Goal: Task Accomplishment & Management: Manage account settings

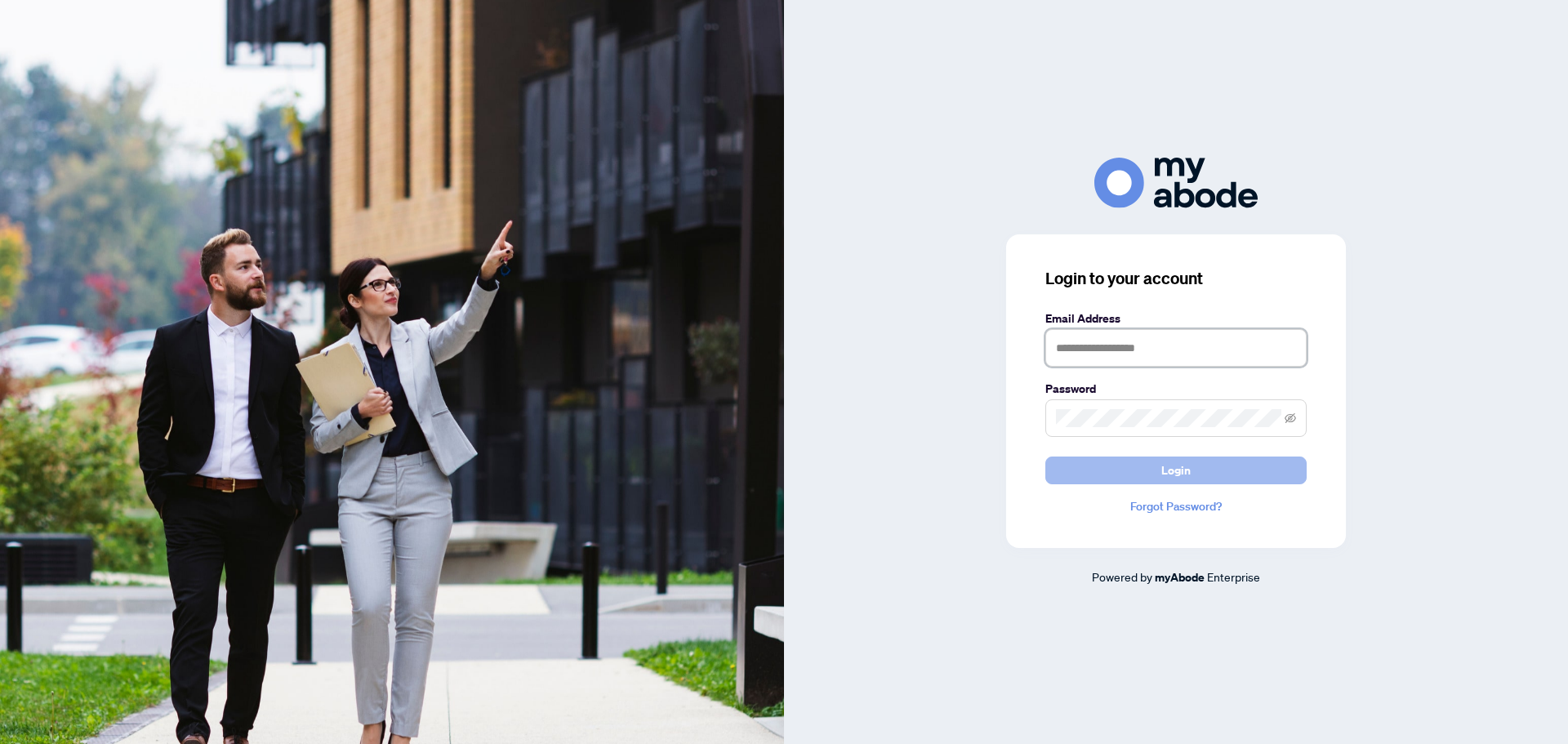
type input "**********"
click at [1163, 466] on span "Login" at bounding box center [1175, 469] width 30 height 26
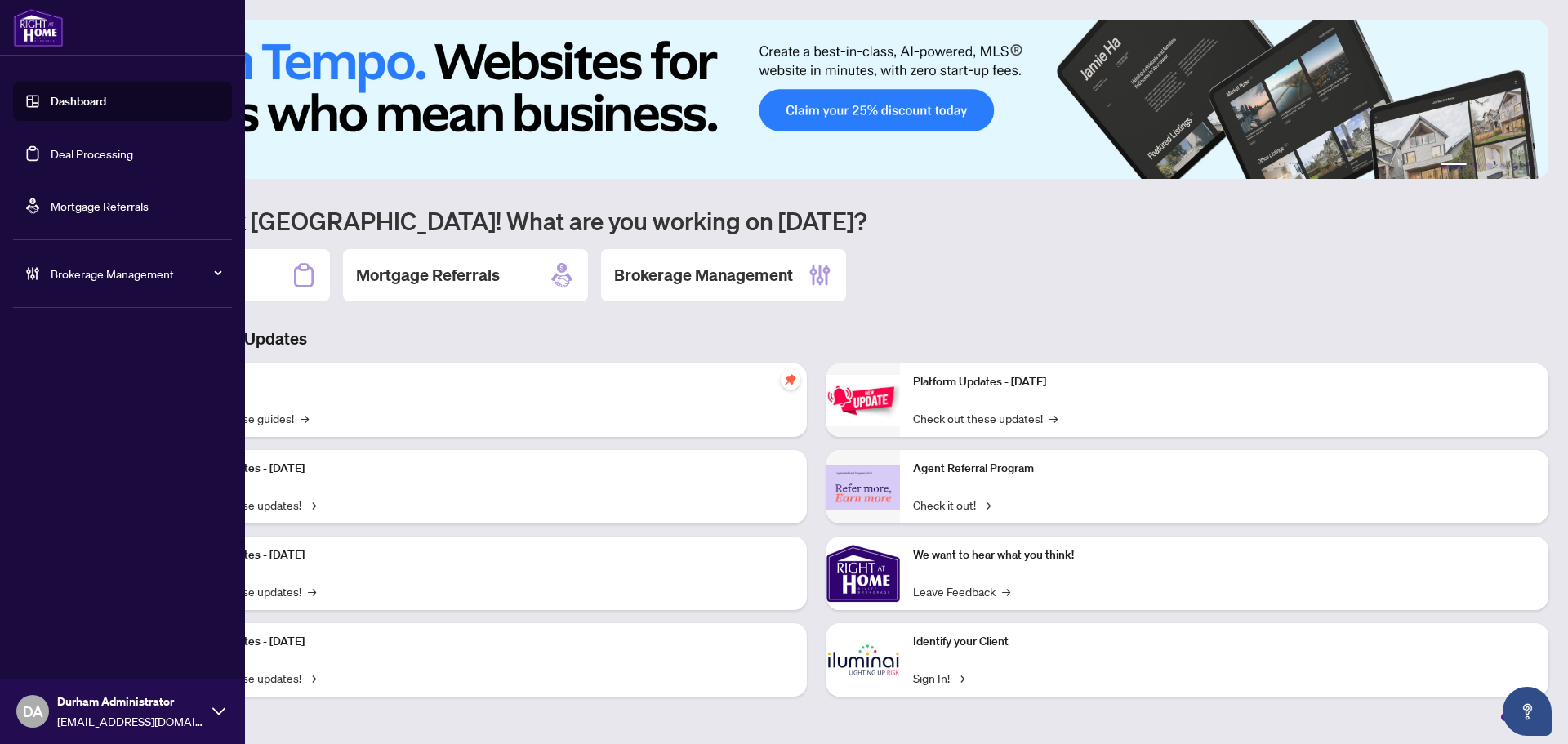
click at [112, 146] on link "Deal Processing" at bounding box center [92, 153] width 82 height 14
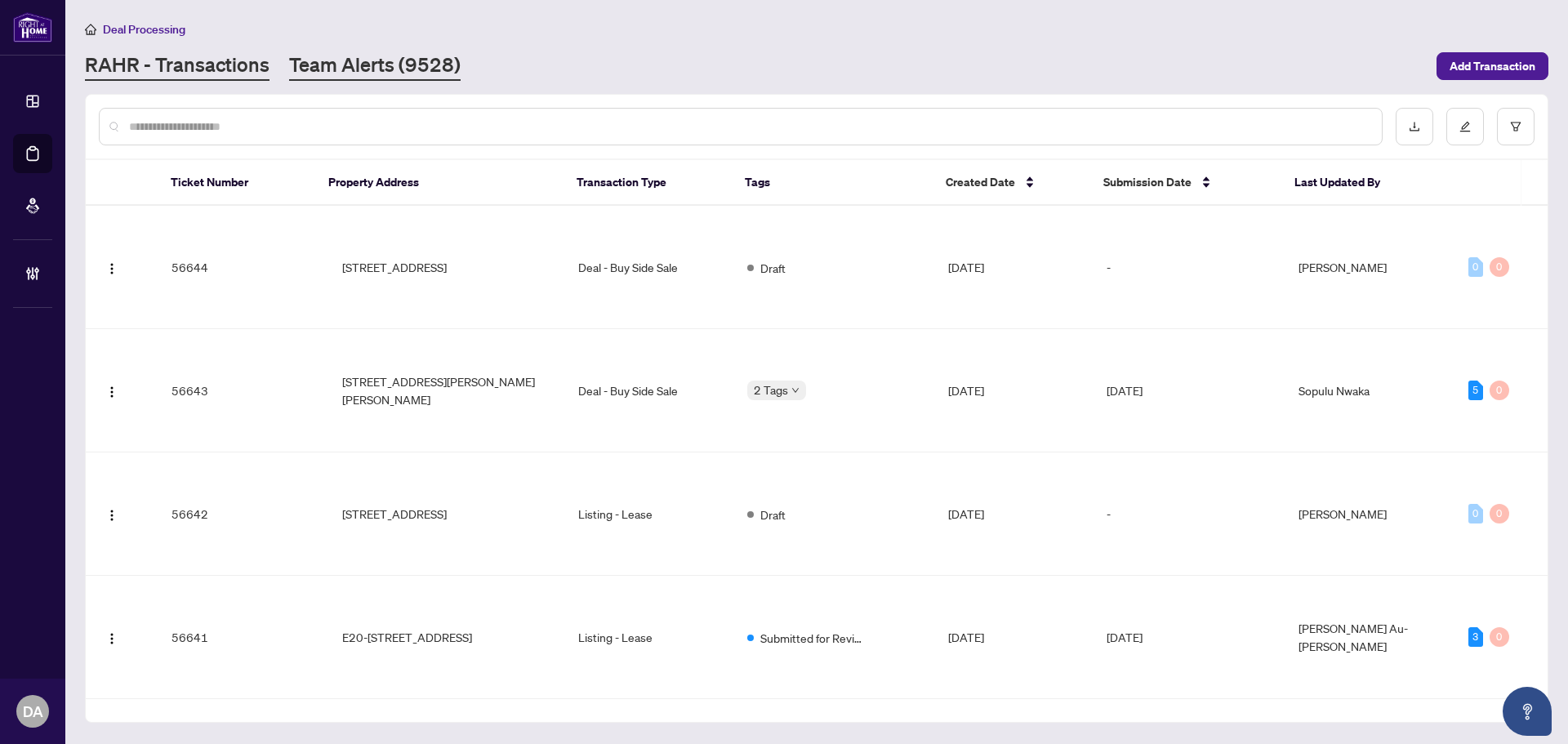
click at [313, 61] on link "Team Alerts (9528)" at bounding box center [375, 66] width 172 height 30
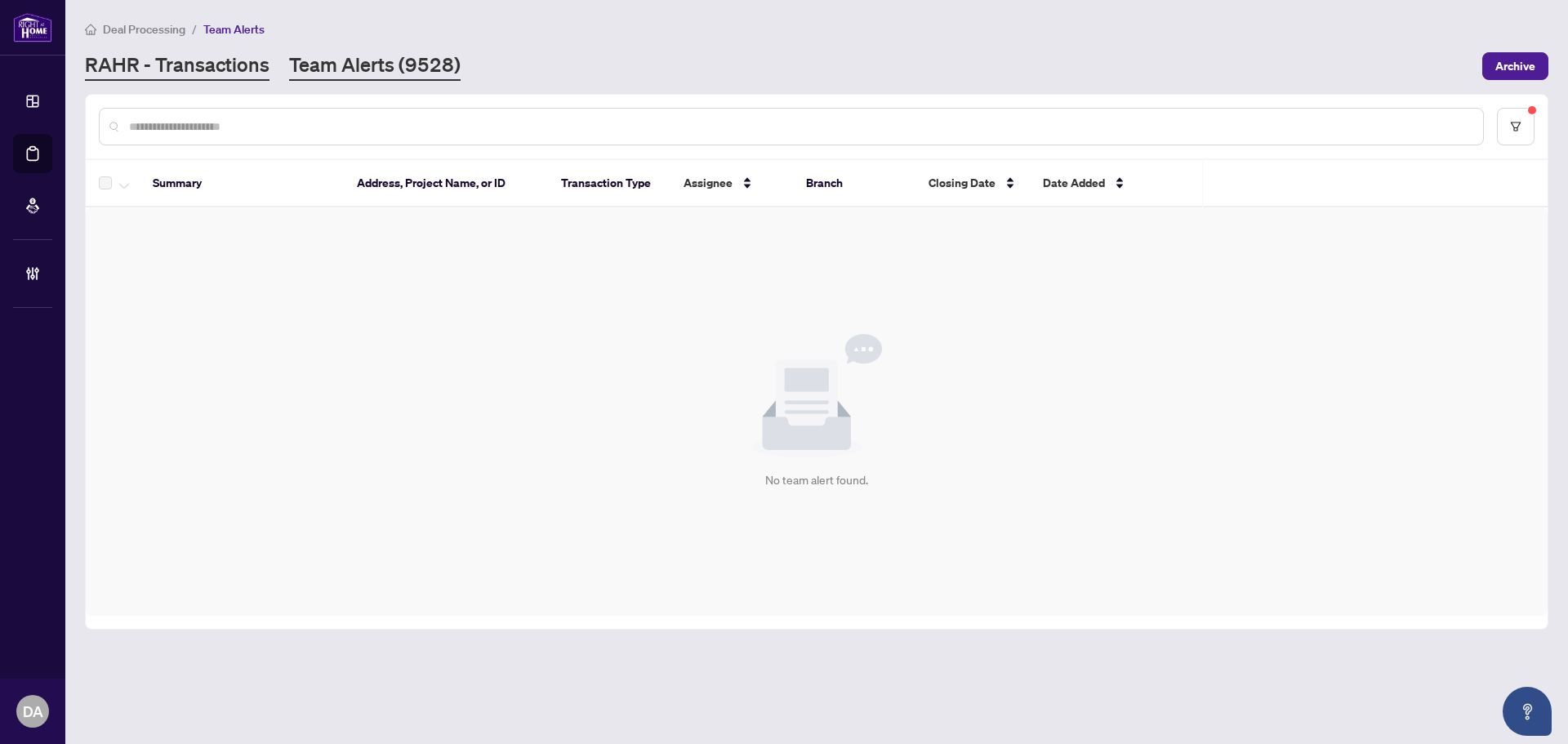
click at [182, 58] on link "RAHR - Transactions" at bounding box center [177, 66] width 184 height 30
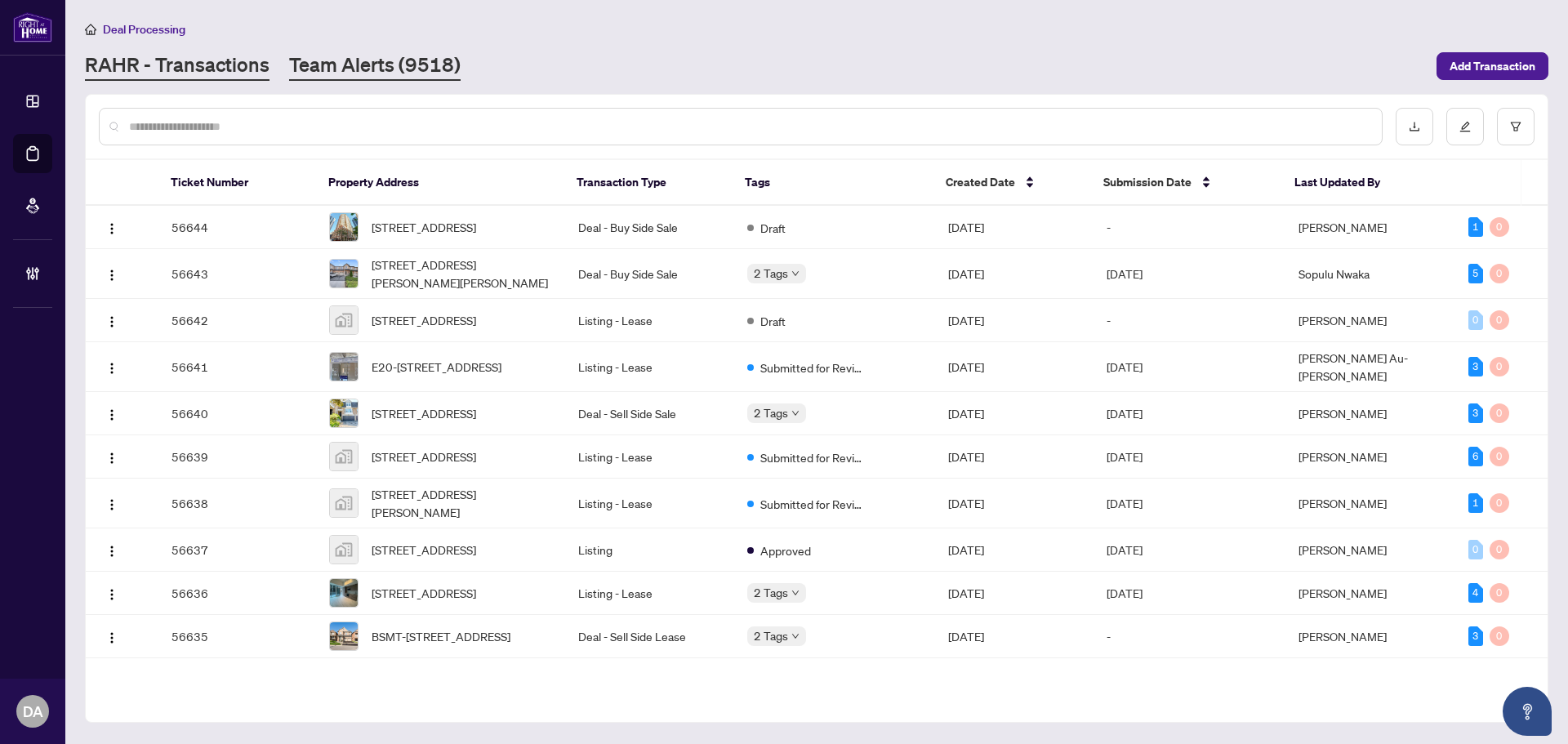
click at [347, 54] on link "Team Alerts (9518)" at bounding box center [375, 66] width 172 height 30
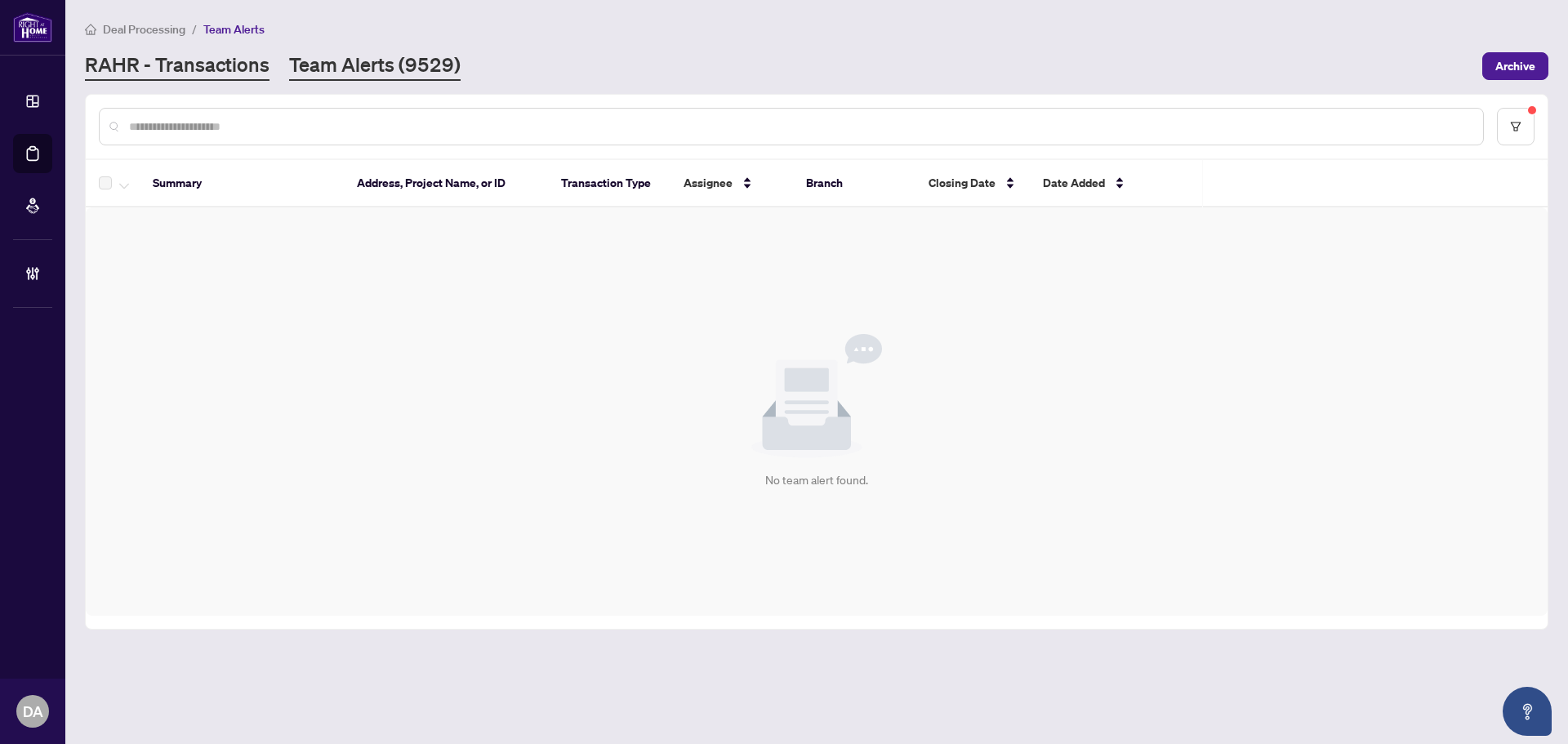
click at [245, 64] on link "RAHR - Transactions" at bounding box center [177, 66] width 184 height 30
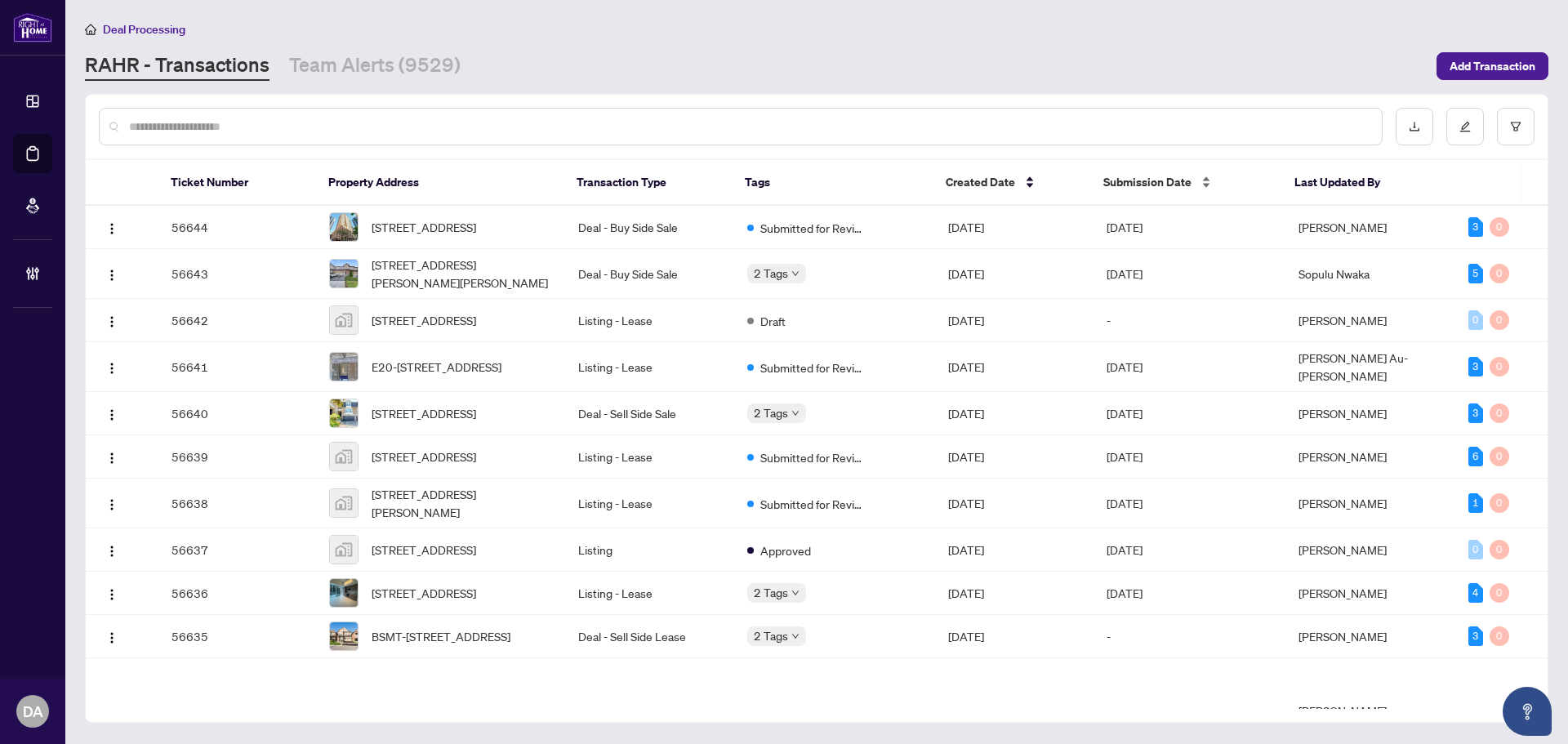
click at [1121, 182] on span "Submission Date" at bounding box center [1147, 182] width 89 height 18
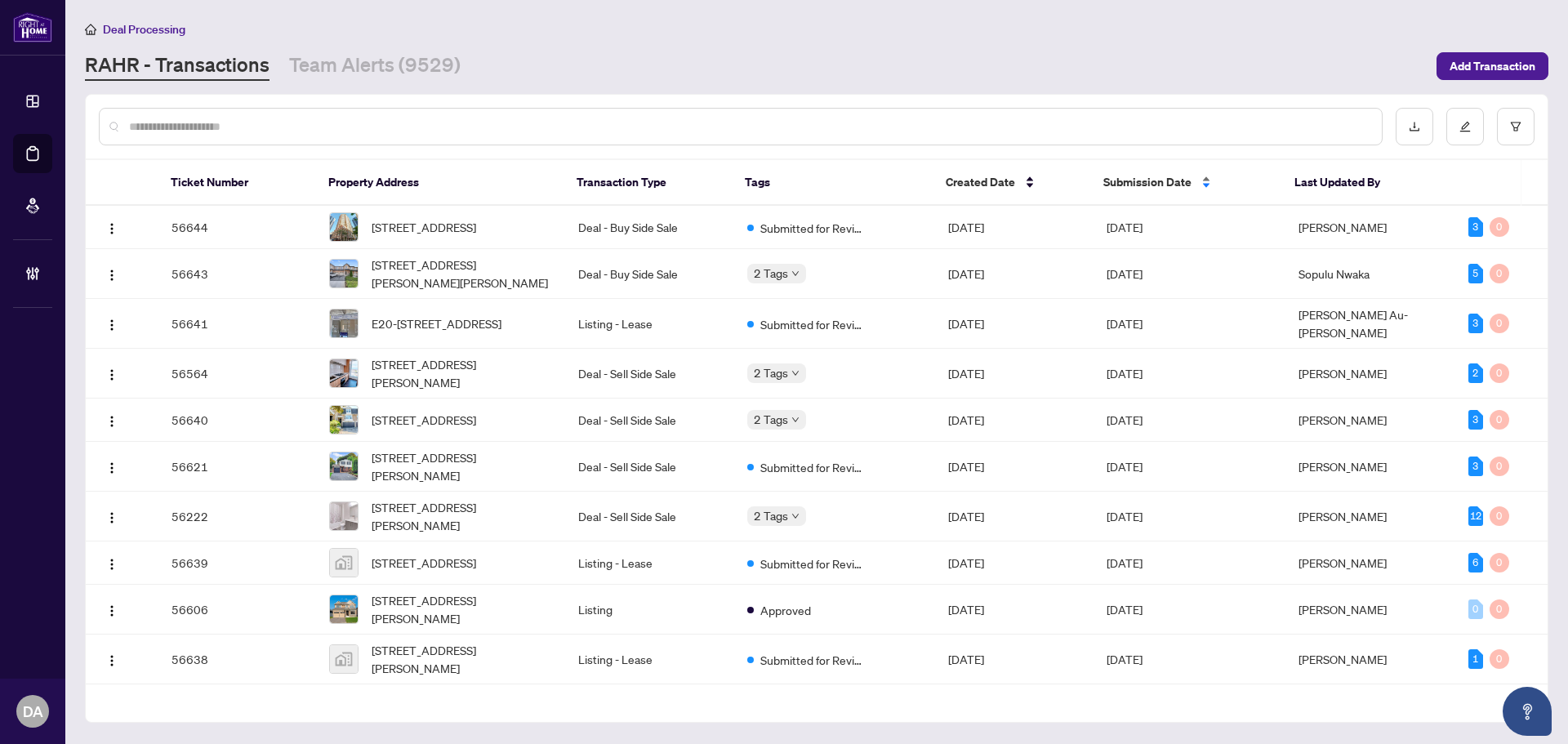
click at [1115, 182] on span "Submission Date" at bounding box center [1147, 182] width 89 height 18
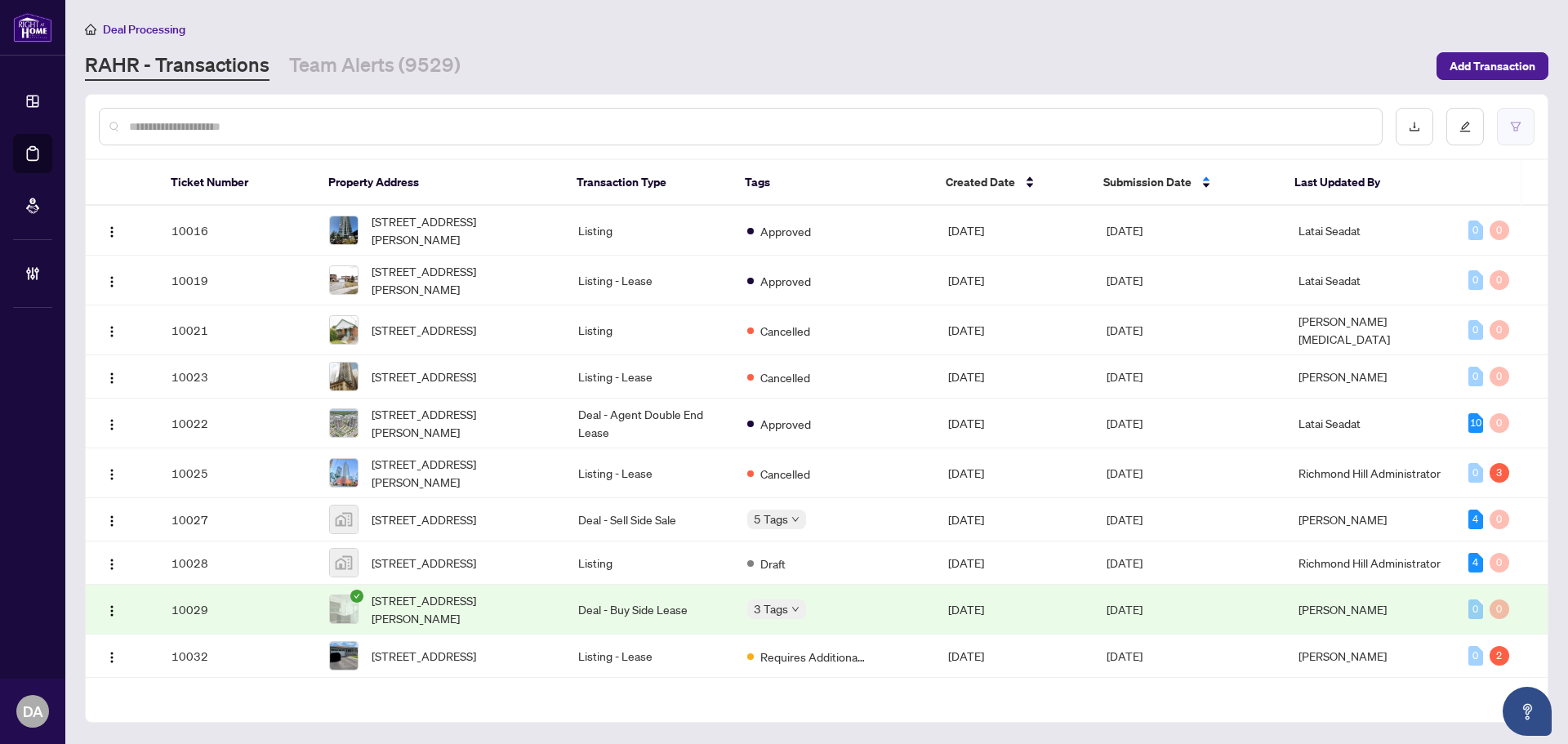
click at [1511, 114] on button "button" at bounding box center [1515, 126] width 38 height 38
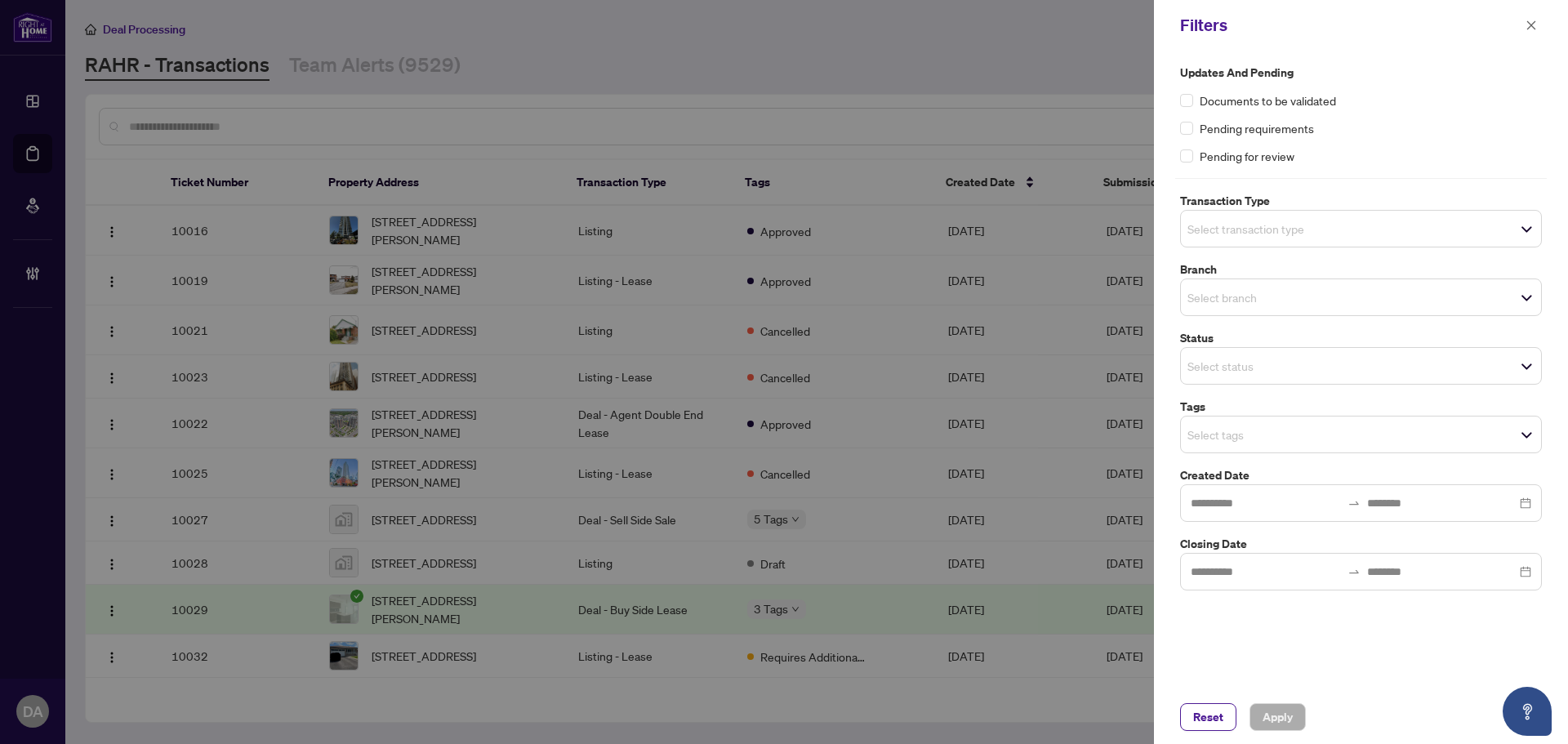
click at [1227, 230] on input "search" at bounding box center [1244, 229] width 114 height 20
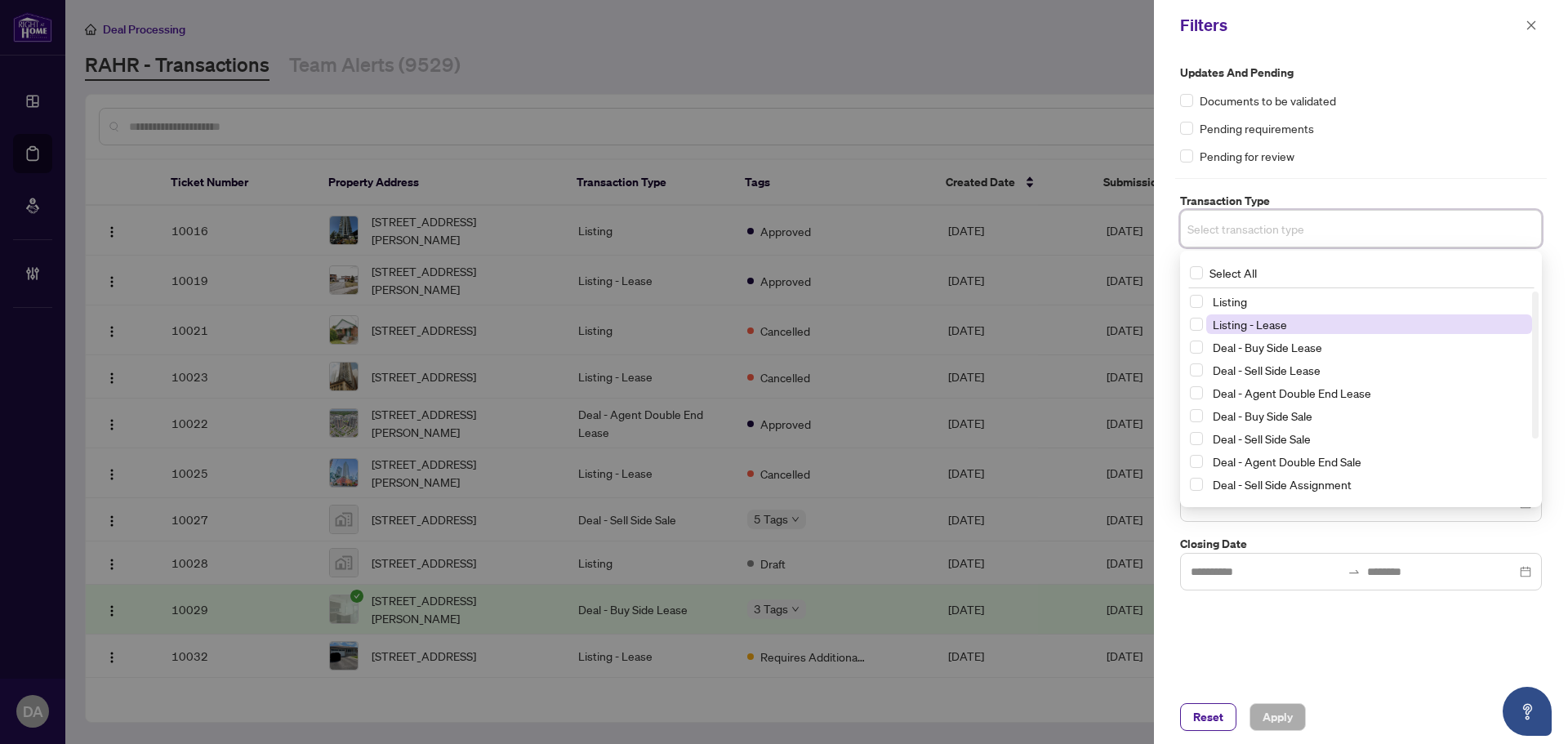
click at [1239, 326] on span "Listing - Lease" at bounding box center [1250, 324] width 74 height 14
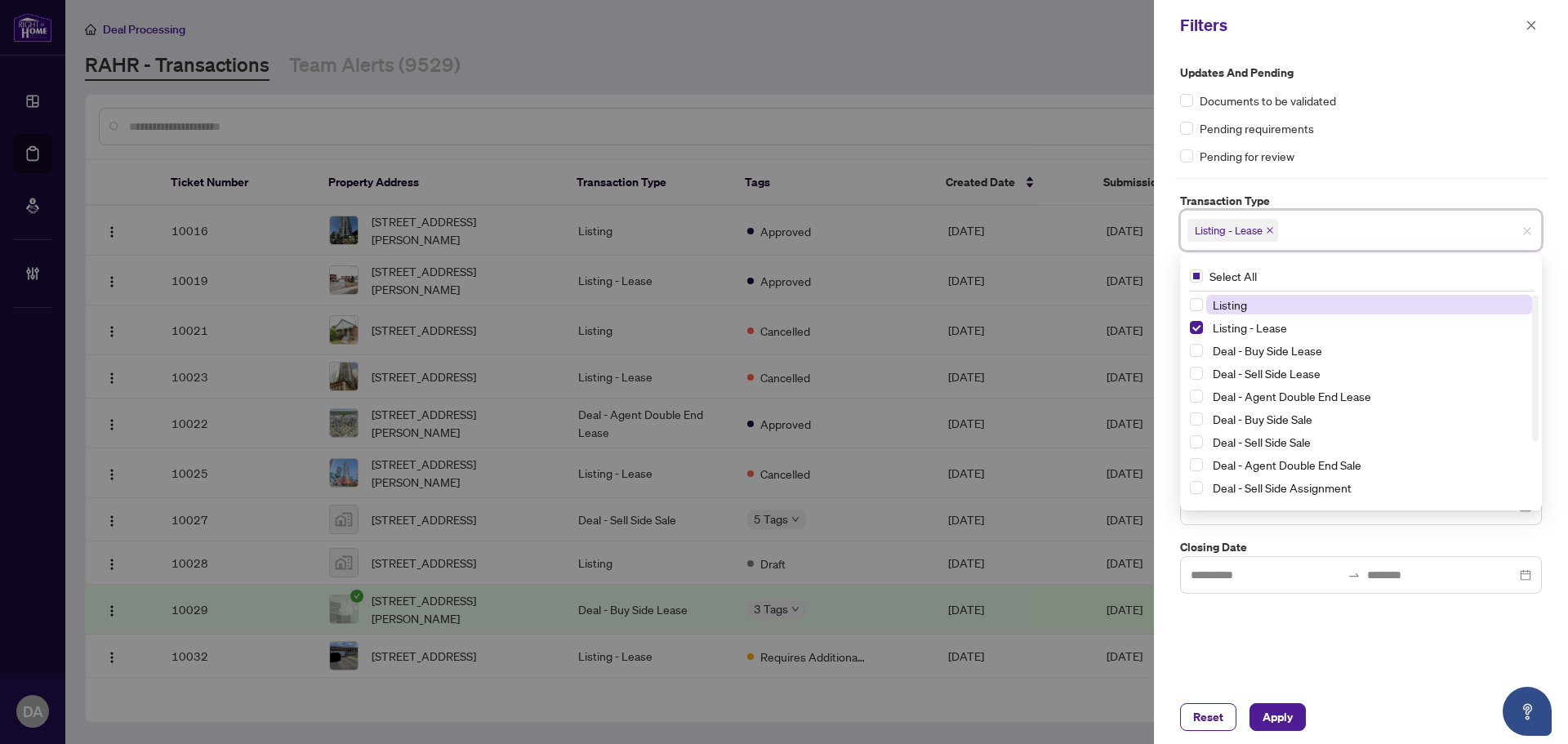
click at [1250, 308] on span "Listing" at bounding box center [1369, 305] width 326 height 20
click at [1279, 715] on span "Apply" at bounding box center [1277, 716] width 30 height 26
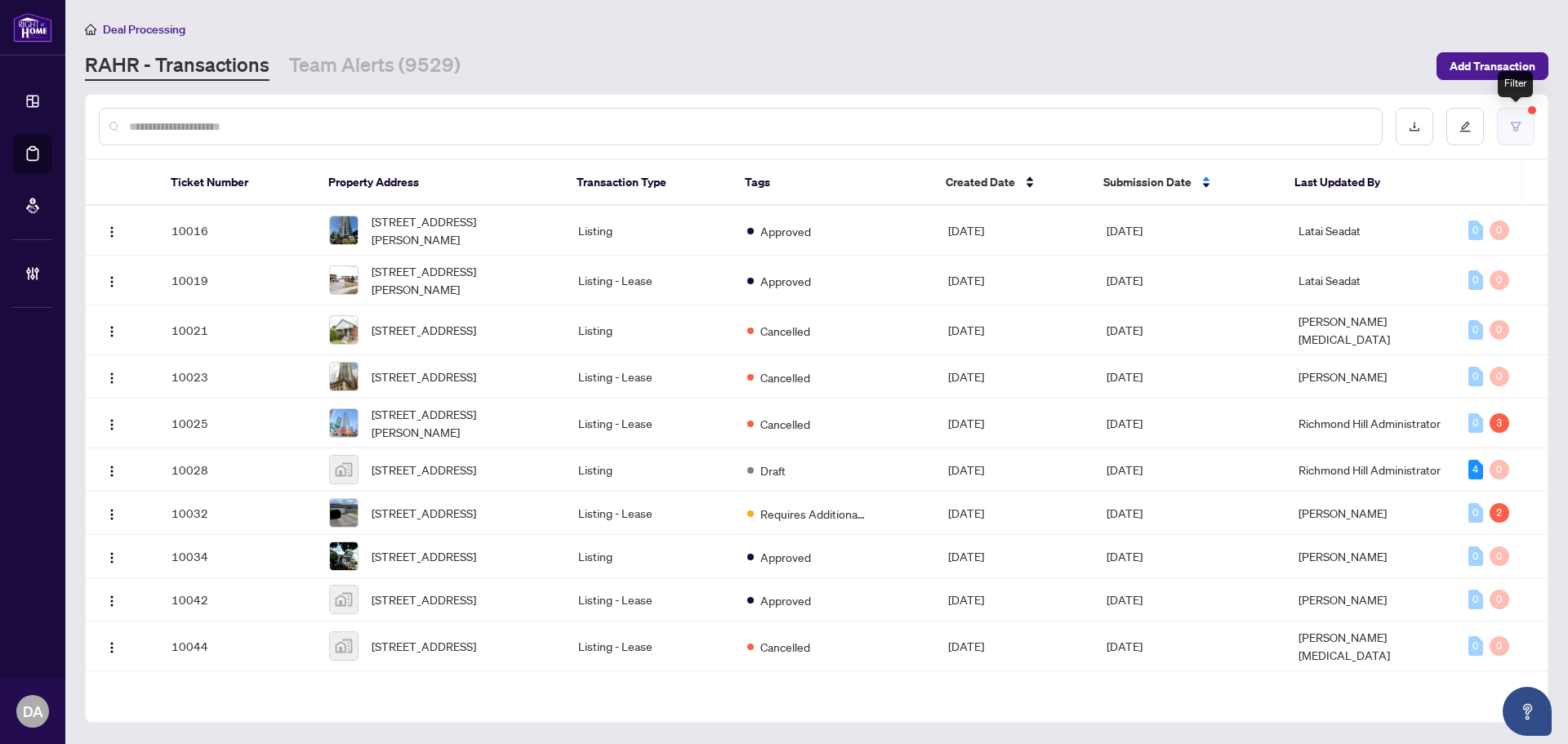
click at [1510, 124] on icon "filter" at bounding box center [1515, 126] width 12 height 12
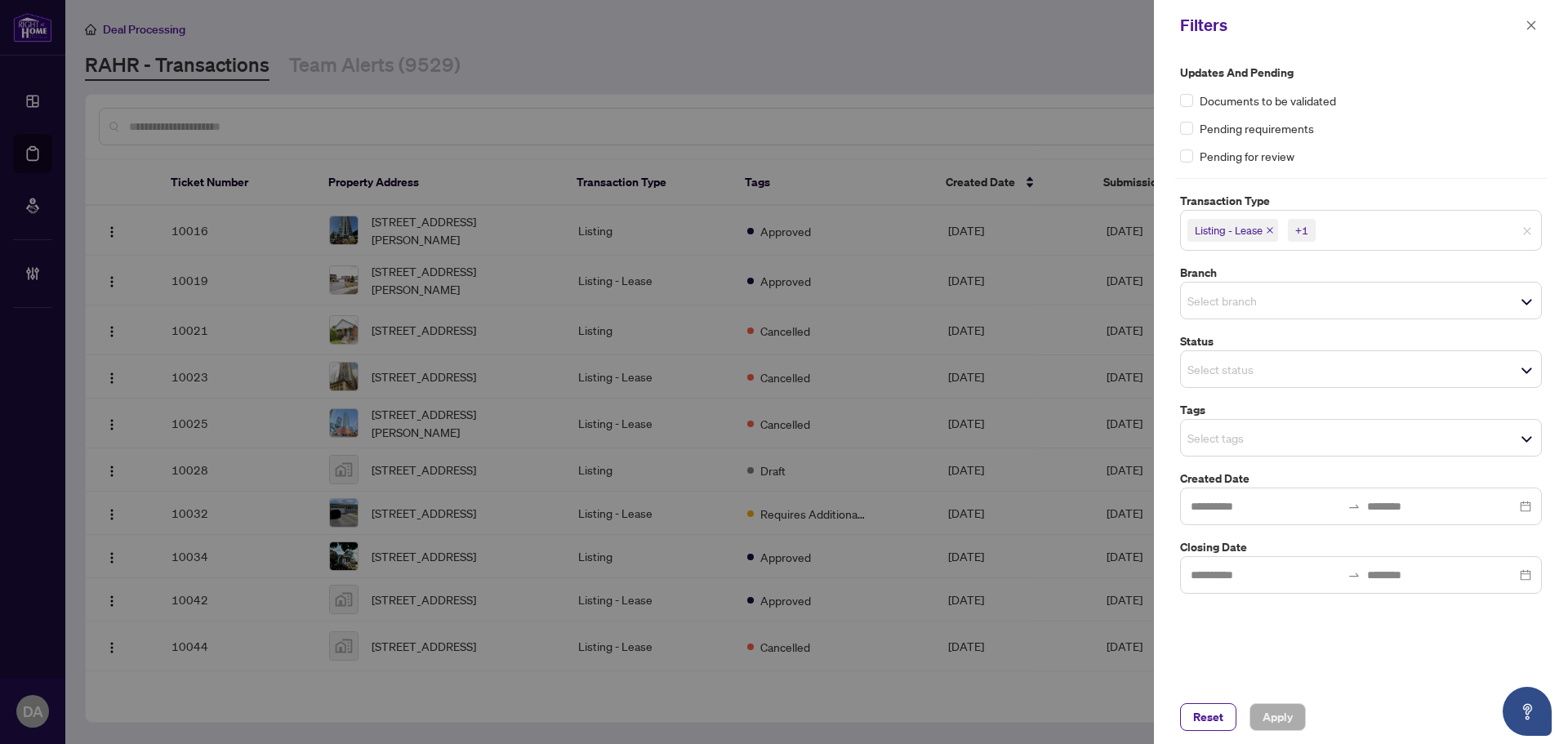
click at [1326, 299] on span "Select branch" at bounding box center [1360, 300] width 360 height 23
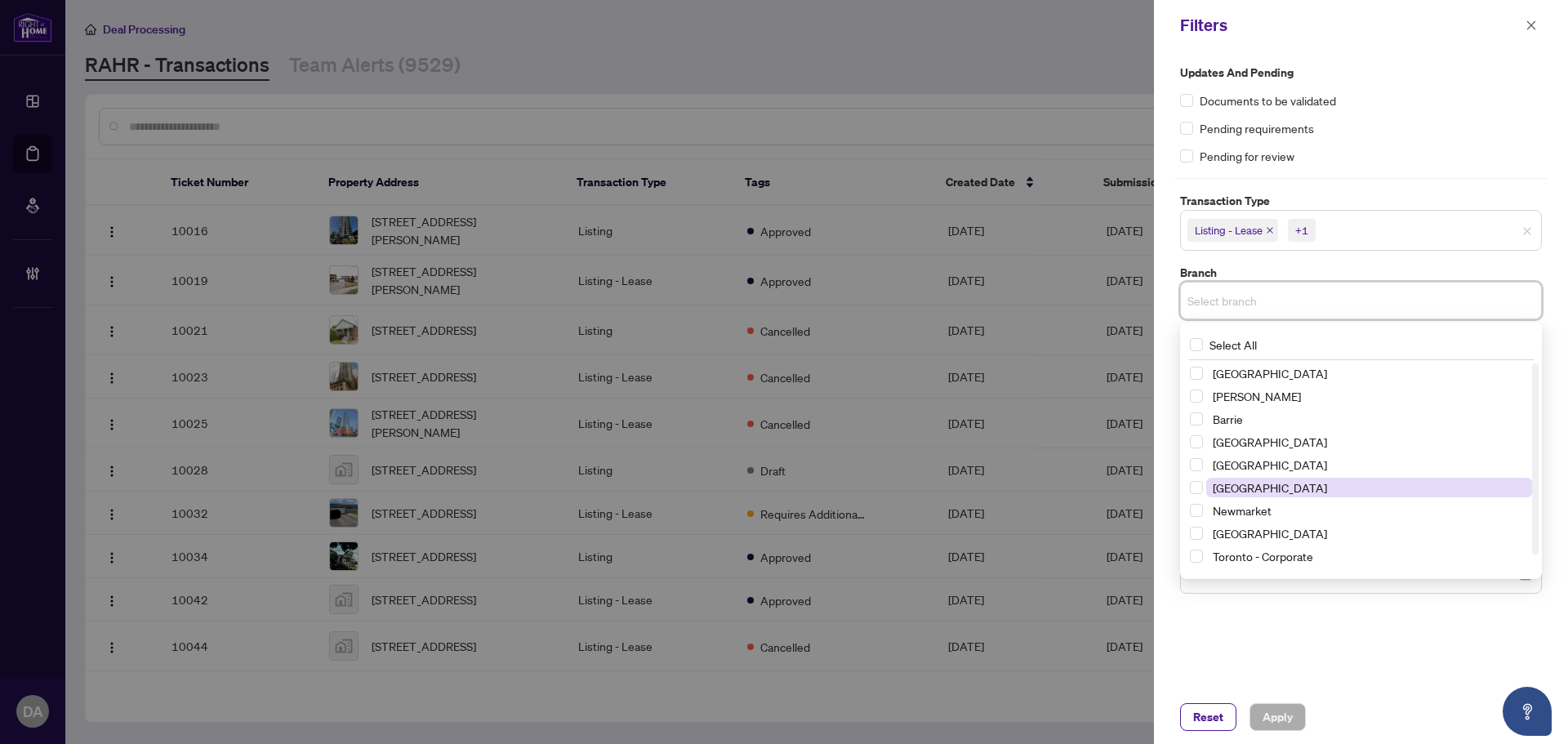
click at [1270, 494] on span "[GEOGRAPHIC_DATA]" at bounding box center [1270, 487] width 114 height 14
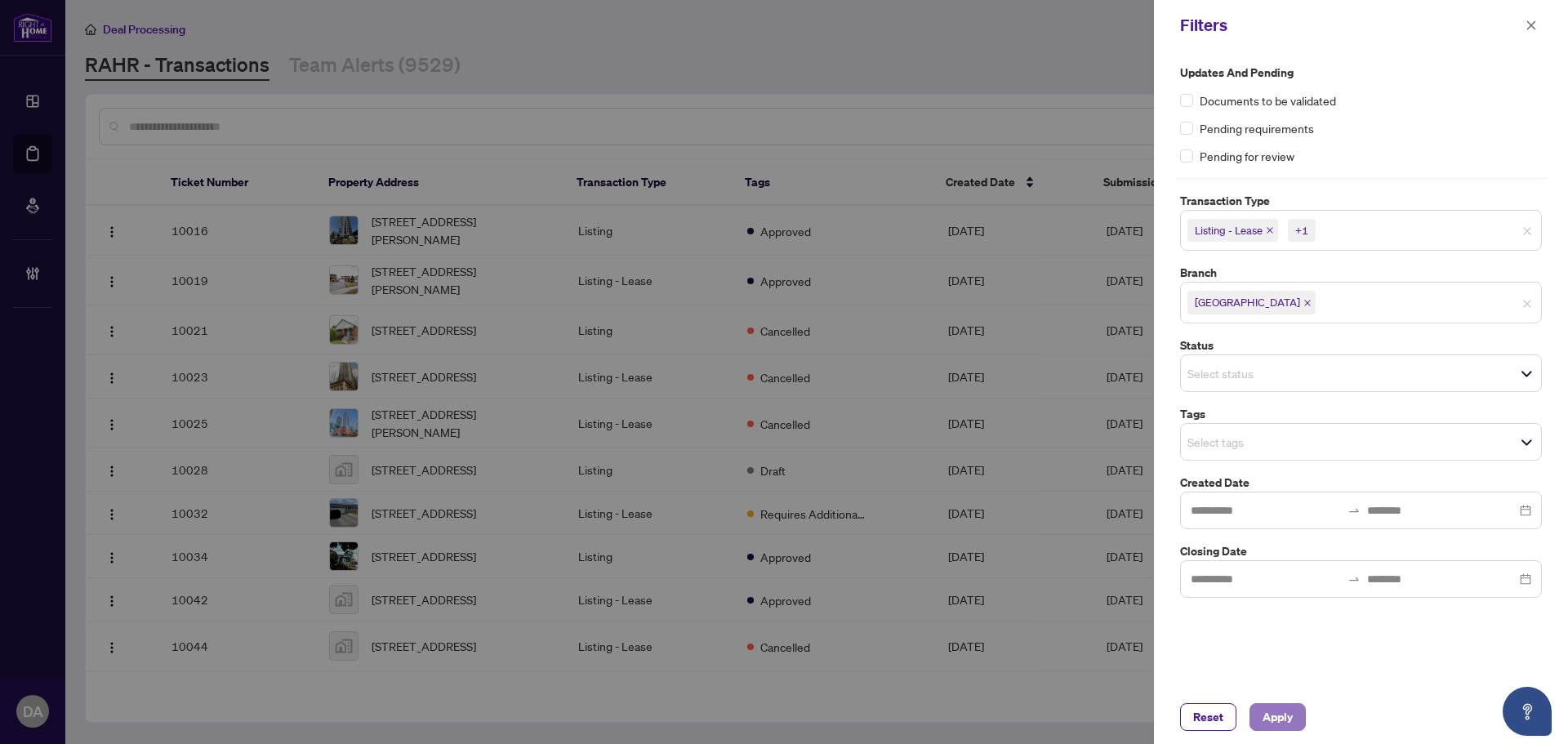
click at [1271, 706] on span "Apply" at bounding box center [1277, 716] width 30 height 26
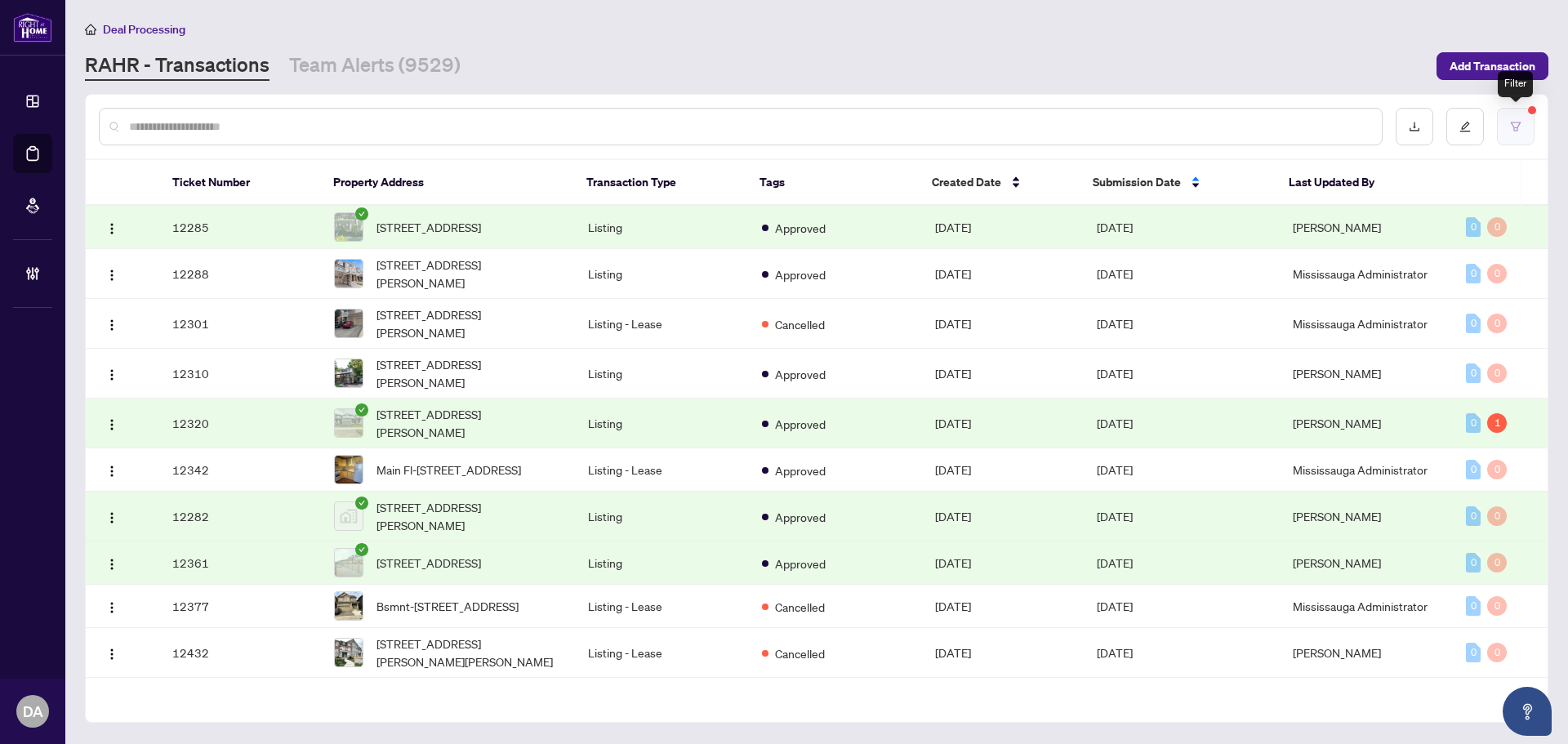
click at [1513, 125] on icon "filter" at bounding box center [1515, 126] width 12 height 12
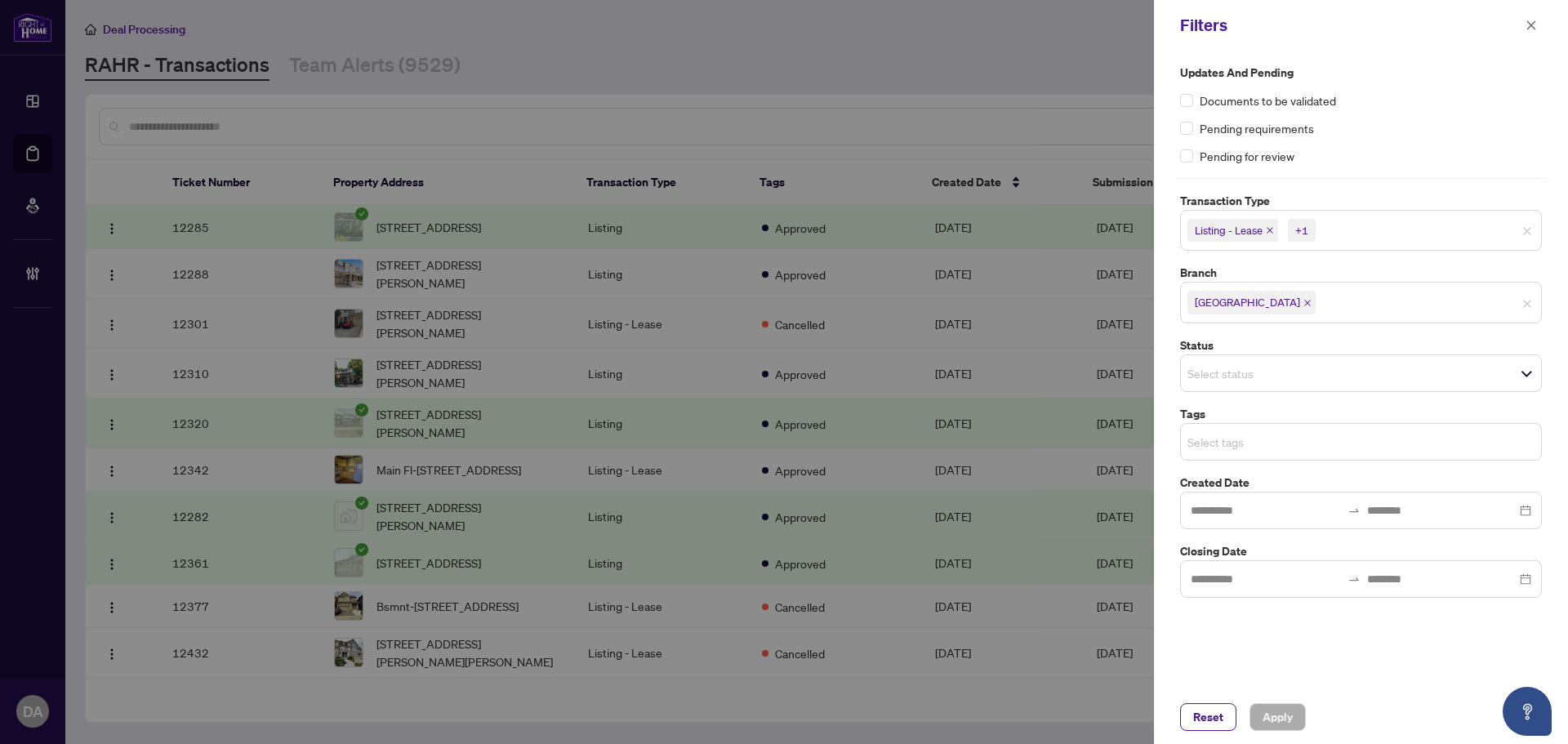
click at [1268, 434] on input "search" at bounding box center [1244, 442] width 114 height 20
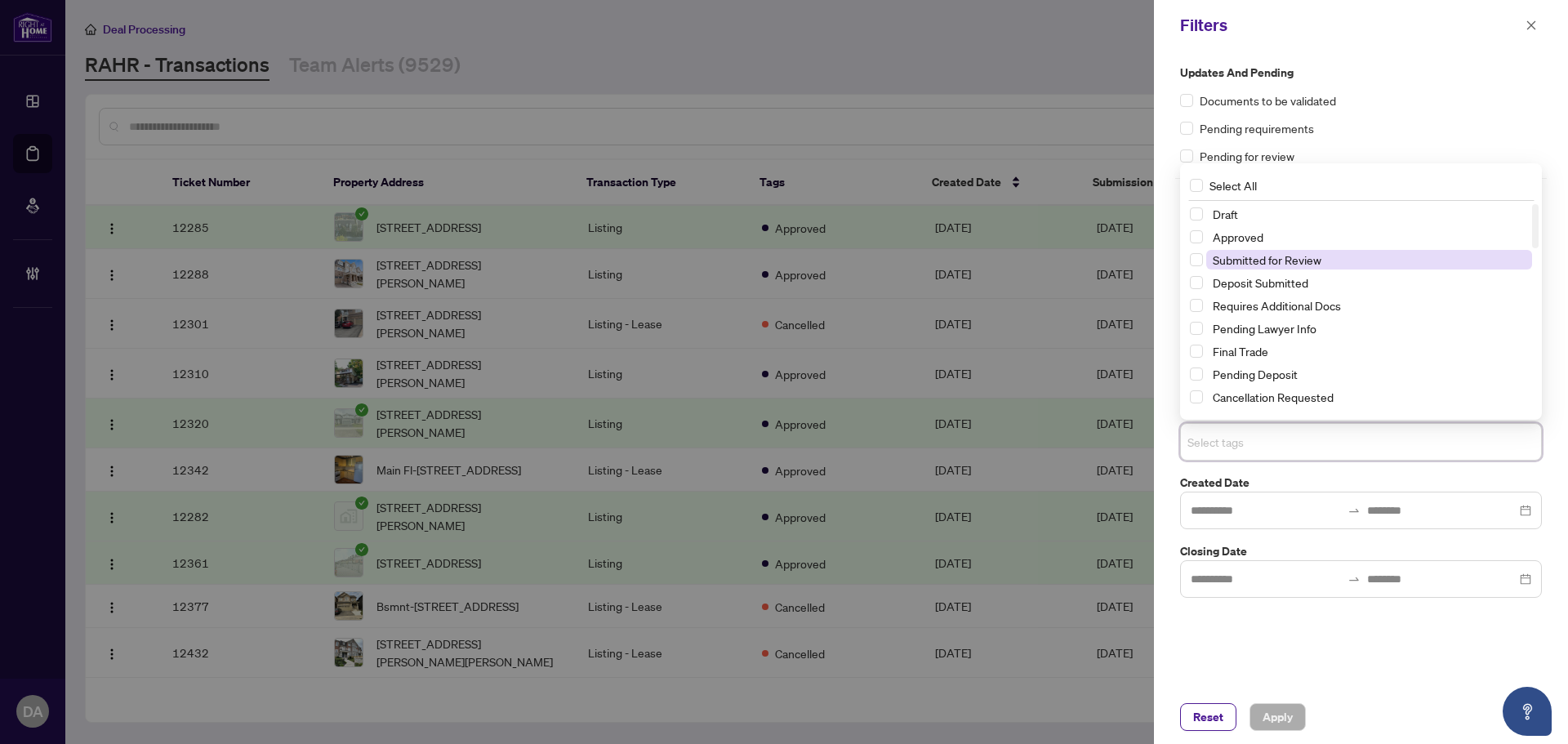
click at [1251, 263] on span "Submitted for Review" at bounding box center [1267, 259] width 108 height 14
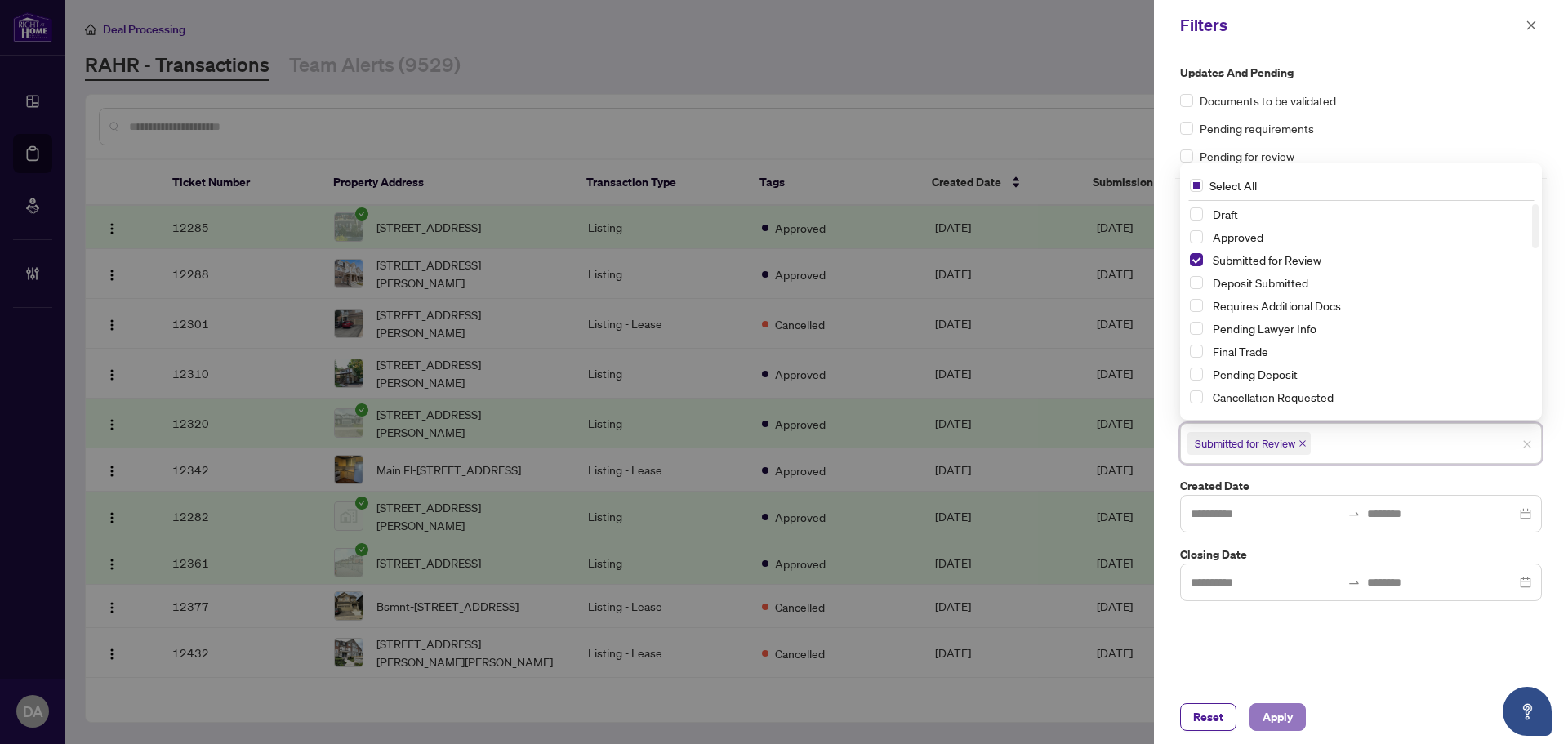
click at [1283, 714] on span "Apply" at bounding box center [1277, 716] width 30 height 26
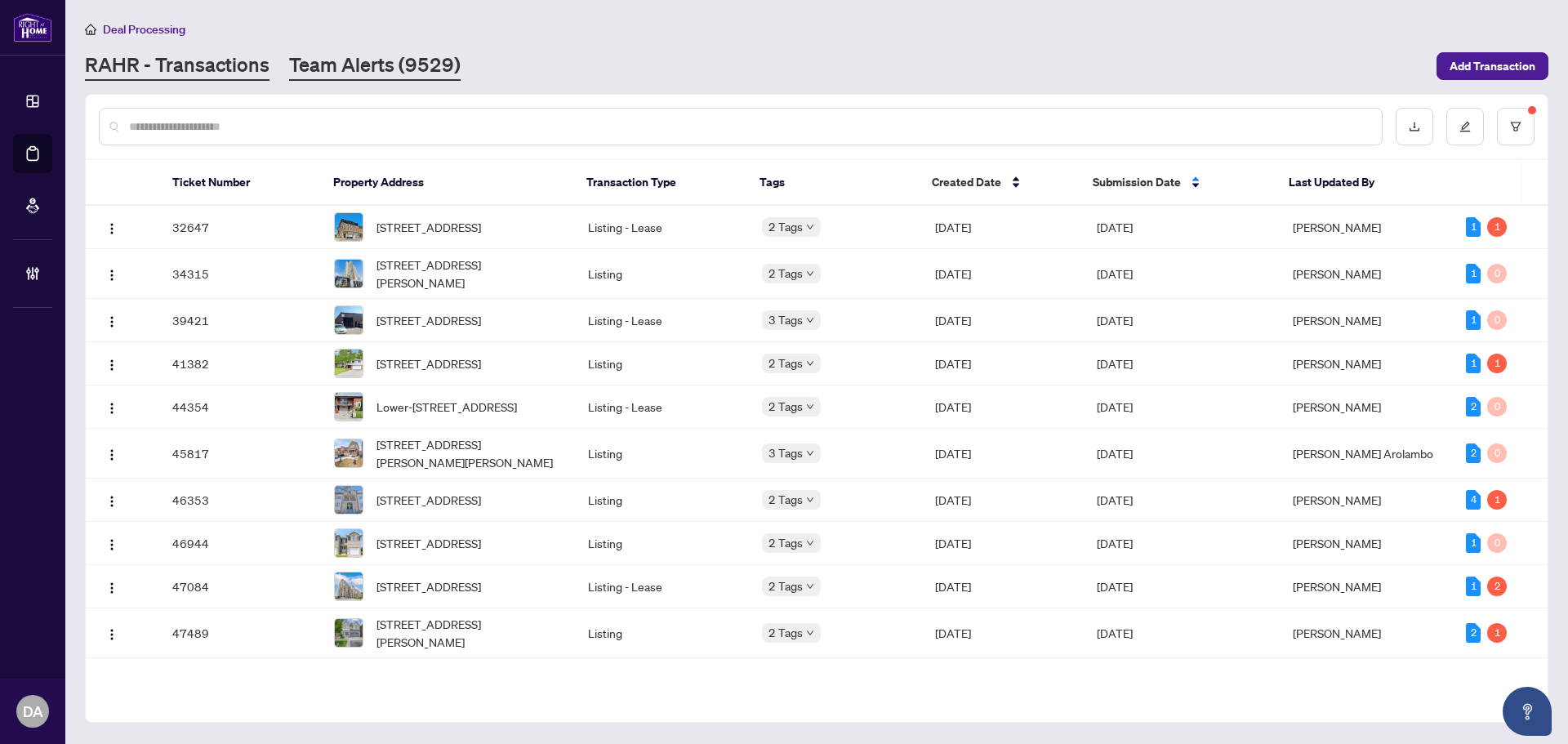
click at [421, 52] on link "Team Alerts (9529)" at bounding box center [375, 66] width 172 height 30
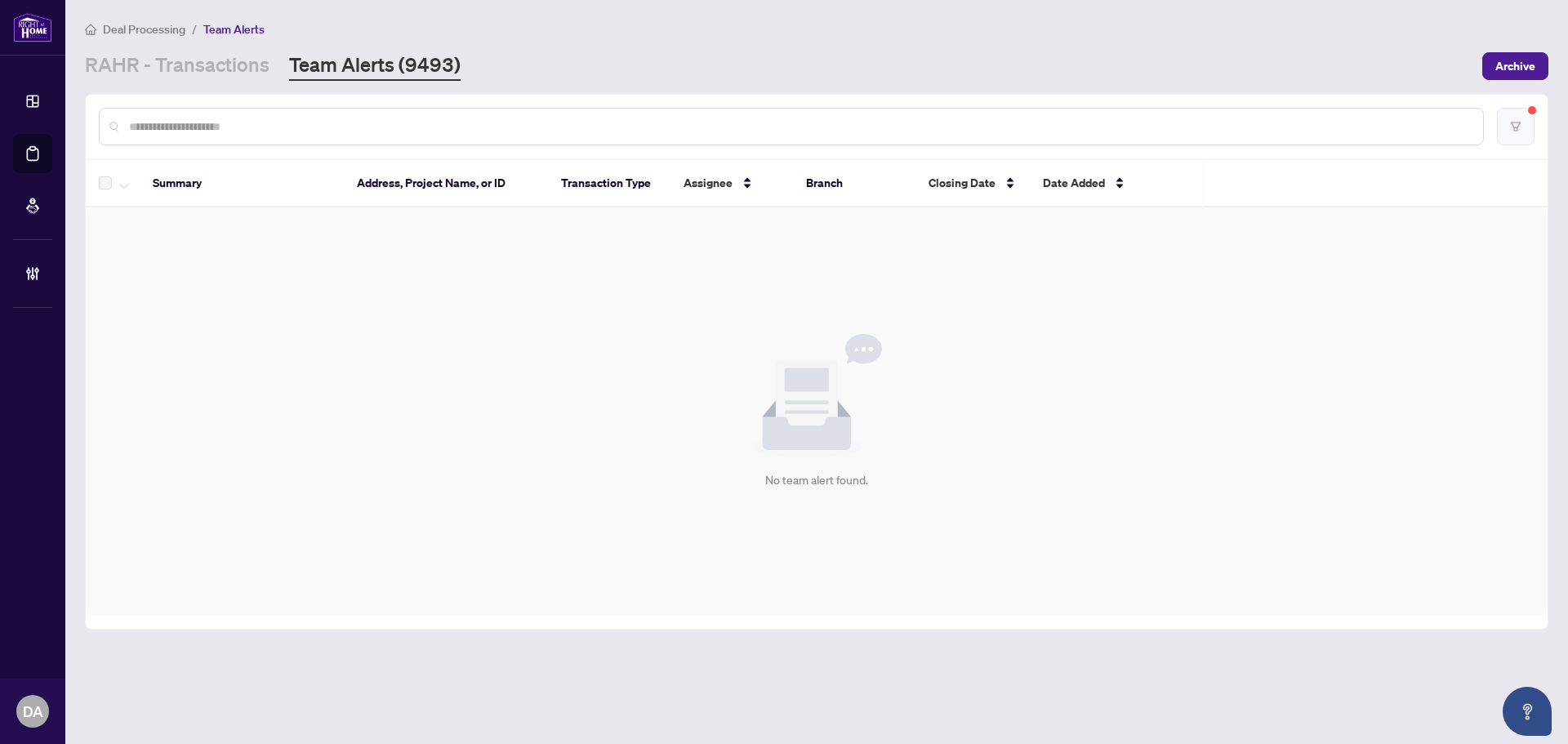
click at [1504, 133] on button "button" at bounding box center [1515, 126] width 38 height 38
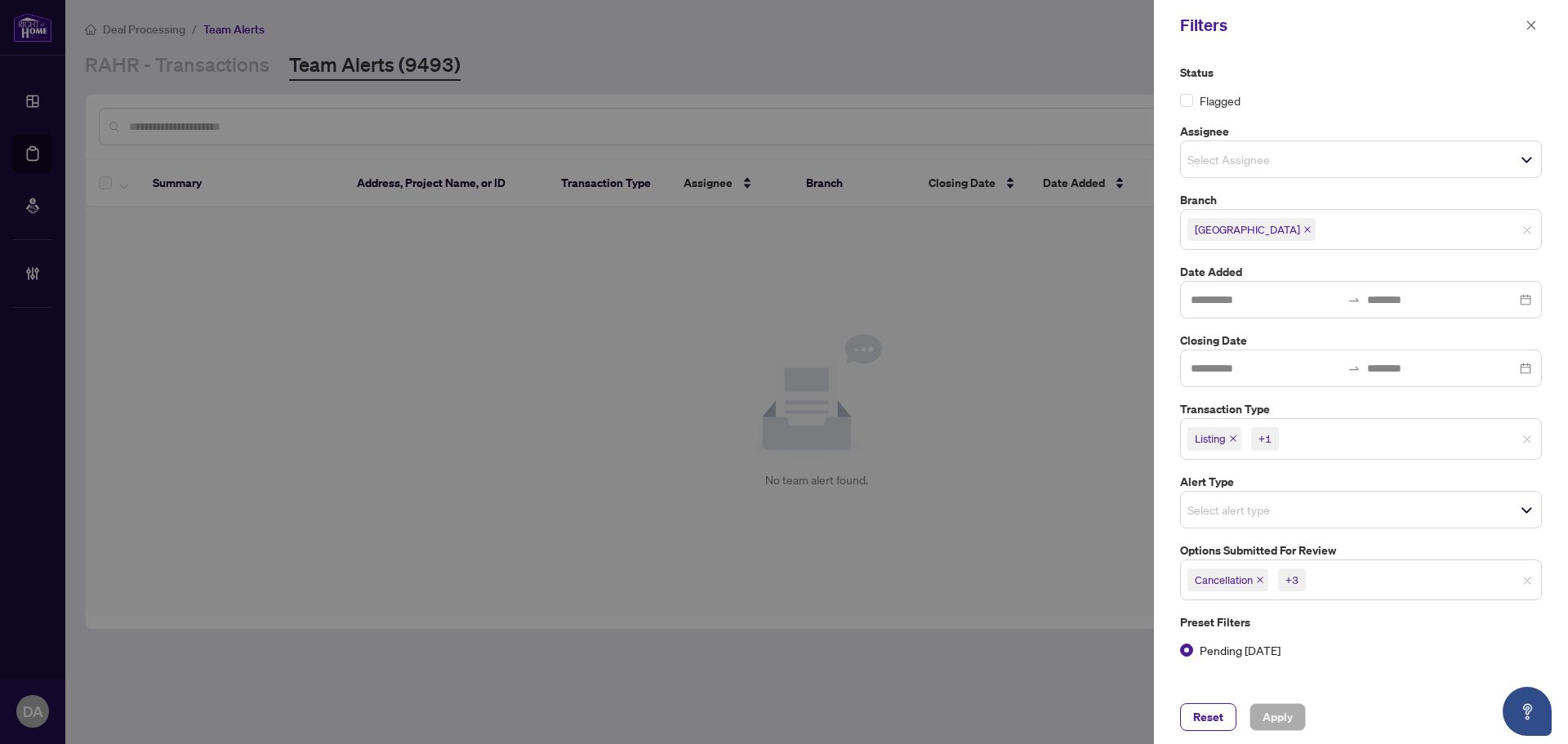
click at [1234, 440] on icon "close" at bounding box center [1233, 438] width 8 height 8
click at [1270, 435] on icon "close" at bounding box center [1269, 438] width 8 height 8
click at [1294, 707] on button "Apply" at bounding box center [1277, 716] width 56 height 28
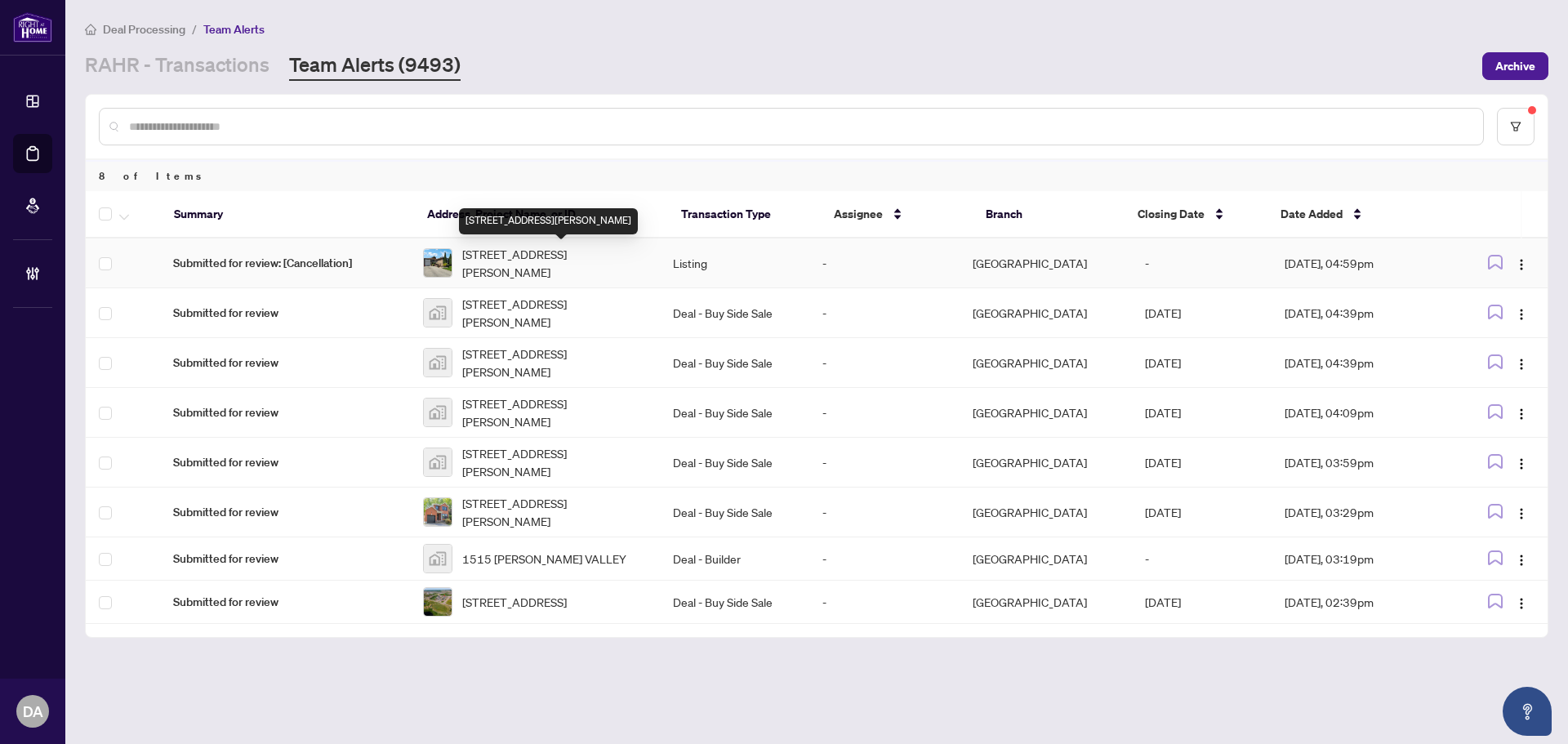
click at [592, 253] on span "224 Livingston Rd, Toronto, Ontario M1E 1L7, Canada" at bounding box center [555, 263] width 184 height 36
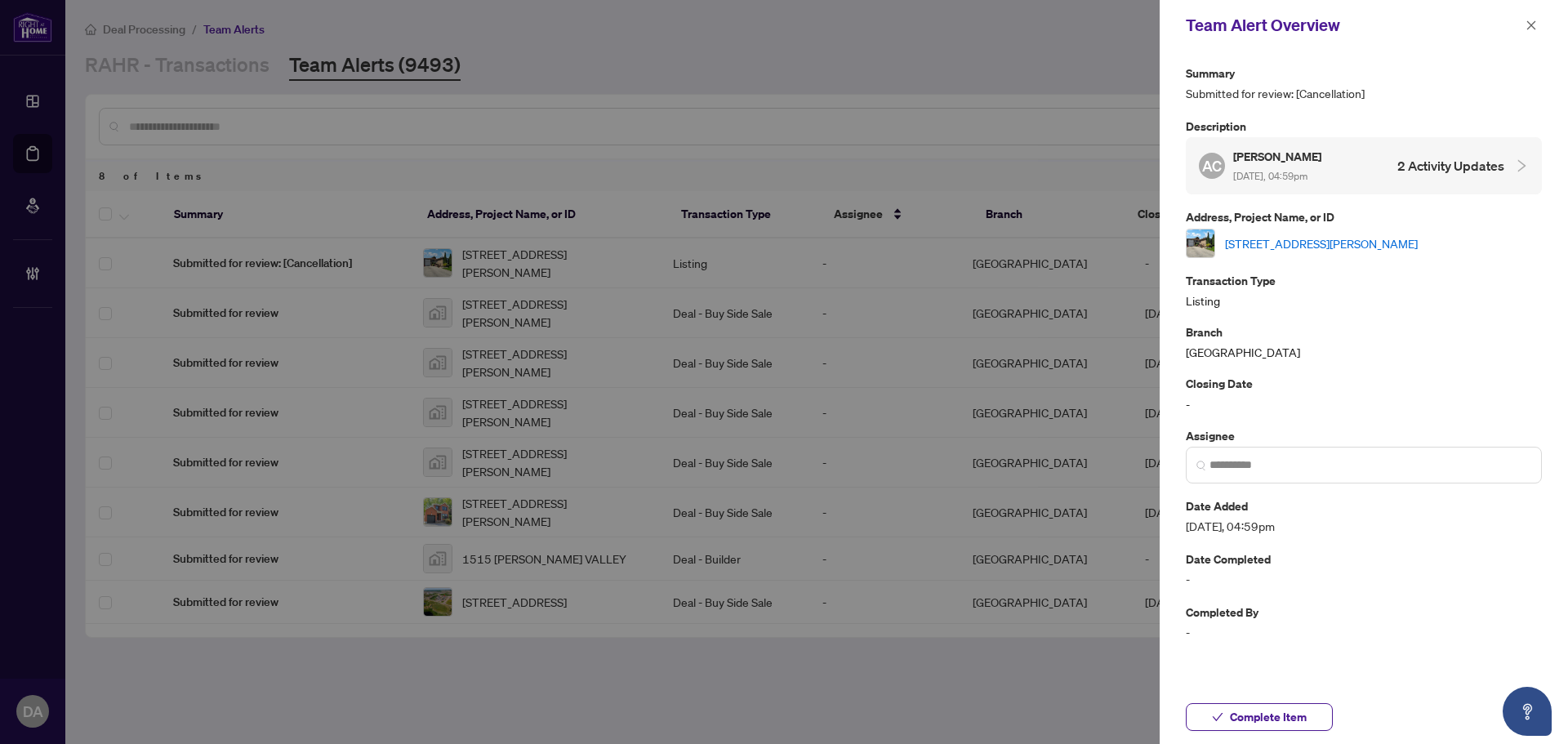
click at [1267, 238] on link "224 Livingston Rd, Toronto, Ontario M1E 1L7, Canada" at bounding box center [1320, 243] width 192 height 18
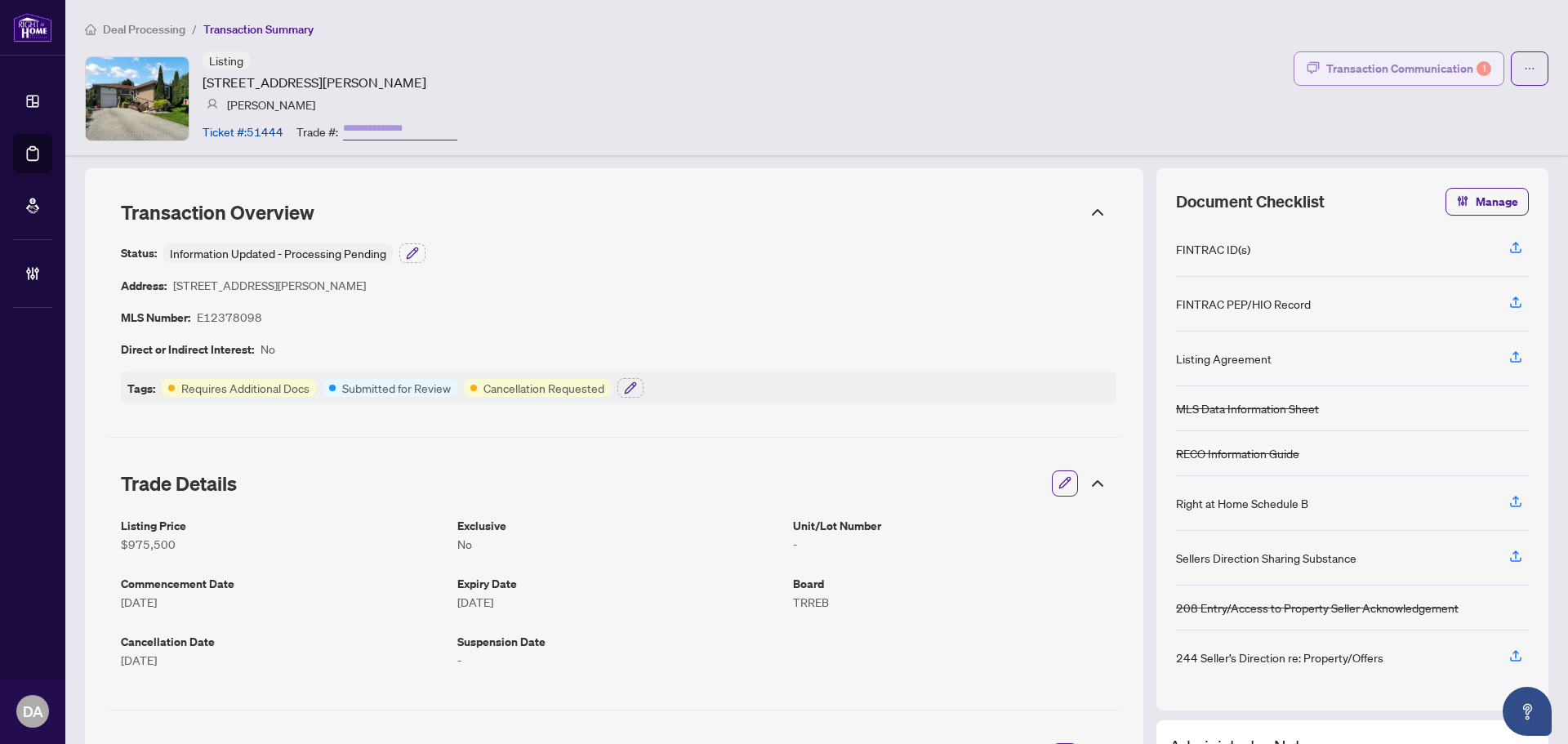
drag, startPoint x: 1430, startPoint y: 77, endPoint x: 1421, endPoint y: 72, distance: 10.3
click at [1421, 72] on div "Transaction Communication 1" at bounding box center [1408, 68] width 165 height 26
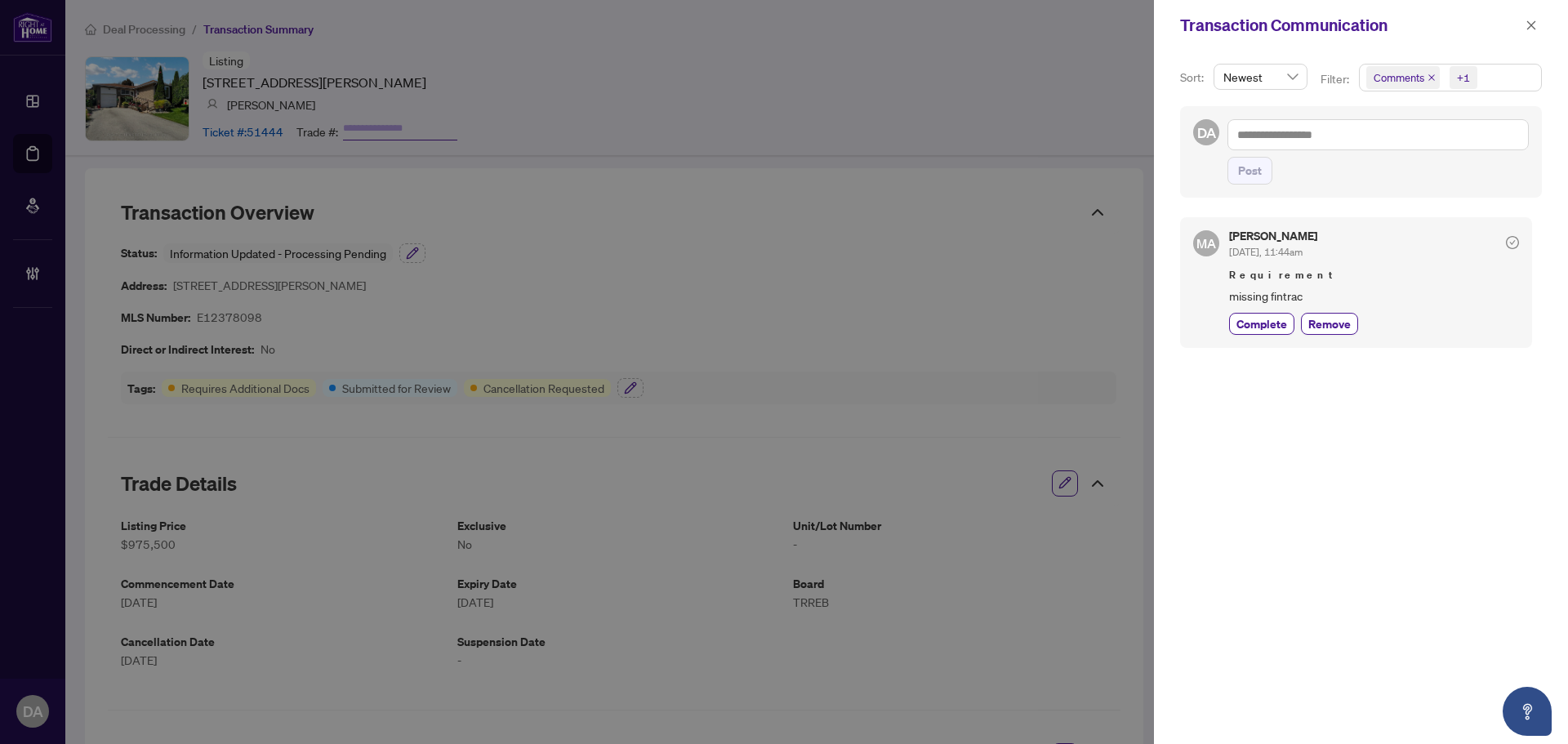
drag, startPoint x: 1528, startPoint y: 30, endPoint x: 1469, endPoint y: 54, distance: 63.7
click at [1523, 26] on button "button" at bounding box center [1531, 25] width 21 height 20
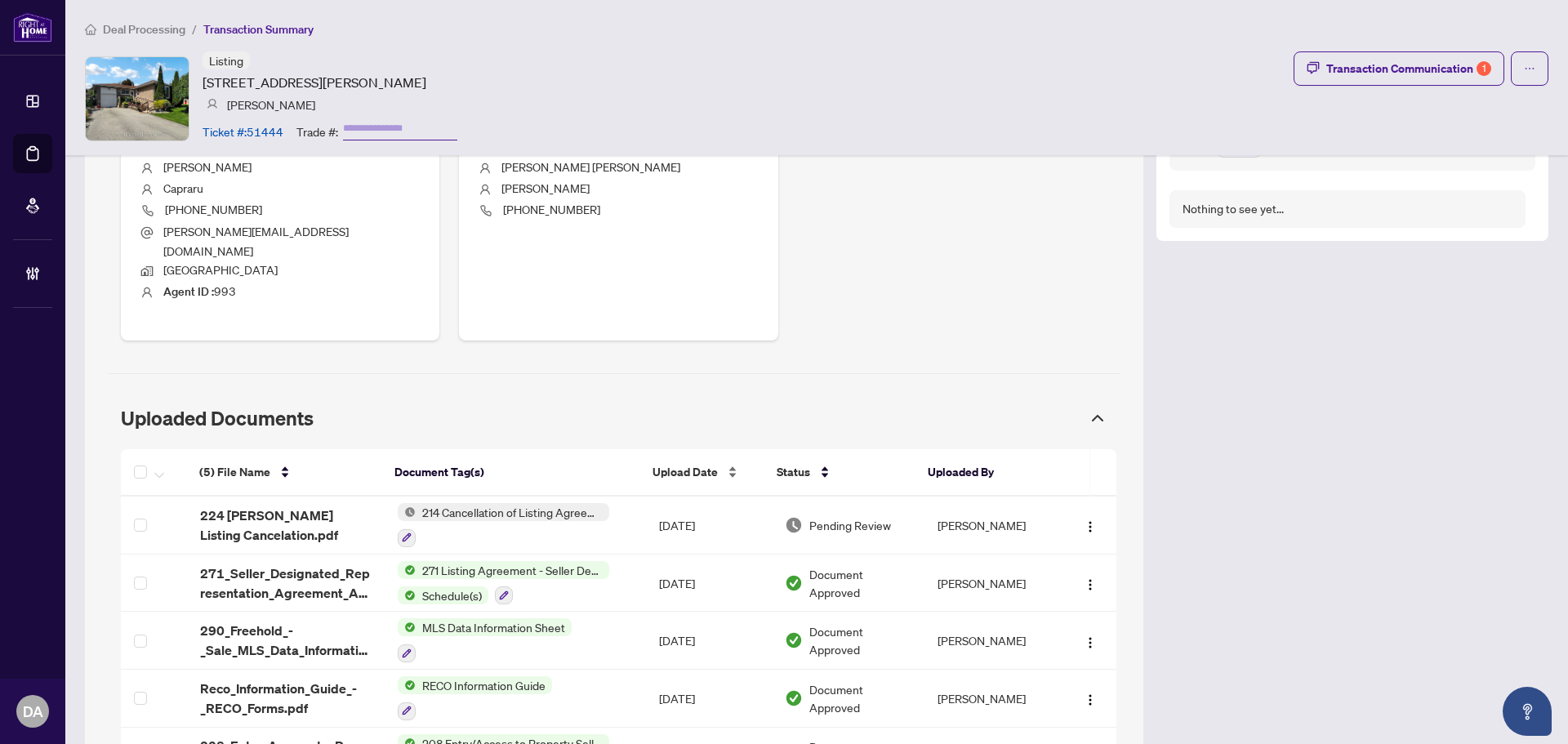
scroll to position [735, 0]
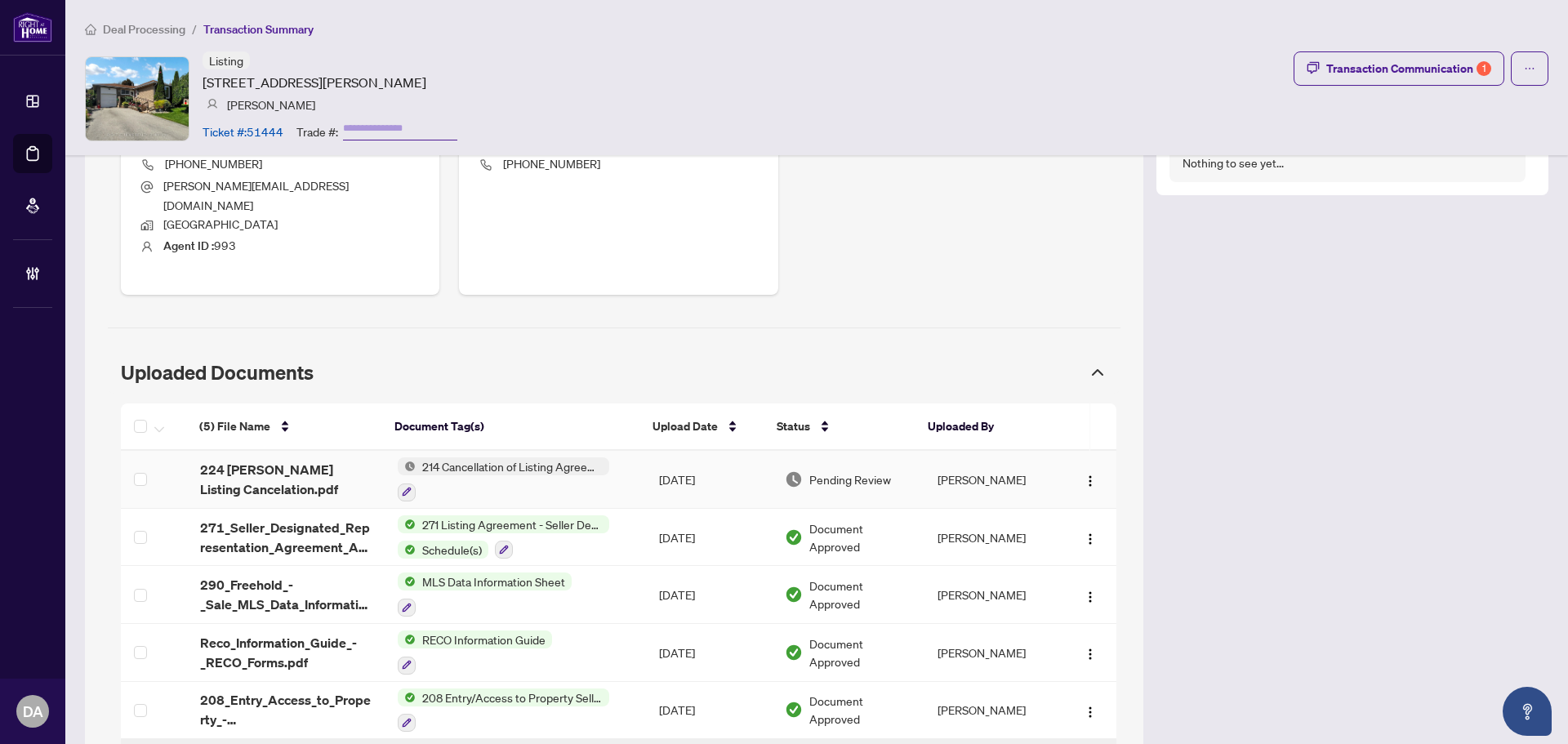
click at [514, 482] on div at bounding box center [504, 492] width 211 height 20
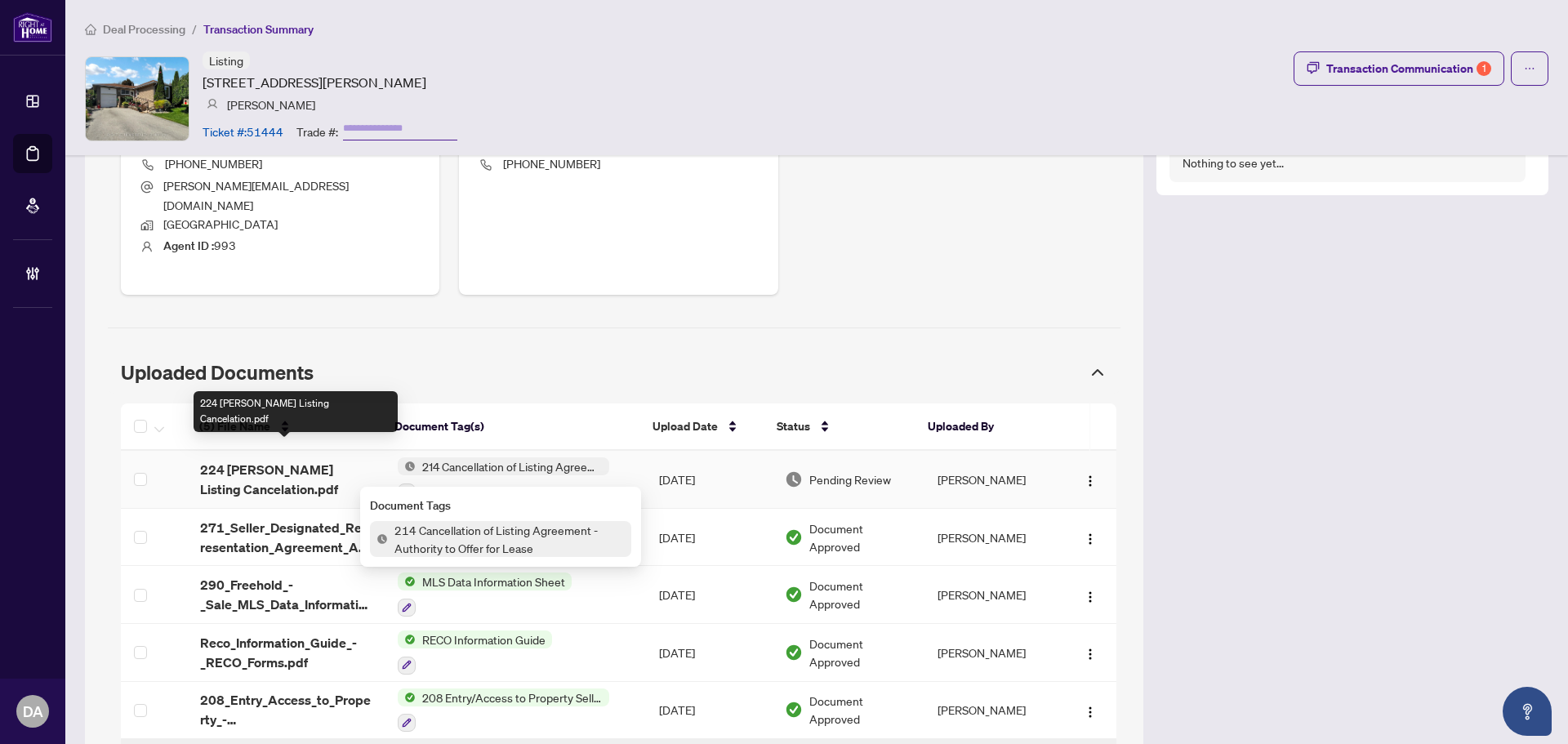
drag, startPoint x: 348, startPoint y: 458, endPoint x: 337, endPoint y: 458, distance: 11.0
click at [342, 460] on span "224 [PERSON_NAME] Listing Cancelation.pdf" at bounding box center [286, 479] width 172 height 39
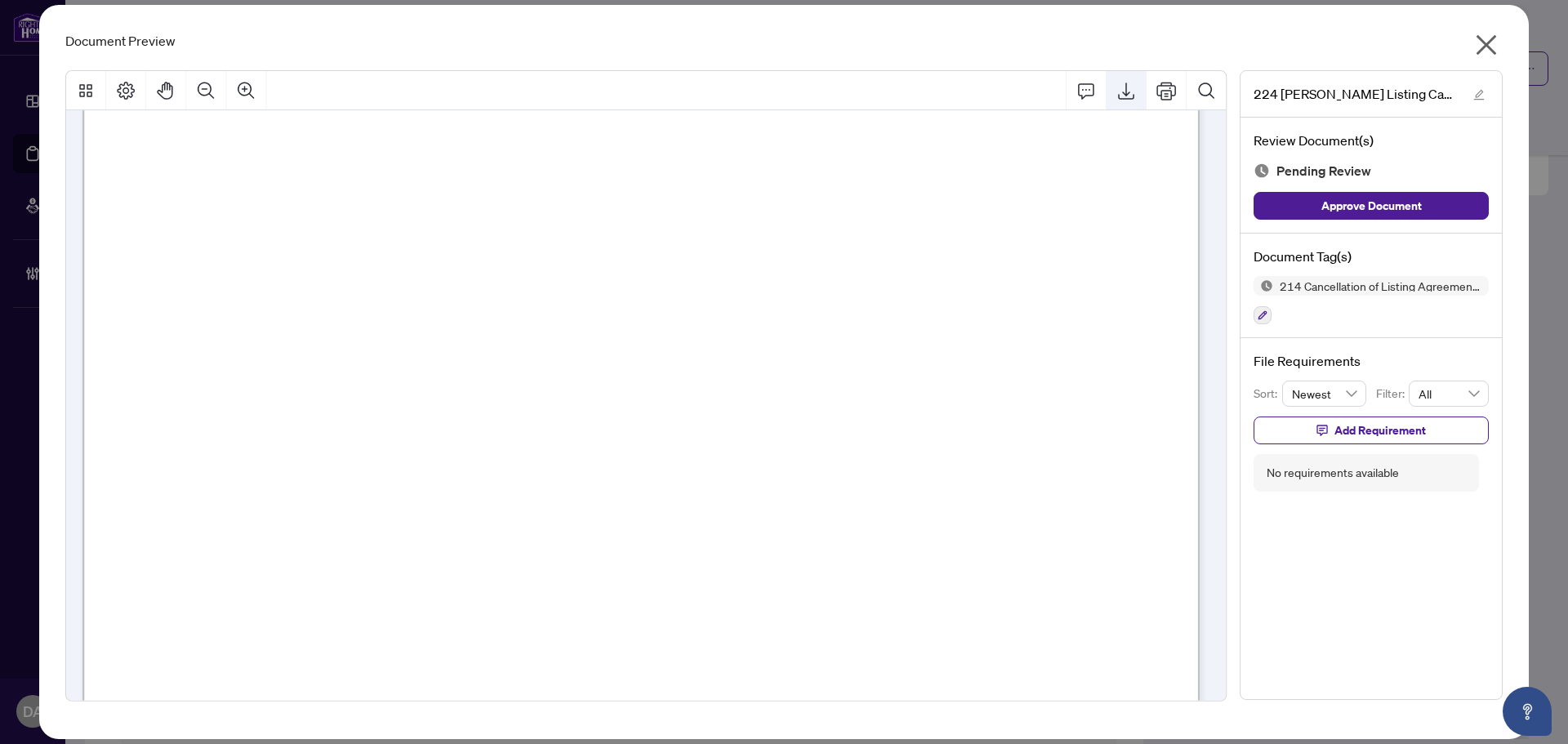
scroll to position [326, 0]
click at [1115, 98] on button "Export" at bounding box center [1126, 90] width 39 height 39
click at [1517, 29] on div "Document Preview 224 [PERSON_NAME] Listing Cancelation.pdf Review Document(s) P…" at bounding box center [784, 371] width 1489 height 734
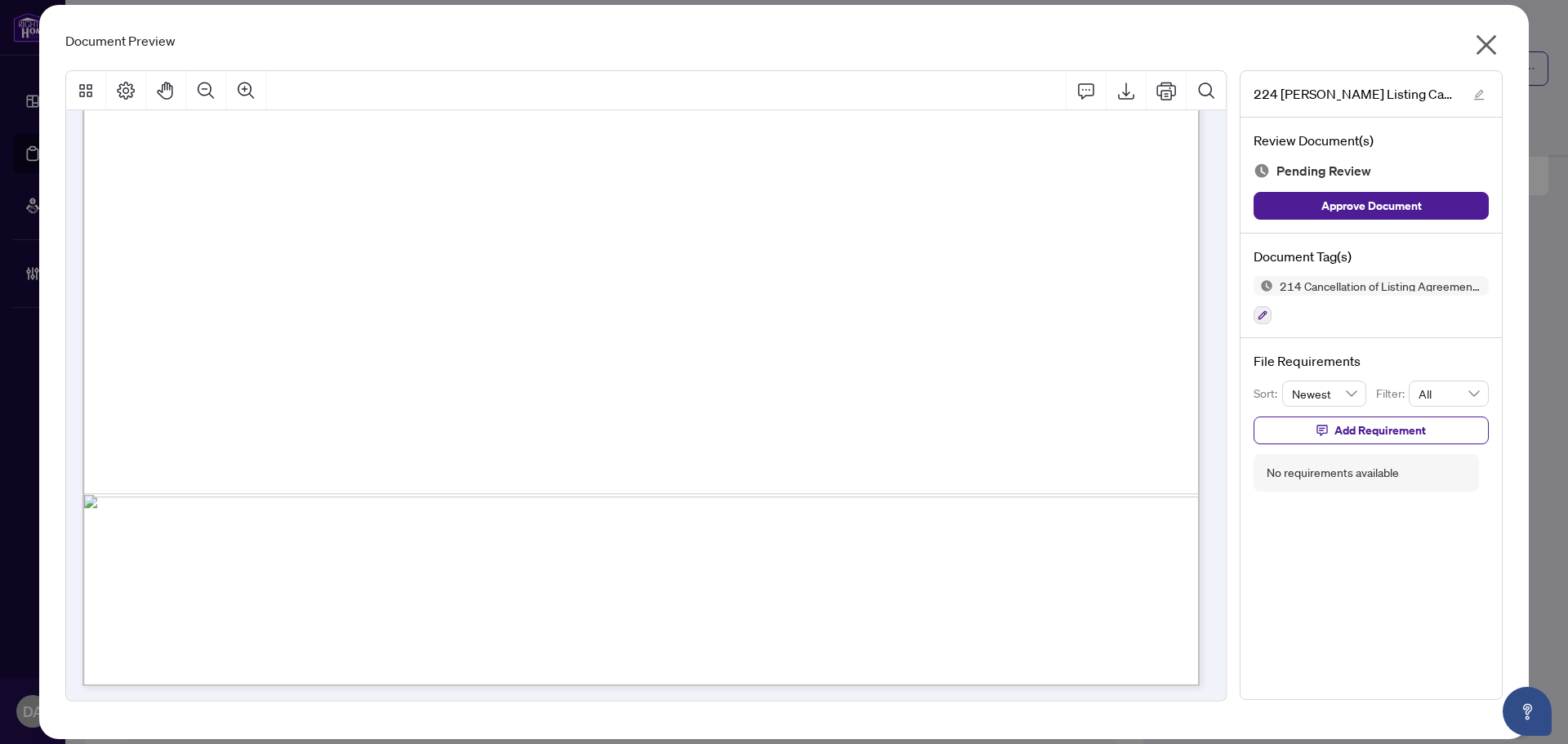
drag, startPoint x: 1462, startPoint y: 43, endPoint x: 1471, endPoint y: 46, distance: 9.5
click at [1467, 46] on div "Document Preview" at bounding box center [784, 41] width 1437 height 20
click at [1488, 47] on icon "close" at bounding box center [1486, 45] width 21 height 21
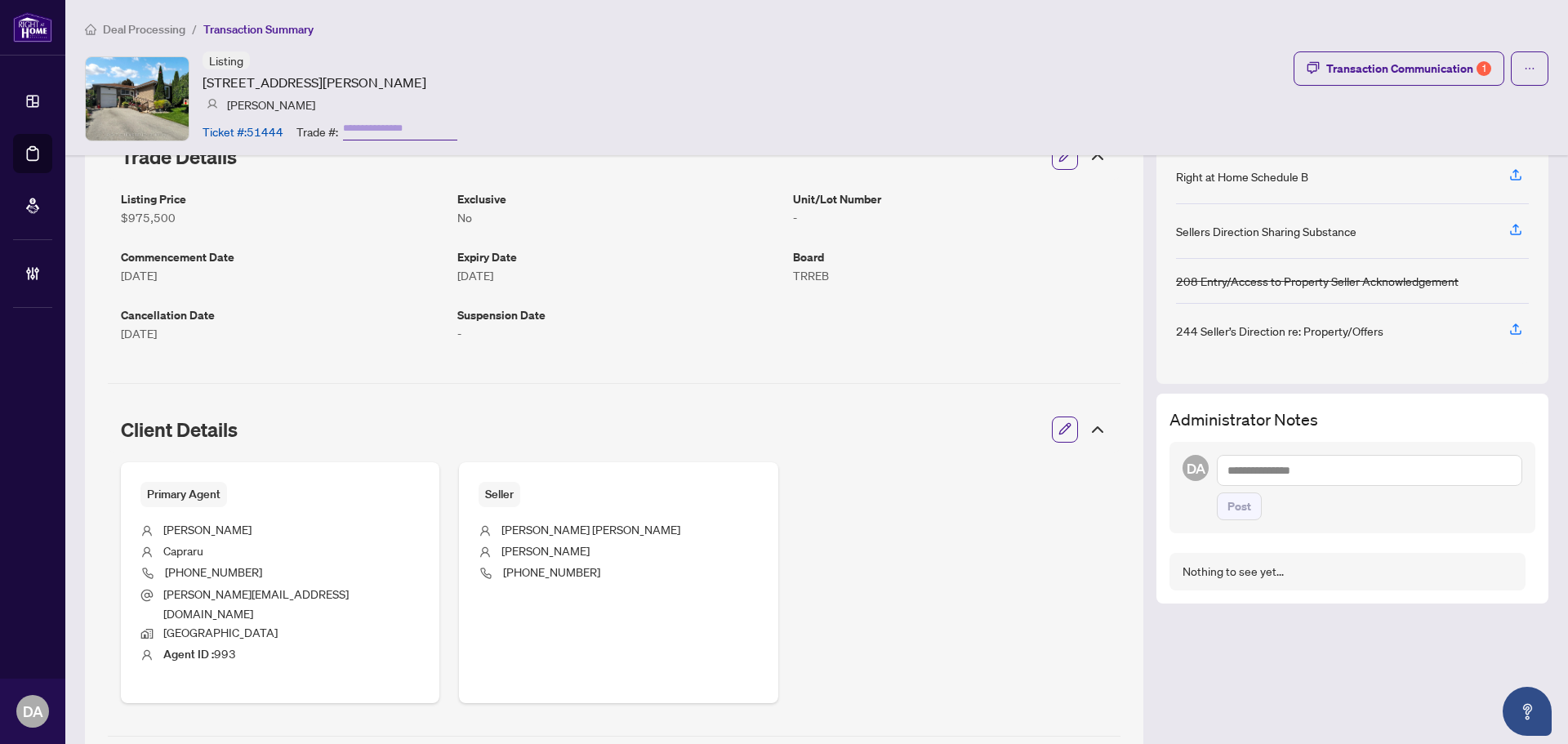
scroll to position [0, 0]
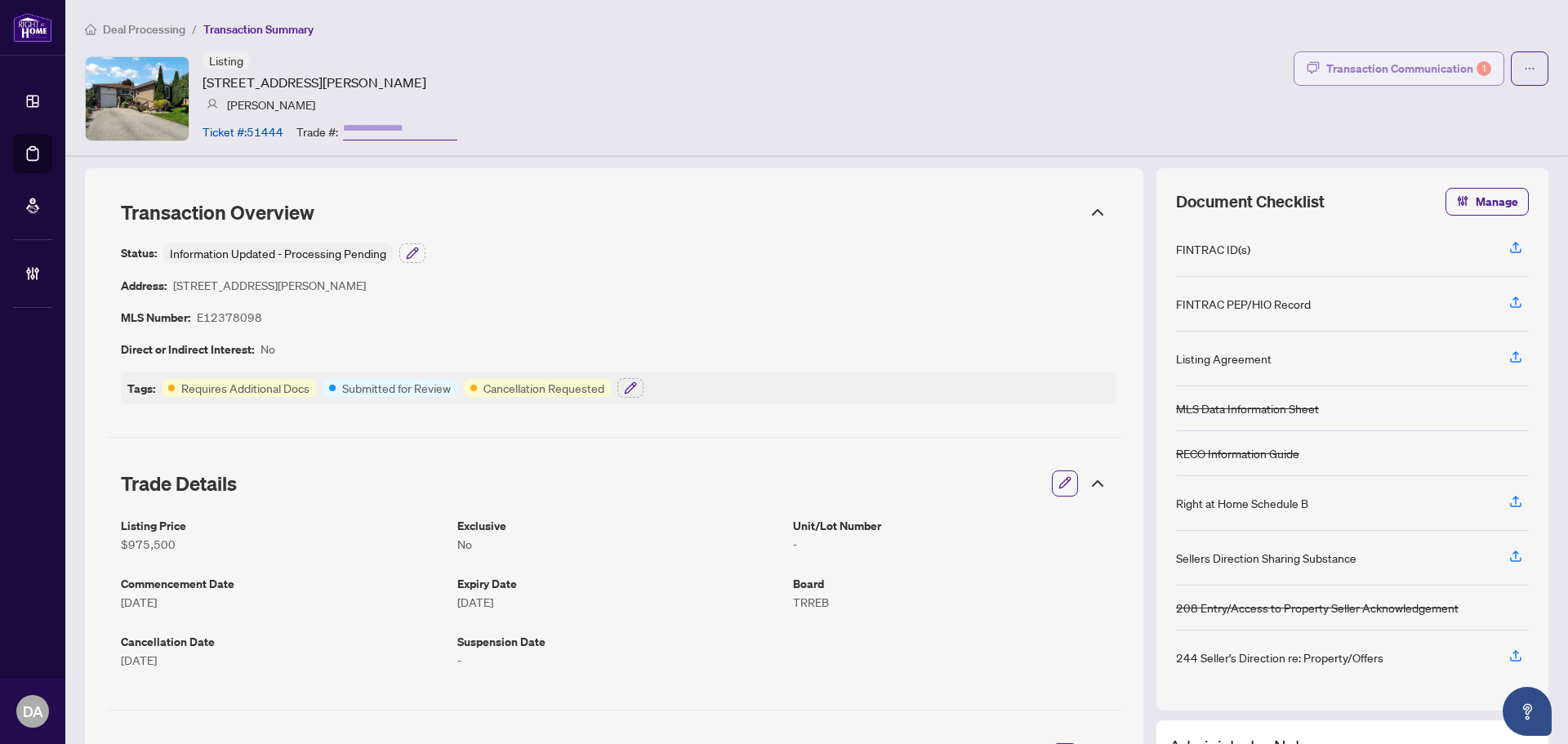
click at [1409, 66] on div "Transaction Communication 1" at bounding box center [1408, 68] width 165 height 26
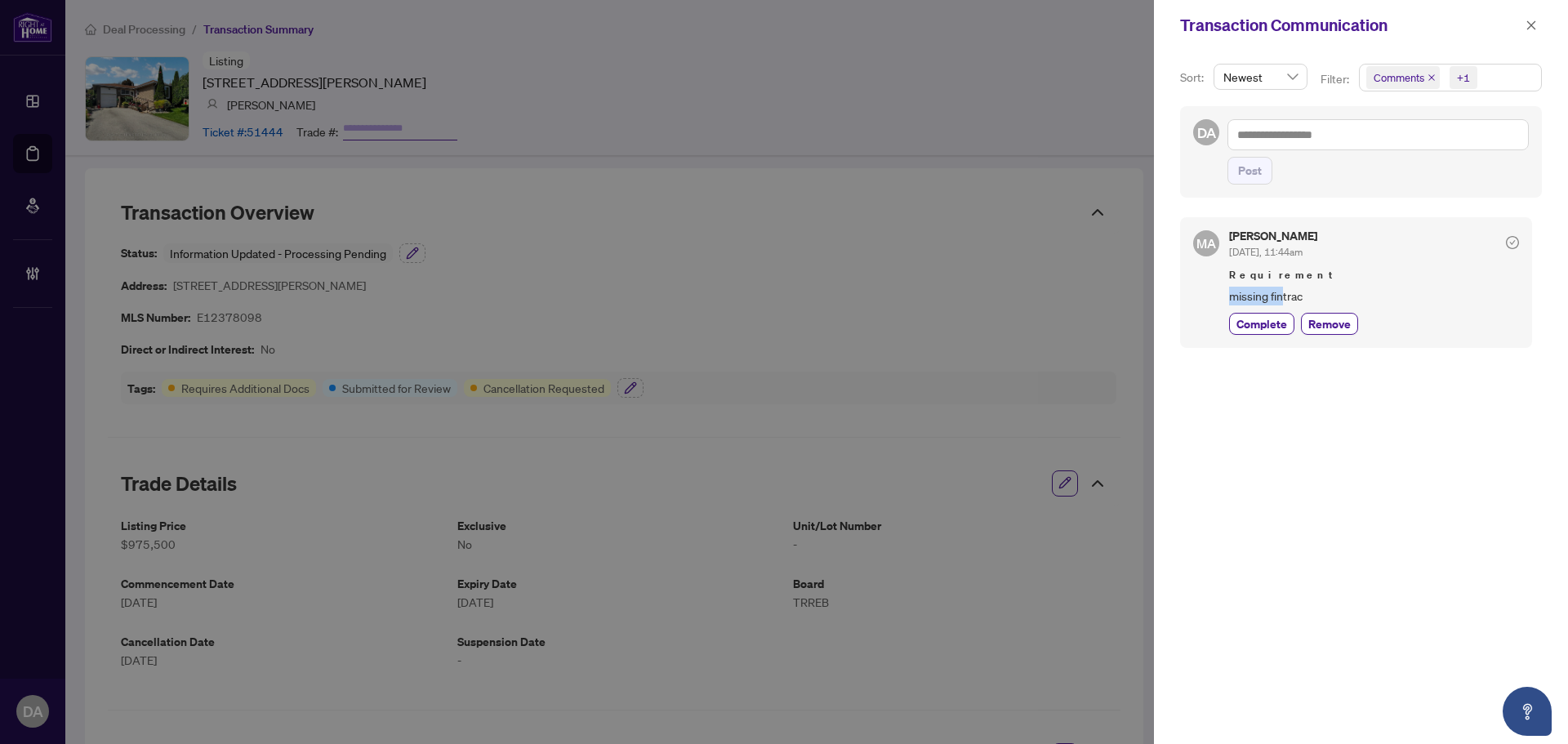
drag, startPoint x: 1281, startPoint y: 297, endPoint x: 1200, endPoint y: 294, distance: 81.1
click at [1200, 294] on div "MA Maryam Arman Sep/04/2025, 11:44am Requirement missing fintrac Complete Remove" at bounding box center [1355, 282] width 352 height 130
click at [1073, 301] on div at bounding box center [784, 372] width 1568 height 744
click at [1076, 302] on div at bounding box center [784, 372] width 1568 height 744
click at [1532, 21] on icon "close" at bounding box center [1530, 25] width 12 height 12
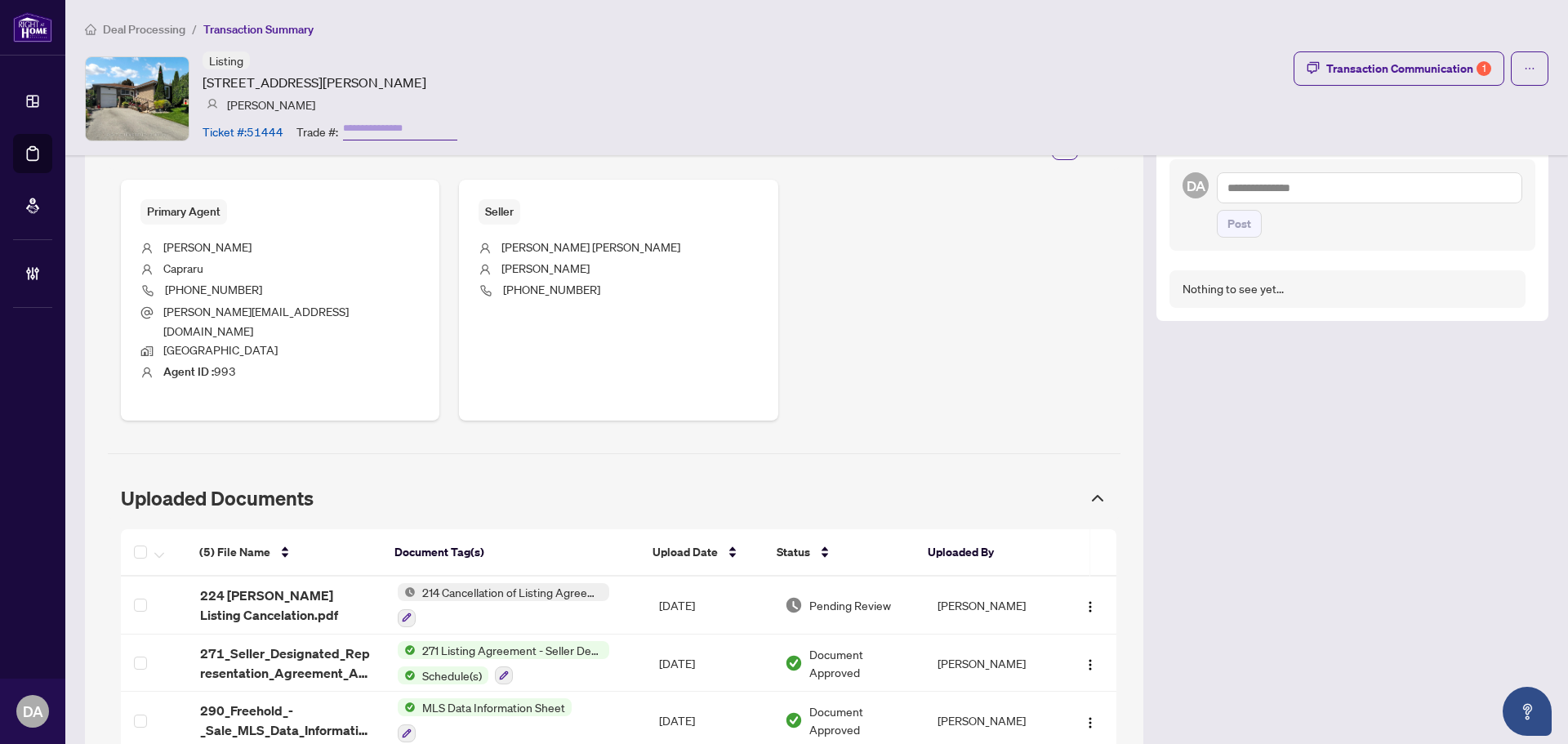
scroll to position [841, 0]
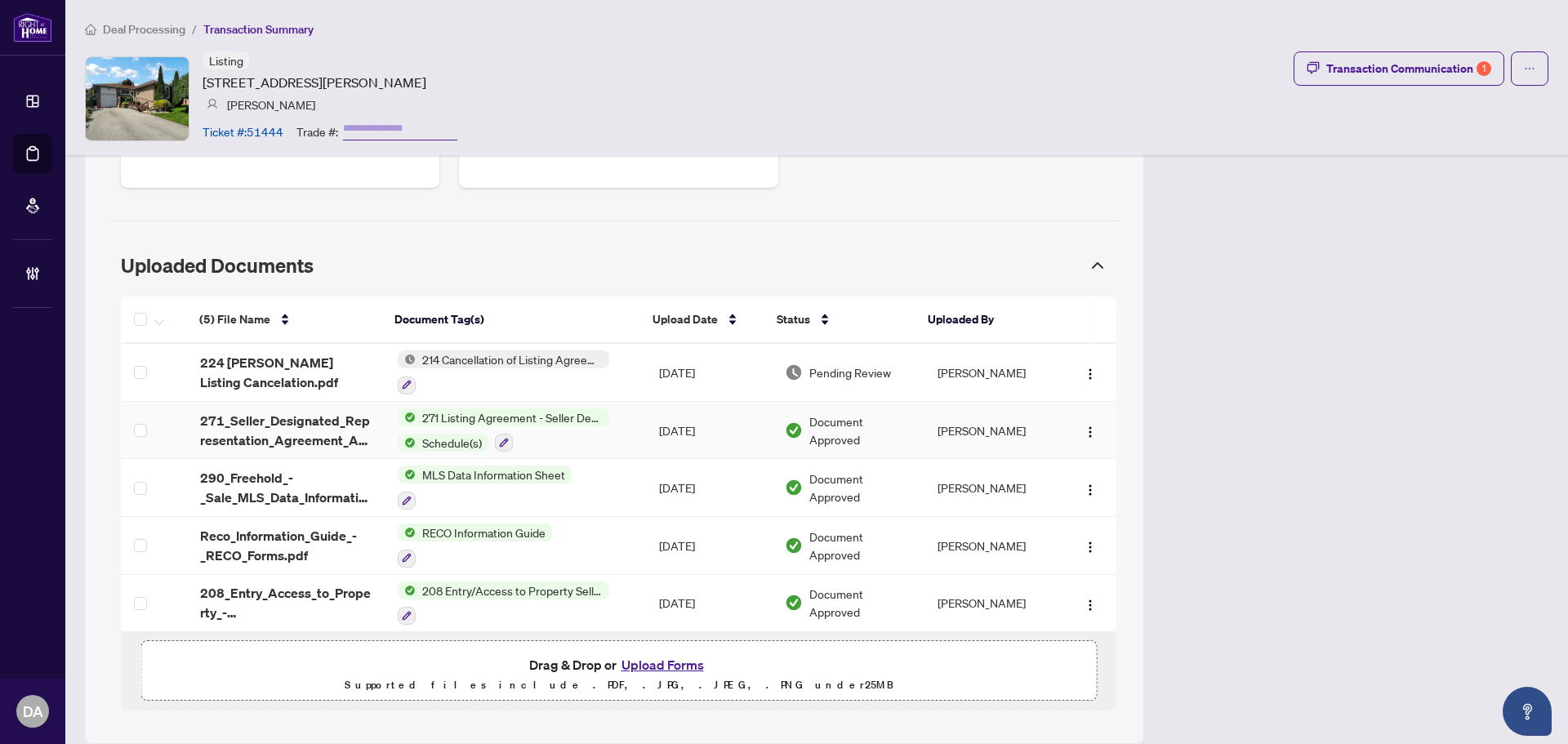
click at [603, 433] on div "Schedule(s)" at bounding box center [504, 443] width 211 height 20
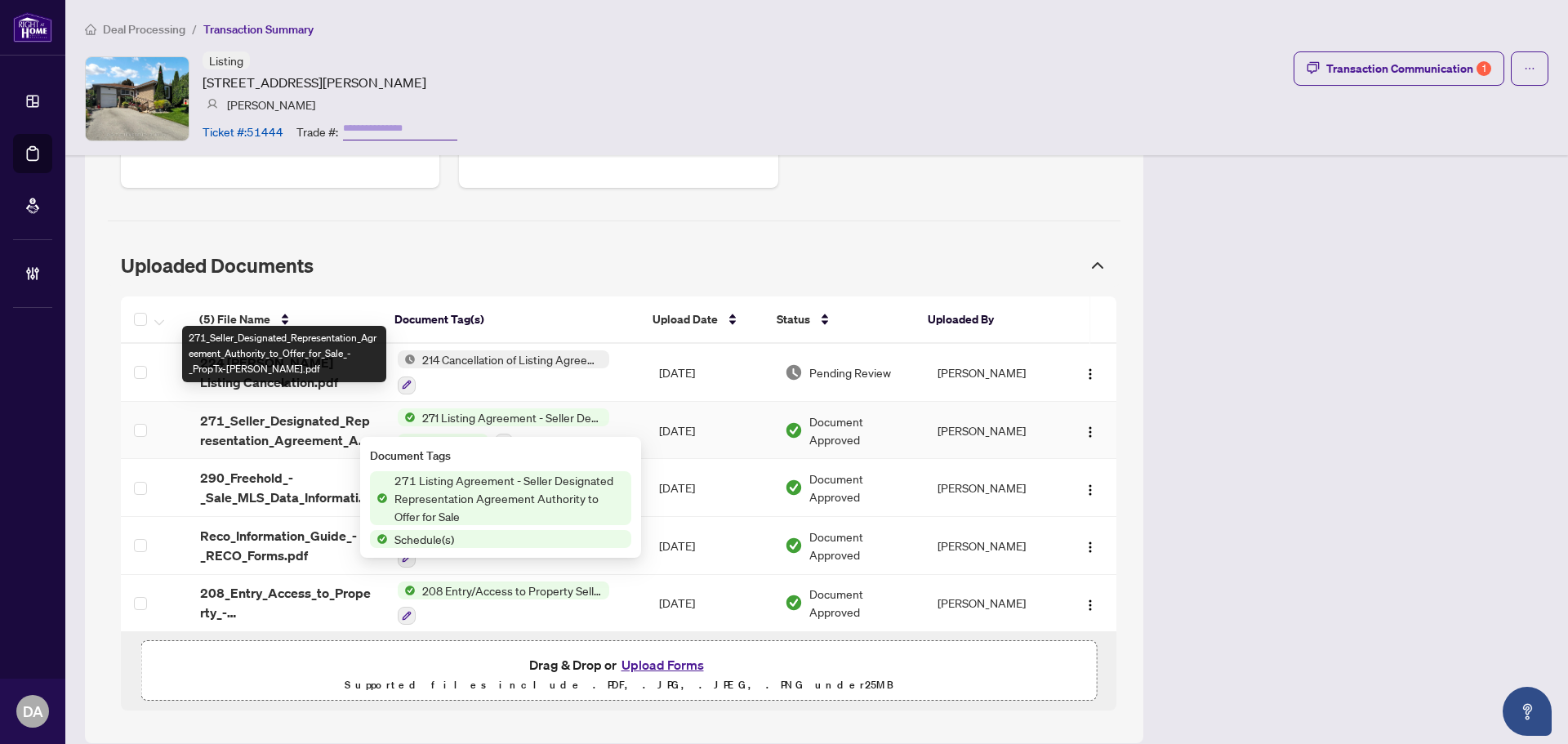
click at [353, 410] on span "271_Seller_Designated_Representation_Agreement_Authority_to_Offer_for_Sale_-_Pr…" at bounding box center [286, 430] width 172 height 39
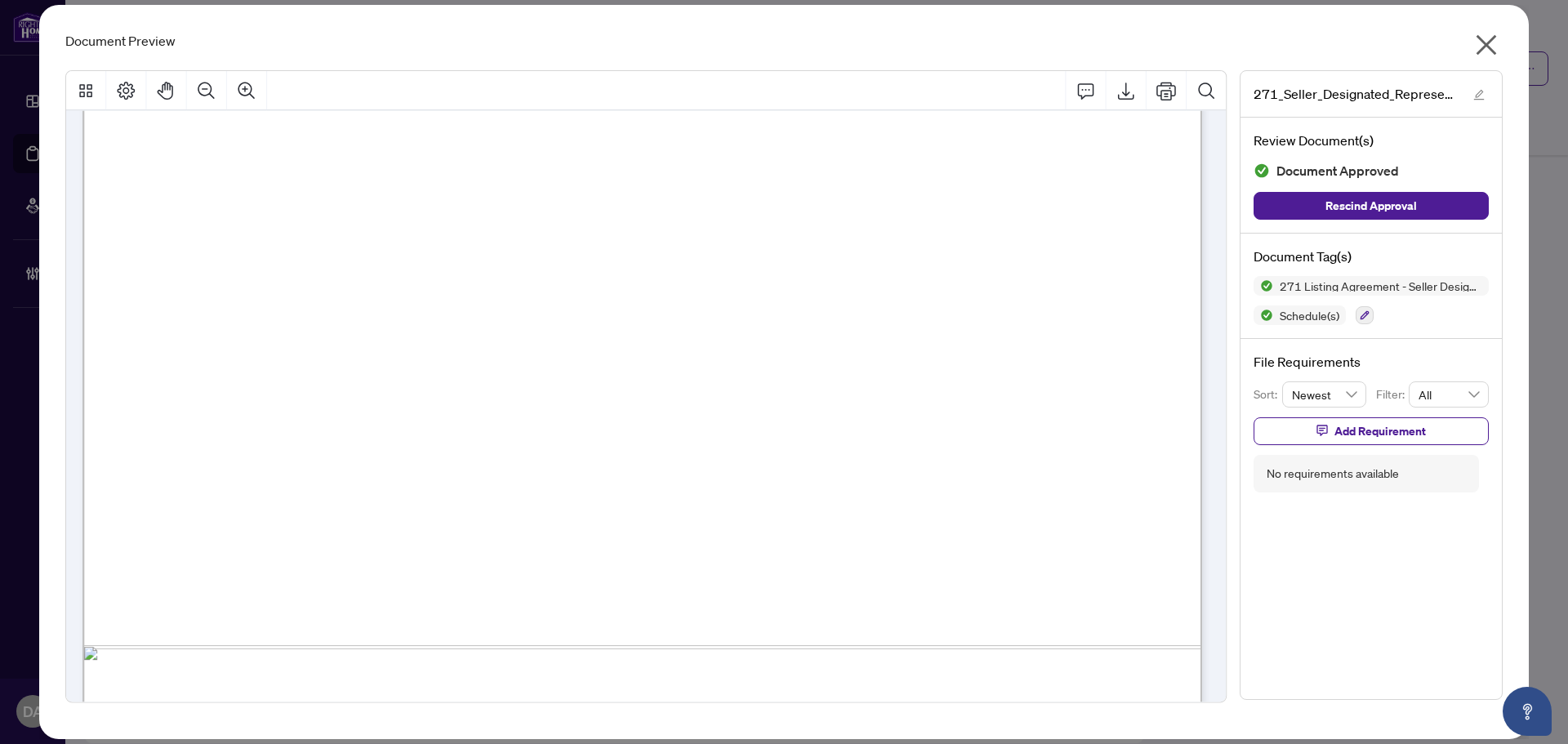
scroll to position [735, 0]
click at [1465, 56] on div "Document Preview 271_Seller_Designated_Representation_Agreement_Authority_to_Of…" at bounding box center [784, 371] width 1489 height 734
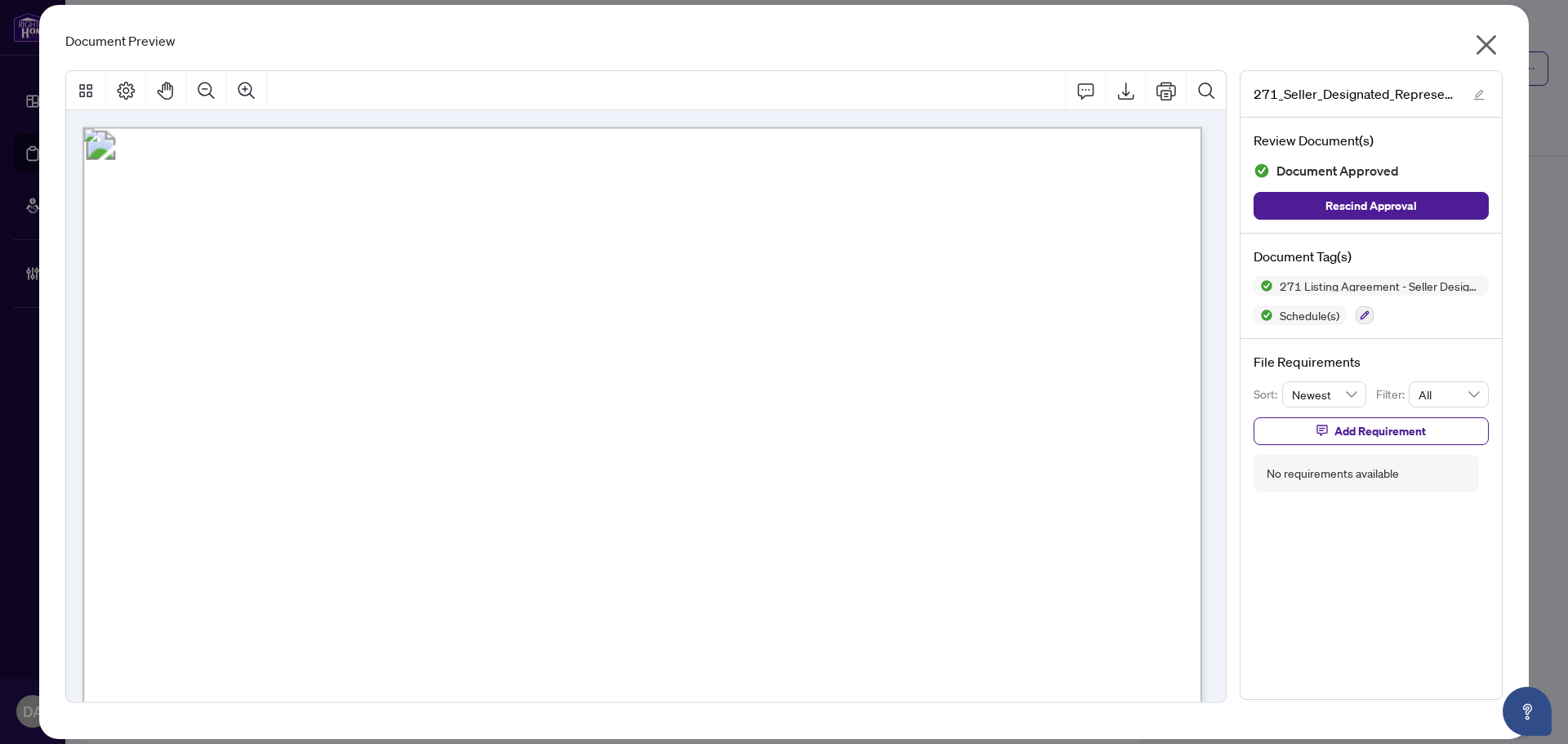
click at [1481, 35] on icon "close" at bounding box center [1486, 45] width 26 height 26
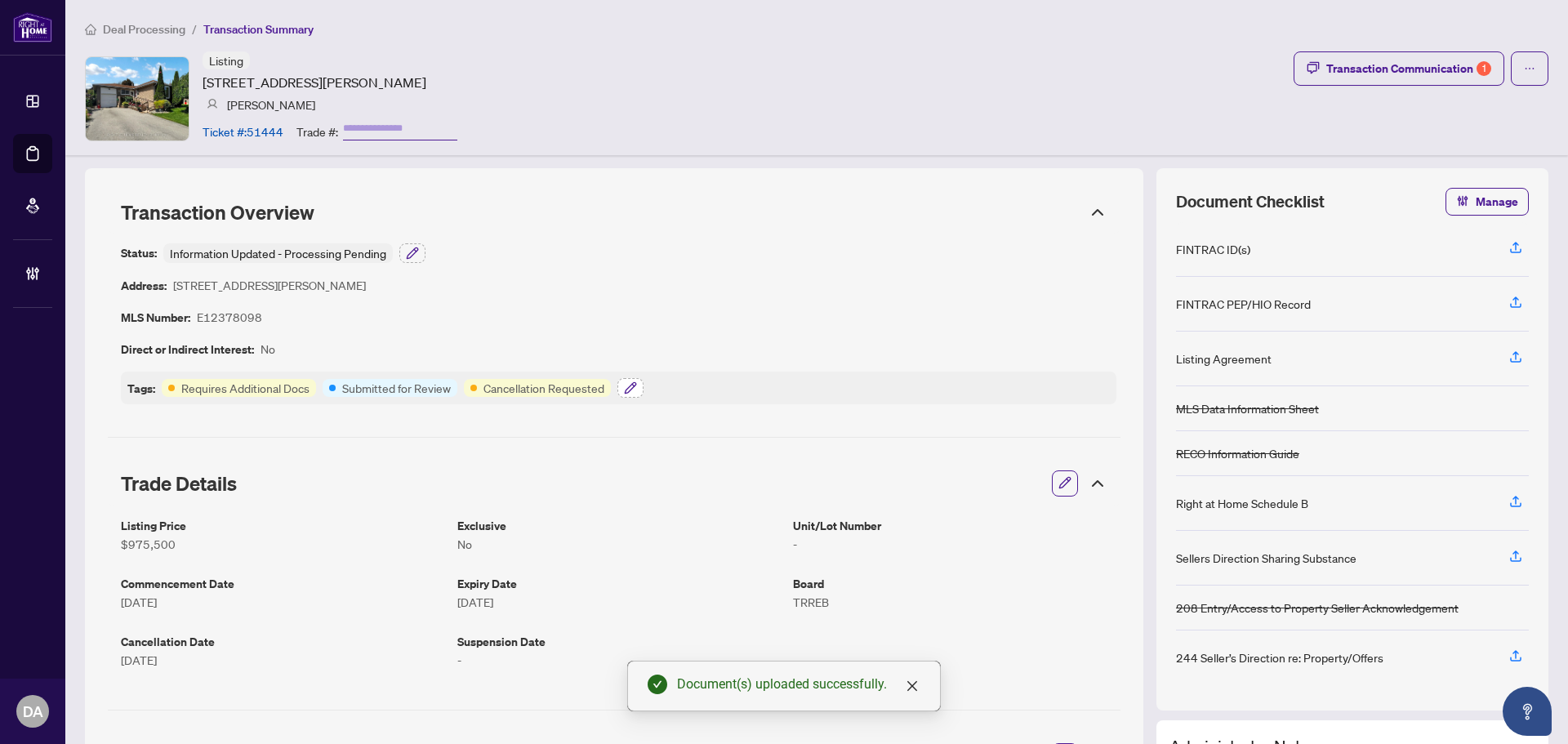
click at [633, 389] on button "button" at bounding box center [630, 388] width 26 height 20
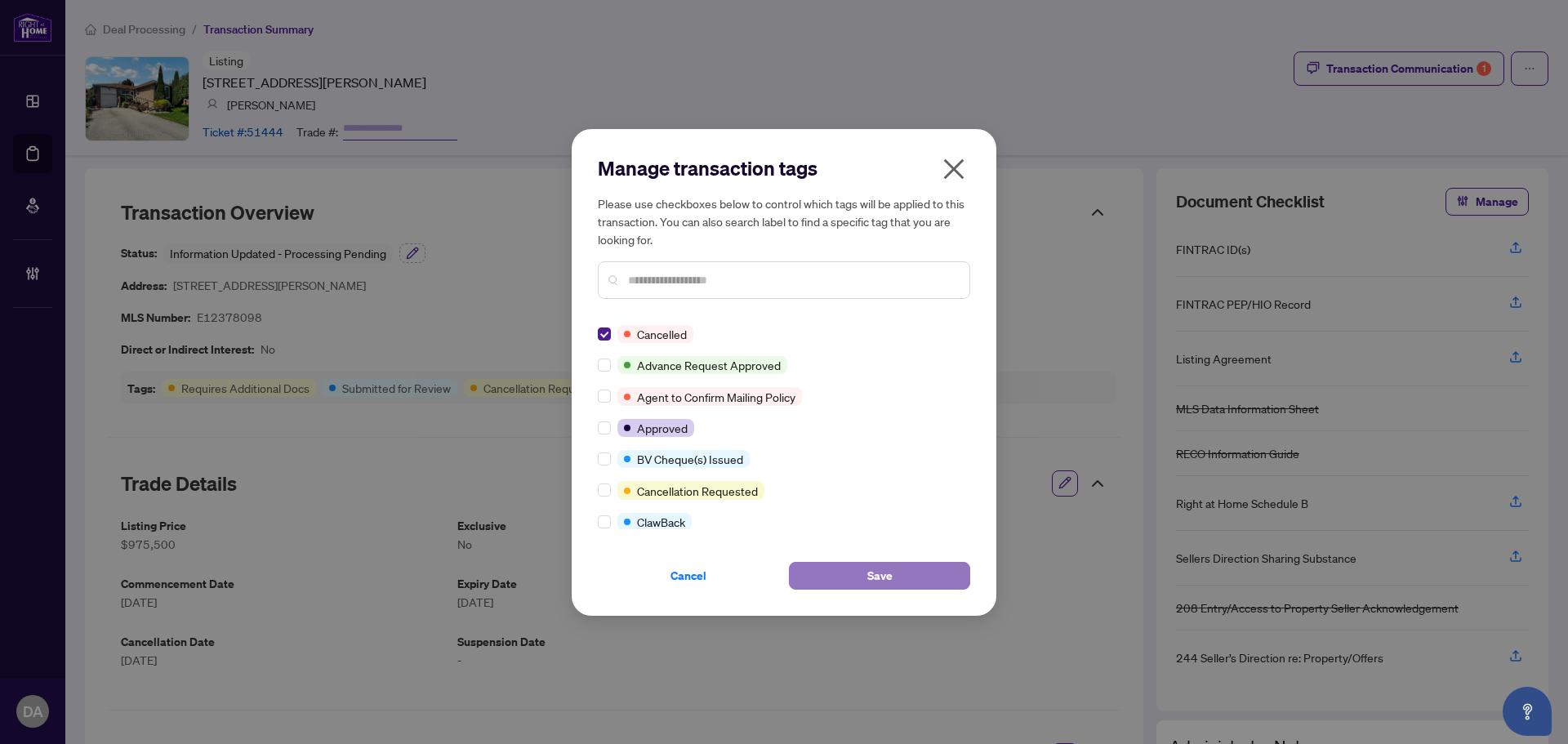
click at [932, 574] on button "Save" at bounding box center [879, 575] width 182 height 28
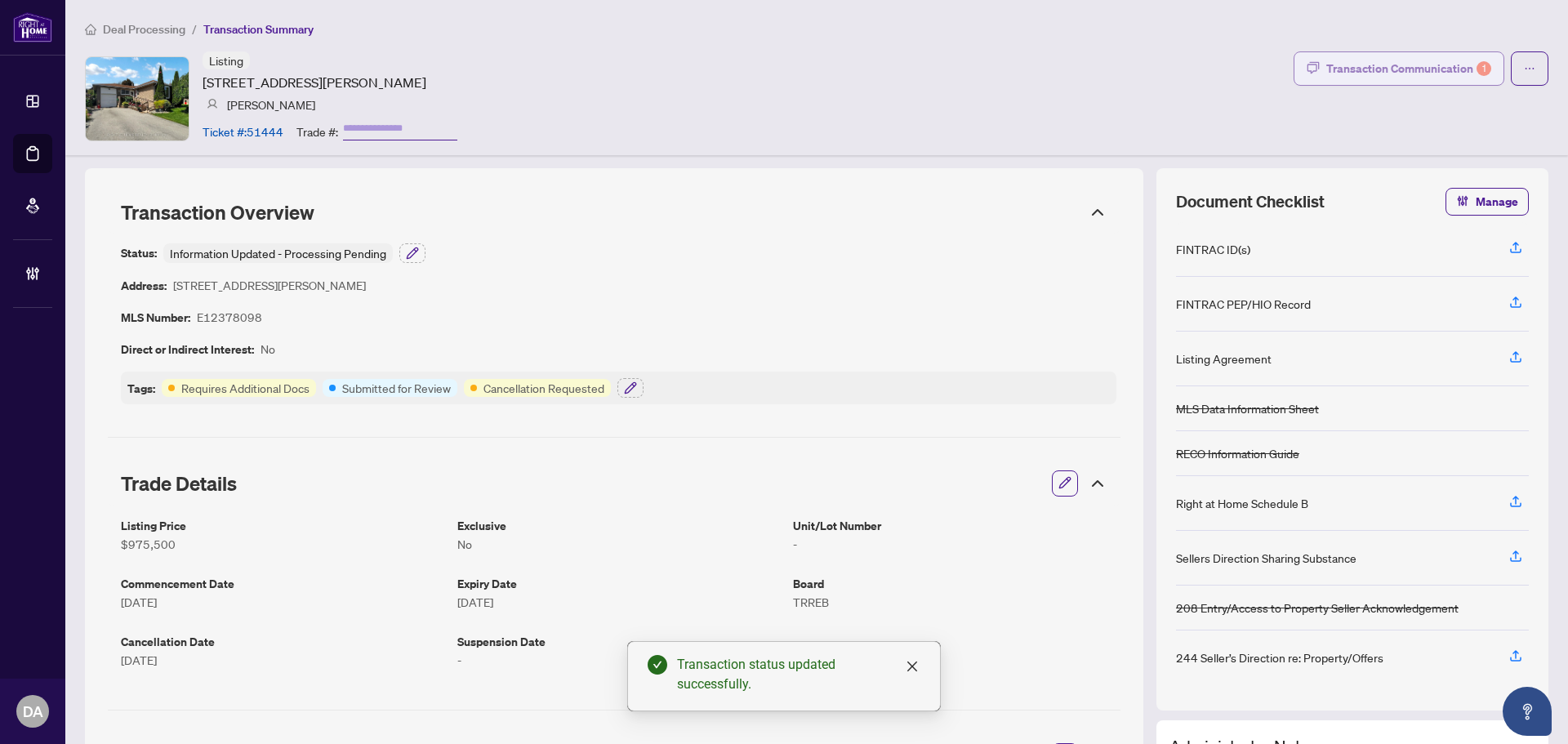
click at [1381, 70] on div "Transaction Communication 1" at bounding box center [1408, 68] width 165 height 26
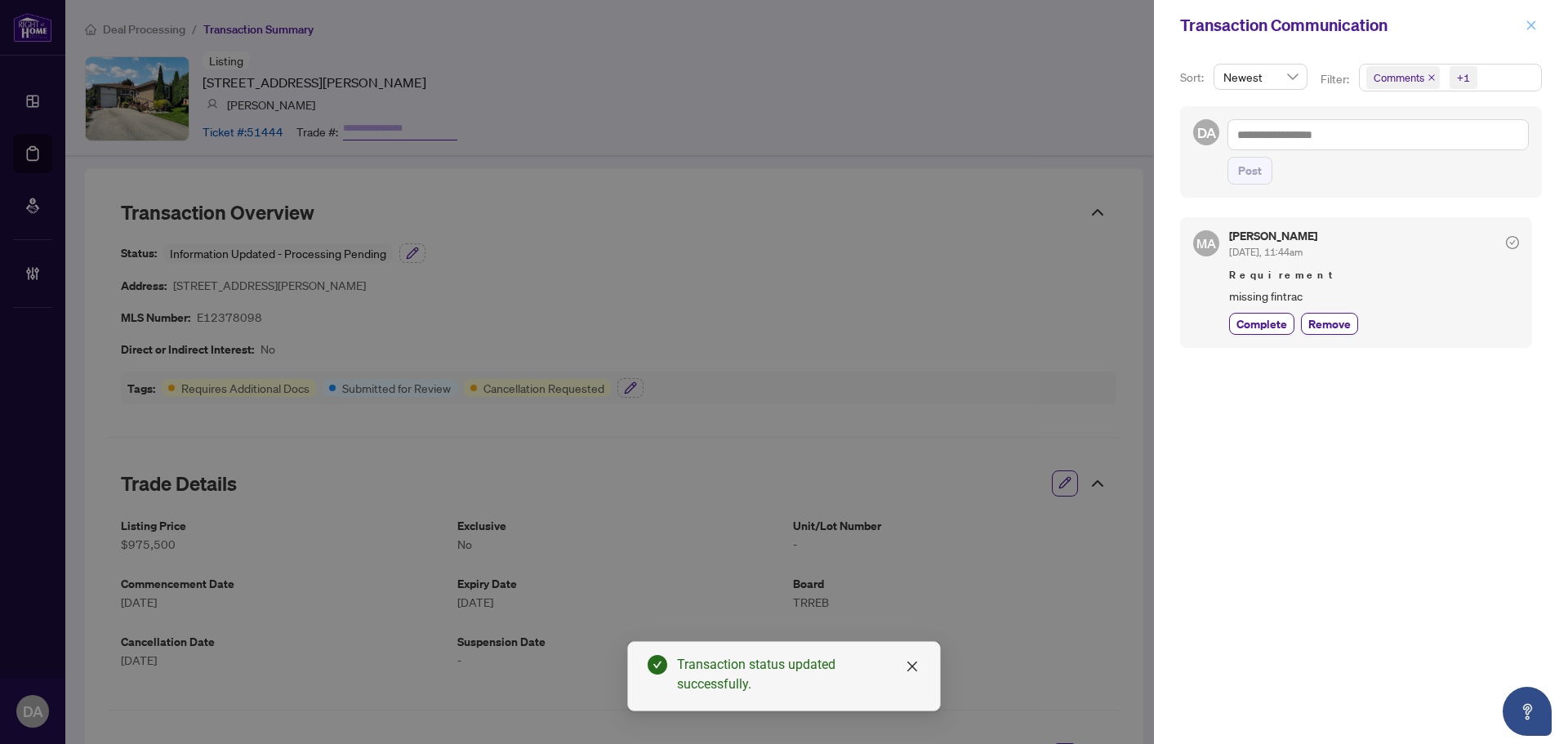
click at [1522, 31] on button "button" at bounding box center [1531, 25] width 21 height 20
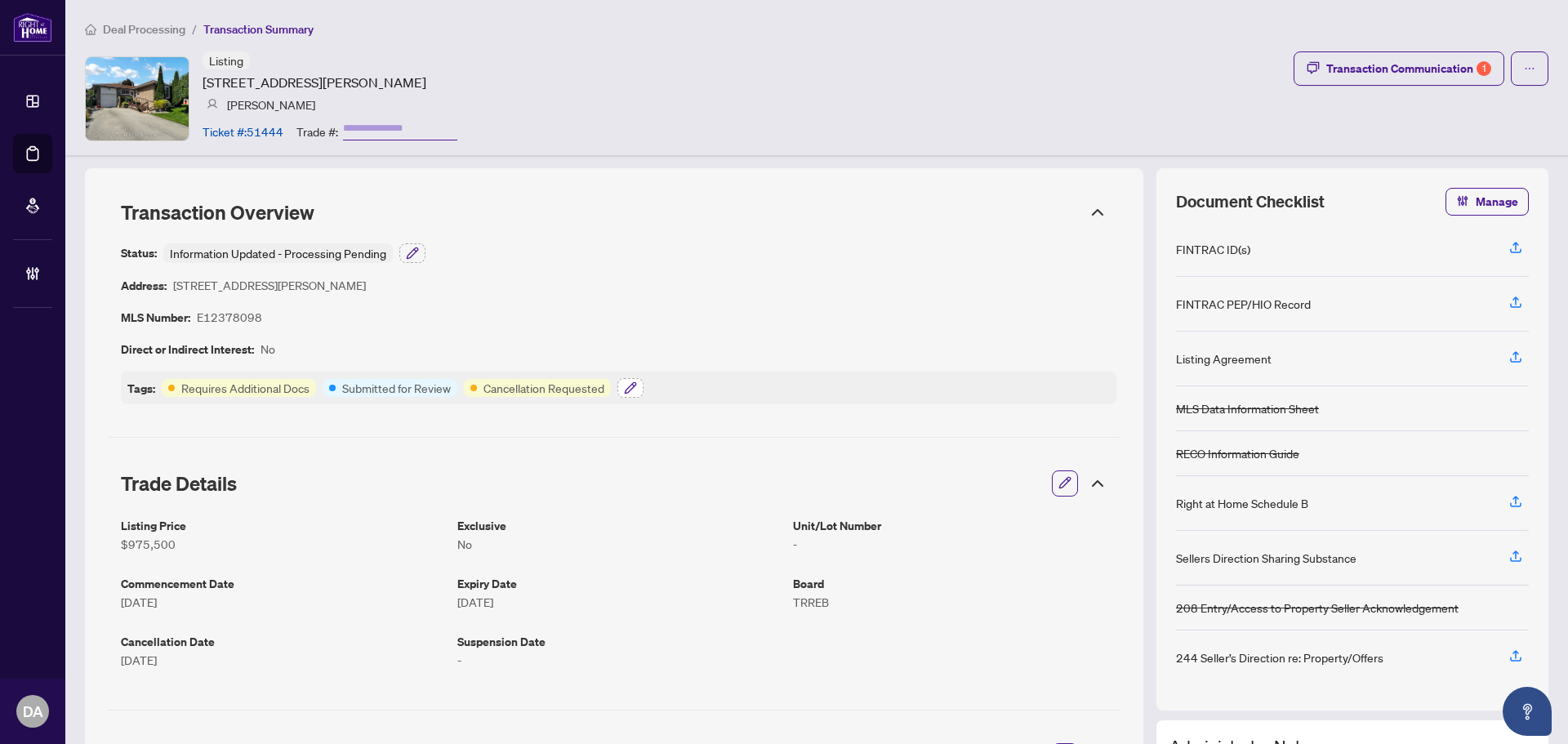
click at [632, 387] on icon "button" at bounding box center [630, 387] width 13 height 13
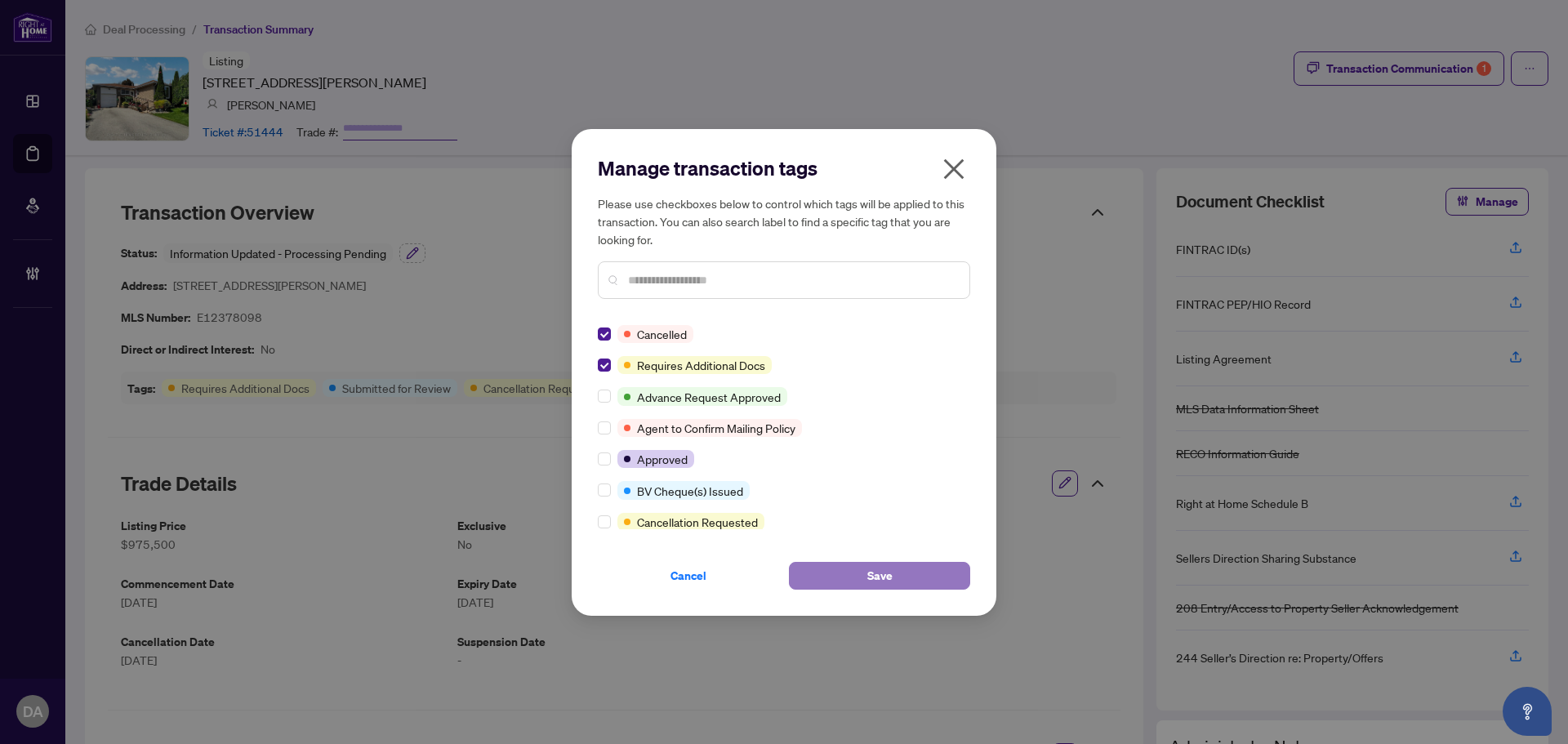
click at [835, 575] on button "Save" at bounding box center [879, 575] width 182 height 28
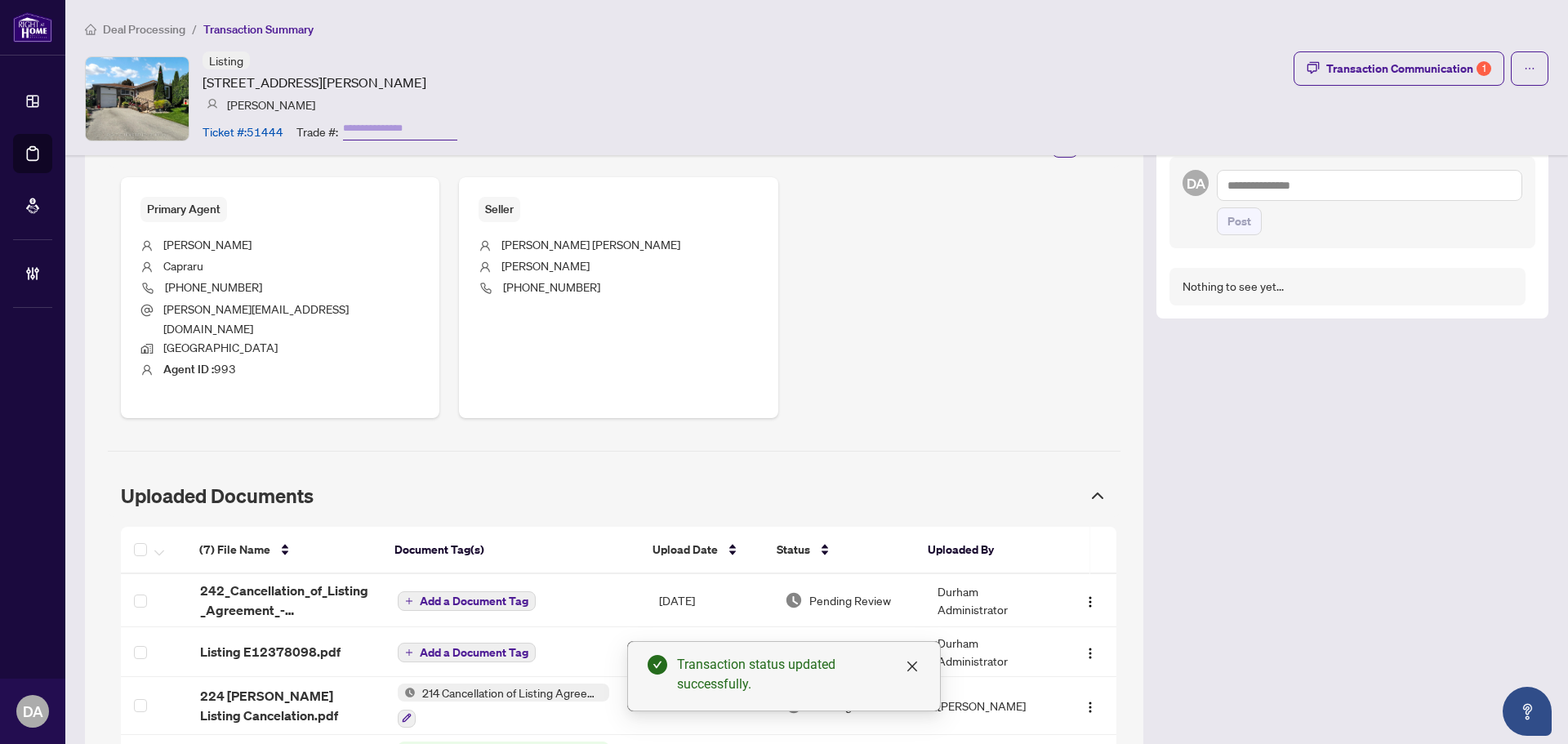
scroll to position [816, 0]
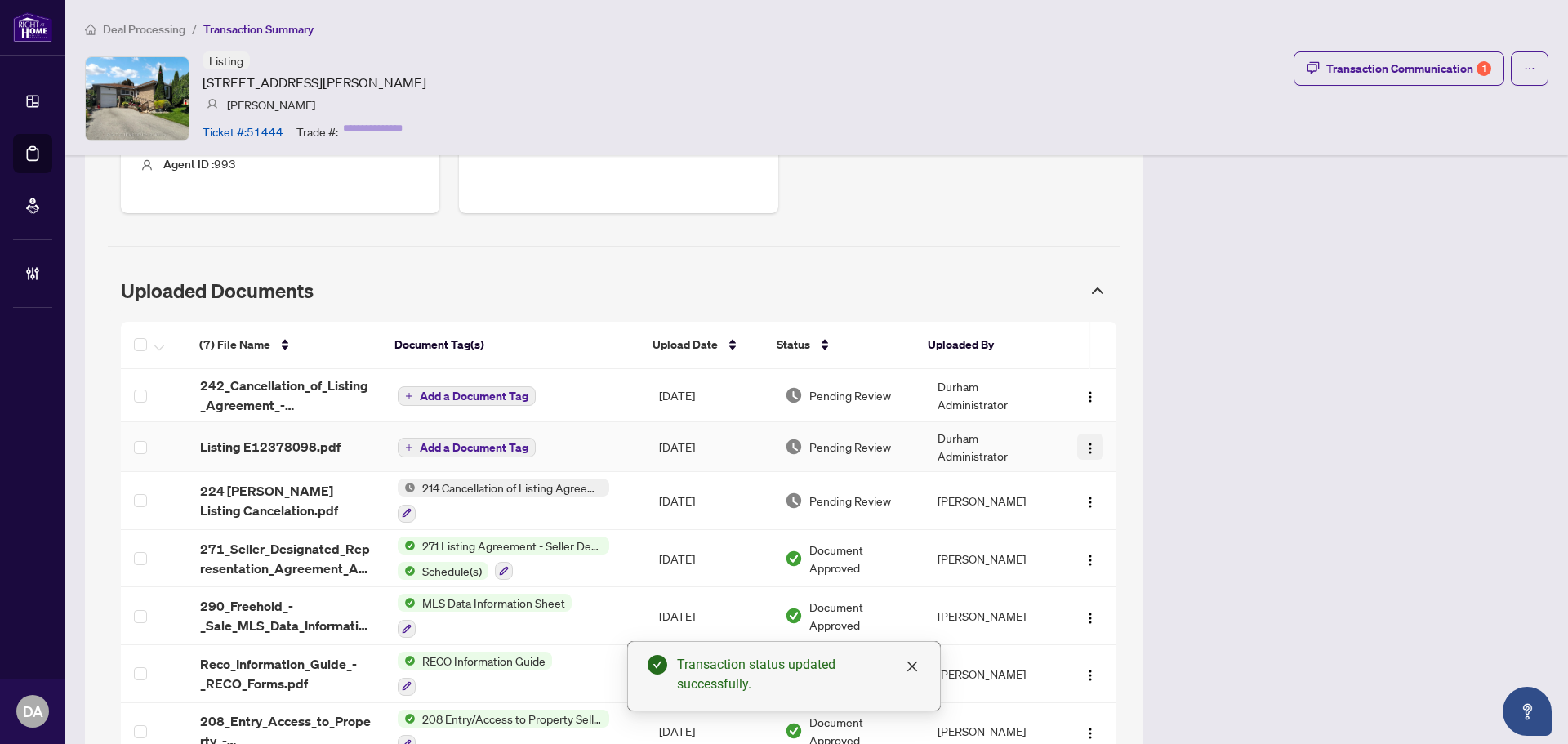
click at [1083, 442] on img "button" at bounding box center [1089, 448] width 13 height 13
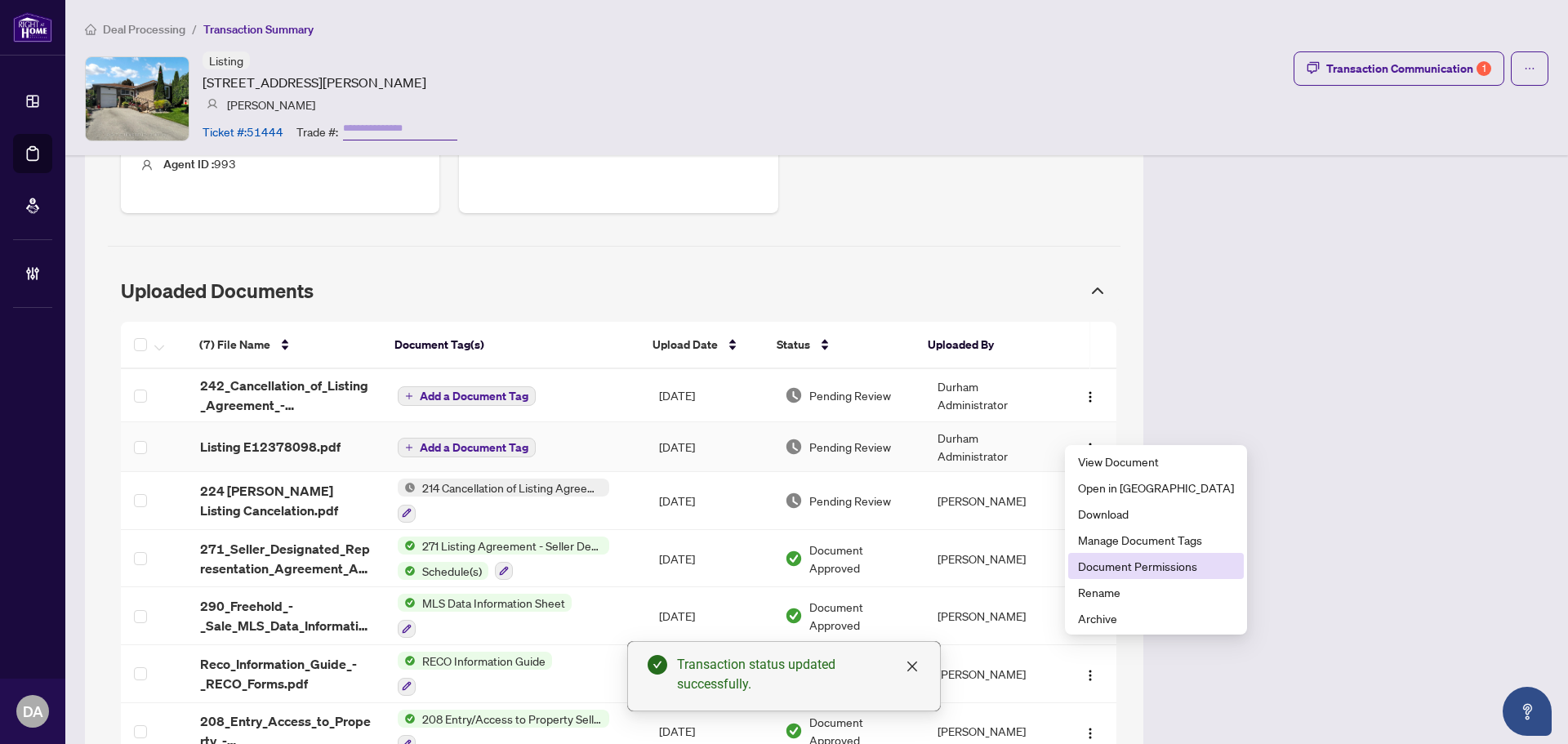
click at [1153, 561] on span "Document Permissions" at bounding box center [1156, 566] width 156 height 18
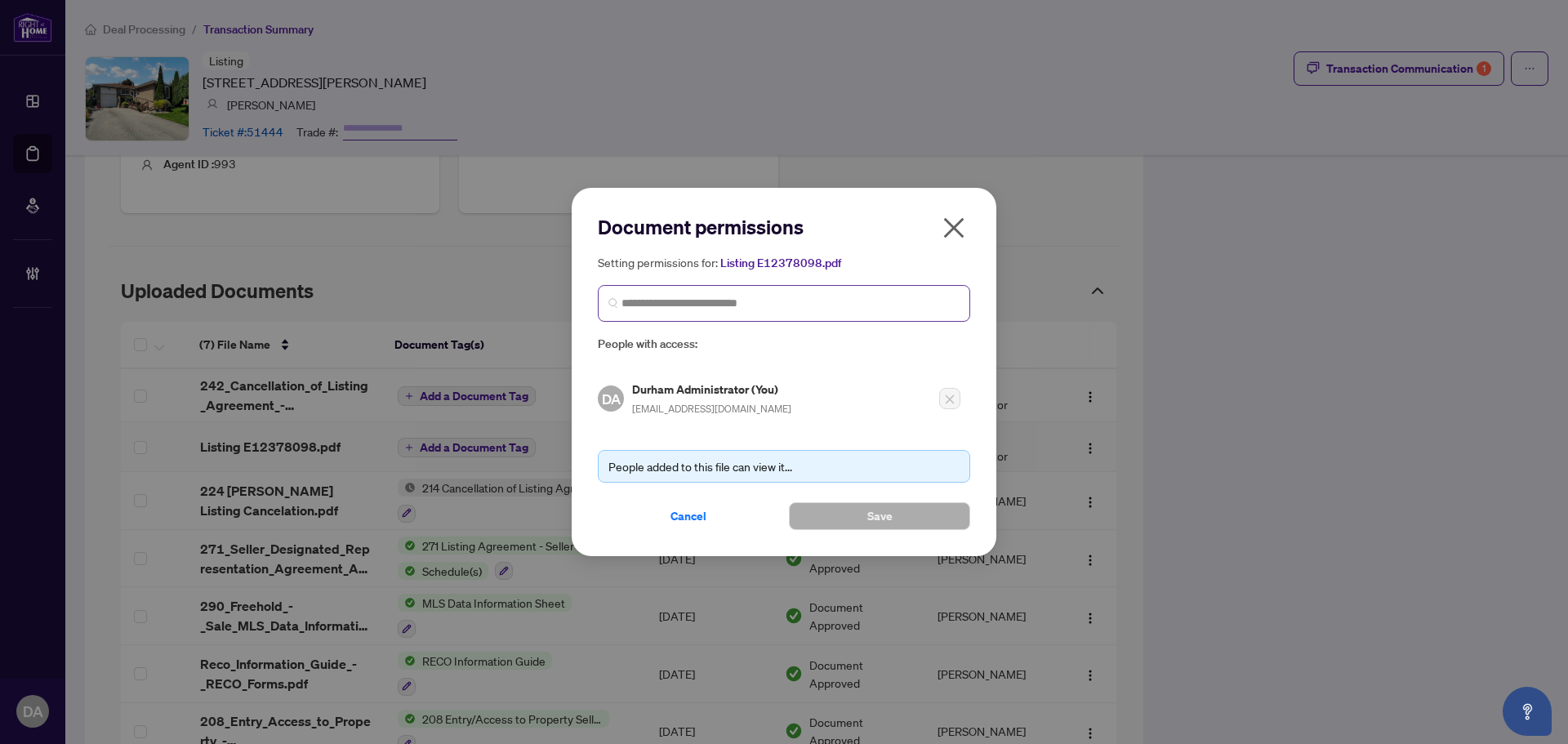
click at [651, 315] on span at bounding box center [784, 303] width 372 height 37
type input "***"
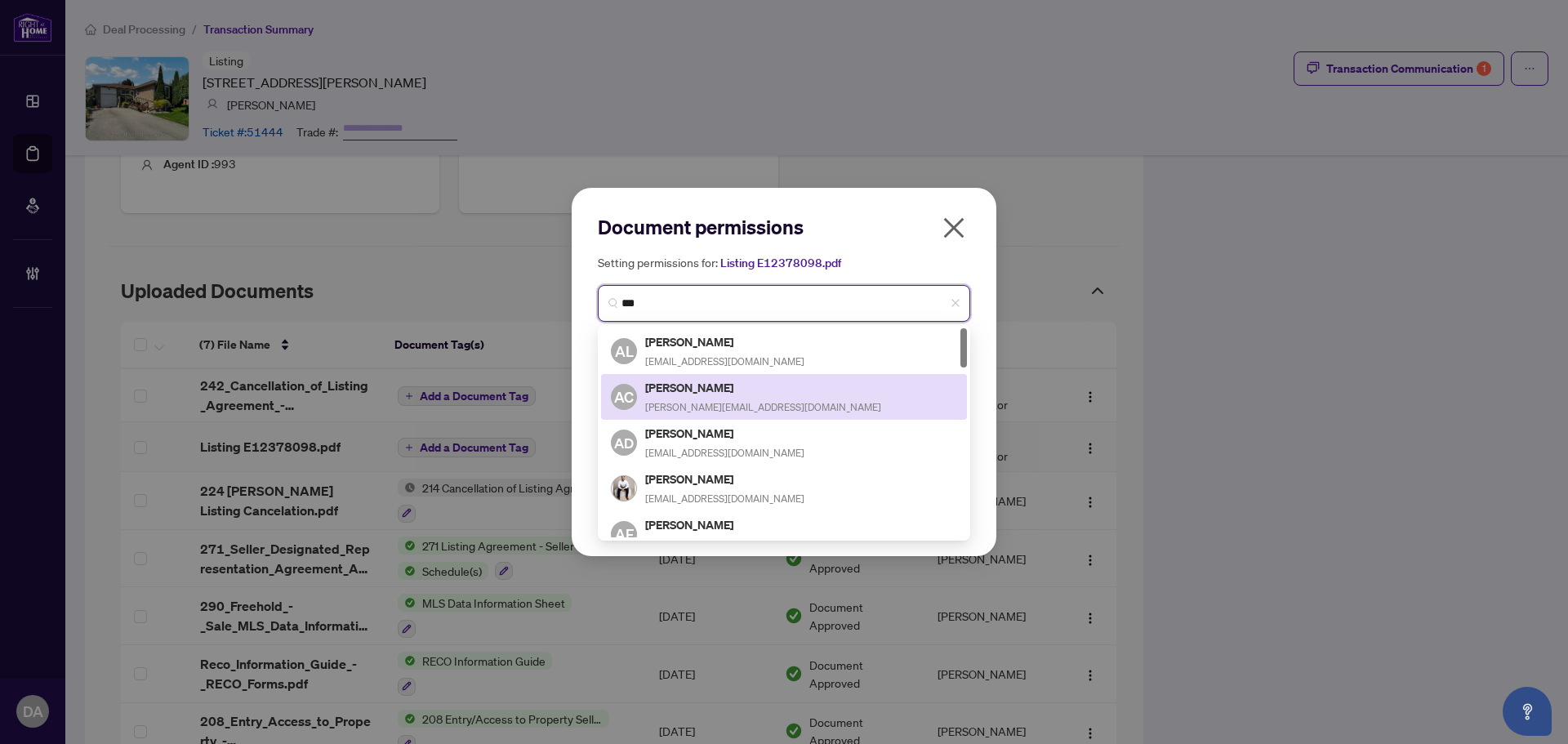
click at [716, 404] on span "adrian@exceptionalhomes.ca" at bounding box center [763, 407] width 236 height 13
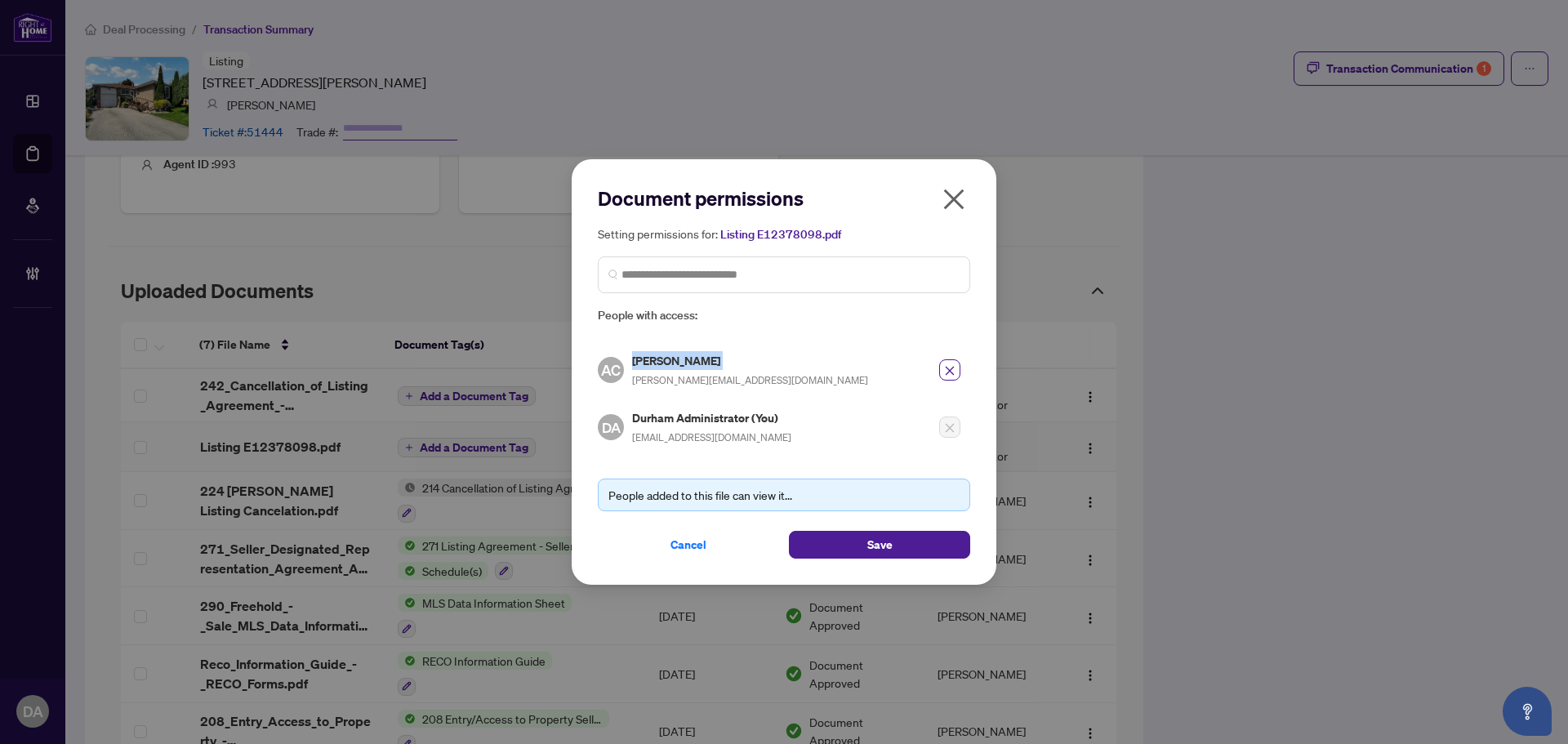
drag, startPoint x: 733, startPoint y: 367, endPoint x: 631, endPoint y: 356, distance: 102.6
click at [631, 356] on div "AC Adrian Capraru adrian@exceptionalhomes.ca" at bounding box center [733, 370] width 270 height 38
copy h5 "Adrian Capraru"
click at [870, 546] on span "Save" at bounding box center [879, 544] width 25 height 26
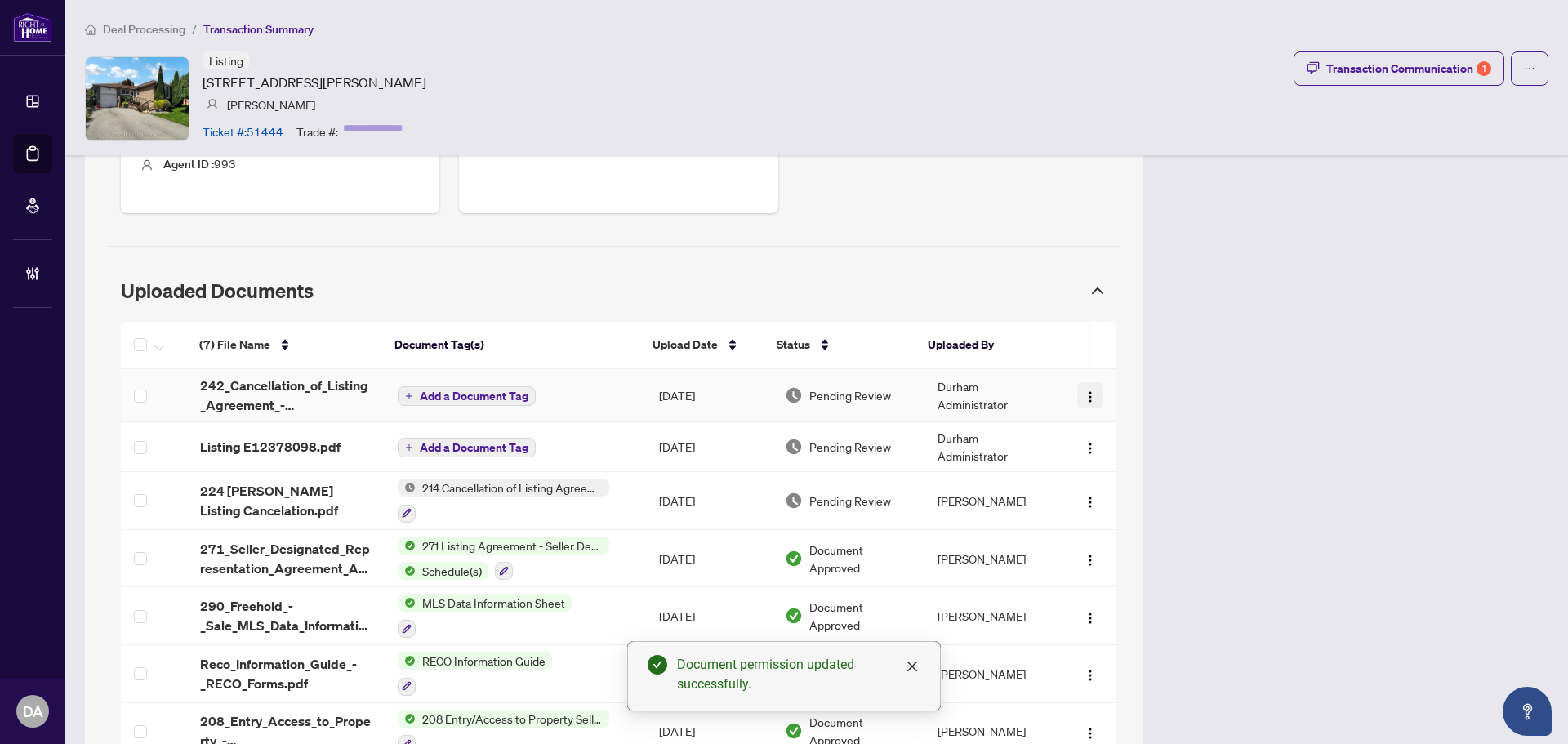
click at [1083, 390] on img "button" at bounding box center [1089, 396] width 13 height 13
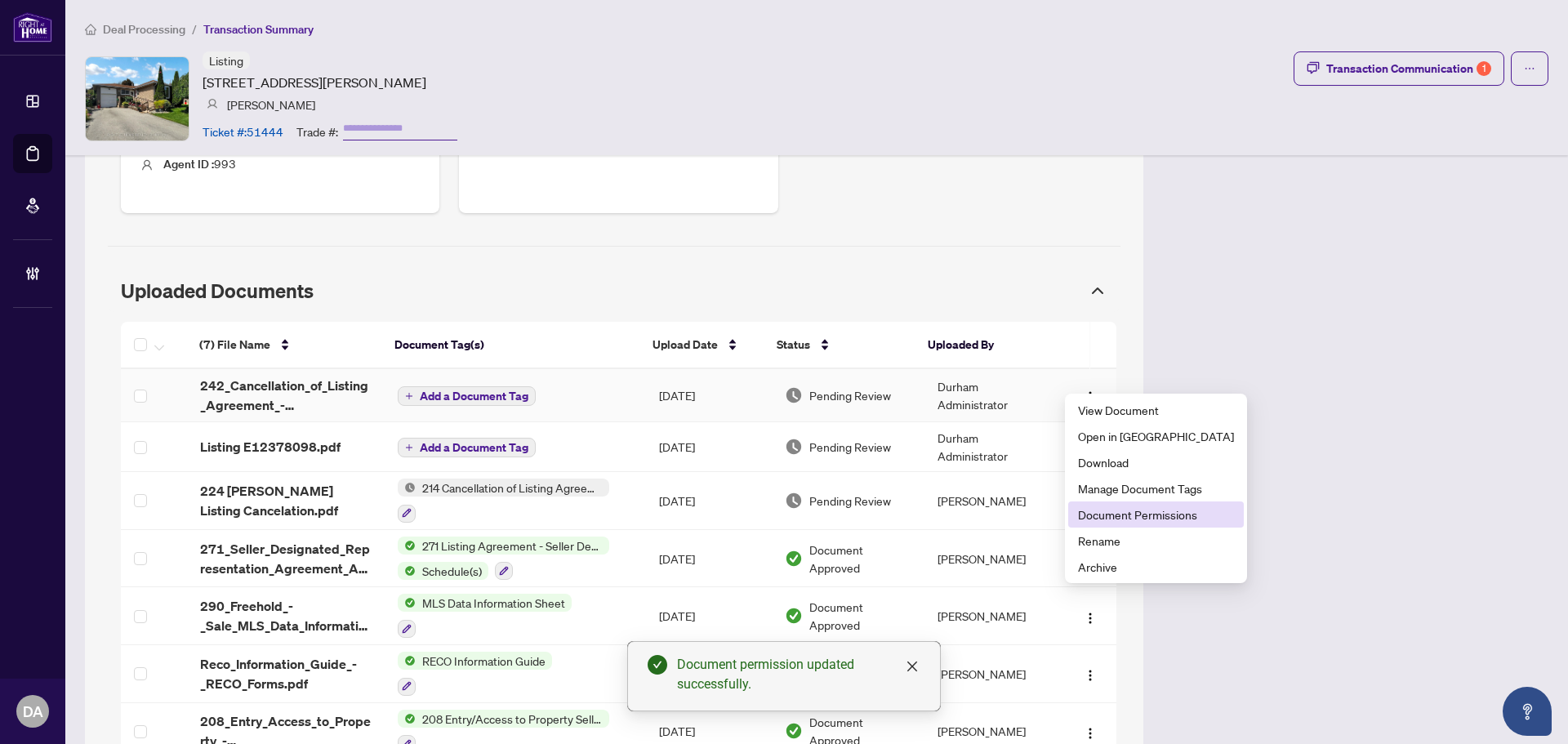
click at [1109, 510] on span "Document Permissions" at bounding box center [1156, 514] width 156 height 18
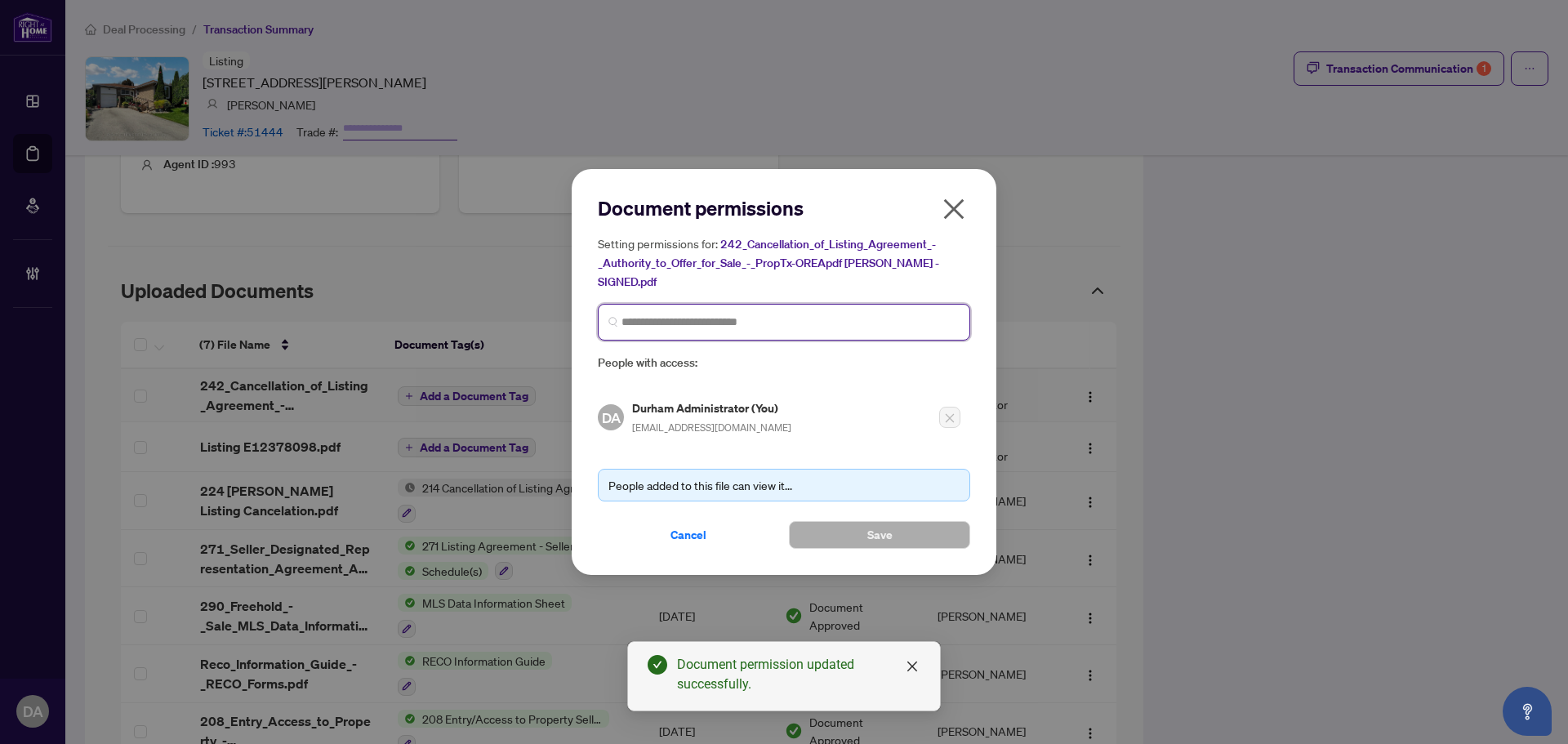
click at [669, 323] on input "search" at bounding box center [791, 322] width 338 height 17
paste input "**********"
type input "**********"
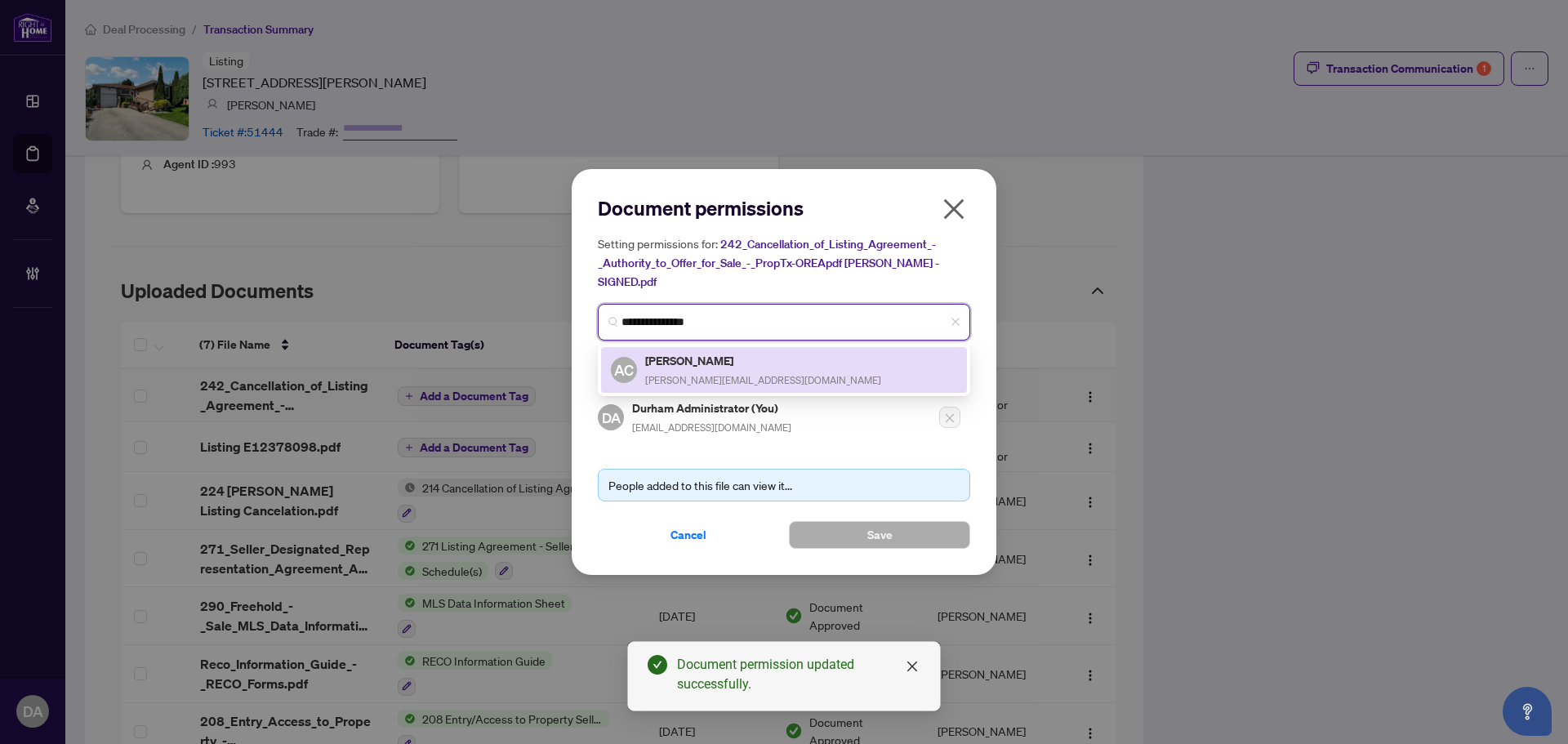
click at [769, 374] on span "adrian@exceptionalhomes.ca" at bounding box center [763, 380] width 236 height 13
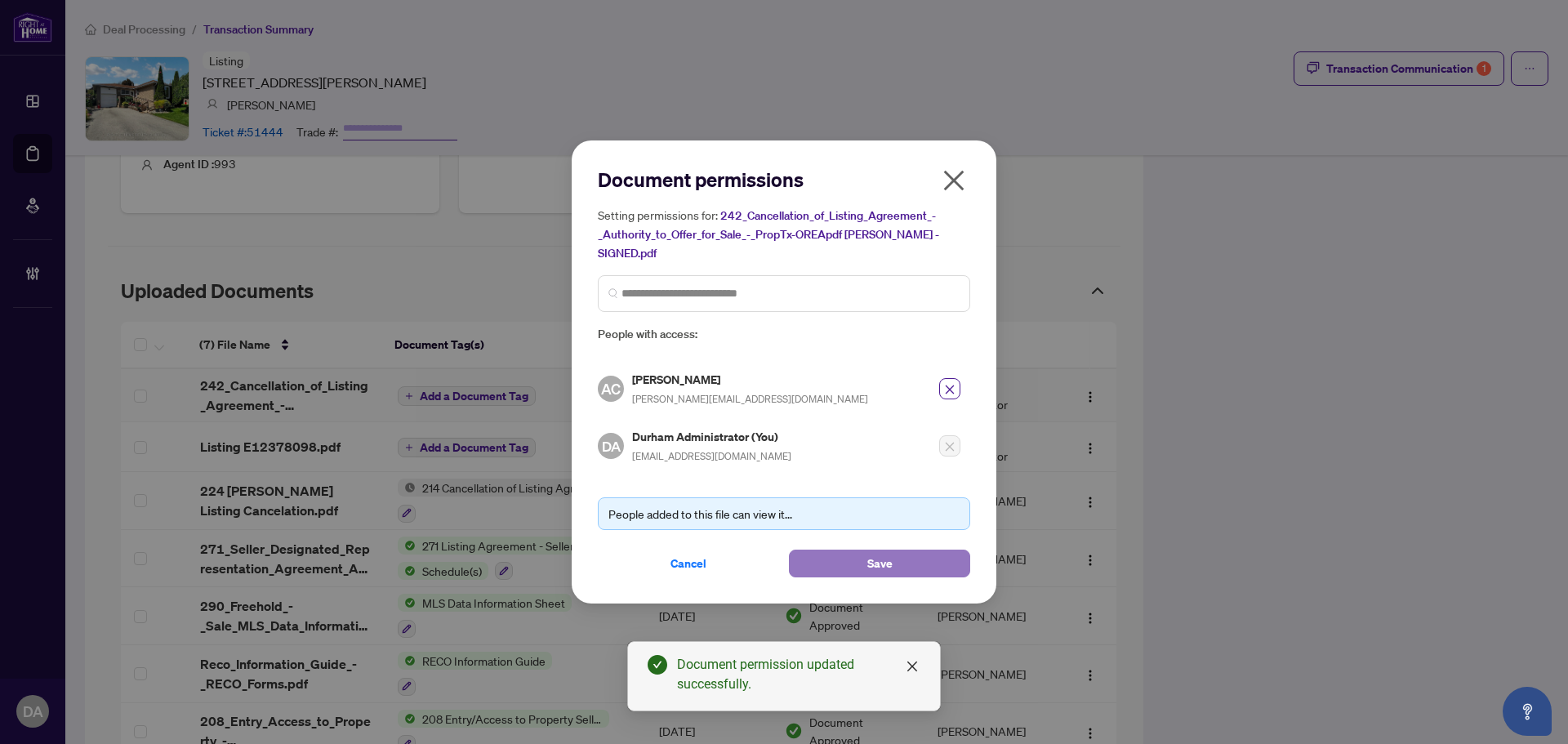
click at [813, 552] on button "Save" at bounding box center [879, 562] width 182 height 28
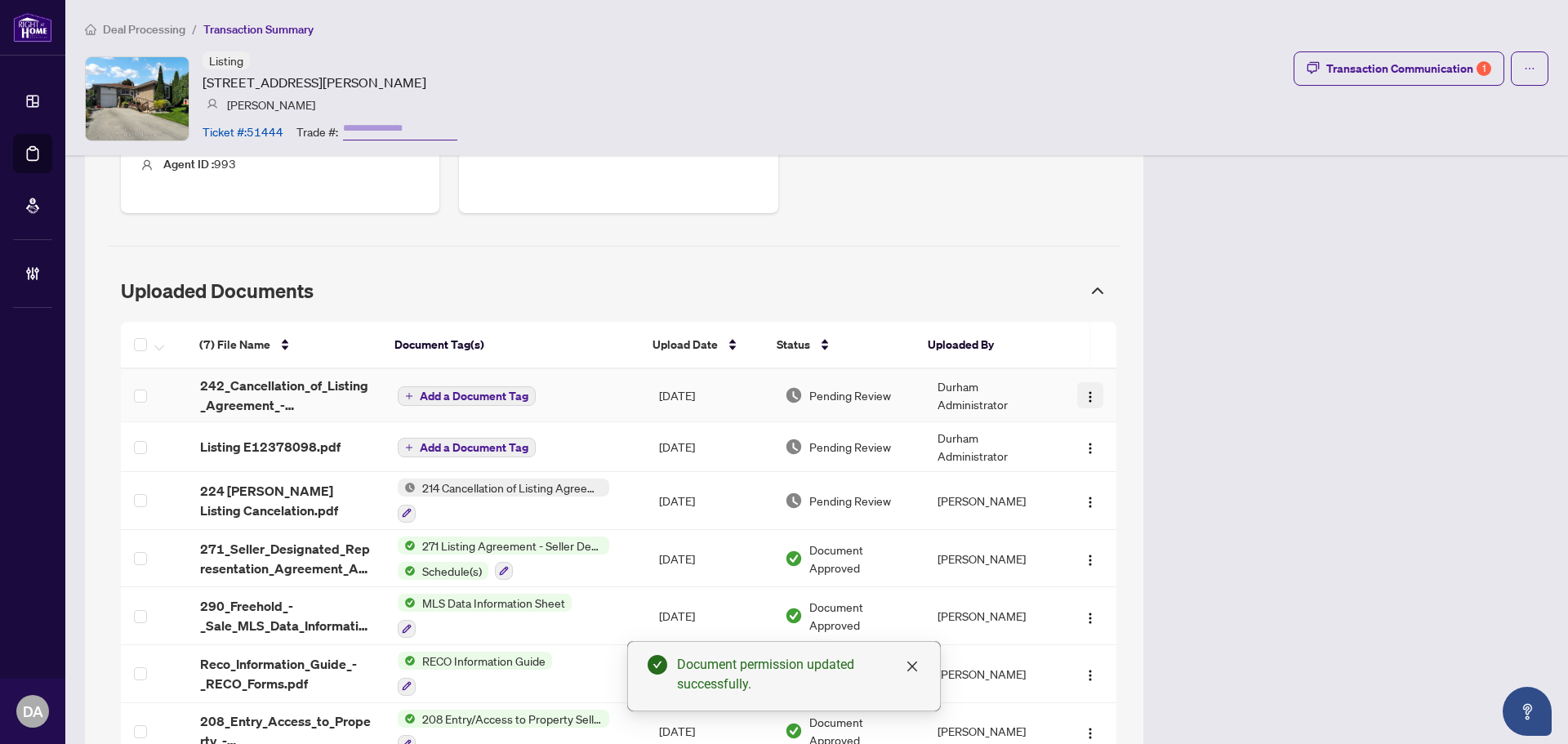
click at [1077, 382] on button "button" at bounding box center [1089, 394] width 26 height 26
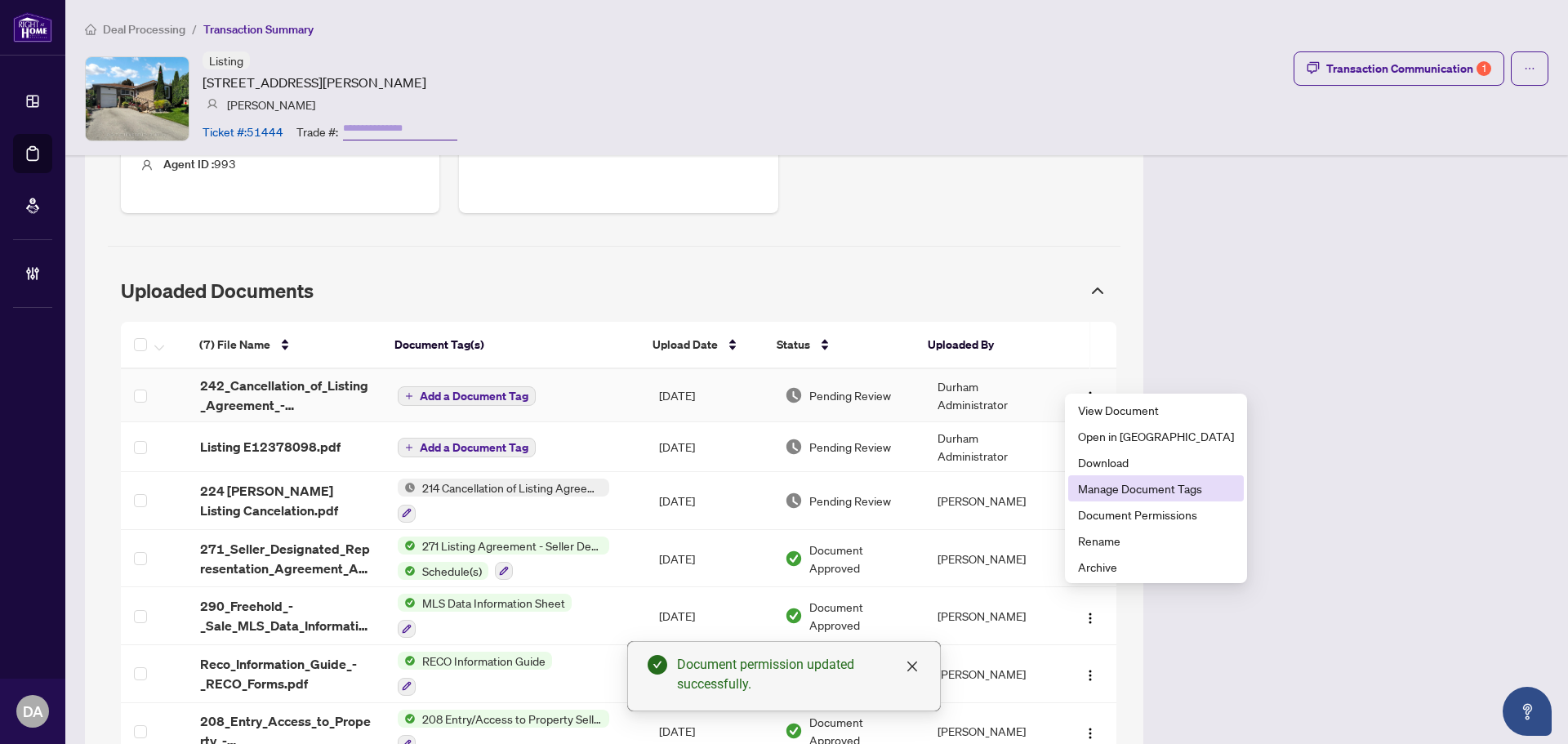
click at [1152, 486] on span "Manage Document Tags" at bounding box center [1156, 488] width 156 height 18
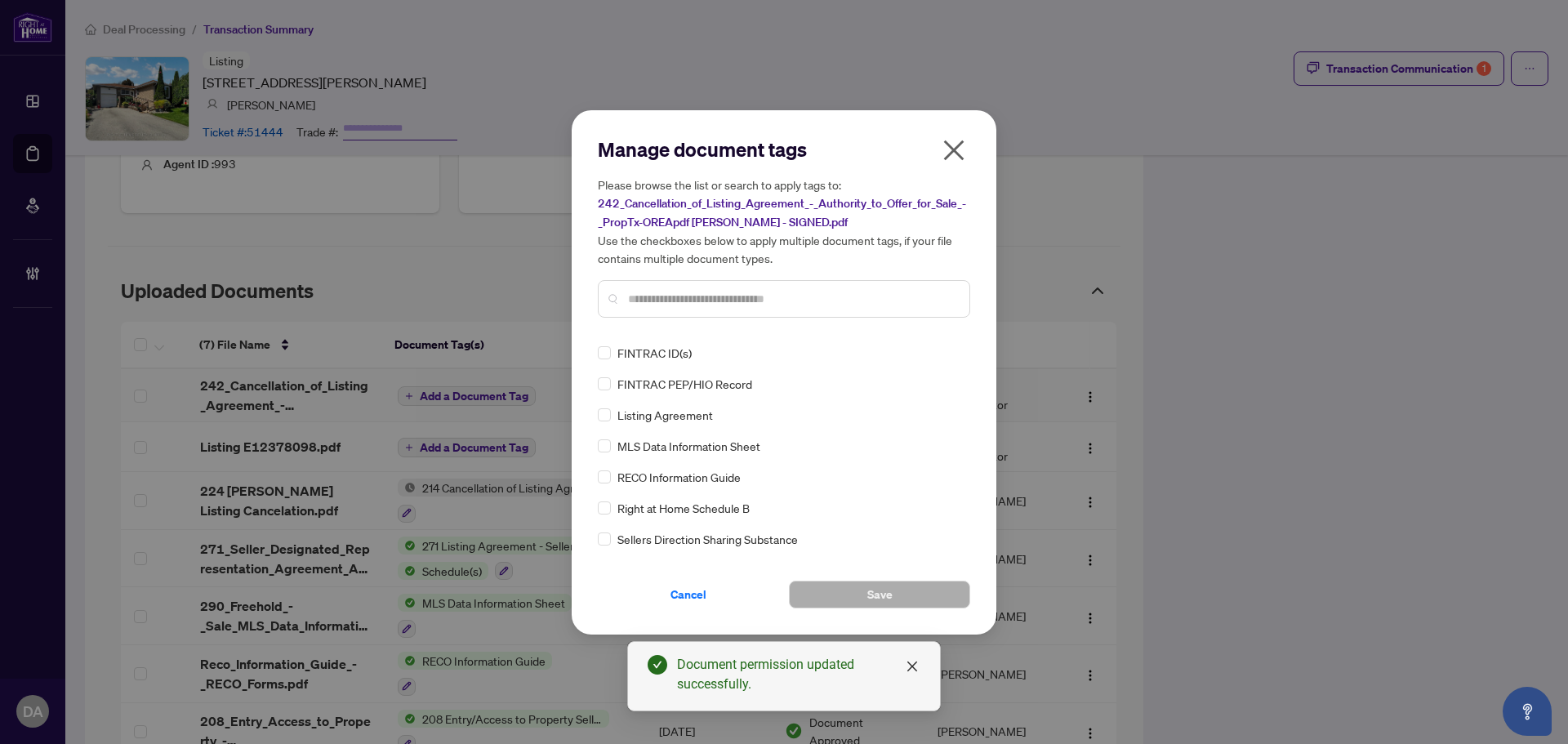
click at [776, 283] on div at bounding box center [784, 299] width 372 height 38
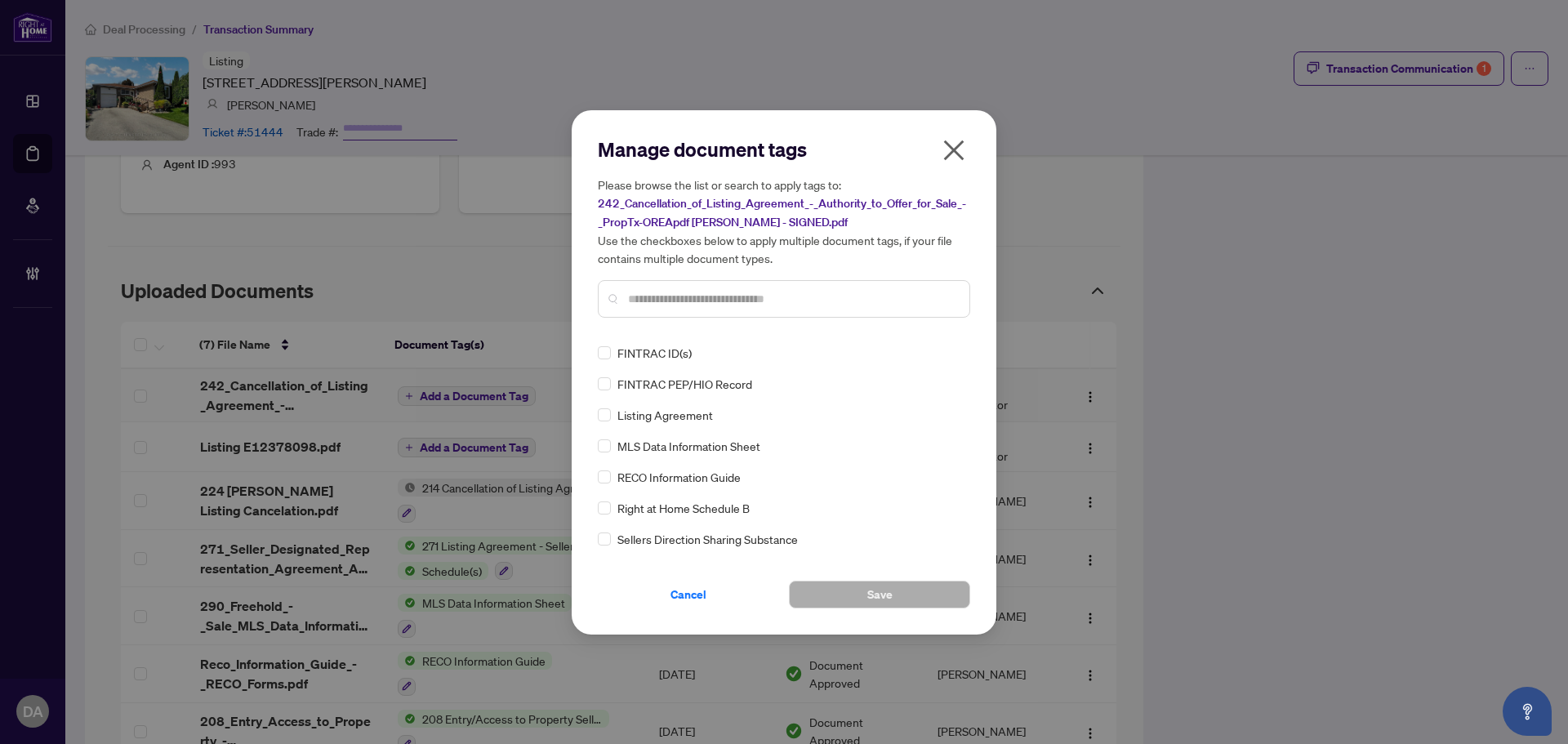
drag, startPoint x: 786, startPoint y: 283, endPoint x: 798, endPoint y: 289, distance: 13.4
click at [790, 285] on div at bounding box center [784, 299] width 372 height 38
click at [801, 291] on input "text" at bounding box center [792, 299] width 328 height 18
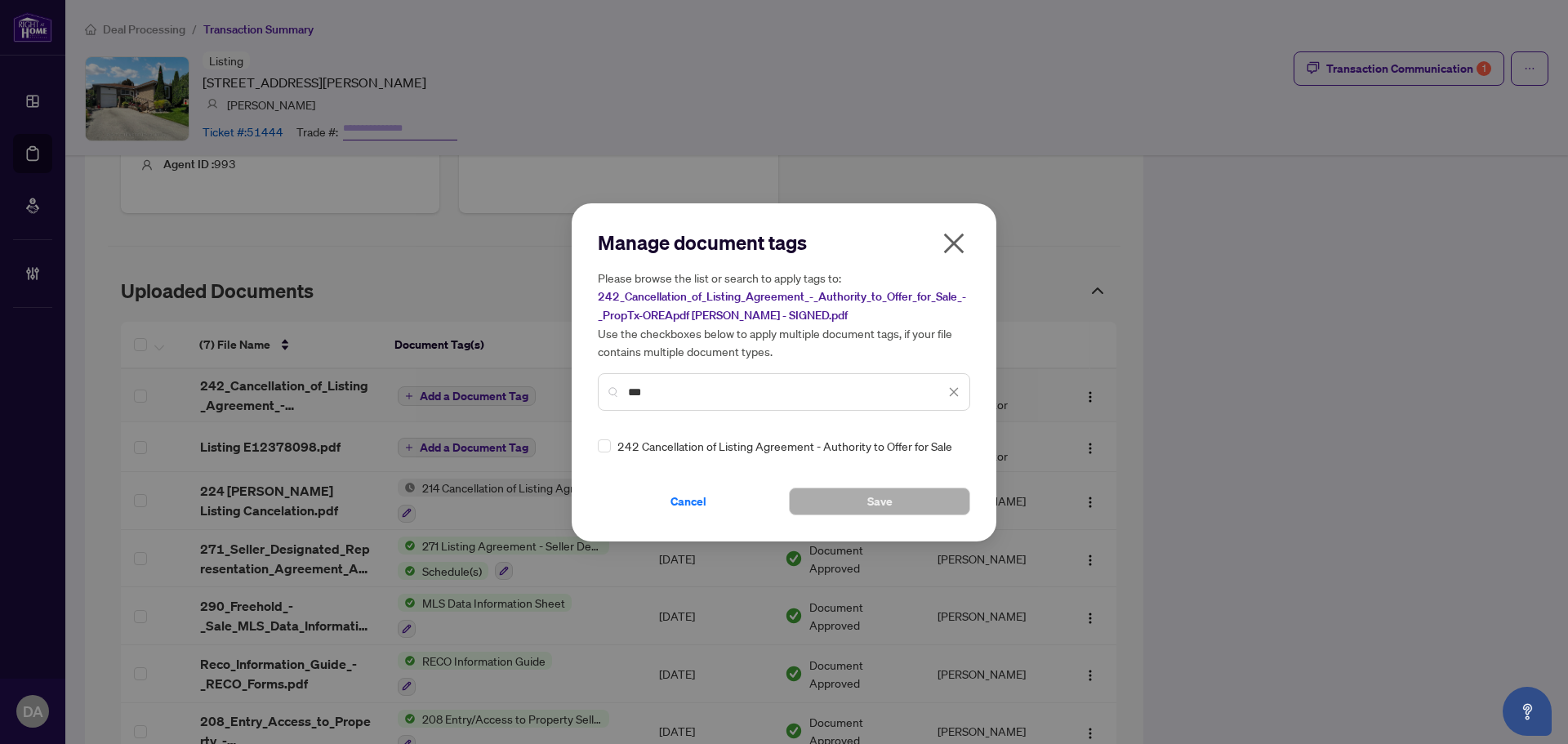
type input "***"
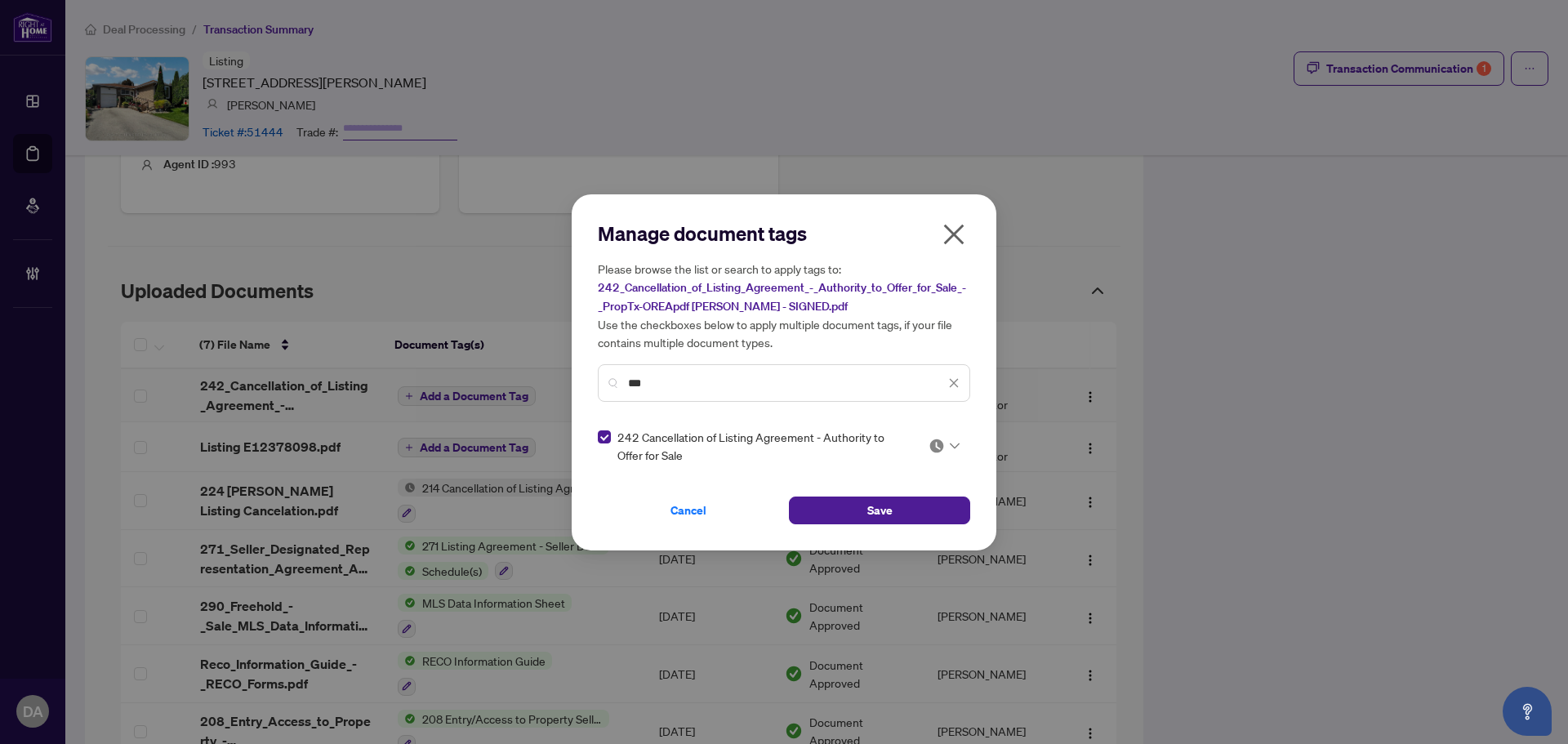
click at [935, 442] on img at bounding box center [937, 445] width 16 height 16
click at [913, 519] on div "Approved" at bounding box center [894, 525] width 105 height 18
click at [877, 500] on span "Save" at bounding box center [879, 510] width 25 height 26
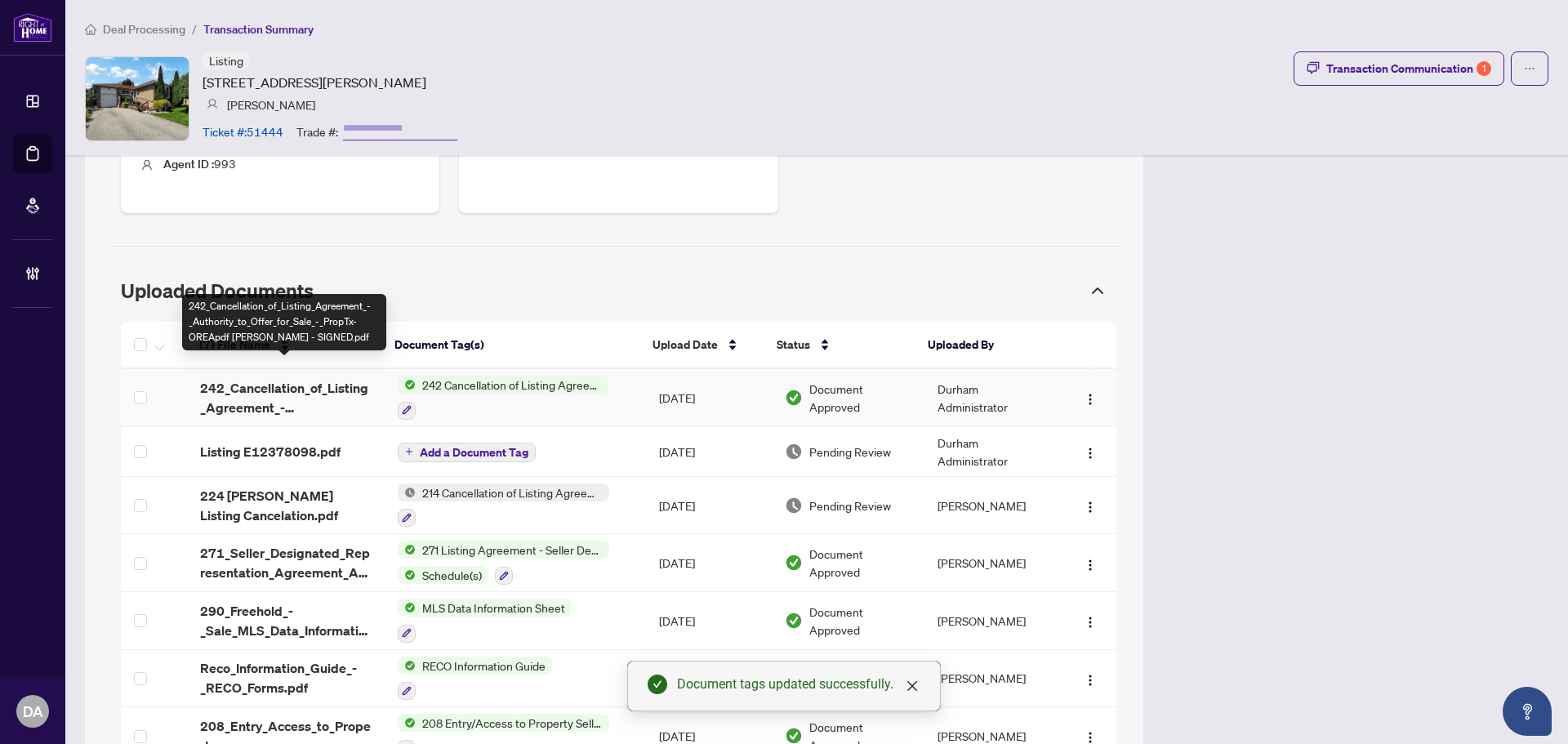
click at [305, 378] on span "242_Cancellation_of_Listing_Agreement_-_Authority_to_Offer_for_Sale_-_PropTx-OR…" at bounding box center [286, 398] width 172 height 39
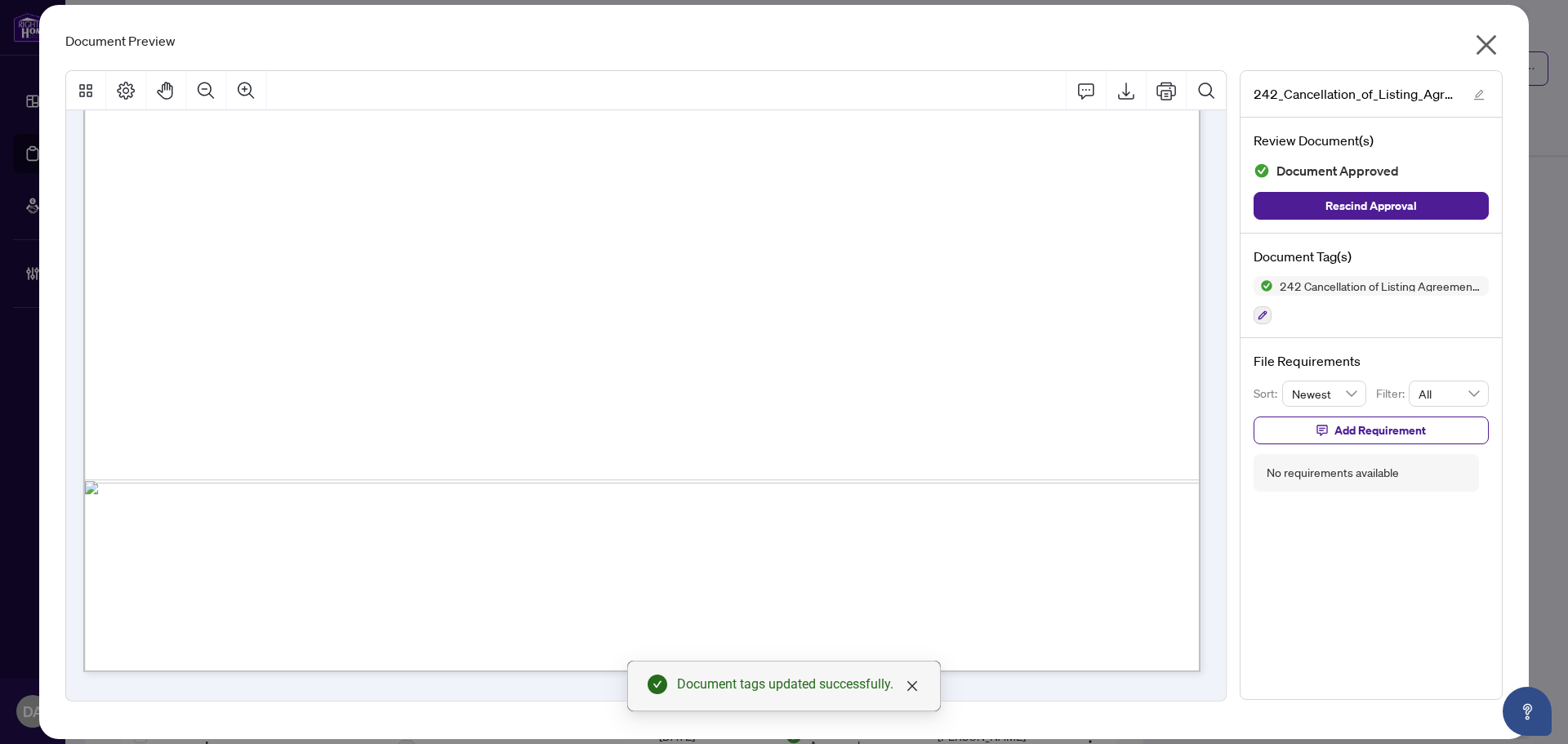
scroll to position [1061, 0]
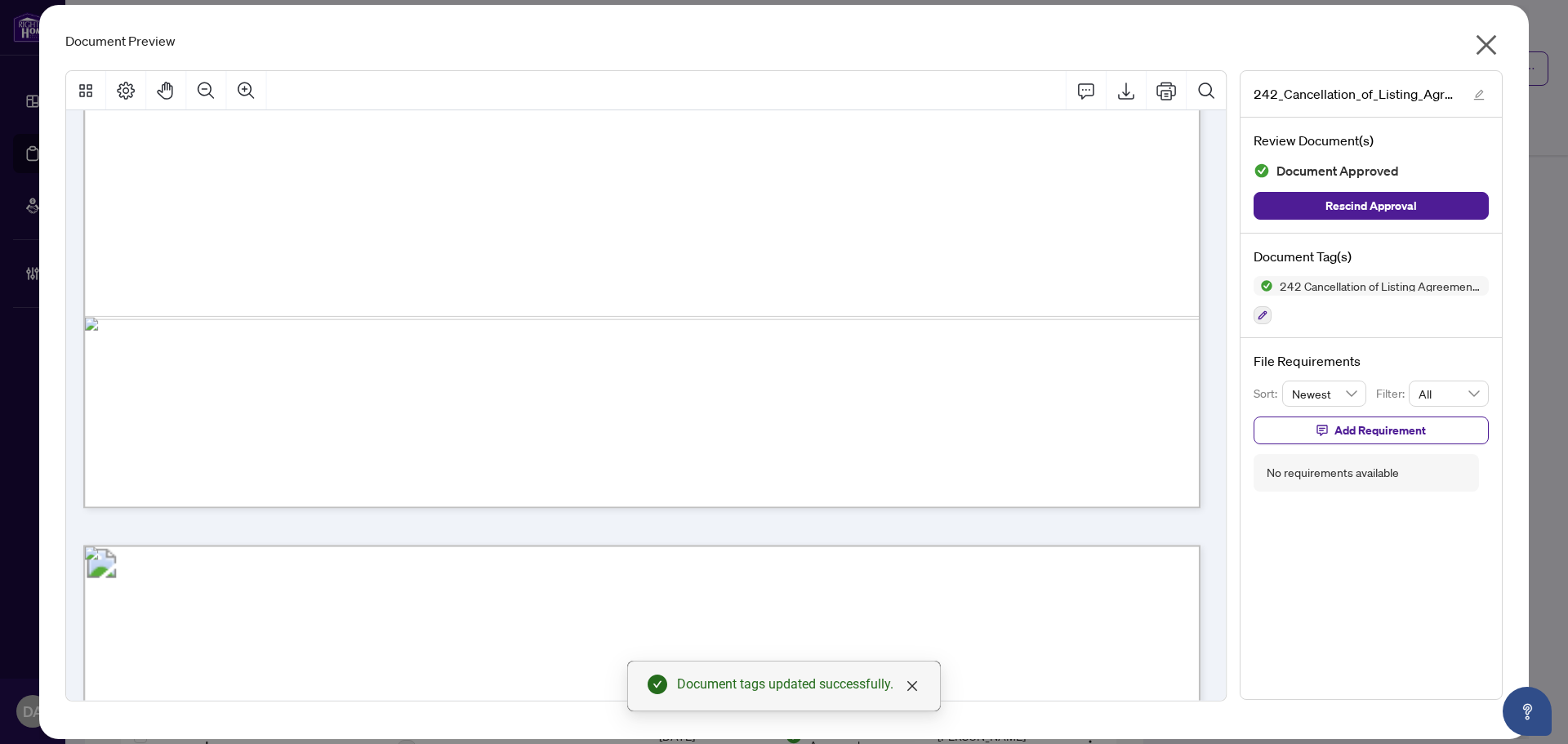
click at [1485, 40] on icon "close" at bounding box center [1486, 45] width 26 height 26
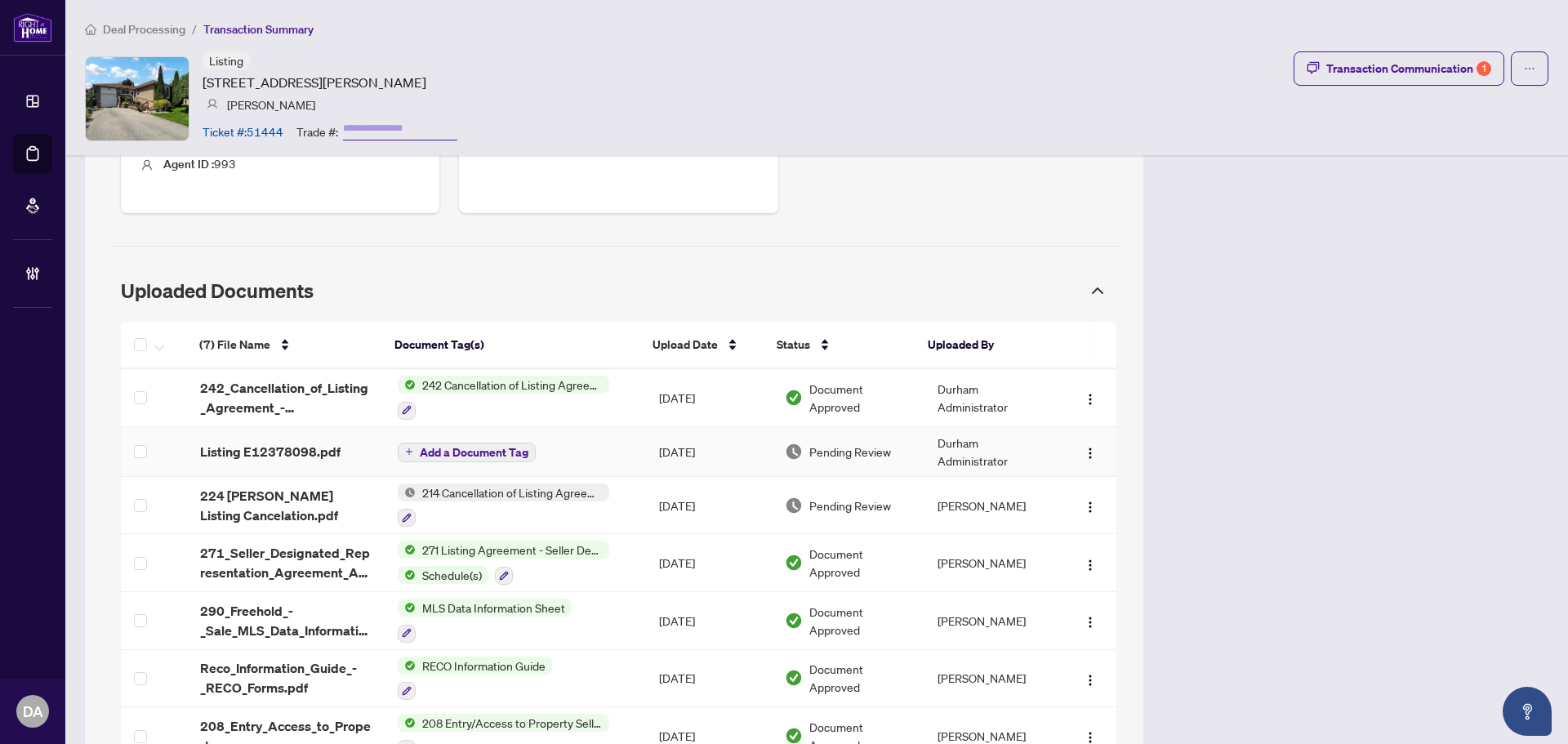
click at [463, 446] on span "Add a Document Tag" at bounding box center [473, 452] width 108 height 12
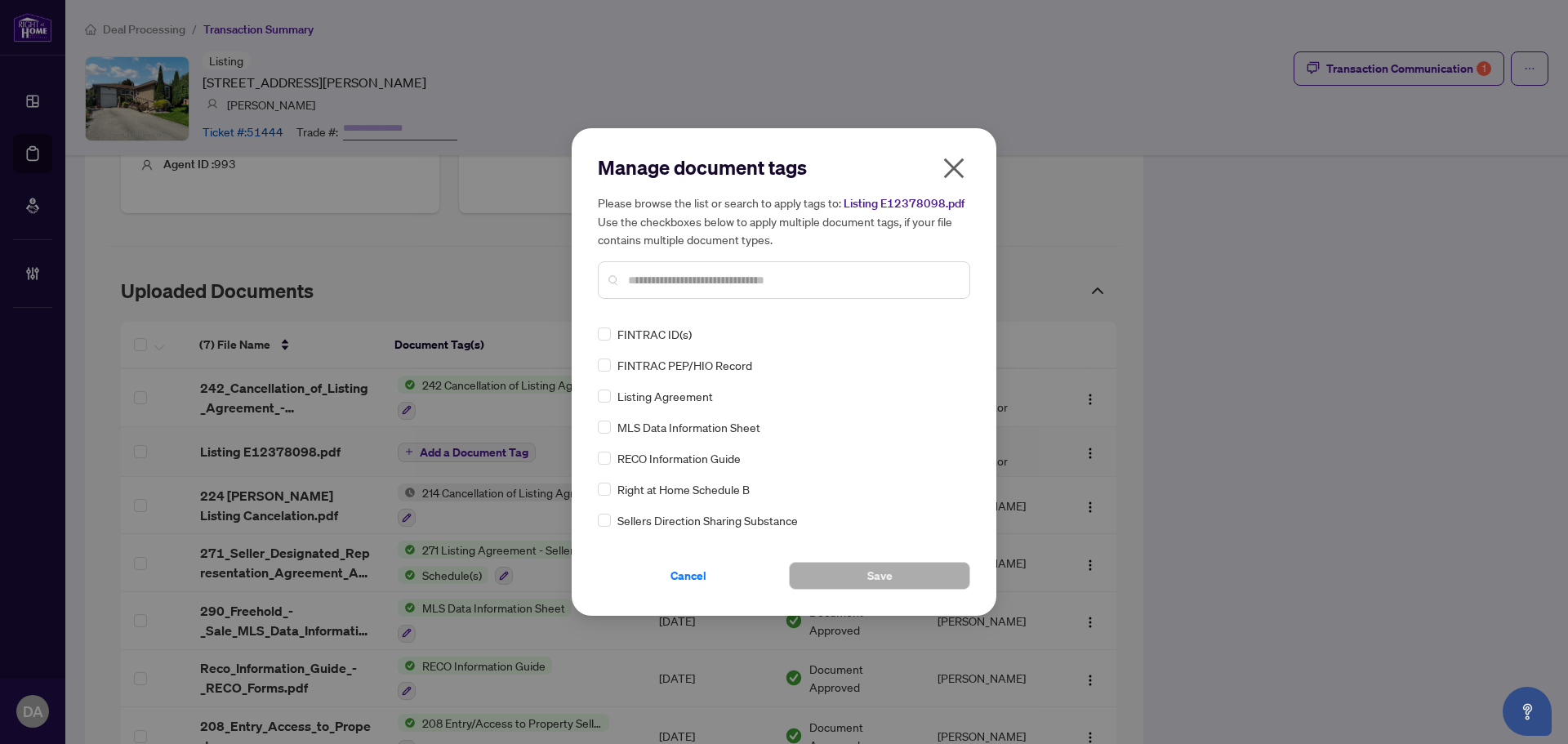
drag, startPoint x: 724, startPoint y: 267, endPoint x: 727, endPoint y: 283, distance: 16.3
click at [725, 267] on div at bounding box center [784, 280] width 372 height 38
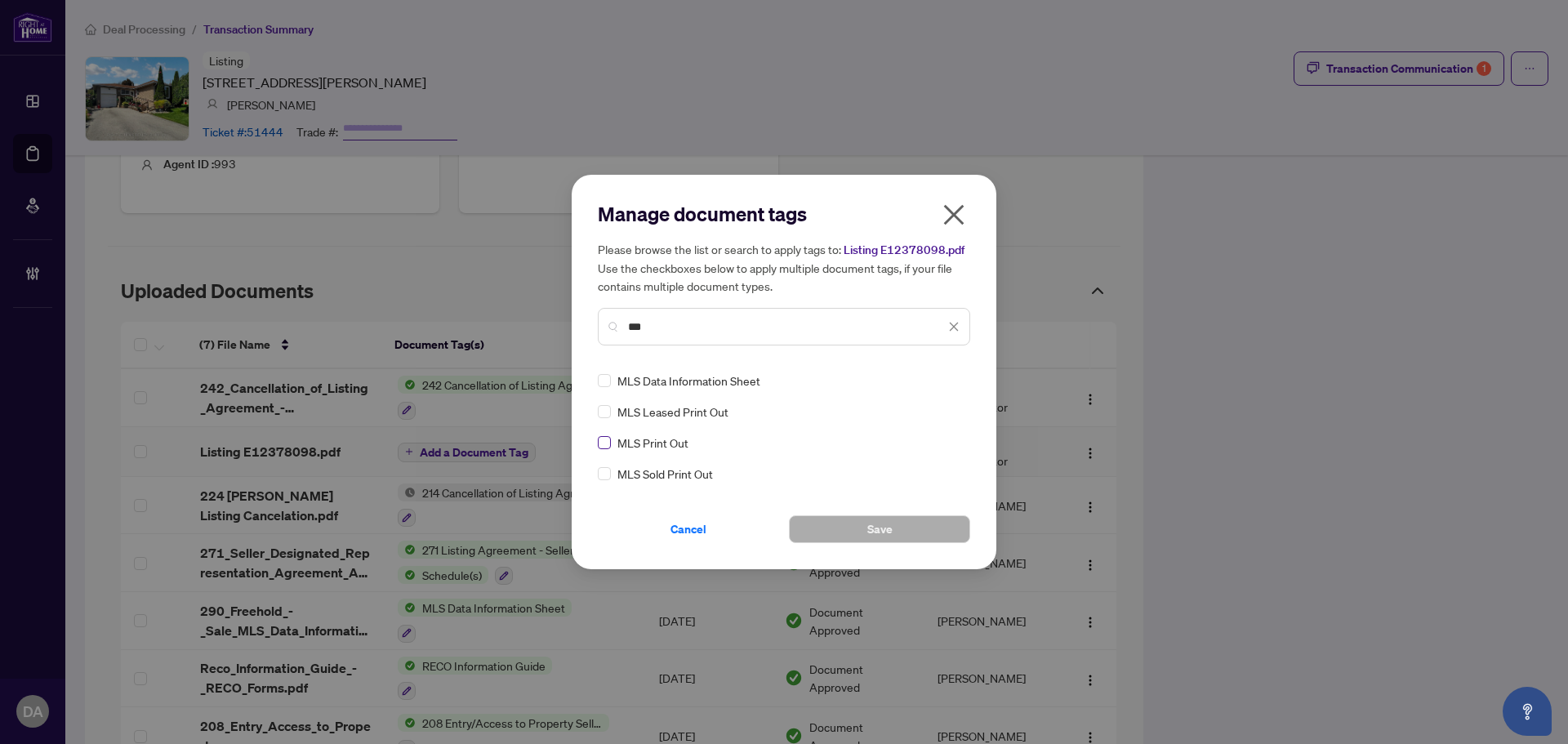
type input "***"
click at [835, 529] on button "Save" at bounding box center [879, 528] width 182 height 28
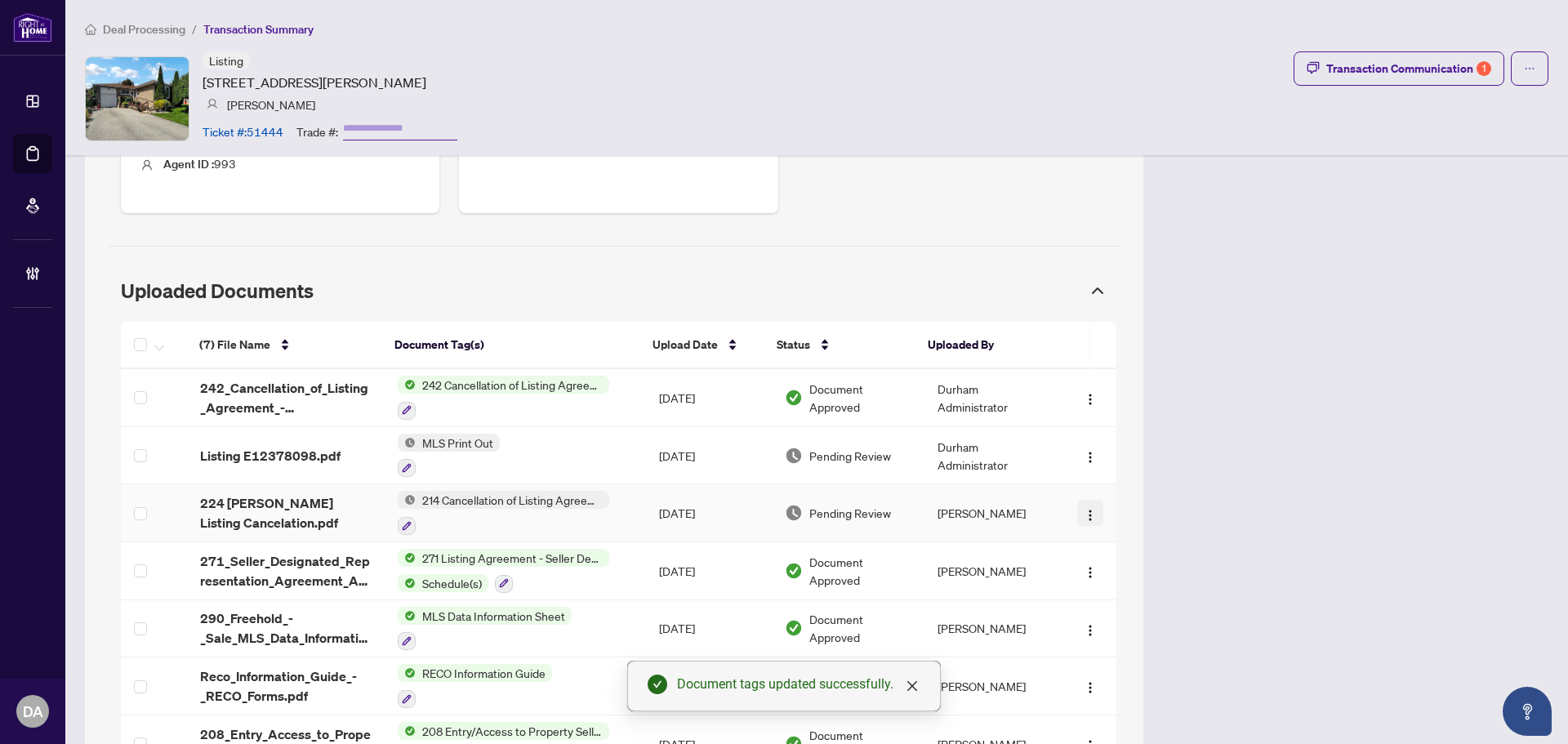
click at [1083, 509] on img "button" at bounding box center [1089, 515] width 13 height 13
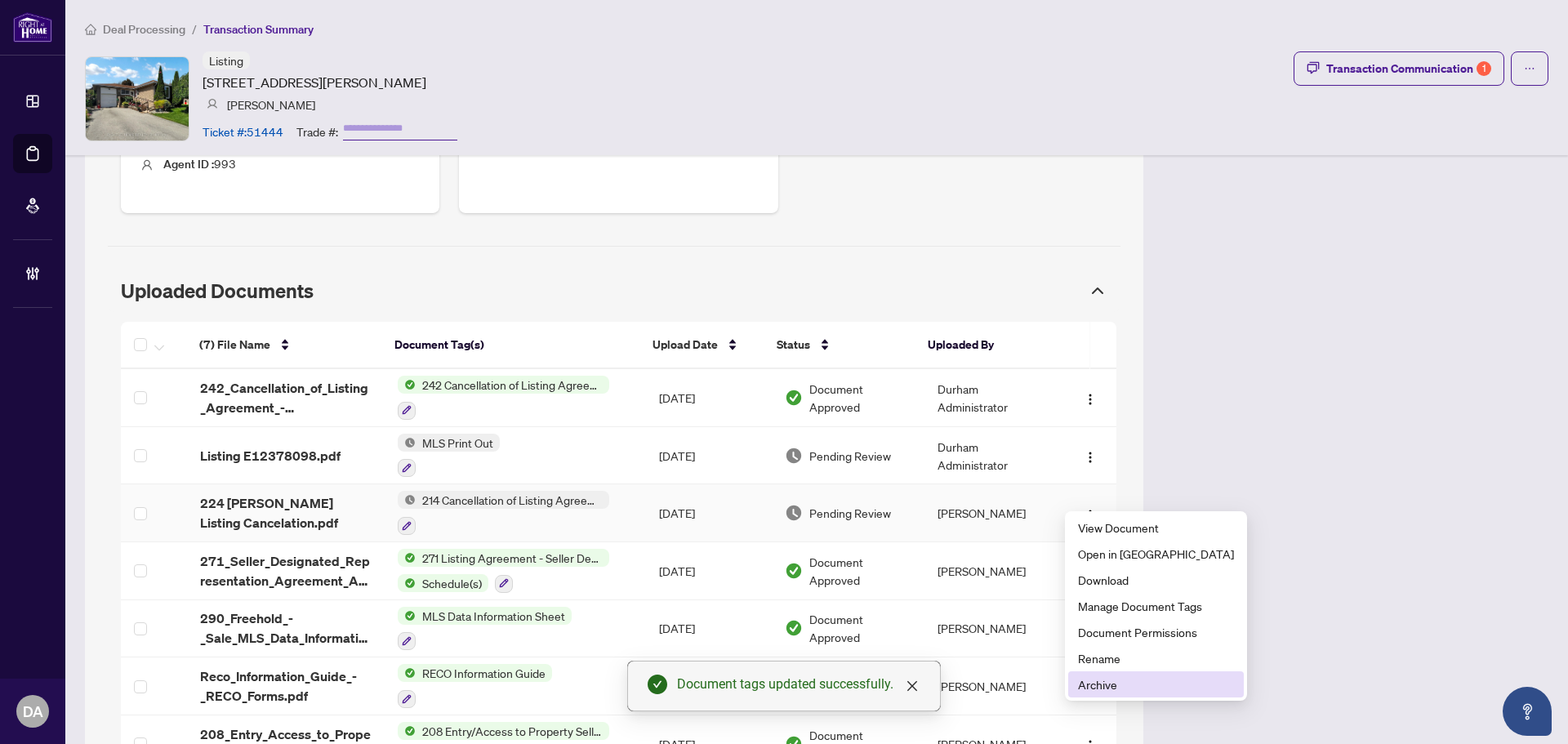
click at [1146, 672] on li "Archive" at bounding box center [1156, 683] width 175 height 26
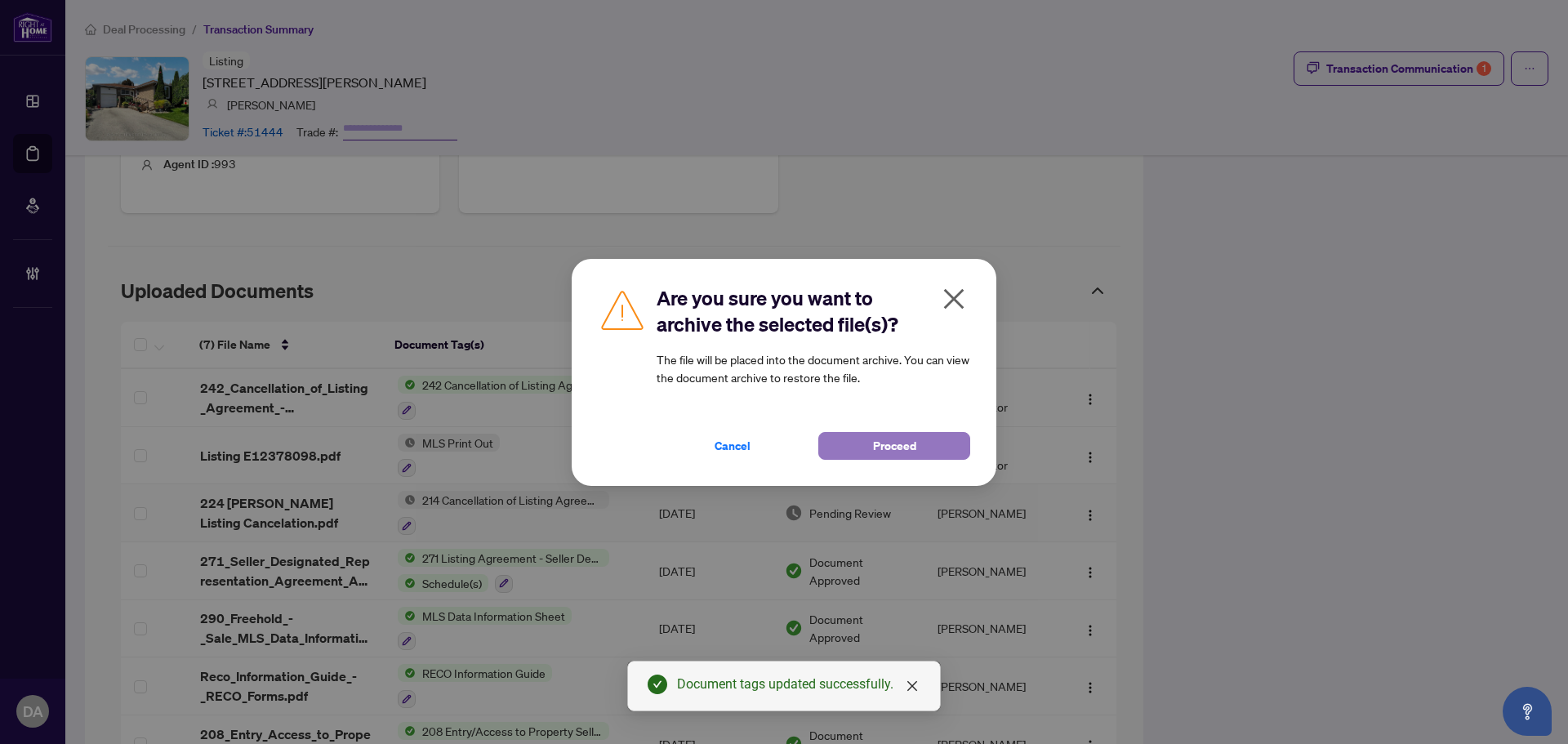
click at [921, 438] on button "Proceed" at bounding box center [894, 445] width 152 height 28
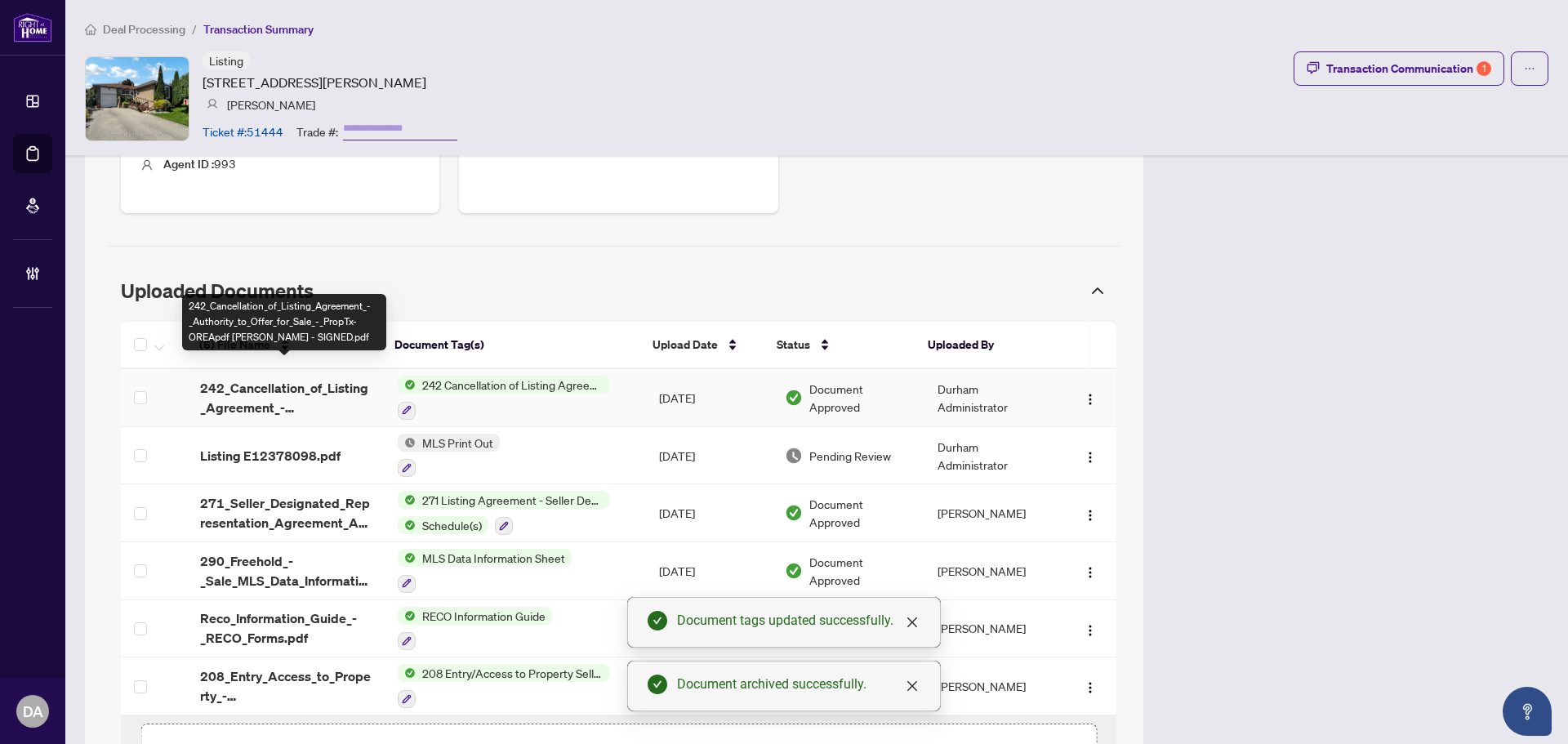
click at [288, 391] on span "242_Cancellation_of_Listing_Agreement_-_Authority_to_Offer_for_Sale_-_PropTx-OR…" at bounding box center [286, 398] width 172 height 39
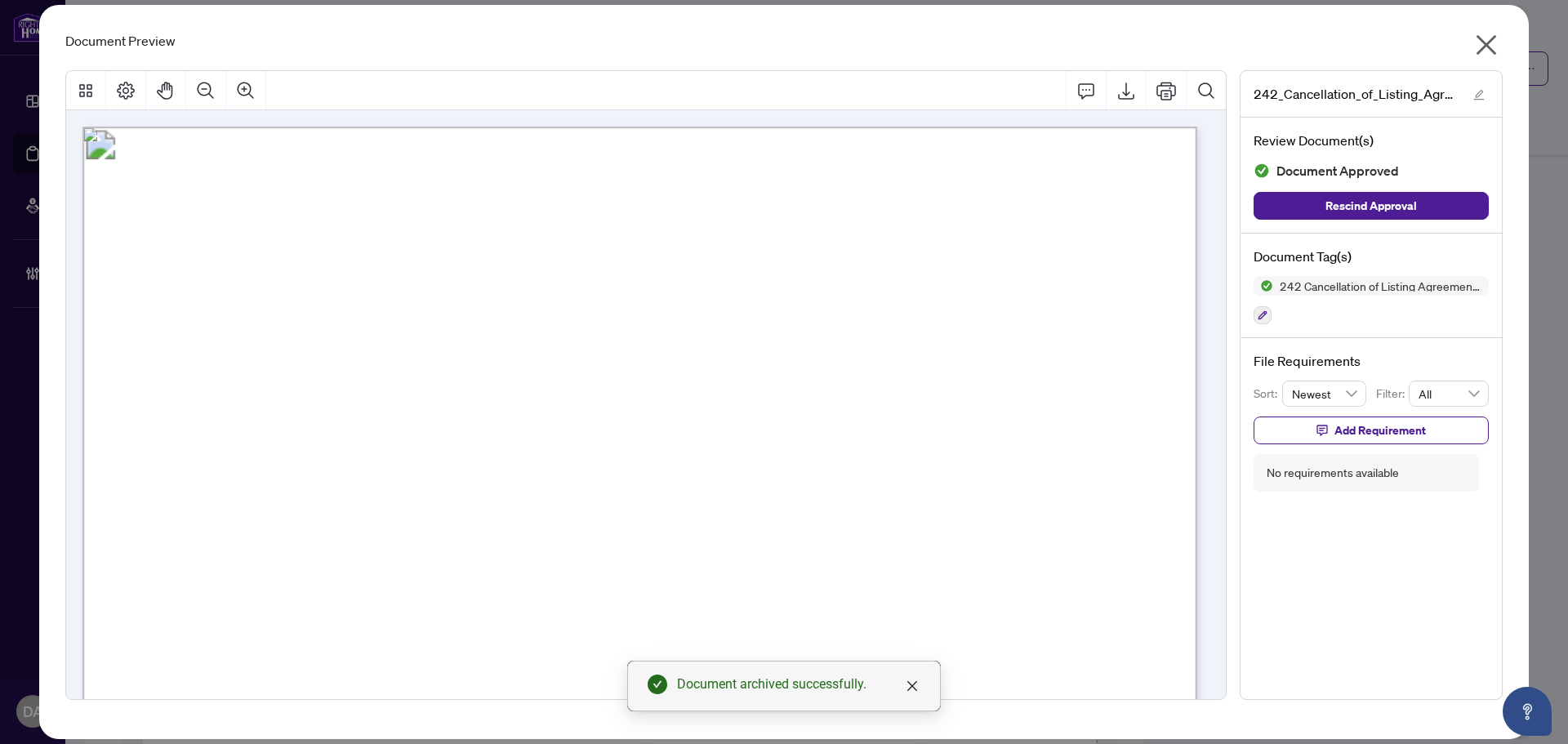
click at [1482, 41] on icon "close" at bounding box center [1486, 45] width 21 height 21
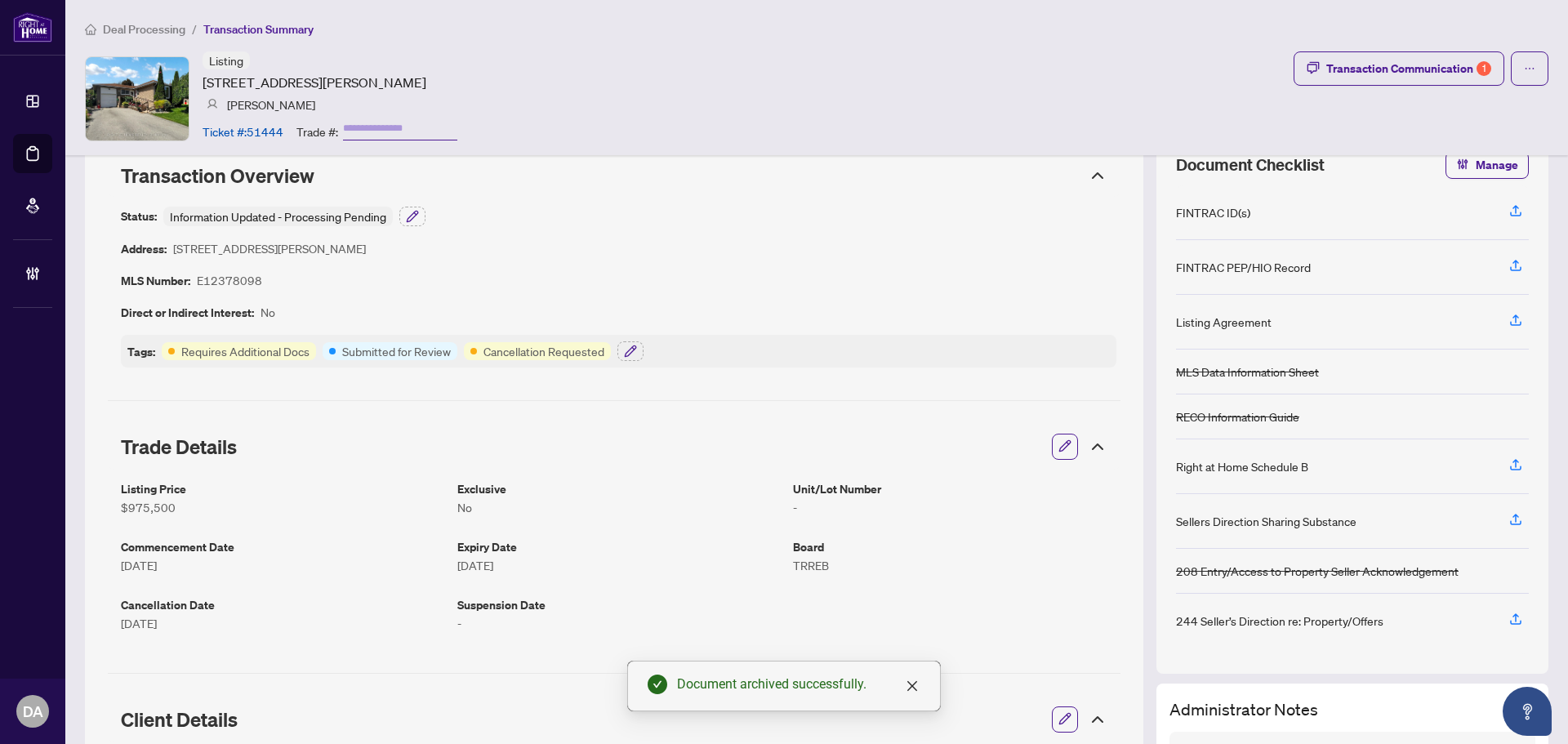
scroll to position [0, 0]
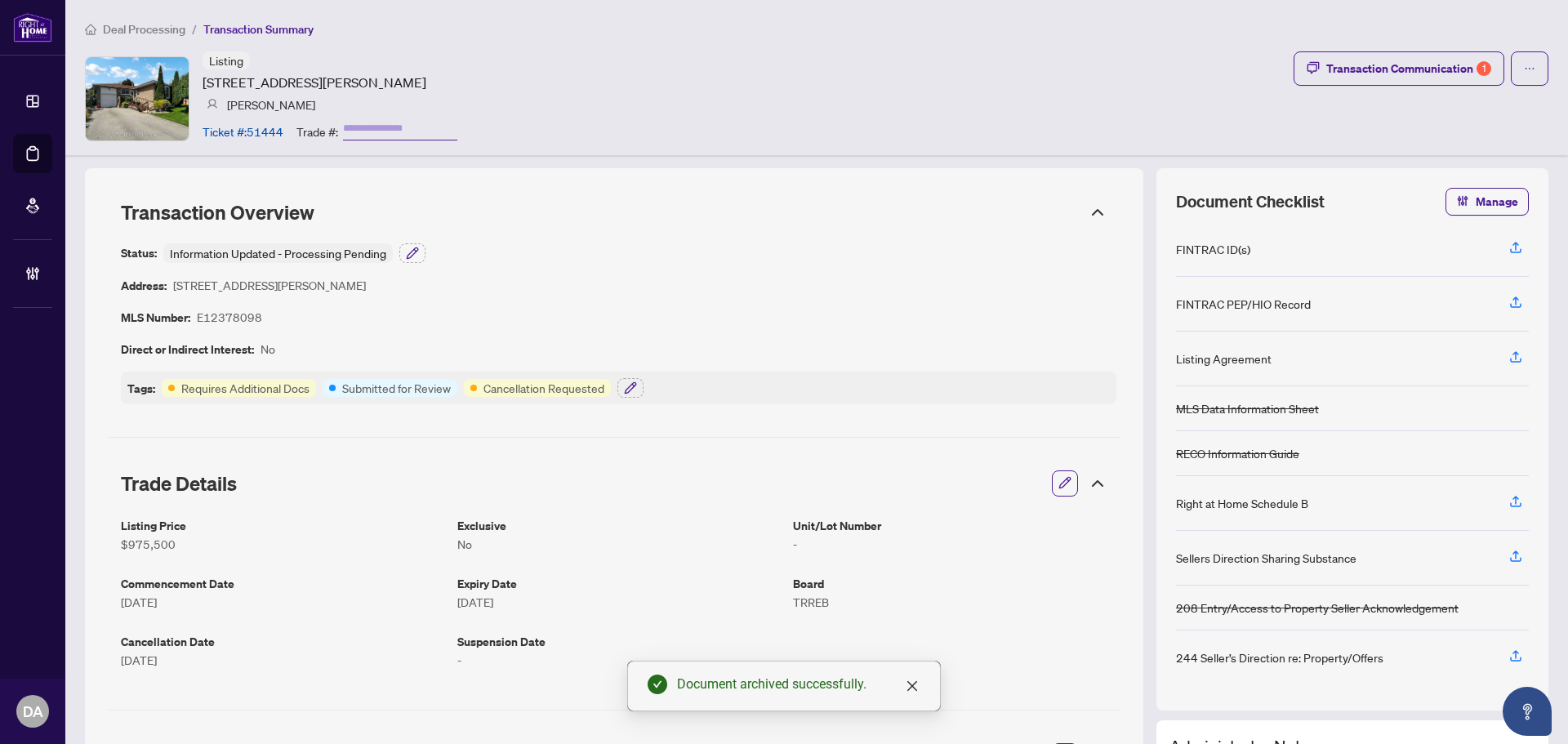
click at [157, 30] on span "Deal Processing" at bounding box center [144, 30] width 82 height 14
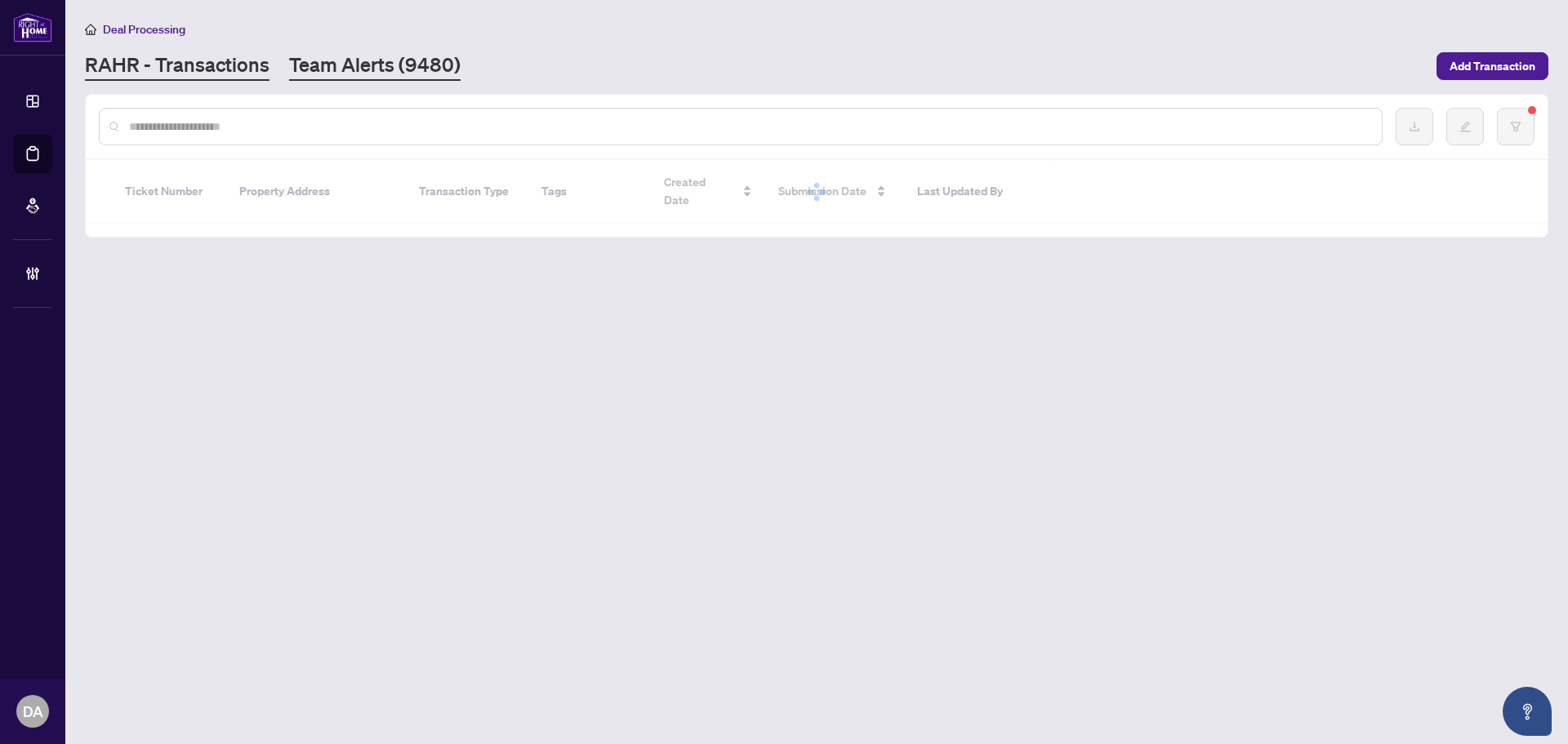
click at [299, 62] on link "Team Alerts (9480)" at bounding box center [375, 66] width 172 height 30
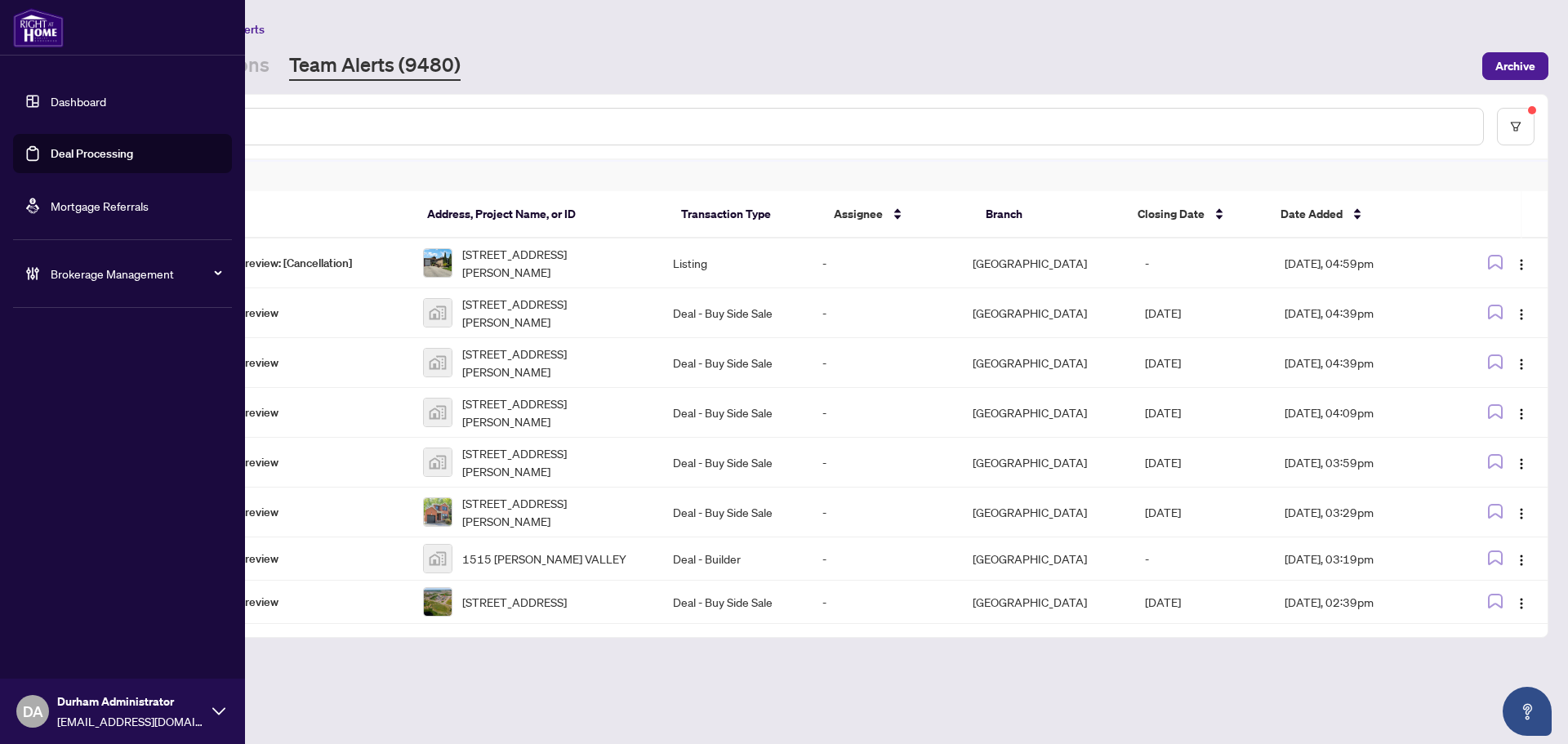
click at [51, 101] on link "Dashboard" at bounding box center [79, 101] width 55 height 14
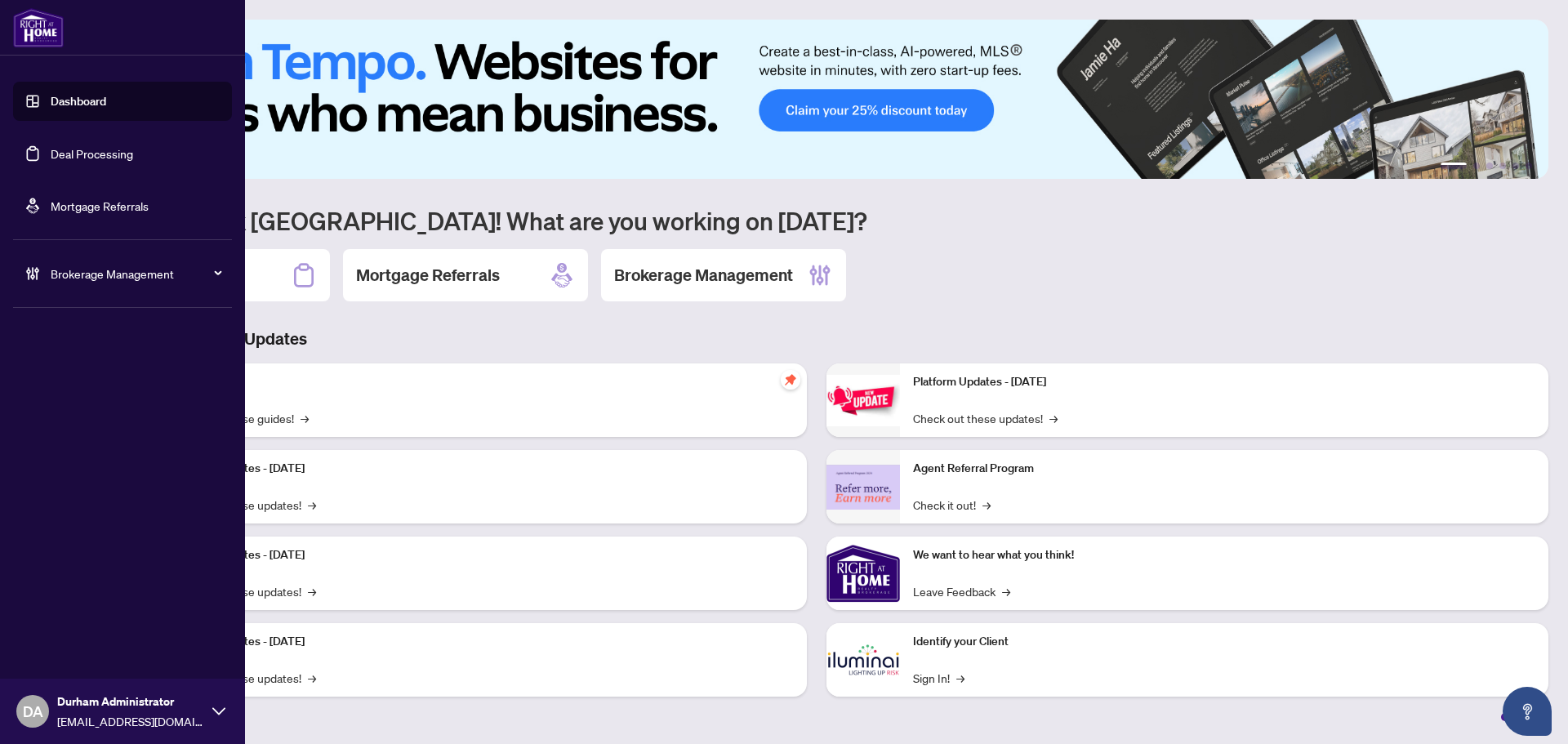
click at [61, 148] on link "Deal Processing" at bounding box center [92, 153] width 82 height 14
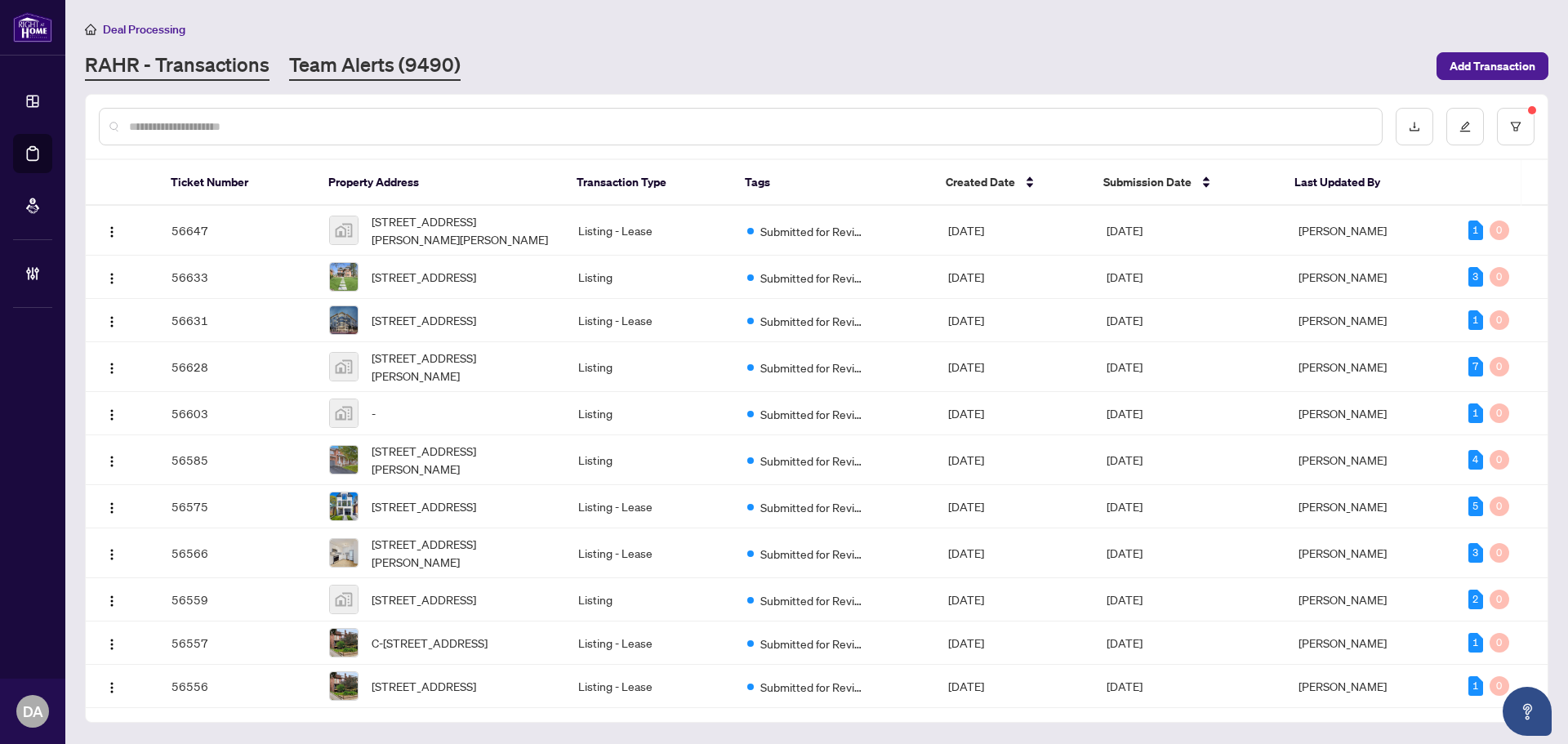
click at [336, 77] on link "Team Alerts (9490)" at bounding box center [375, 66] width 172 height 30
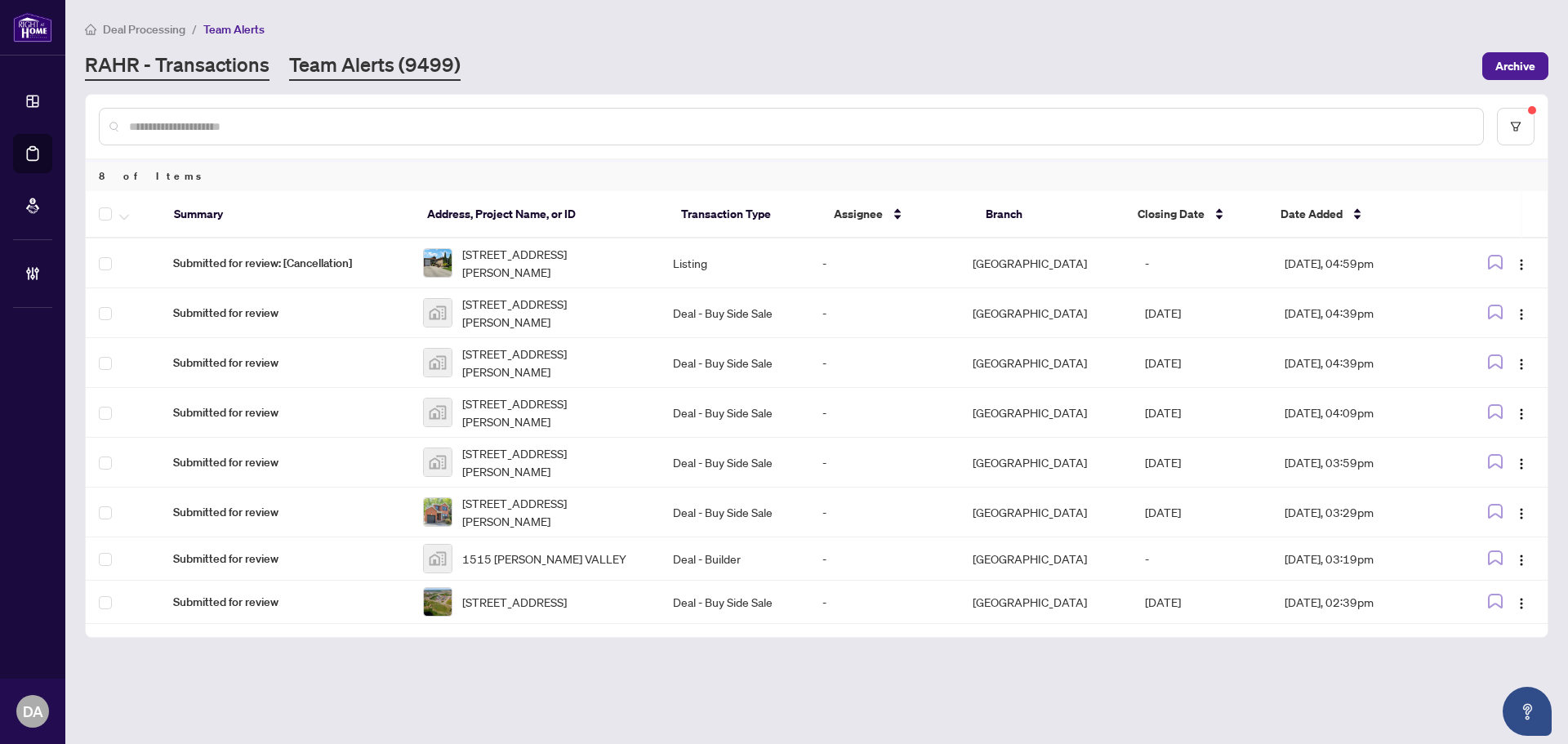
click at [198, 77] on link "RAHR - Transactions" at bounding box center [177, 66] width 184 height 30
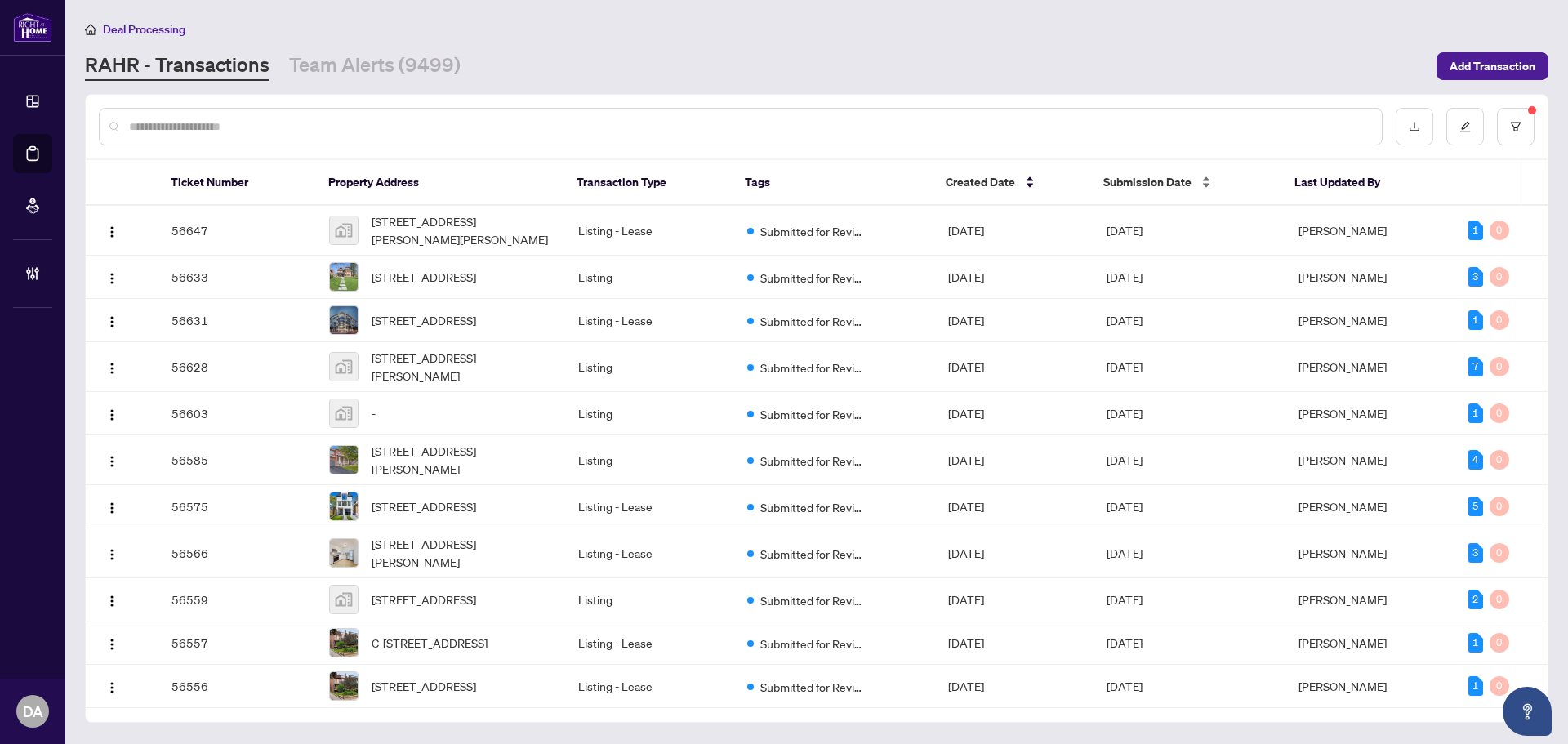
click at [1121, 178] on span "Submission Date" at bounding box center [1147, 182] width 89 height 18
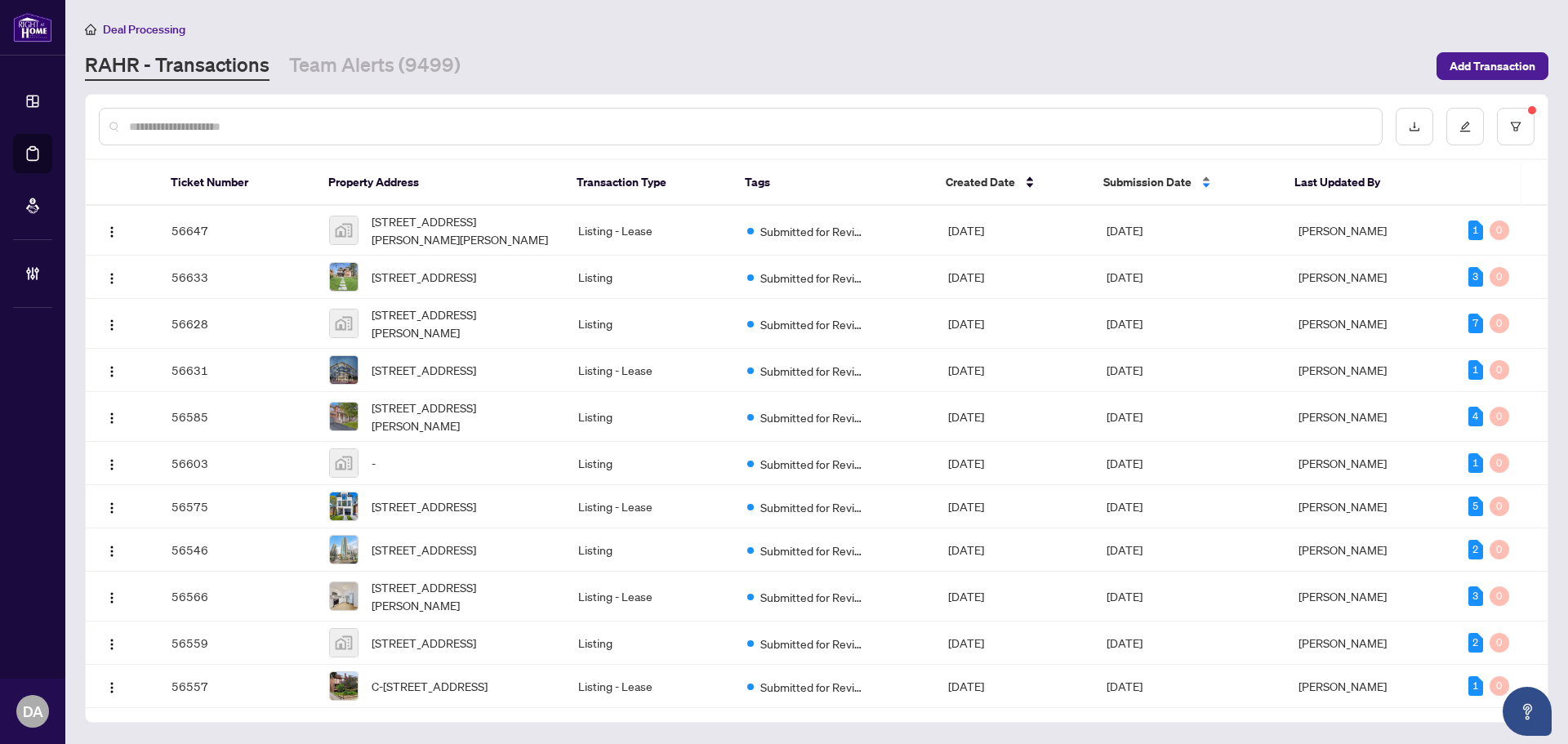
click at [1118, 182] on span "Submission Date" at bounding box center [1147, 182] width 89 height 18
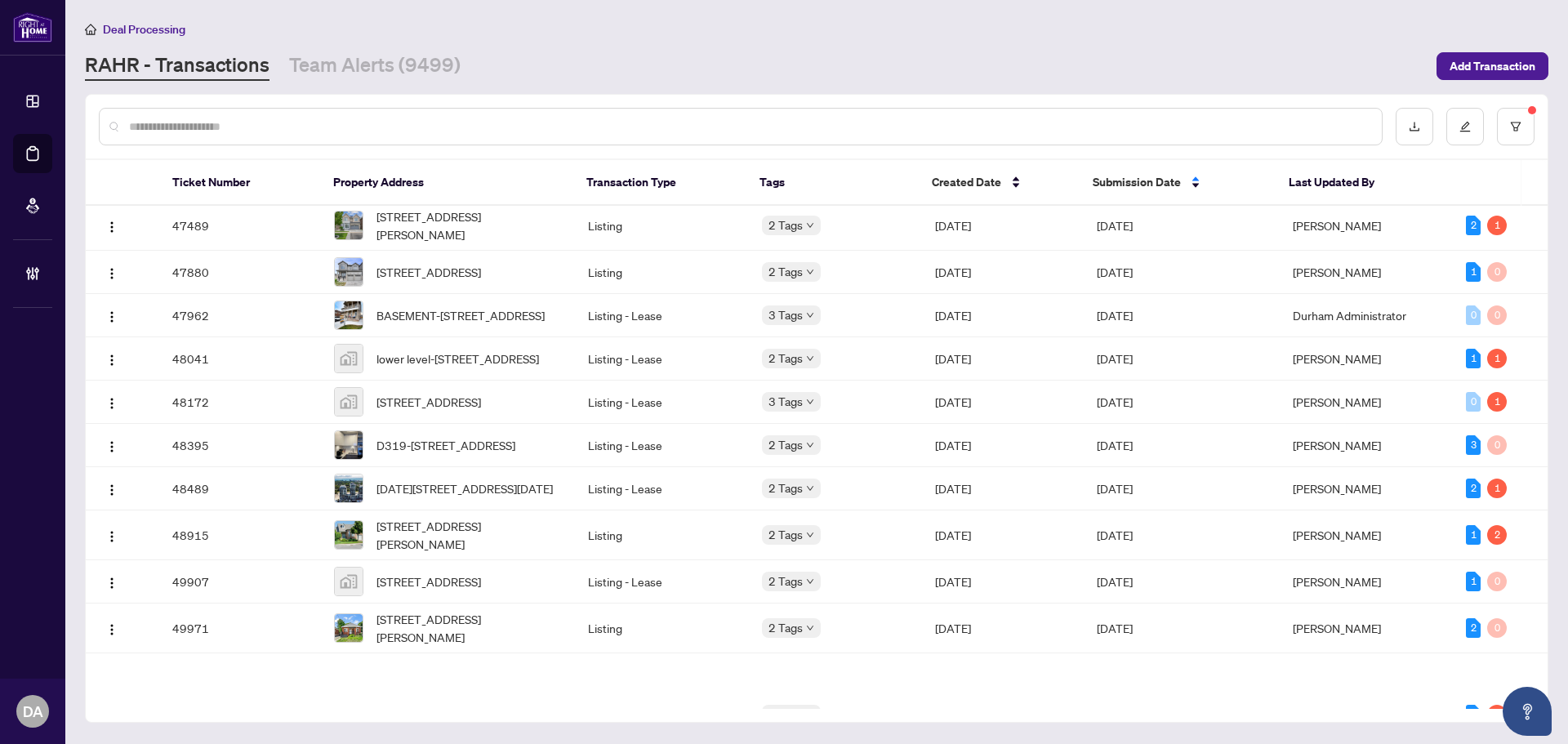
scroll to position [408, 0]
click at [1525, 129] on button "button" at bounding box center [1515, 126] width 38 height 38
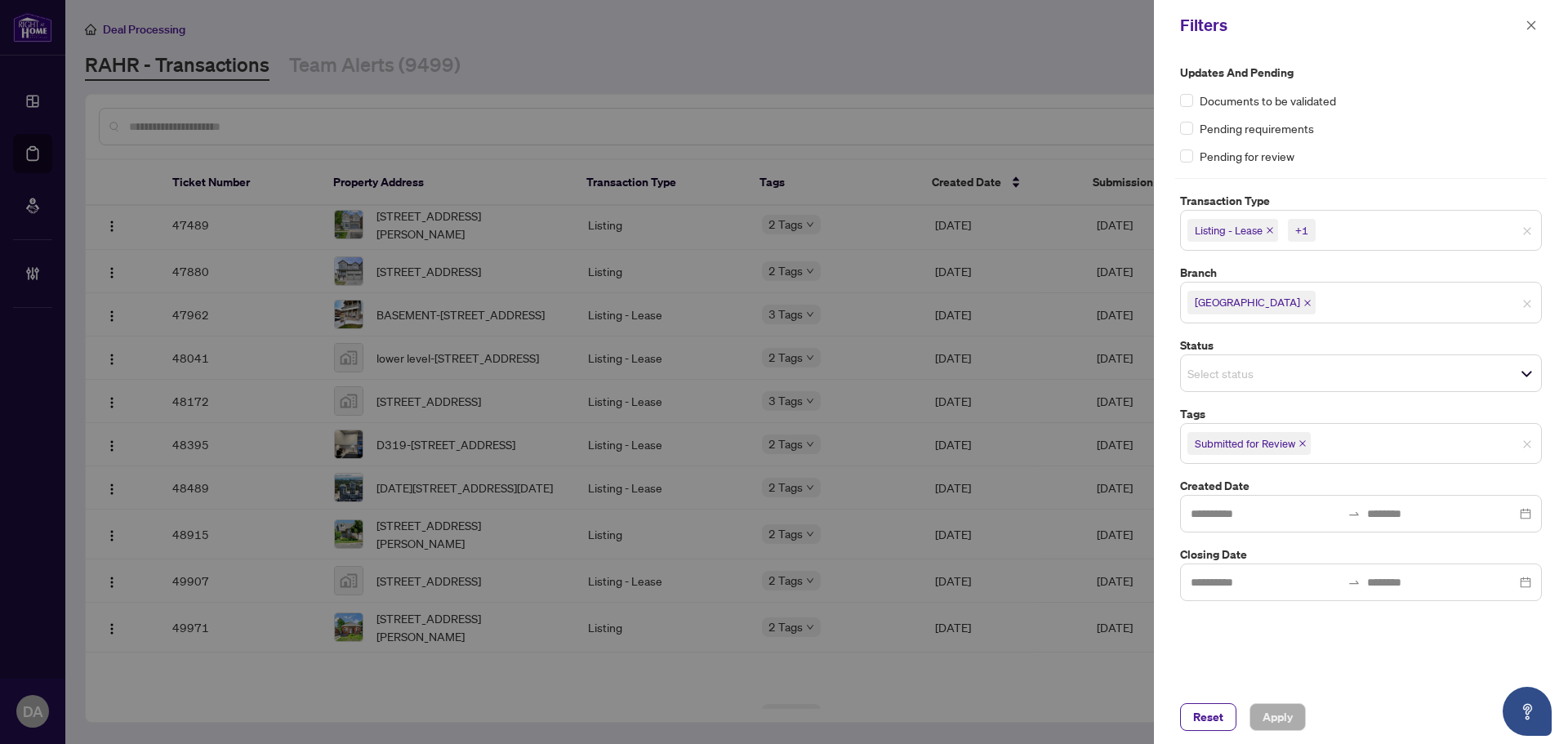
drag, startPoint x: 1531, startPoint y: 26, endPoint x: 1526, endPoint y: 39, distance: 13.9
click at [1531, 25] on icon "close" at bounding box center [1531, 25] width 9 height 9
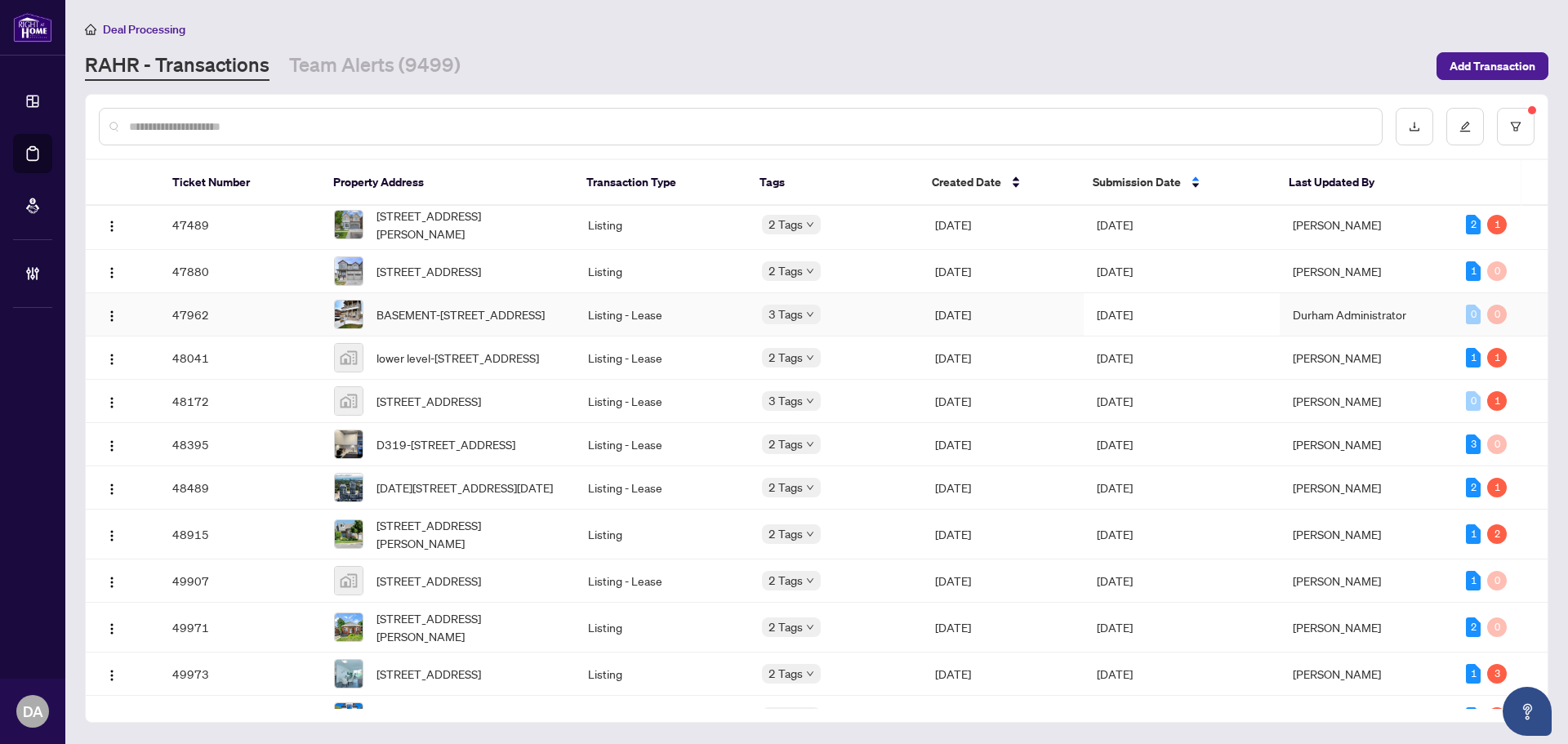
click at [1113, 336] on td "Aug/10/2025" at bounding box center [1181, 315] width 196 height 43
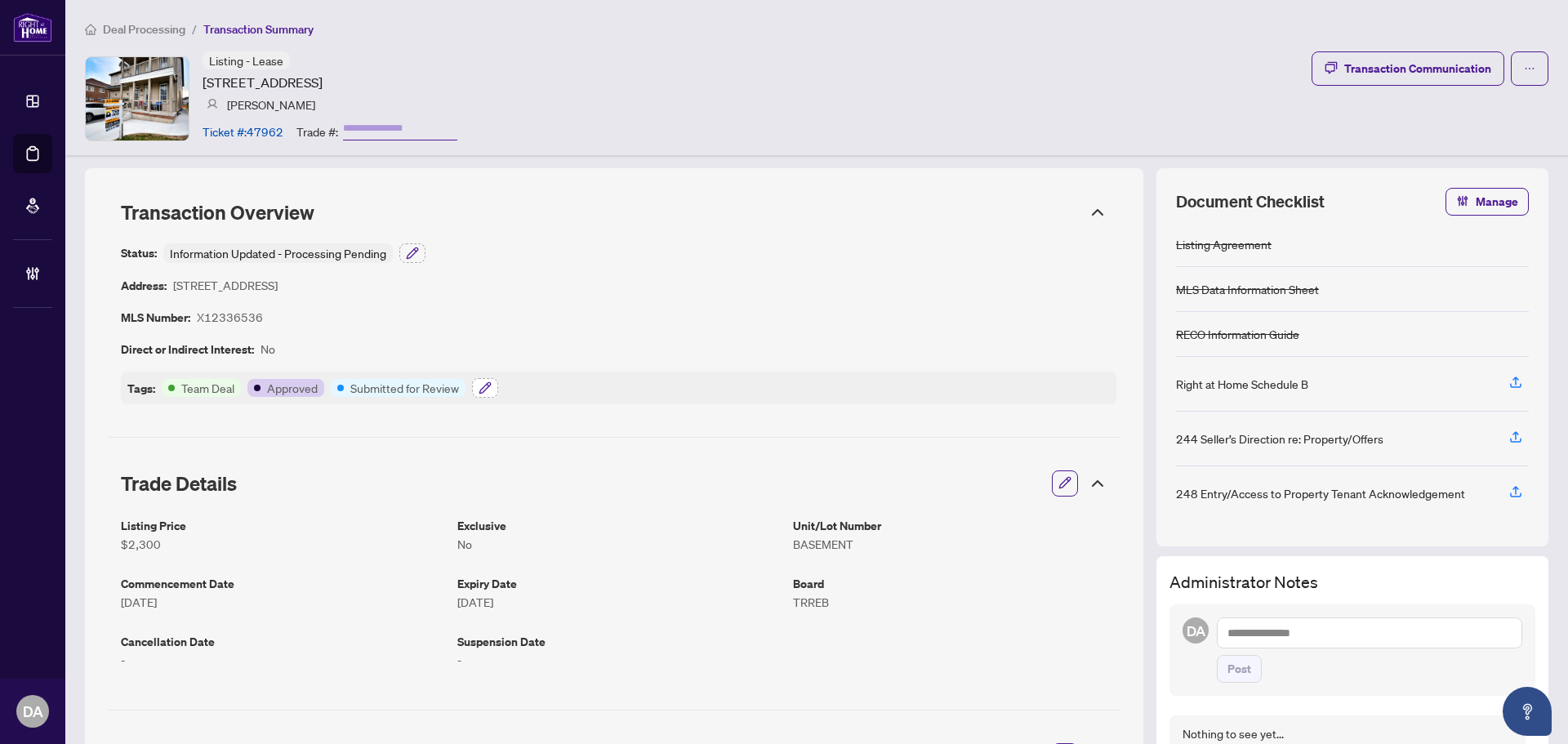
click at [489, 388] on icon "button" at bounding box center [485, 387] width 13 height 13
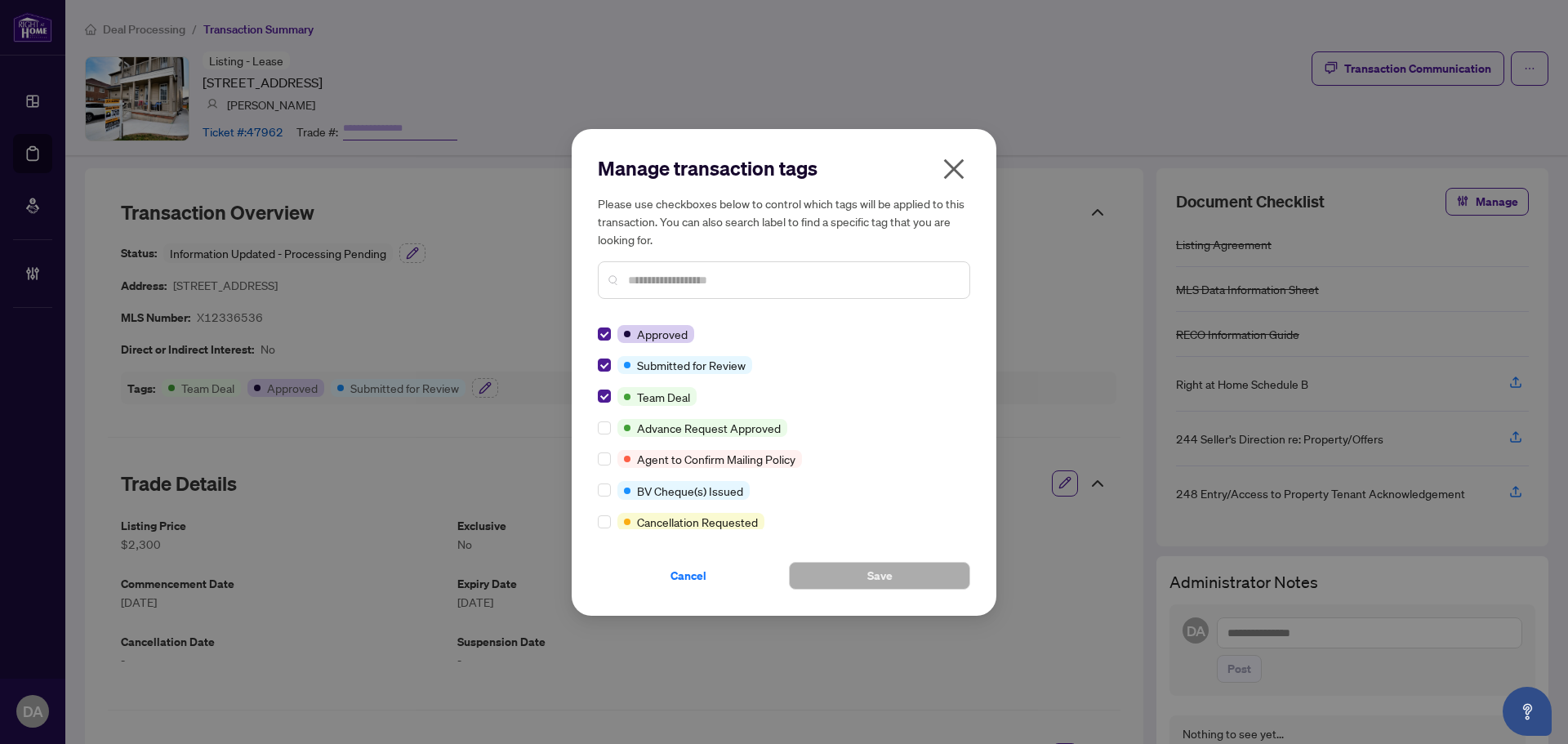
click at [961, 163] on icon "close" at bounding box center [954, 168] width 21 height 21
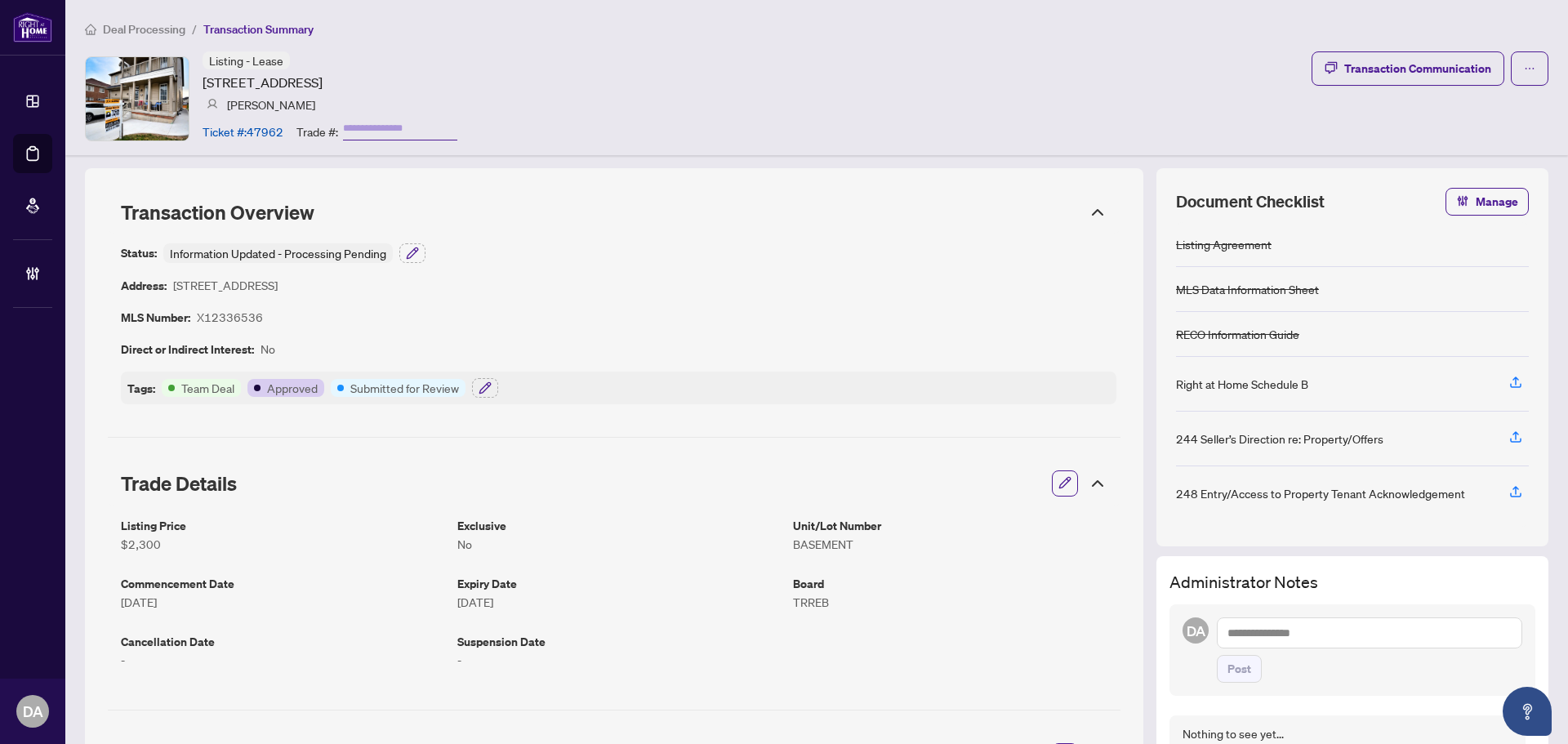
click at [158, 23] on span "Deal Processing" at bounding box center [144, 30] width 82 height 14
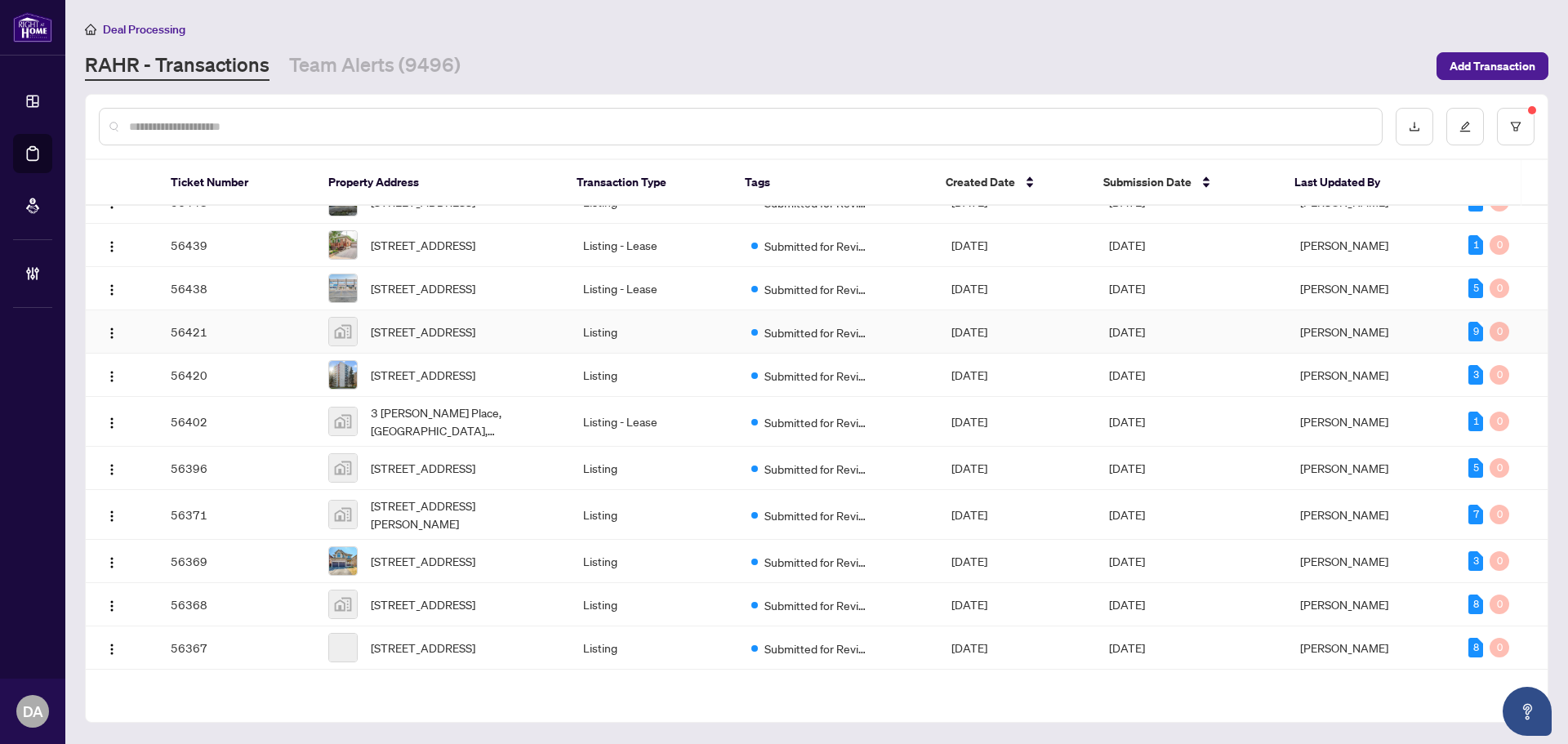
scroll to position [1139, 0]
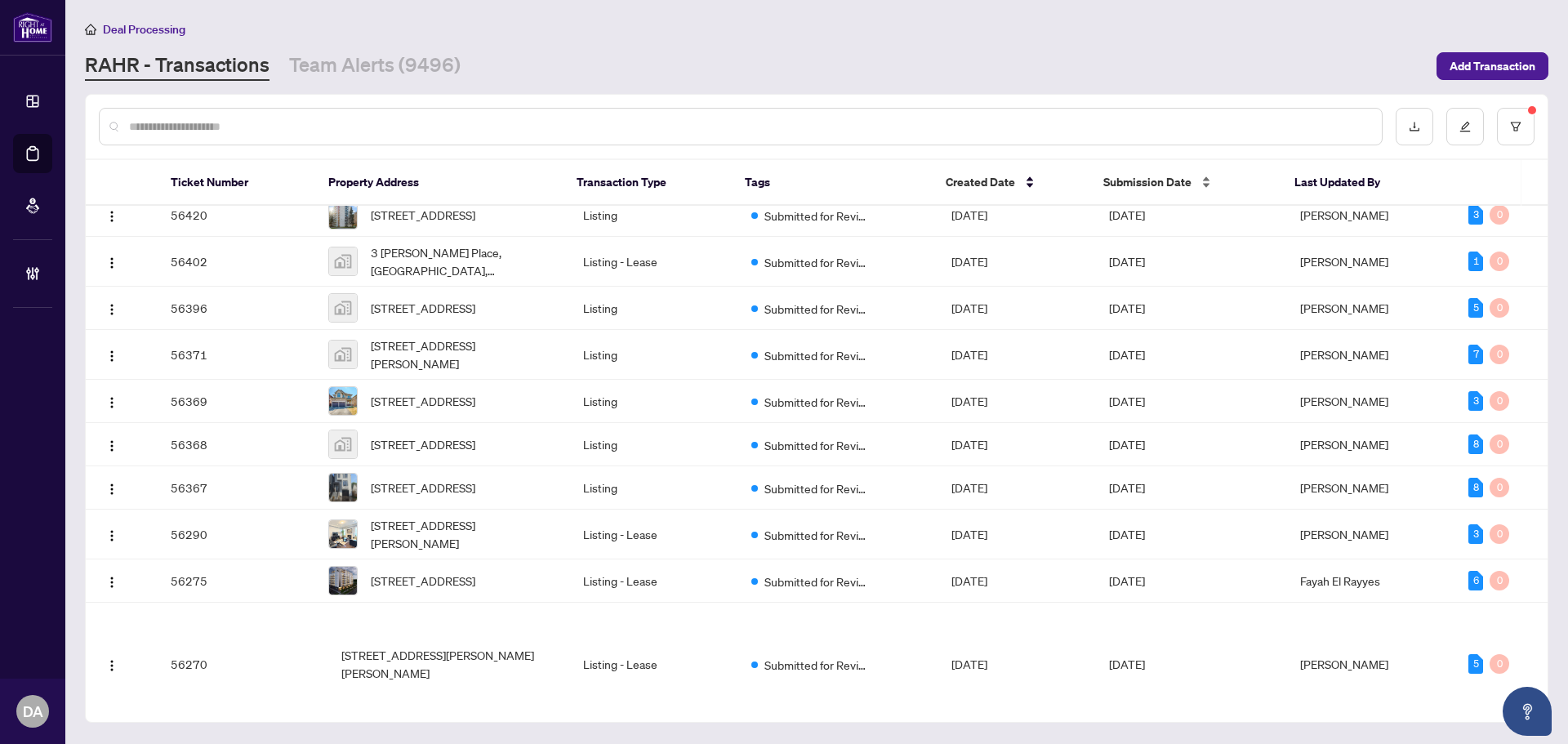
click at [1103, 173] on span "Submission Date" at bounding box center [1147, 182] width 89 height 18
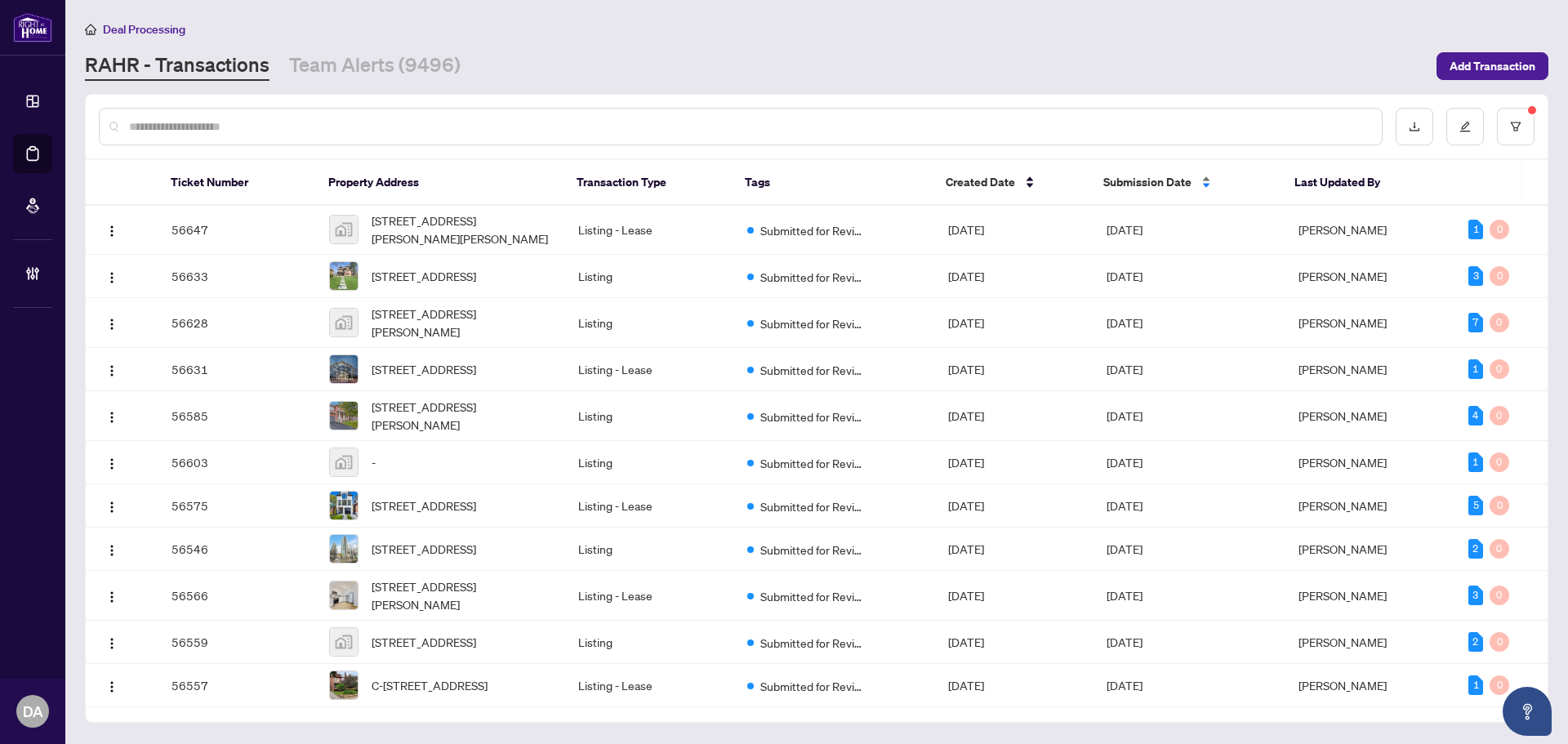
scroll to position [0, 0]
click at [1106, 186] on span "Submission Date" at bounding box center [1147, 182] width 89 height 18
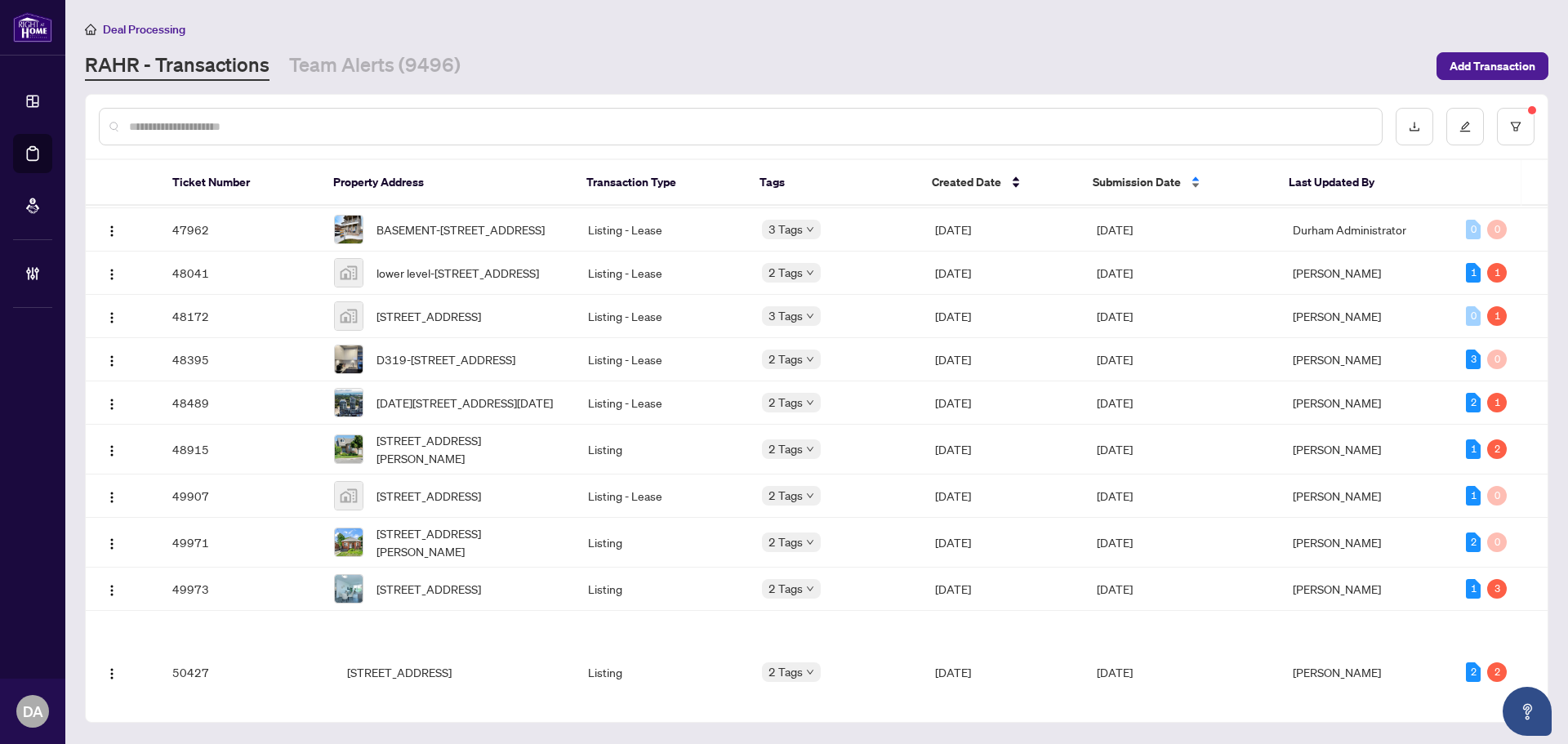
click at [1123, 180] on span "Submission Date" at bounding box center [1136, 182] width 89 height 18
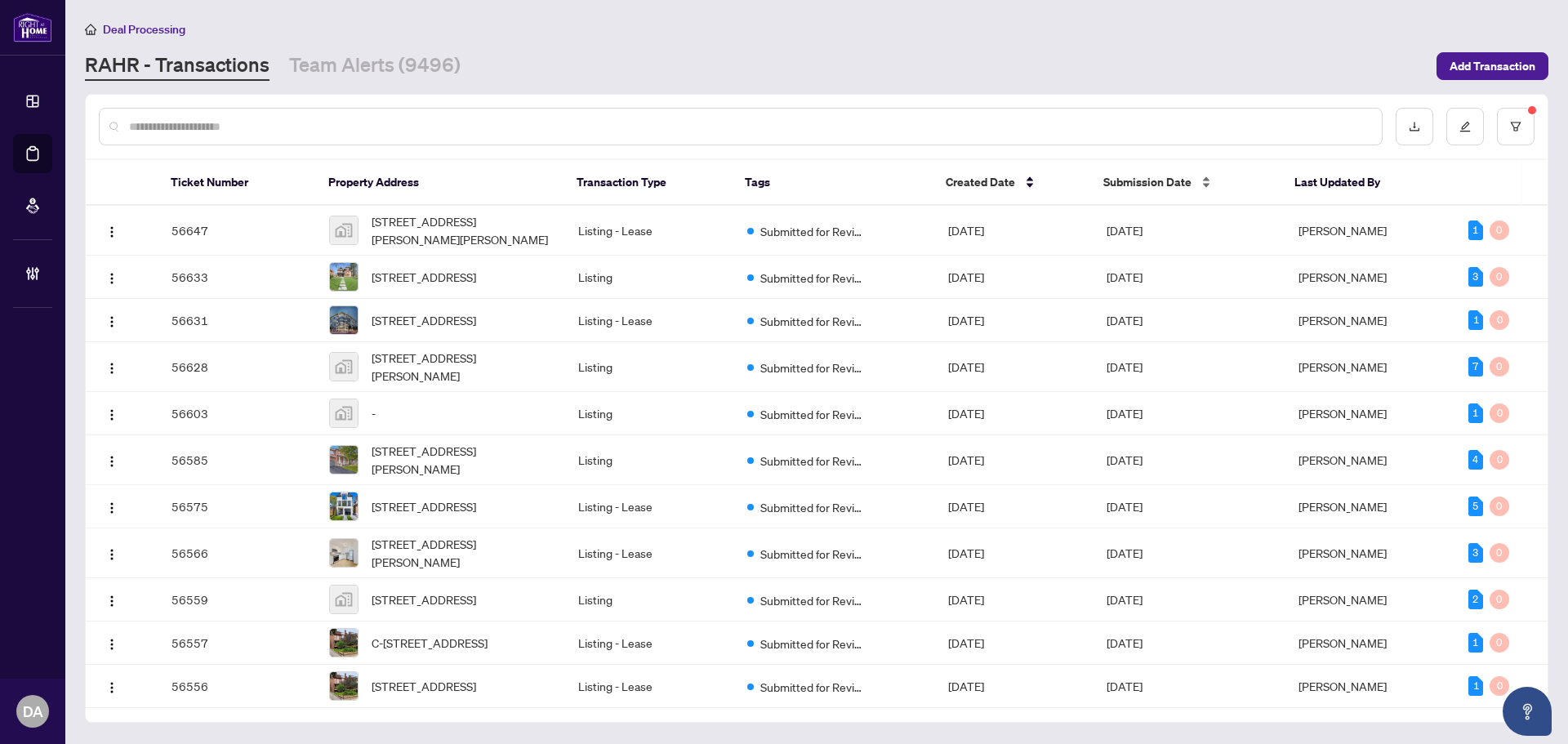
click at [1121, 185] on span "Submission Date" at bounding box center [1147, 182] width 89 height 18
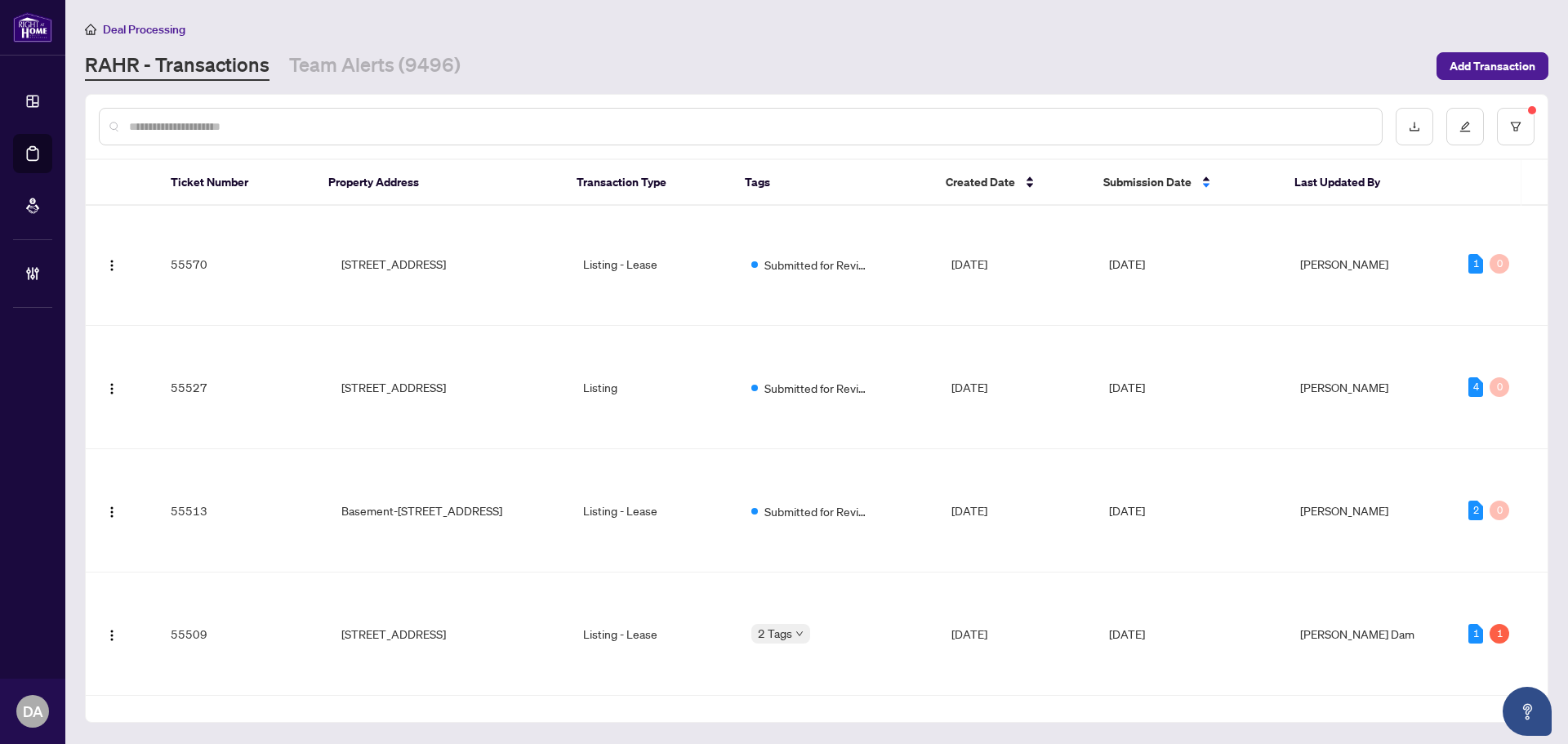
scroll to position [3915, 0]
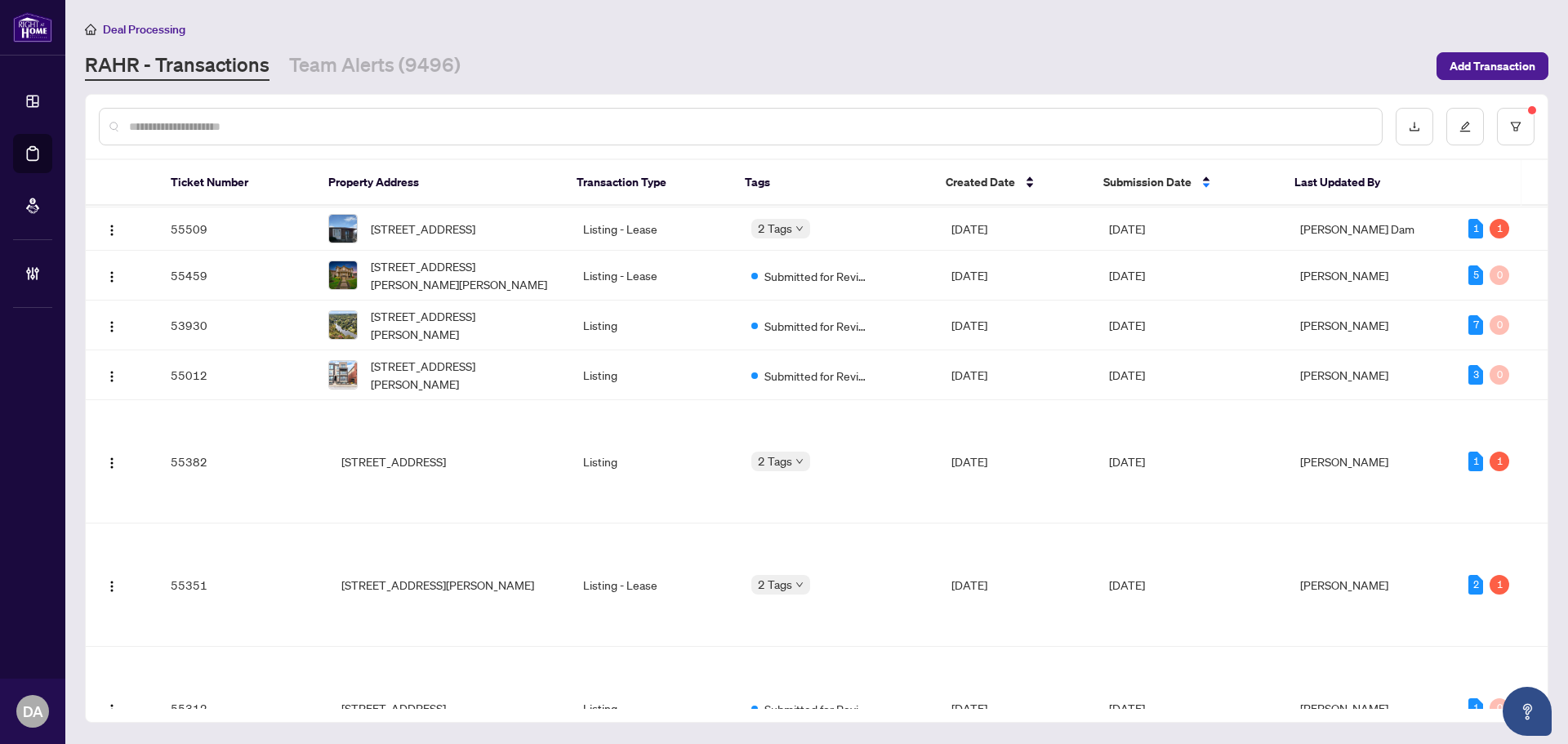
click at [970, 106] on span "[DATE]" at bounding box center [969, 98] width 36 height 14
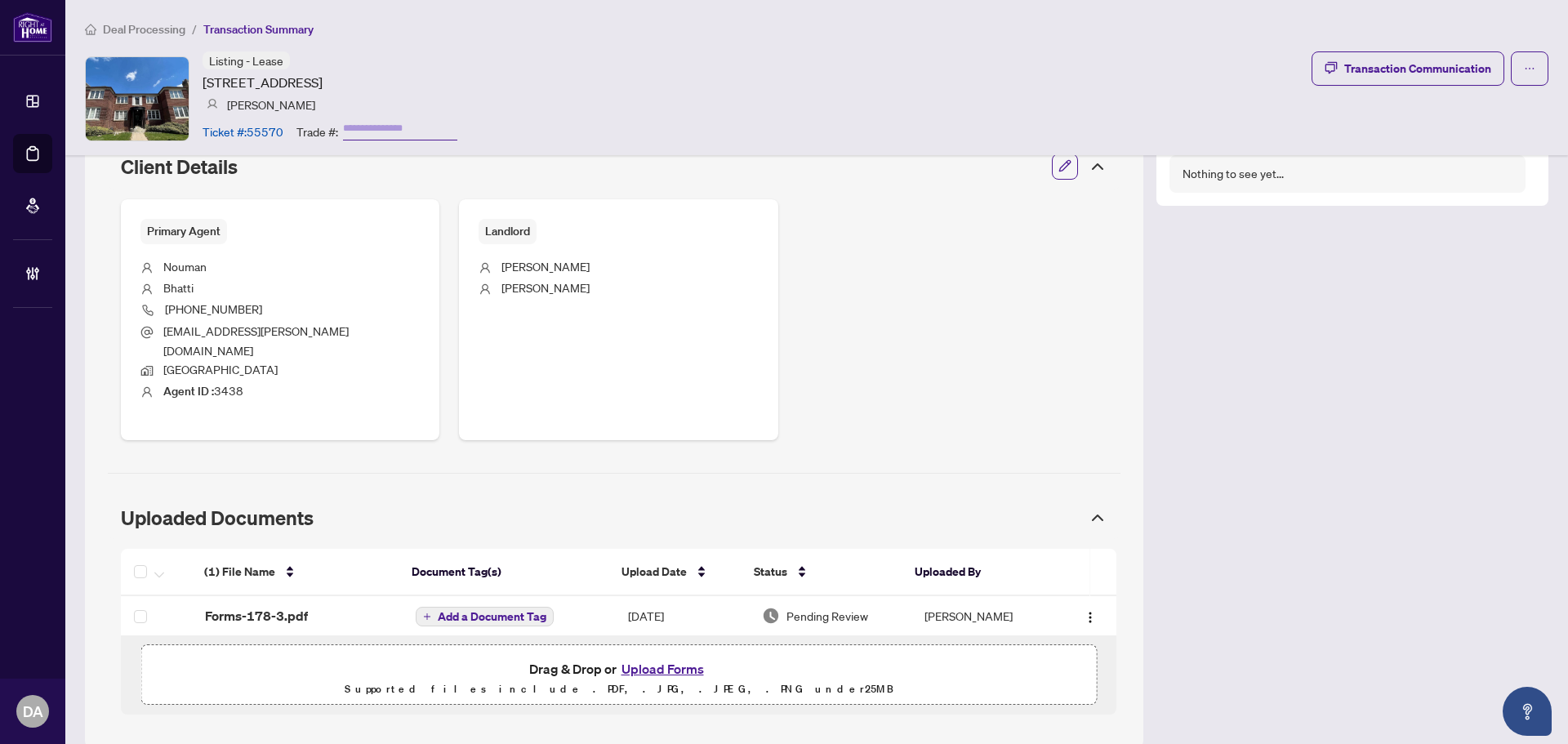
scroll to position [595, 0]
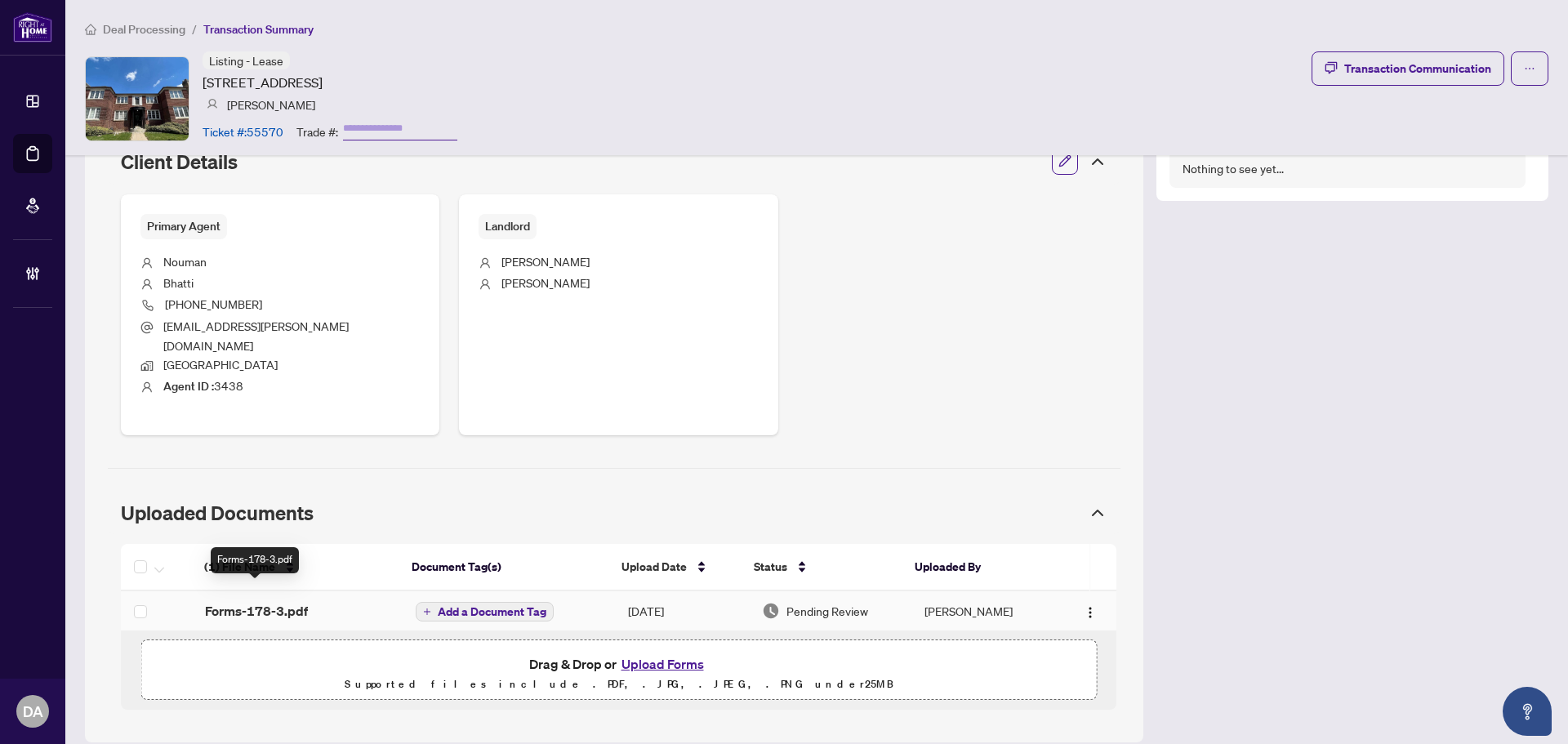
click at [249, 601] on span "Forms-178-3.pdf" at bounding box center [256, 611] width 103 height 20
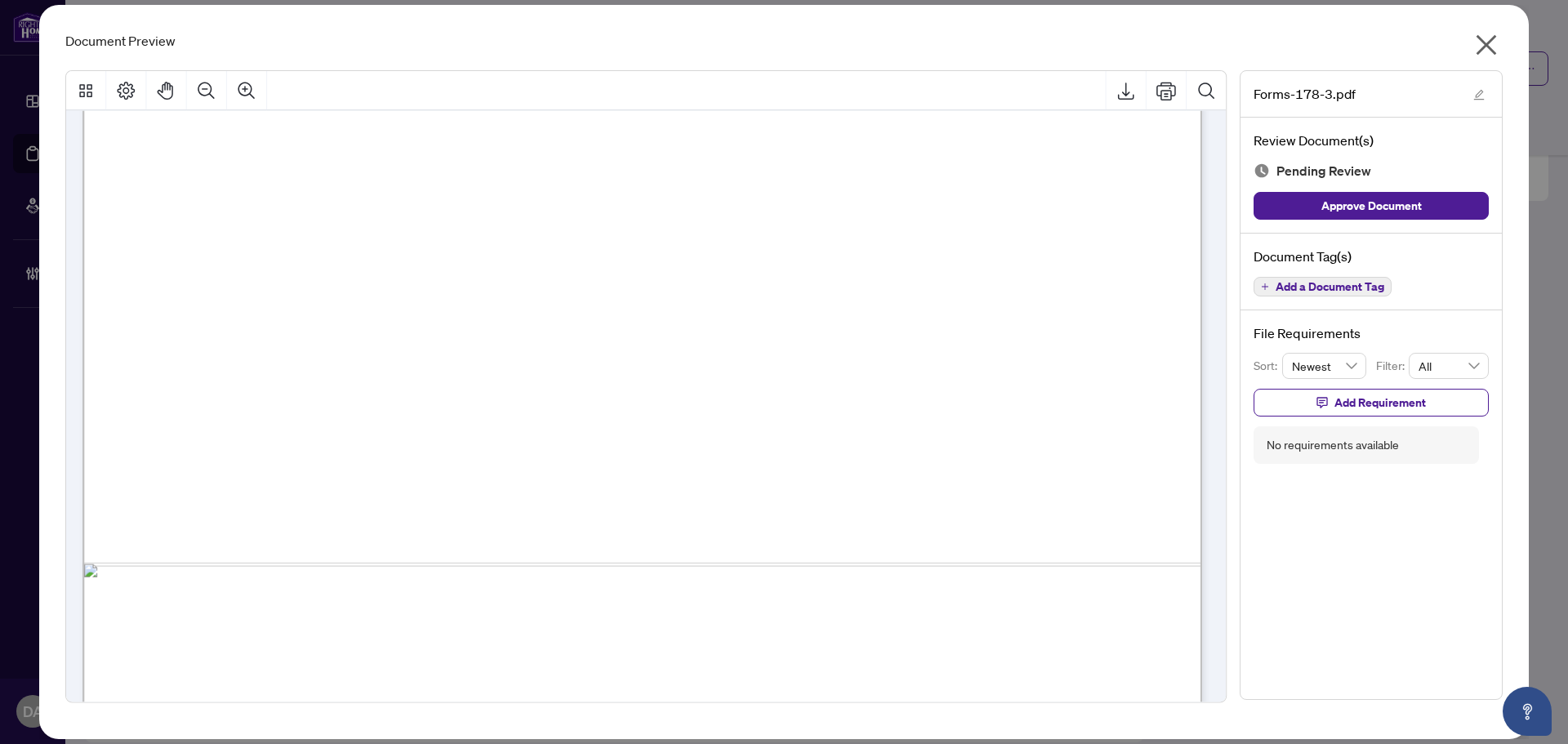
scroll to position [3153, 0]
click at [1481, 57] on icon "close" at bounding box center [1486, 45] width 26 height 26
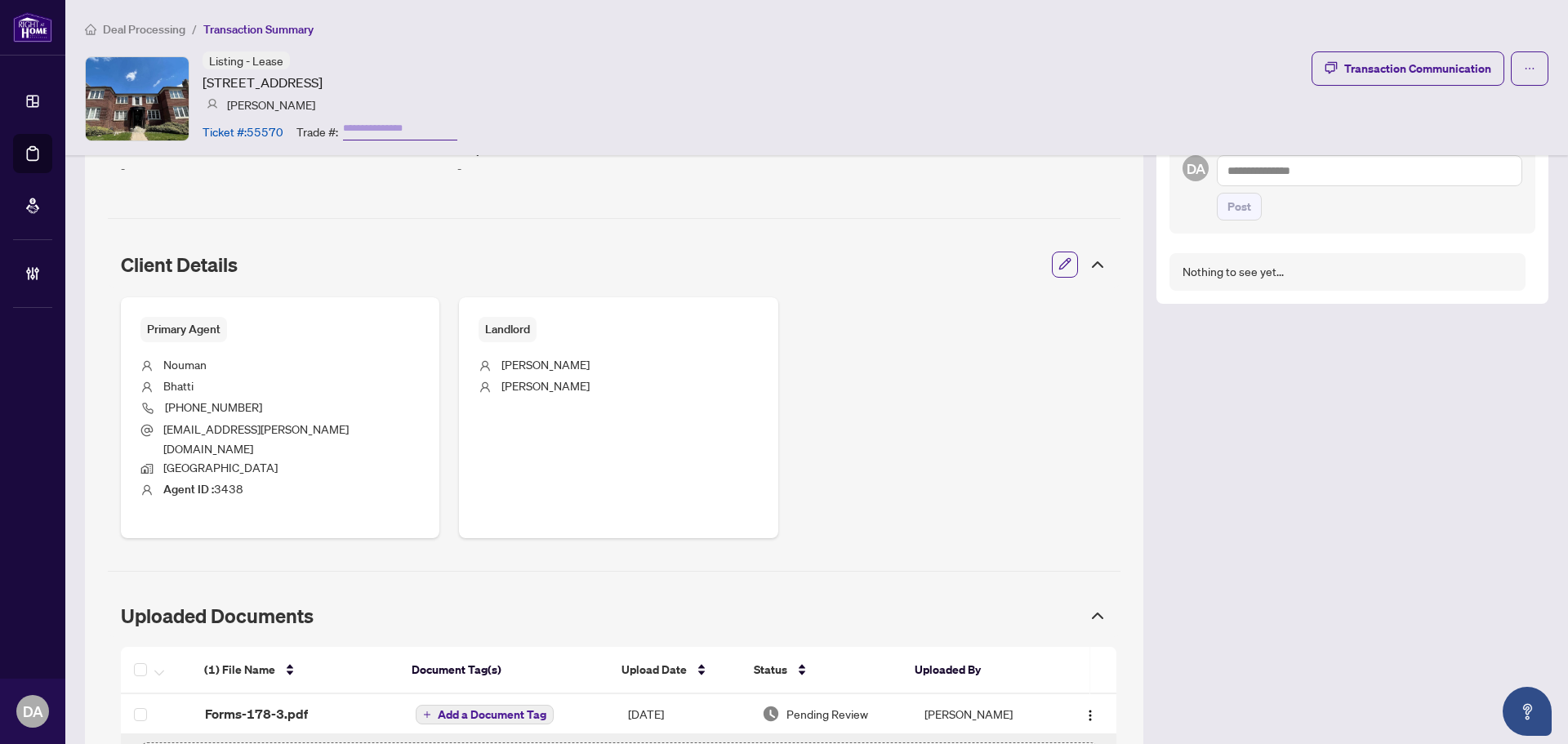
scroll to position [595, 0]
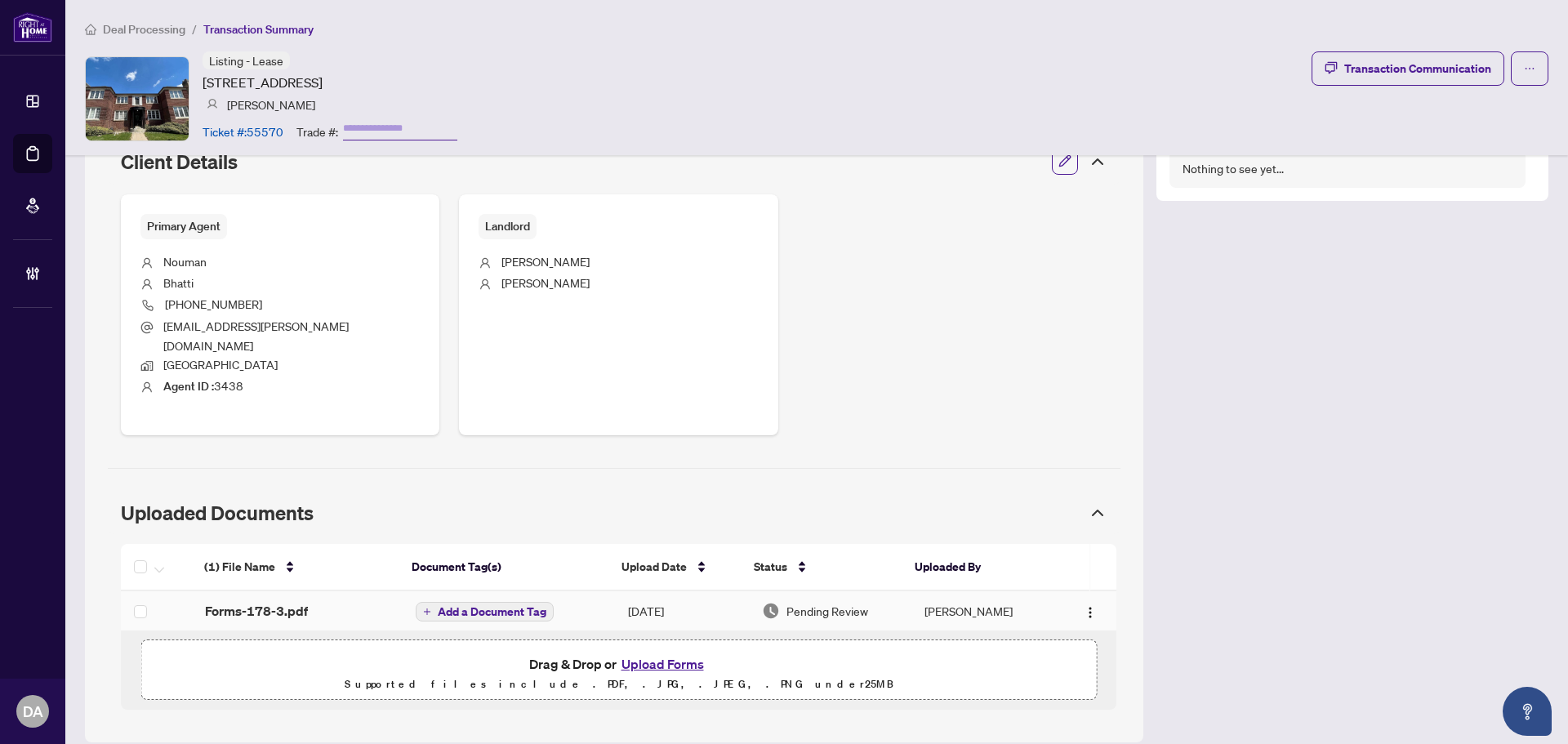
click at [323, 601] on div "Forms-178-3.pdf" at bounding box center [297, 611] width 184 height 20
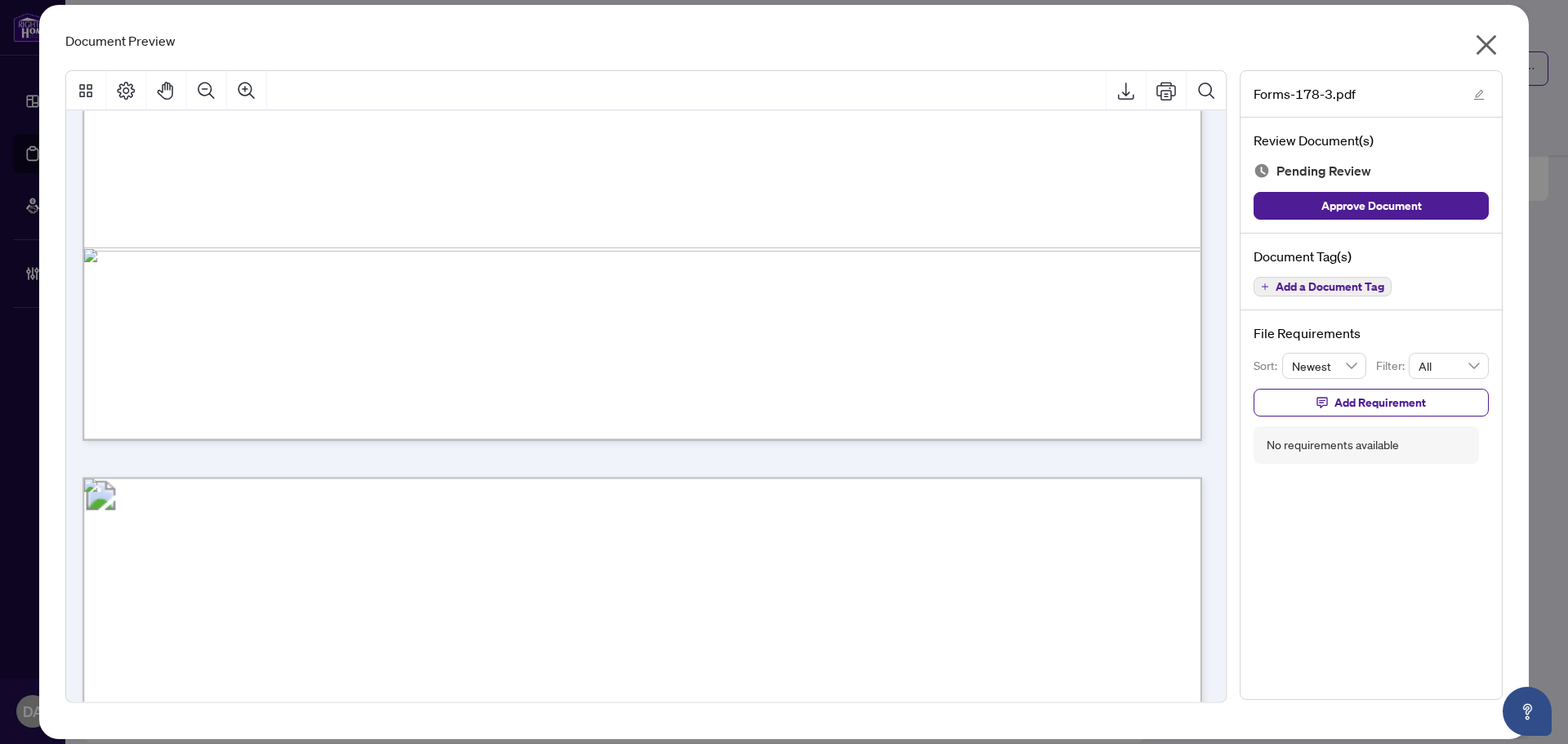
scroll to position [5632, 0]
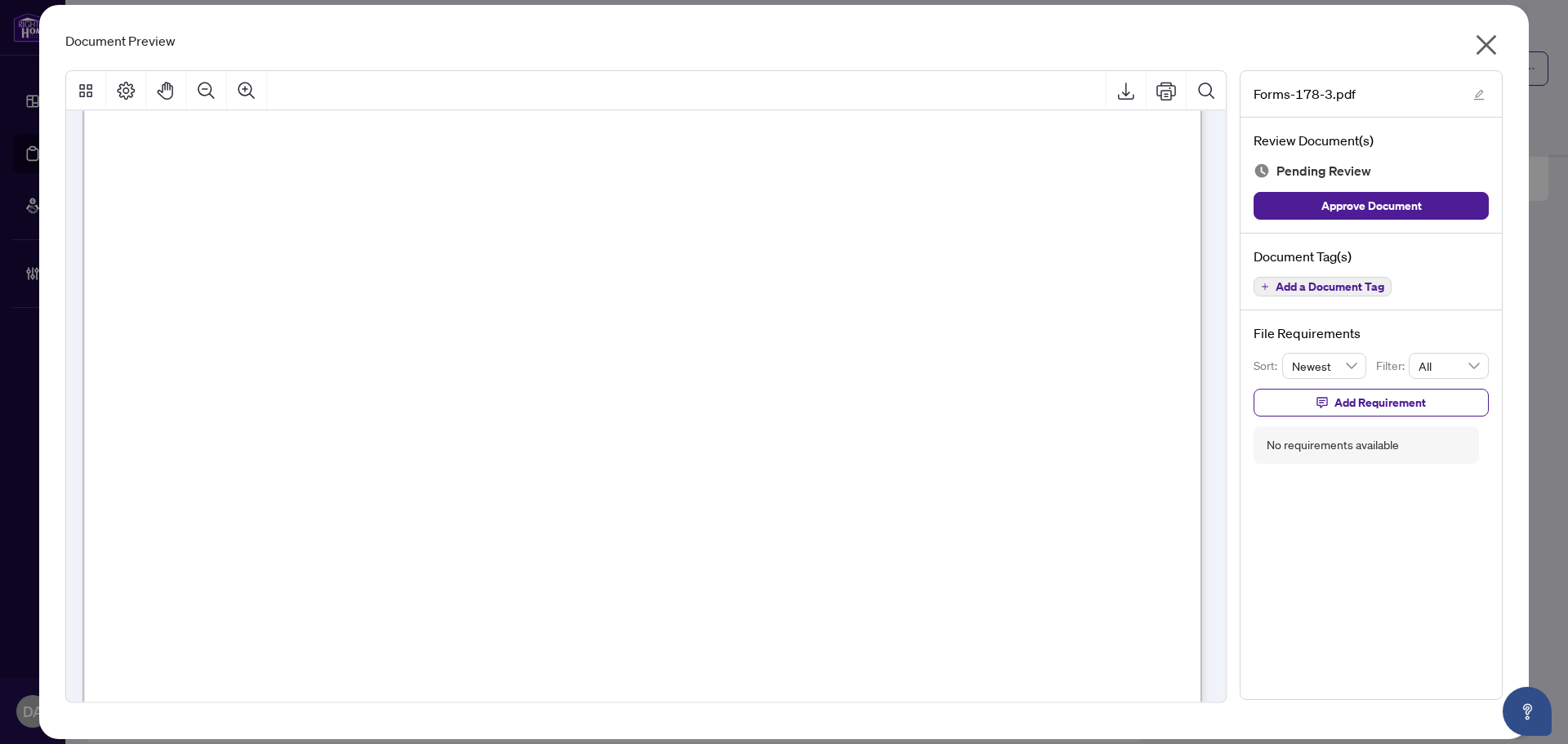
drag, startPoint x: 809, startPoint y: 459, endPoint x: 801, endPoint y: 469, distance: 12.8
drag, startPoint x: 286, startPoint y: 182, endPoint x: 326, endPoint y: 266, distance: 93.0
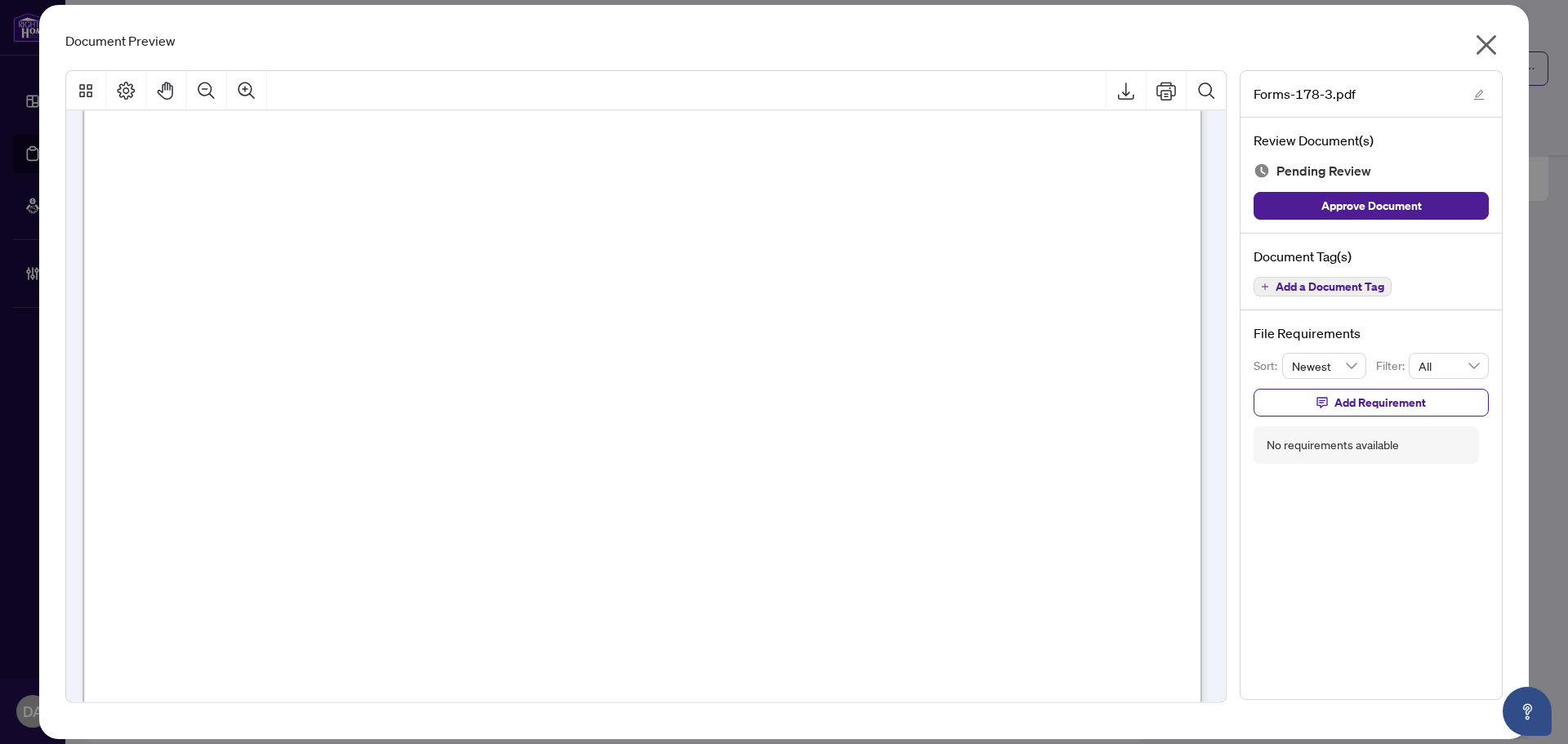
drag, startPoint x: 312, startPoint y: 214, endPoint x: 354, endPoint y: 393, distance: 183.9
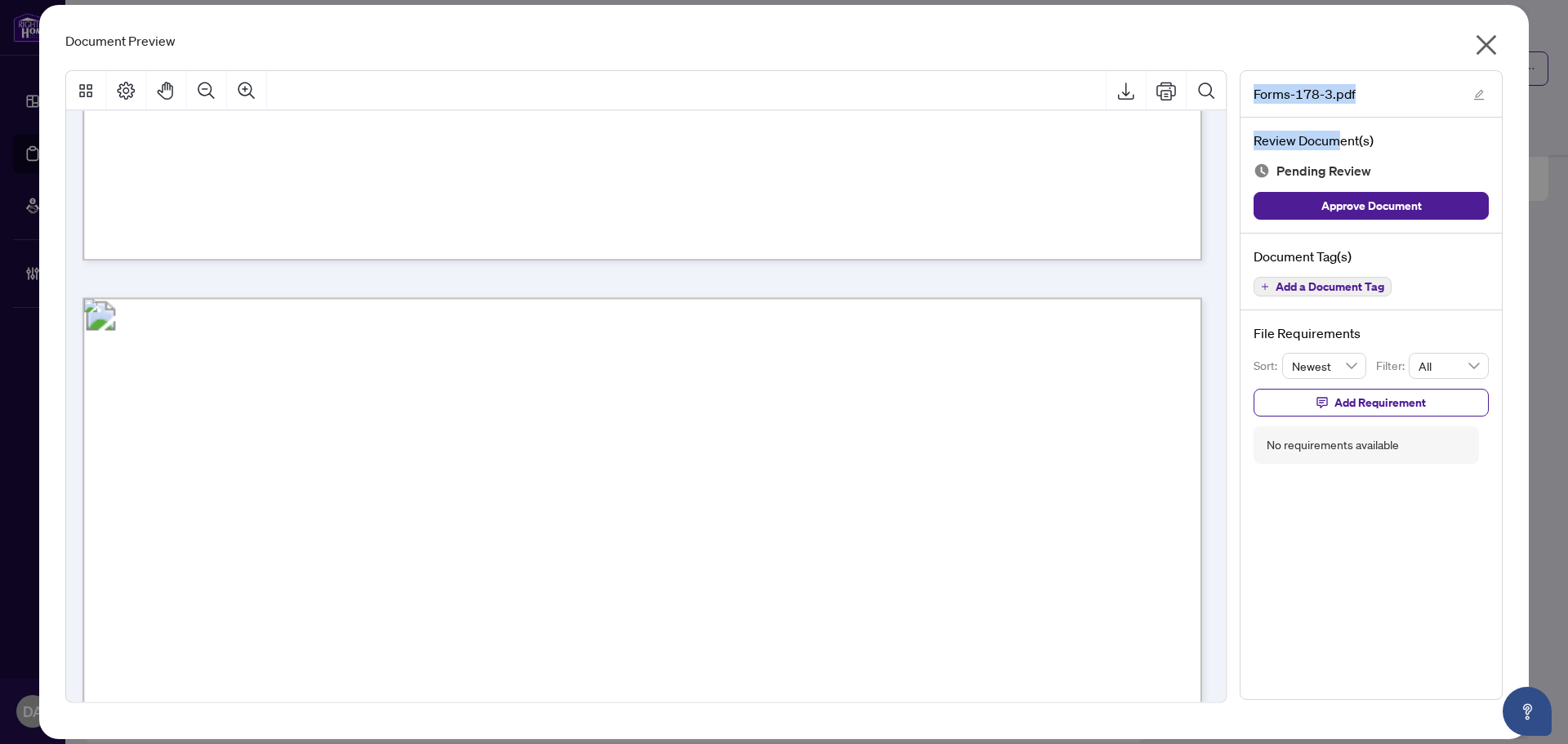
drag, startPoint x: 1343, startPoint y: 50, endPoint x: 1339, endPoint y: 126, distance: 76.1
click at [1340, 126] on div "Document Preview Forms-178-3.pdf Review Document(s) Pending Review Approve Docu…" at bounding box center [784, 371] width 1489 height 734
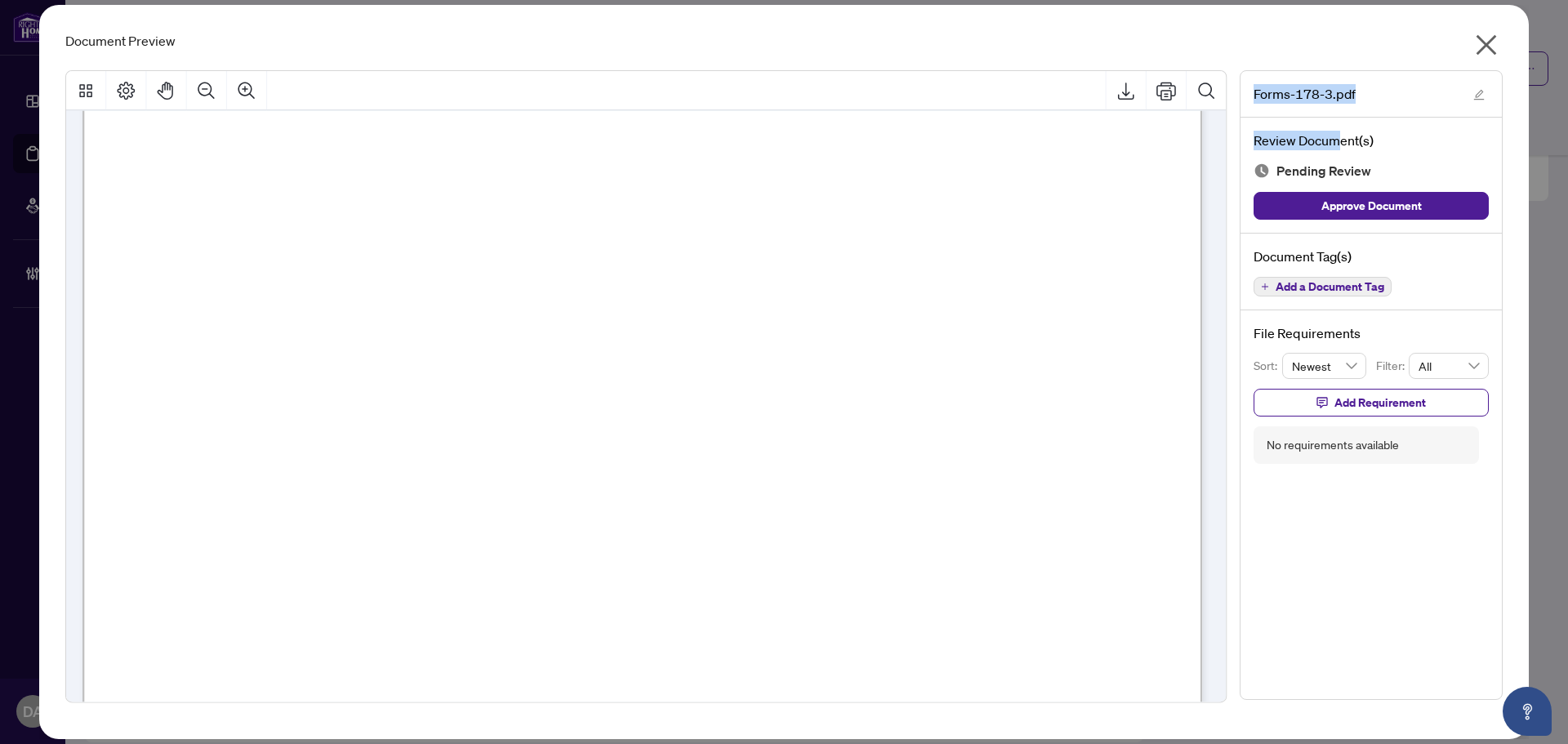
click at [1262, 148] on h4 "Review Document(s)" at bounding box center [1370, 140] width 235 height 20
drag, startPoint x: 920, startPoint y: 45, endPoint x: 921, endPoint y: 99, distance: 54.0
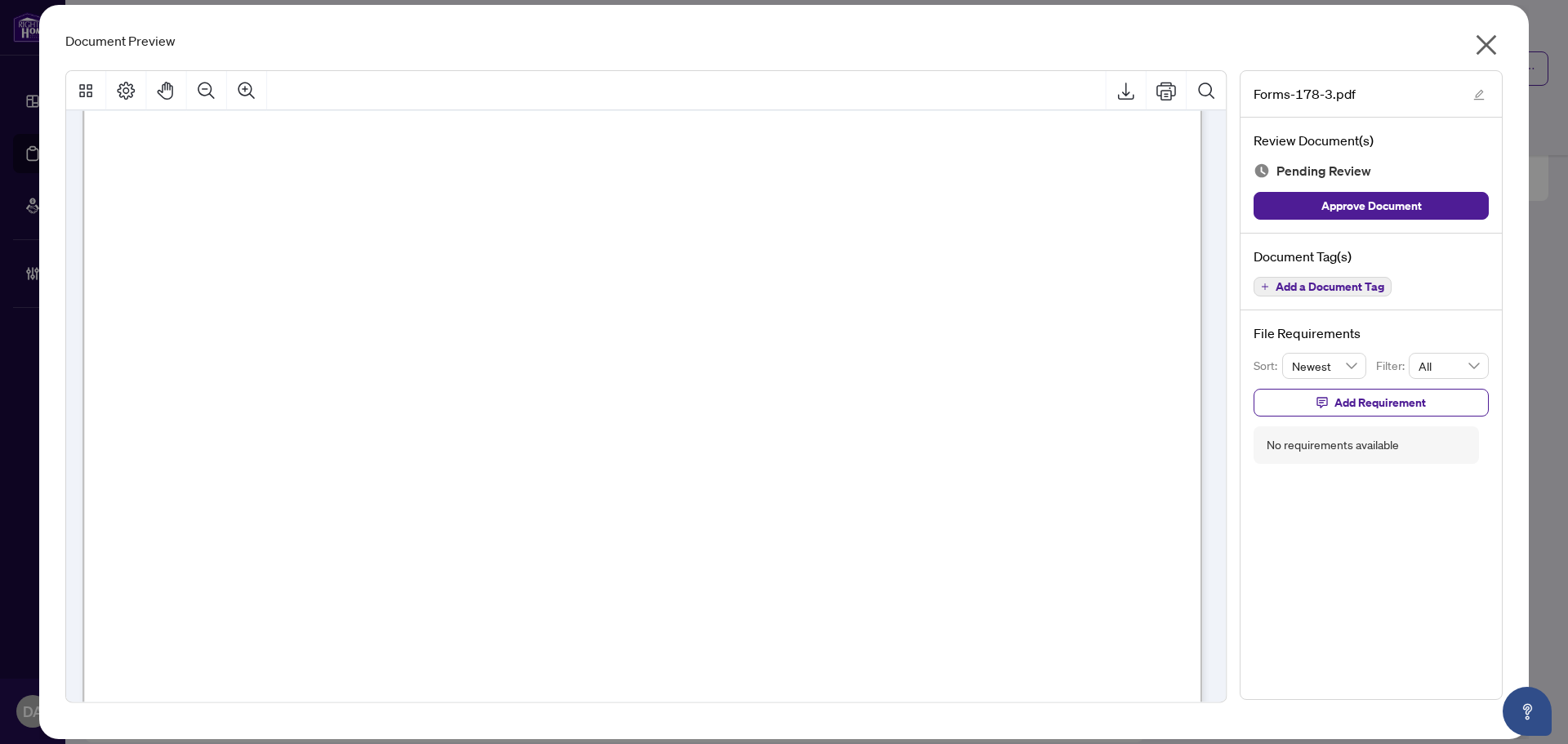
click at [921, 99] on div "Document Preview Forms-178-3.pdf Review Document(s) Pending Review Approve Docu…" at bounding box center [784, 371] width 1489 height 734
click at [1471, 38] on button "button" at bounding box center [1486, 48] width 33 height 35
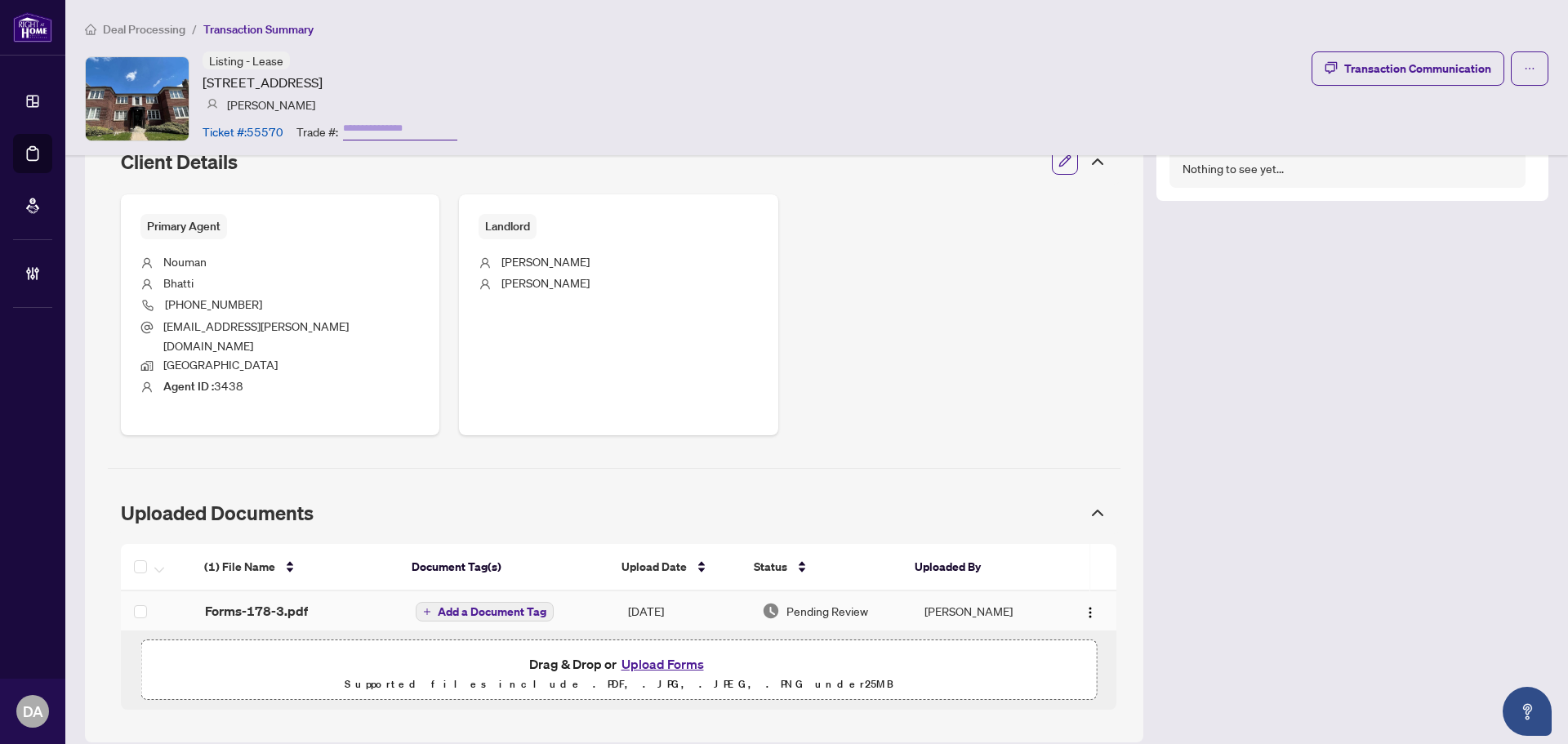
click at [339, 601] on div "Forms-178-3.pdf" at bounding box center [297, 611] width 184 height 20
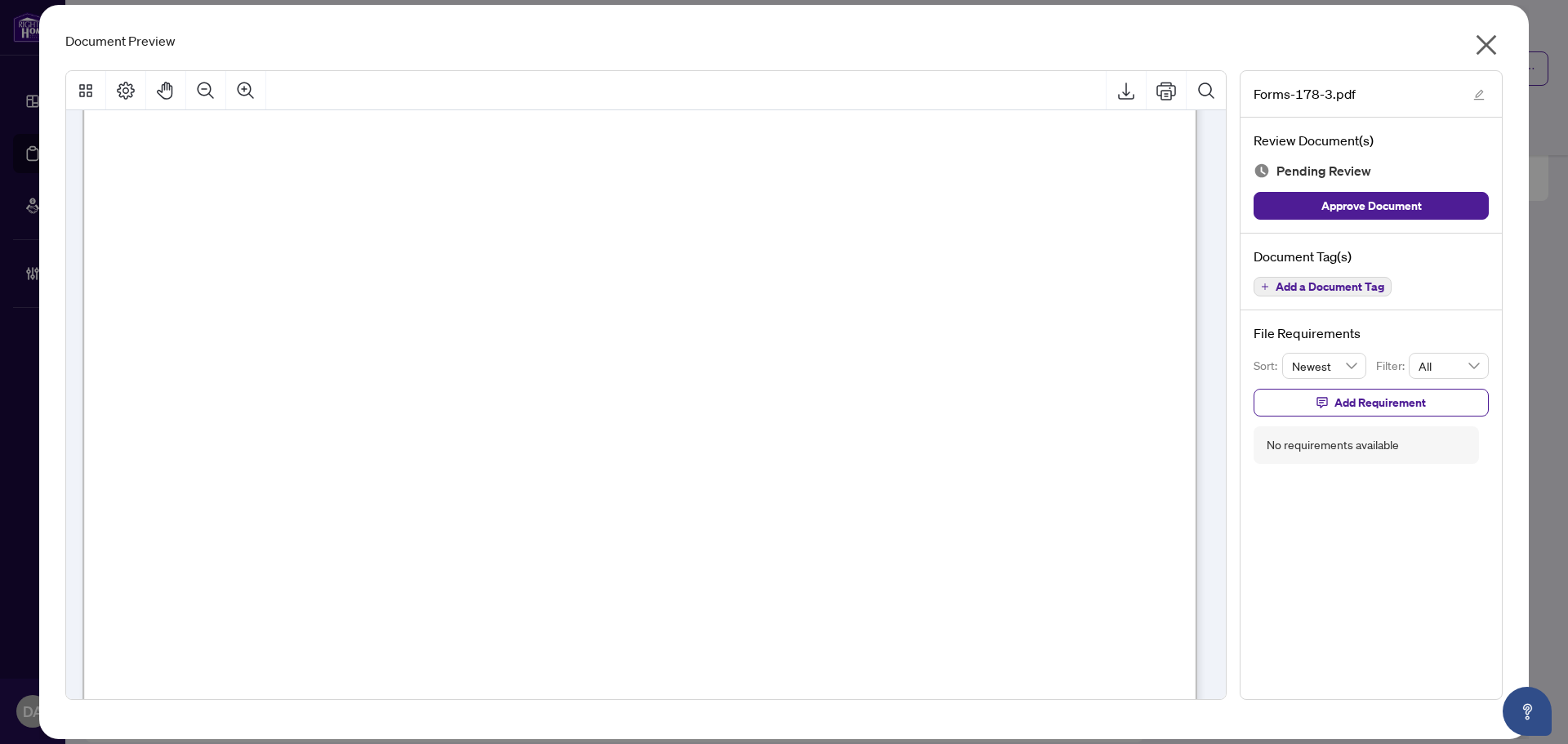
scroll to position [17824, 0]
drag, startPoint x: 432, startPoint y: 242, endPoint x: 512, endPoint y: 486, distance: 256.8
drag, startPoint x: 504, startPoint y: 461, endPoint x: 578, endPoint y: 559, distance: 122.8
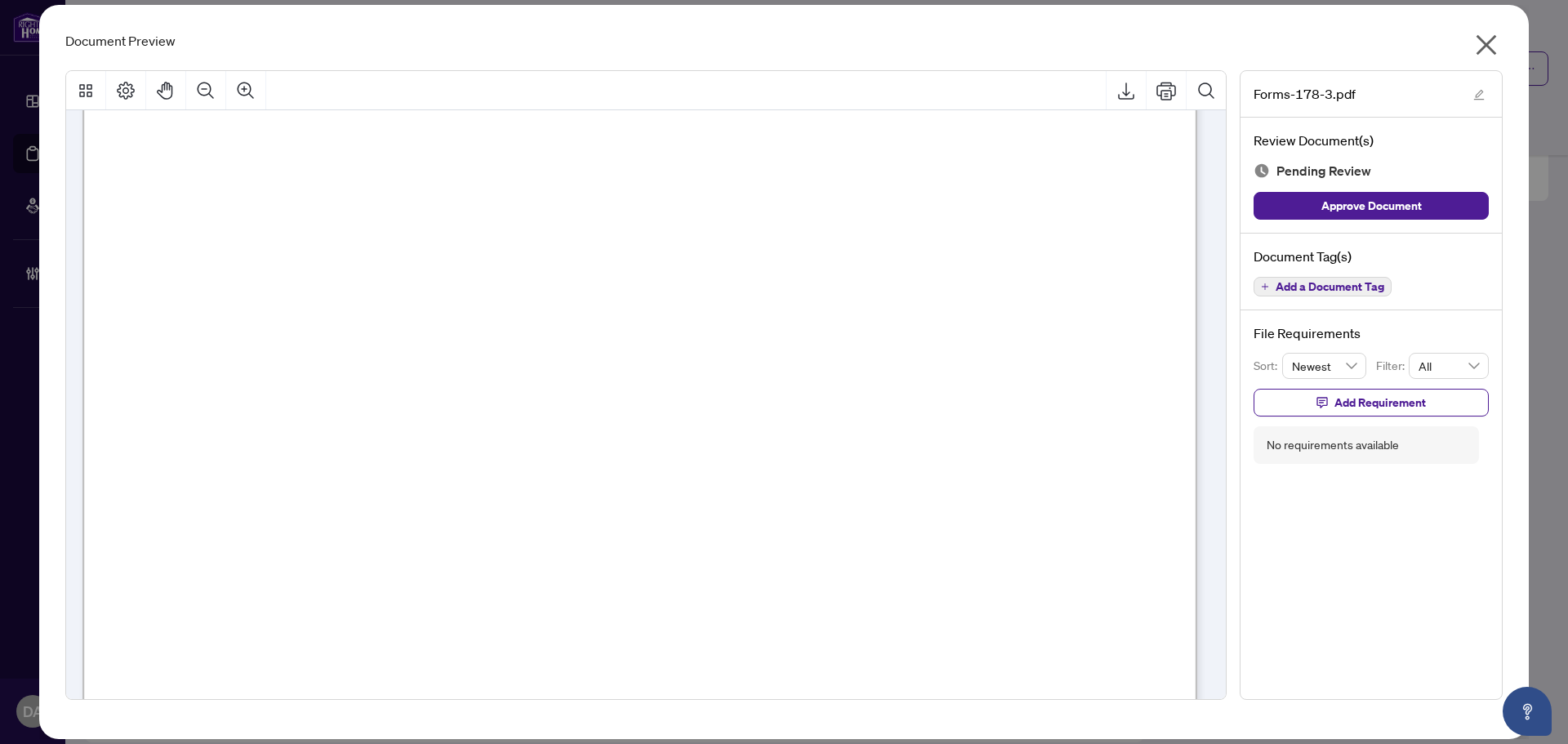
drag, startPoint x: 510, startPoint y: 326, endPoint x: 417, endPoint y: 334, distance: 93.3
click at [257, 83] on button "Zoom In" at bounding box center [246, 90] width 39 height 39
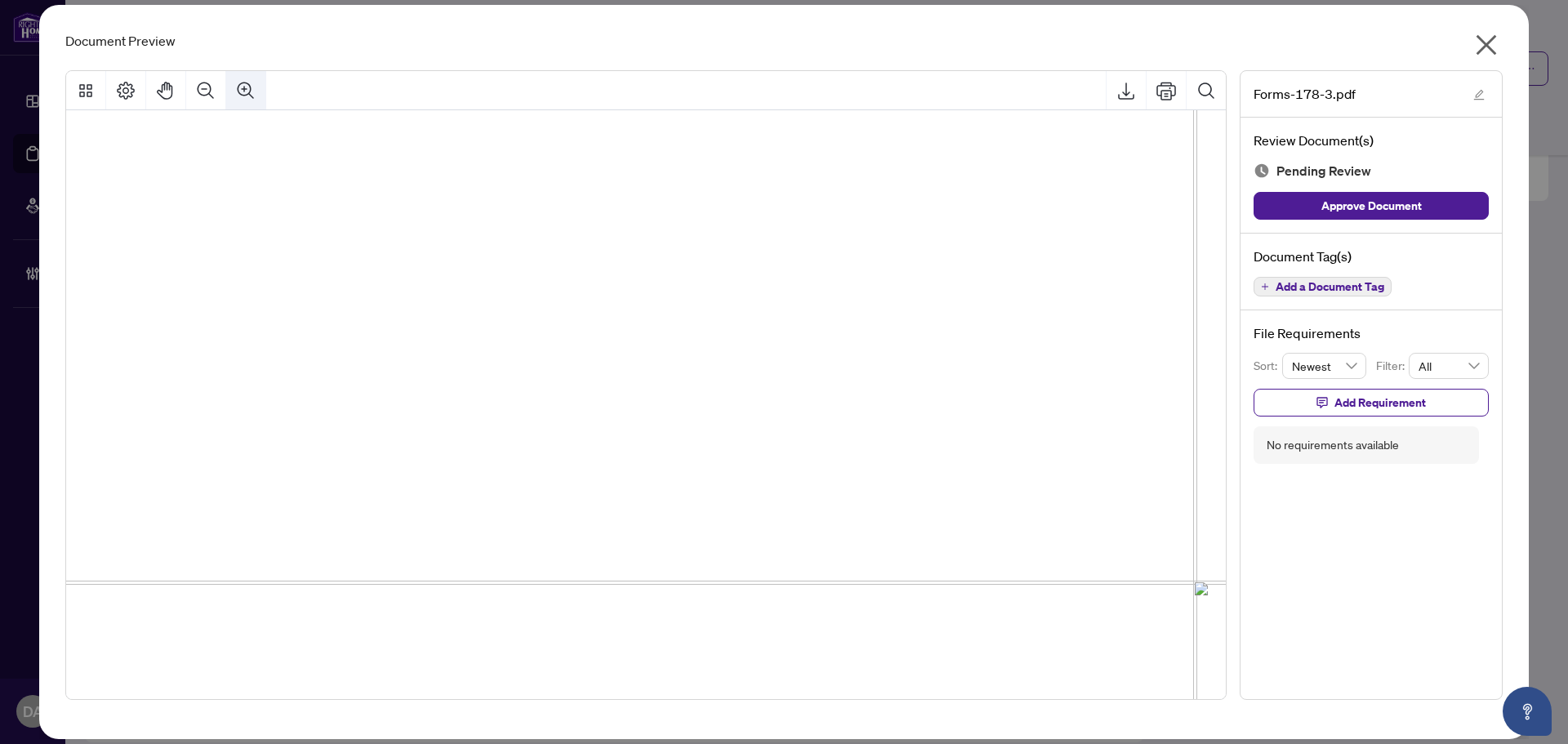
click at [257, 83] on button "Zoom In" at bounding box center [246, 90] width 39 height 39
drag, startPoint x: 458, startPoint y: 417, endPoint x: 678, endPoint y: 395, distance: 221.1
drag, startPoint x: 603, startPoint y: 455, endPoint x: 507, endPoint y: 318, distance: 167.3
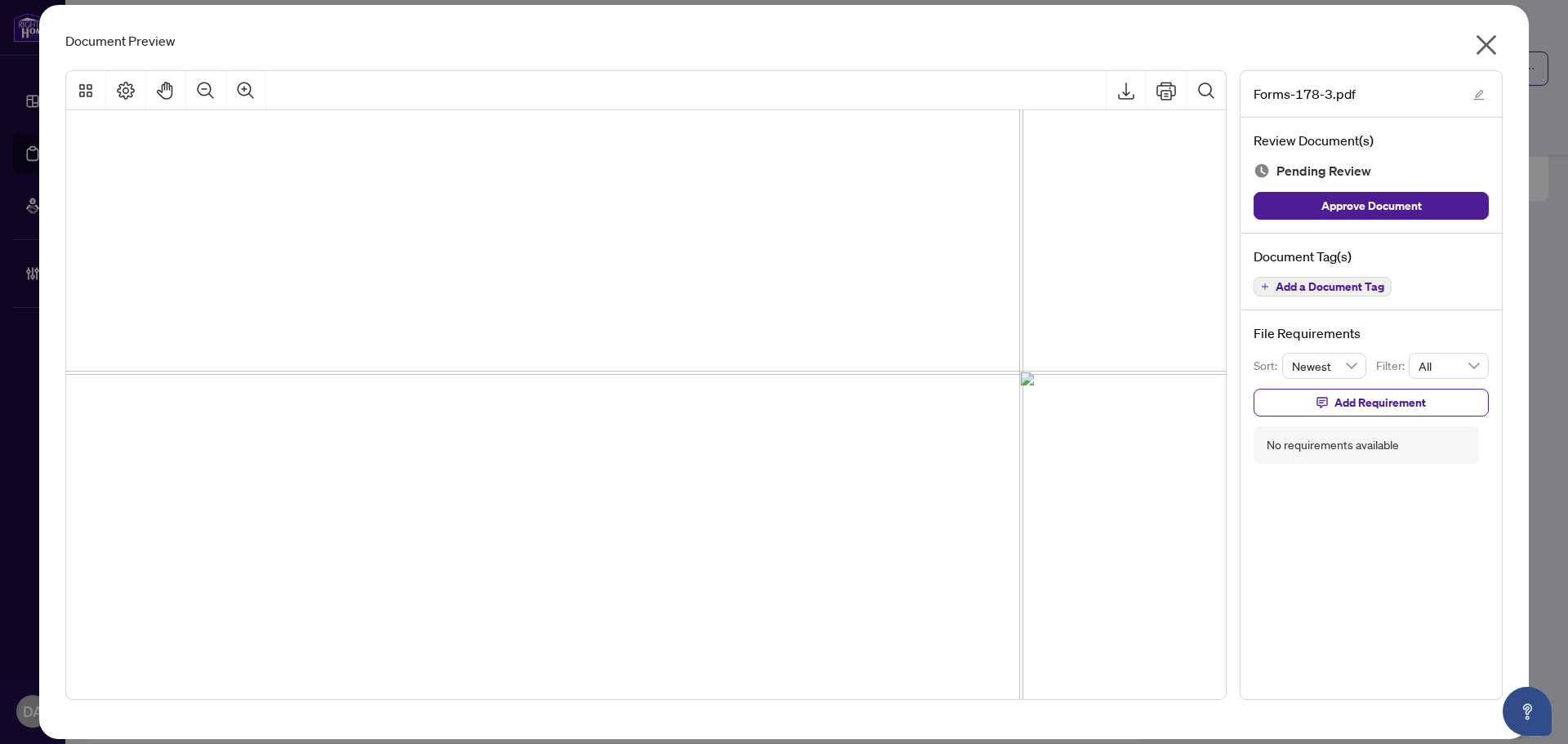
click at [240, 107] on button "Zoom In" at bounding box center [246, 90] width 39 height 39
drag, startPoint x: 394, startPoint y: 543, endPoint x: 469, endPoint y: 460, distance: 111.9
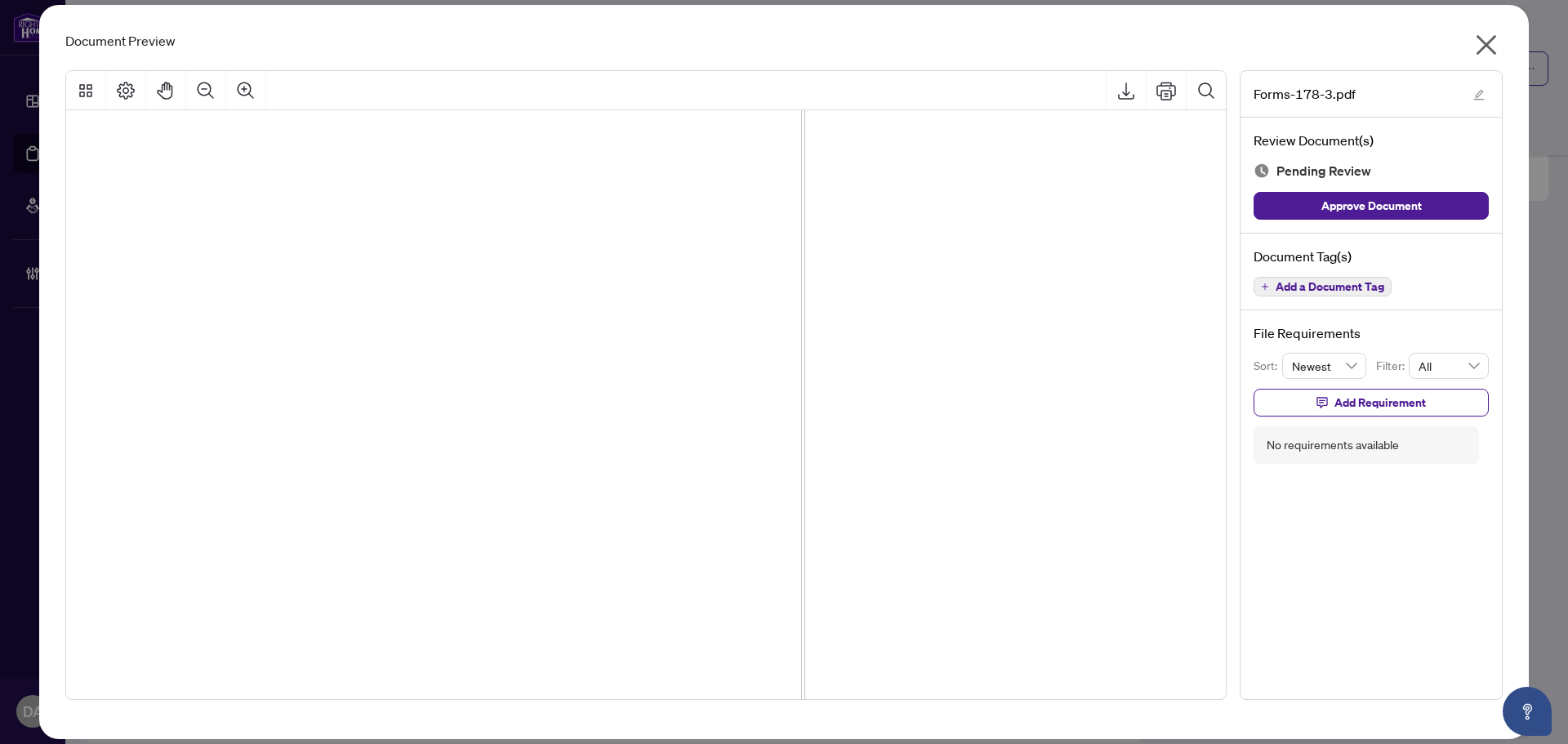
scroll to position [44822, 531]
click at [201, 97] on icon "Zoom Out" at bounding box center [206, 90] width 20 height 20
click at [203, 98] on icon "Zoom Out" at bounding box center [206, 90] width 20 height 20
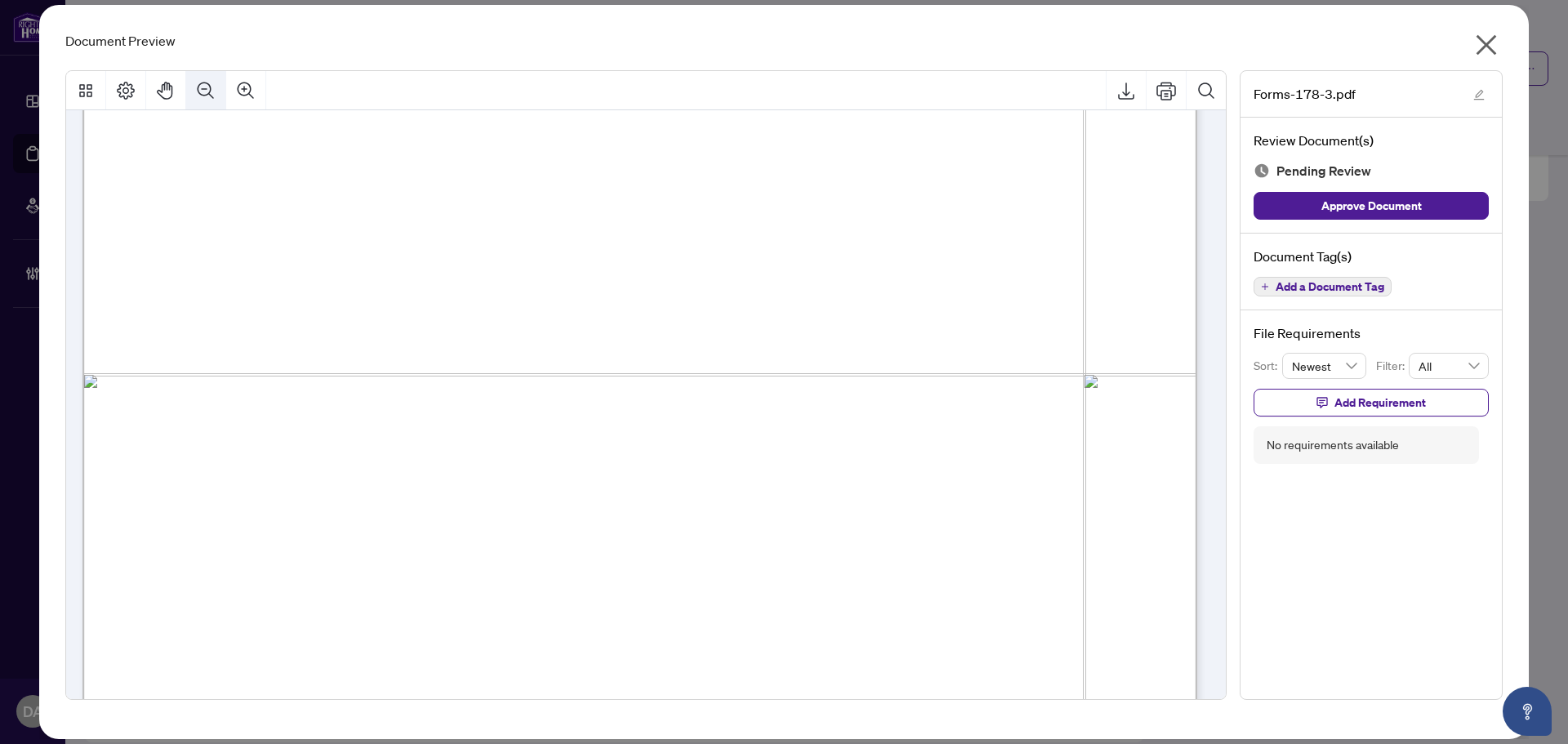
click at [203, 98] on icon "Zoom Out" at bounding box center [206, 90] width 20 height 20
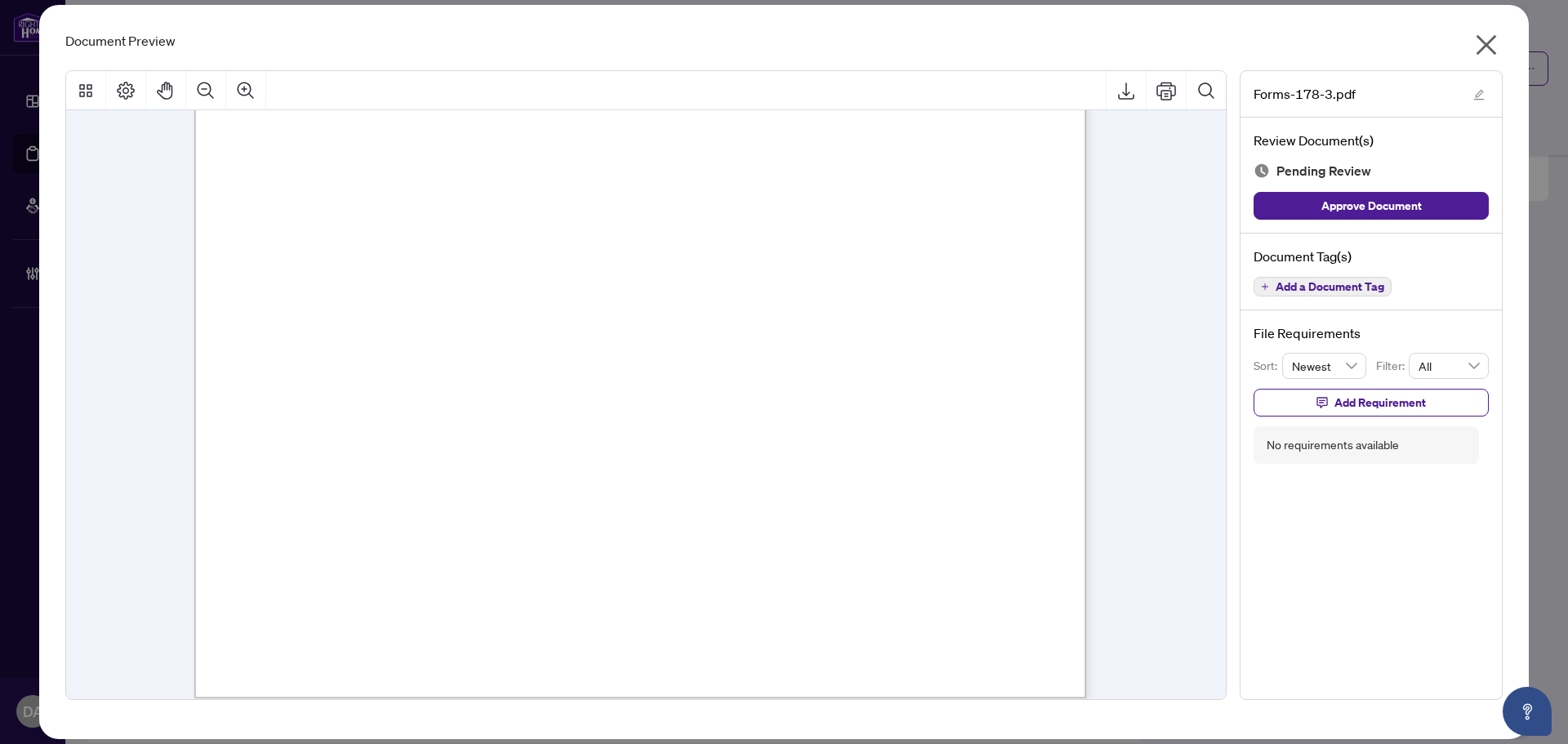
scroll to position [16947, 0]
click at [238, 95] on icon "Zoom In" at bounding box center [246, 90] width 20 height 20
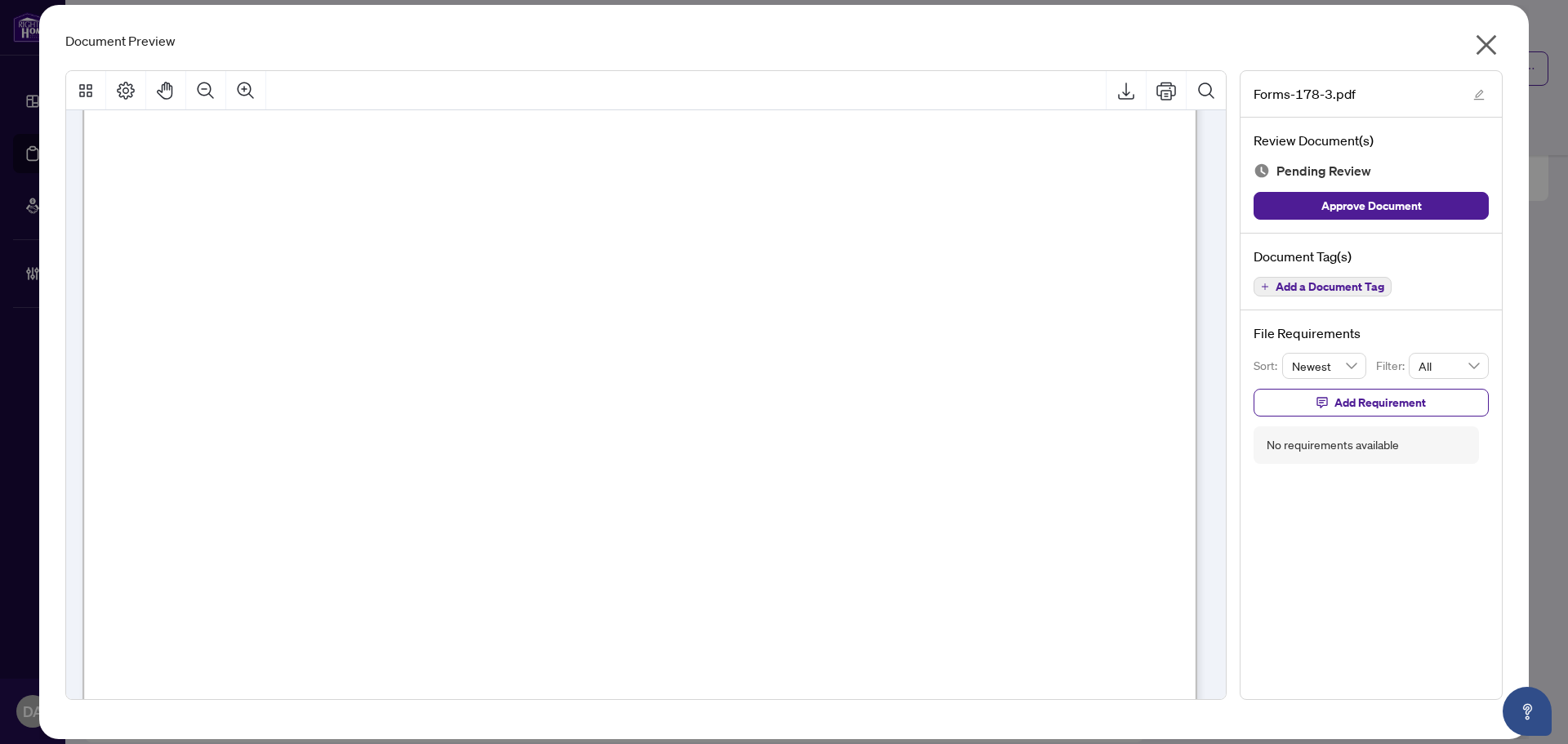
scroll to position [23968, 0]
drag, startPoint x: 221, startPoint y: 417, endPoint x: 242, endPoint y: 458, distance: 46.1
drag, startPoint x: 203, startPoint y: 482, endPoint x: 450, endPoint y: 492, distance: 247.2
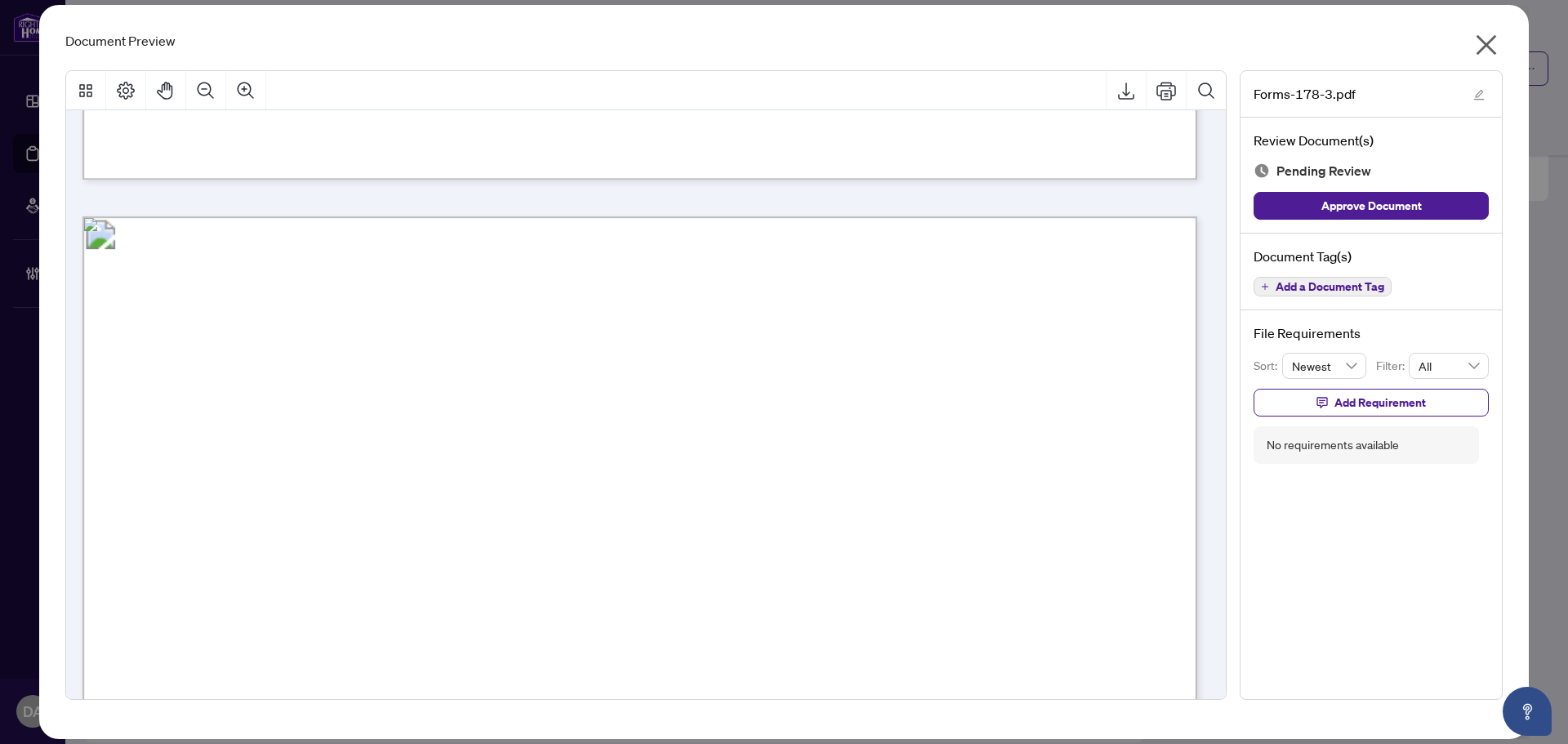
scroll to position [19153, 0]
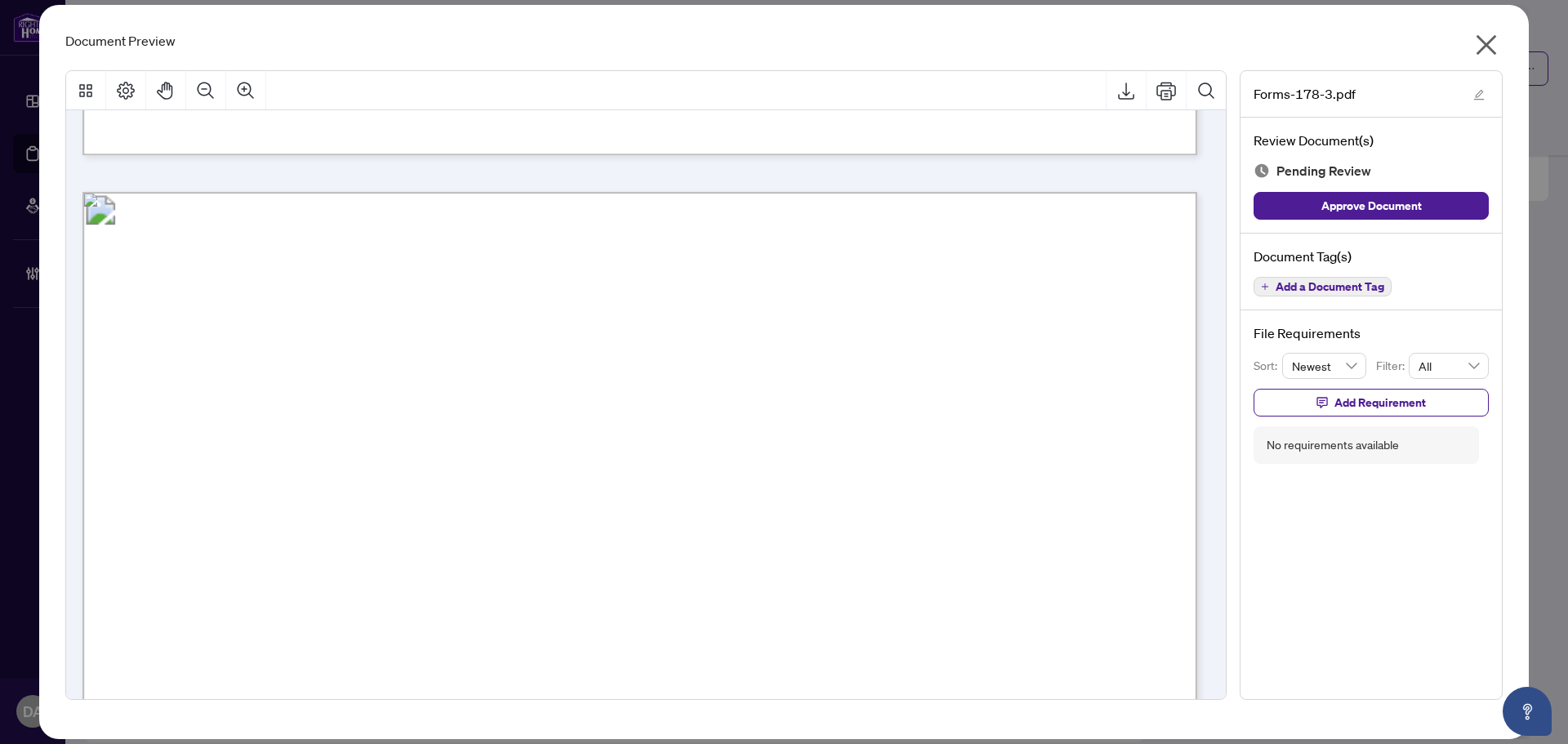
click at [1275, 291] on button "Add a Document Tag" at bounding box center [1322, 286] width 138 height 20
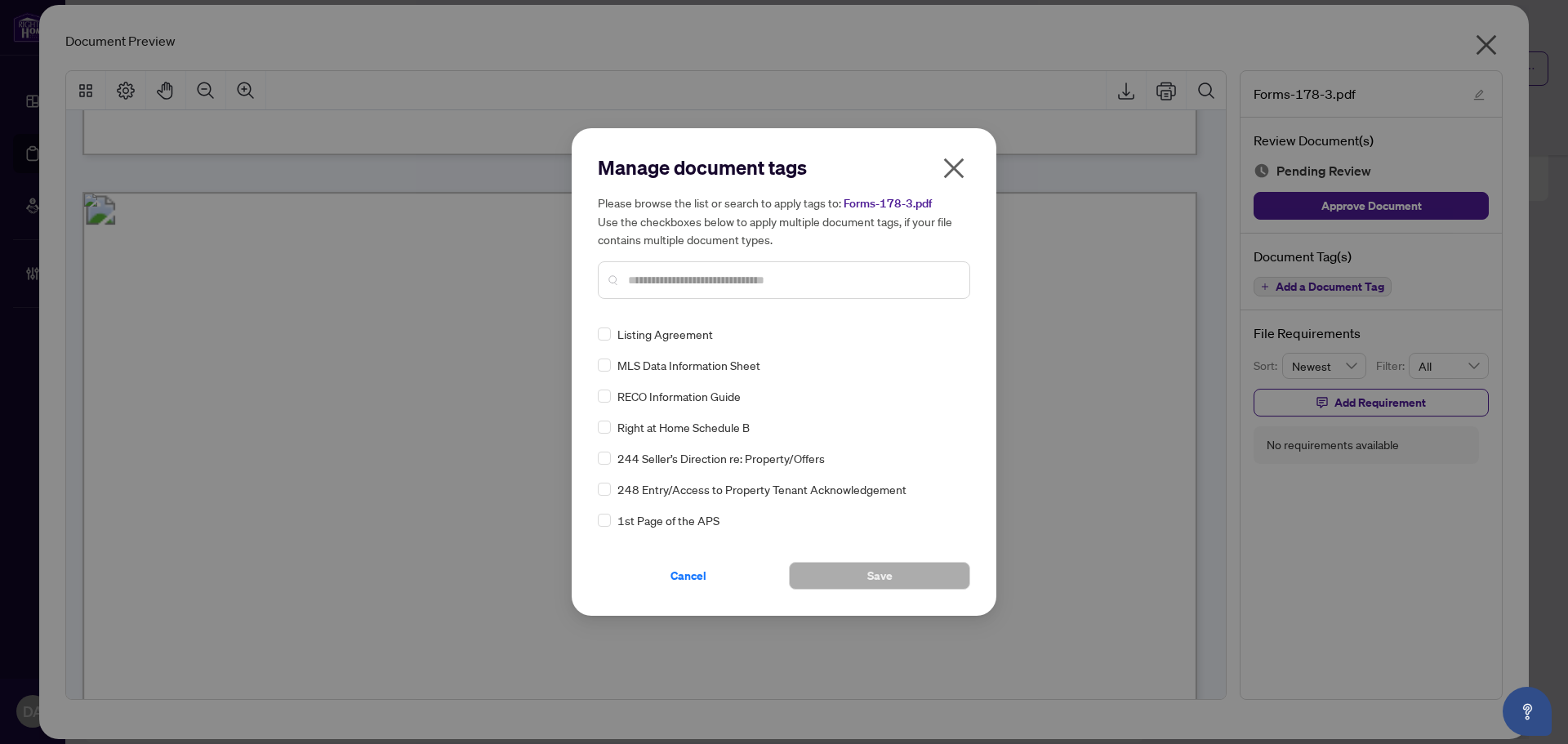
click at [800, 299] on div "Manage document tags Please browse the list or search to apply tags to: Forms-1…" at bounding box center [784, 233] width 372 height 157
click at [803, 273] on input "text" at bounding box center [792, 280] width 328 height 18
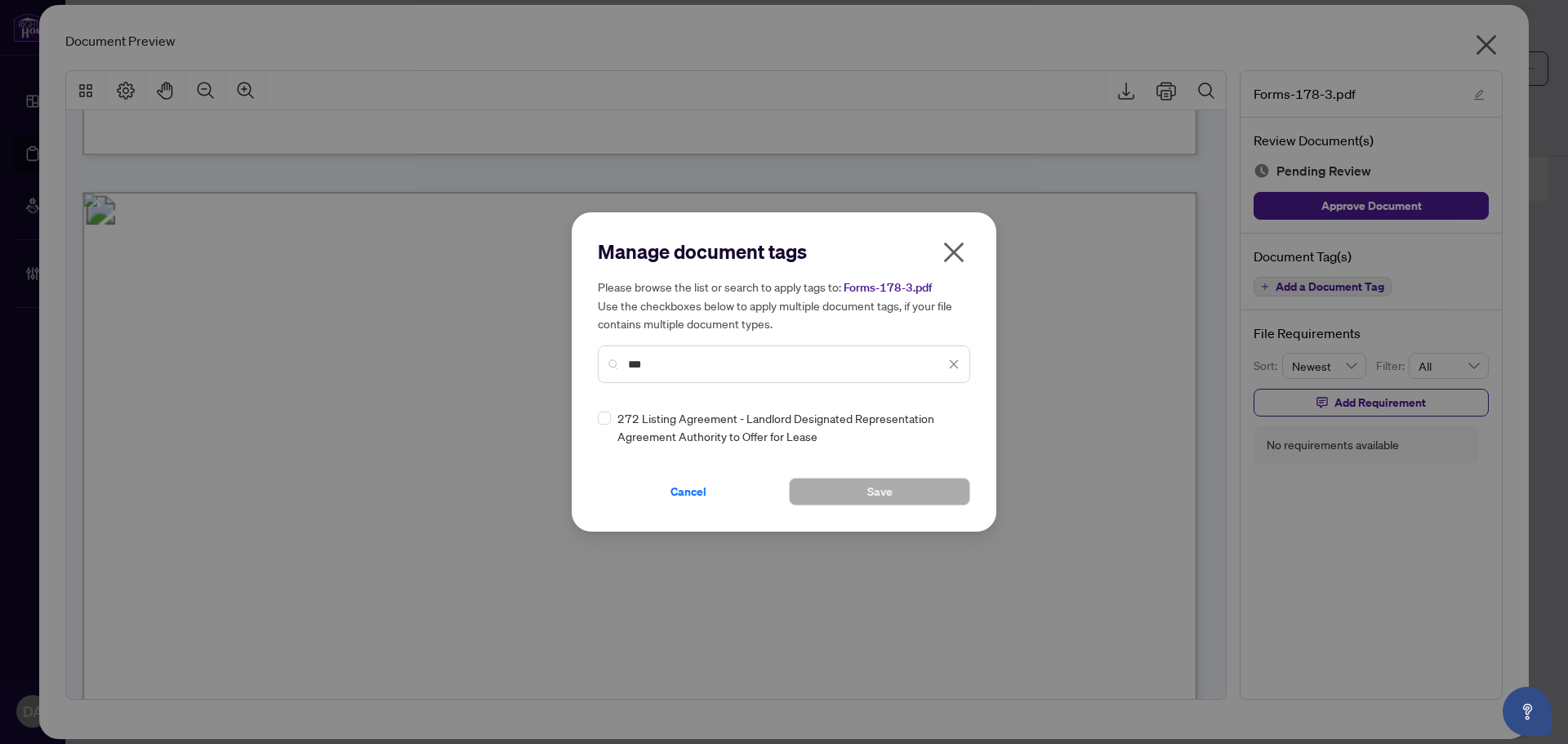
type input "***"
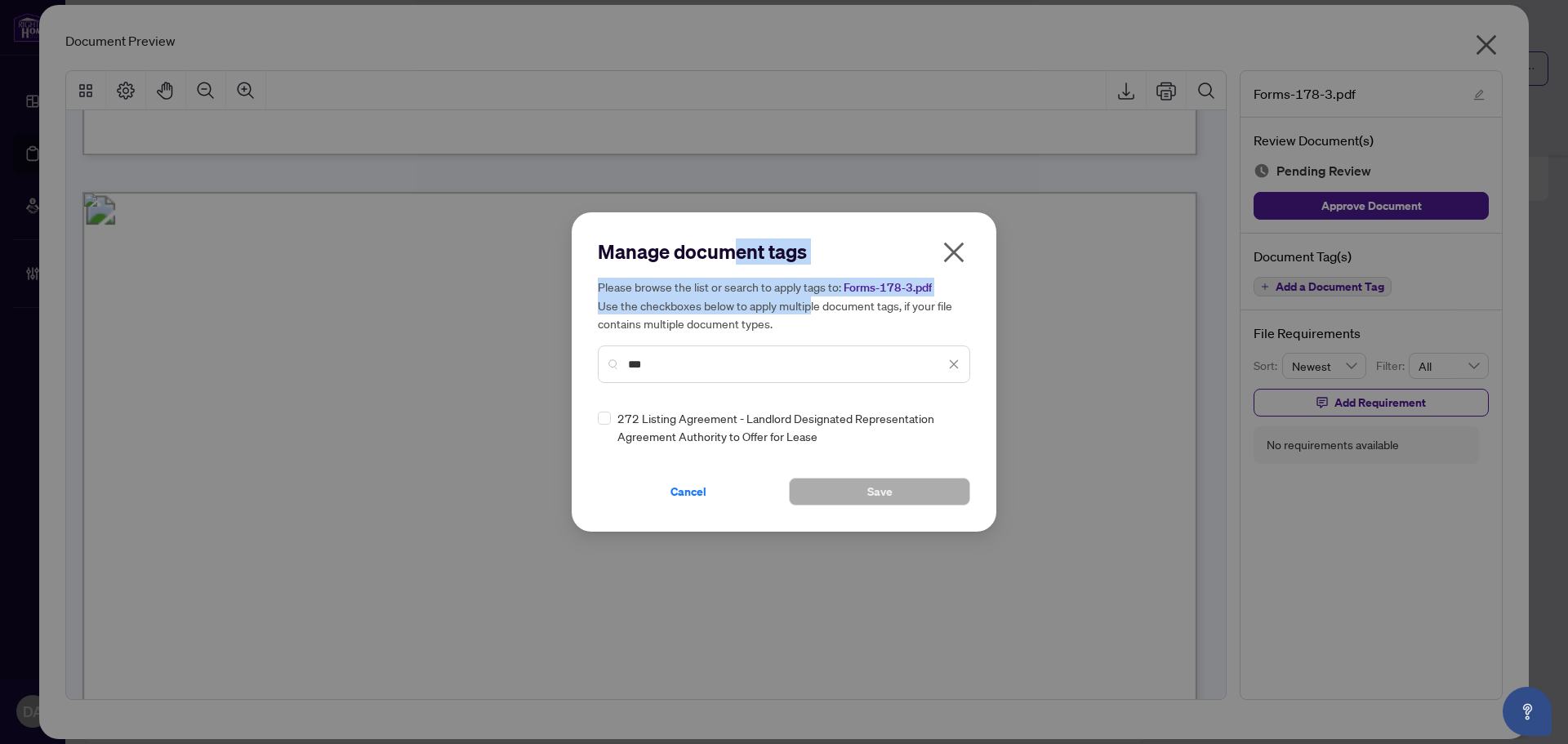
drag, startPoint x: 751, startPoint y: 261, endPoint x: 874, endPoint y: 260, distance: 123.0
click at [812, 301] on div "Manage document tags Please browse the list or search to apply tags to: Forms-1…" at bounding box center [784, 317] width 372 height 157
click at [943, 258] on icon "close" at bounding box center [954, 251] width 26 height 26
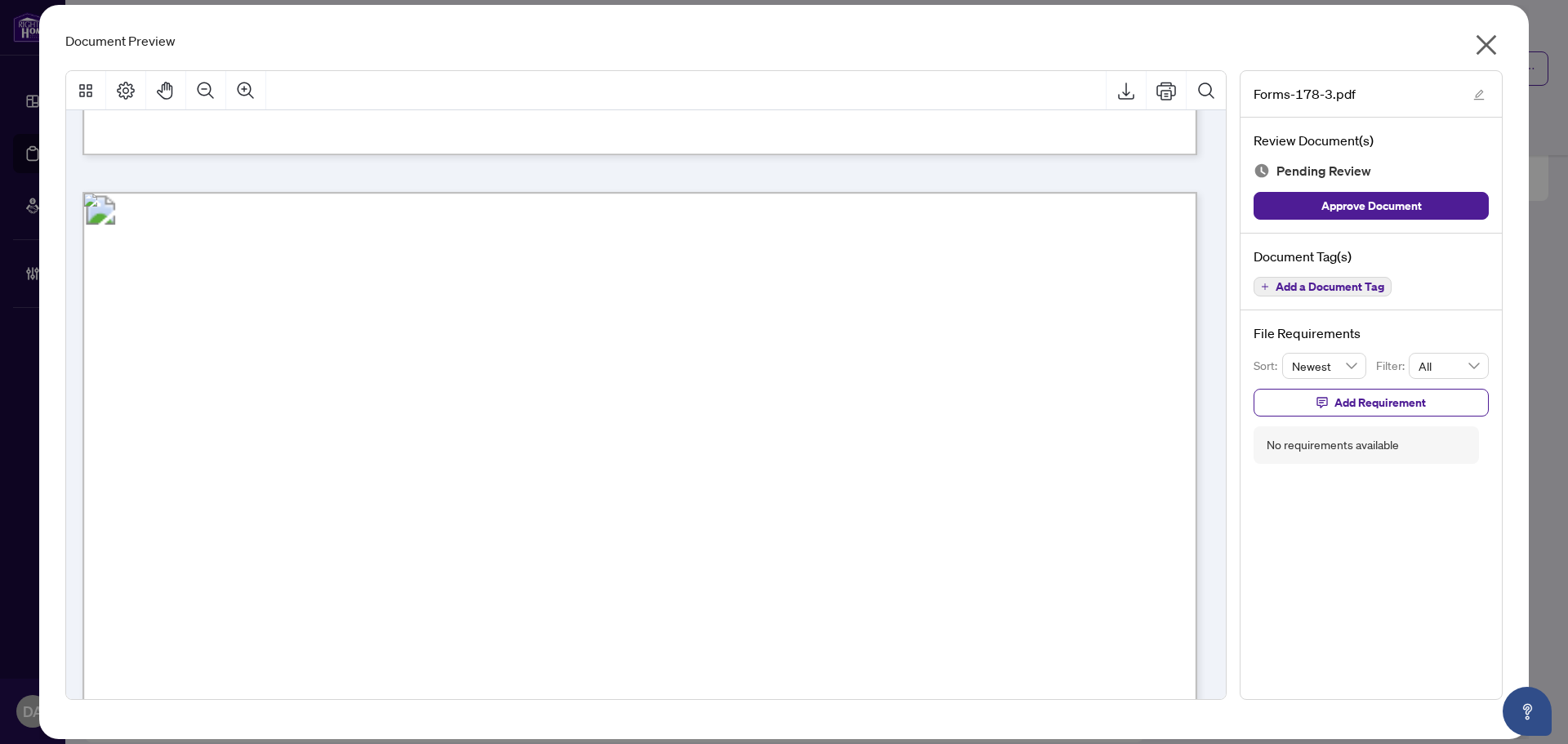
click at [1313, 291] on span "Add a Document Tag" at bounding box center [1329, 286] width 108 height 12
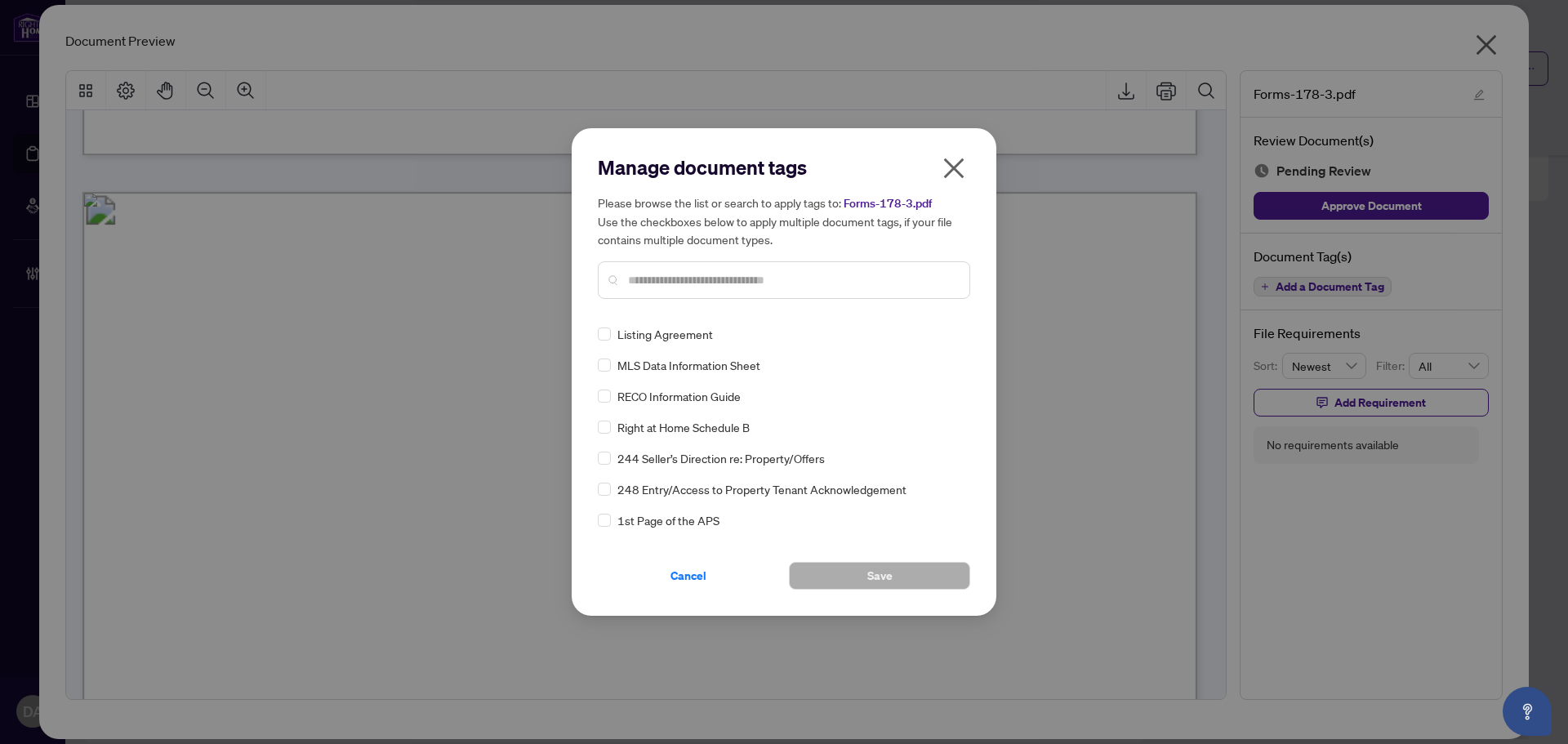
click at [686, 294] on div at bounding box center [784, 280] width 372 height 38
click at [694, 283] on input "text" at bounding box center [792, 280] width 328 height 18
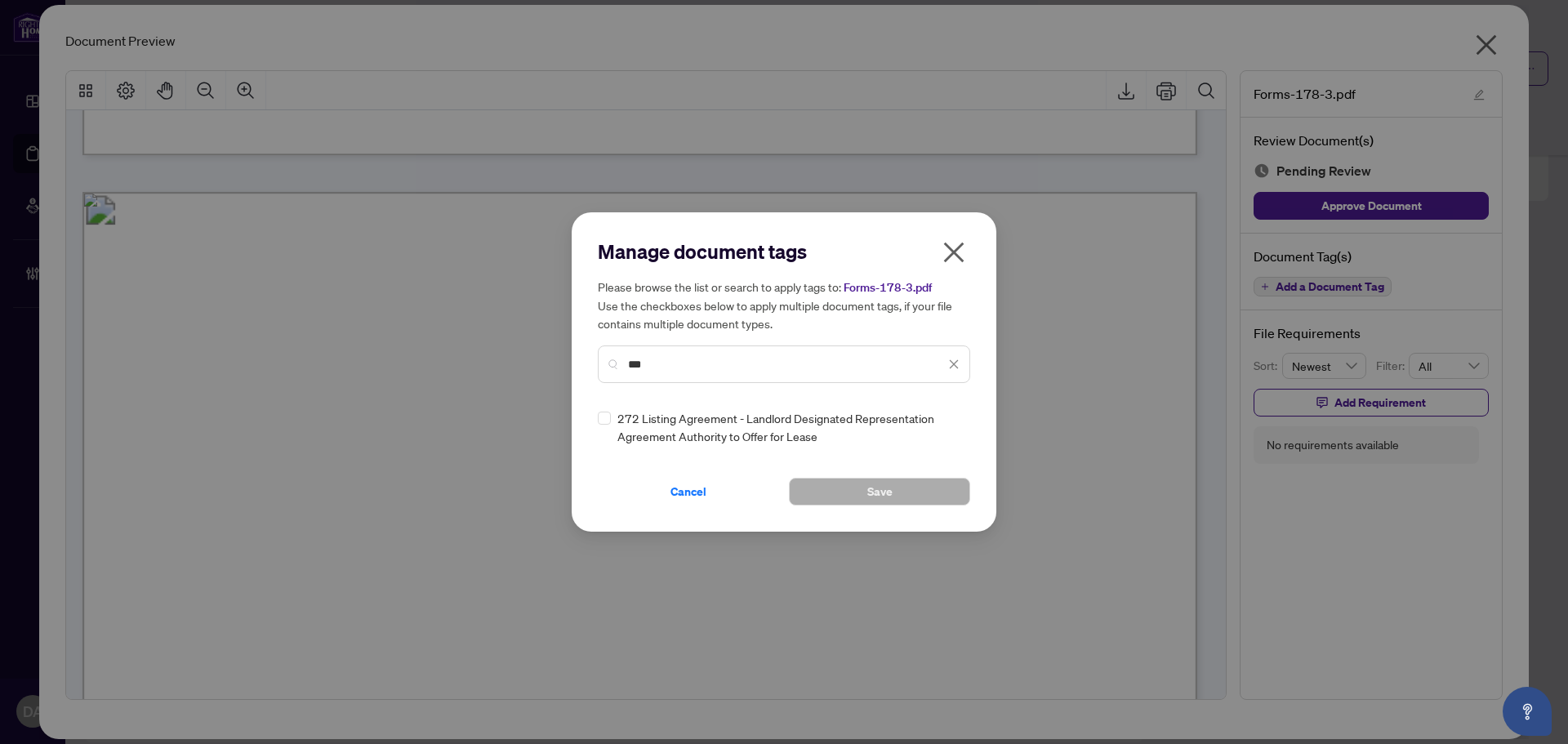
type input "***"
click at [934, 435] on img at bounding box center [937, 427] width 16 height 16
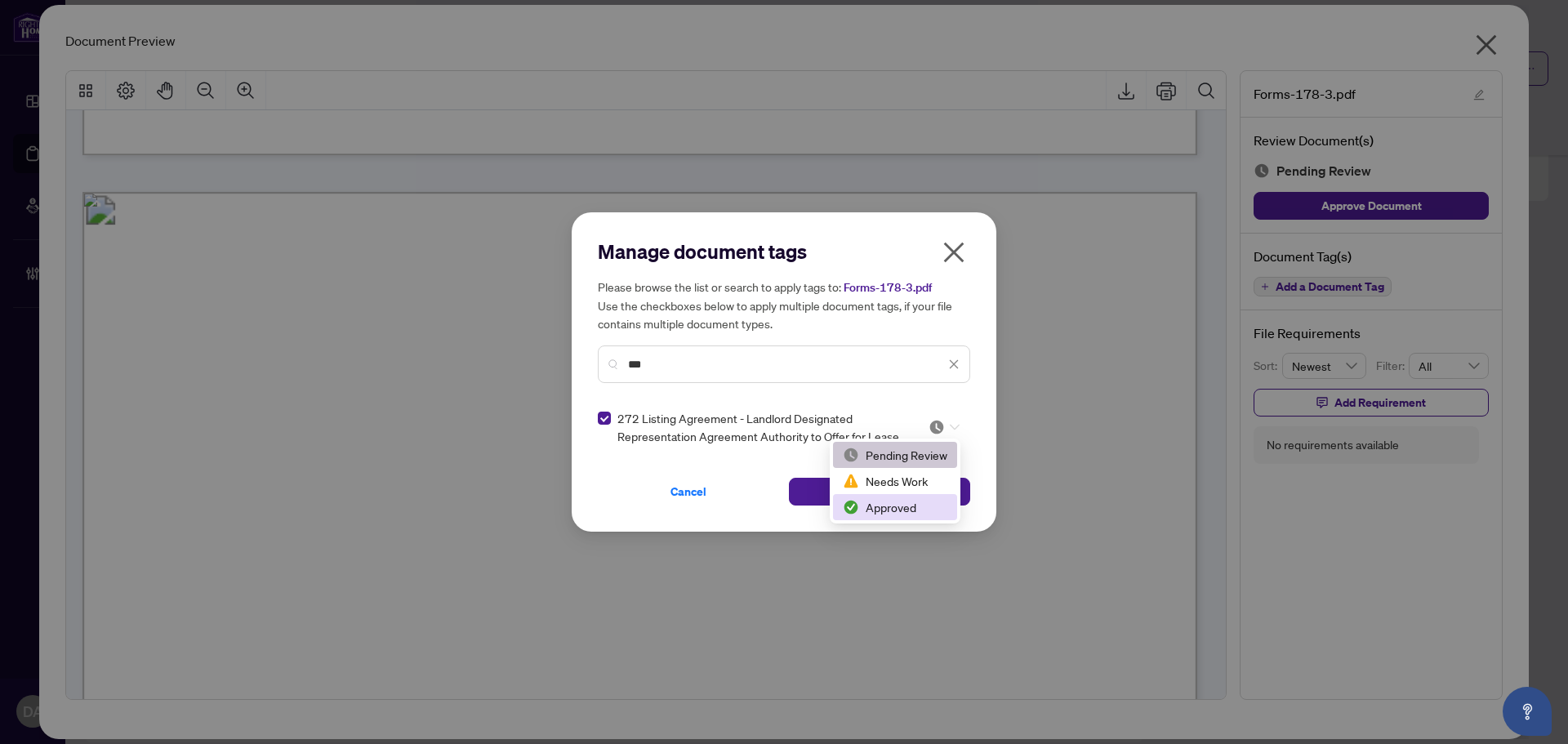
click at [894, 510] on div "Approved" at bounding box center [894, 507] width 105 height 18
click at [828, 482] on button "Save" at bounding box center [879, 491] width 182 height 28
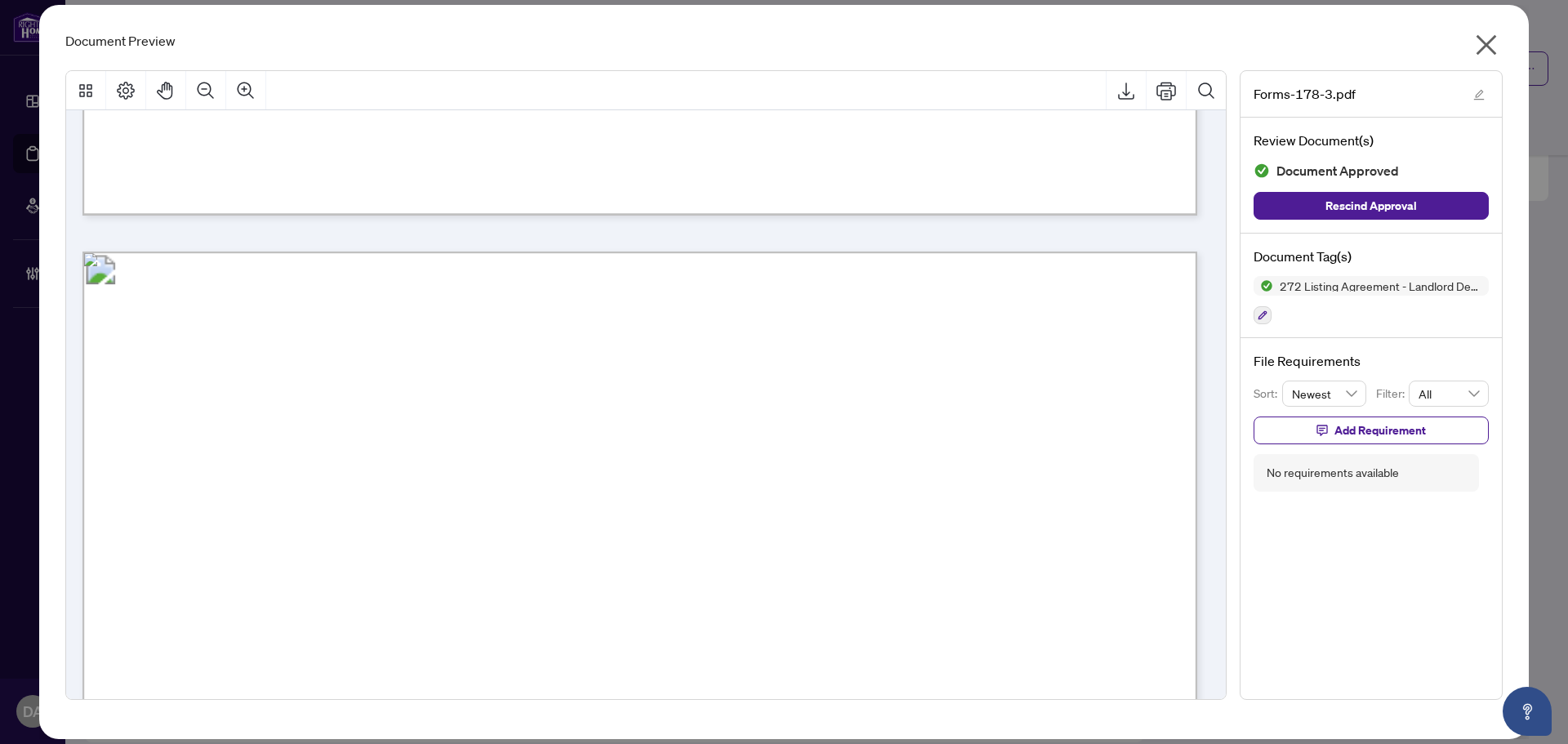
scroll to position [25137, 0]
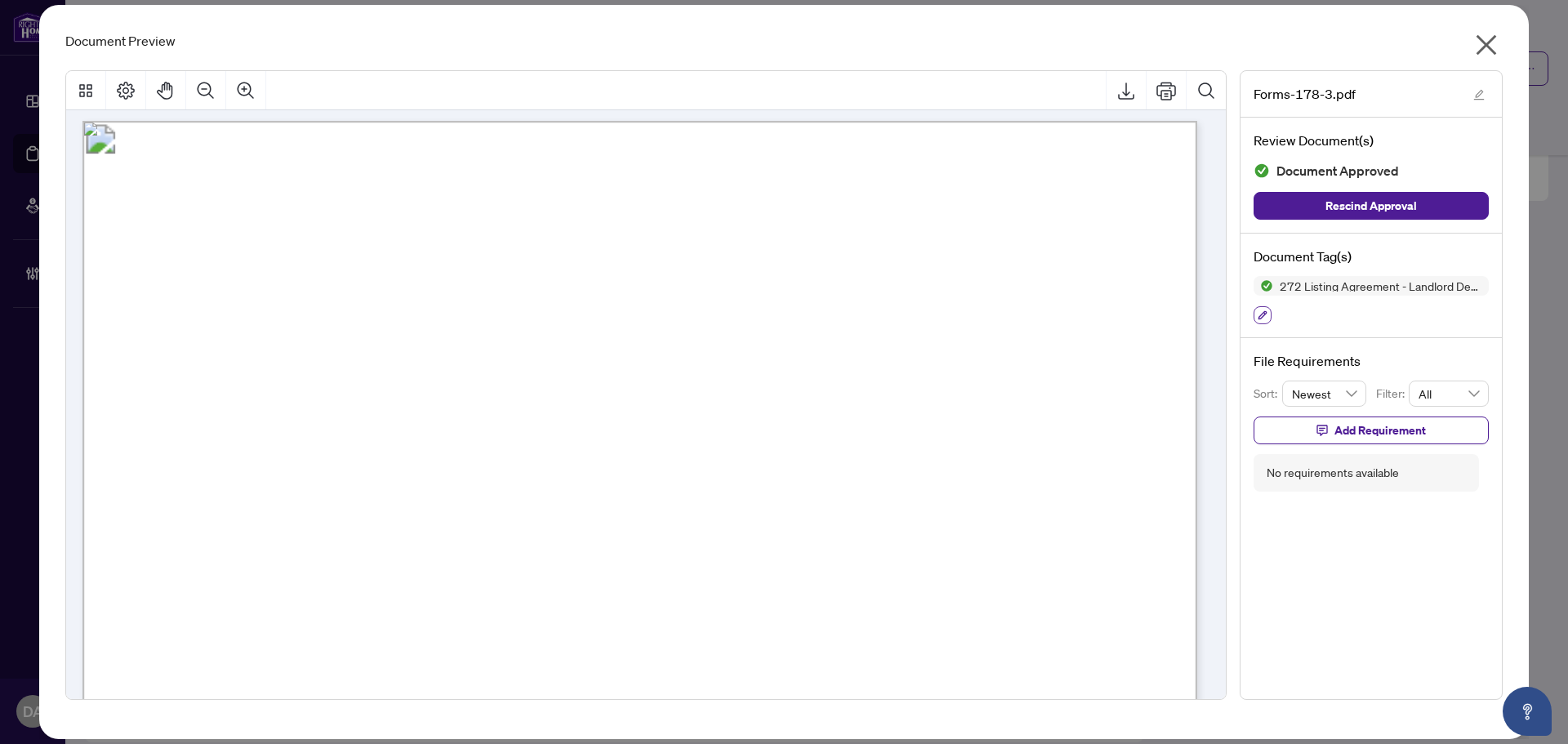
click at [1260, 319] on icon "button" at bounding box center [1262, 315] width 10 height 10
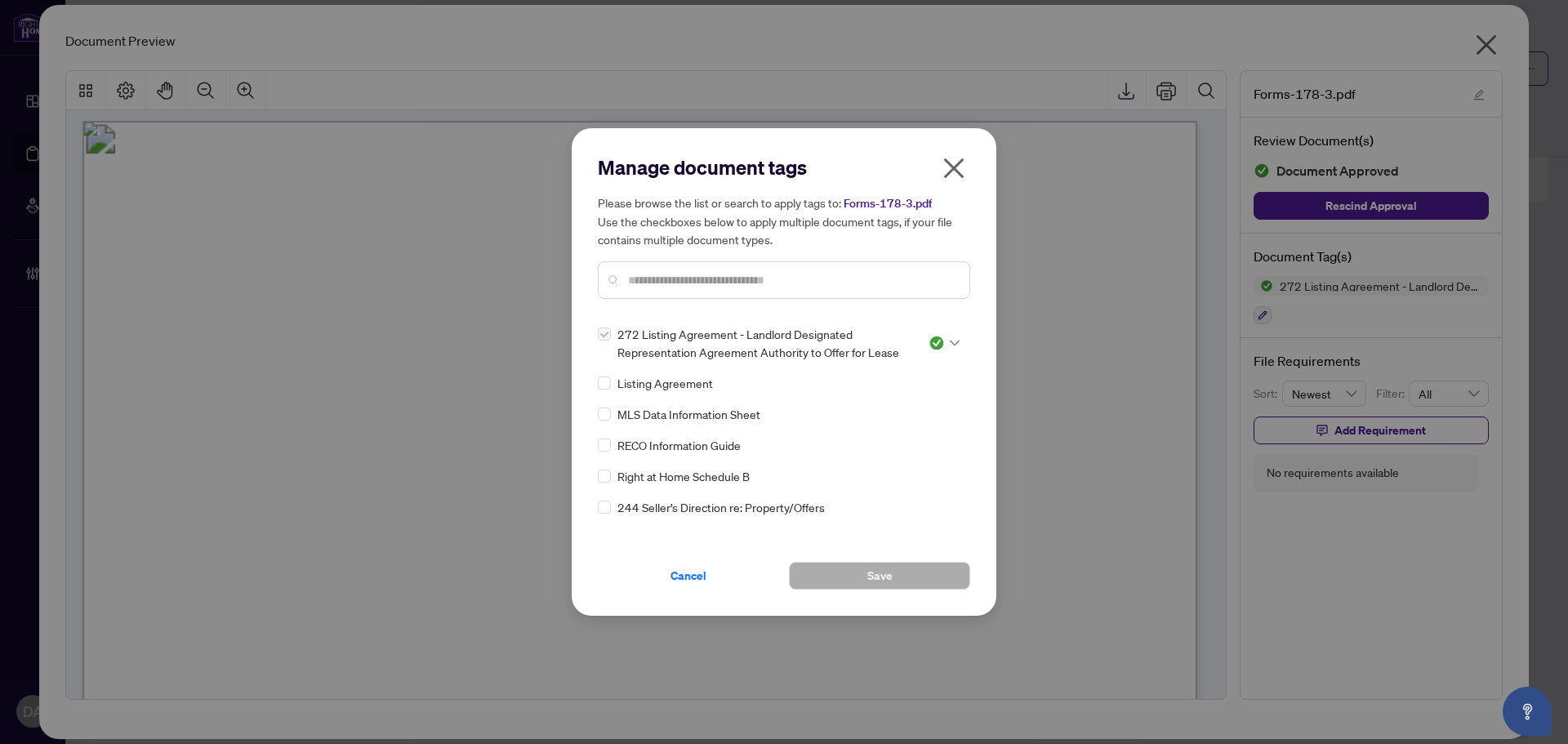
click at [852, 291] on div at bounding box center [784, 280] width 372 height 38
click at [866, 279] on input "text" at bounding box center [792, 280] width 328 height 18
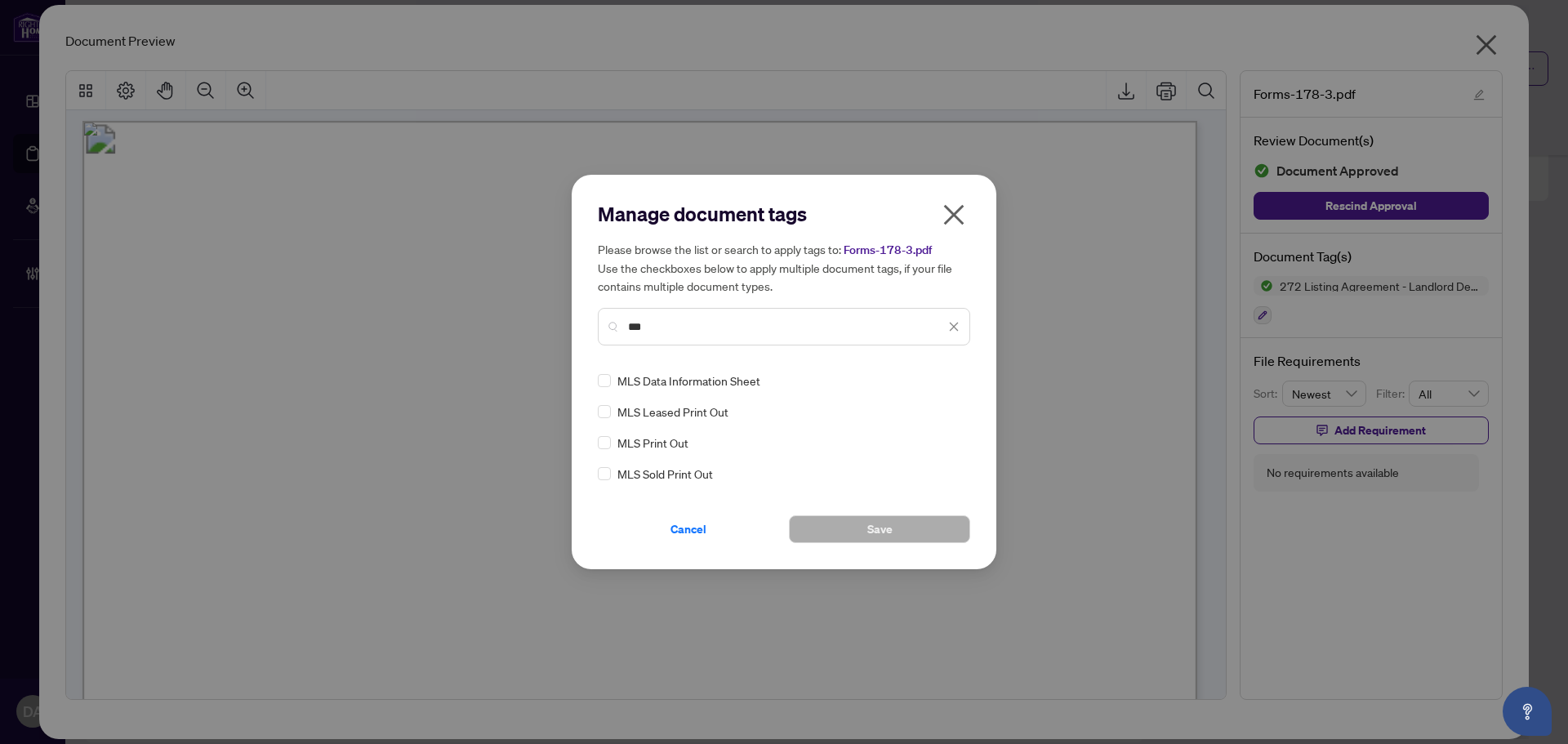
type input "***"
click at [933, 385] on img at bounding box center [937, 380] width 16 height 16
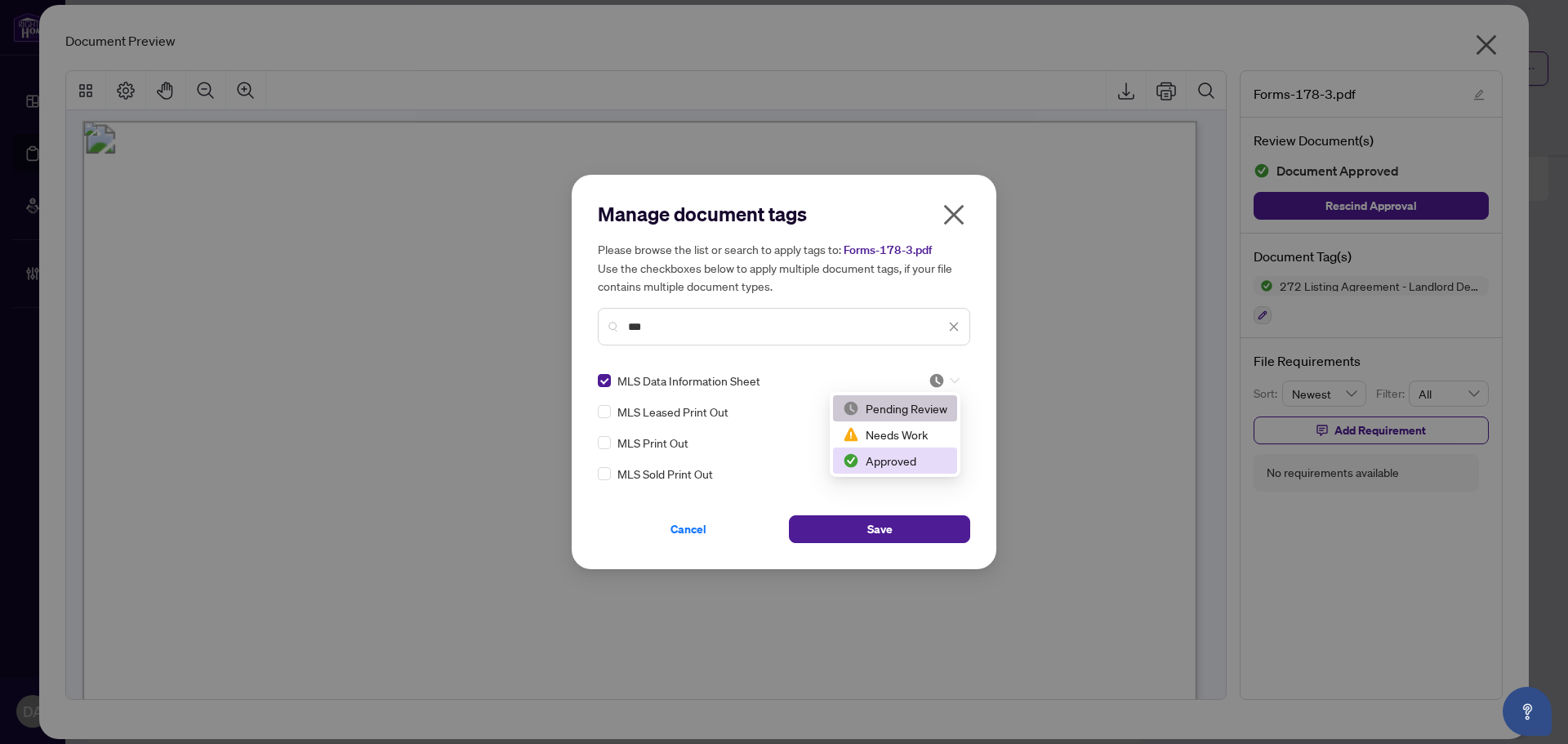
click at [865, 463] on div "Approved" at bounding box center [894, 461] width 105 height 18
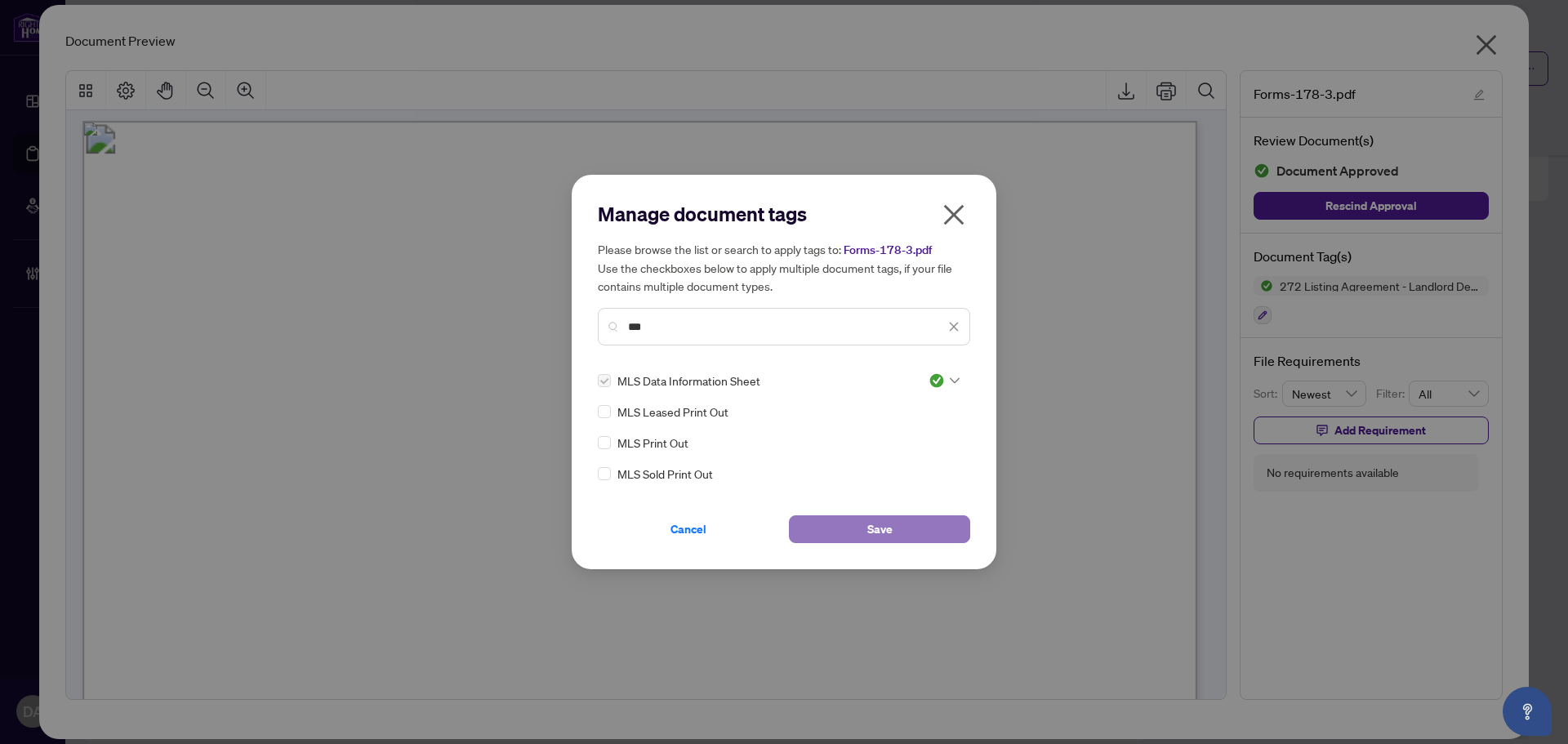
click at [886, 525] on span "Save" at bounding box center [879, 528] width 25 height 26
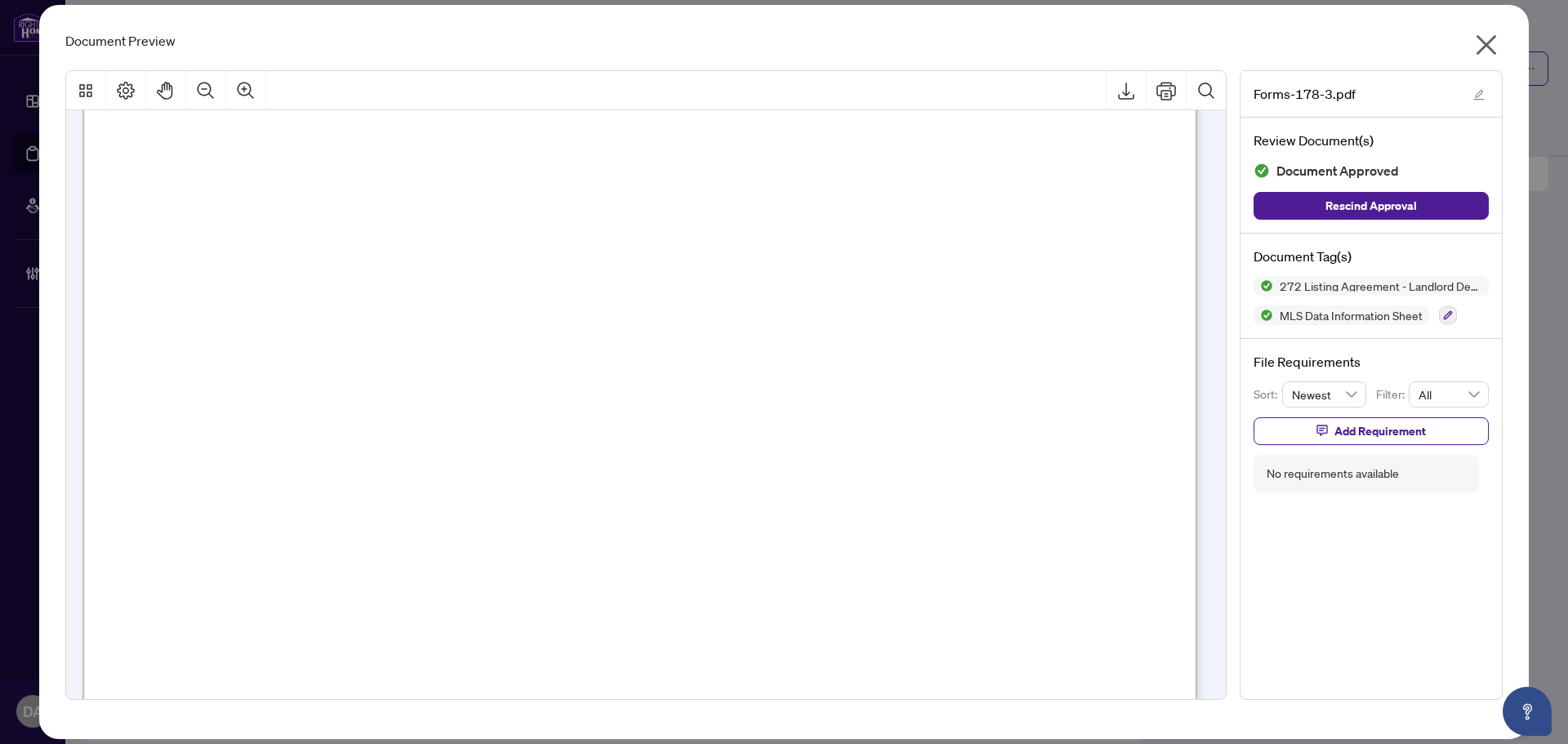
scroll to position [177, 0]
click at [1448, 318] on icon "button" at bounding box center [1447, 315] width 10 height 10
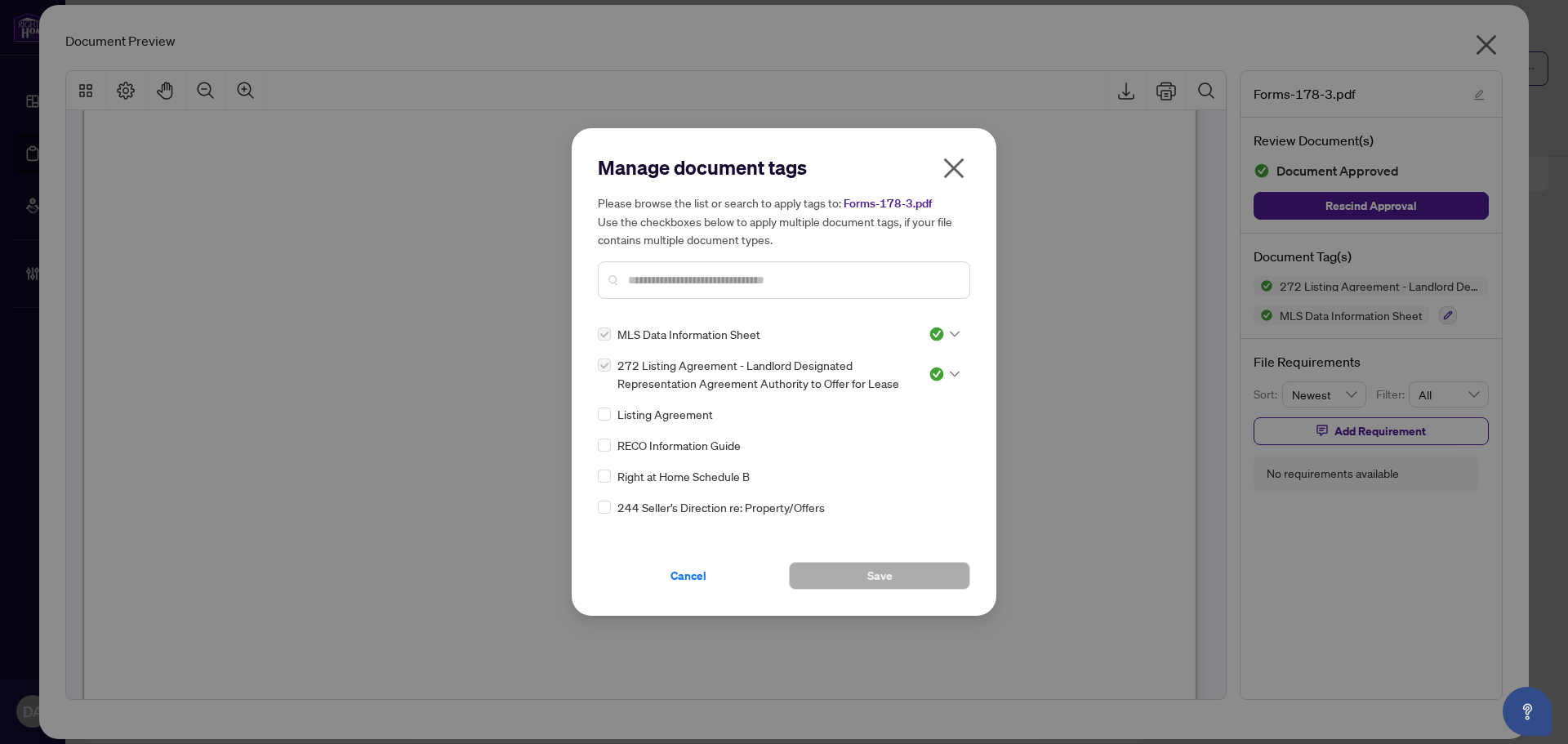
click at [813, 279] on input "text" at bounding box center [792, 280] width 328 height 18
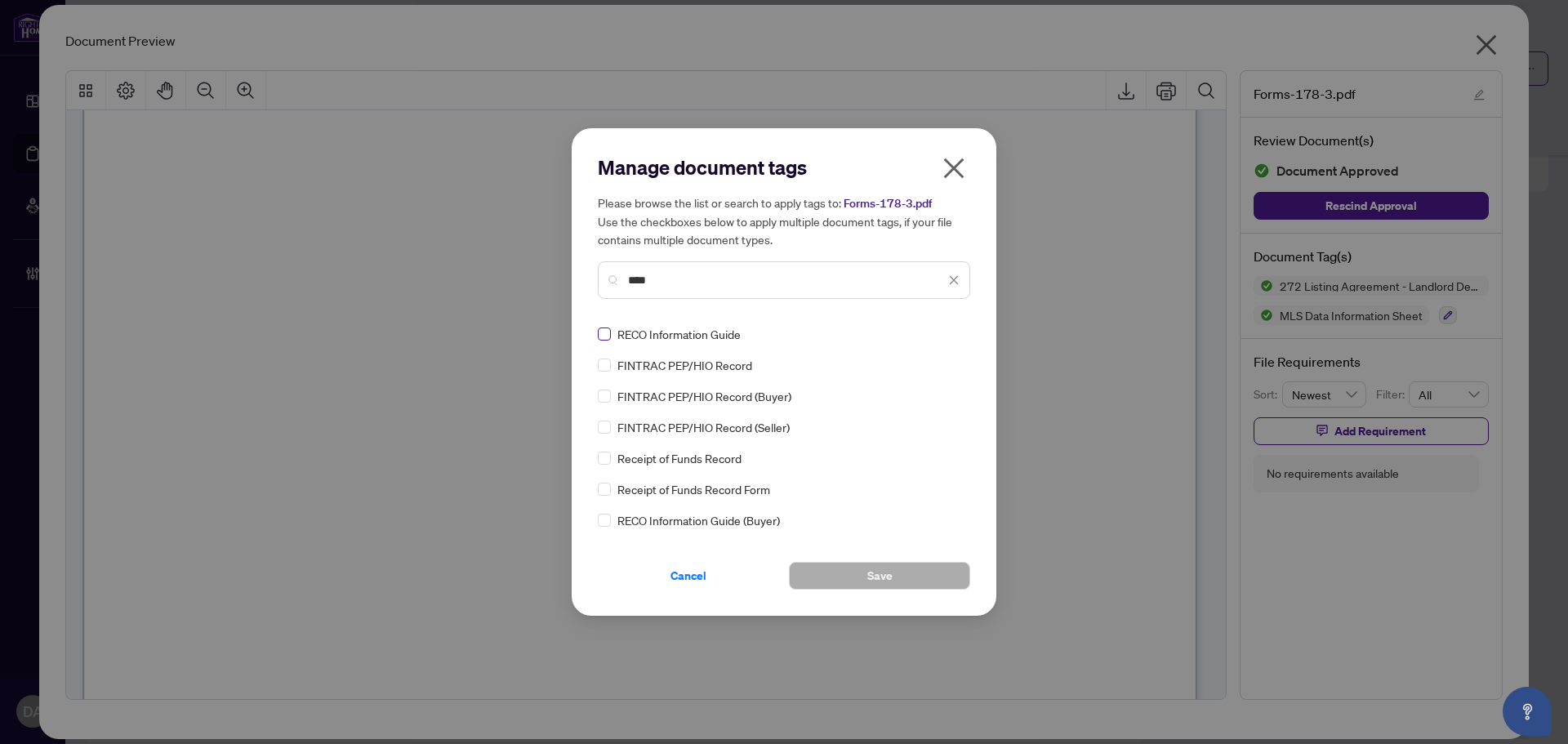
type input "****"
click at [934, 330] on img at bounding box center [937, 334] width 16 height 16
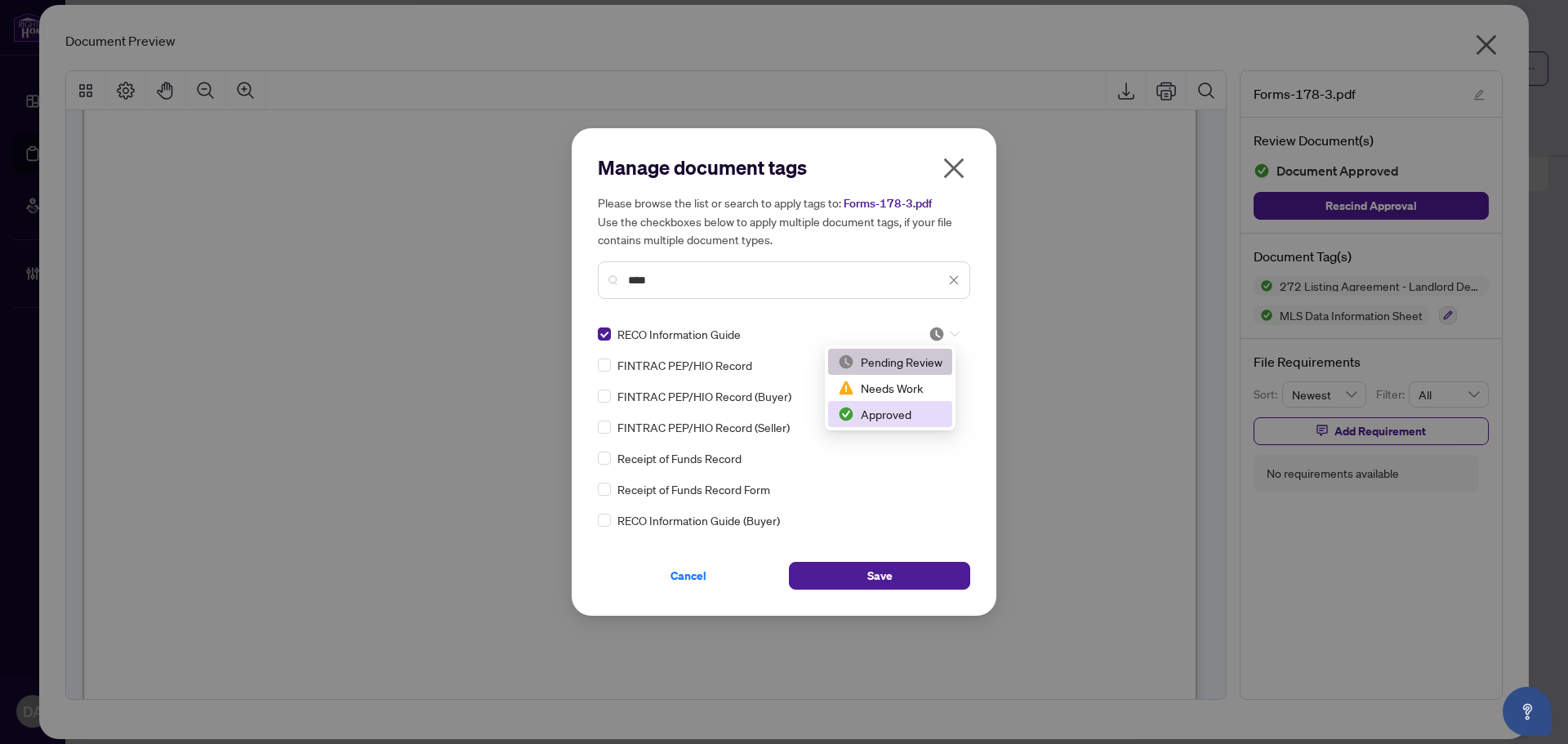
click at [905, 410] on div "Approved" at bounding box center [890, 414] width 105 height 18
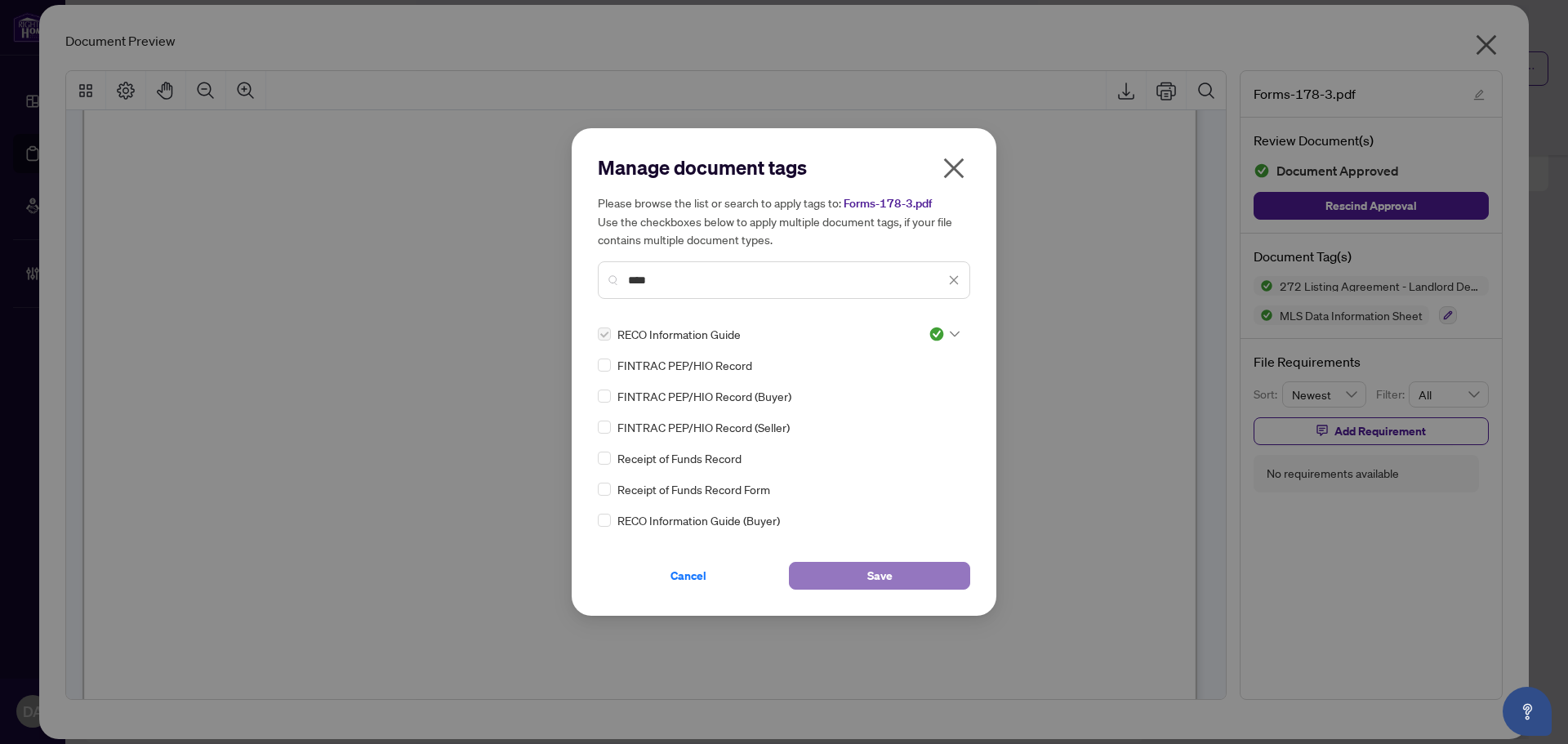
click at [922, 563] on button "Save" at bounding box center [879, 575] width 182 height 28
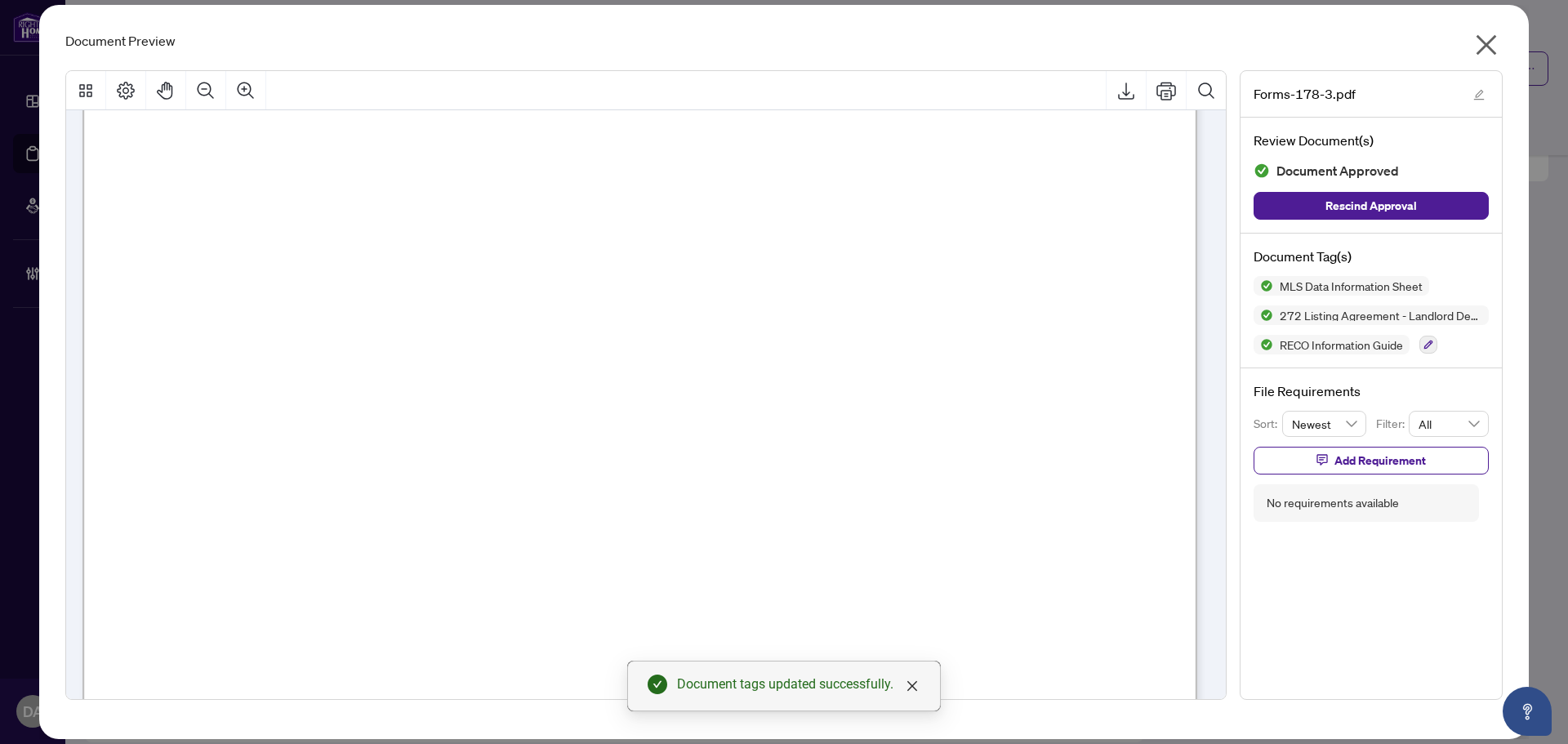
click at [1477, 33] on icon "close" at bounding box center [1486, 45] width 26 height 26
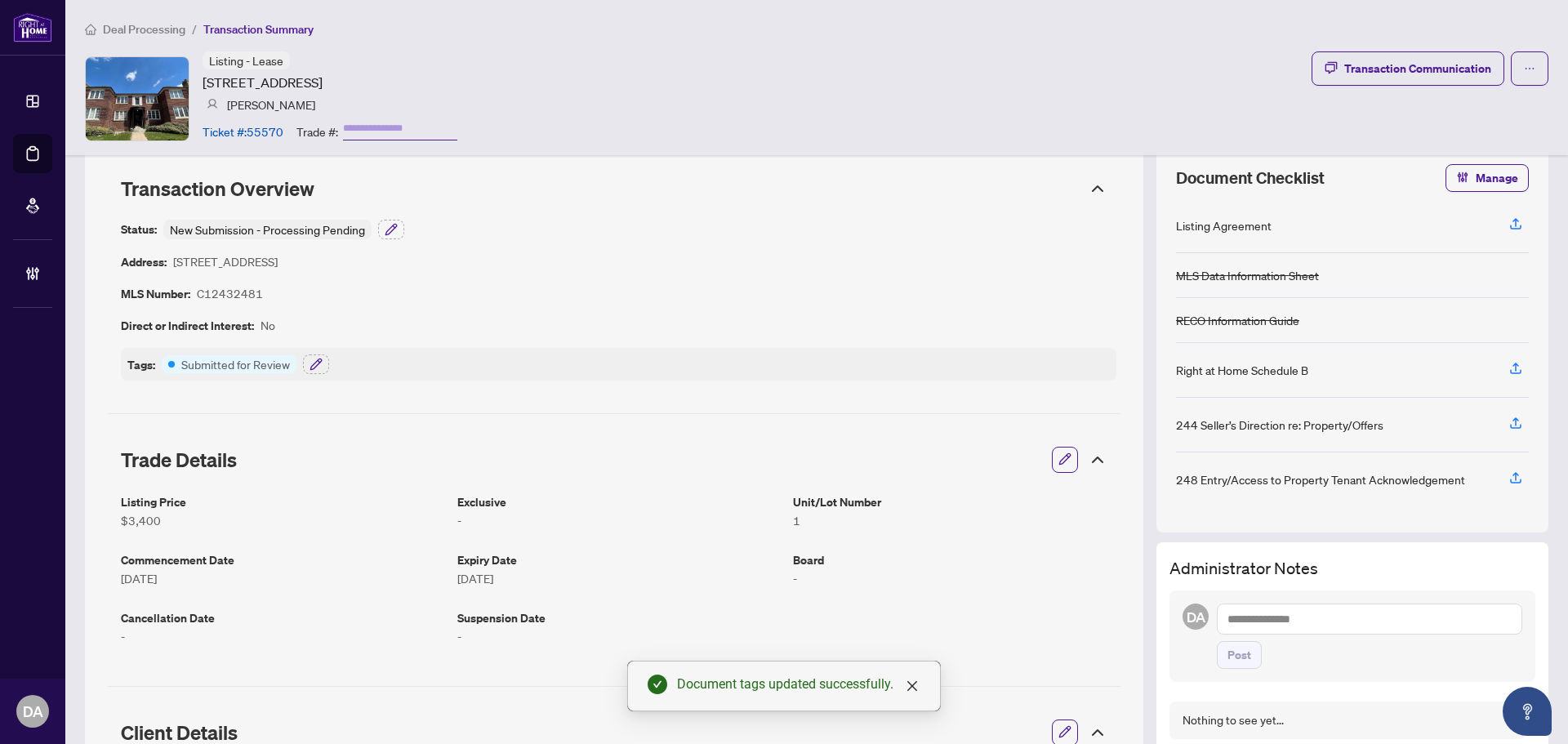
scroll to position [0, 0]
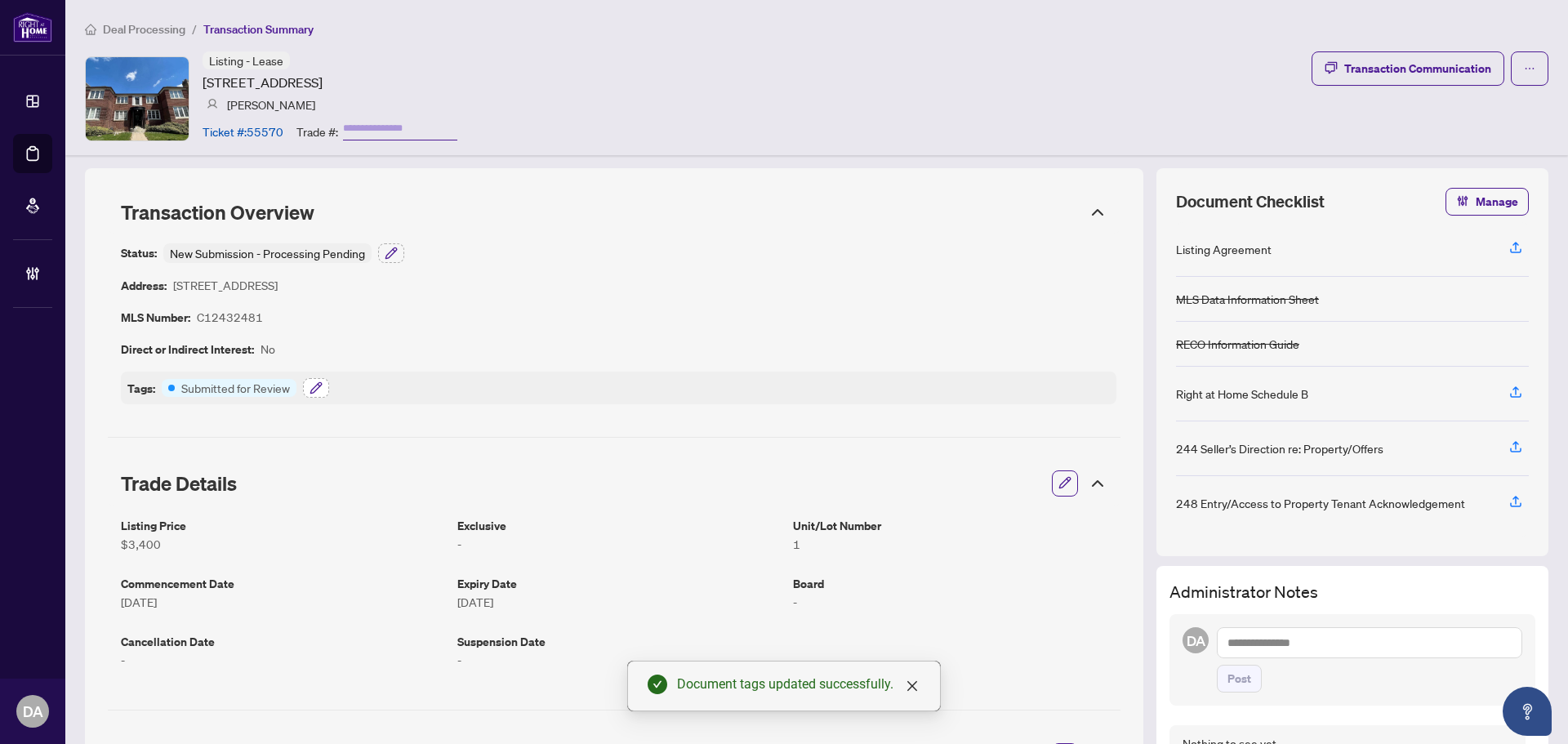
click at [319, 389] on button "button" at bounding box center [316, 388] width 26 height 20
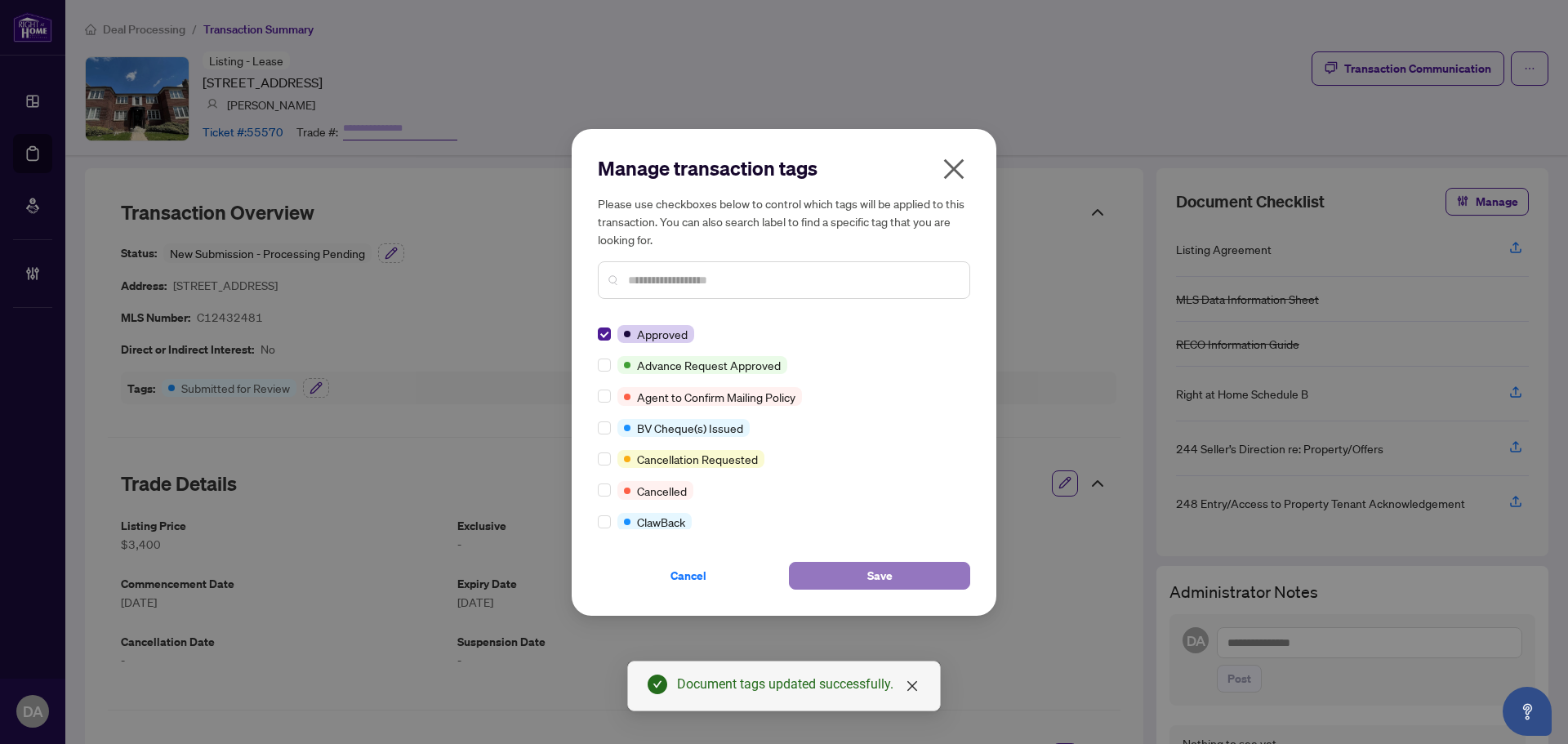
click at [858, 575] on button "Save" at bounding box center [879, 575] width 182 height 28
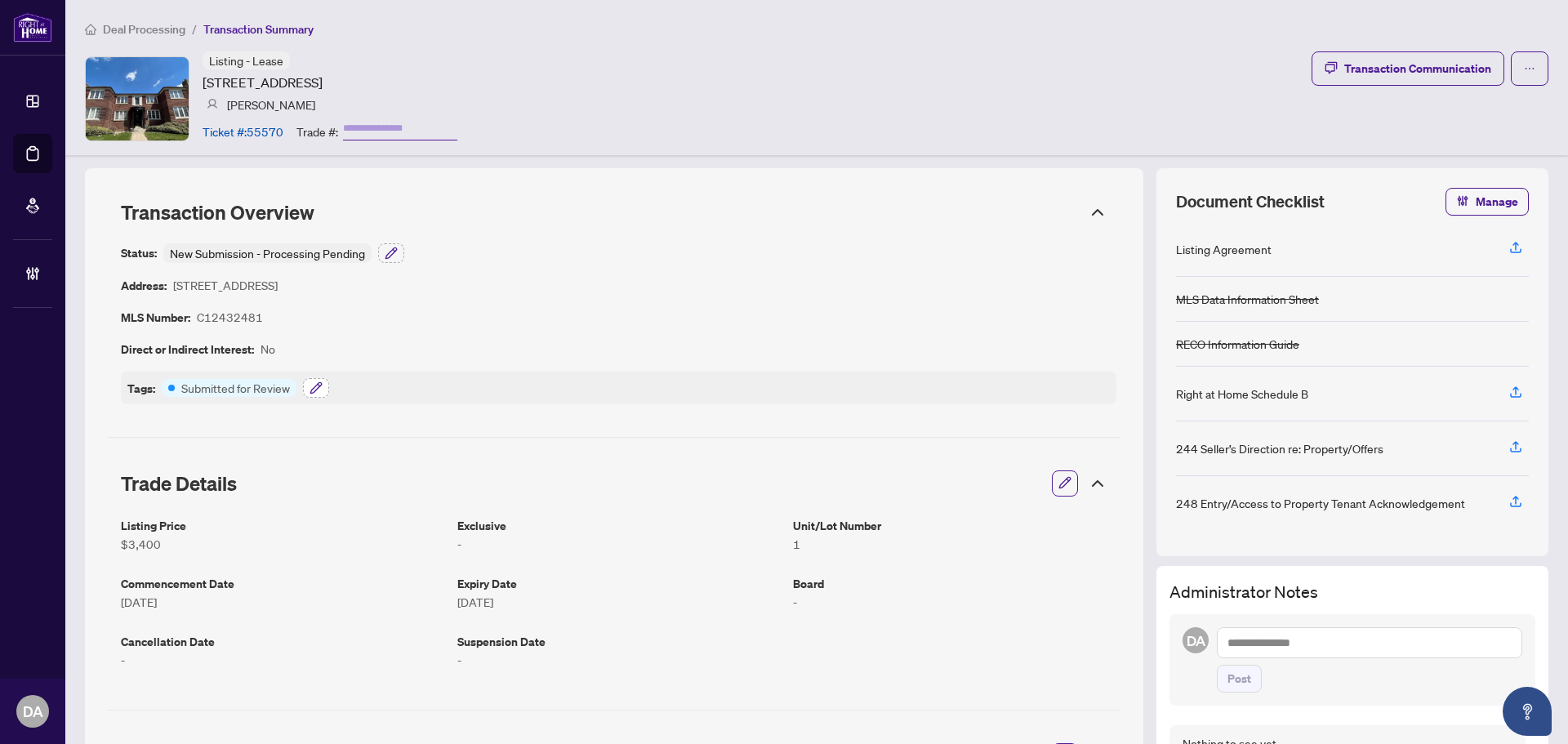
click at [319, 385] on icon "button" at bounding box center [318, 385] width 3 height 3
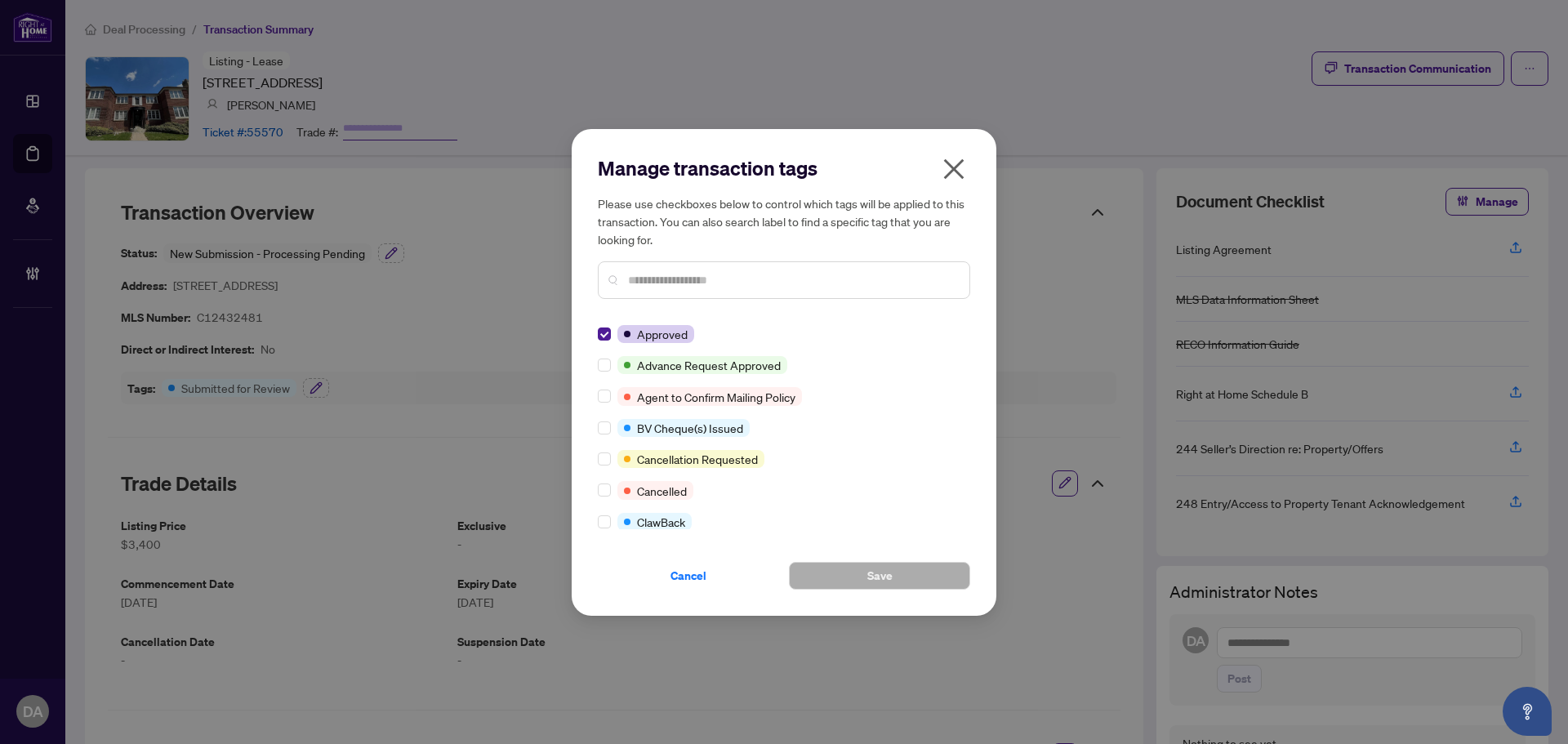
click at [956, 178] on icon "close" at bounding box center [954, 168] width 26 height 26
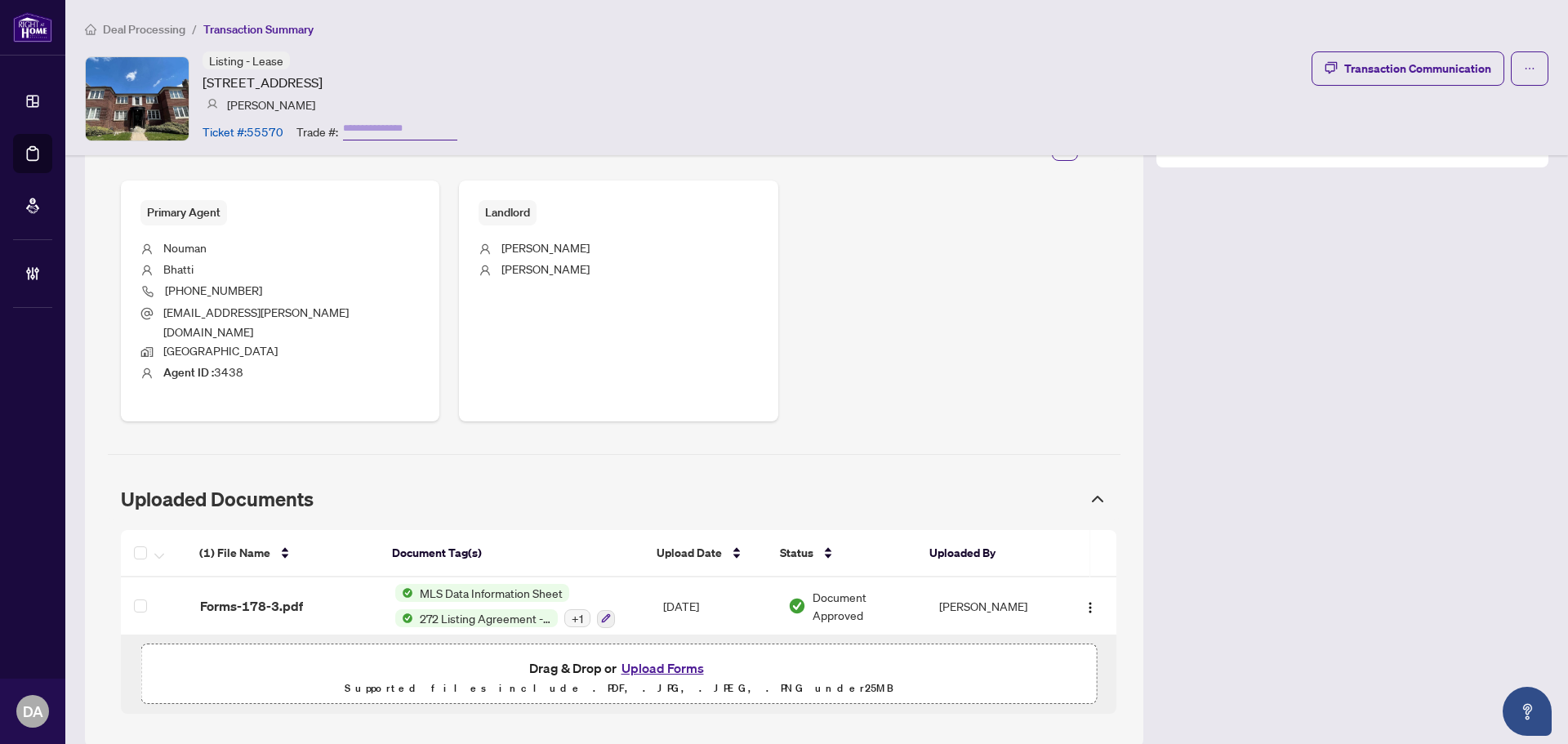
scroll to position [613, 0]
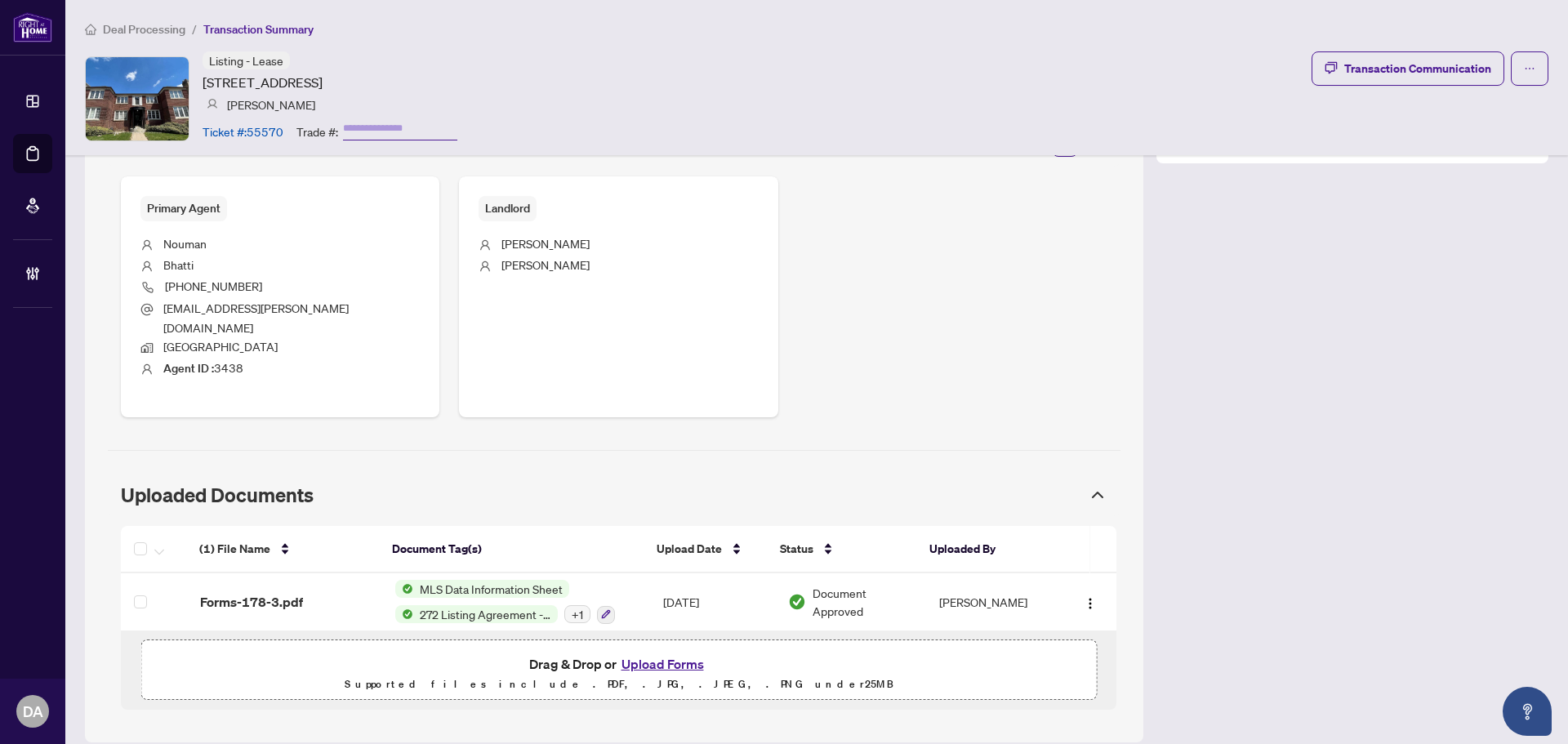
click at [165, 25] on span "Deal Processing" at bounding box center [144, 30] width 82 height 14
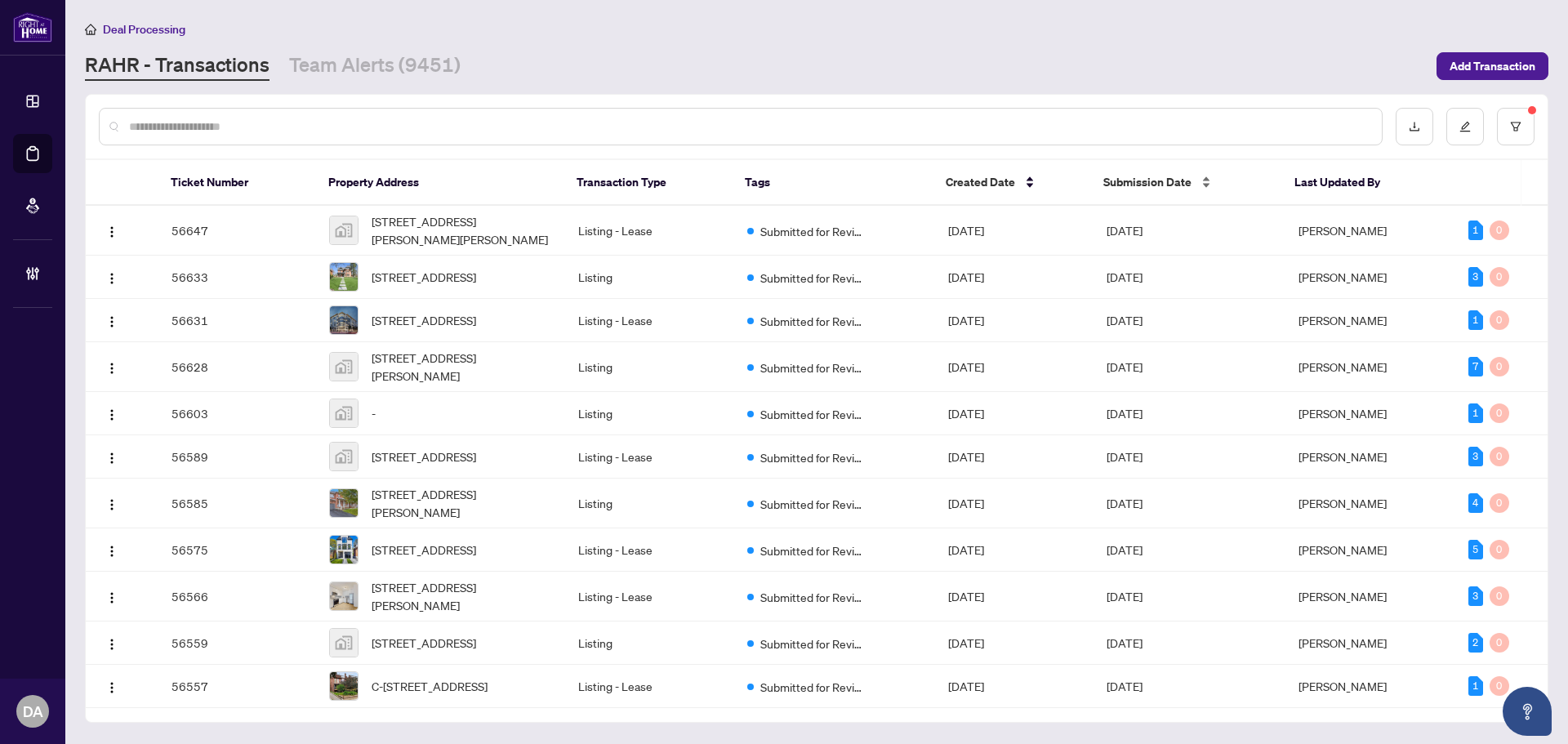
click at [1165, 185] on span "Submission Date" at bounding box center [1147, 182] width 89 height 18
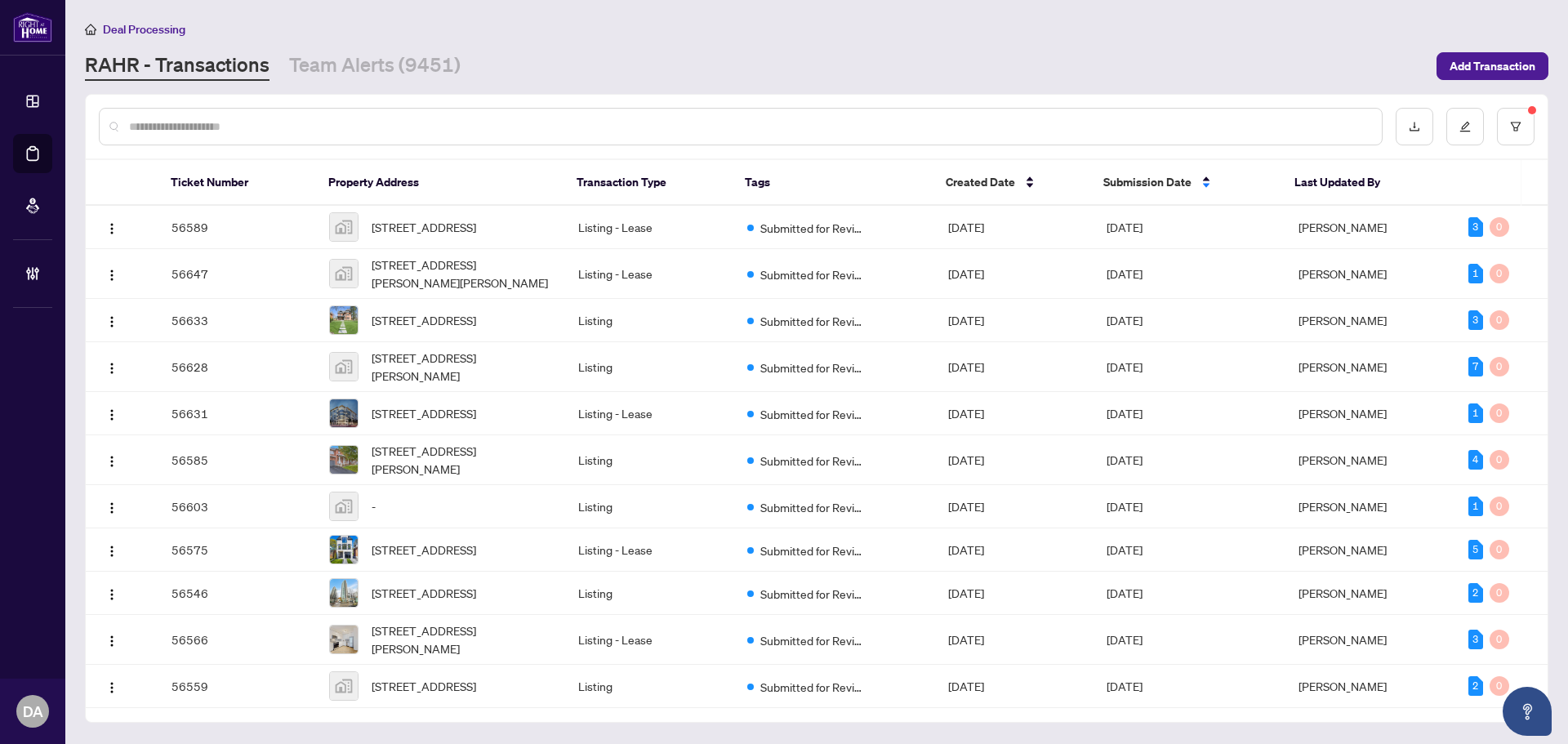
click at [1164, 188] on span "Submission Date" at bounding box center [1147, 182] width 89 height 18
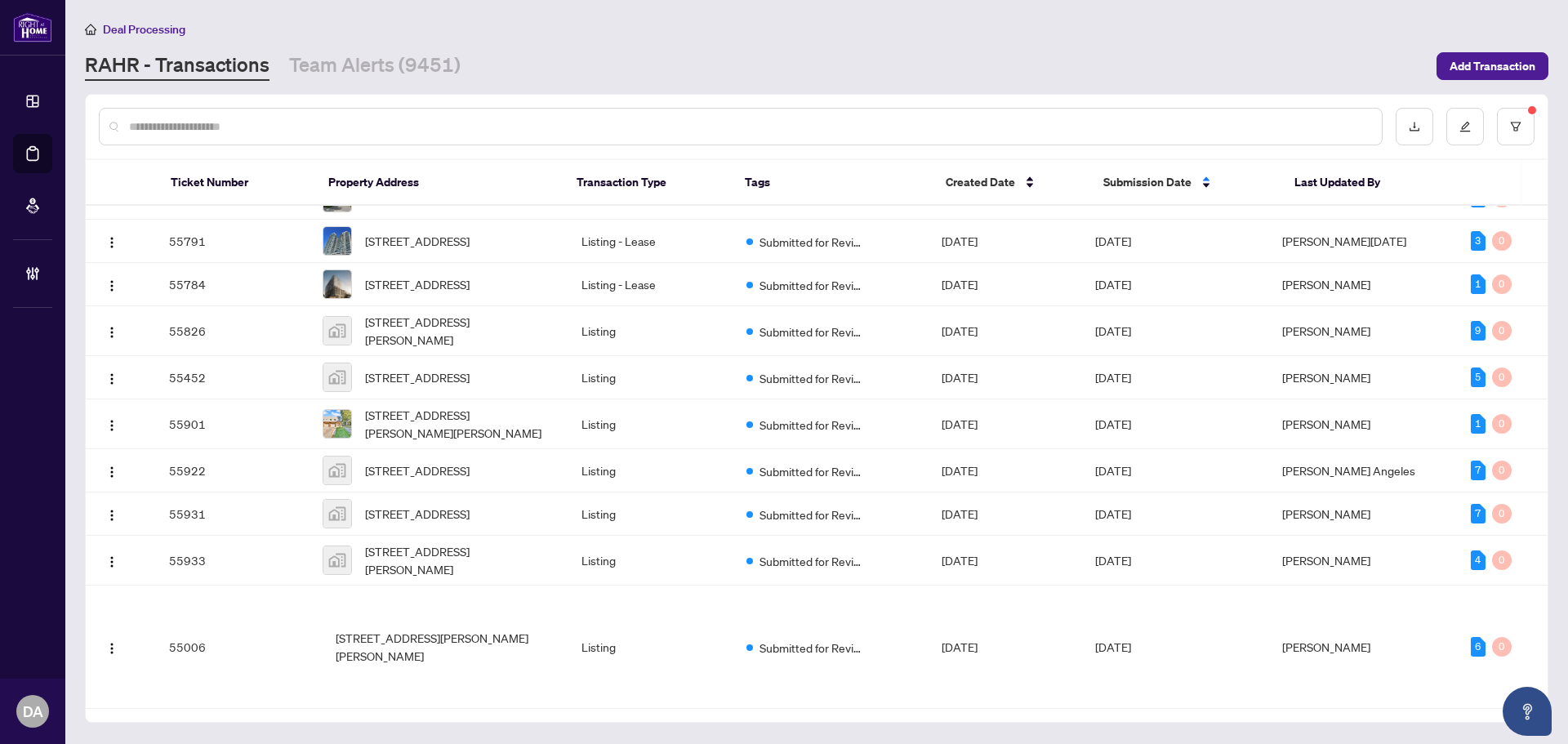
scroll to position [6139, 0]
click at [1004, 220] on td "Oct/02/2025" at bounding box center [1005, 198] width 154 height 43
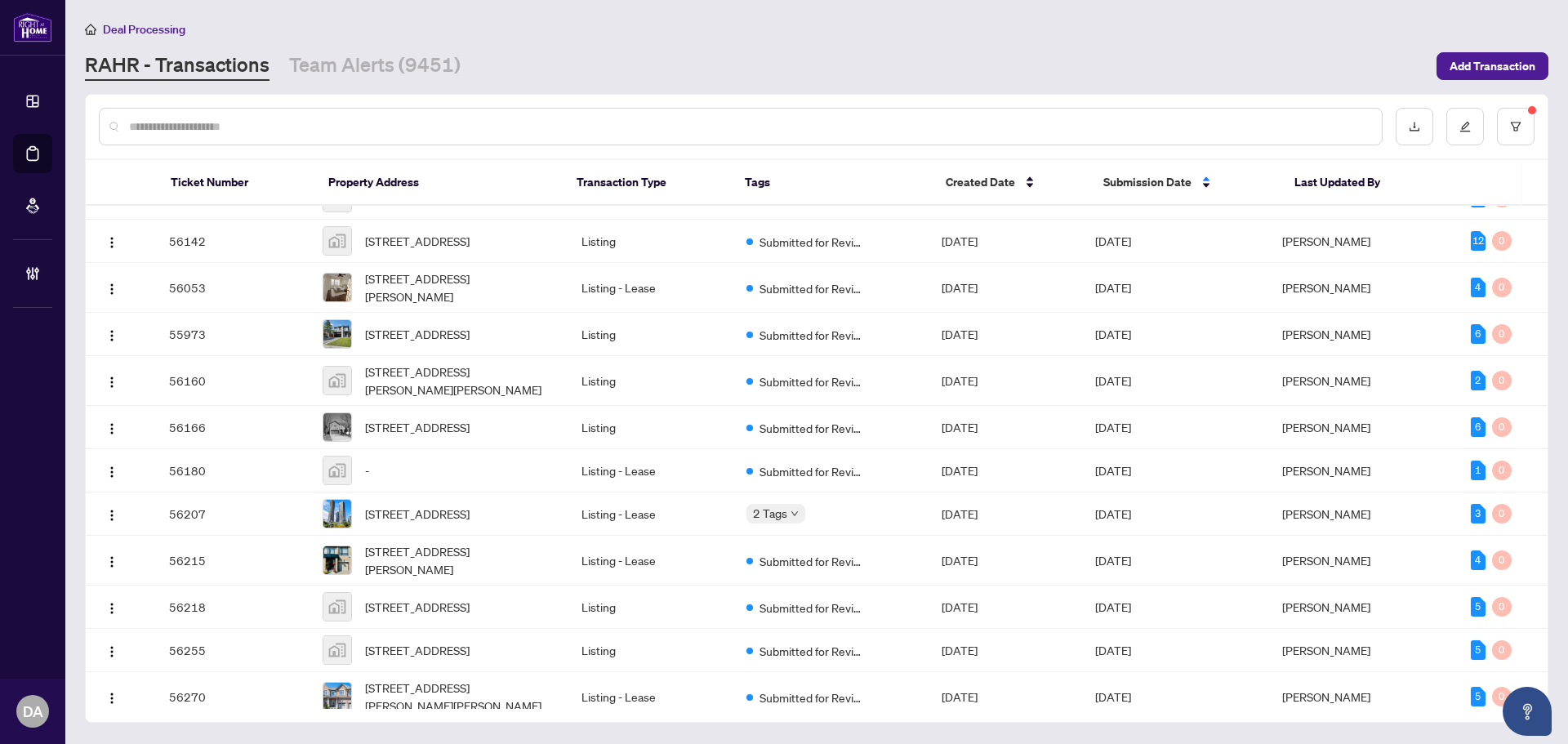
scroll to position [7121, 0]
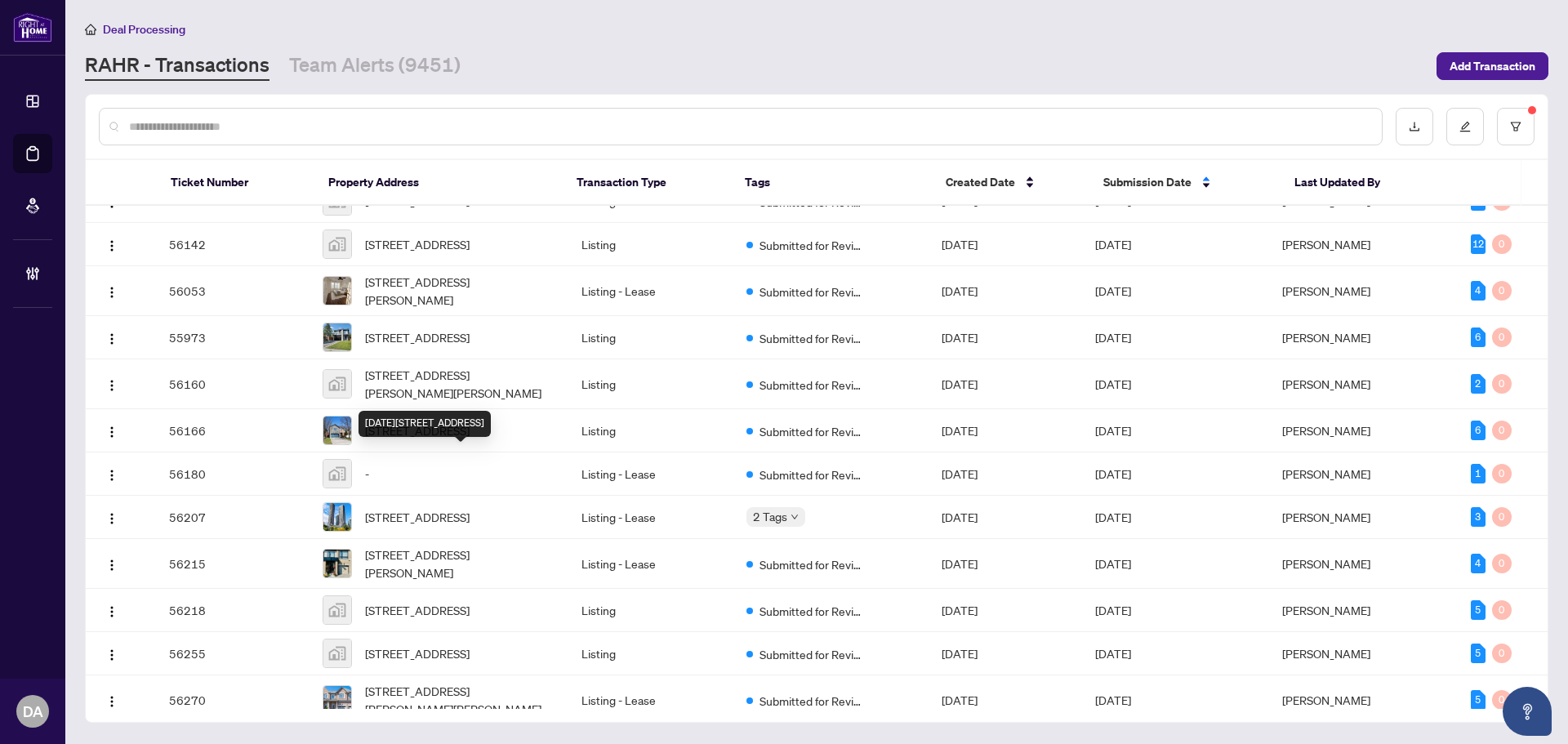
click at [924, 53] on div "RAHR - Transactions Team Alerts (9451)" at bounding box center [756, 66] width 1342 height 30
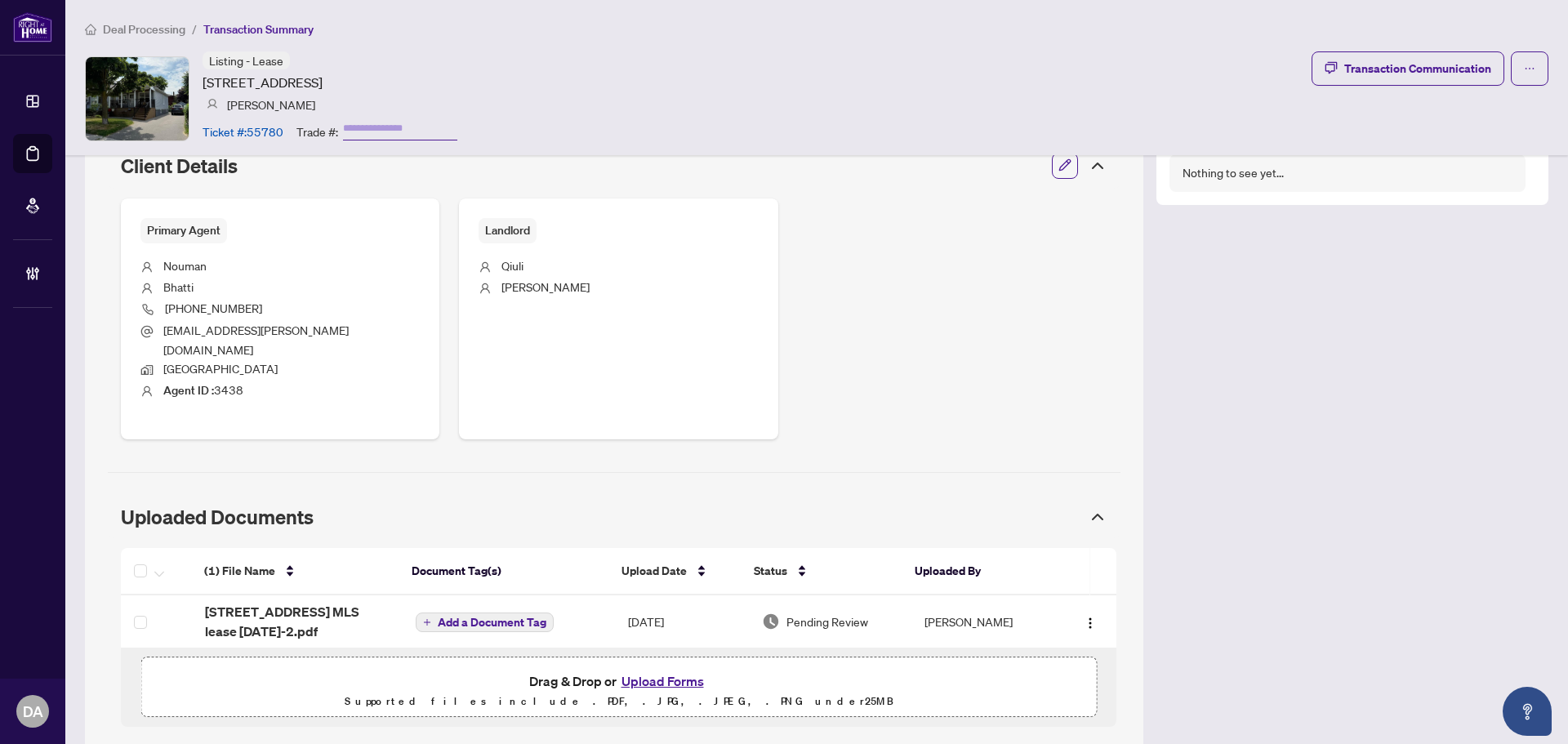
scroll to position [607, 0]
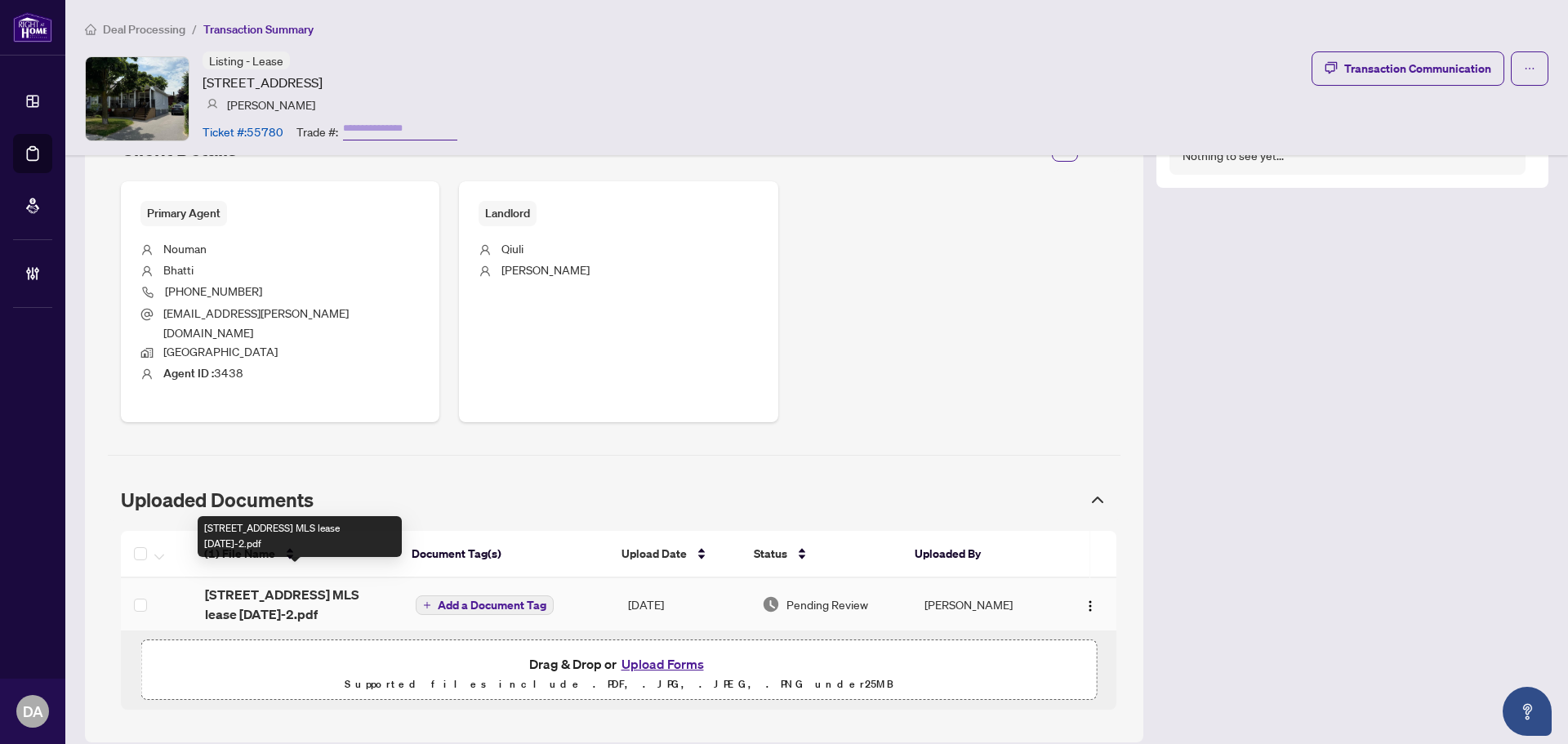
click at [270, 595] on span "[STREET_ADDRESS] MLS lease [DATE]-2.pdf" at bounding box center [297, 604] width 184 height 39
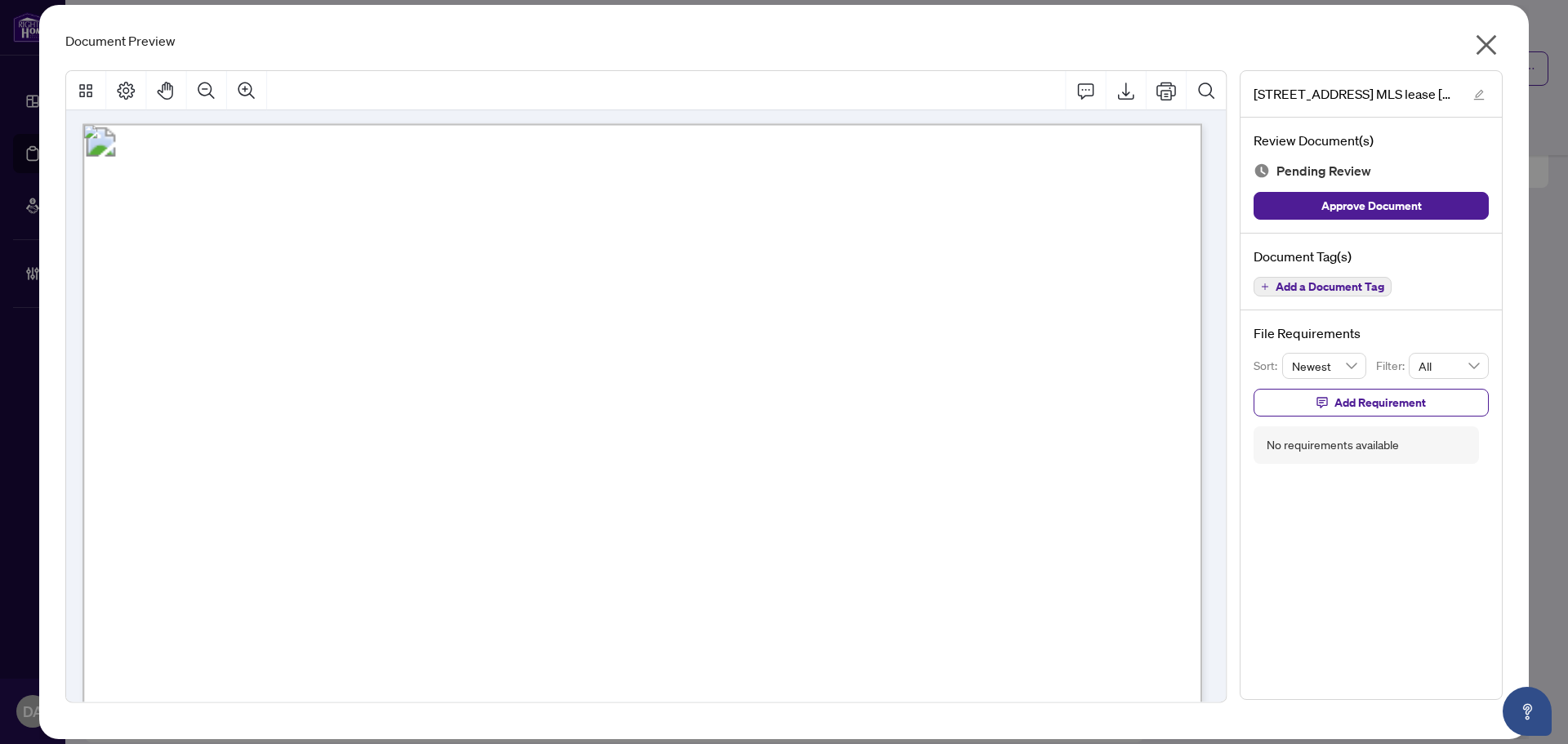
scroll to position [19214, 0]
drag, startPoint x: 646, startPoint y: 397, endPoint x: 759, endPoint y: 426, distance: 116.7
click at [766, 130] on p "Form 272 Revised 2025 Page 1 of 4 The trademarks REALTOR®, REALTORS®, MLS®, Mul…" at bounding box center [1330, 130] width 2496 height 0
drag, startPoint x: 537, startPoint y: 217, endPoint x: 532, endPoint y: 299, distance: 82.2
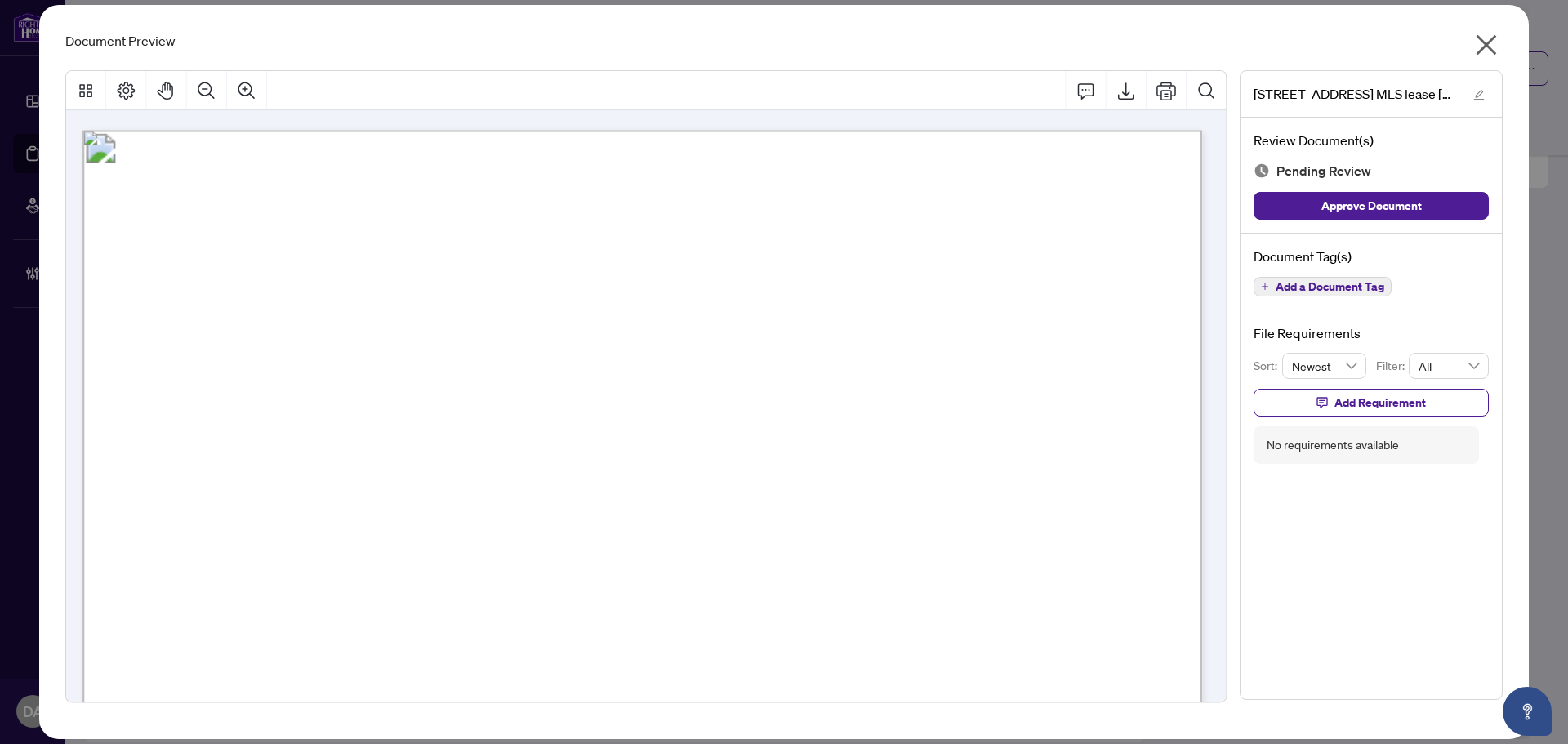
click at [575, 427] on span "ON" at bounding box center [568, 430] width 13 height 14
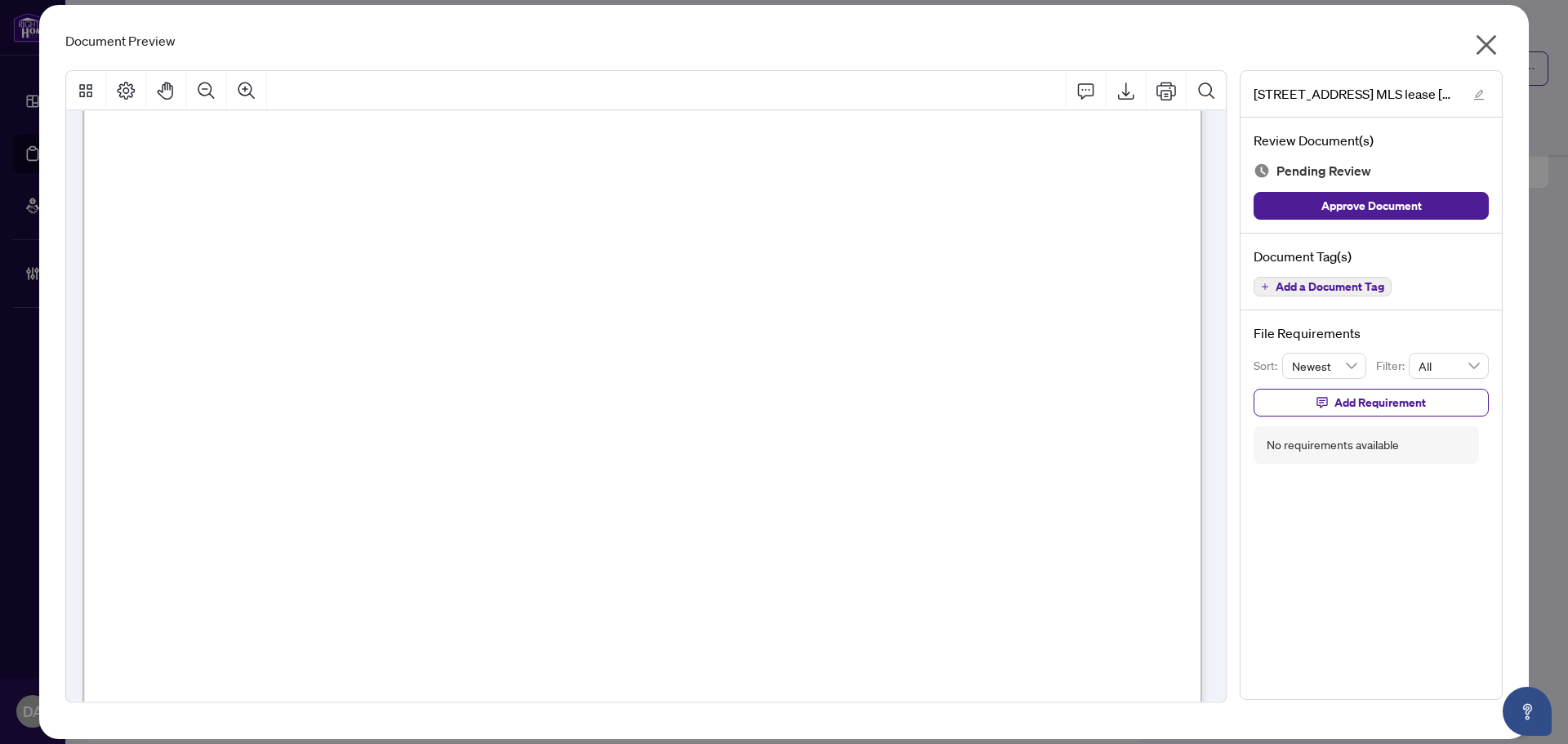
scroll to position [19297, 0]
drag, startPoint x: 1013, startPoint y: 272, endPoint x: 988, endPoint y: 290, distance: 30.8
click at [988, 48] on p "Form 272 Revised 2025 Page 1 of 4 The trademarks REALTOR®, REALTORS®, MLS®, Mul…" at bounding box center [1330, 48] width 2496 height 0
click at [847, 410] on span "...............................................................................…" at bounding box center [762, 418] width 712 height 14
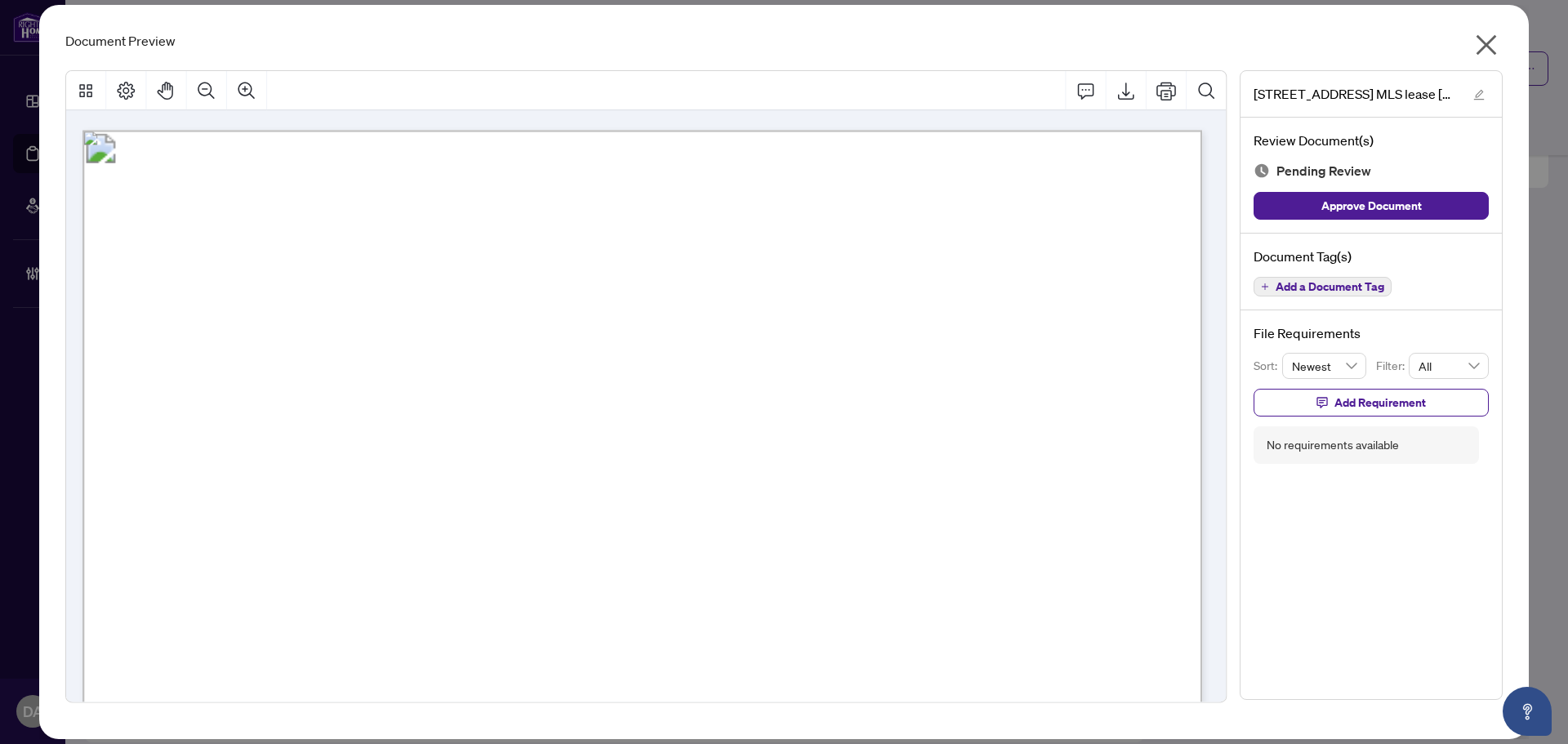
drag, startPoint x: 317, startPoint y: 461, endPoint x: 398, endPoint y: 468, distance: 81.3
drag, startPoint x: 411, startPoint y: 467, endPoint x: 558, endPoint y: 468, distance: 147.0
click at [558, 468] on span "PEDRO DOS SANTO PIMENTEL" at bounding box center [460, 465] width 283 height 14
click at [572, 518] on span "(Name of Salesperson/Broker/Broker of Record)" at bounding box center [684, 517] width 247 height 14
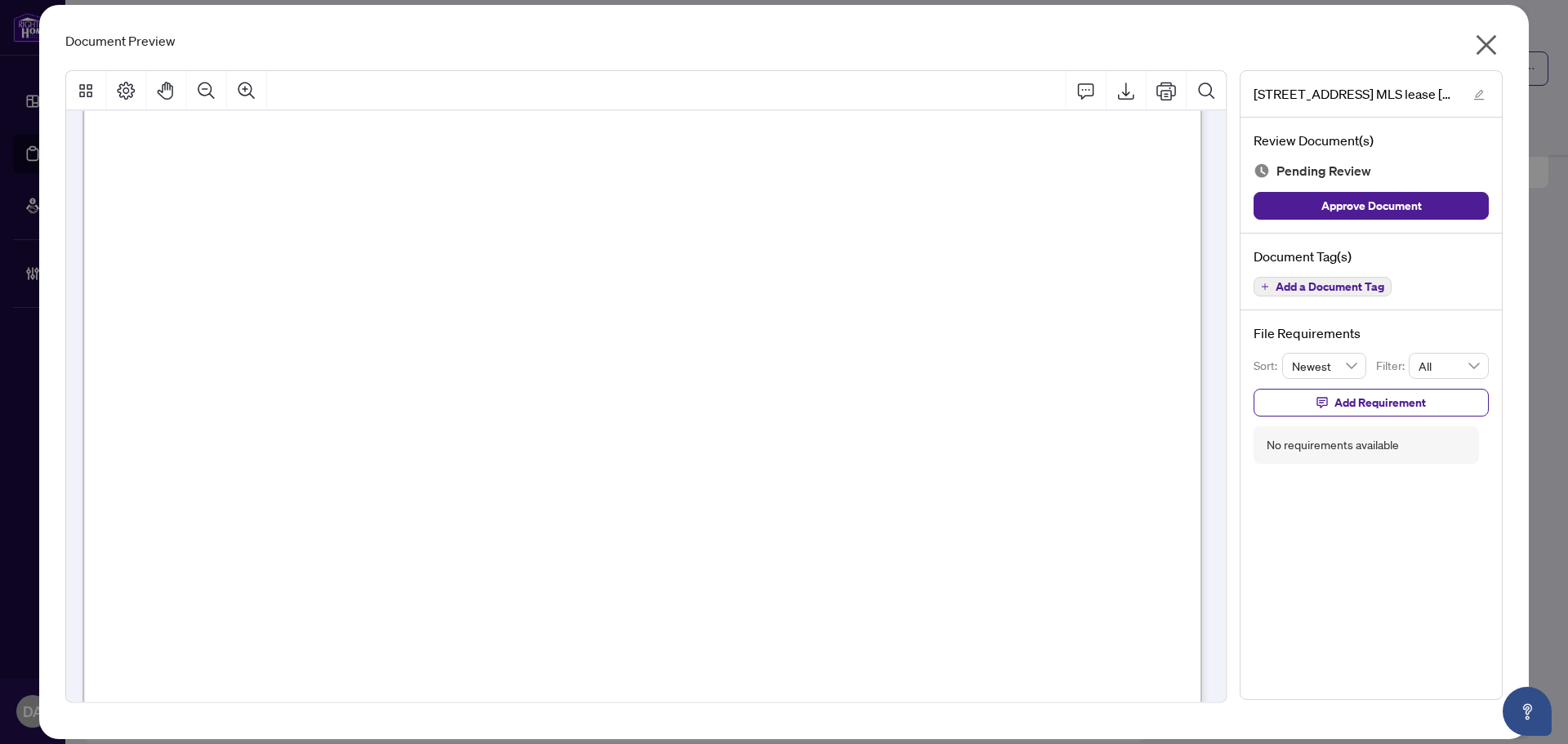
scroll to position [19541, 0]
drag, startPoint x: 715, startPoint y: 508, endPoint x: 668, endPoint y: 485, distance: 52.3
click at [714, 538] on span "herein are at the Landlord’s personal request, after full discussion with the L…" at bounding box center [595, 534] width 875 height 16
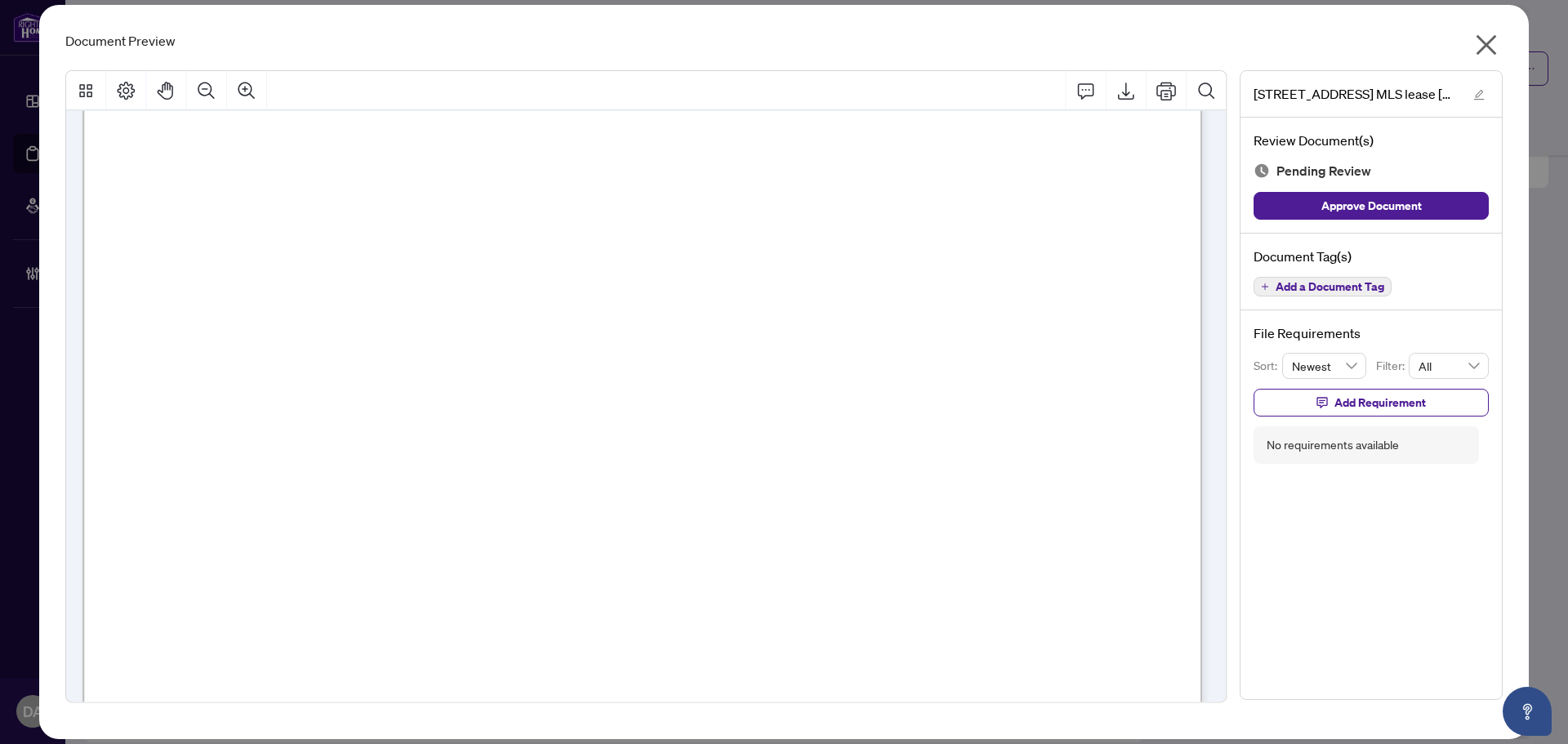
drag, startPoint x: 563, startPoint y: 141, endPoint x: 429, endPoint y: 299, distance: 207.2
click at [429, 48] on p "Form 272 Revised 2025 Page 1 of 4 The trademarks REALTOR®, REALTORS®, MLS®, Mul…" at bounding box center [1330, 48] width 2496 height 0
click at [420, 129] on span "Listing Agreement" at bounding box center [538, 127] width 249 height 32
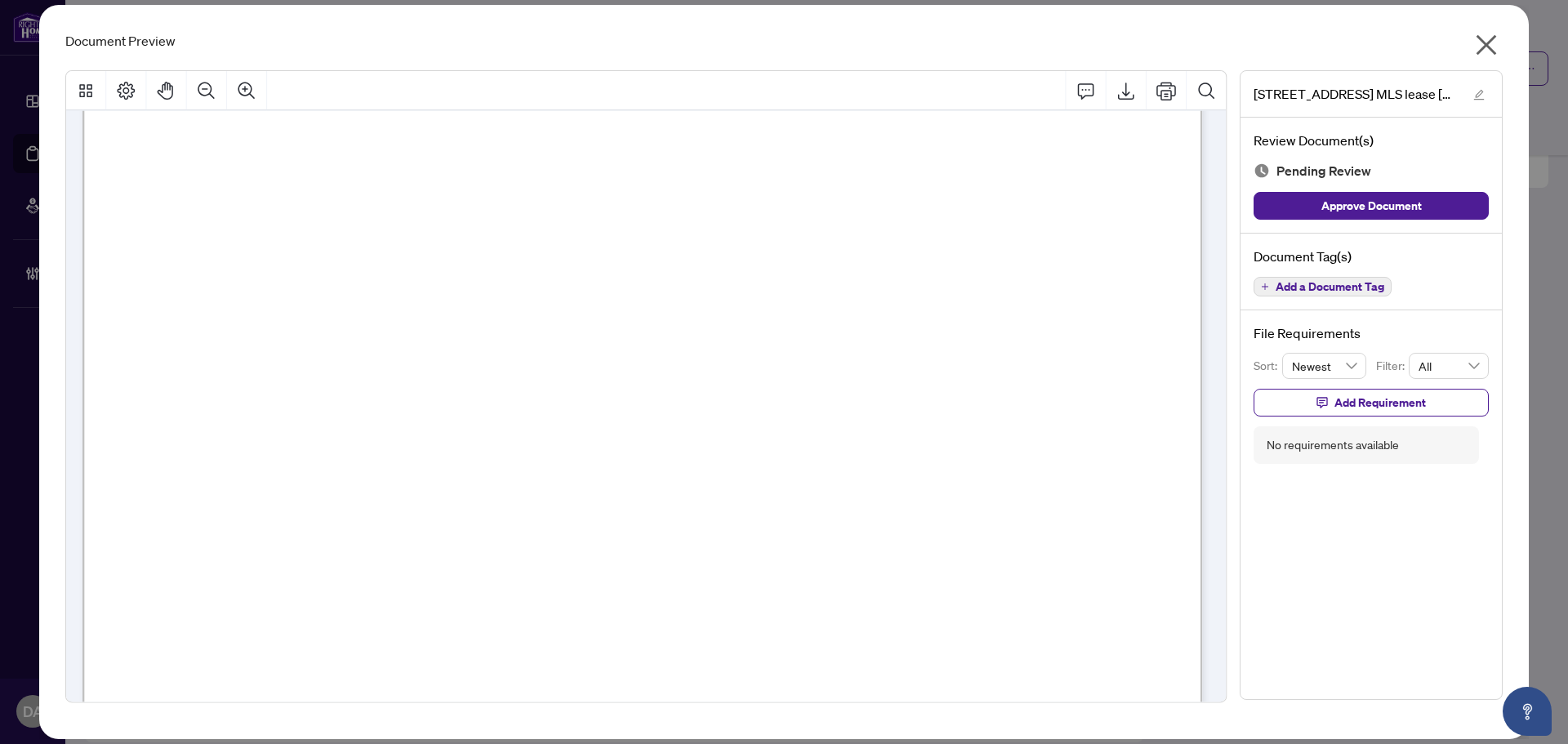
drag, startPoint x: 417, startPoint y: 126, endPoint x: 484, endPoint y: 207, distance: 105.1
click at [484, 62] on p "Form 272 Revised 2025 Page 1 of 4 The trademarks REALTOR®, REALTORS®, MLS®, Mul…" at bounding box center [1330, 62] width 2496 height 0
drag, startPoint x: 1483, startPoint y: 46, endPoint x: 1465, endPoint y: 78, distance: 36.7
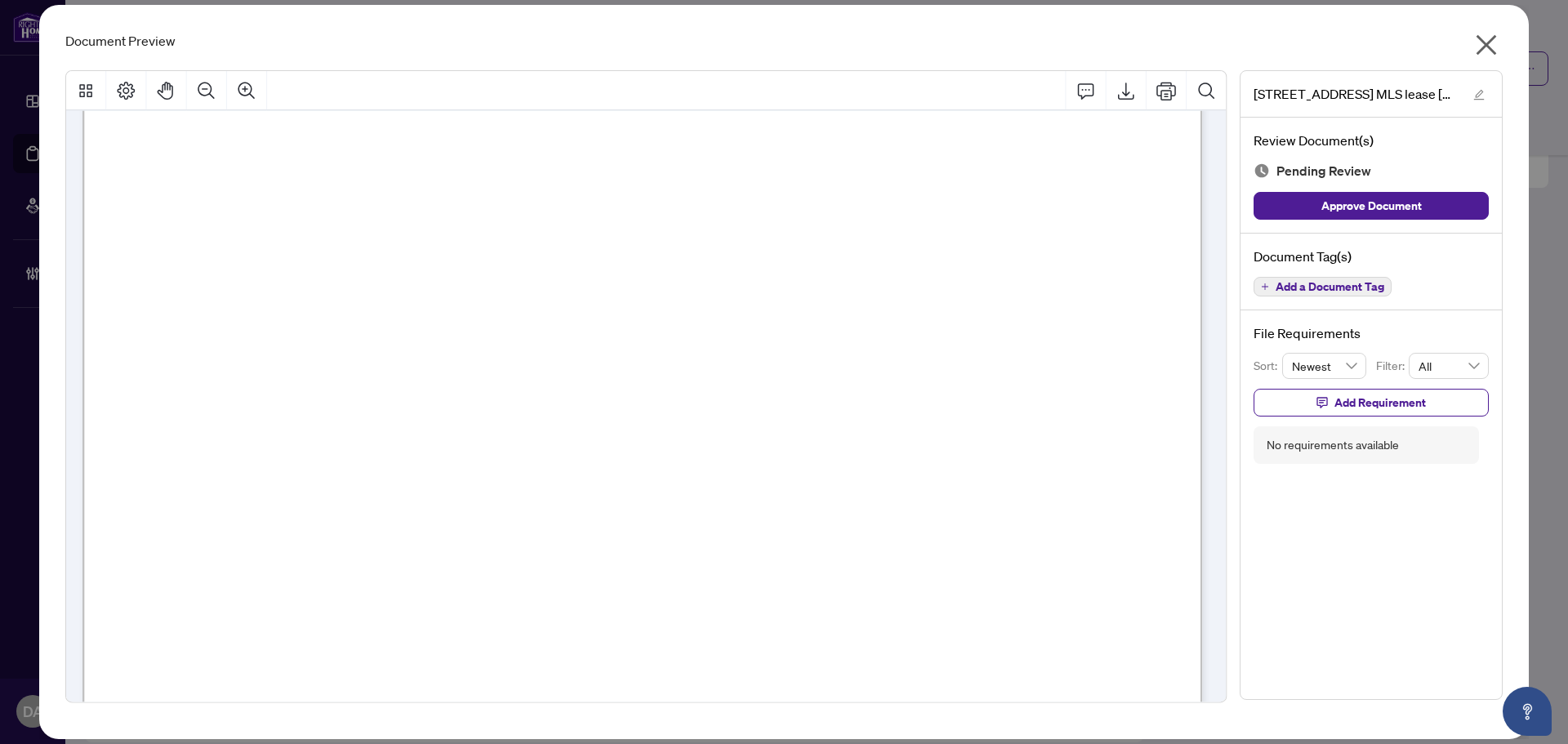
click at [1483, 46] on icon "close" at bounding box center [1486, 45] width 26 height 26
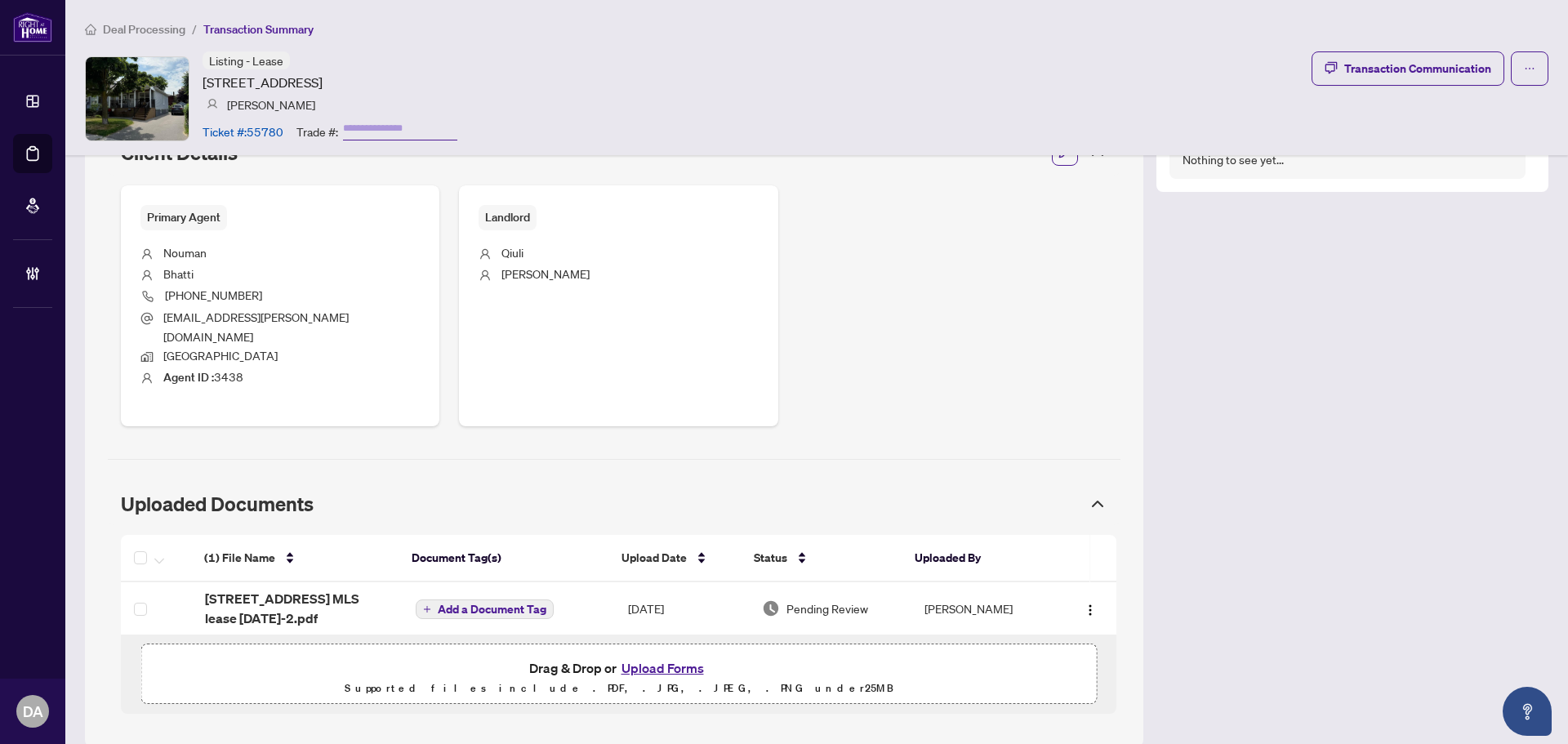
scroll to position [607, 0]
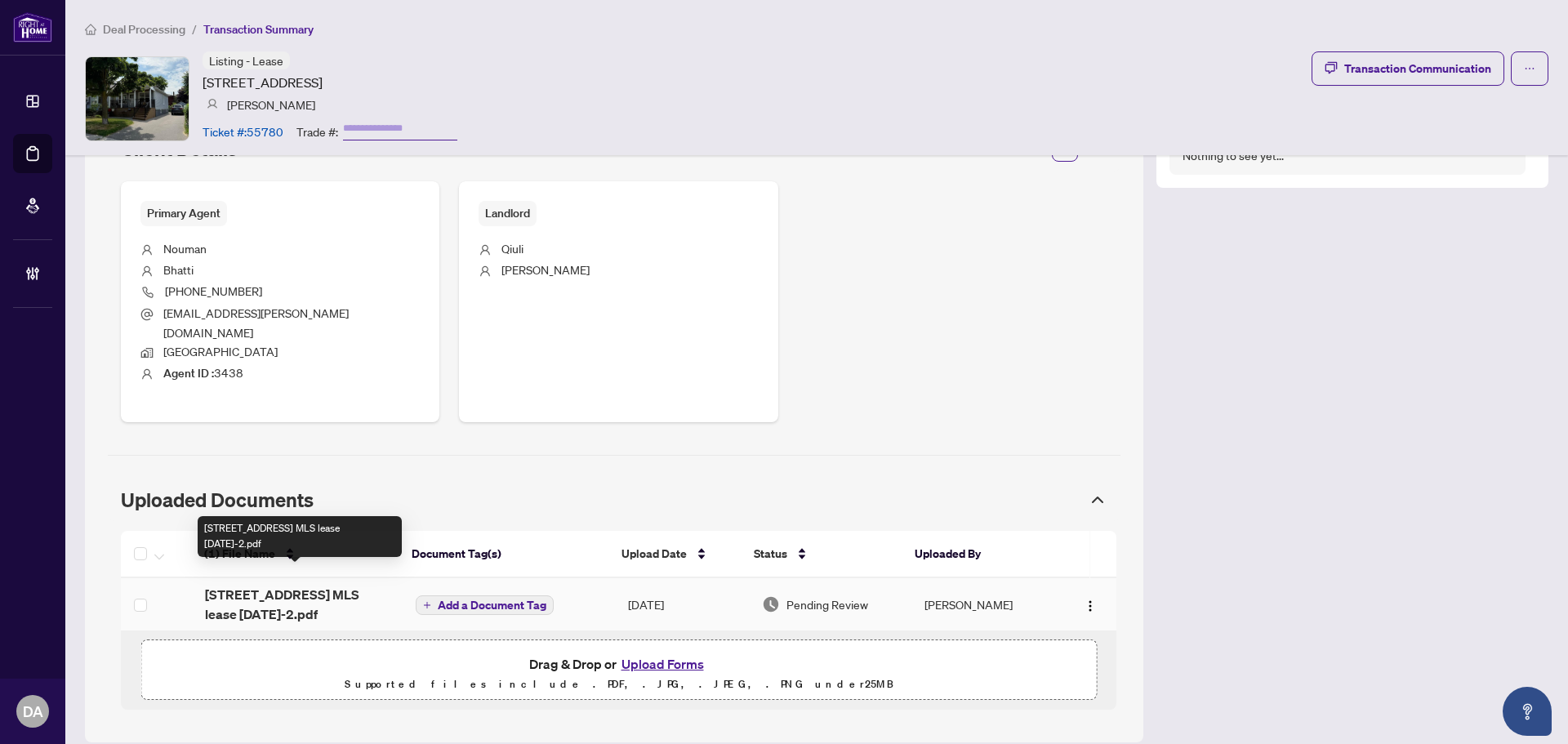
click at [308, 588] on span "26 16th st MLS lease sept 28 2025-2.pdf" at bounding box center [297, 604] width 184 height 39
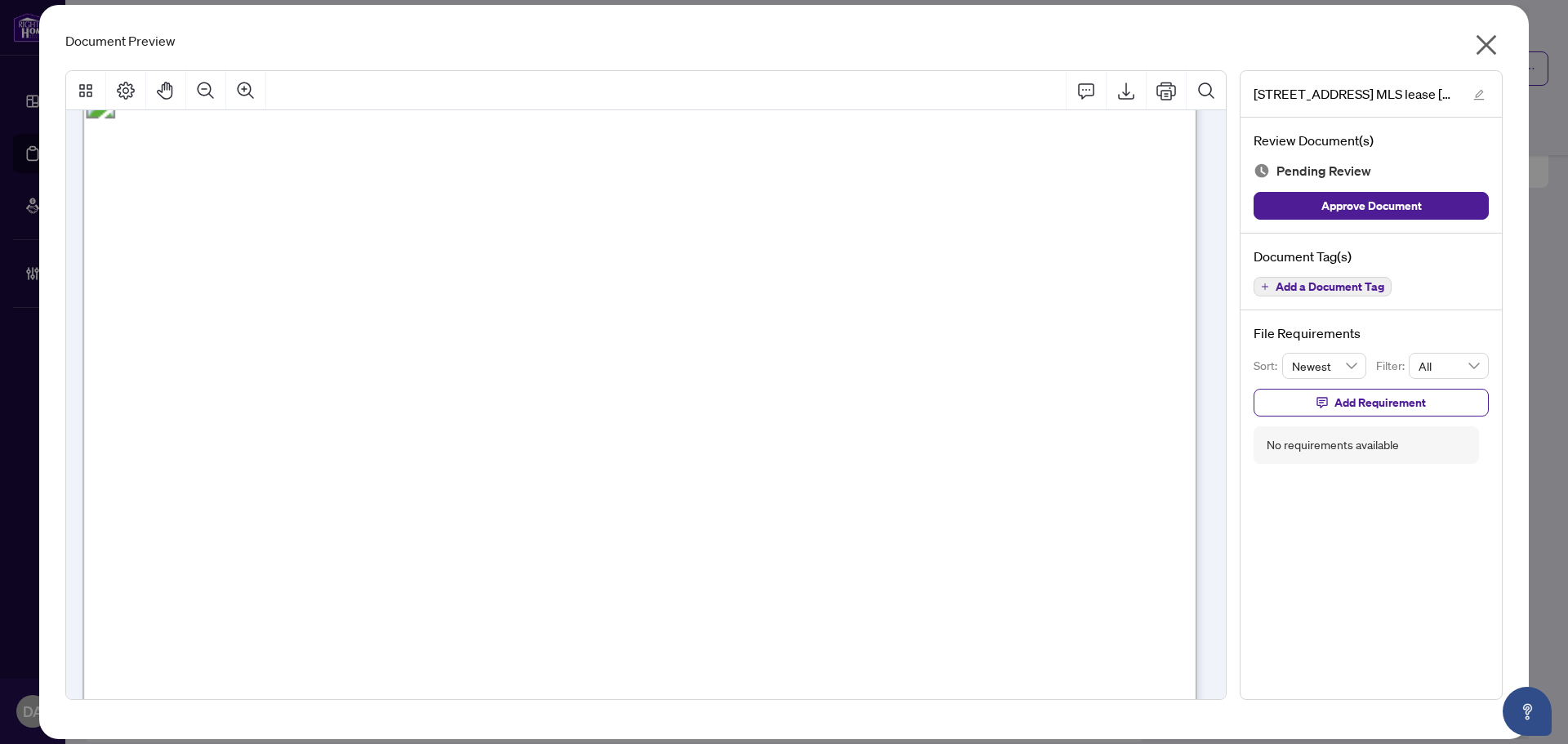
scroll to position [1551, 0]
click at [1485, 45] on icon "close" at bounding box center [1486, 45] width 21 height 21
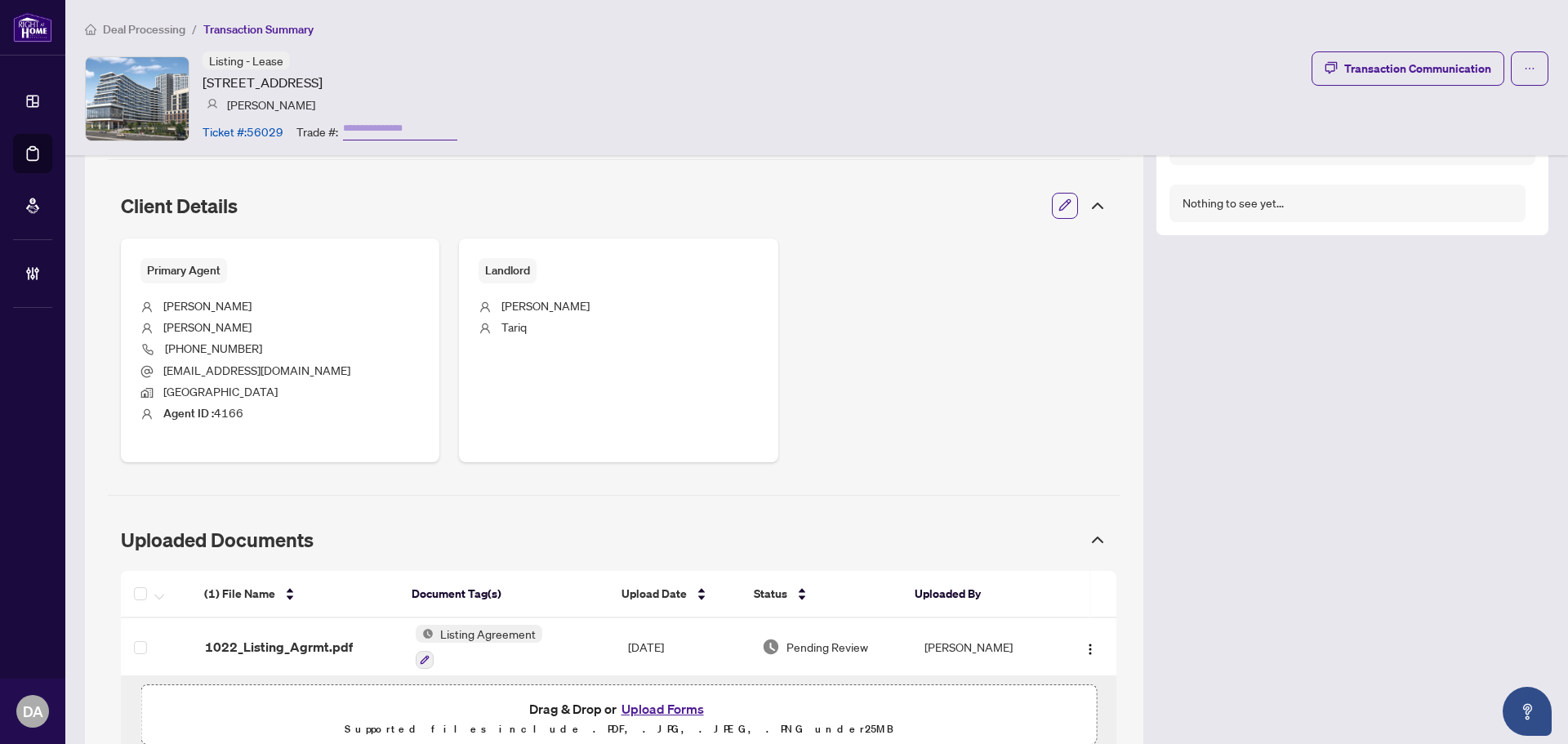
scroll to position [613, 0]
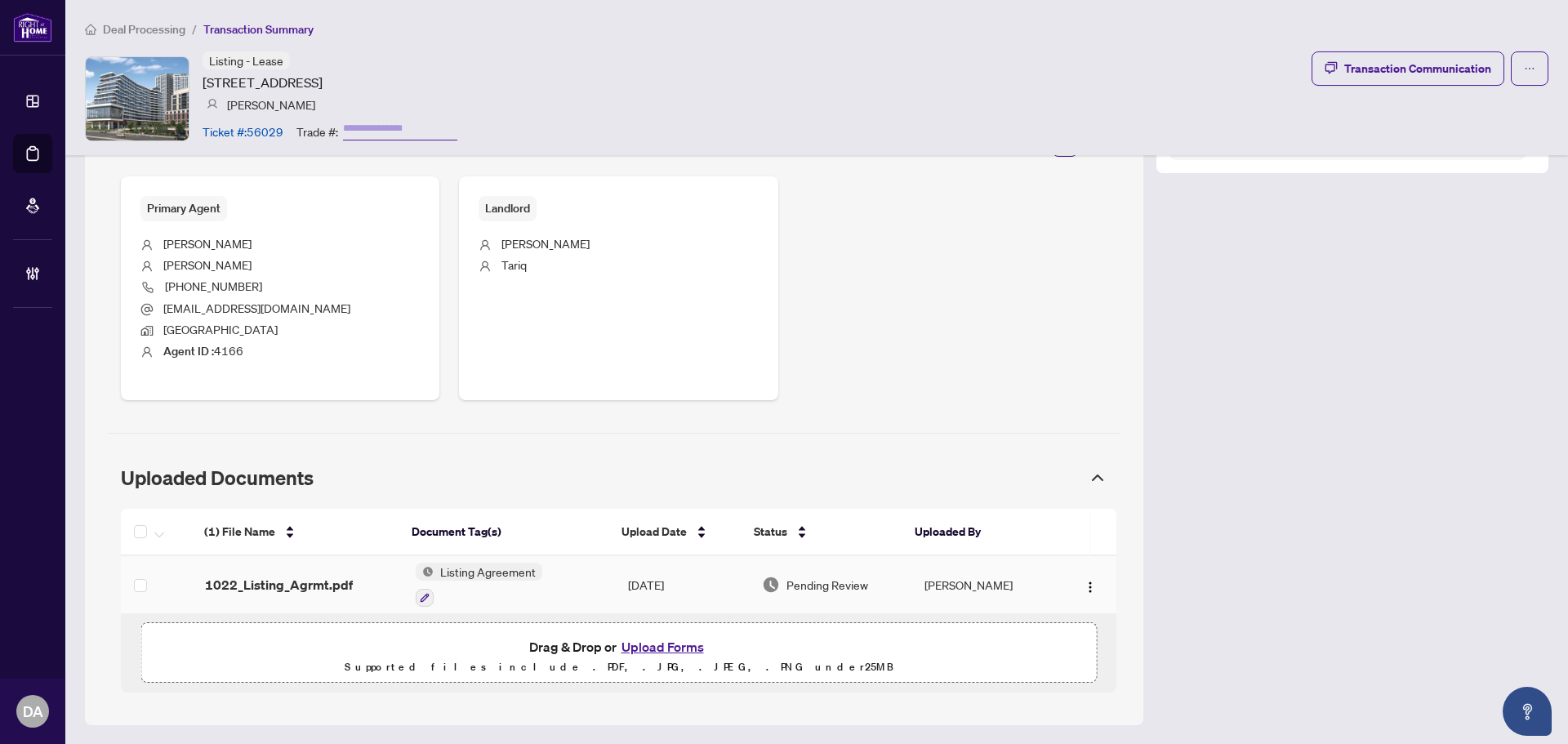
click at [332, 579] on span "1022_Listing_Agrmt.pdf" at bounding box center [278, 585] width 148 height 20
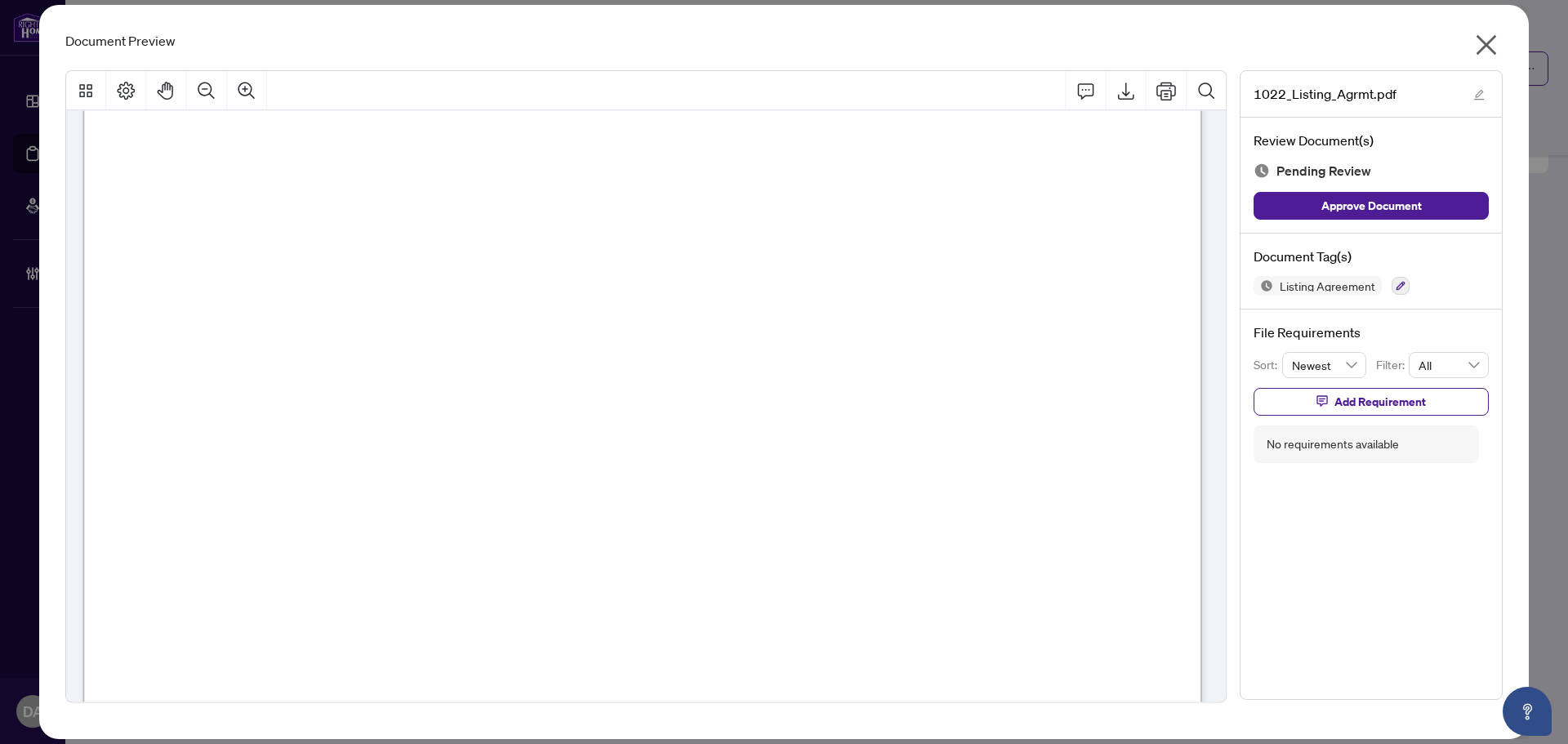
scroll to position [45702, 0]
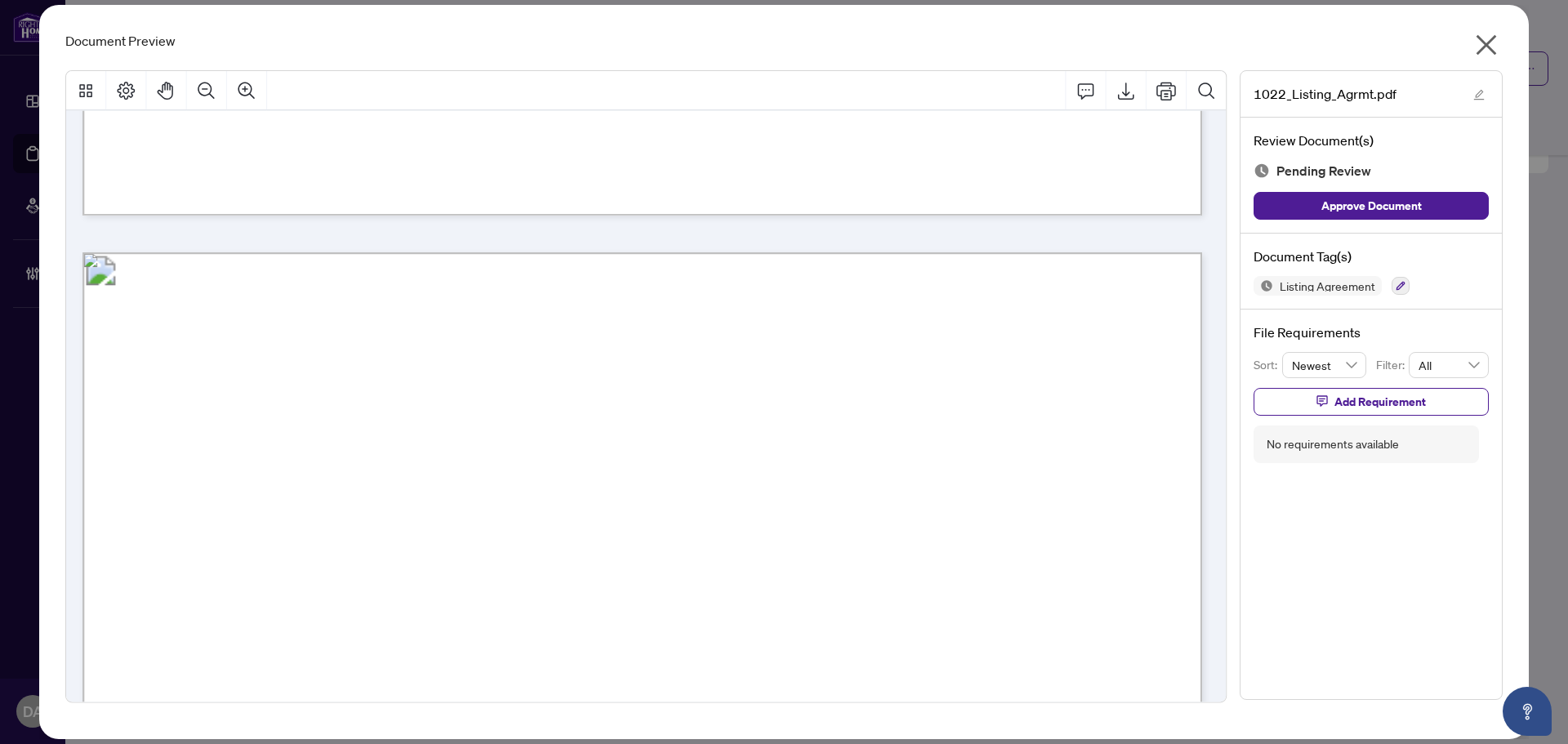
click at [1483, 55] on icon "close" at bounding box center [1486, 45] width 26 height 26
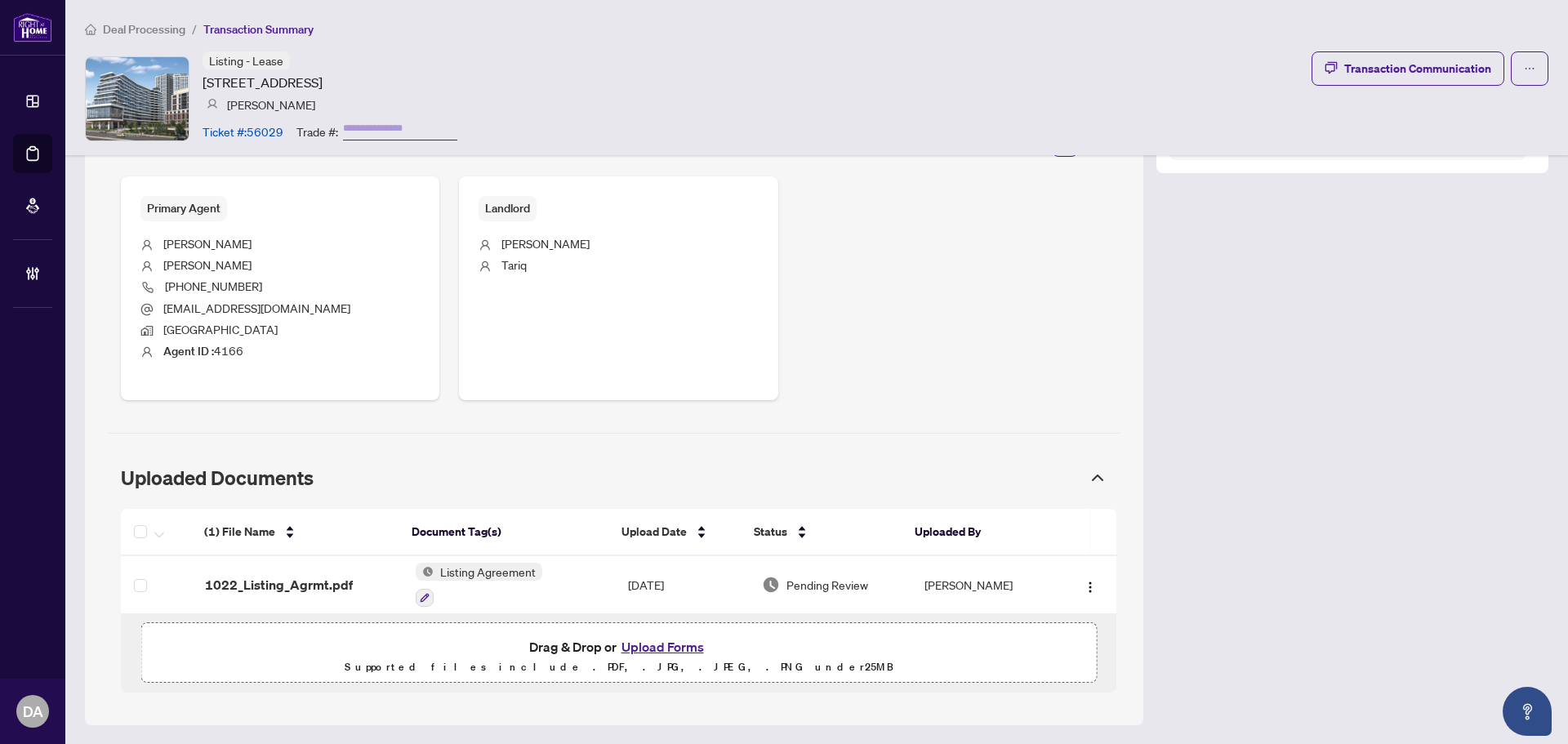
click at [182, 27] on span "Deal Processing" at bounding box center [144, 30] width 82 height 14
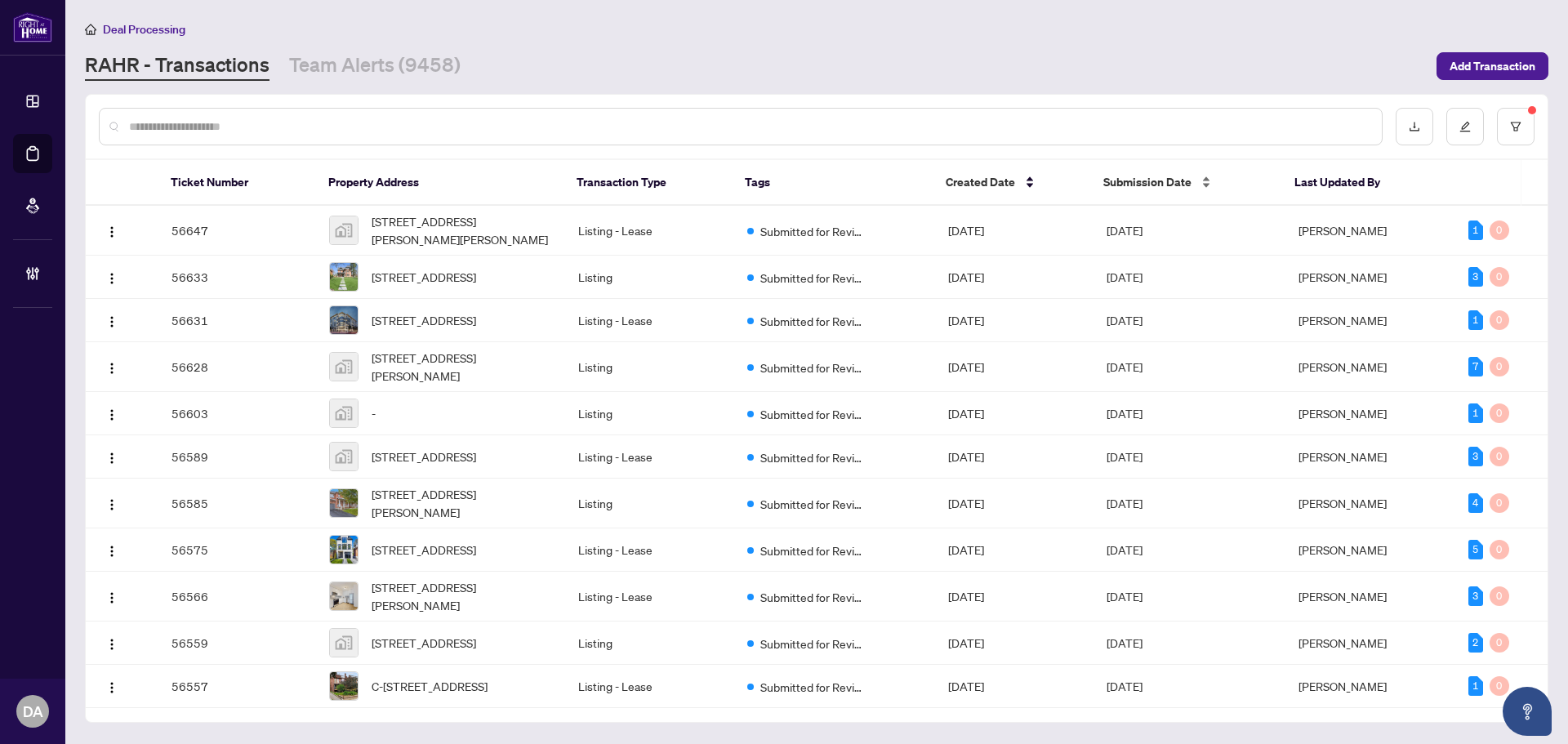
click at [1201, 173] on div "Submission Date" at bounding box center [1185, 182] width 165 height 18
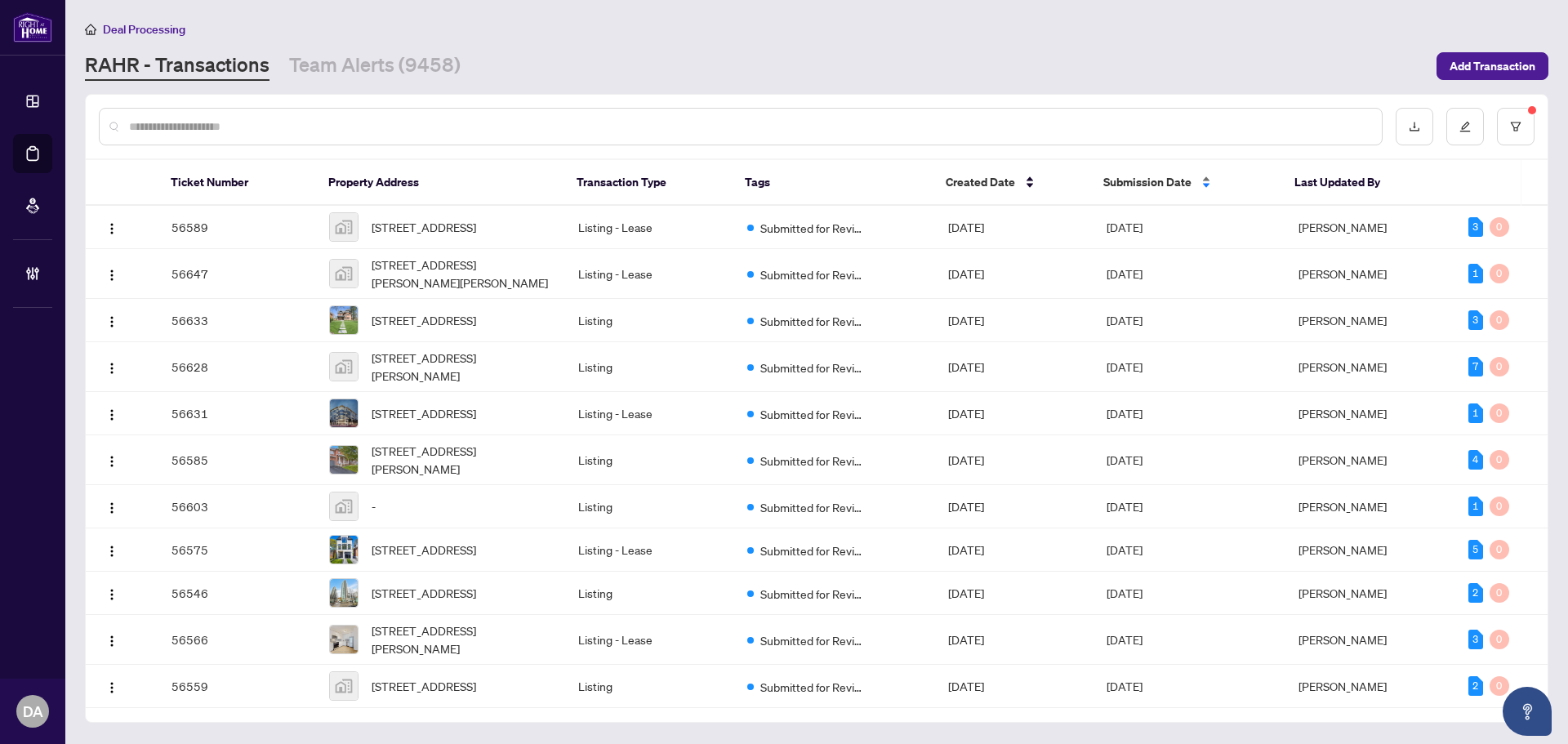
click at [1199, 187] on div "Submission Date" at bounding box center [1185, 182] width 165 height 18
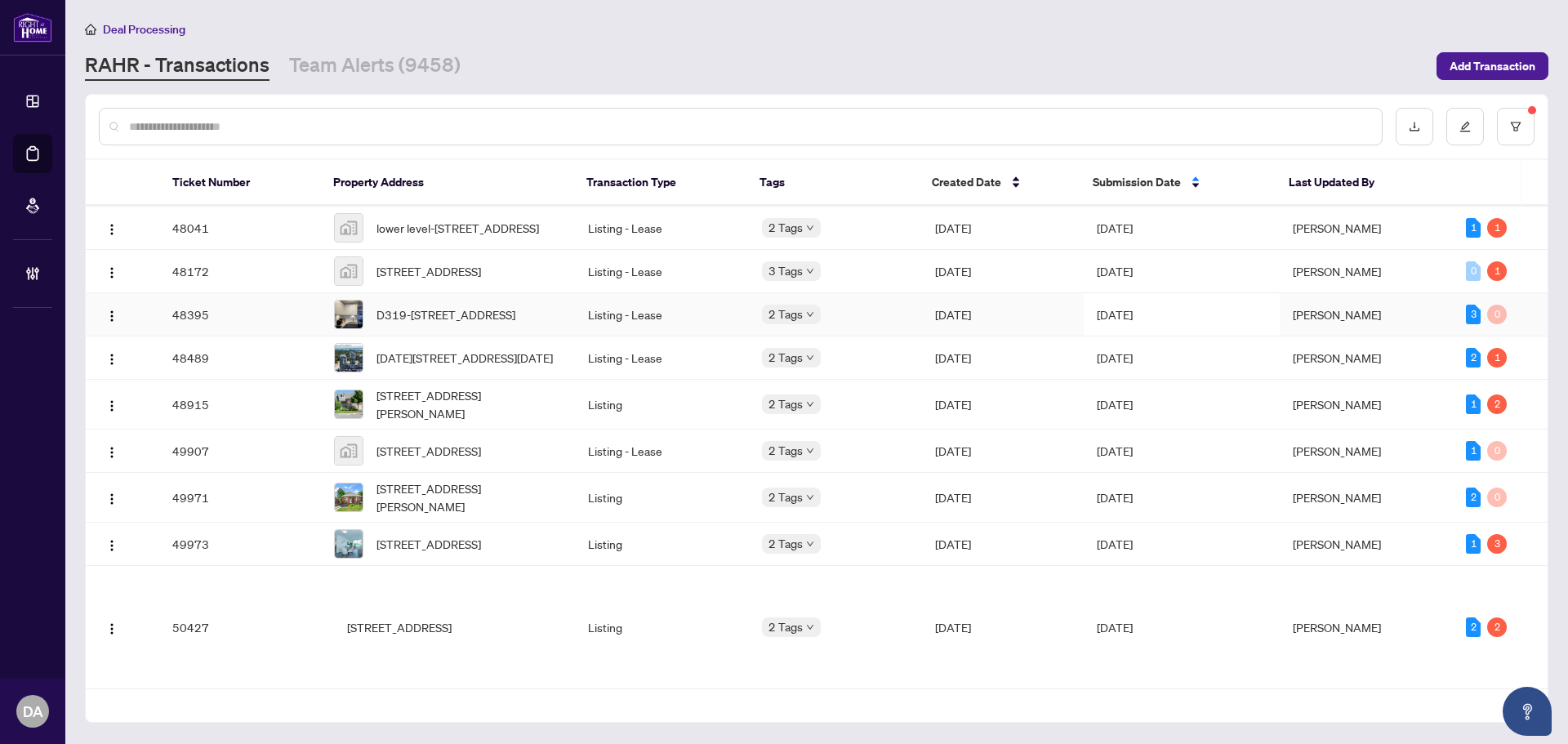
scroll to position [575, 0]
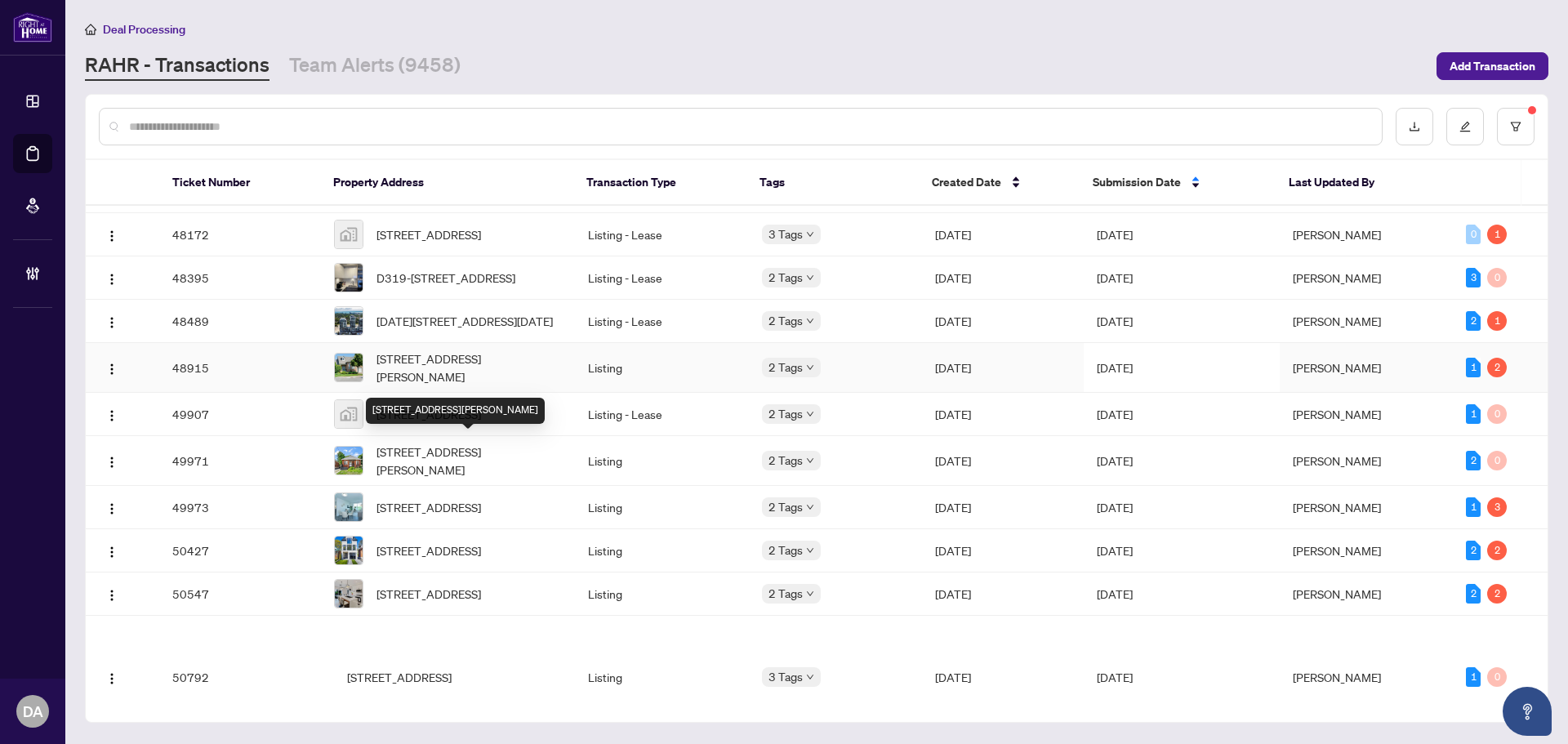
click at [510, 385] on span "[STREET_ADDRESS][PERSON_NAME]" at bounding box center [469, 368] width 185 height 36
click at [349, 59] on link "Team Alerts (9458)" at bounding box center [375, 66] width 172 height 30
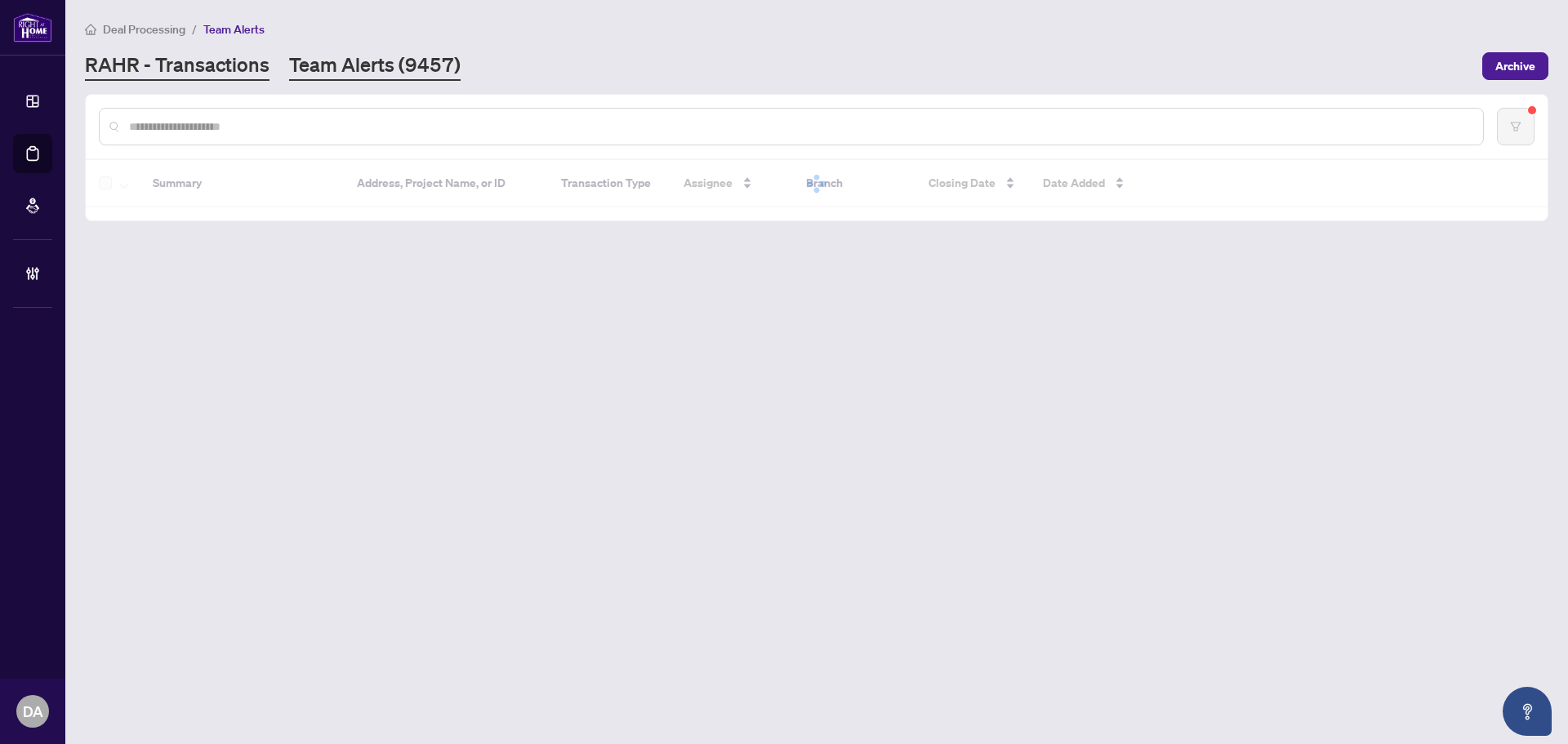
click at [258, 61] on link "RAHR - Transactions" at bounding box center [177, 66] width 184 height 30
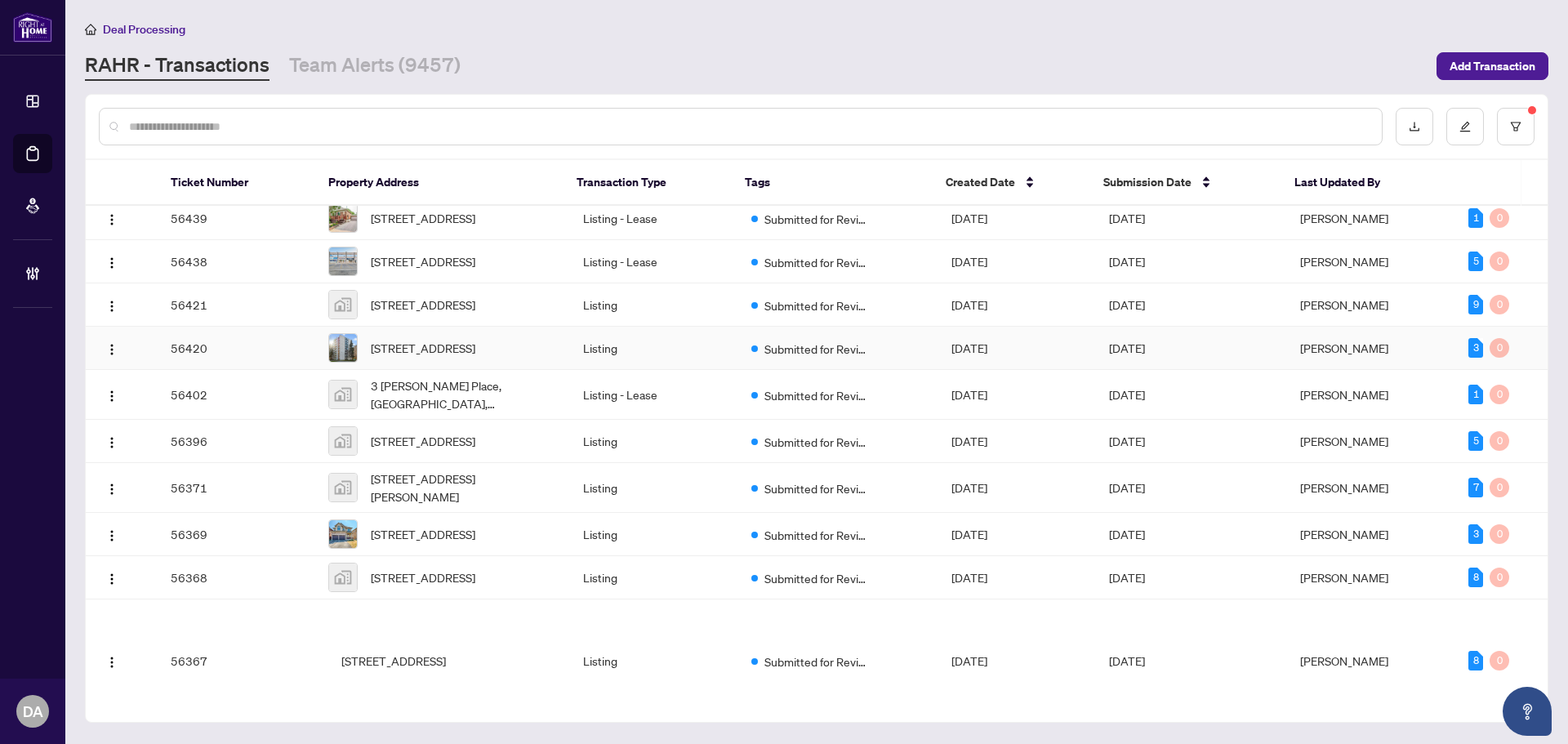
scroll to position [1058, 0]
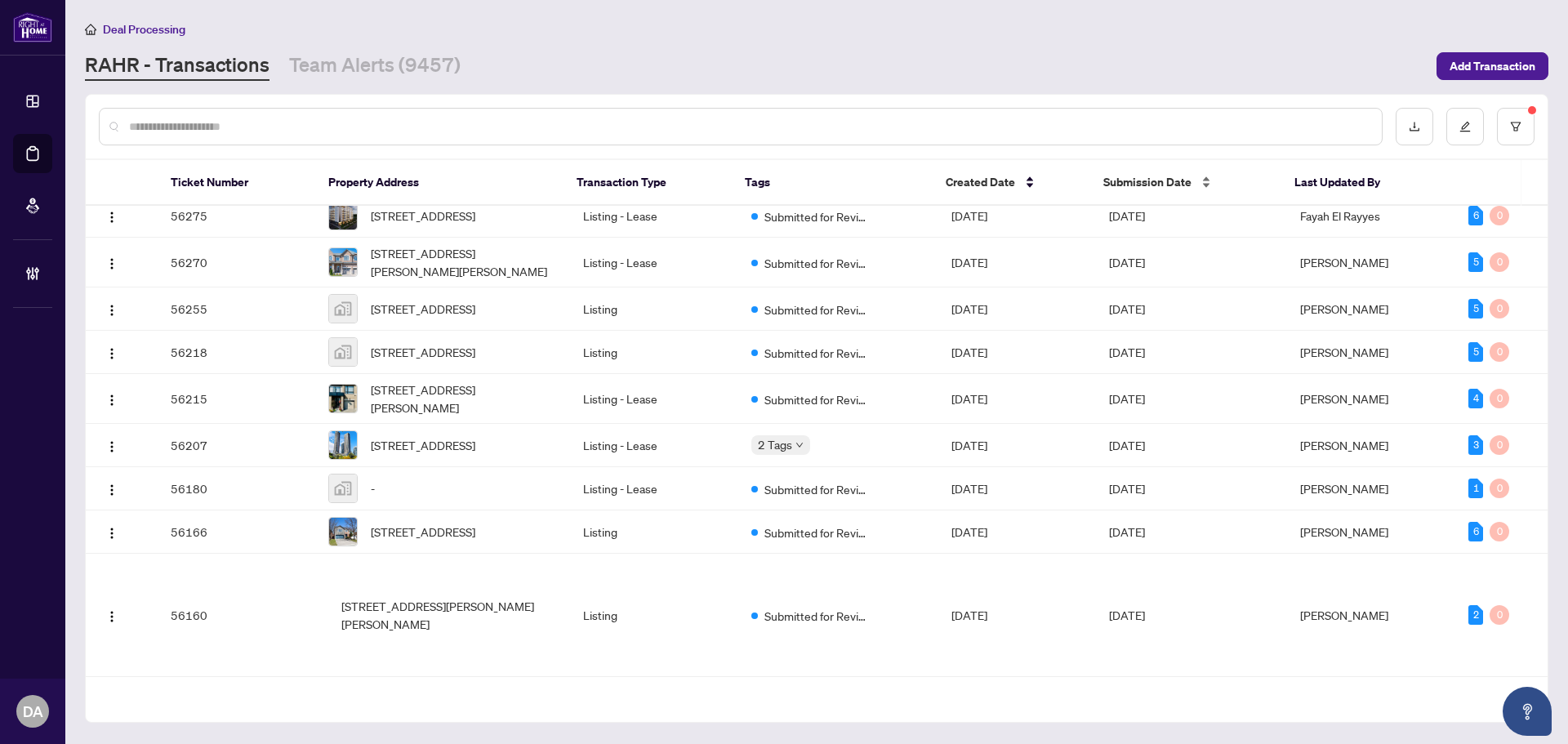
click at [1184, 183] on span "Submission Date" at bounding box center [1147, 182] width 89 height 18
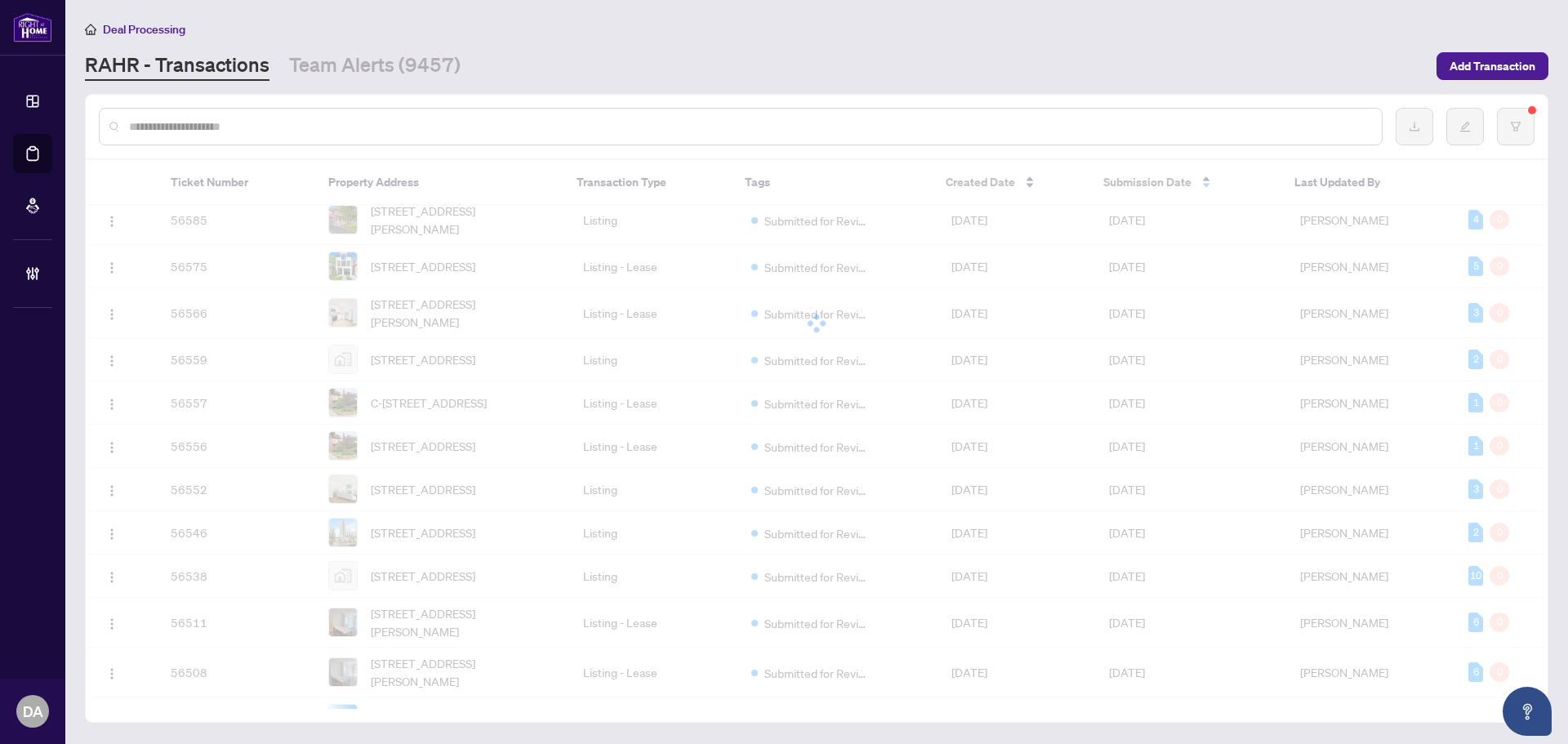
scroll to position [0, 0]
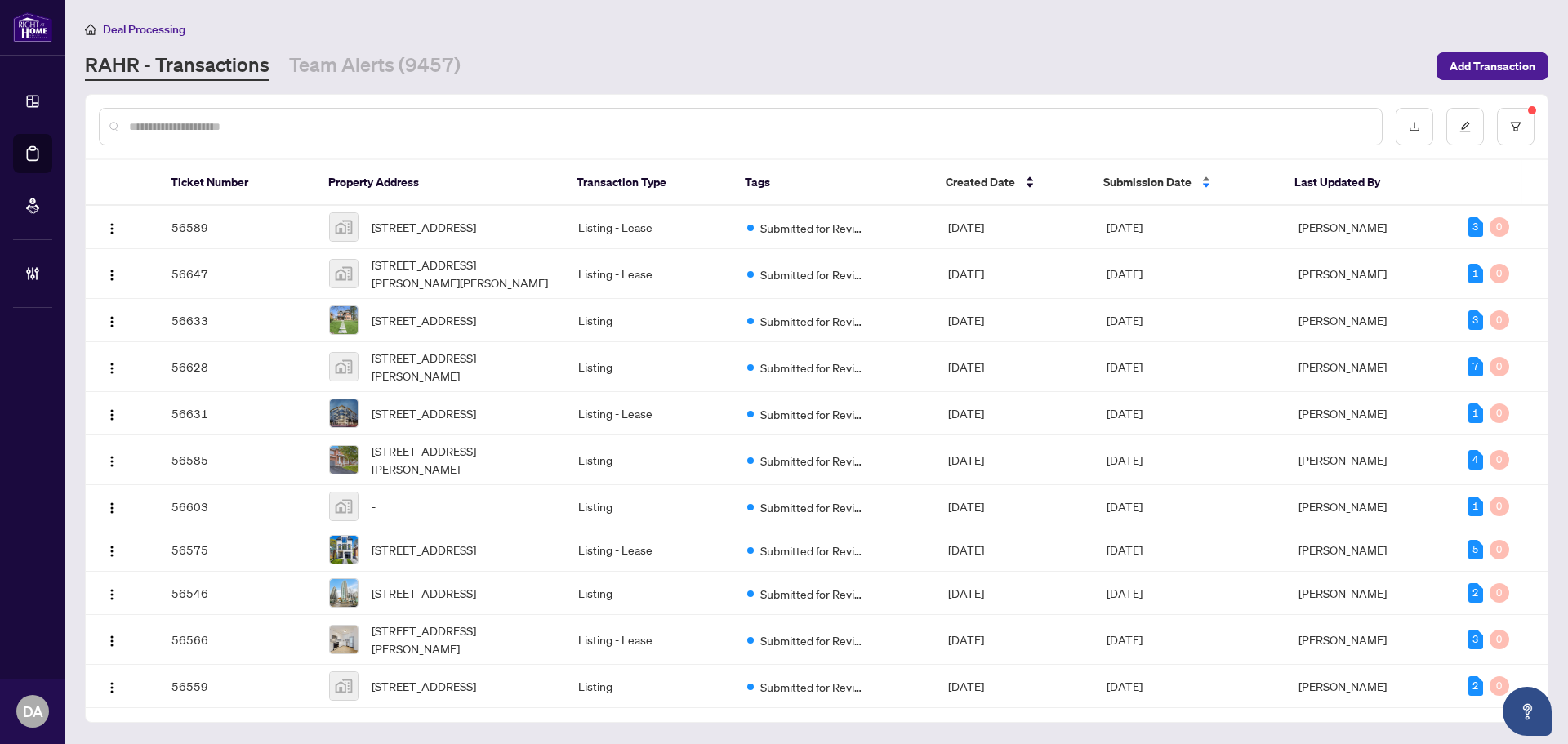
click at [1186, 183] on span "Submission Date" at bounding box center [1147, 182] width 89 height 18
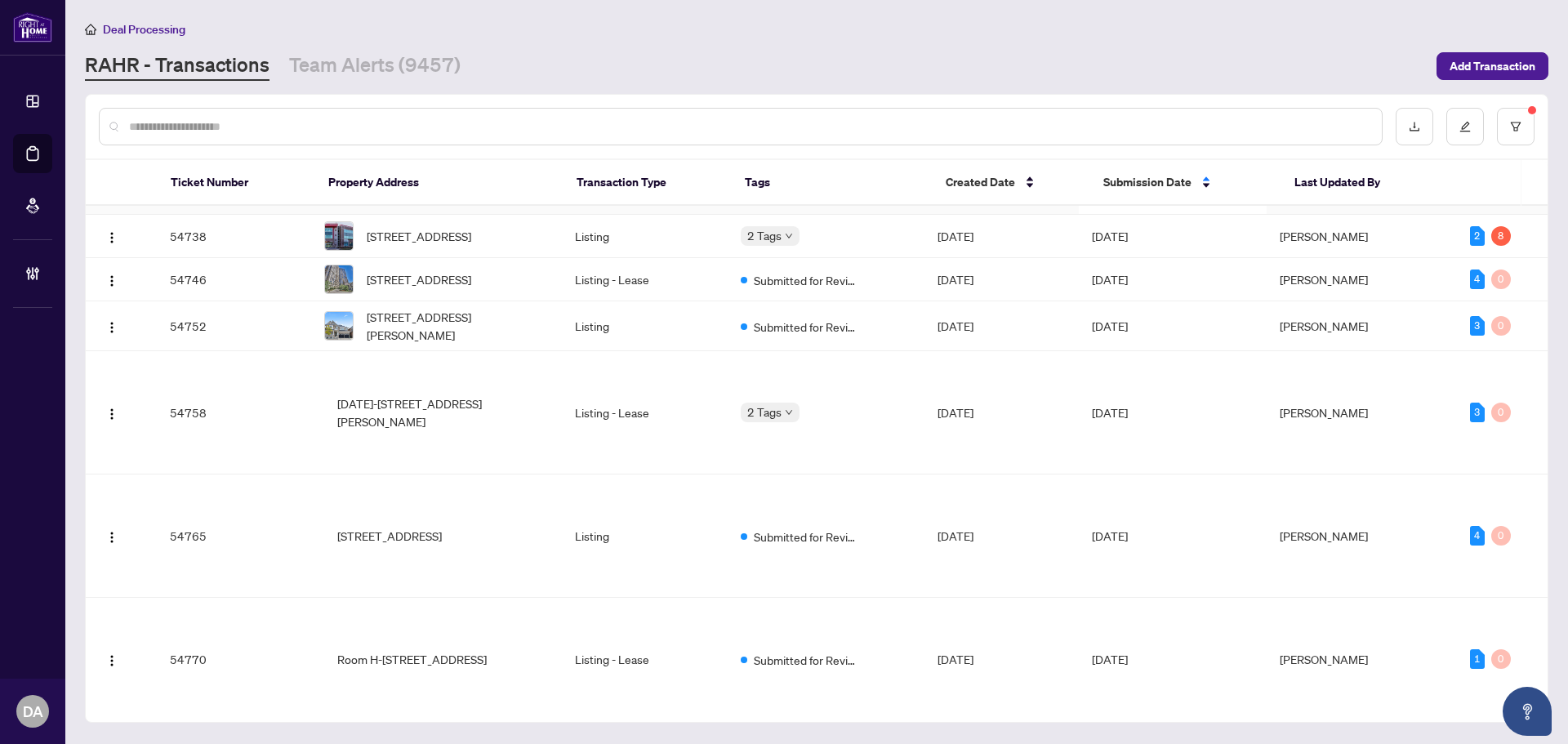
scroll to position [3580, 0]
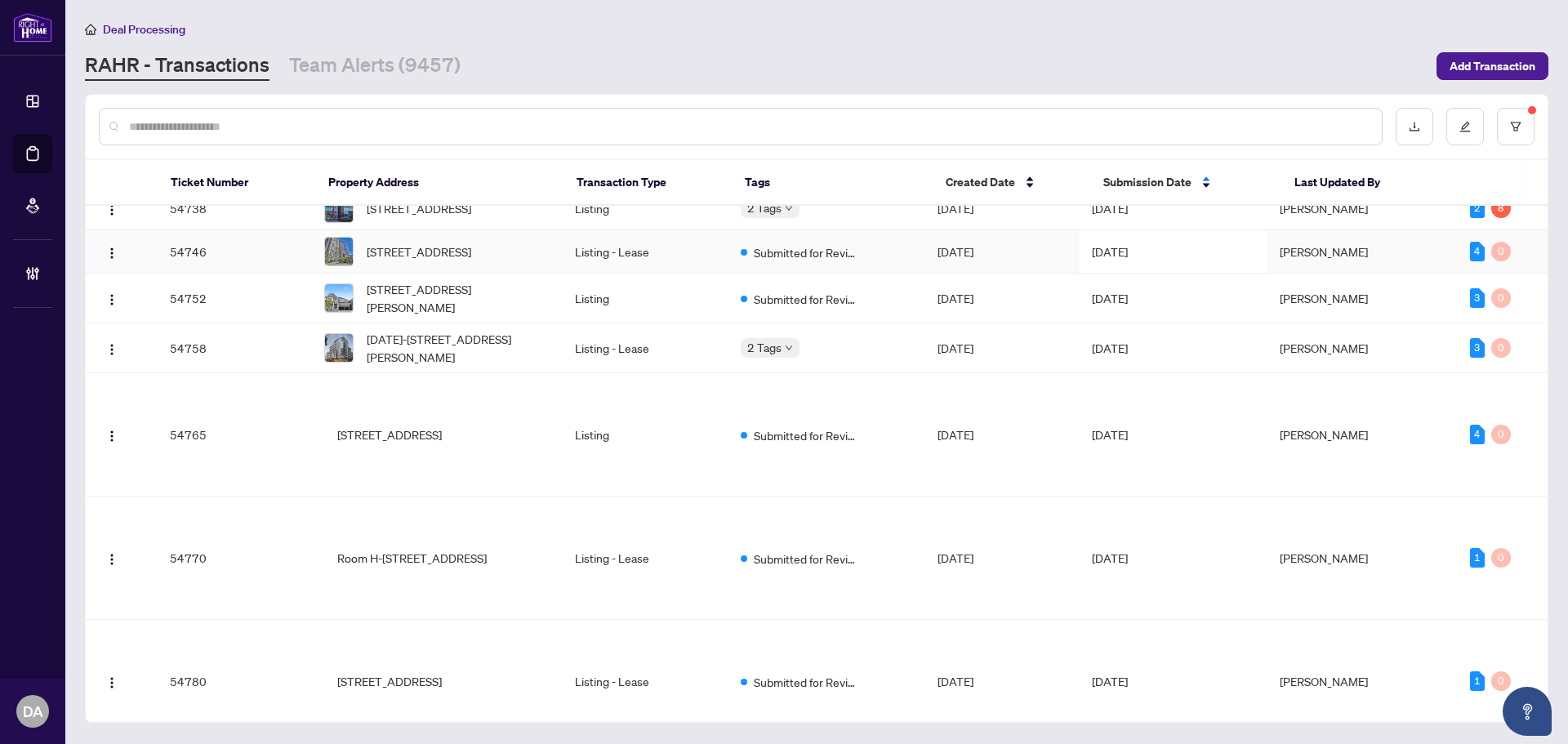
click at [973, 258] on span "[DATE]" at bounding box center [955, 251] width 36 height 14
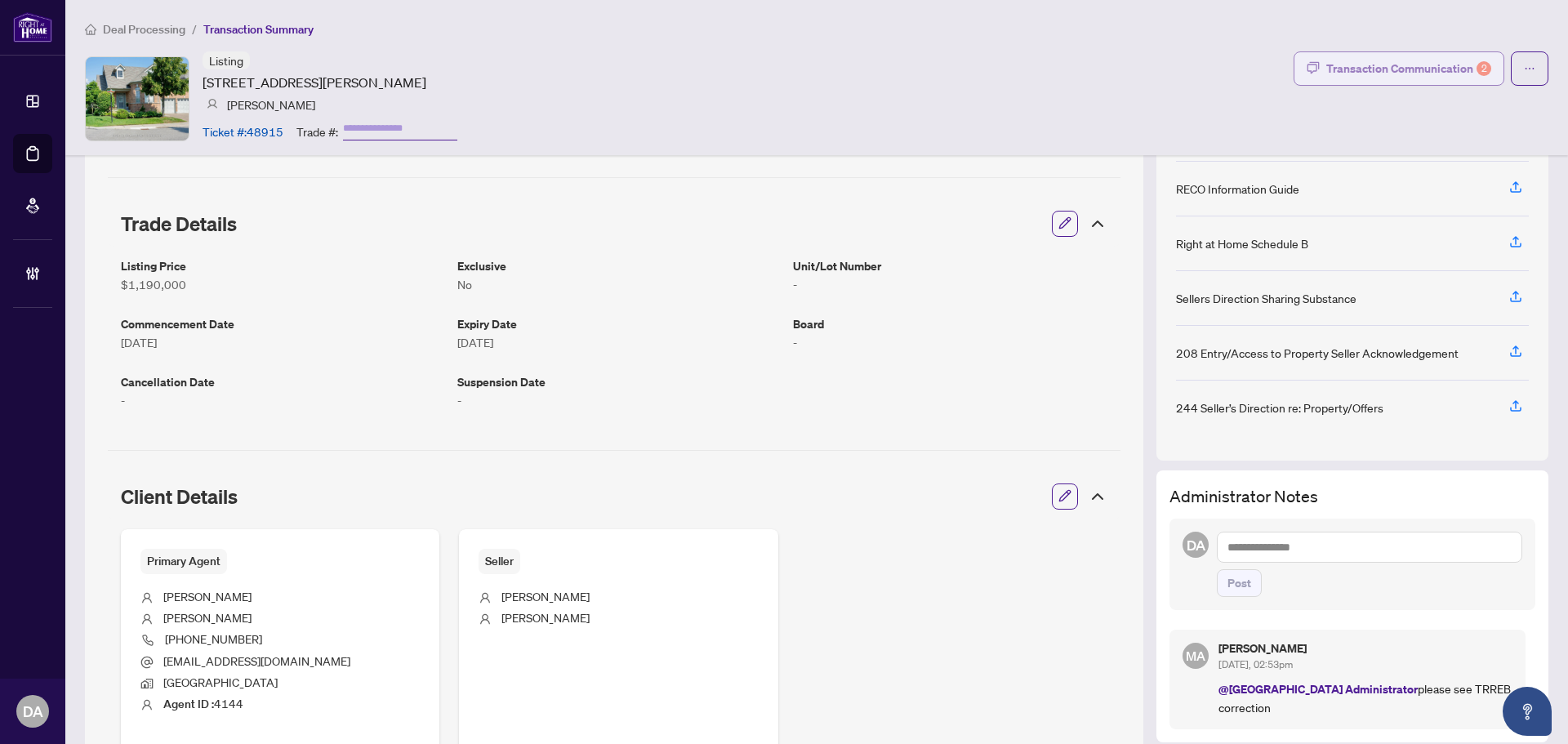
scroll to position [180, 0]
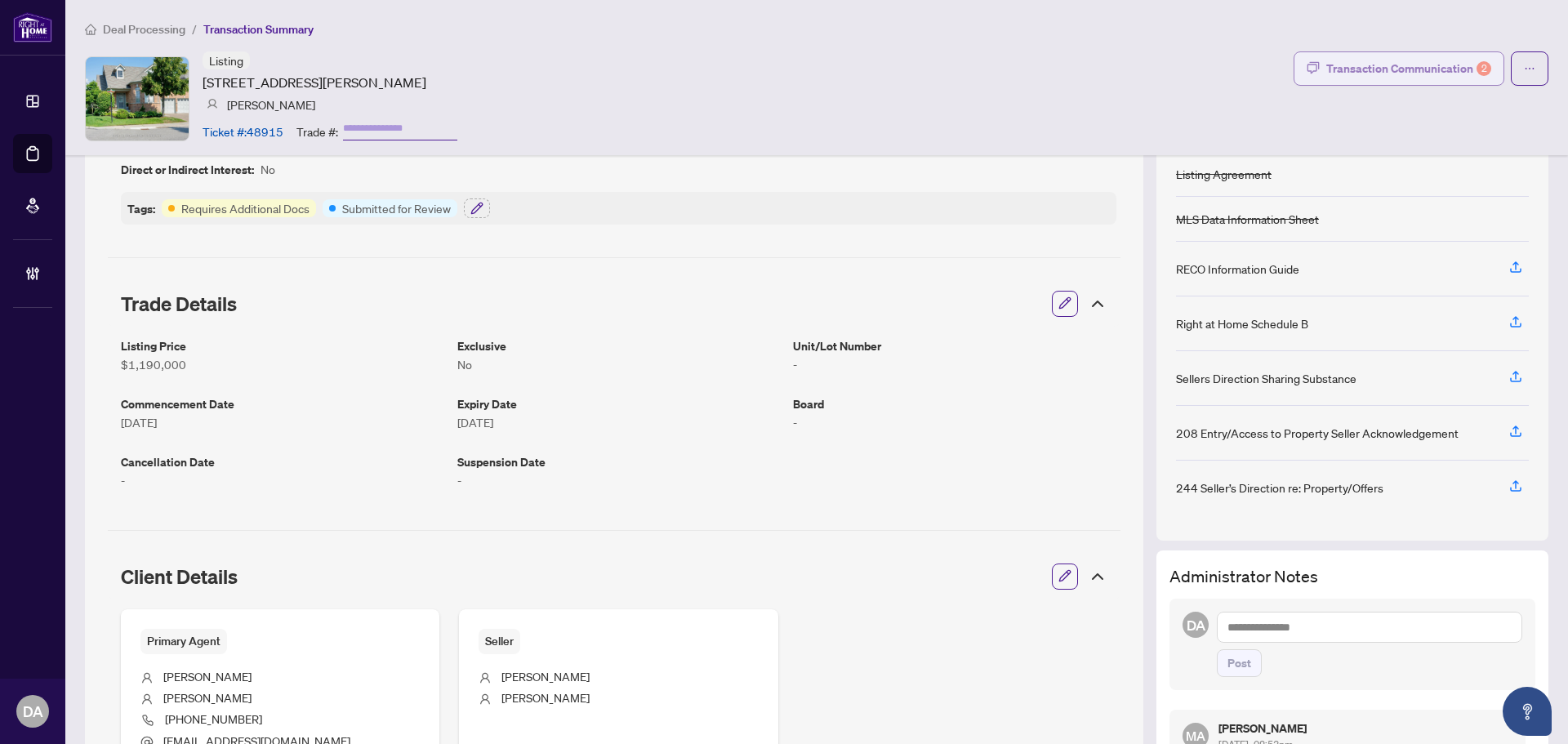
click at [1347, 70] on div "Transaction Communication 2" at bounding box center [1408, 68] width 165 height 26
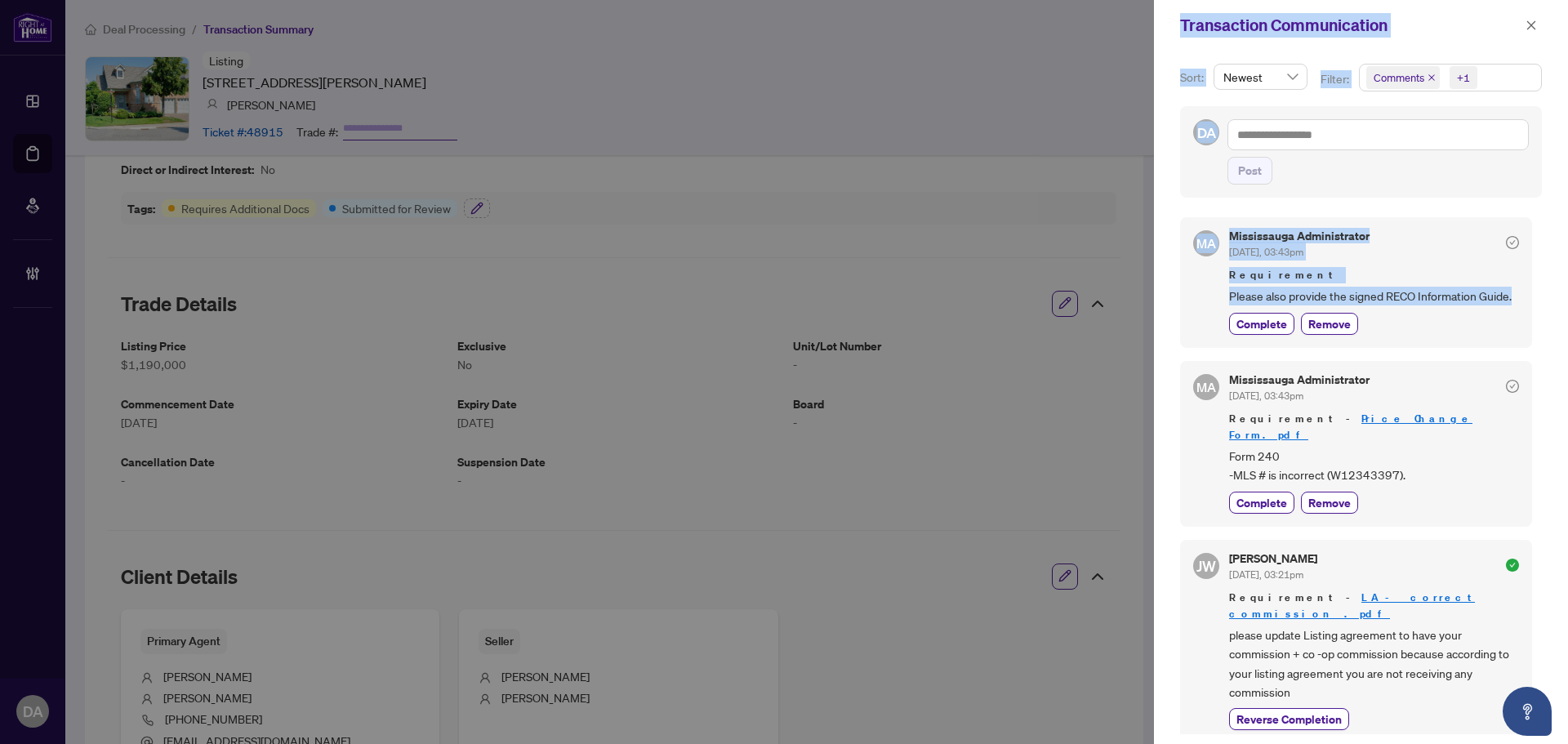
drag, startPoint x: 1311, startPoint y: 304, endPoint x: 1071, endPoint y: 201, distance: 261.2
click at [1099, 194] on div "Transaction Communication Sort: Newest Filter: Comments +1 DA Post MA [GEOGRAPH…" at bounding box center [784, 372] width 1568 height 744
click at [887, 235] on div at bounding box center [784, 372] width 1568 height 744
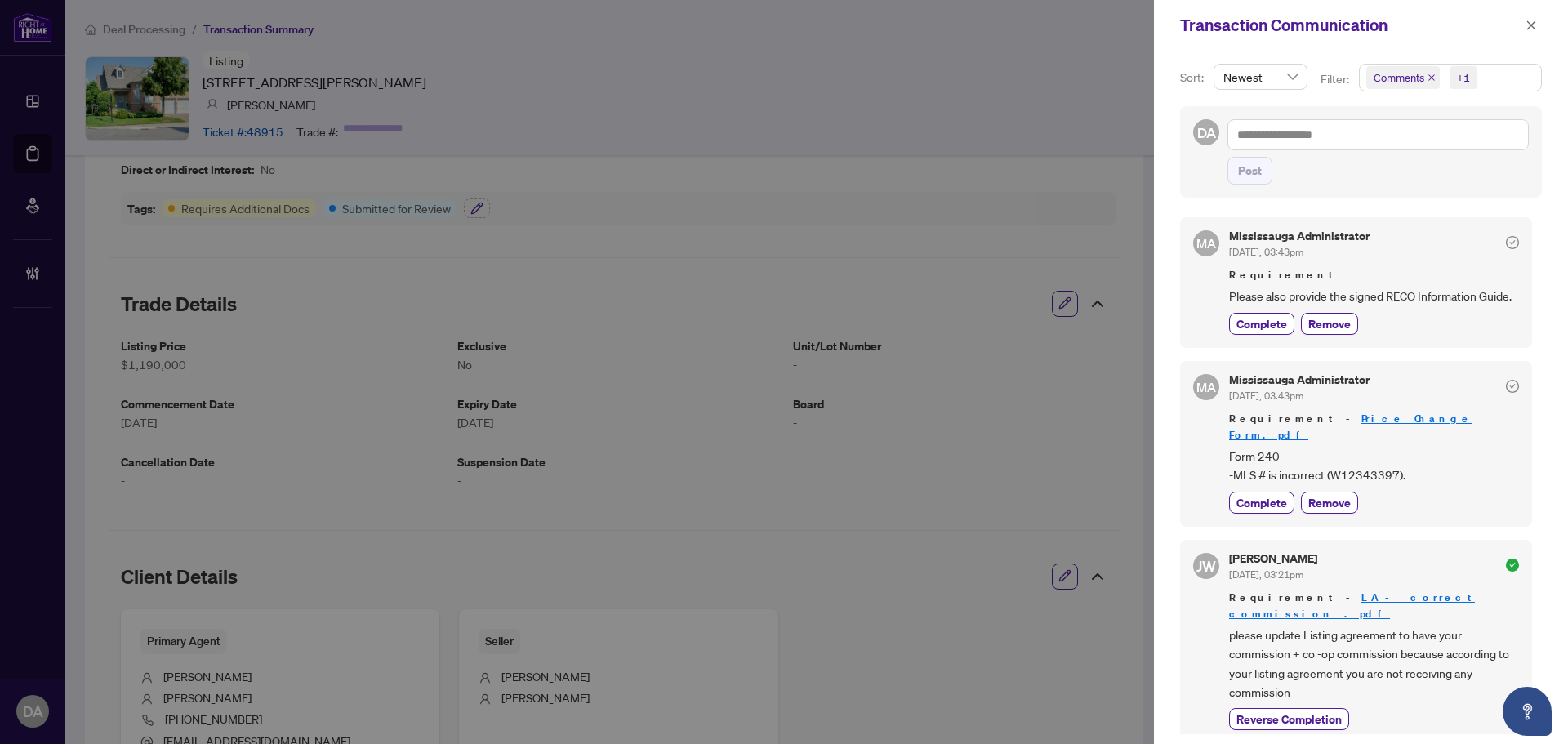
click at [492, 191] on div at bounding box center [784, 372] width 1568 height 744
click at [1534, 32] on span "button" at bounding box center [1530, 25] width 12 height 26
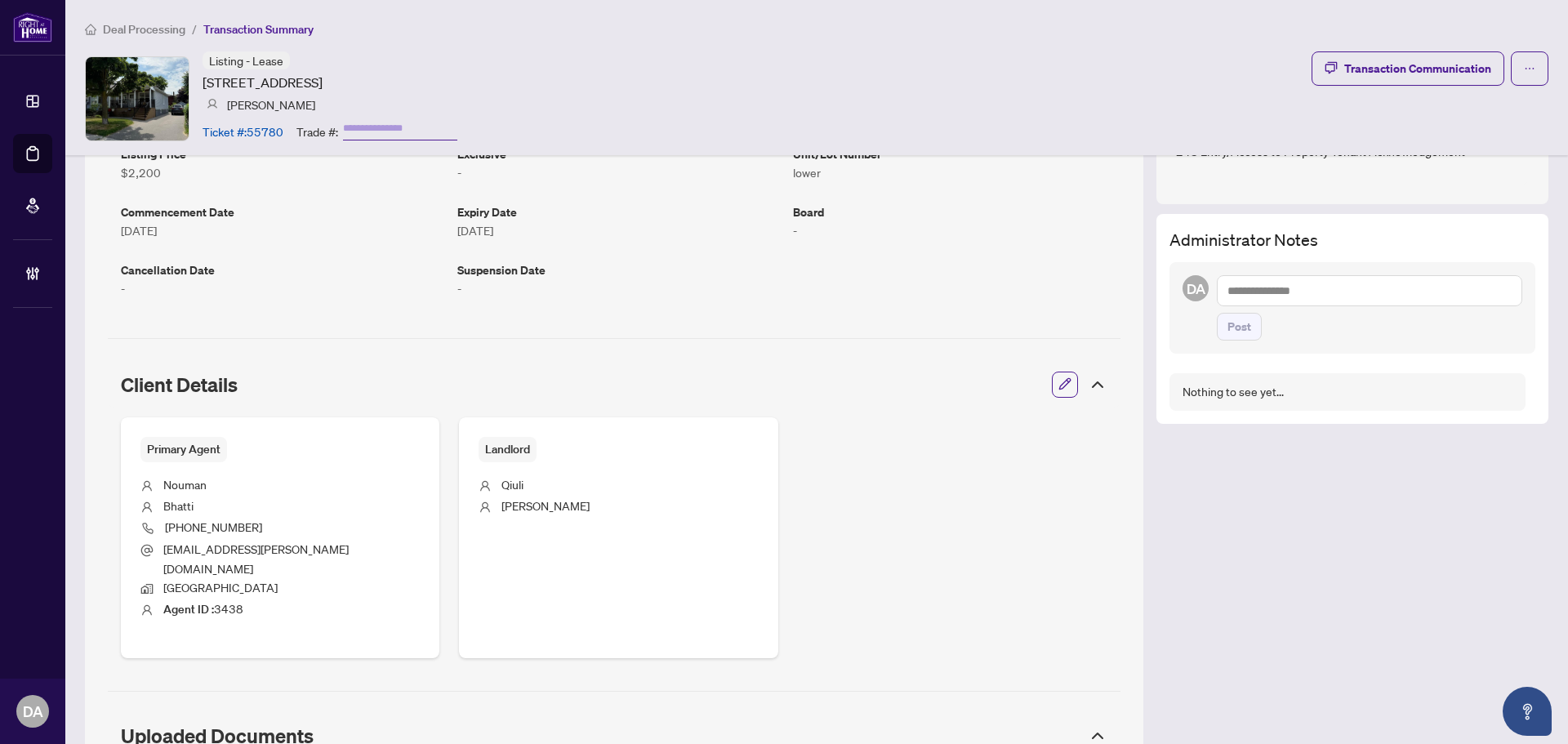
scroll to position [362, 0]
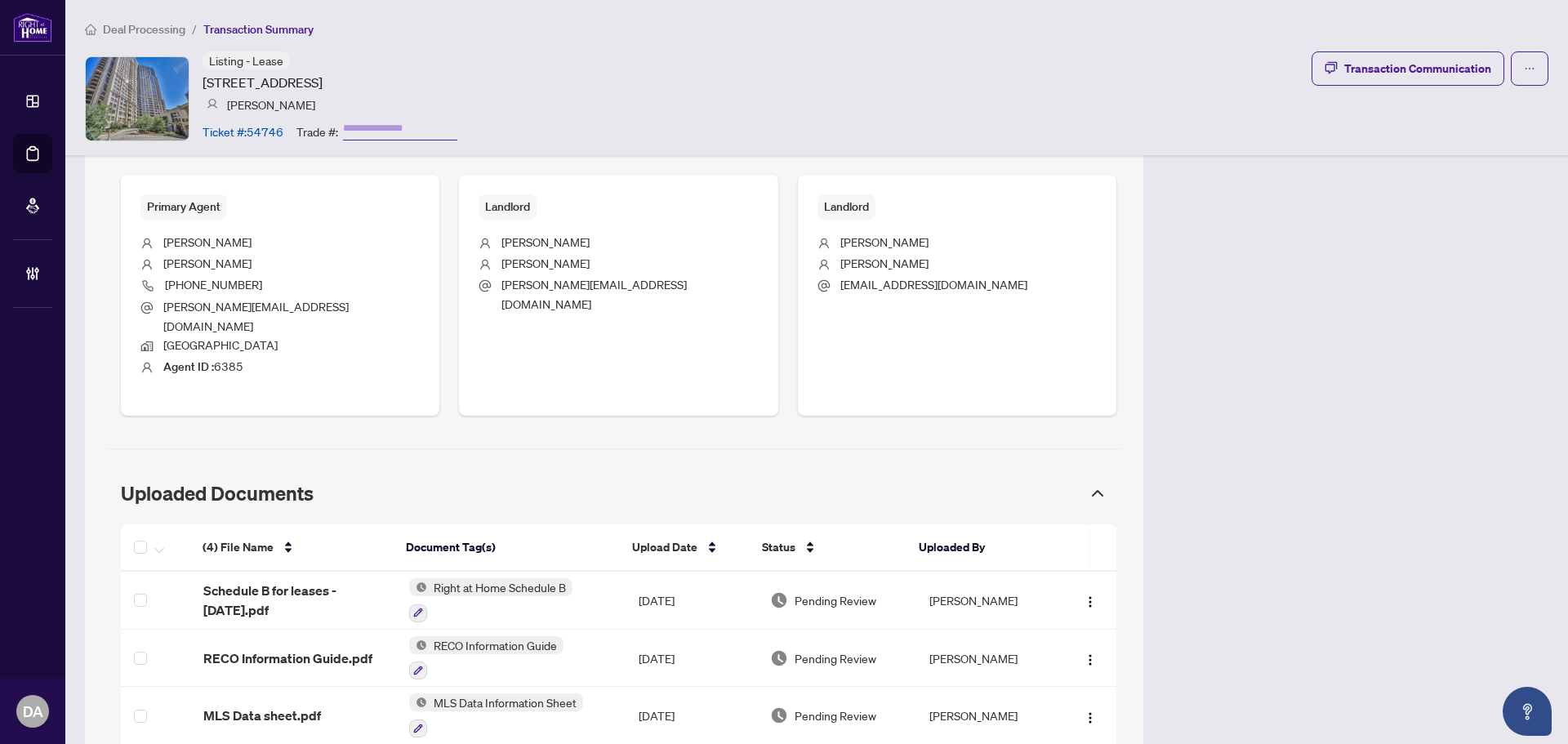
scroll to position [783, 0]
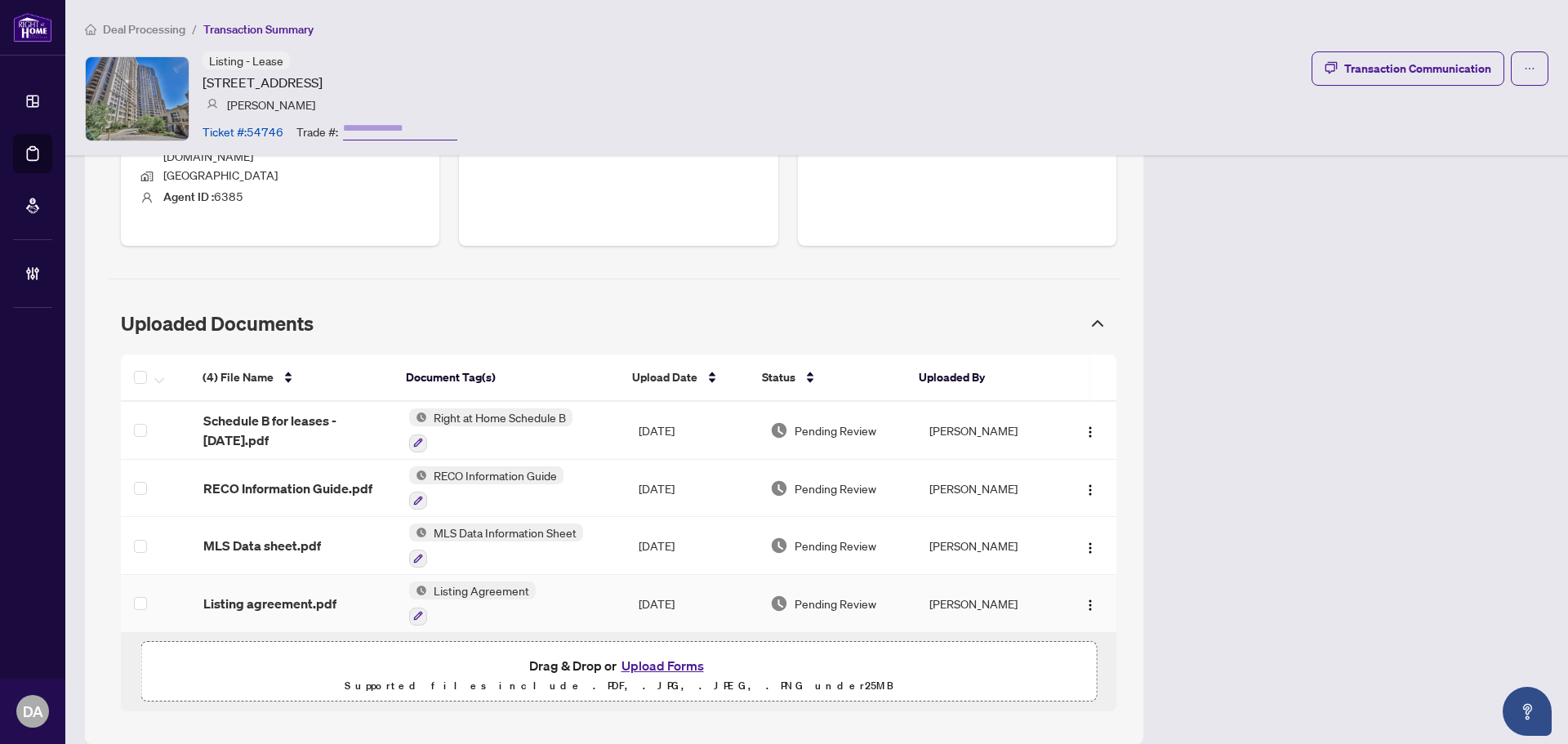
click at [528, 605] on div at bounding box center [471, 615] width 126 height 20
click at [323, 594] on span "Listing agreement.pdf" at bounding box center [269, 604] width 133 height 20
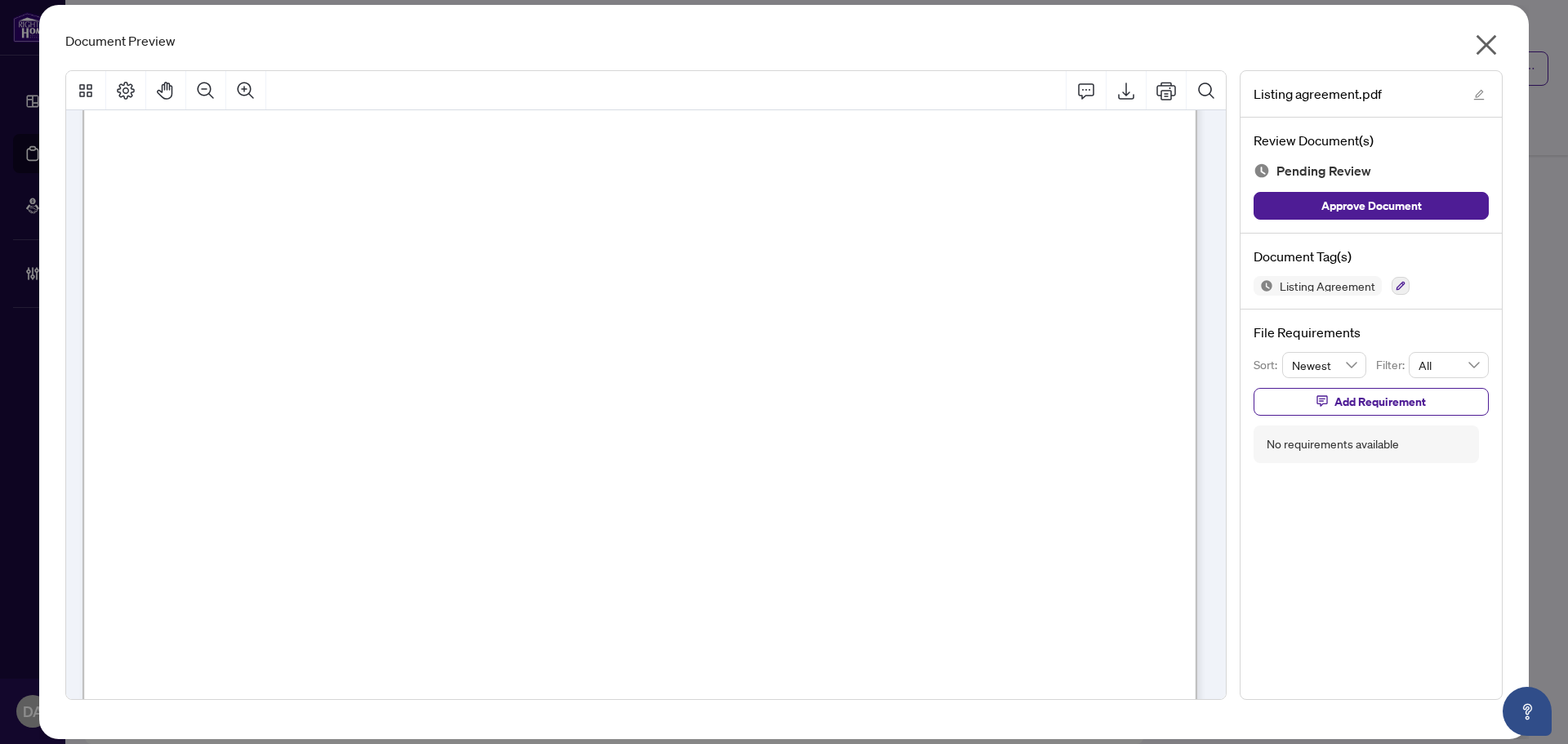
scroll to position [164, 0]
click at [1479, 43] on icon "close" at bounding box center [1486, 45] width 26 height 26
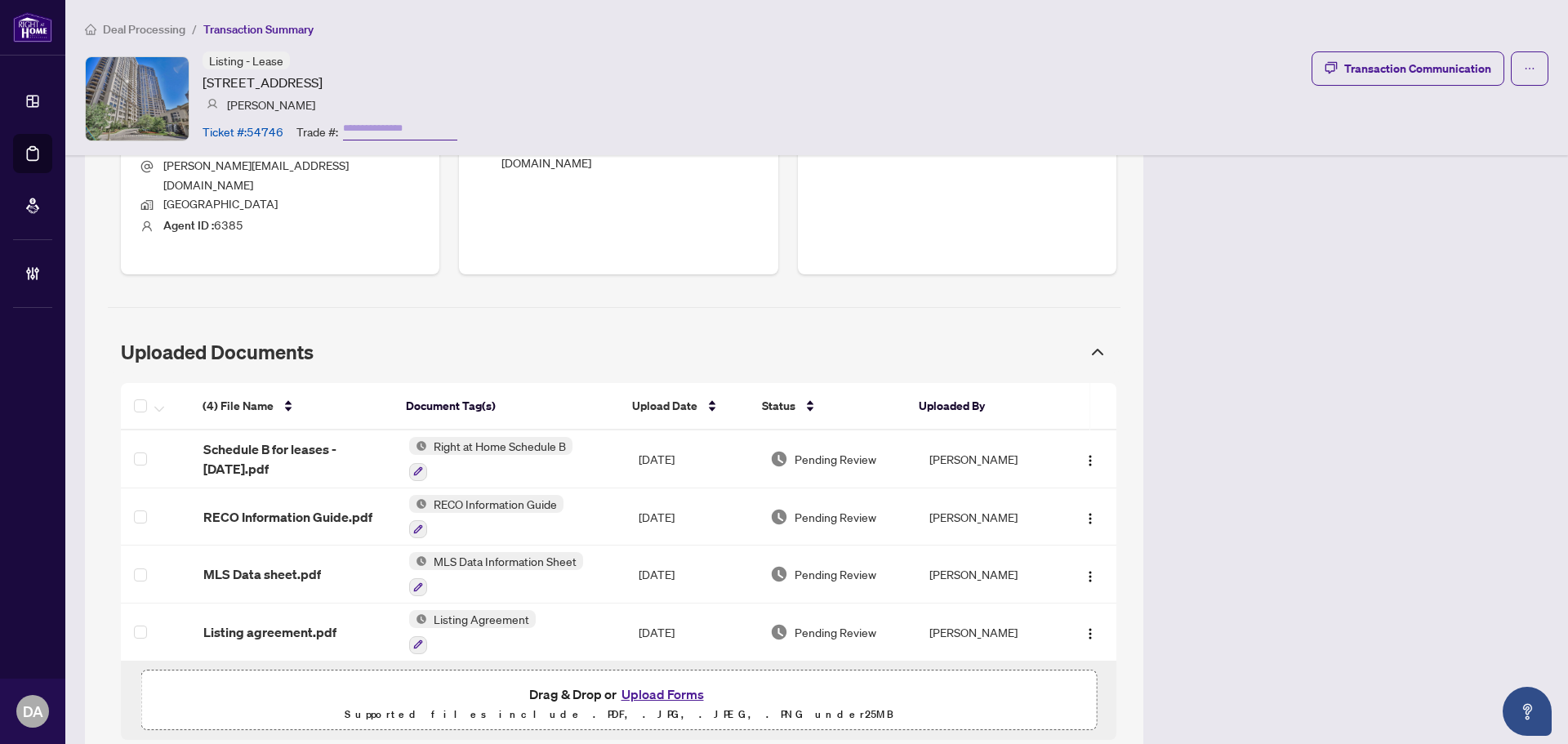
scroll to position [783, 0]
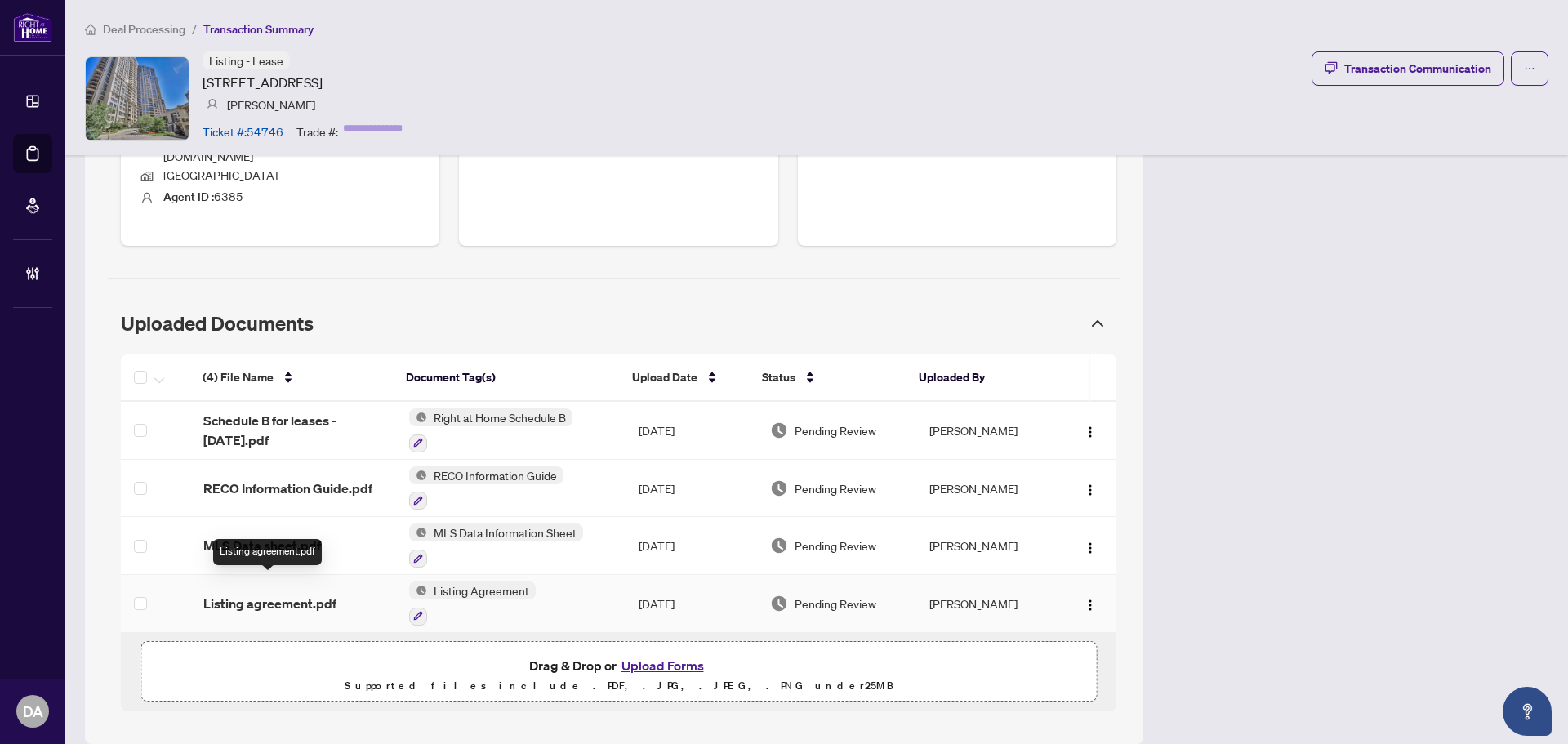
click at [310, 594] on span "Listing agreement.pdf" at bounding box center [269, 604] width 133 height 20
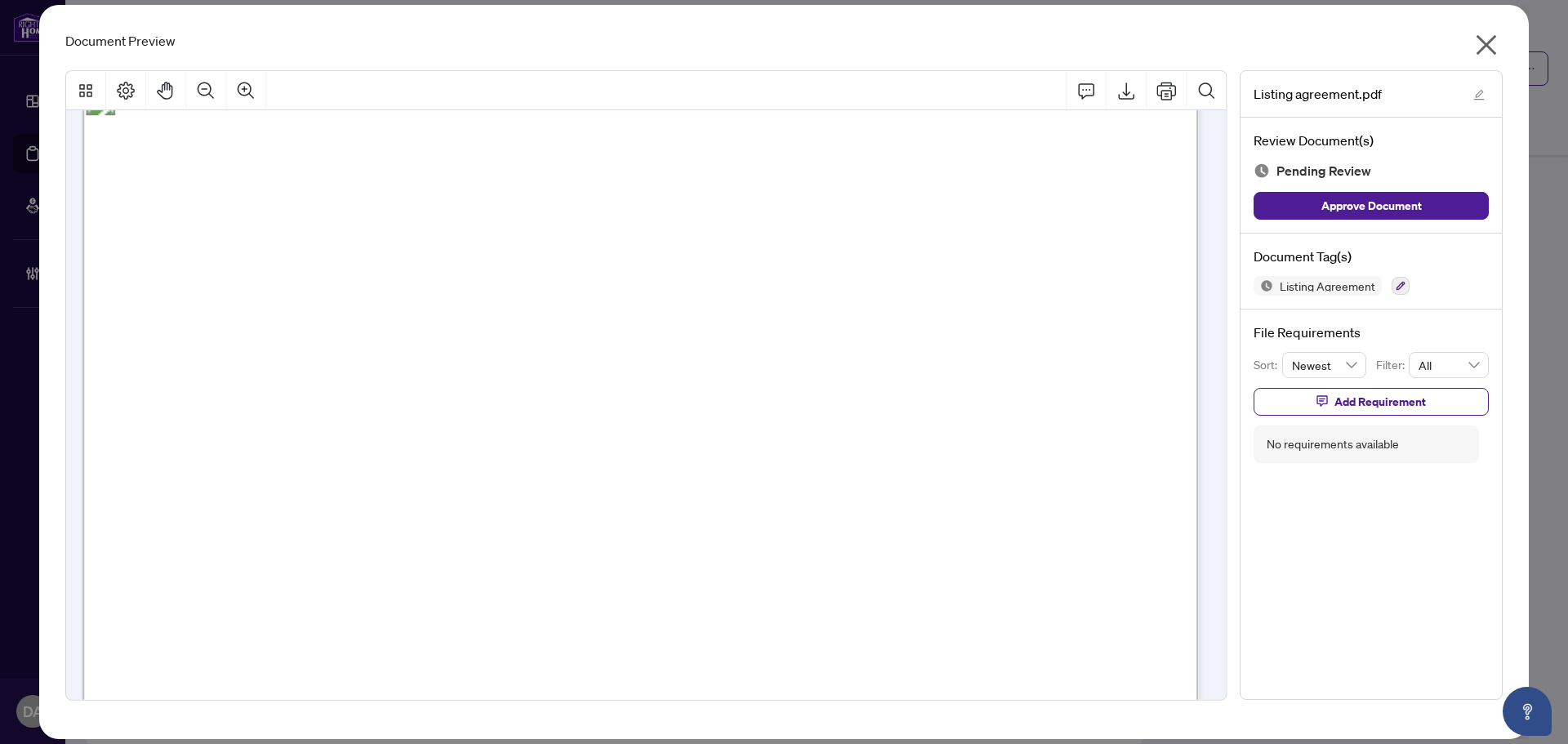
scroll to position [81, 0]
drag, startPoint x: 407, startPoint y: 314, endPoint x: 438, endPoint y: 401, distance: 92.4
drag, startPoint x: 222, startPoint y: 327, endPoint x: 249, endPoint y: 437, distance: 113.3
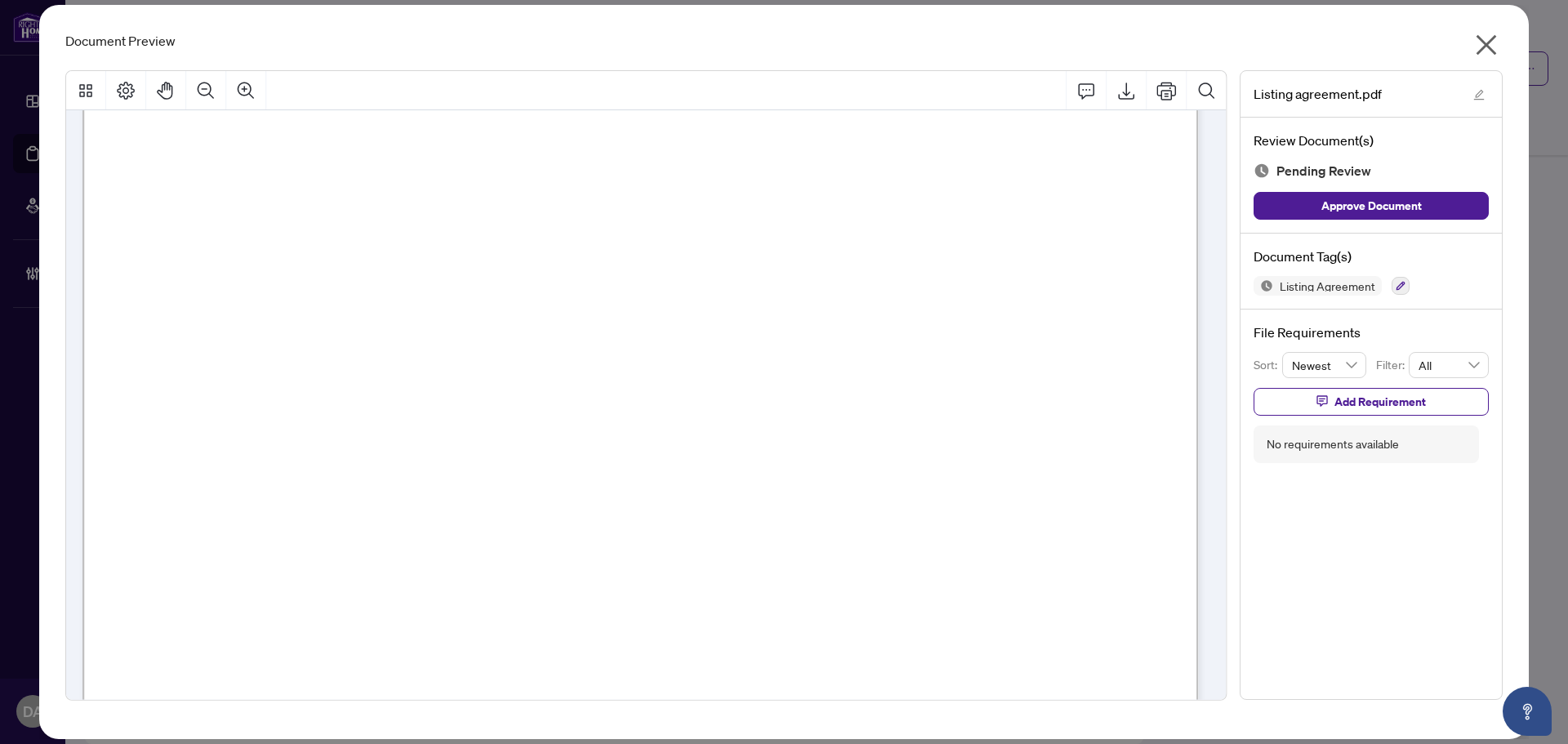
click at [1482, 41] on icon "close" at bounding box center [1486, 45] width 21 height 21
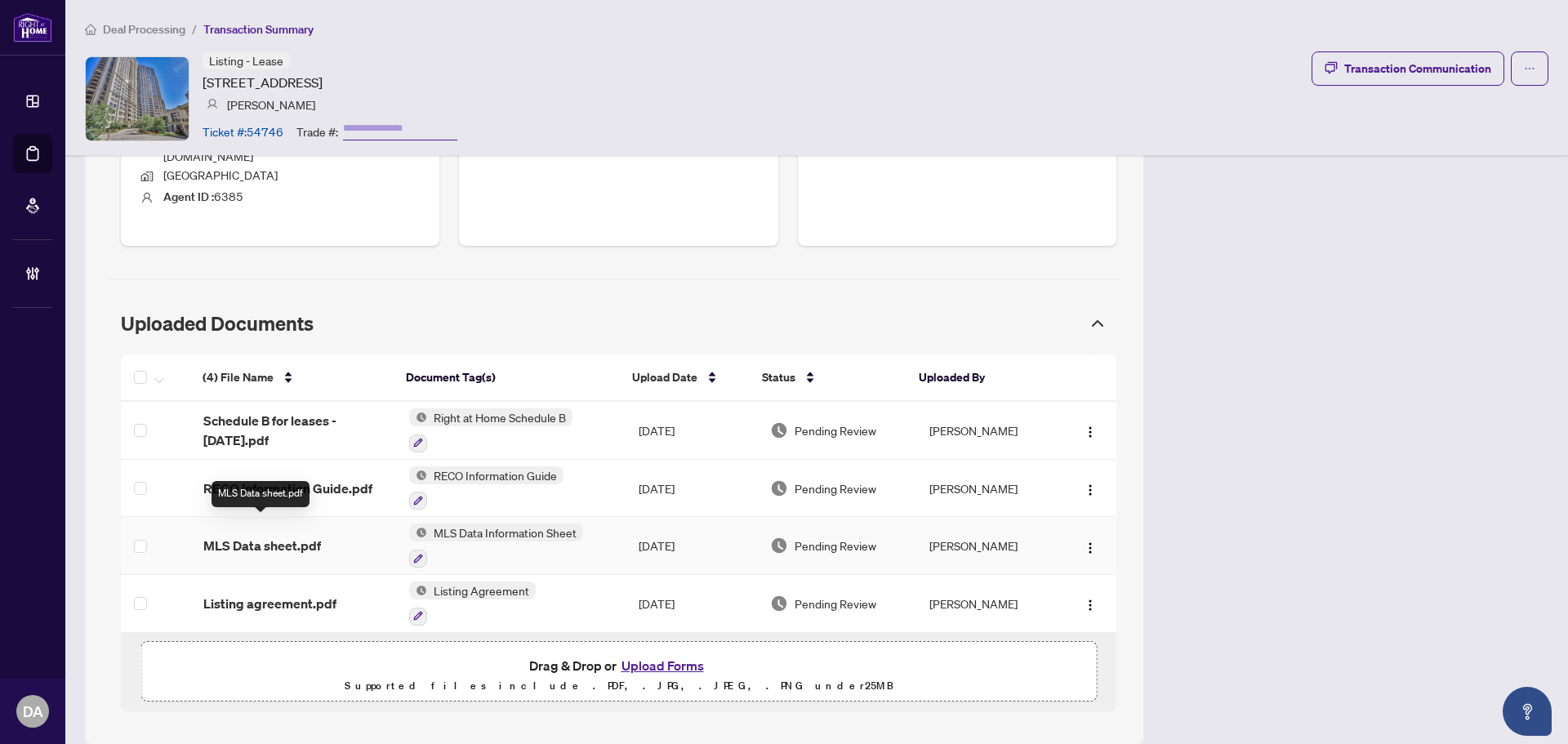
click at [289, 536] on span "MLS Data sheet.pdf" at bounding box center [261, 545] width 117 height 20
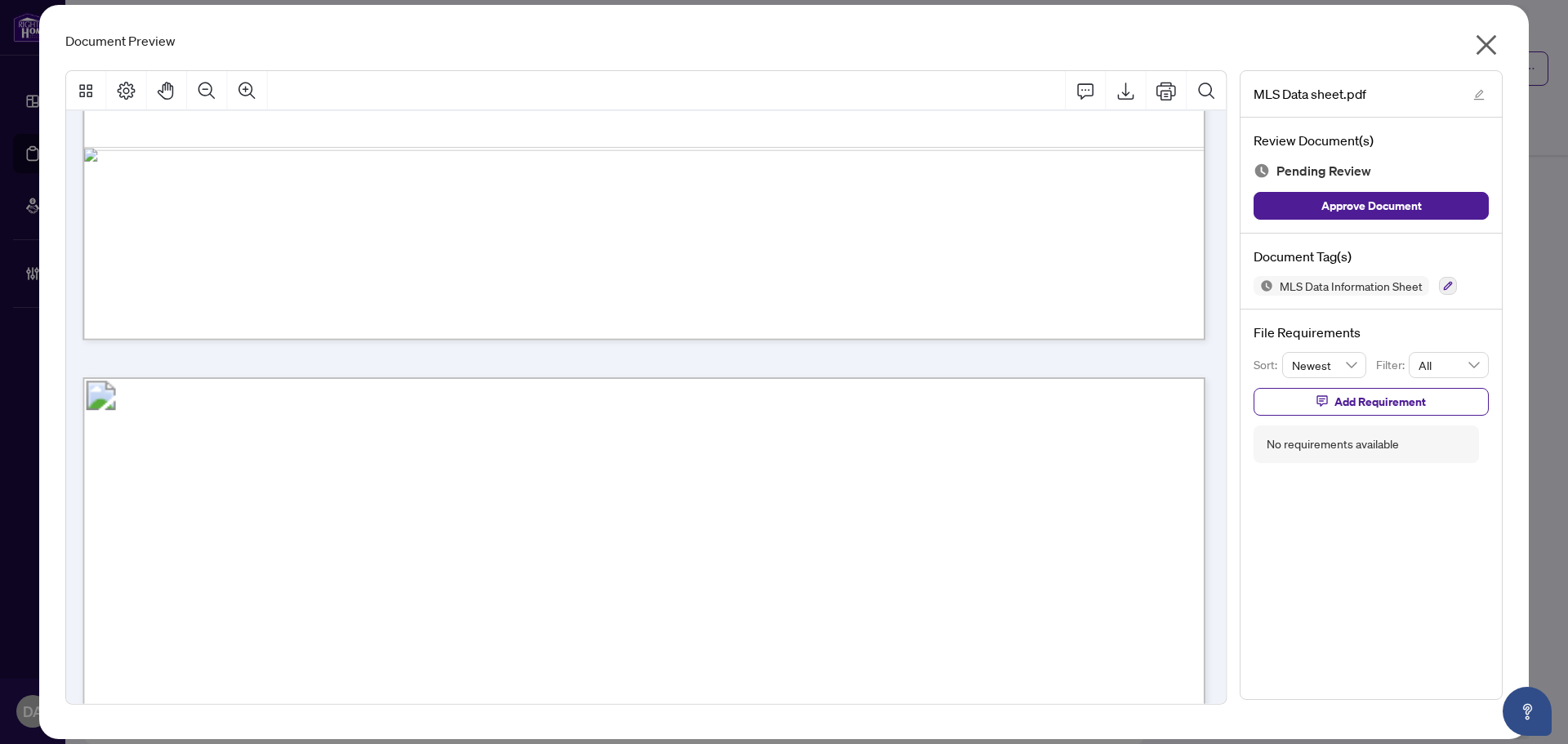
scroll to position [17713, 0]
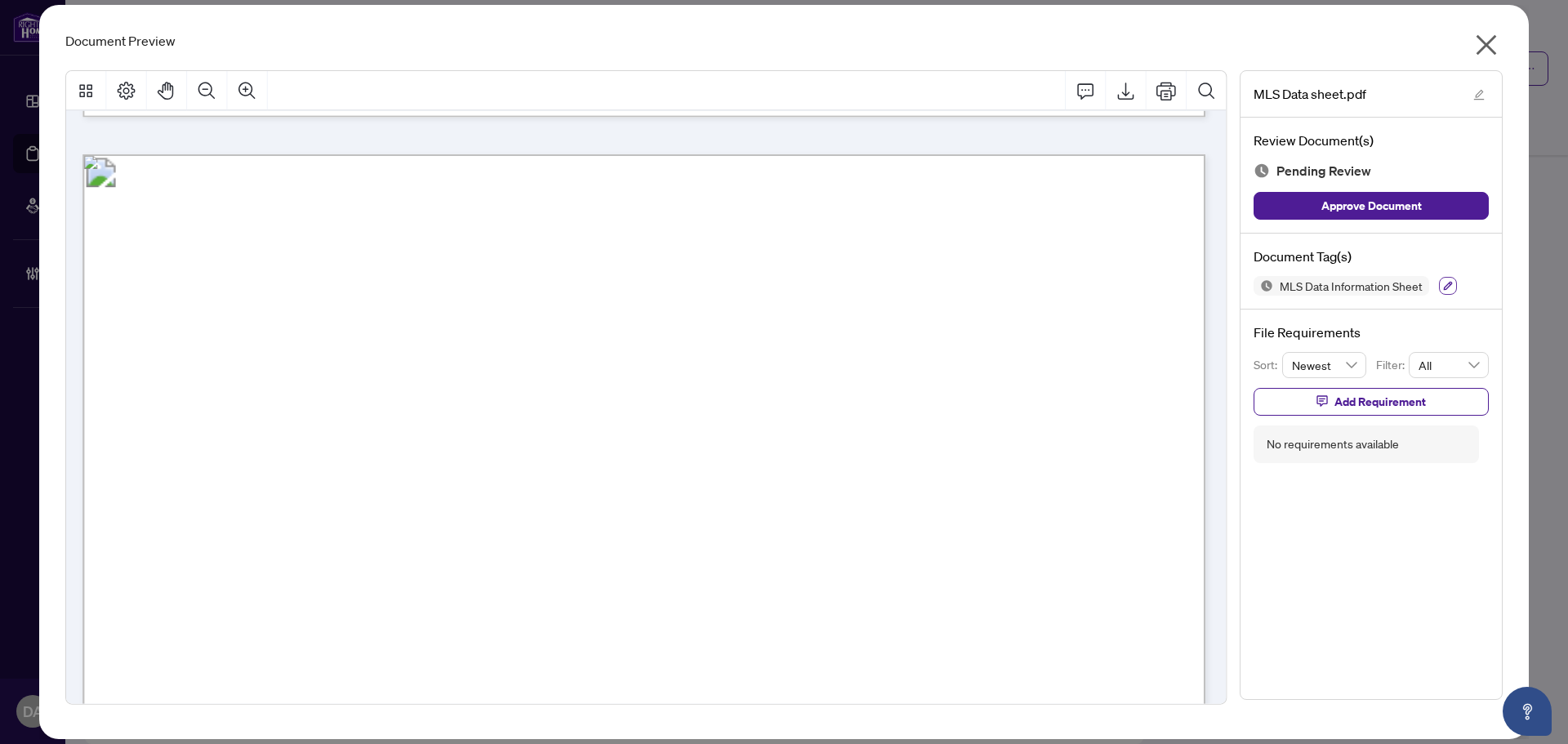
click at [1441, 285] on button "button" at bounding box center [1447, 285] width 18 height 18
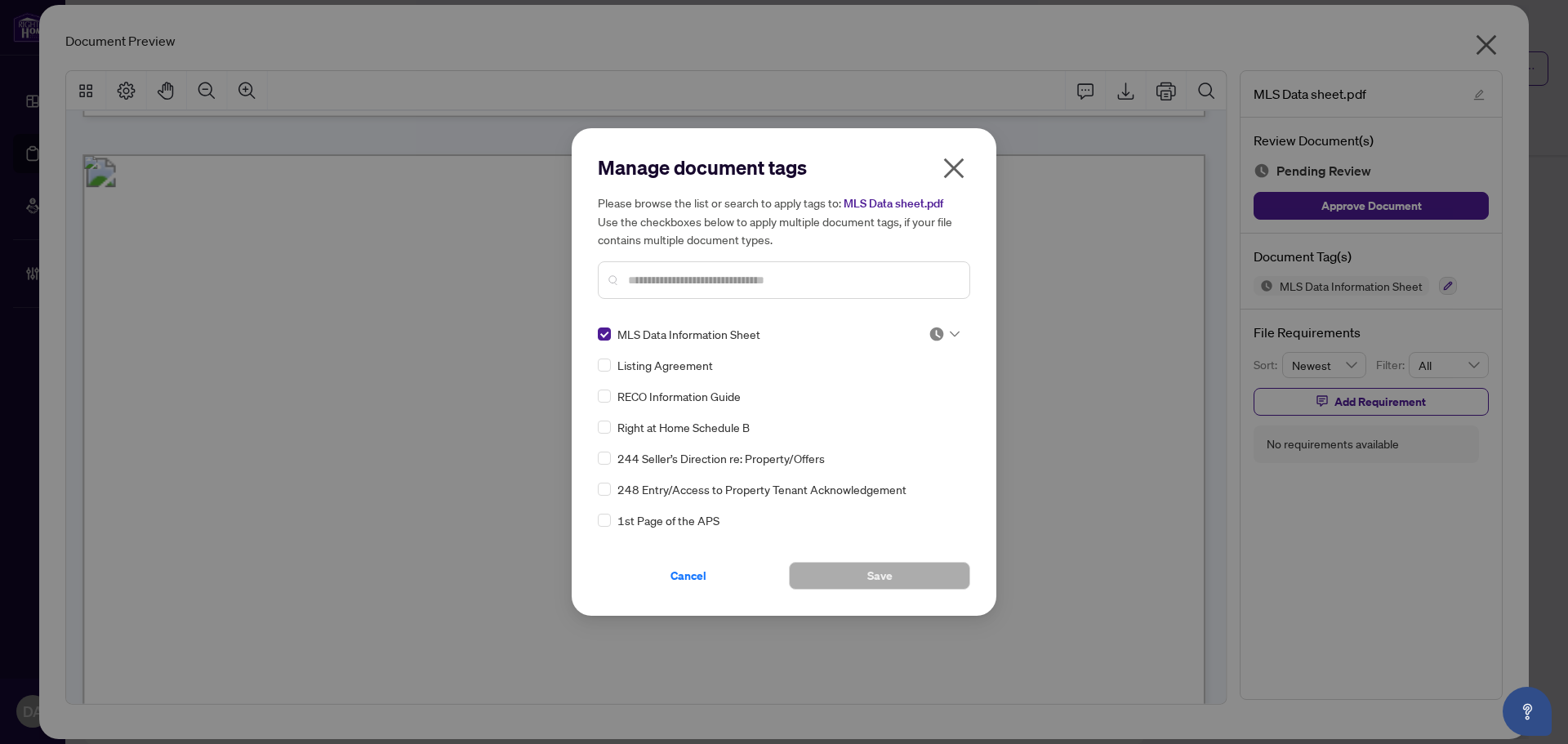
click at [936, 330] on img at bounding box center [937, 334] width 16 height 16
click at [912, 403] on div "Approved" at bounding box center [890, 413] width 124 height 26
click at [885, 574] on span "Save" at bounding box center [879, 575] width 25 height 26
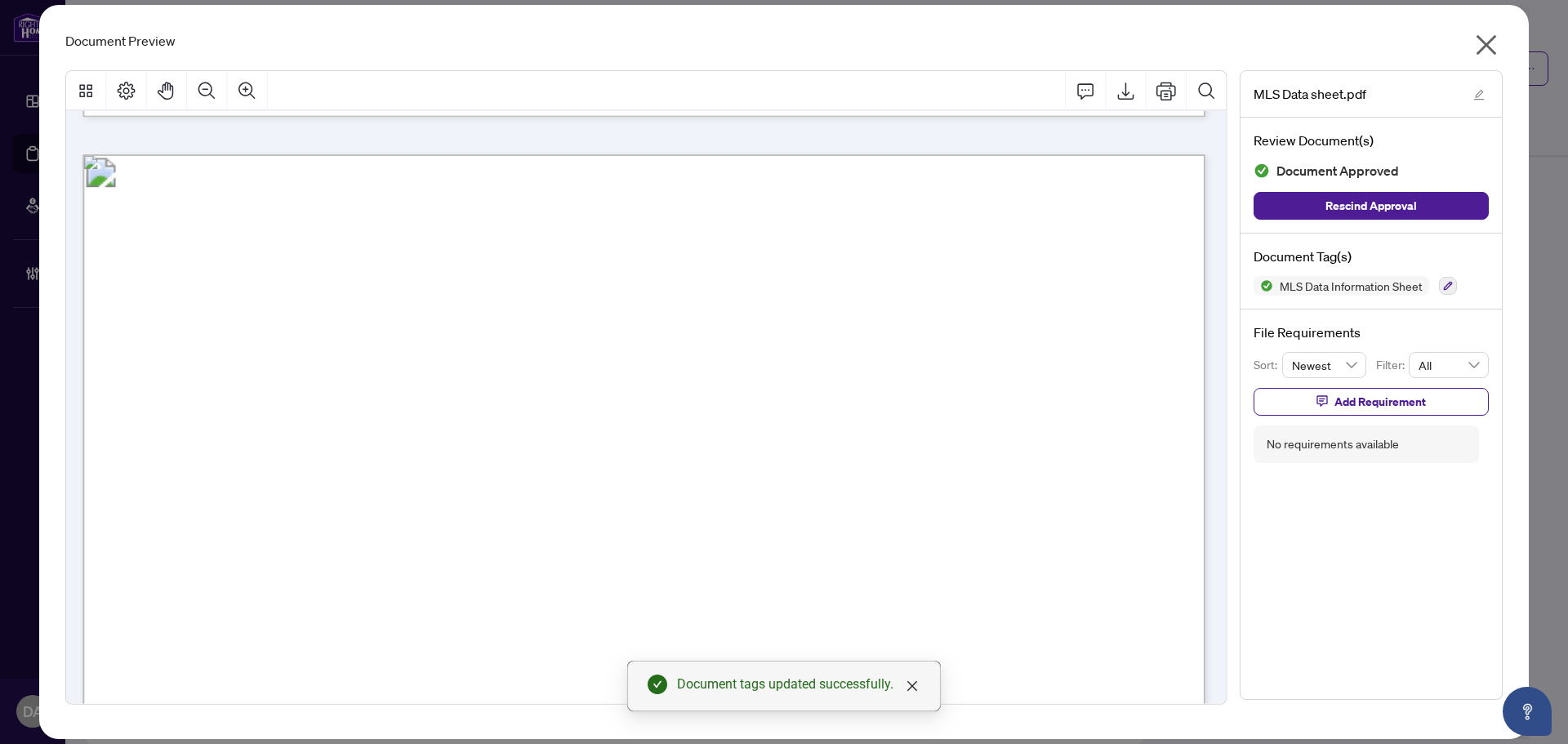
click at [1475, 48] on icon "close" at bounding box center [1486, 45] width 26 height 26
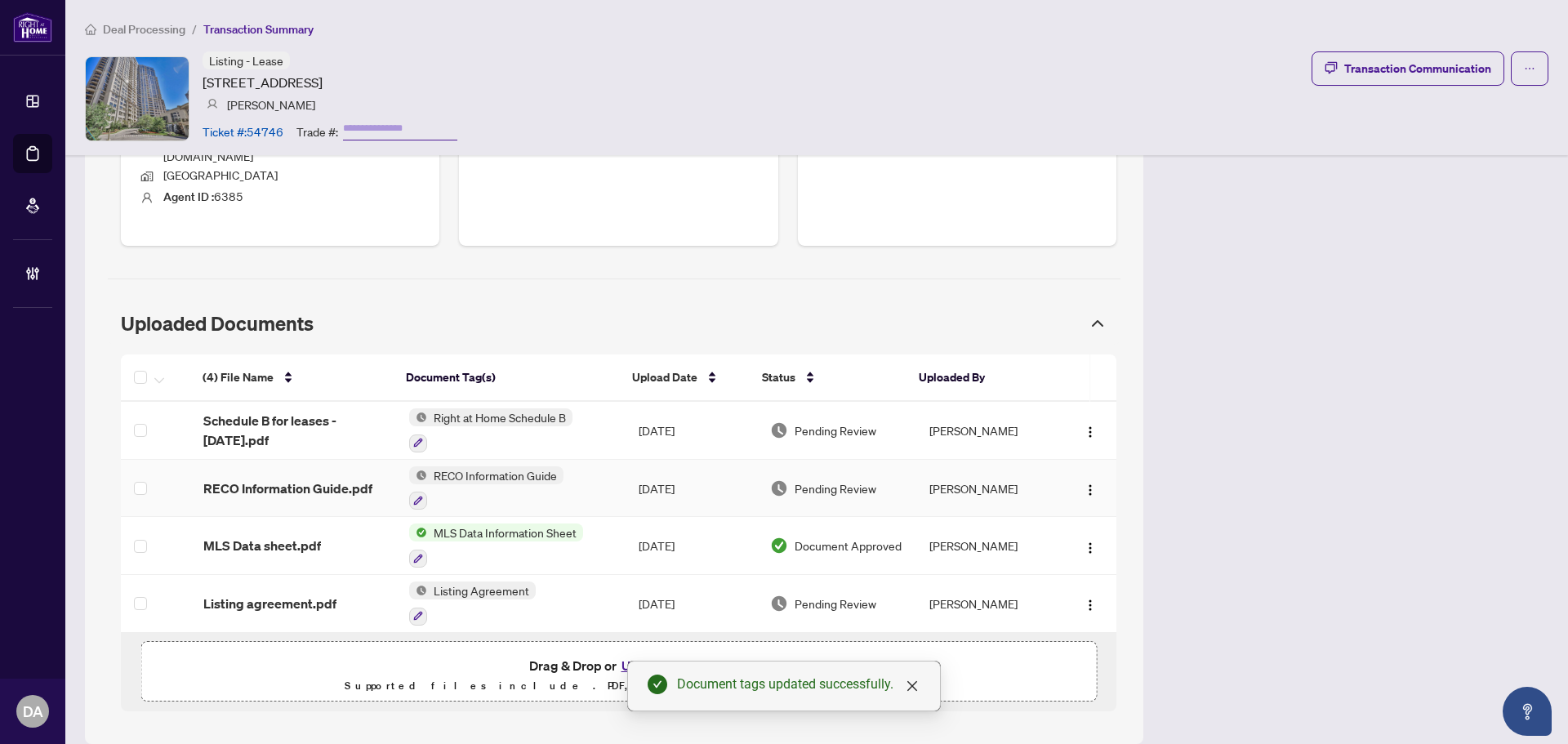
click at [587, 467] on td "RECO Information Guide" at bounding box center [511, 488] width 229 height 58
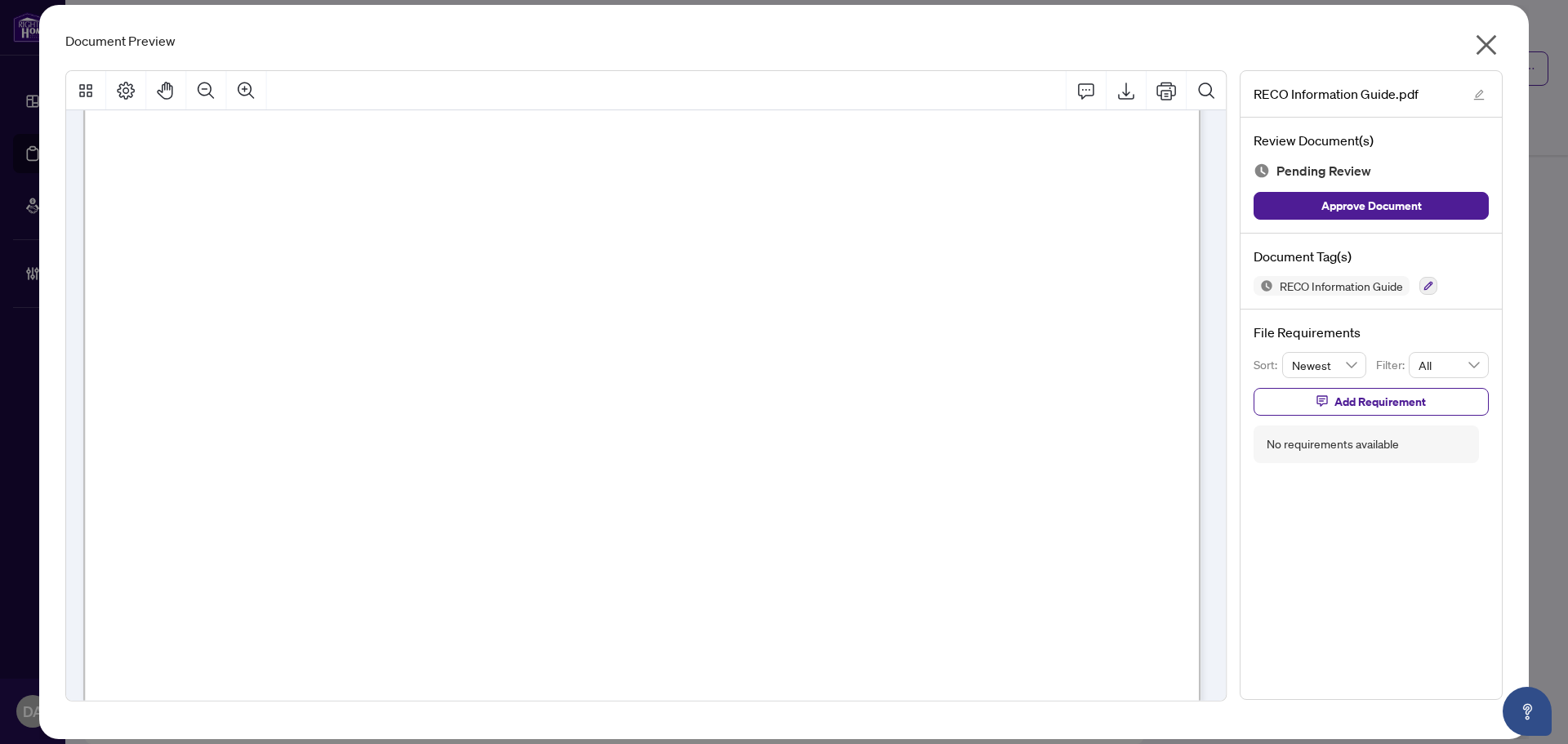
scroll to position [18141, 0]
click at [1424, 285] on icon "button" at bounding box center [1428, 285] width 10 height 10
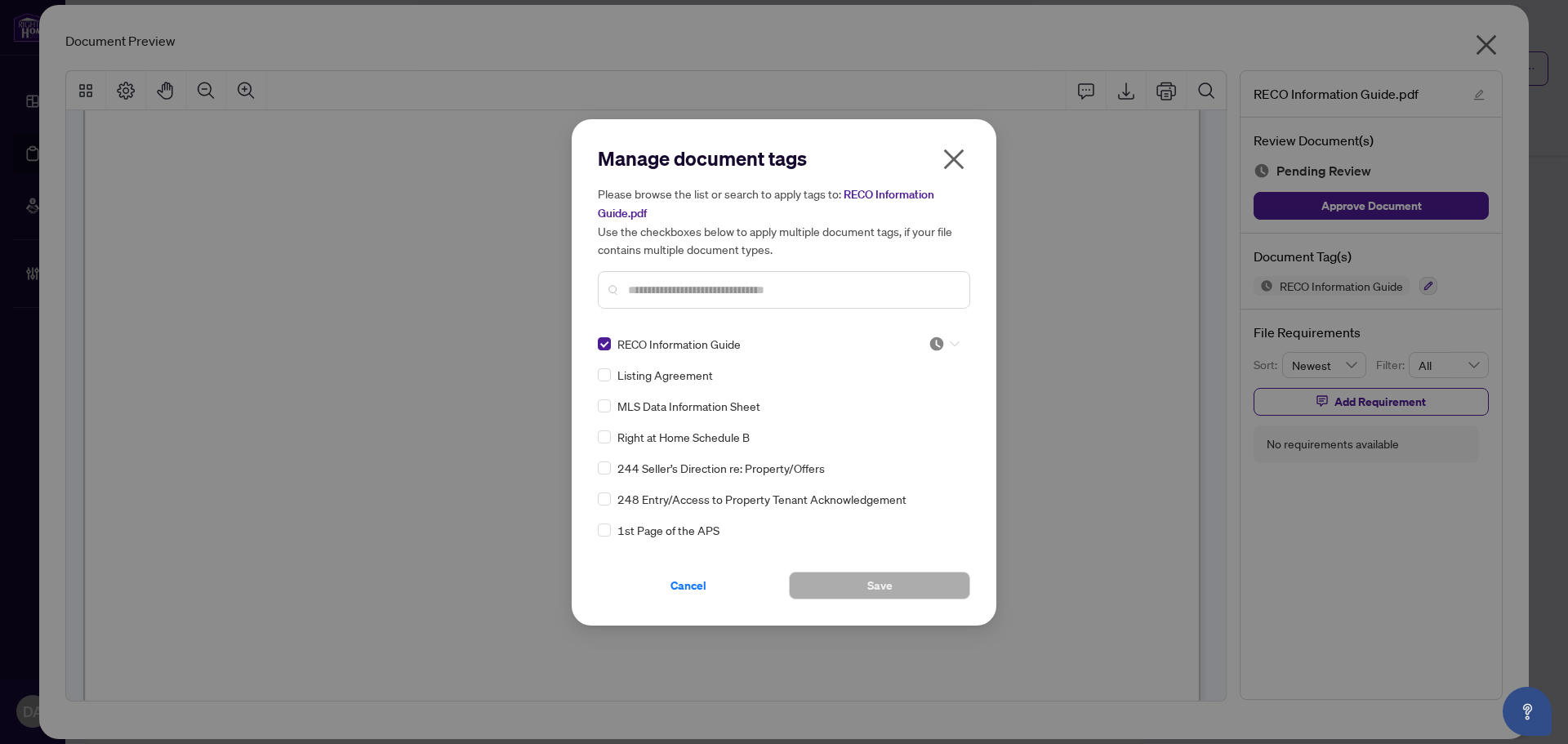
click at [937, 342] on img at bounding box center [937, 343] width 16 height 16
click at [914, 419] on div "Approved" at bounding box center [890, 423] width 105 height 18
click at [908, 583] on button "Save" at bounding box center [879, 585] width 182 height 28
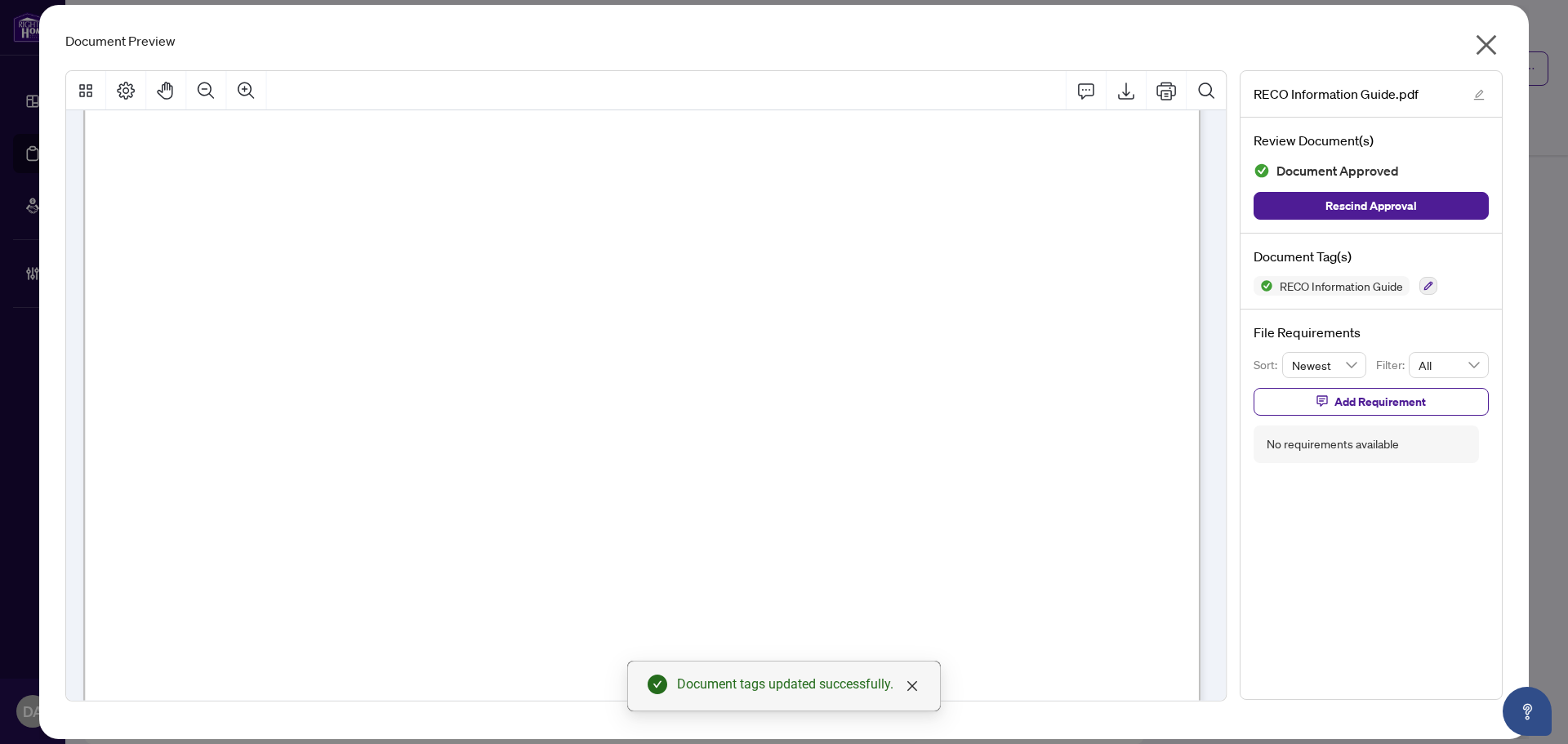
scroll to position [18636, 0]
click at [1482, 38] on icon "close" at bounding box center [1486, 45] width 26 height 26
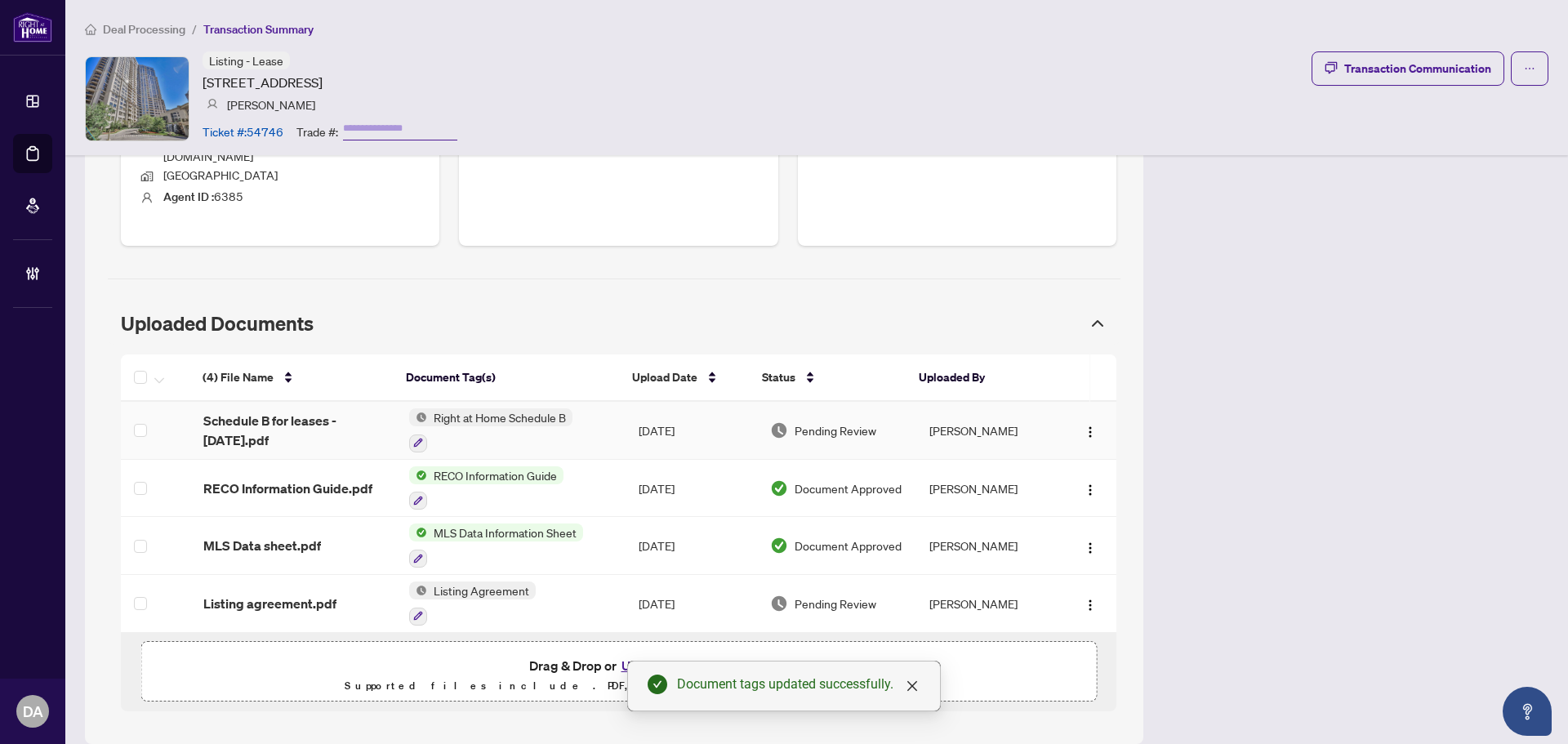
click at [586, 418] on td "Right at Home Schedule B" at bounding box center [511, 430] width 229 height 58
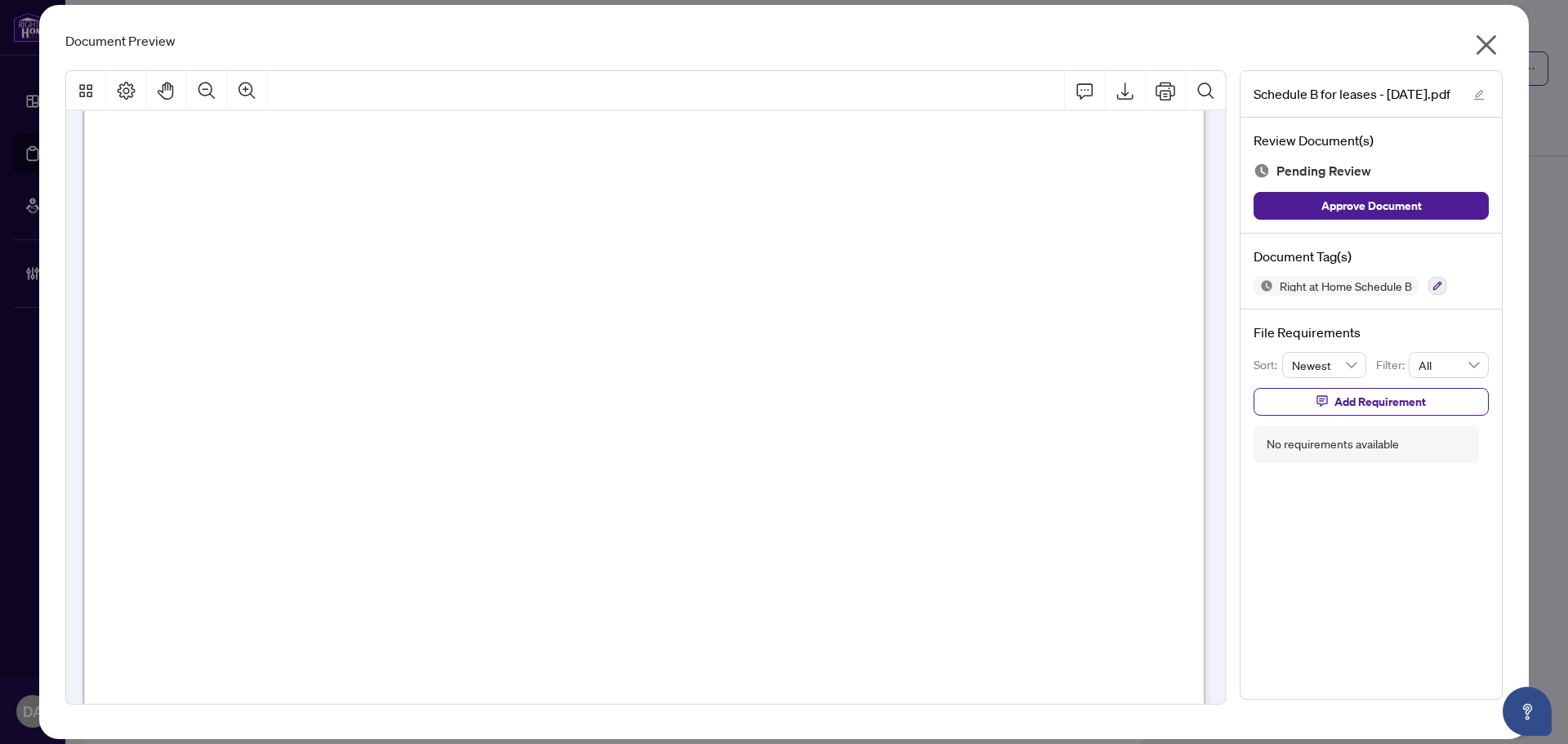
scroll to position [408, 0]
click at [1437, 276] on button "button" at bounding box center [1437, 285] width 18 height 18
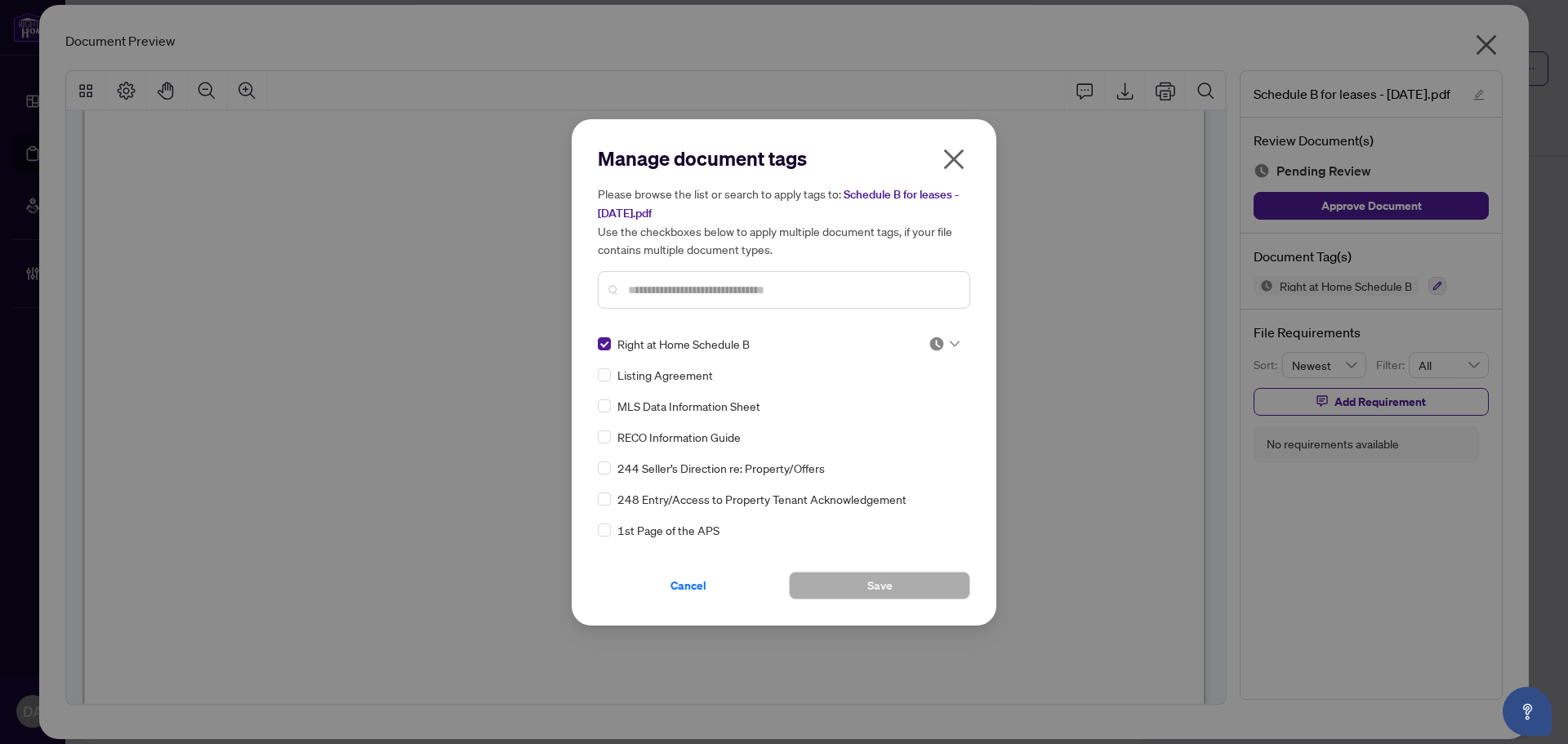
click at [931, 342] on img at bounding box center [937, 343] width 16 height 16
click at [854, 431] on div "Approved" at bounding box center [890, 423] width 105 height 18
click at [827, 595] on button "Save" at bounding box center [879, 585] width 182 height 28
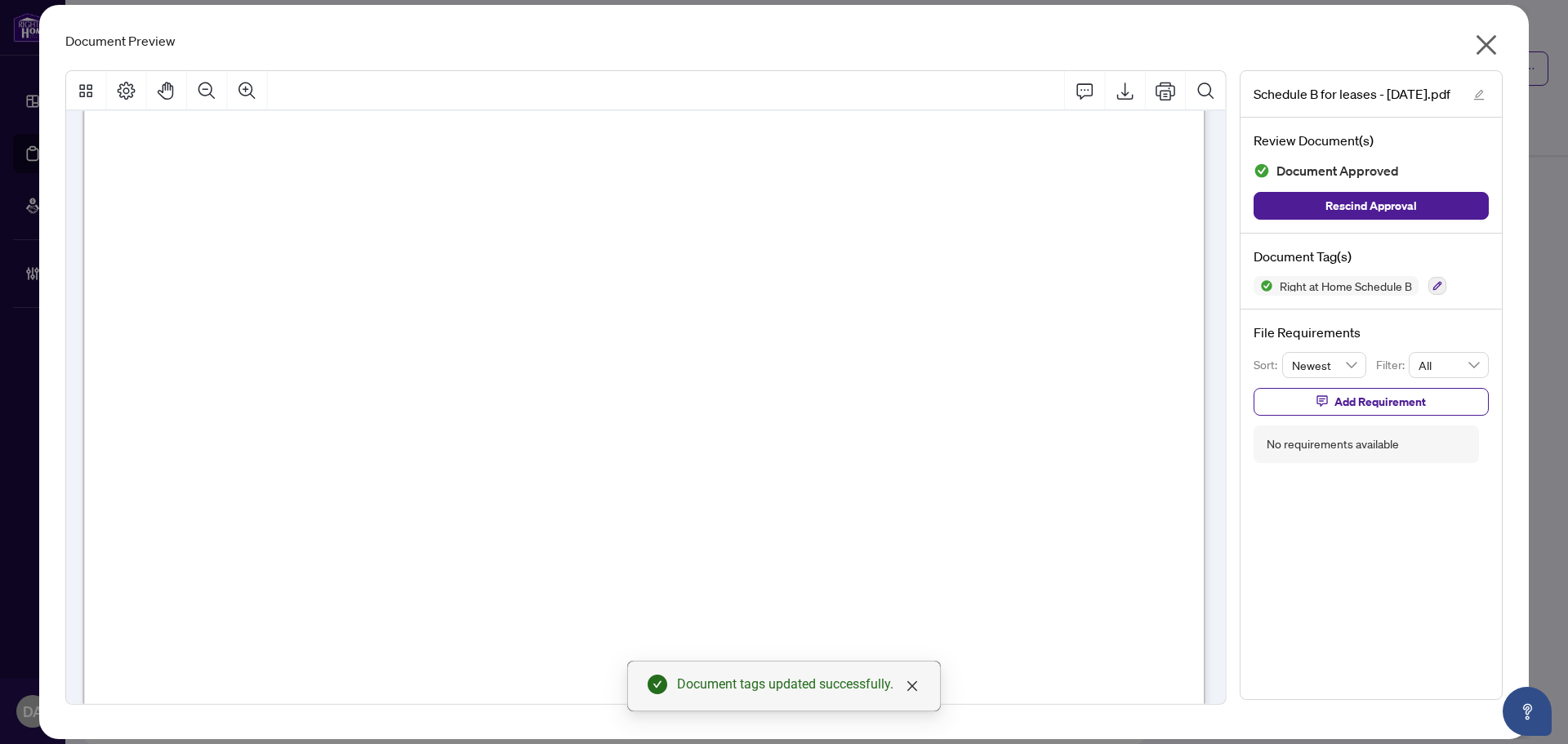
scroll to position [0, 0]
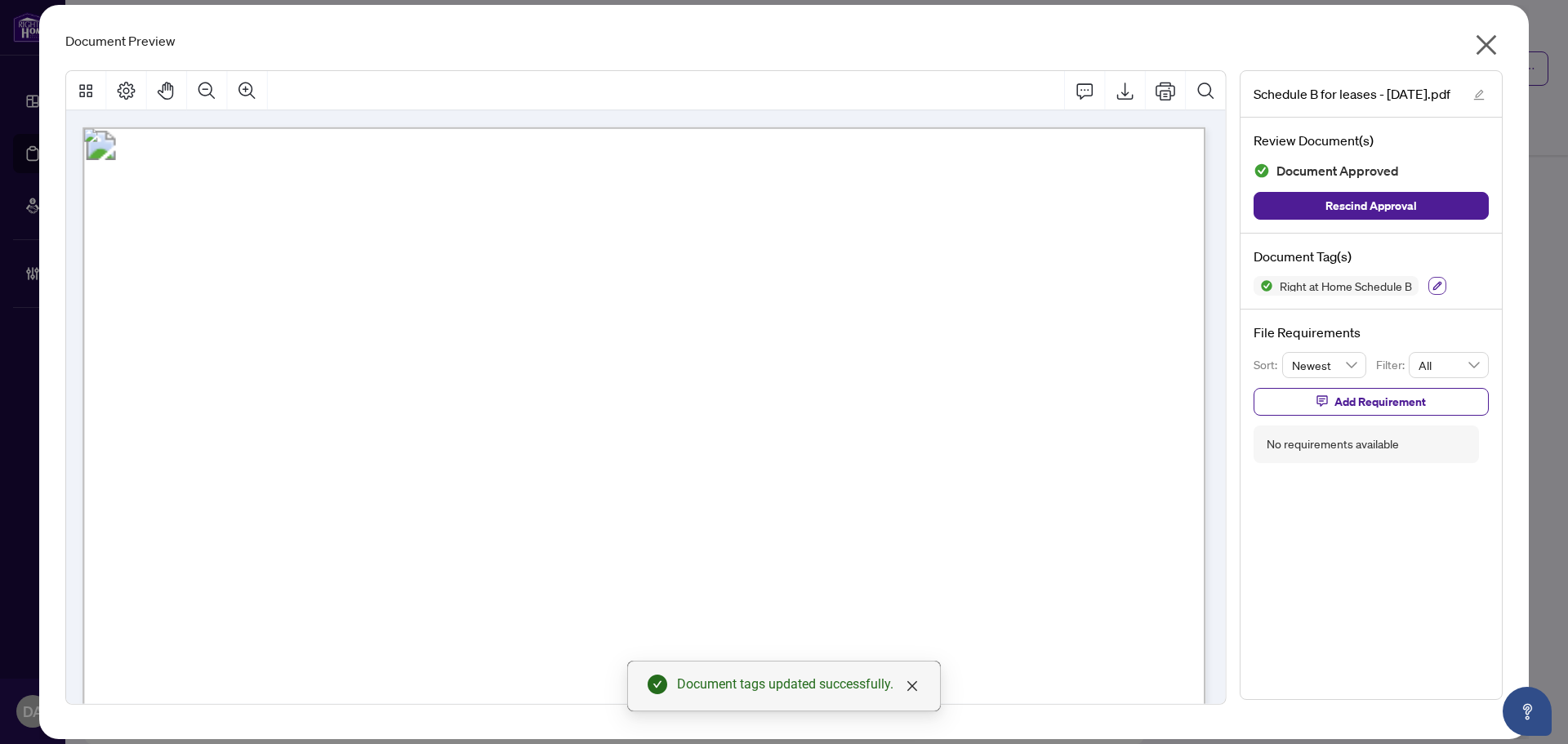
click at [1437, 287] on icon "button" at bounding box center [1437, 286] width 9 height 9
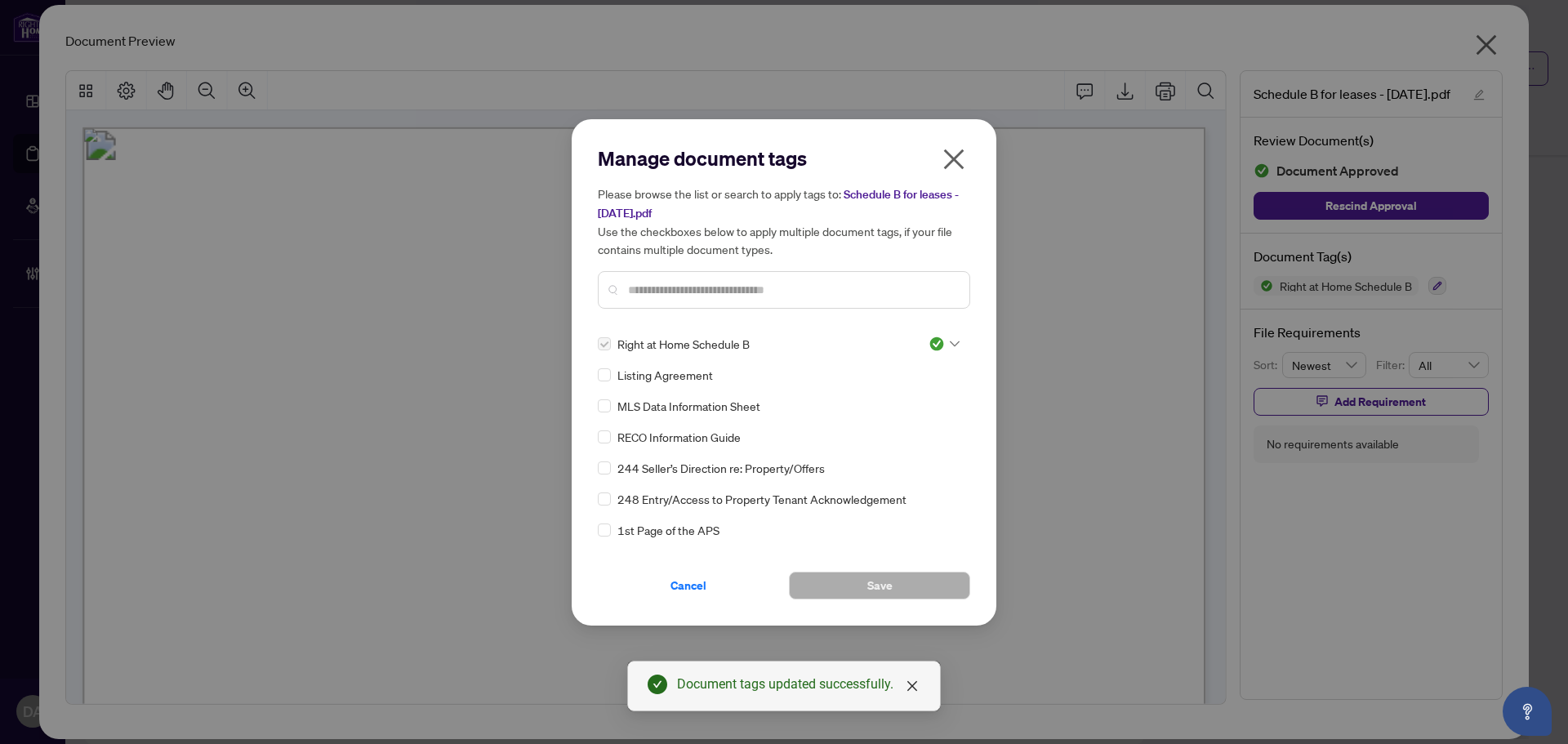
click at [928, 342] on img at bounding box center [937, 343] width 16 height 16
click at [908, 398] on div "Needs Work" at bounding box center [890, 397] width 105 height 18
click at [885, 587] on span "Save" at bounding box center [879, 585] width 25 height 26
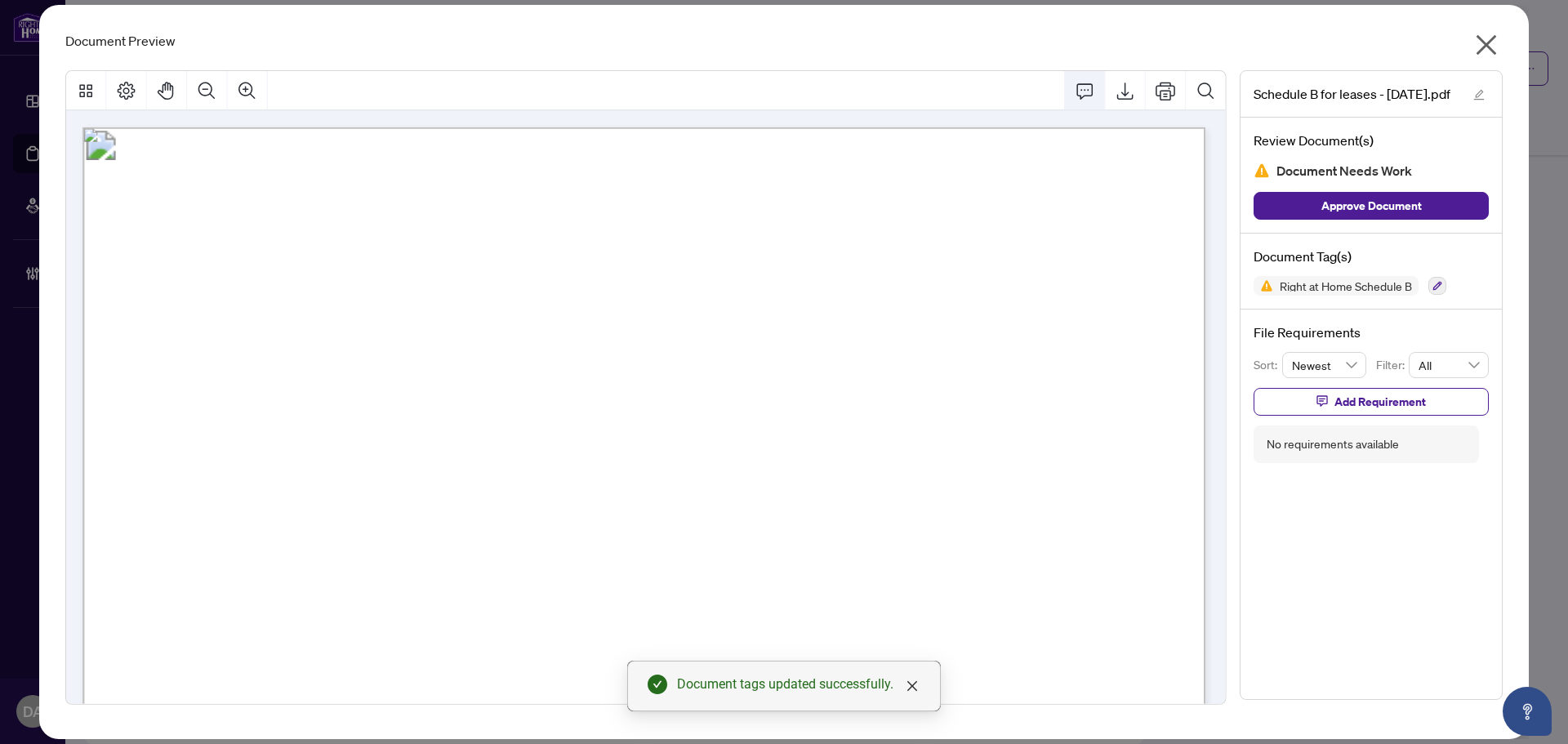
click at [1086, 85] on icon "Comment" at bounding box center [1085, 90] width 20 height 20
click at [1099, 88] on button "Comment" at bounding box center [1085, 90] width 39 height 39
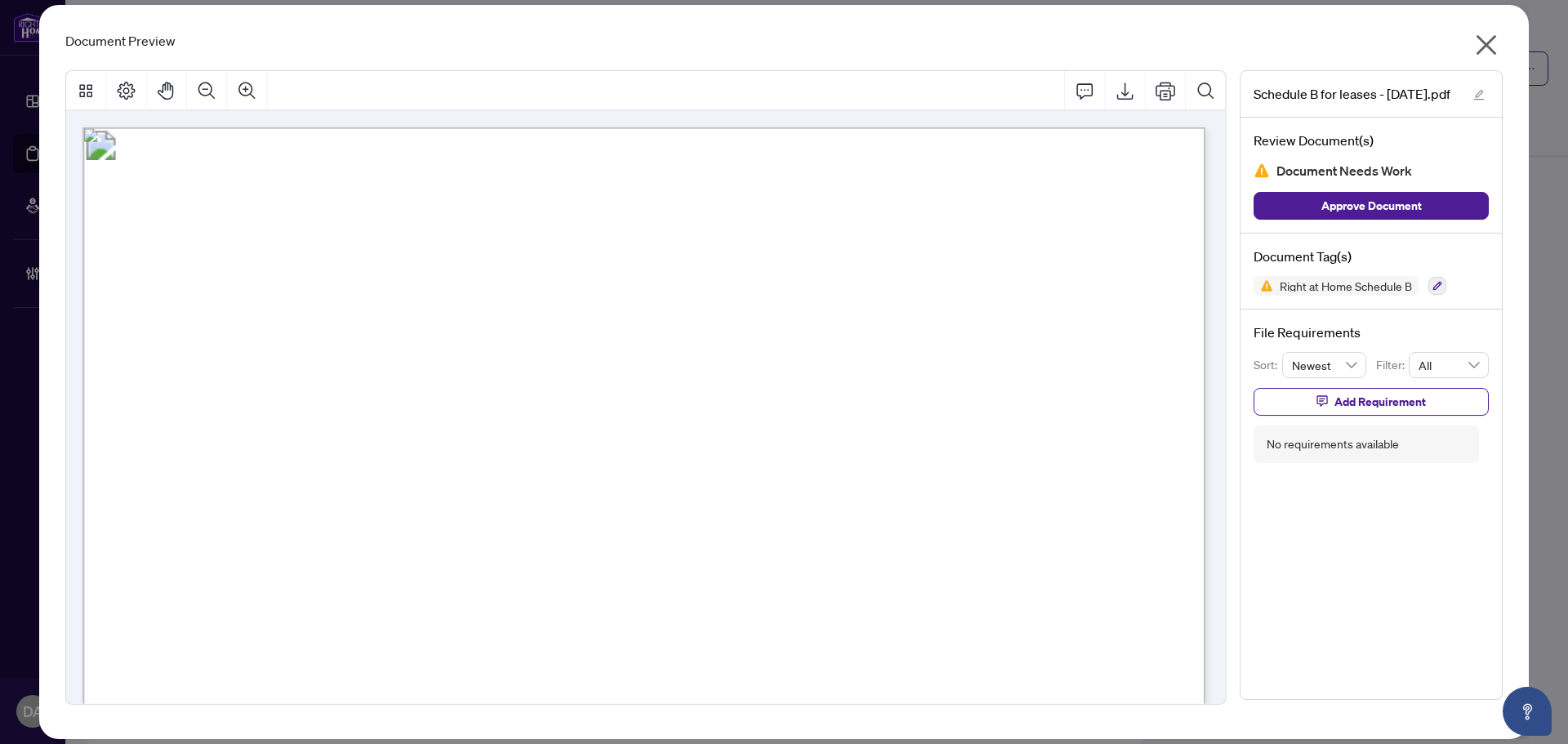
click at [1087, 80] on icon "Comment" at bounding box center [1085, 90] width 20 height 20
click at [1089, 85] on icon "Comment" at bounding box center [1085, 90] width 20 height 20
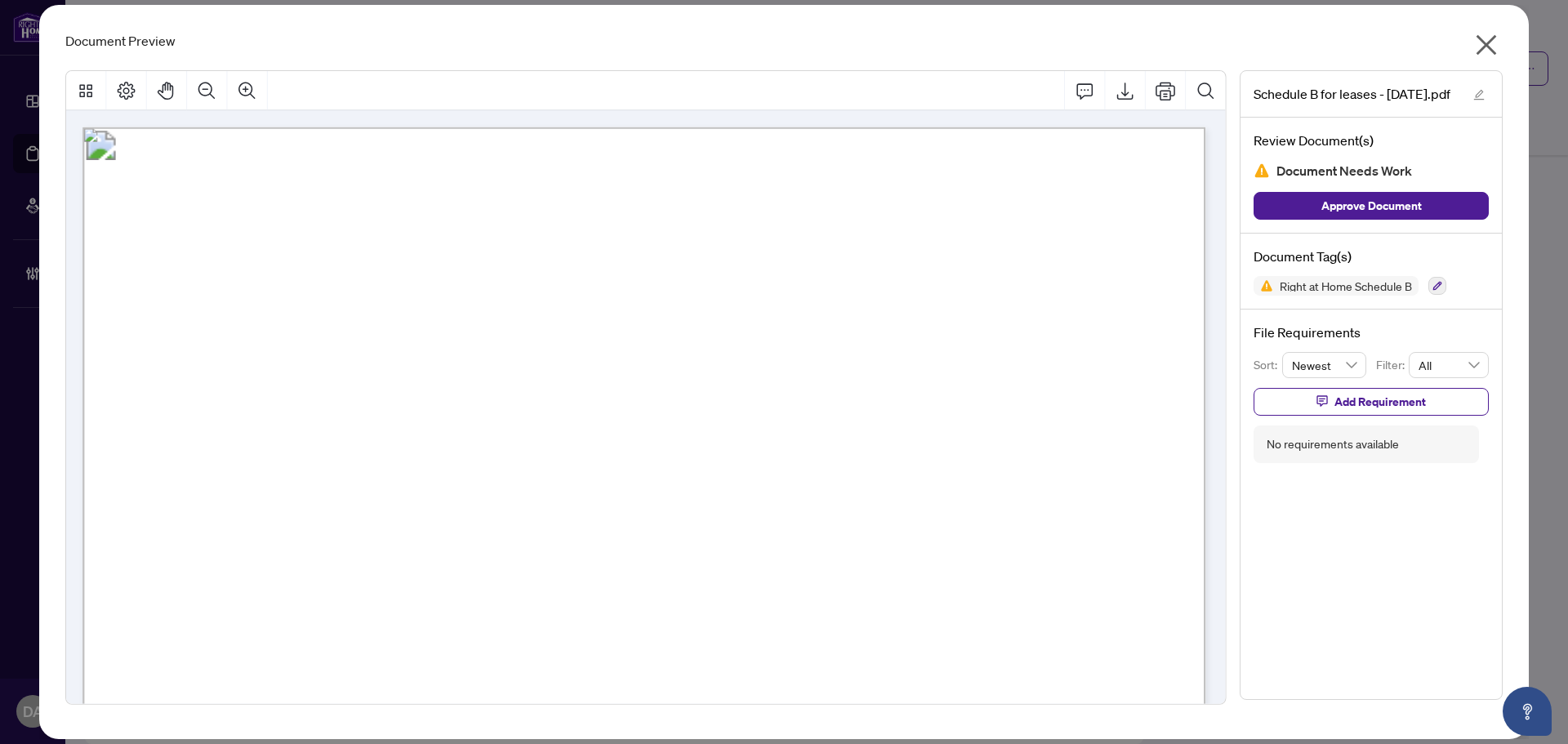
click at [1501, 42] on button "button" at bounding box center [1486, 48] width 33 height 35
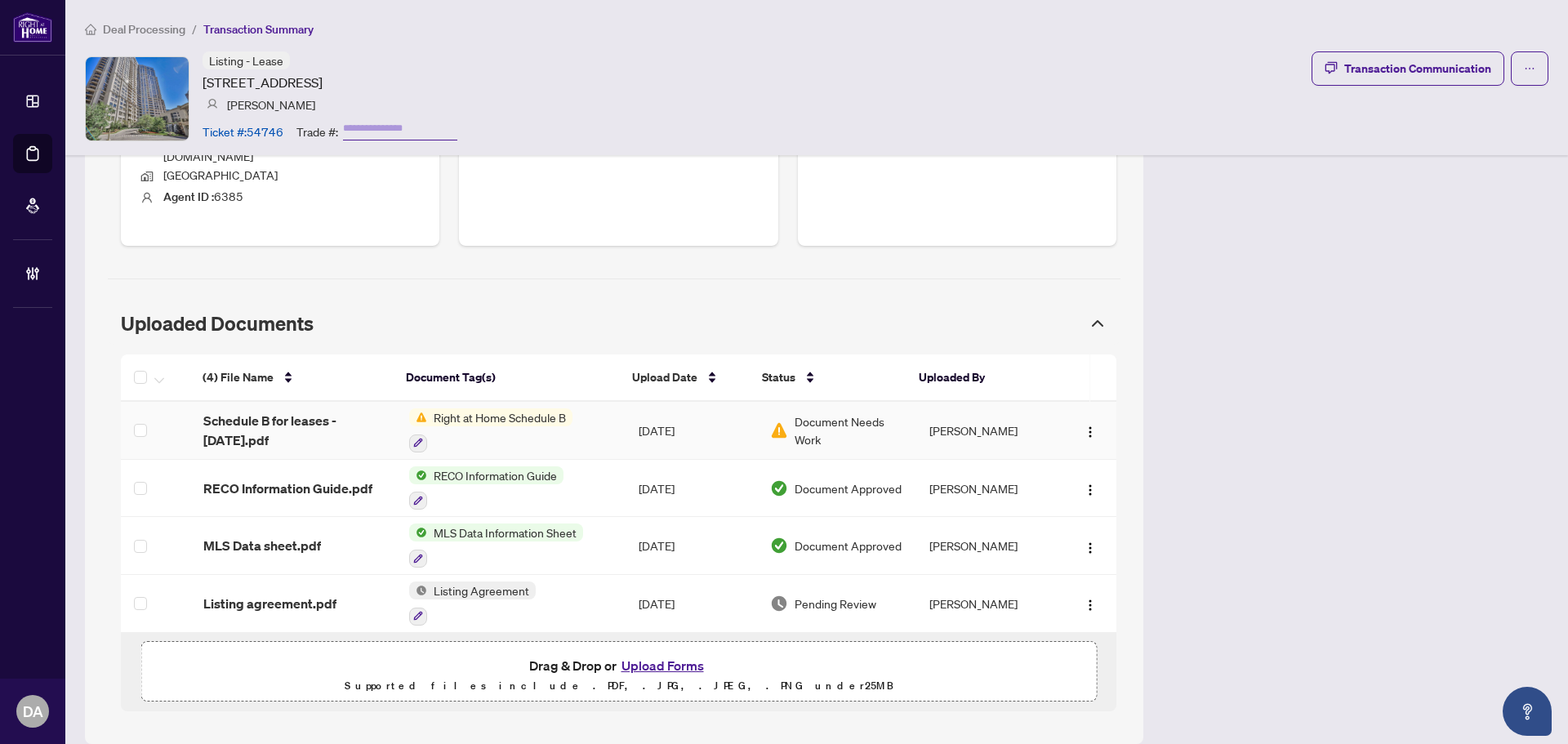
click at [590, 417] on td "Right at Home Schedule B" at bounding box center [511, 430] width 229 height 58
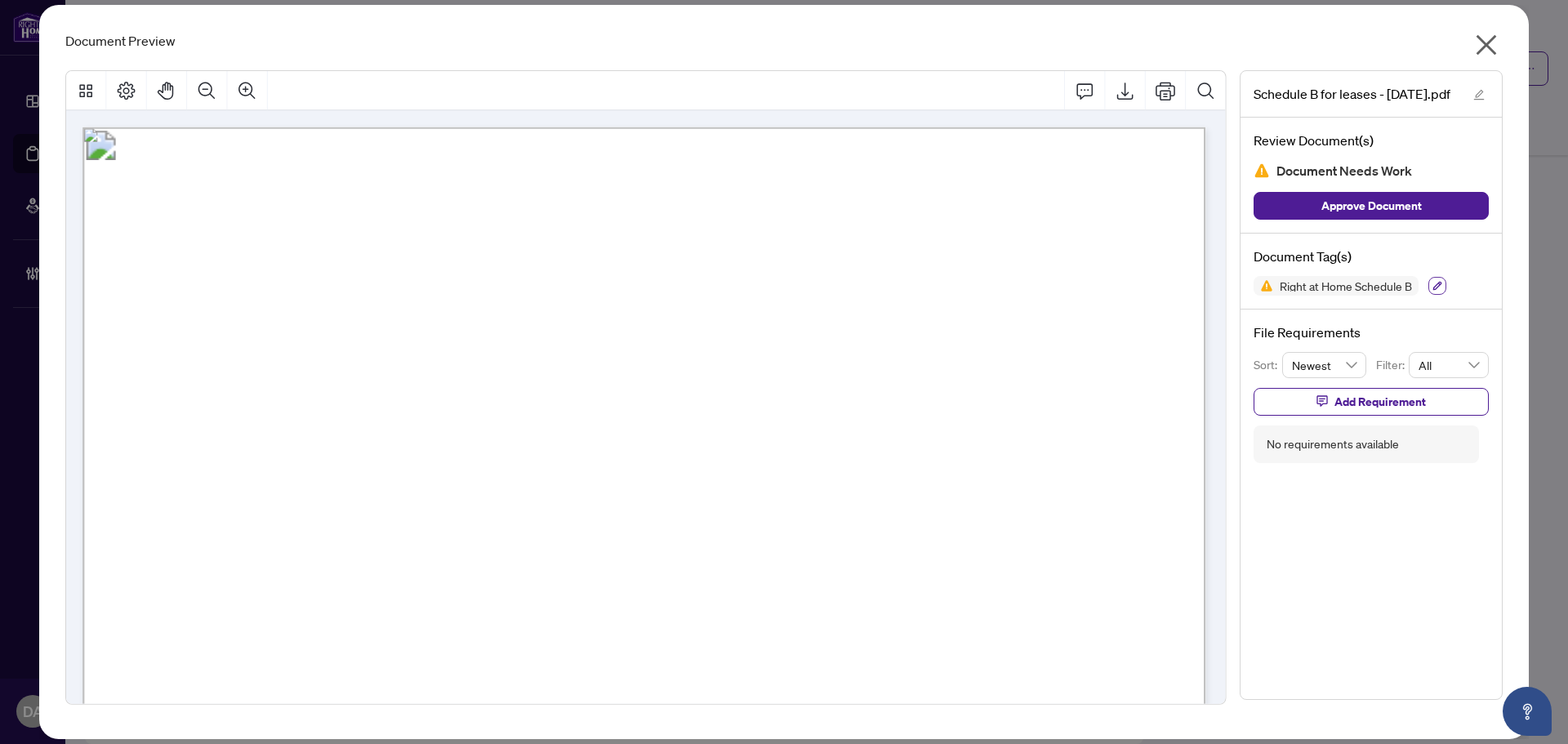
click at [1428, 285] on button "button" at bounding box center [1437, 285] width 18 height 18
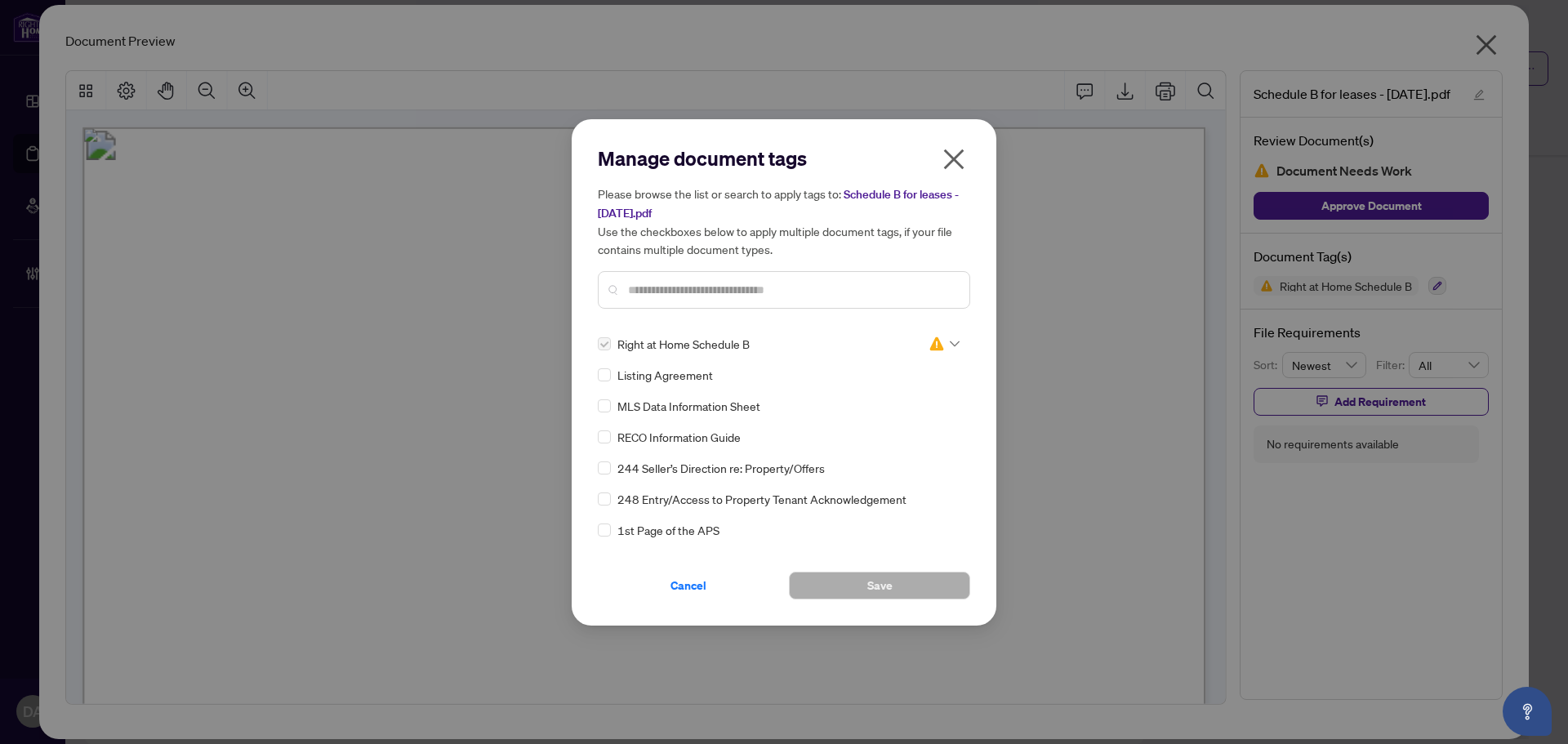
click at [933, 340] on img at bounding box center [937, 343] width 16 height 16
click at [900, 373] on div "Pending Review" at bounding box center [890, 370] width 105 height 18
click at [937, 586] on button "Save" at bounding box center [879, 585] width 182 height 28
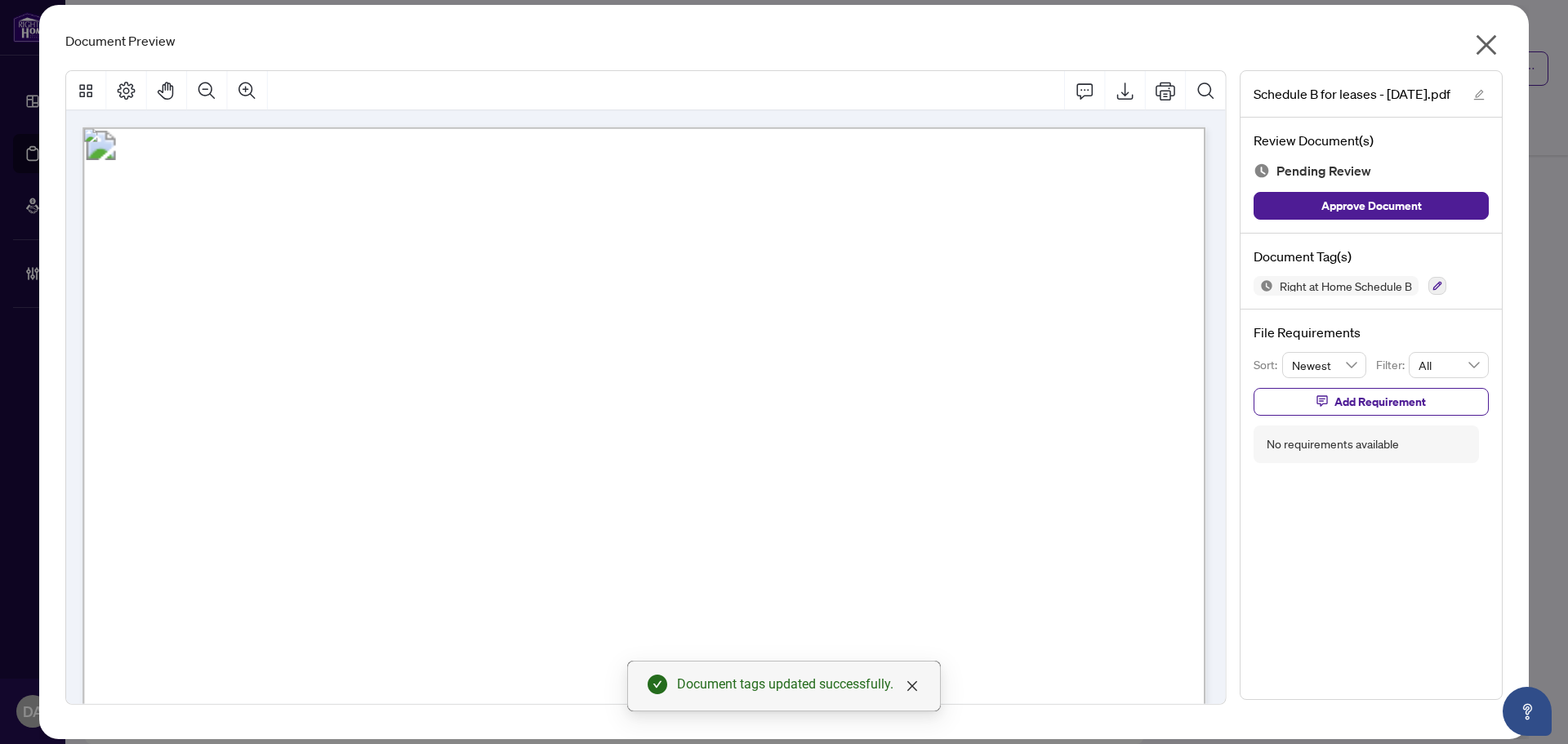
click at [1487, 44] on icon "close" at bounding box center [1486, 45] width 21 height 21
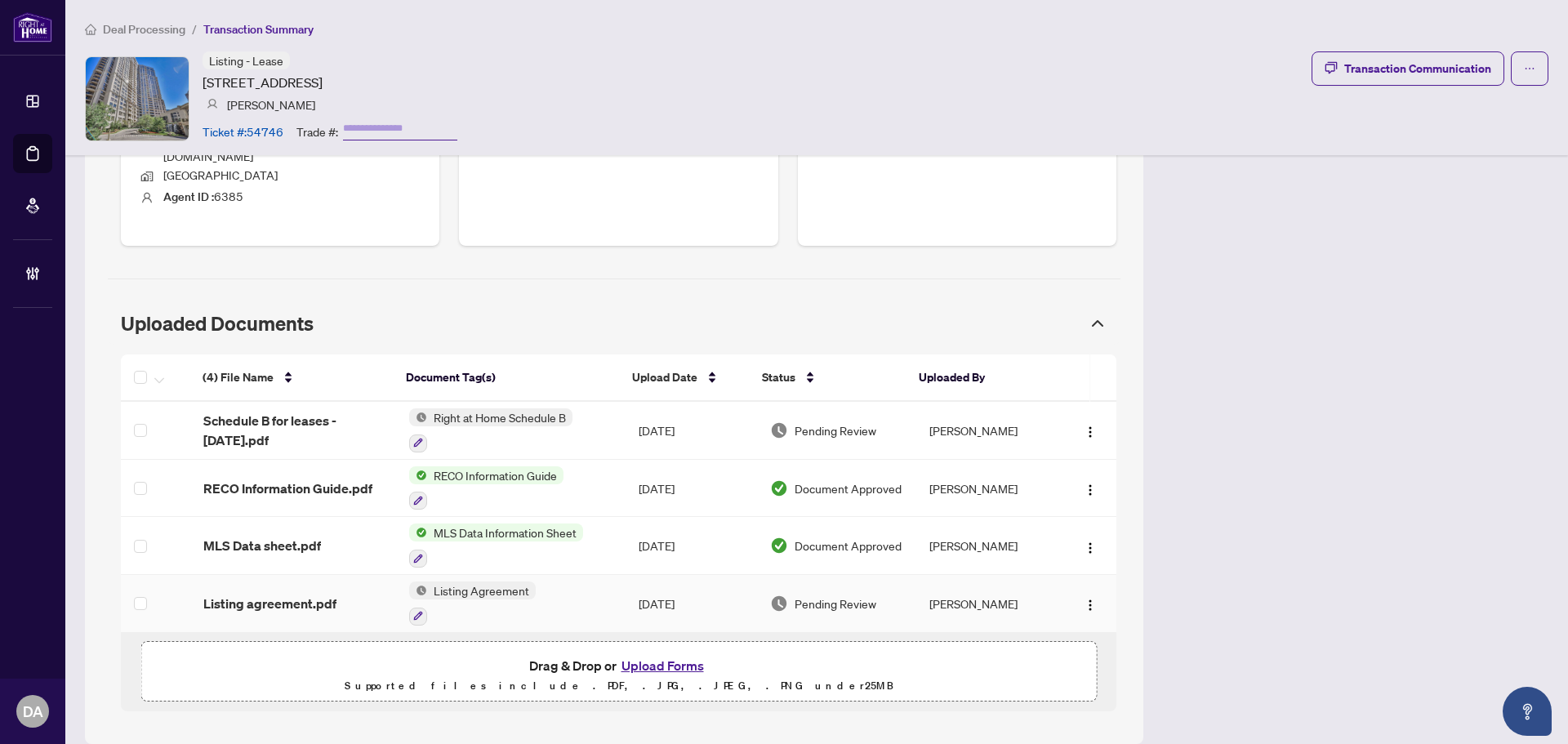
click at [545, 594] on td "Listing Agreement" at bounding box center [511, 604] width 229 height 58
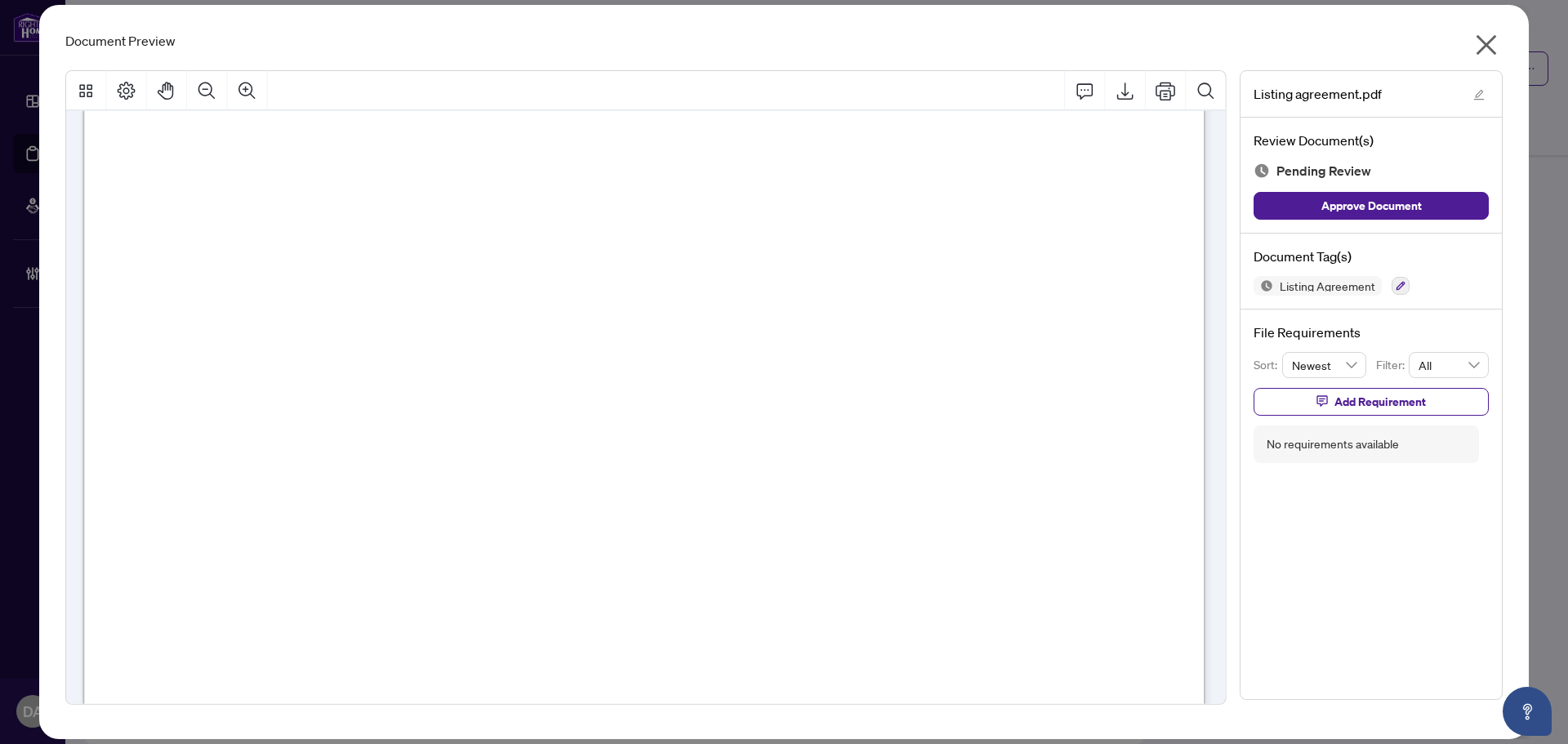
scroll to position [326, 0]
click at [1483, 43] on icon "close" at bounding box center [1486, 45] width 21 height 21
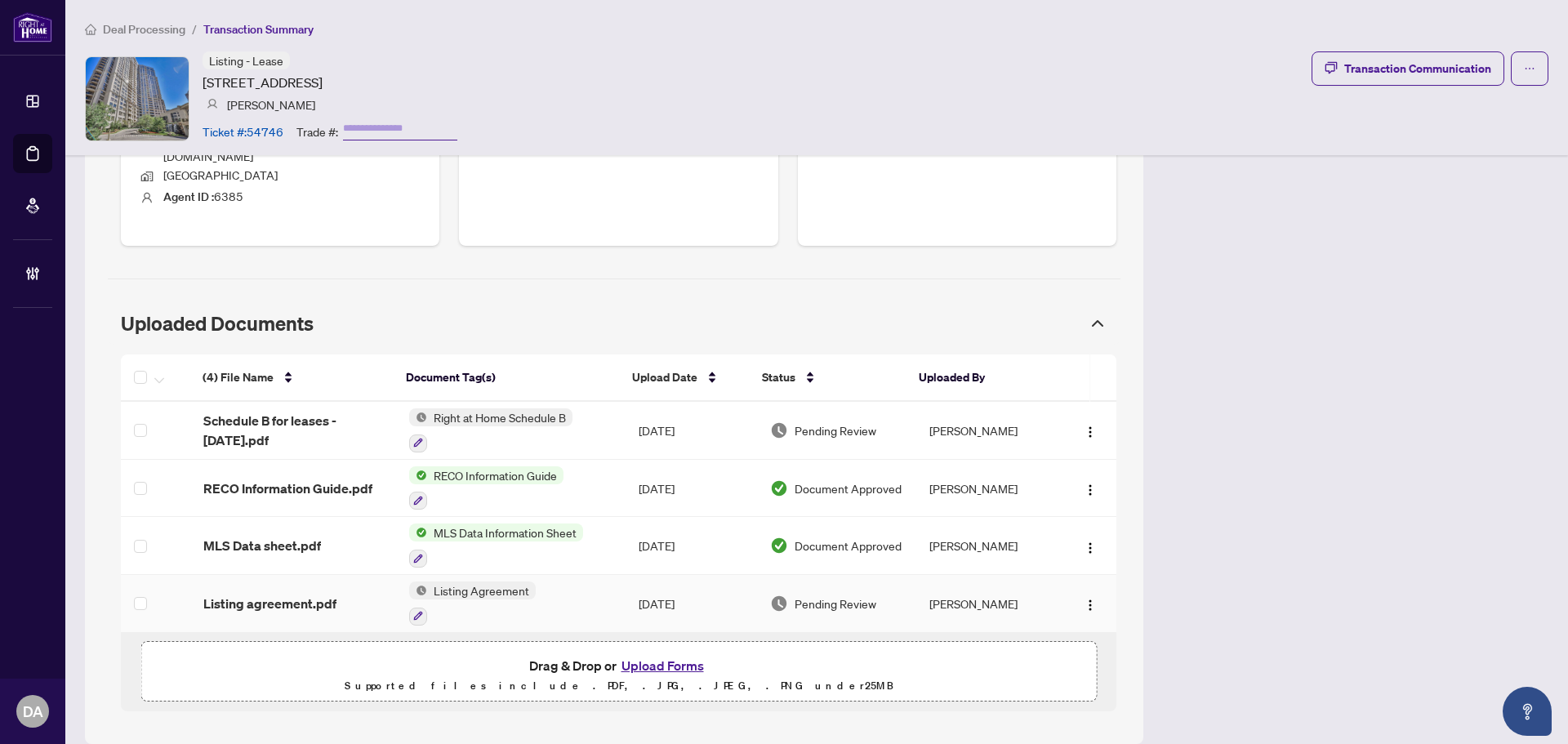
click at [538, 585] on td "Listing Agreement" at bounding box center [511, 604] width 229 height 58
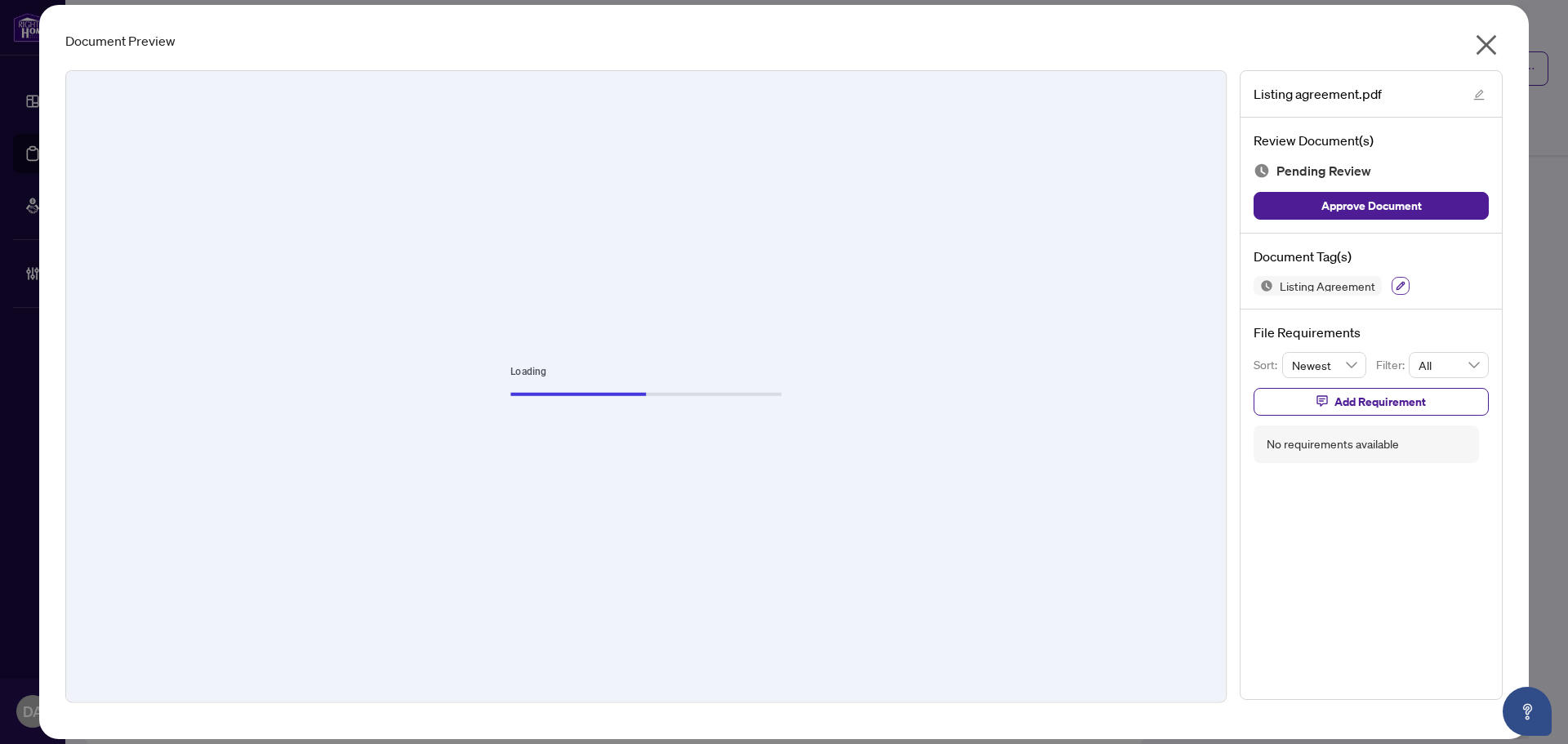
click at [1400, 288] on icon "button" at bounding box center [1400, 285] width 10 height 10
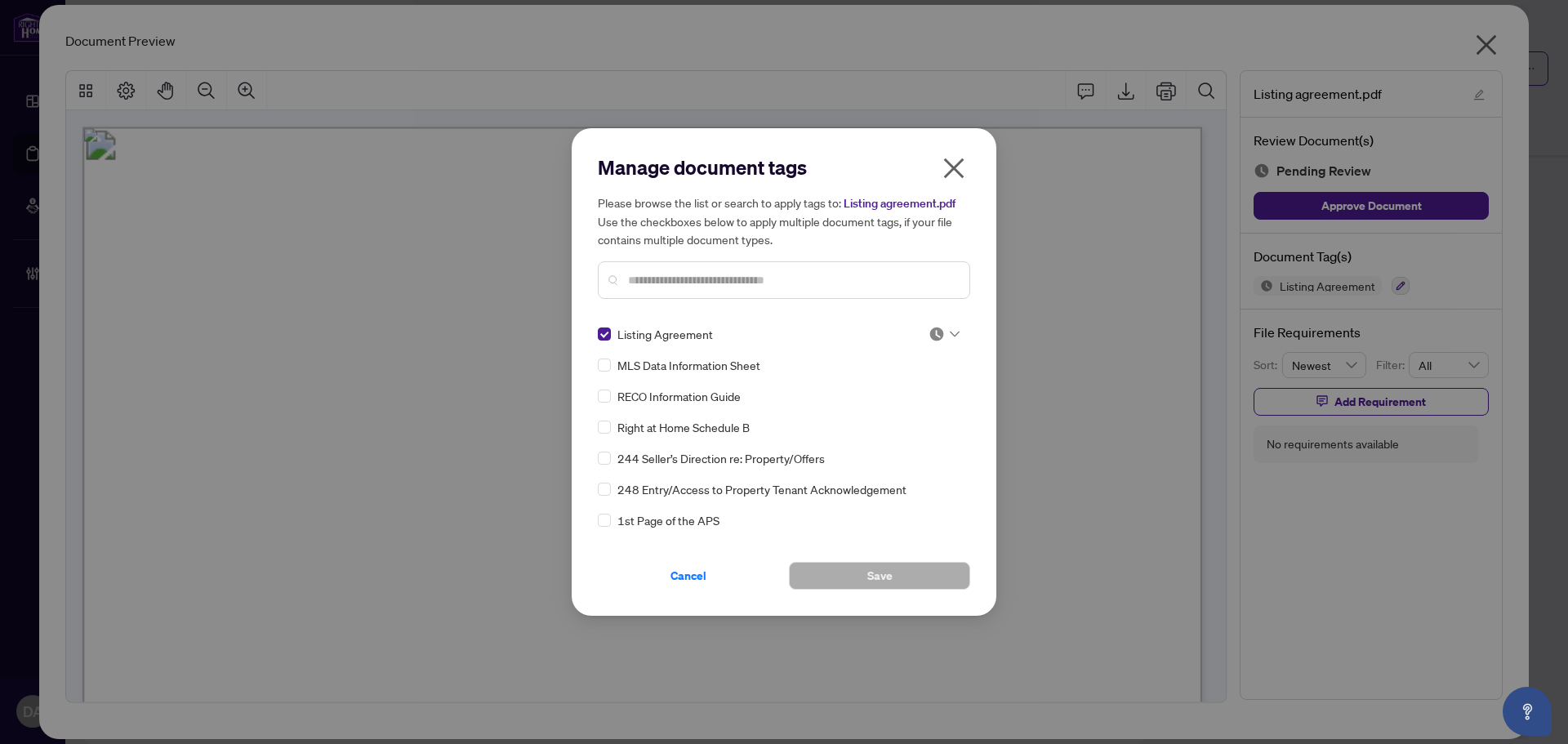
click at [932, 330] on img at bounding box center [937, 334] width 16 height 16
click at [920, 408] on div "Approved" at bounding box center [890, 414] width 105 height 18
click at [871, 578] on span "Save" at bounding box center [879, 575] width 25 height 26
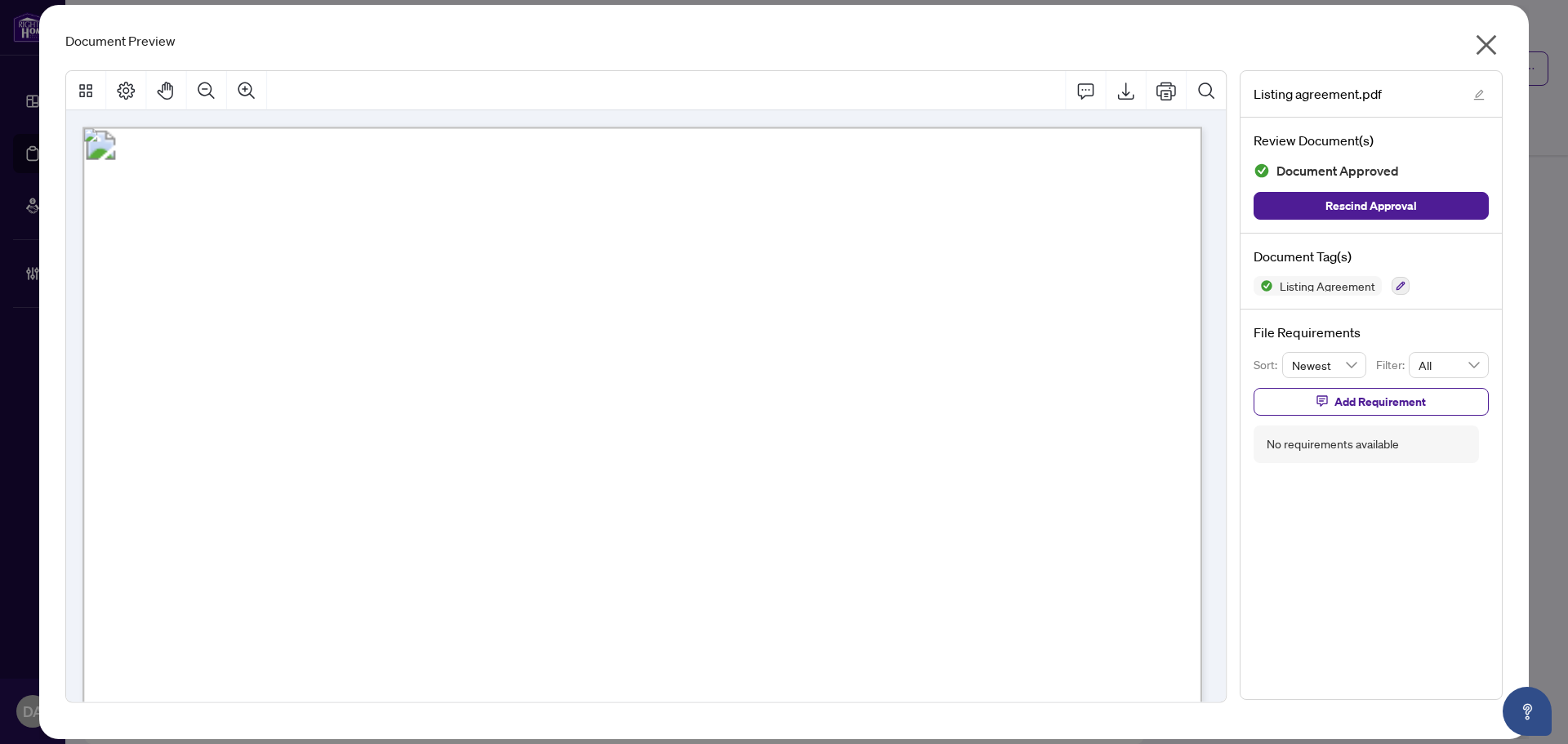
click at [1471, 40] on button "button" at bounding box center [1486, 48] width 33 height 35
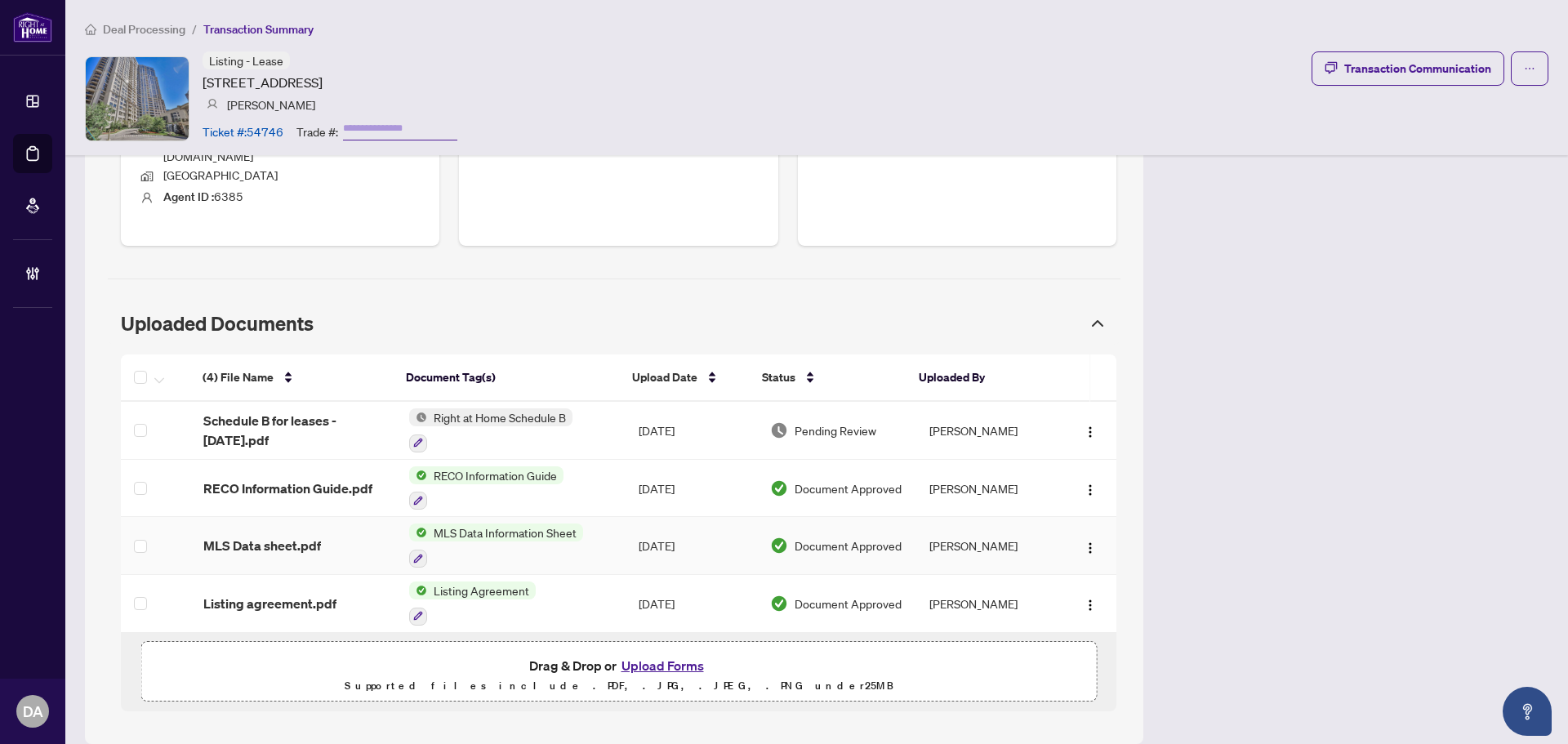
click at [520, 547] on div at bounding box center [496, 557] width 174 height 20
click at [326, 536] on div "MLS Data sheet.pdf" at bounding box center [292, 545] width 180 height 20
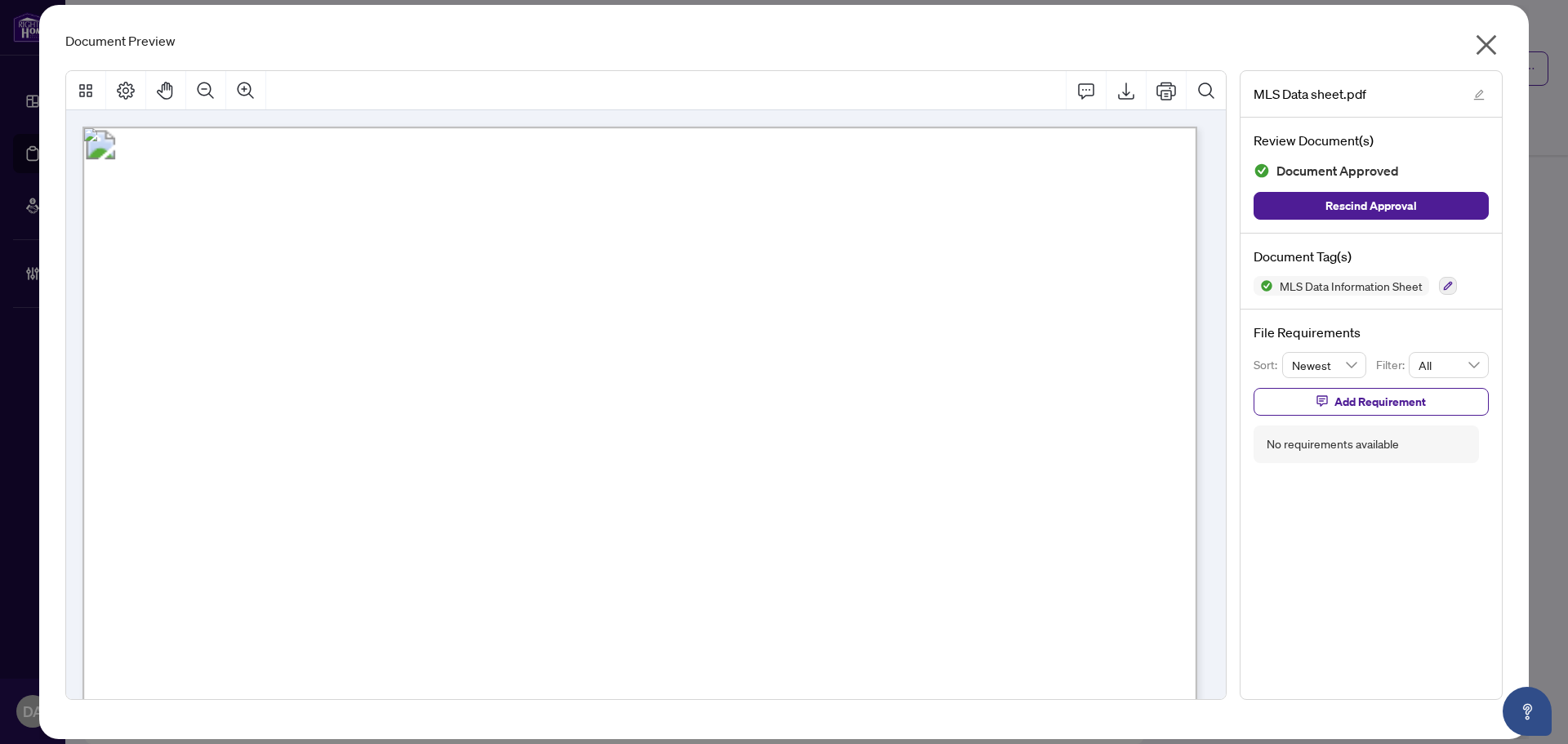
scroll to position [81, 0]
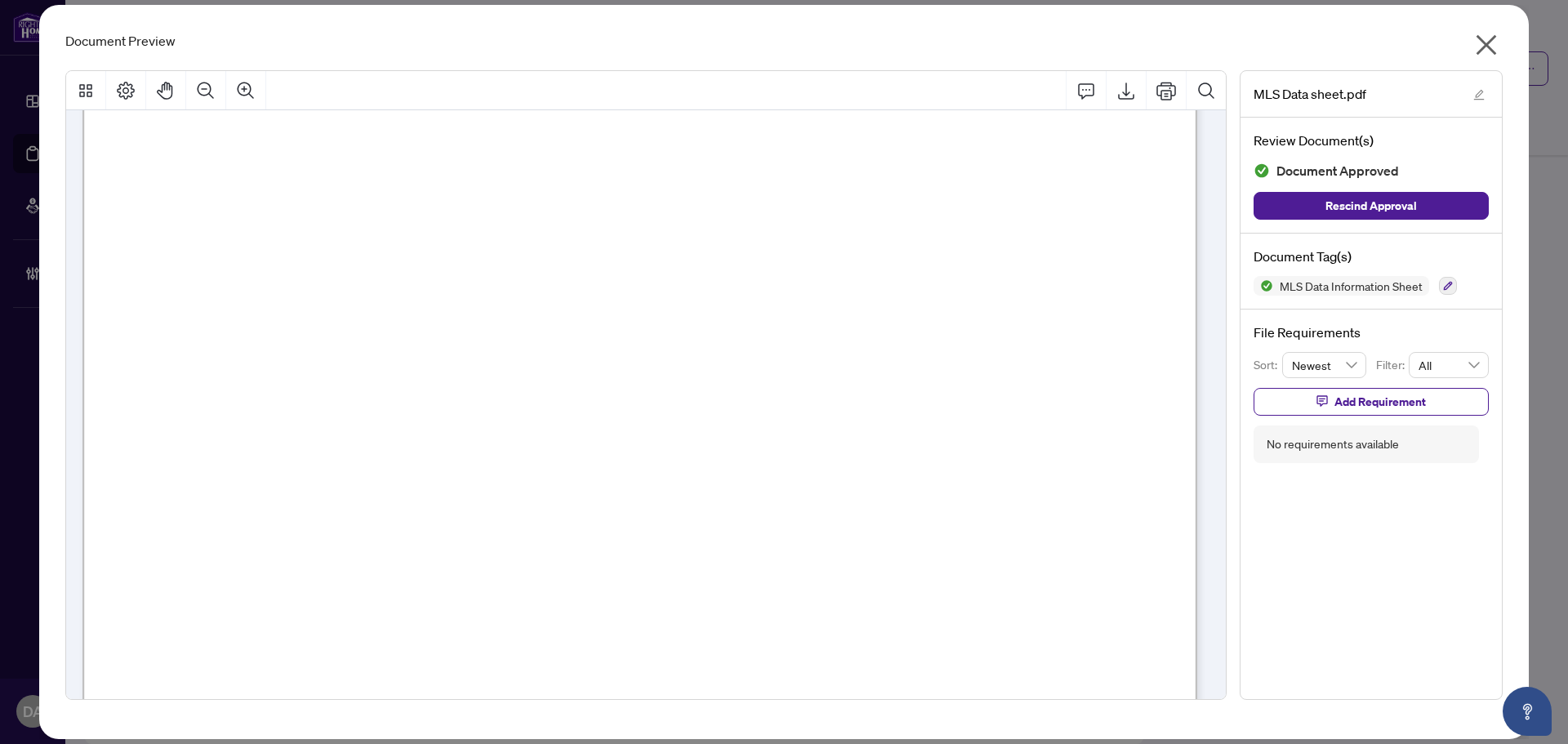
click at [1437, 284] on div "MLS Data Information Sheet" at bounding box center [1370, 286] width 235 height 20
click at [1446, 285] on icon "button" at bounding box center [1447, 285] width 10 height 10
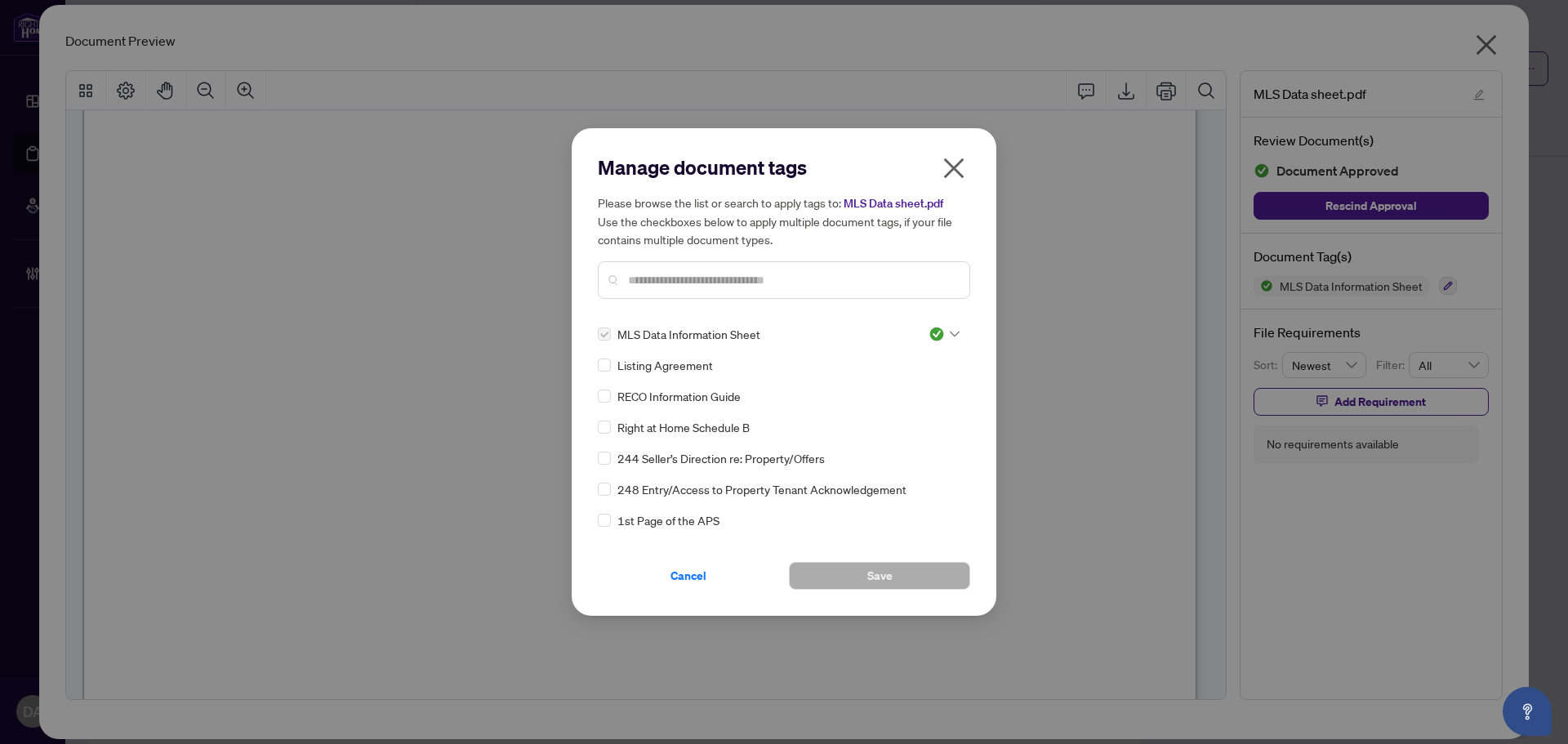
click at [934, 327] on img at bounding box center [937, 334] width 16 height 16
click at [881, 378] on div "Needs Work" at bounding box center [890, 387] width 124 height 26
click at [873, 576] on span "Save" at bounding box center [879, 575] width 25 height 26
click at [1079, 94] on div "Manage document tags Please browse the list or search to apply tags to: MLS Dat…" at bounding box center [784, 372] width 1568 height 744
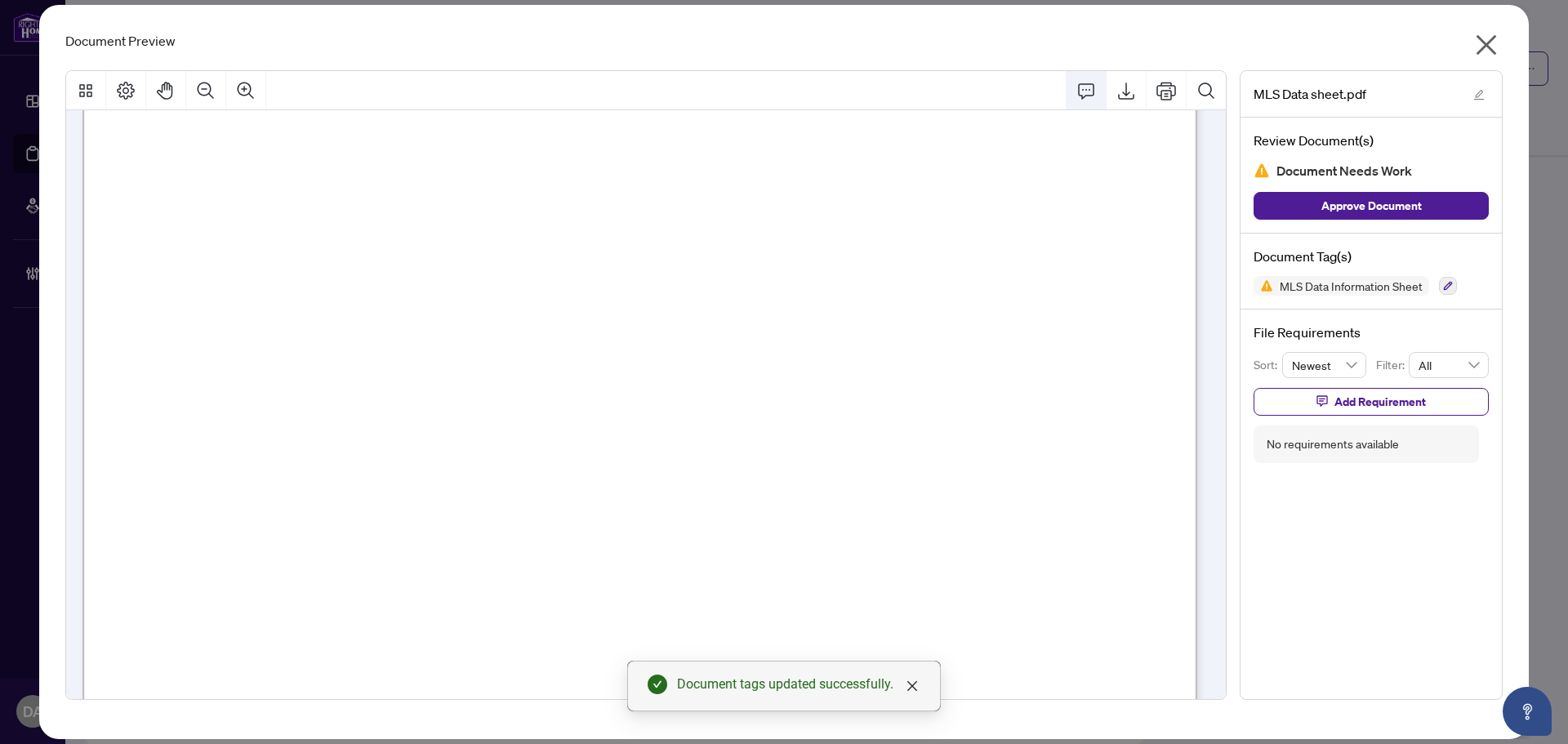
click at [1085, 91] on icon "Comment" at bounding box center [1086, 90] width 20 height 20
drag, startPoint x: 954, startPoint y: 216, endPoint x: 965, endPoint y: 214, distance: 11.2
click at [1091, 87] on icon "Comment" at bounding box center [1086, 90] width 20 height 20
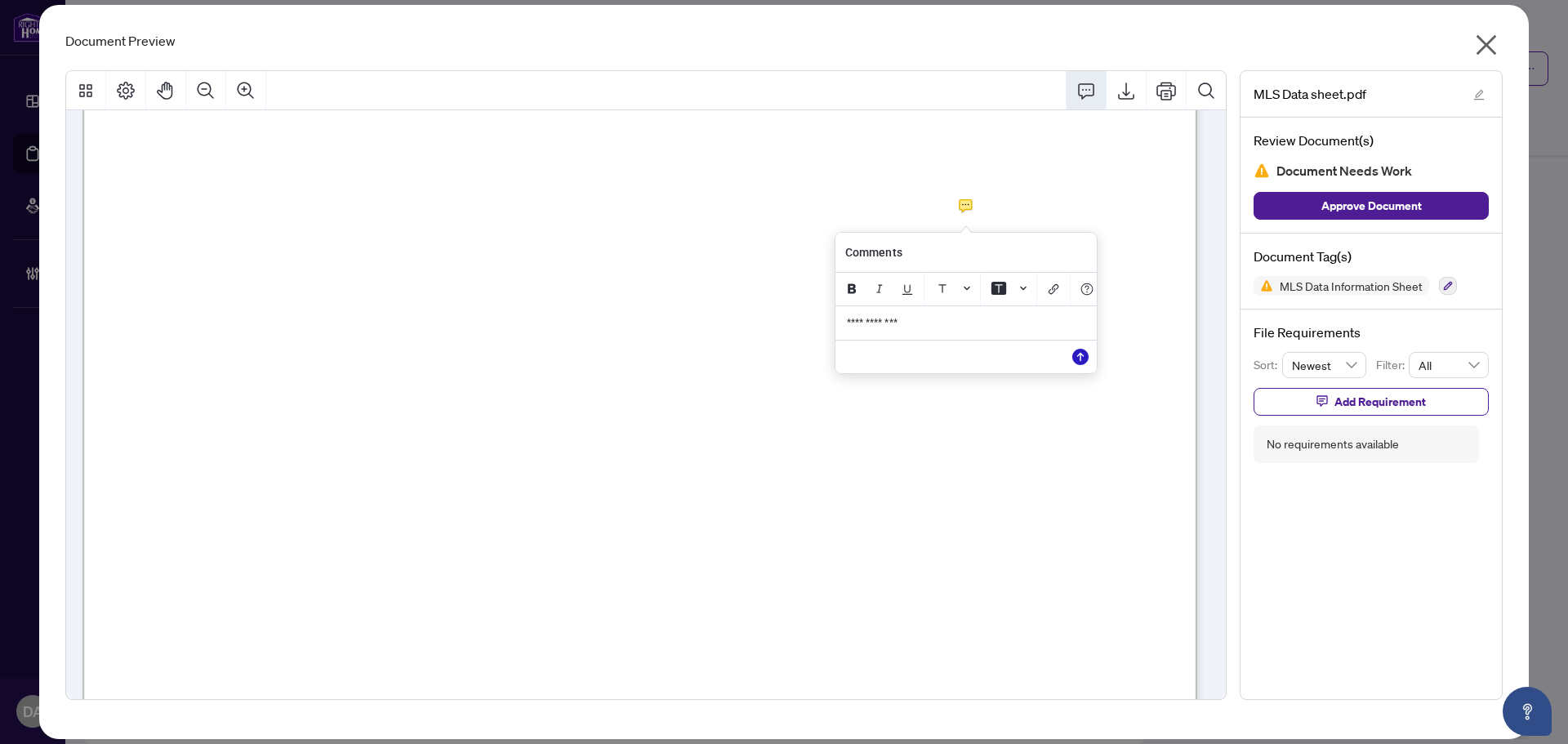
click at [1072, 362] on icon "Save" at bounding box center [1081, 357] width 16 height 16
click at [1296, 398] on button "Add Requirement" at bounding box center [1370, 402] width 235 height 28
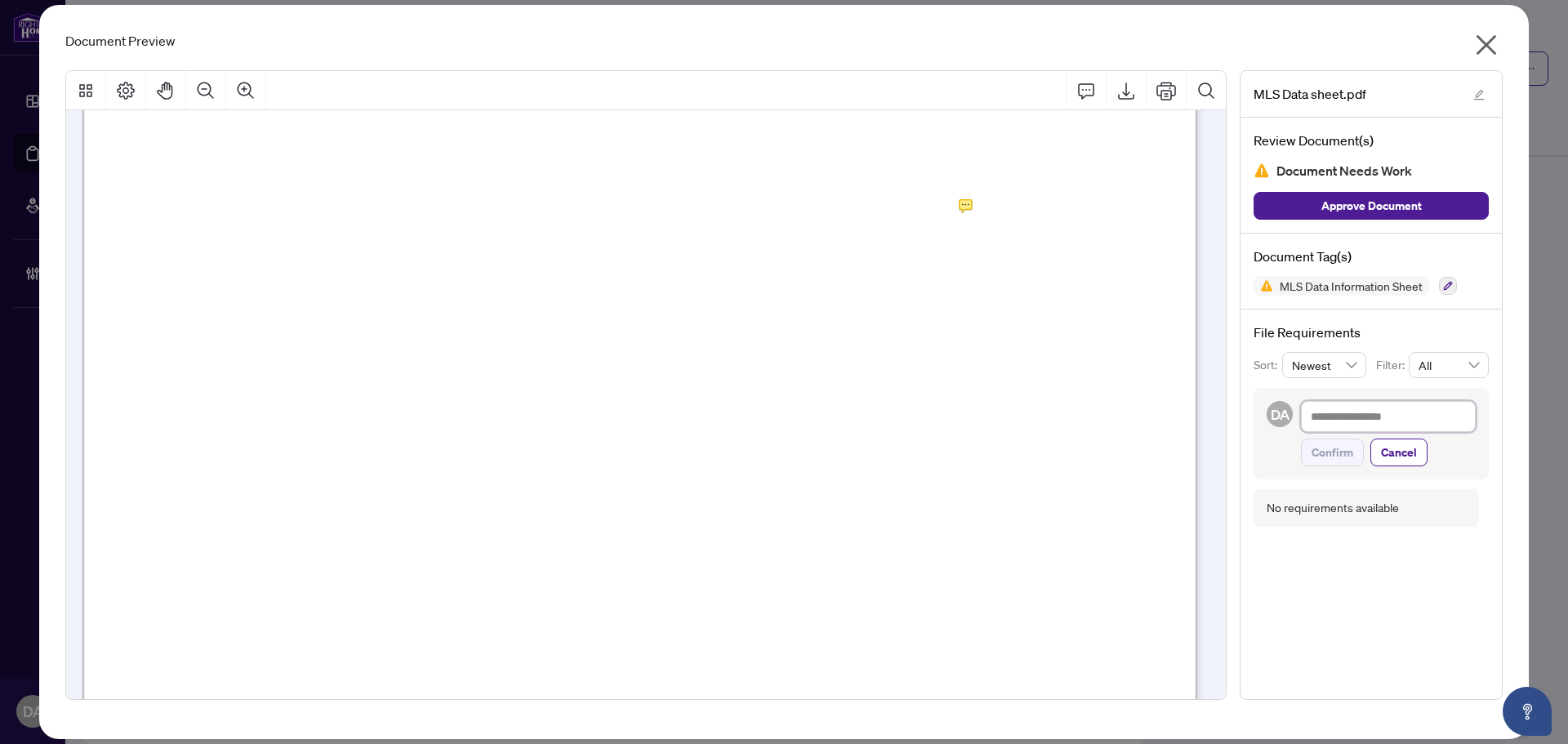
click at [1309, 417] on textarea at bounding box center [1387, 416] width 174 height 31
click at [1315, 418] on textarea at bounding box center [1387, 416] width 174 height 31
click at [1431, 417] on textarea at bounding box center [1387, 416] width 174 height 31
type textarea "*"
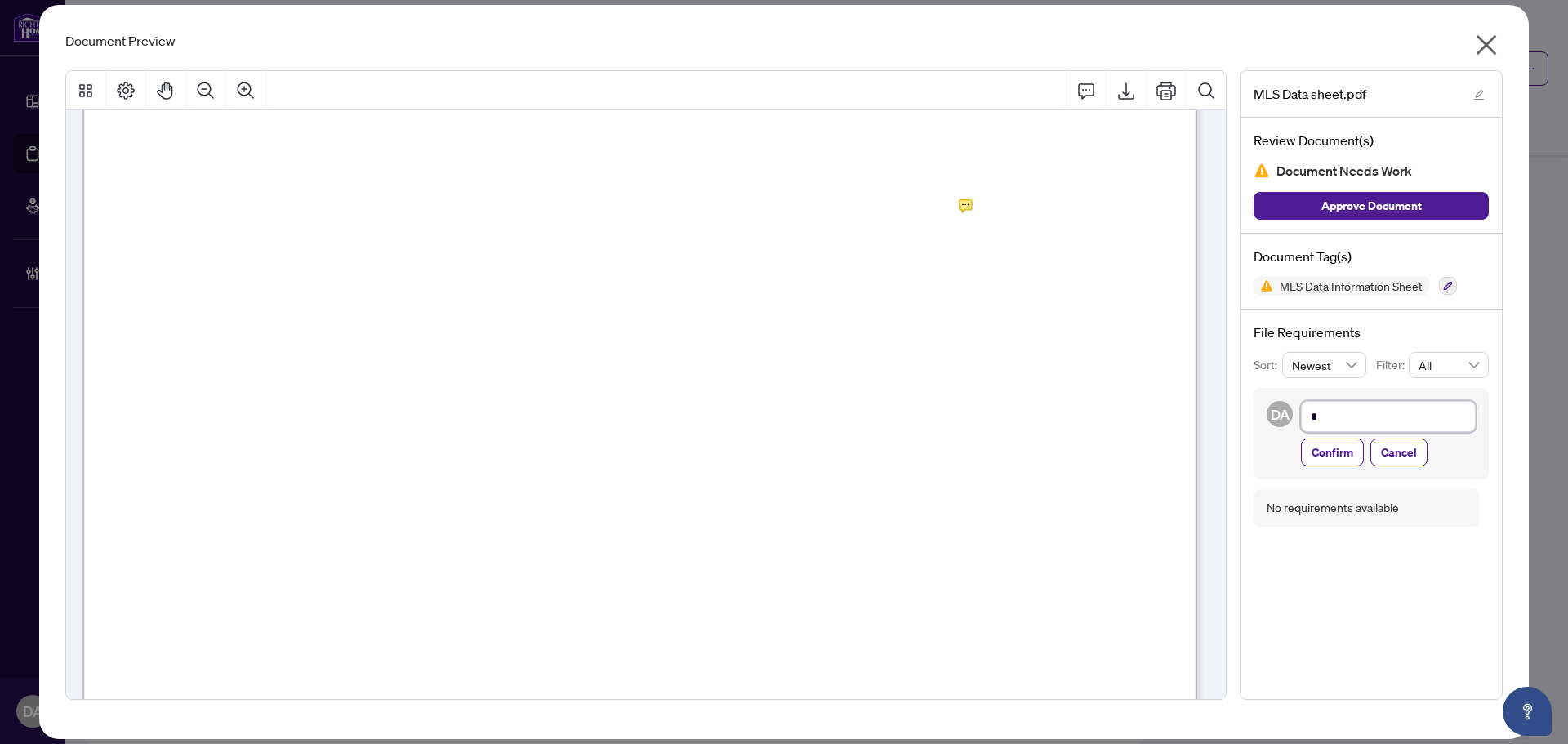
type textarea "**"
type textarea "***"
type textarea "****"
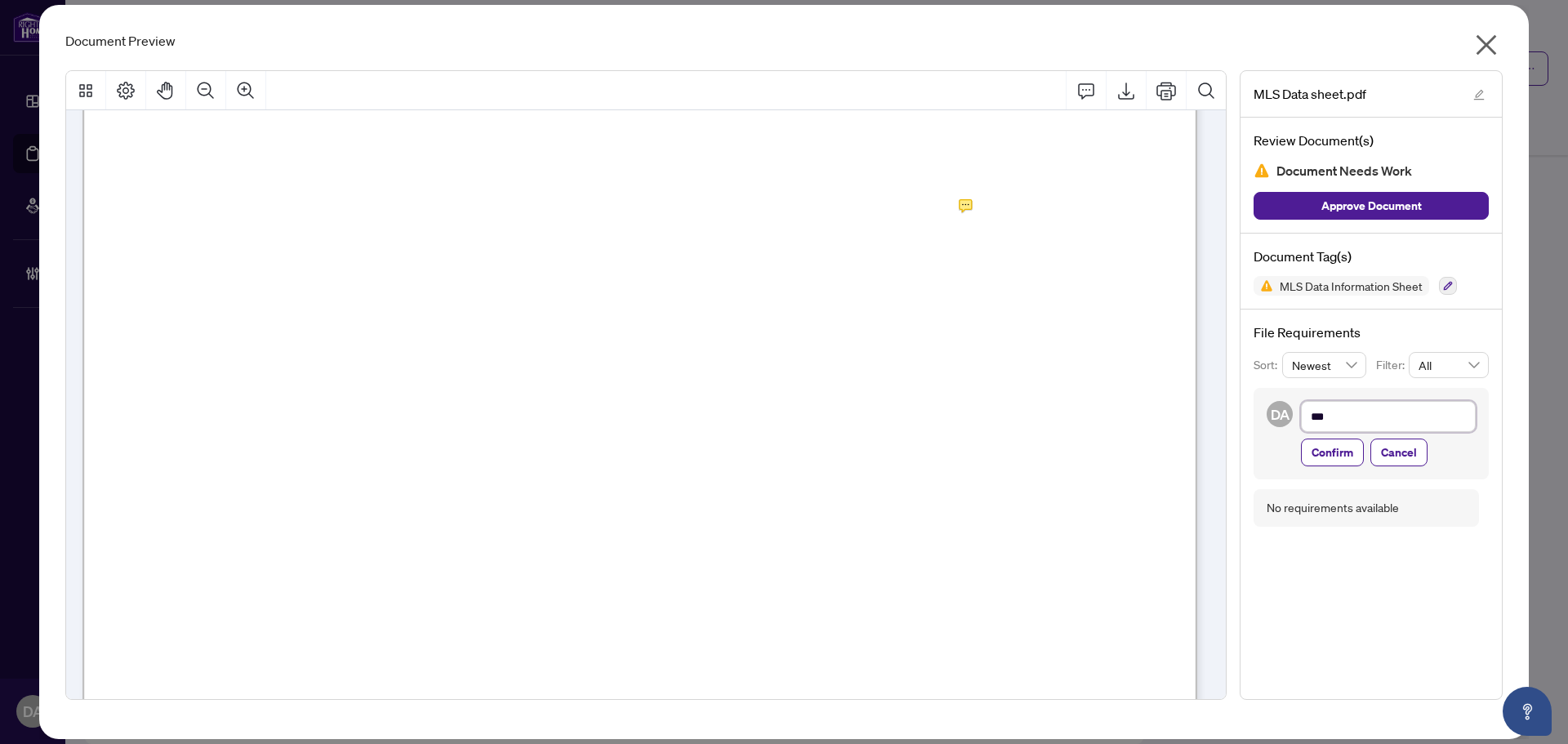
type textarea "****"
type textarea "*****"
type textarea "******"
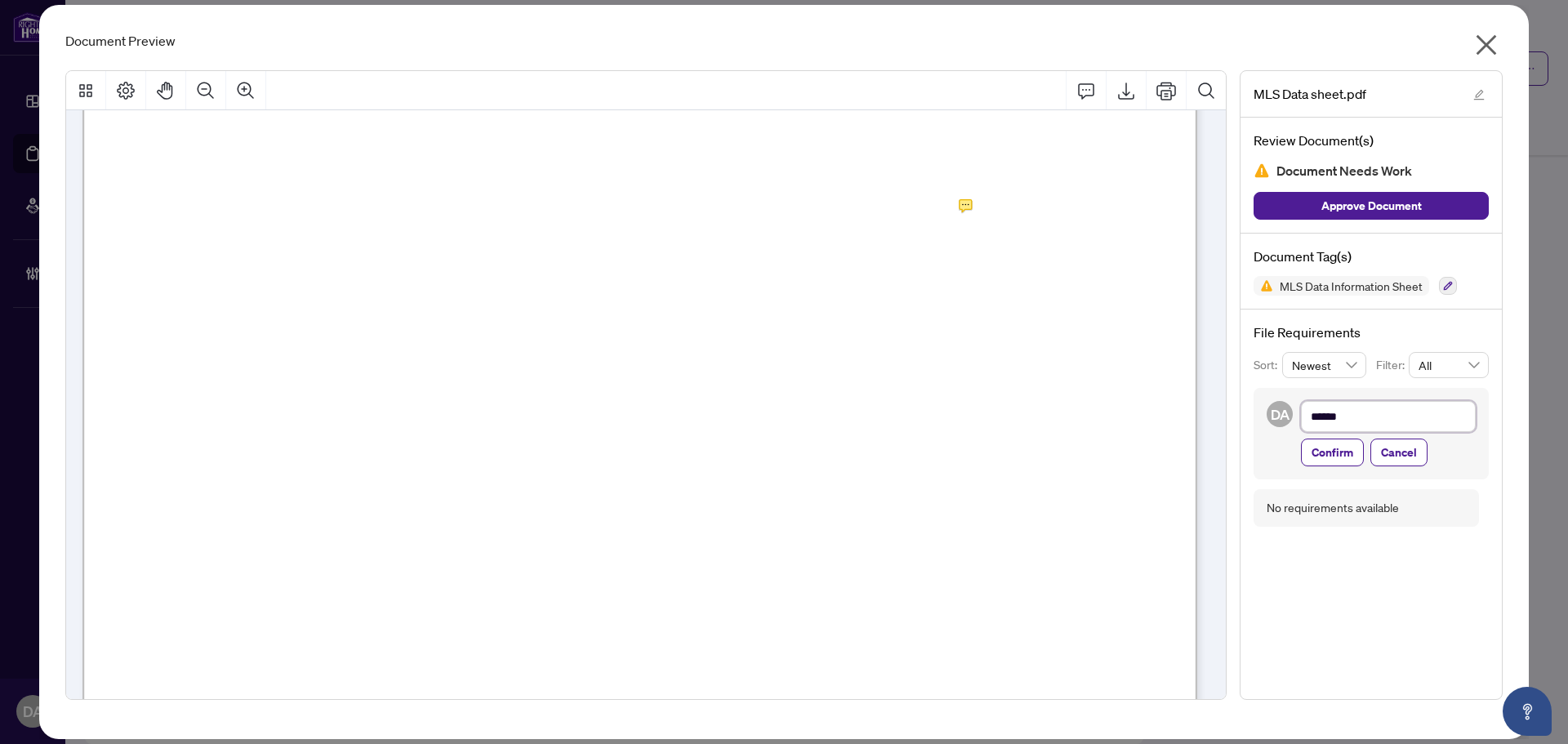
type textarea "*******"
drag, startPoint x: 1371, startPoint y: 417, endPoint x: 1280, endPoint y: 412, distance: 91.1
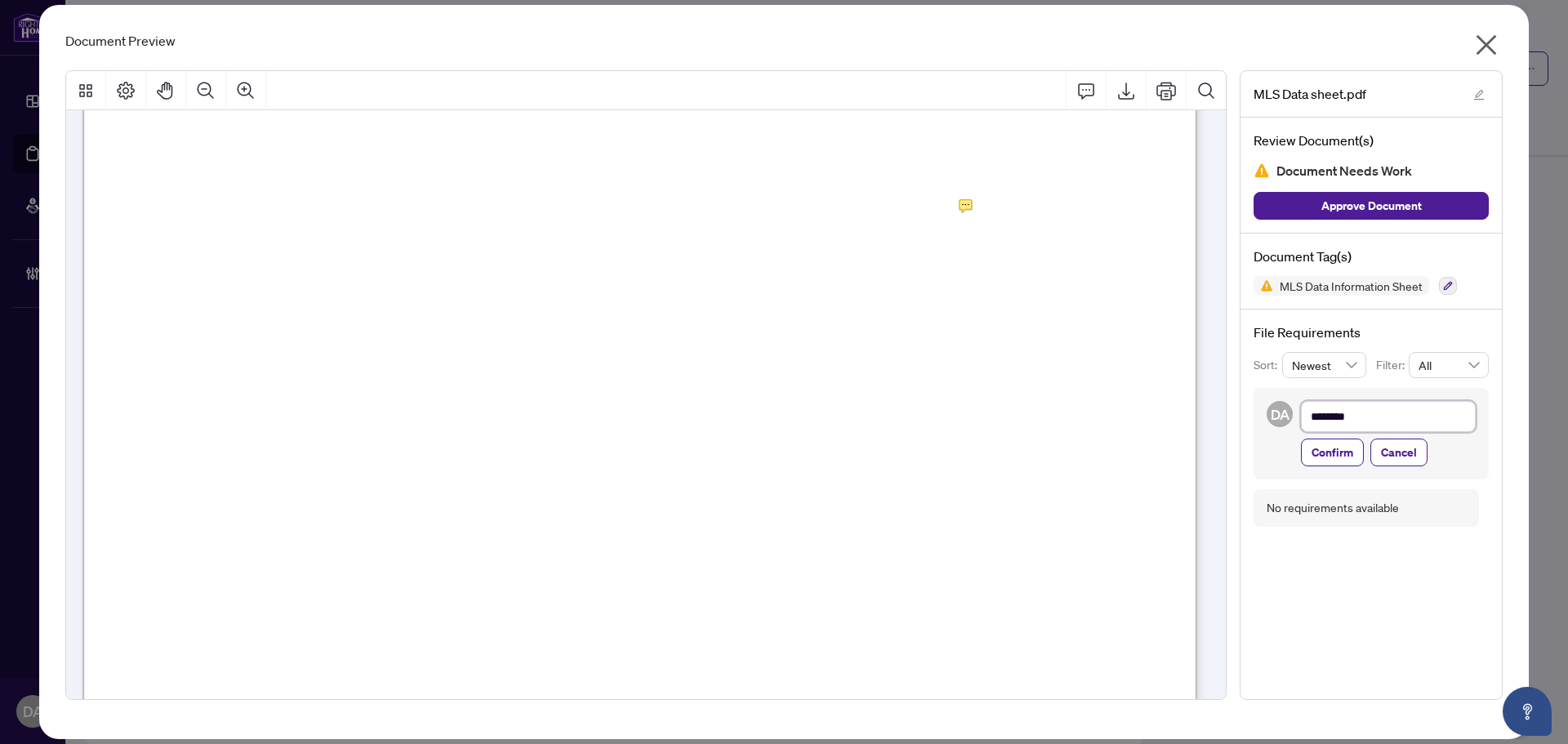
click at [1280, 412] on div "DA ******* Confirm Cancel" at bounding box center [1370, 434] width 235 height 91
type textarea "**********"
click at [1440, 413] on textarea at bounding box center [1387, 416] width 174 height 31
paste textarea "**********"
type textarea "**********"
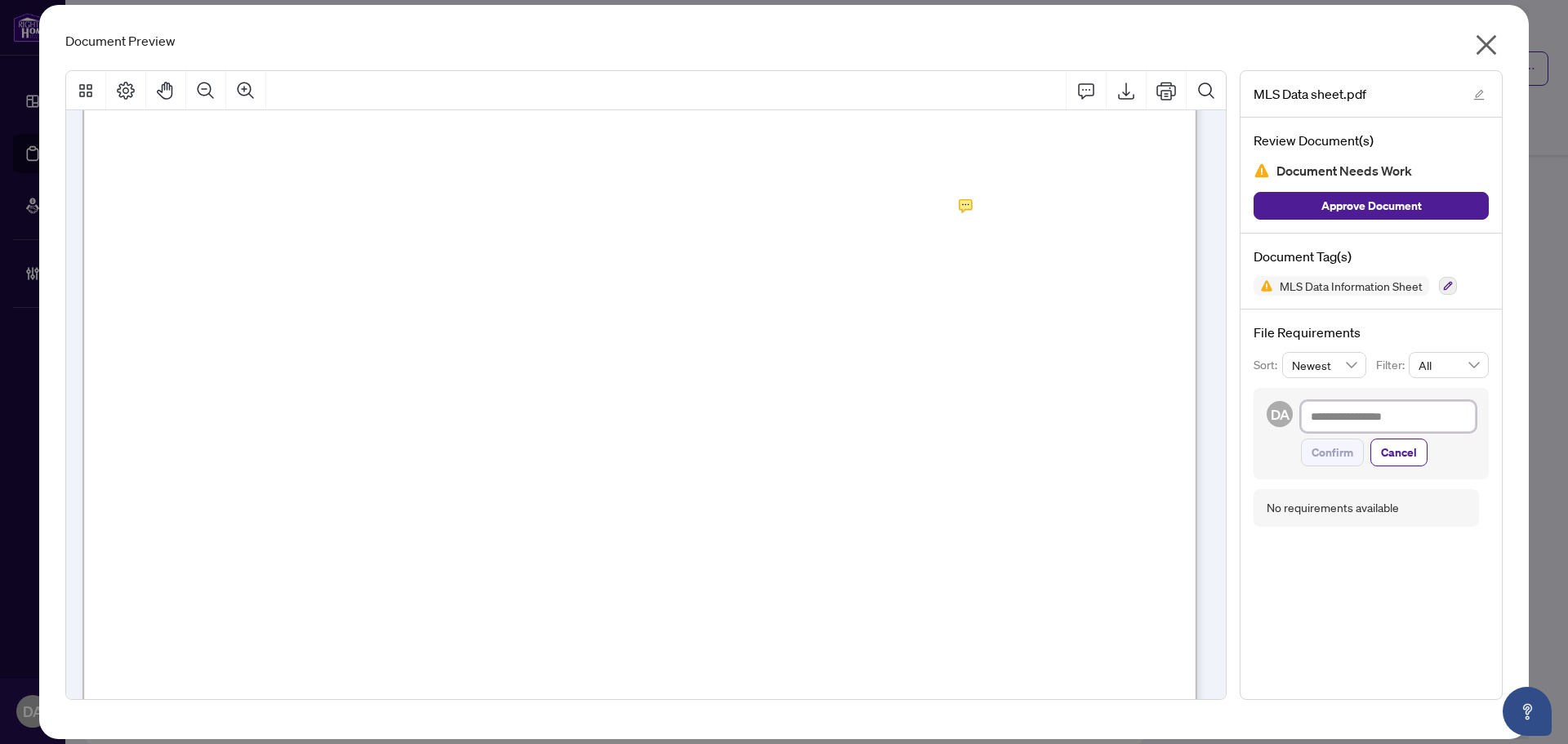
type textarea "**********"
drag, startPoint x: 1409, startPoint y: 429, endPoint x: 1387, endPoint y: 421, distance: 23.4
click at [1387, 421] on textarea "**********" at bounding box center [1387, 425] width 174 height 49
type textarea "**********"
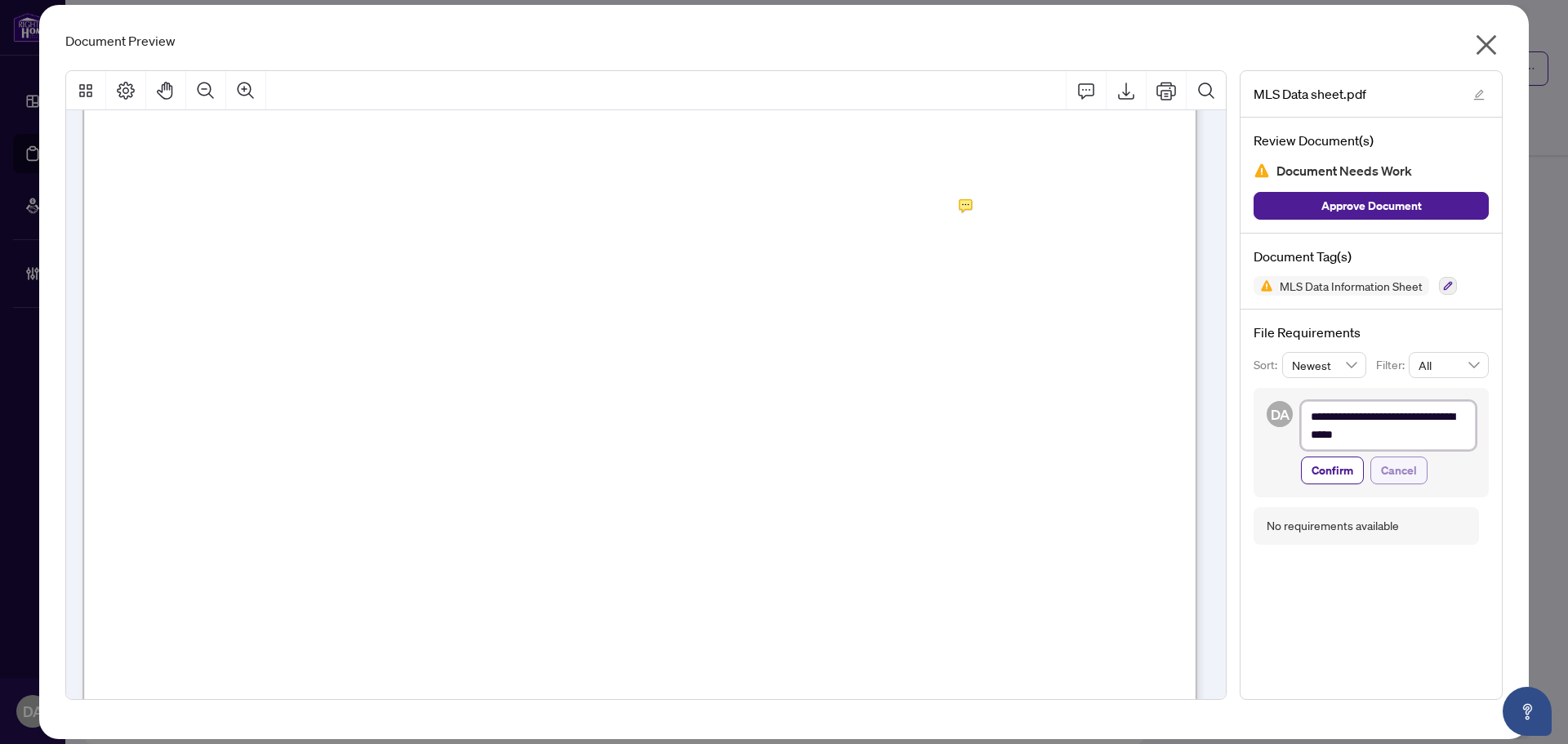
type textarea "**********"
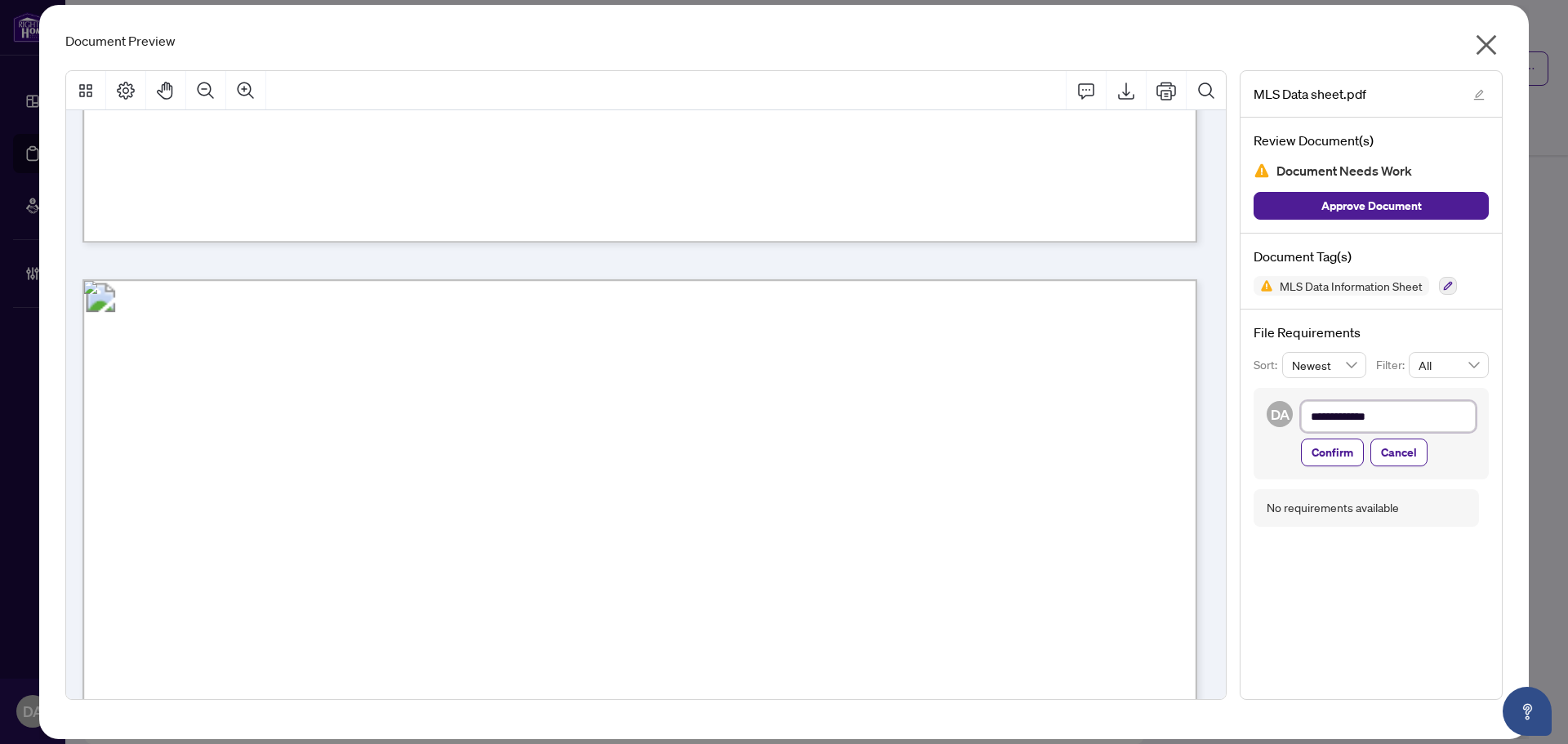
scroll to position [1224, 0]
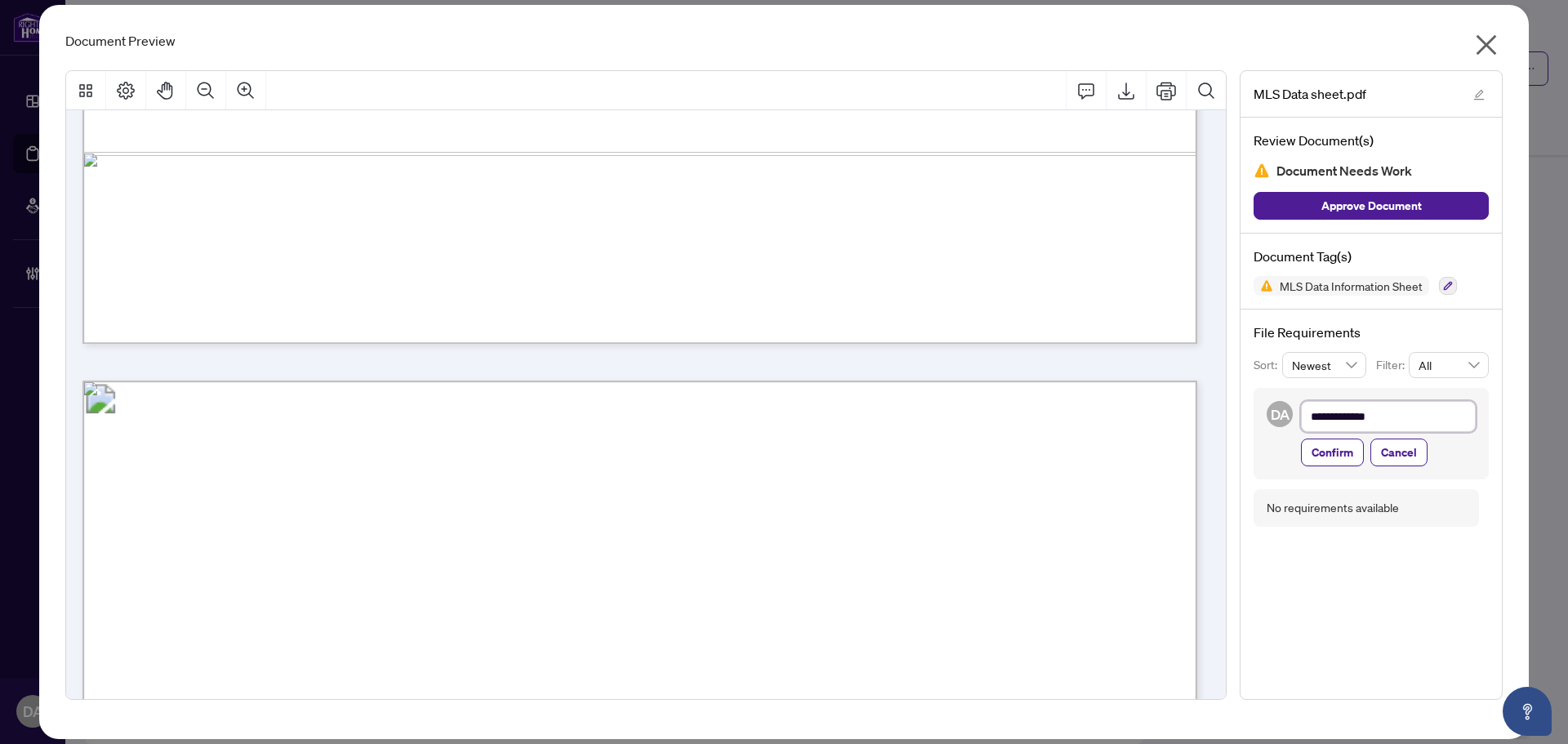
type textarea "**********"
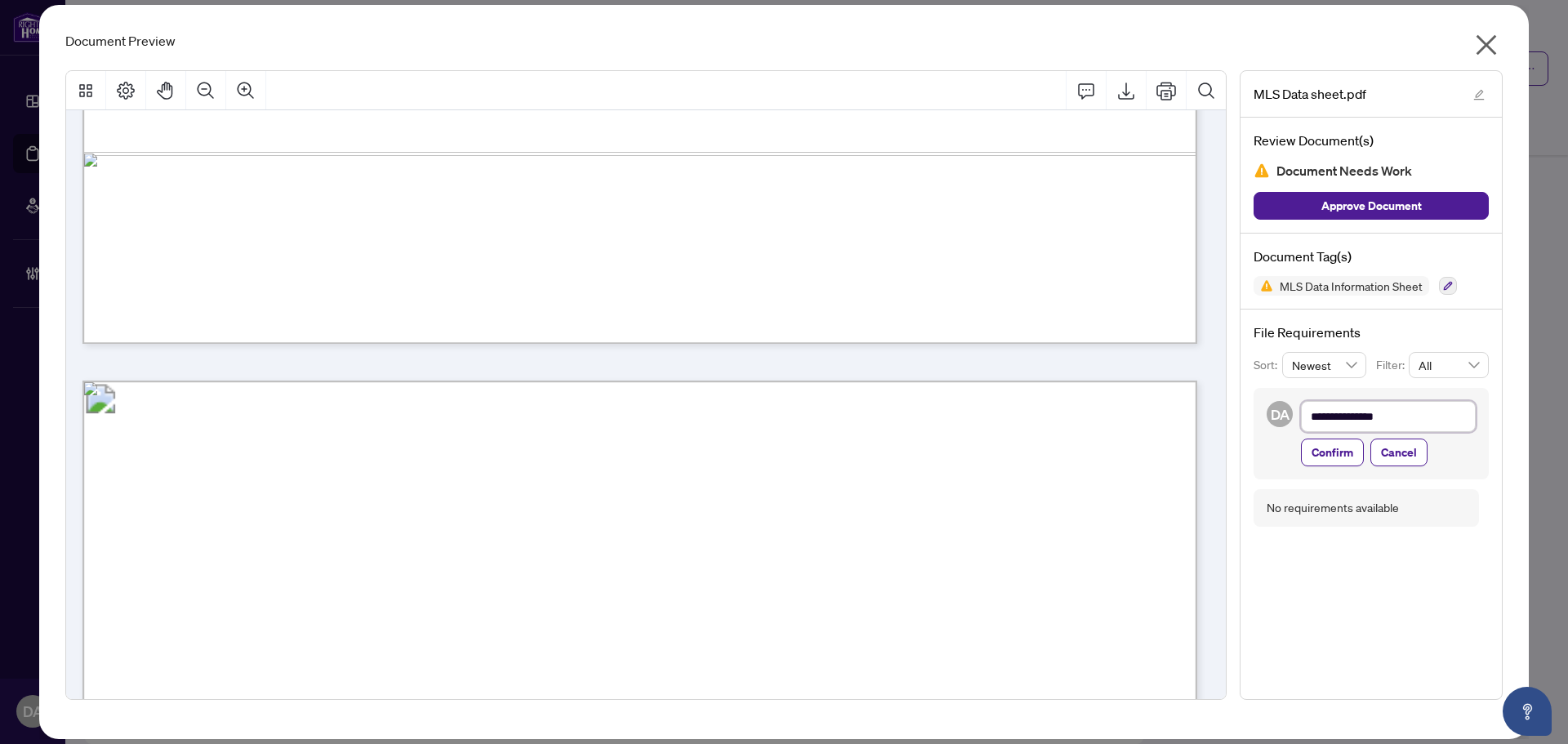
type textarea "**********"
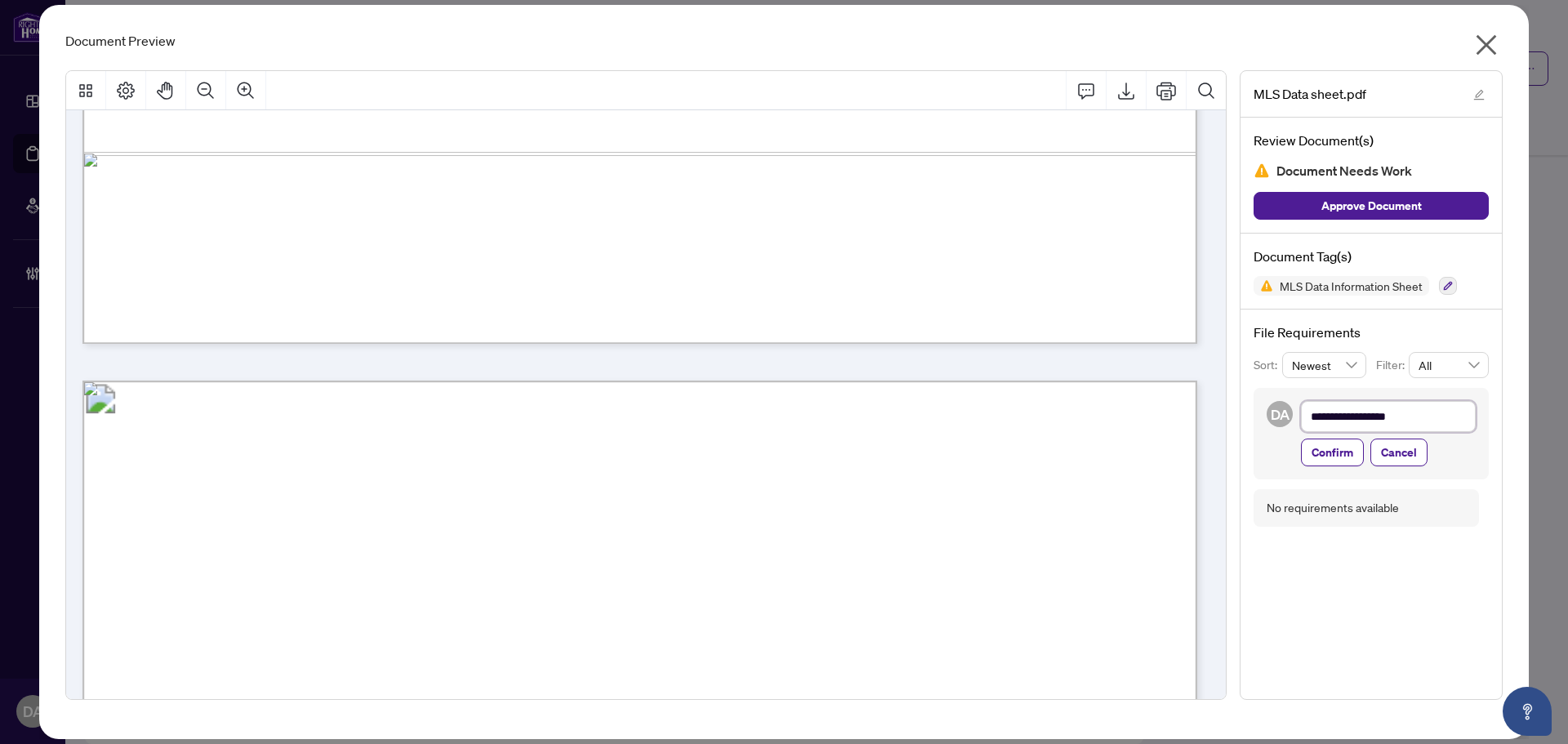
type textarea "**********"
click at [1323, 459] on span "Confirm" at bounding box center [1332, 452] width 42 height 26
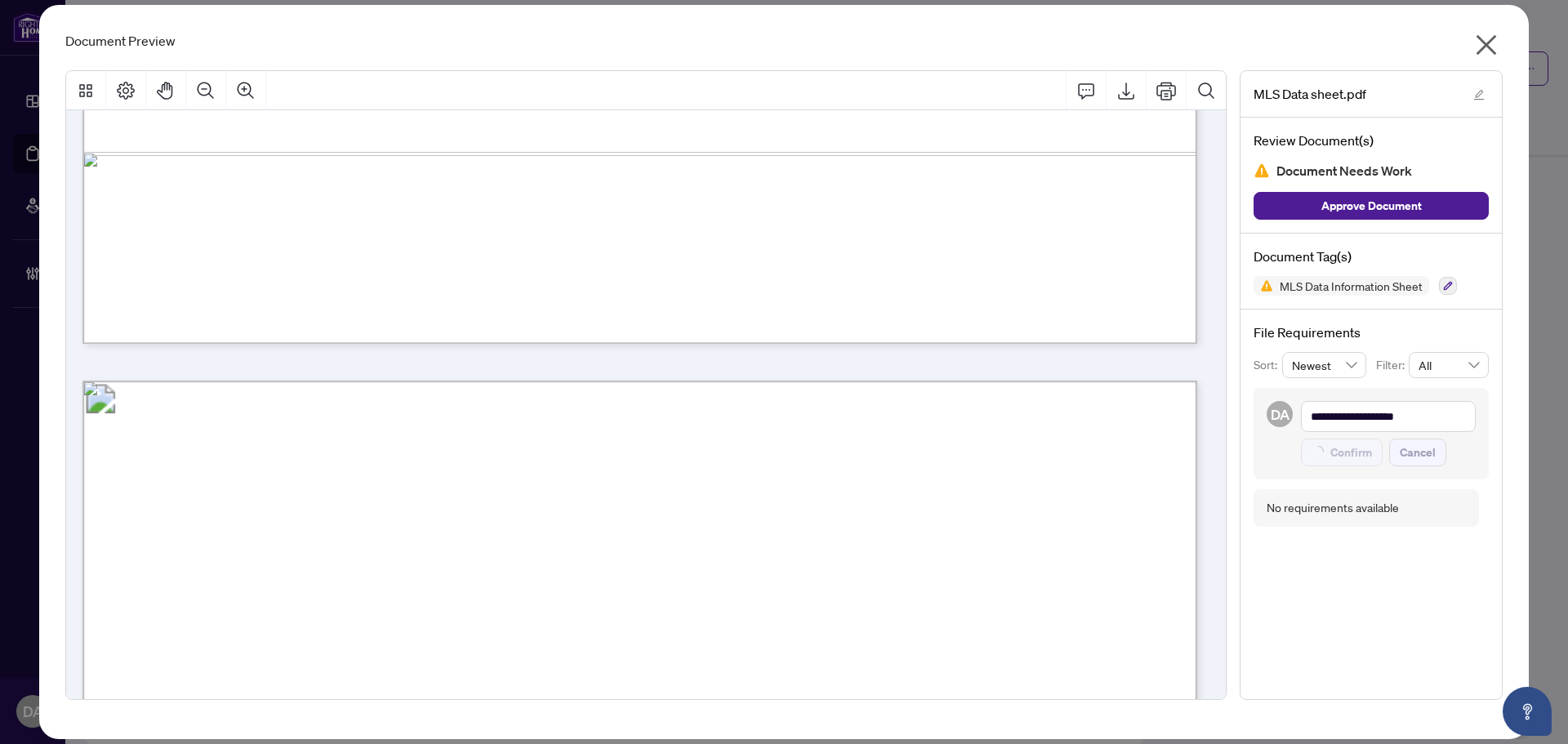
type textarea "**********"
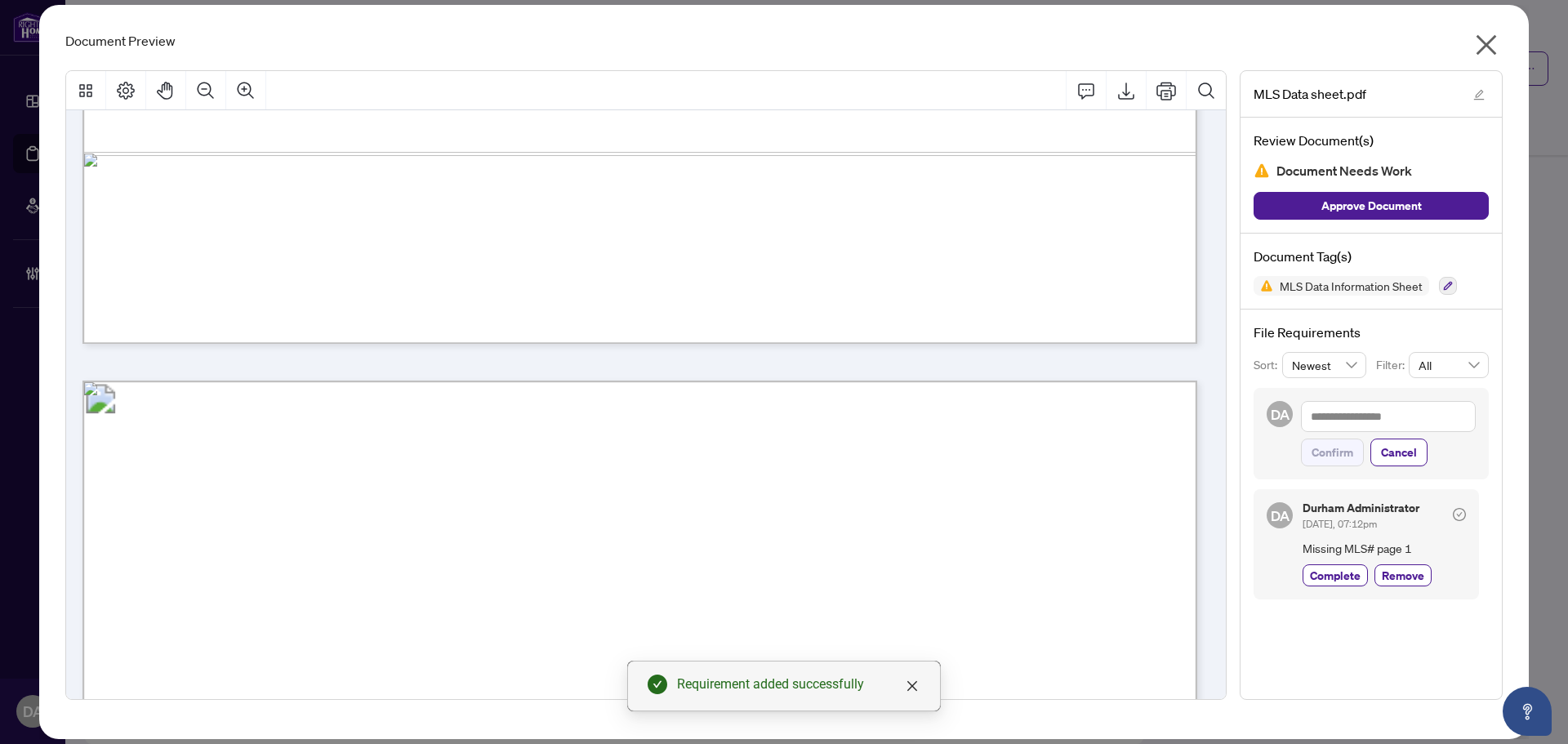
click at [1481, 37] on icon "close" at bounding box center [1486, 45] width 26 height 26
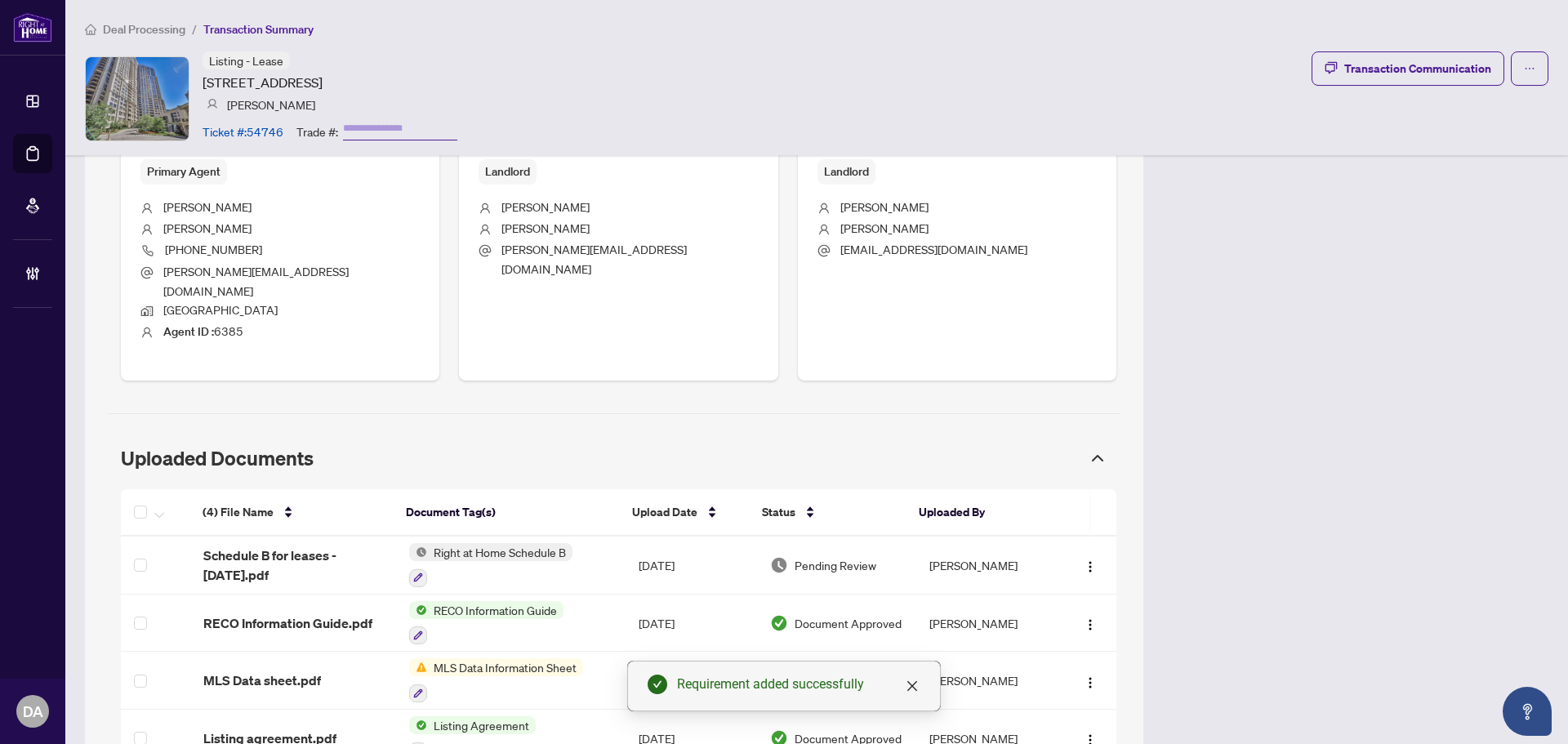
scroll to position [702, 0]
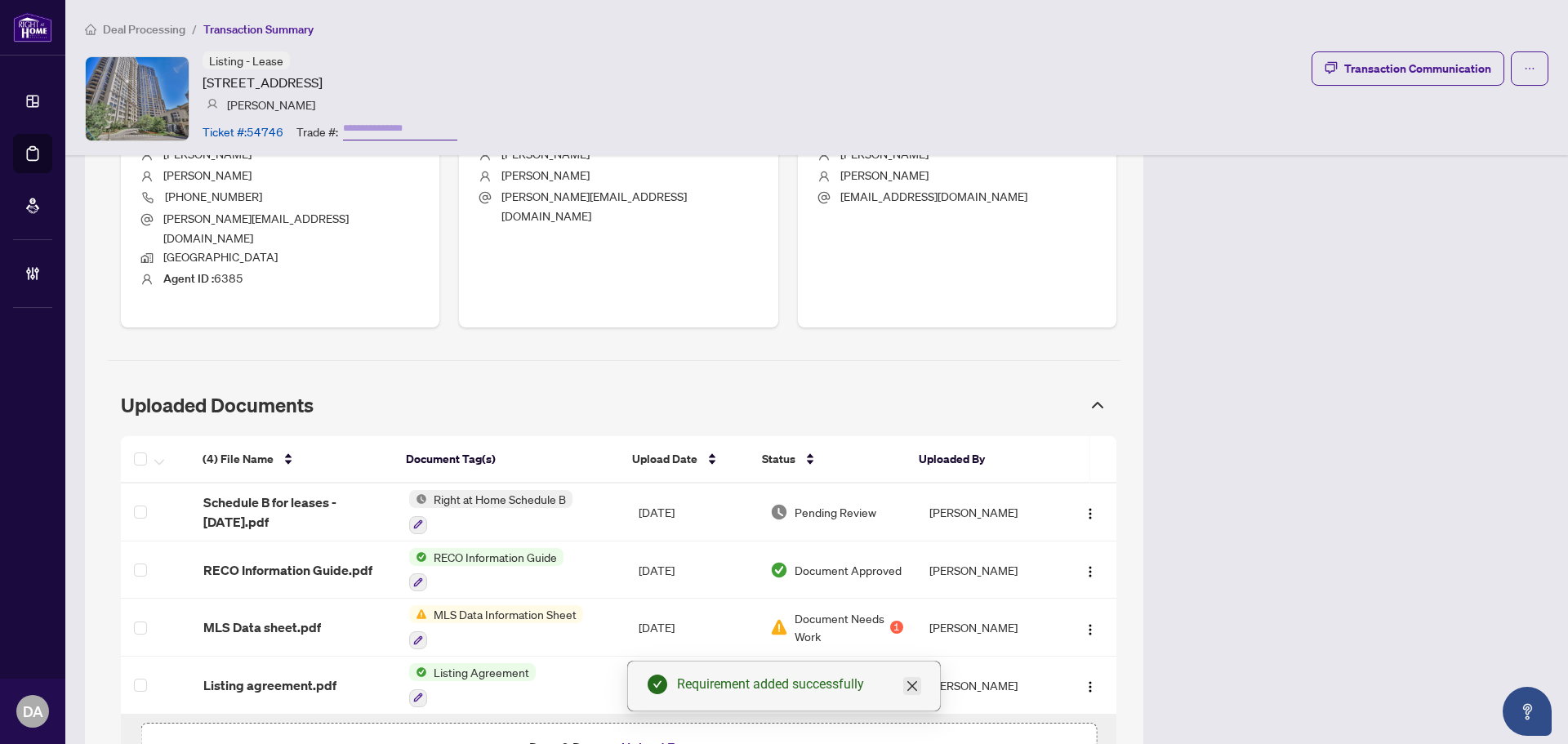
click at [910, 690] on icon "close" at bounding box center [911, 685] width 13 height 13
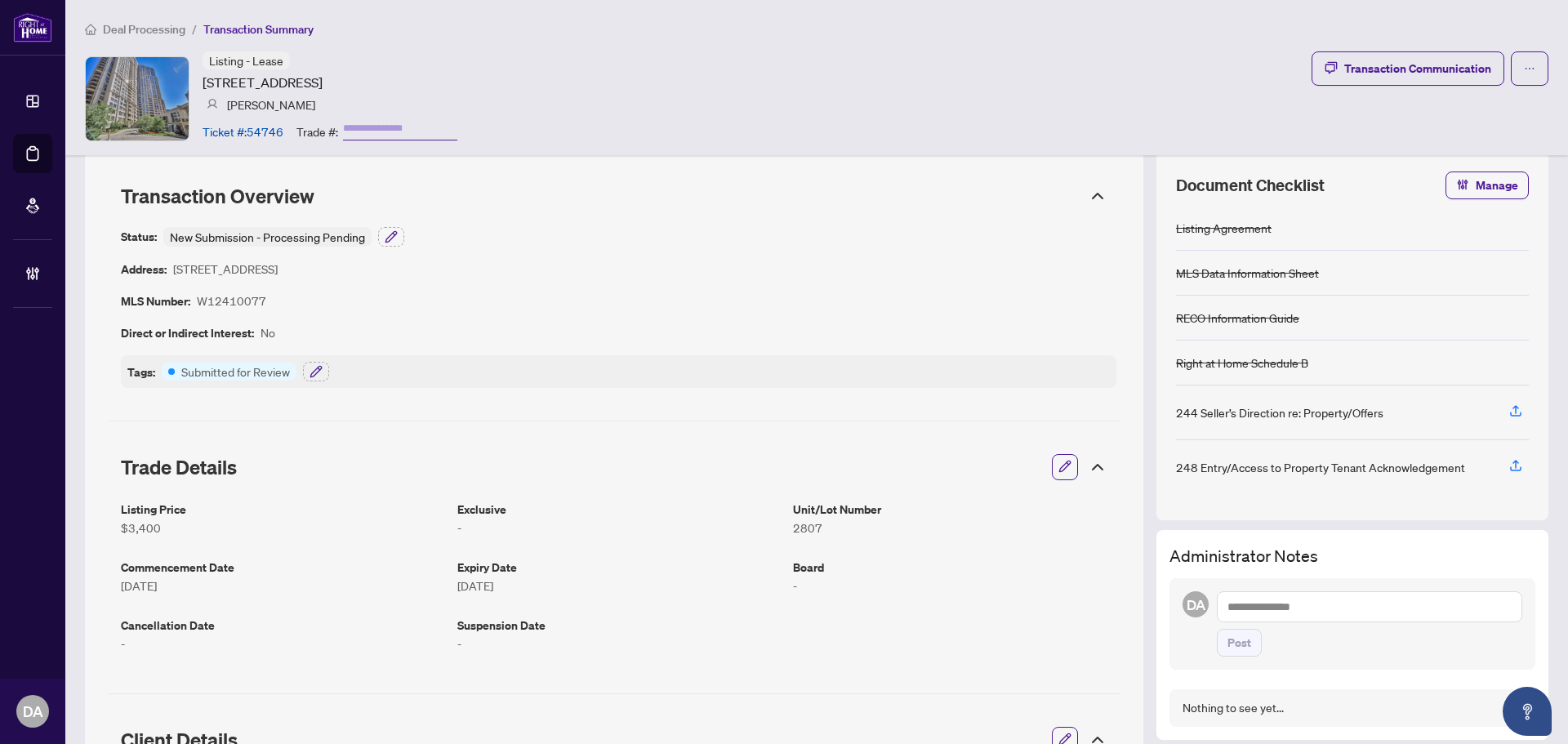
scroll to position [0, 0]
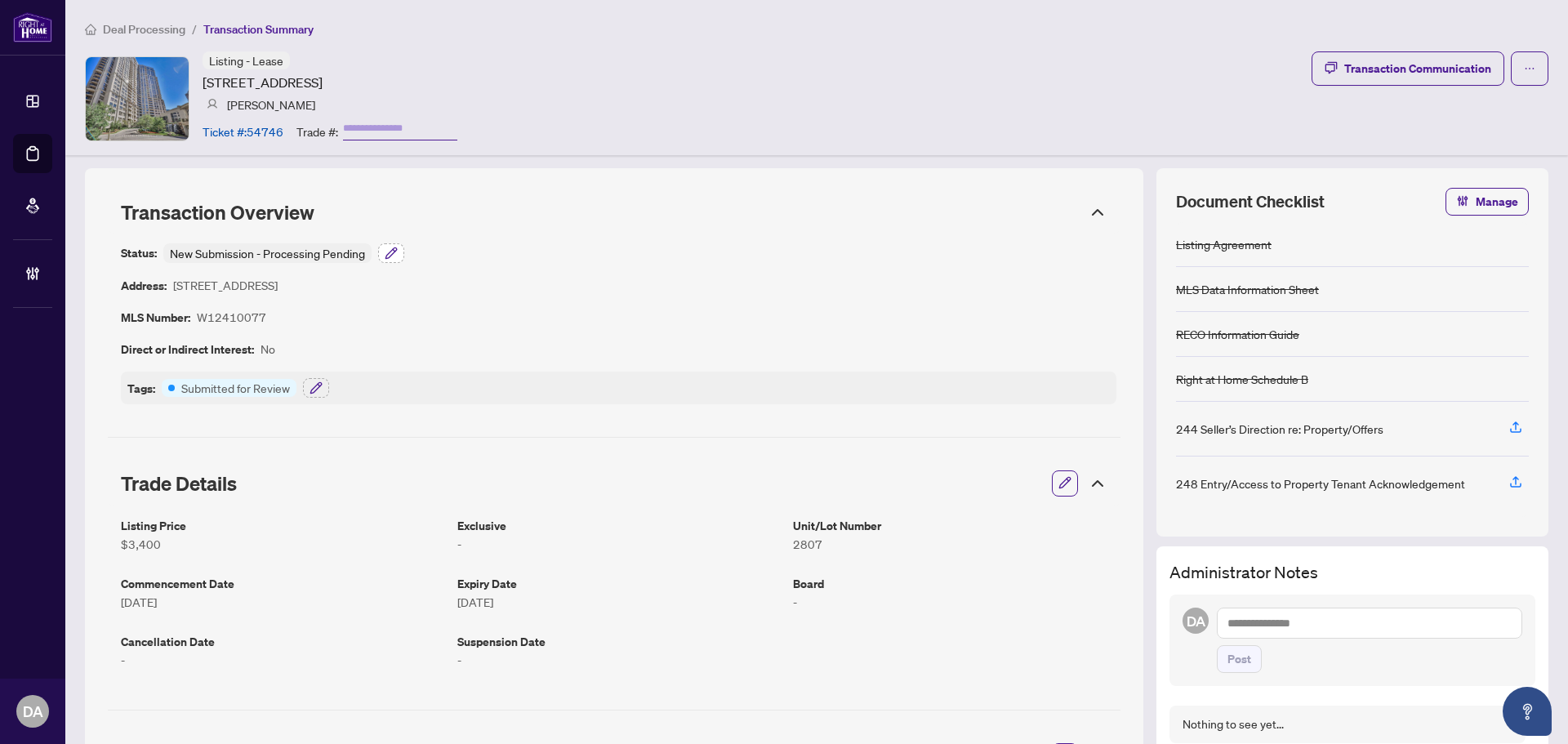
click at [388, 253] on icon "button" at bounding box center [391, 253] width 11 height 11
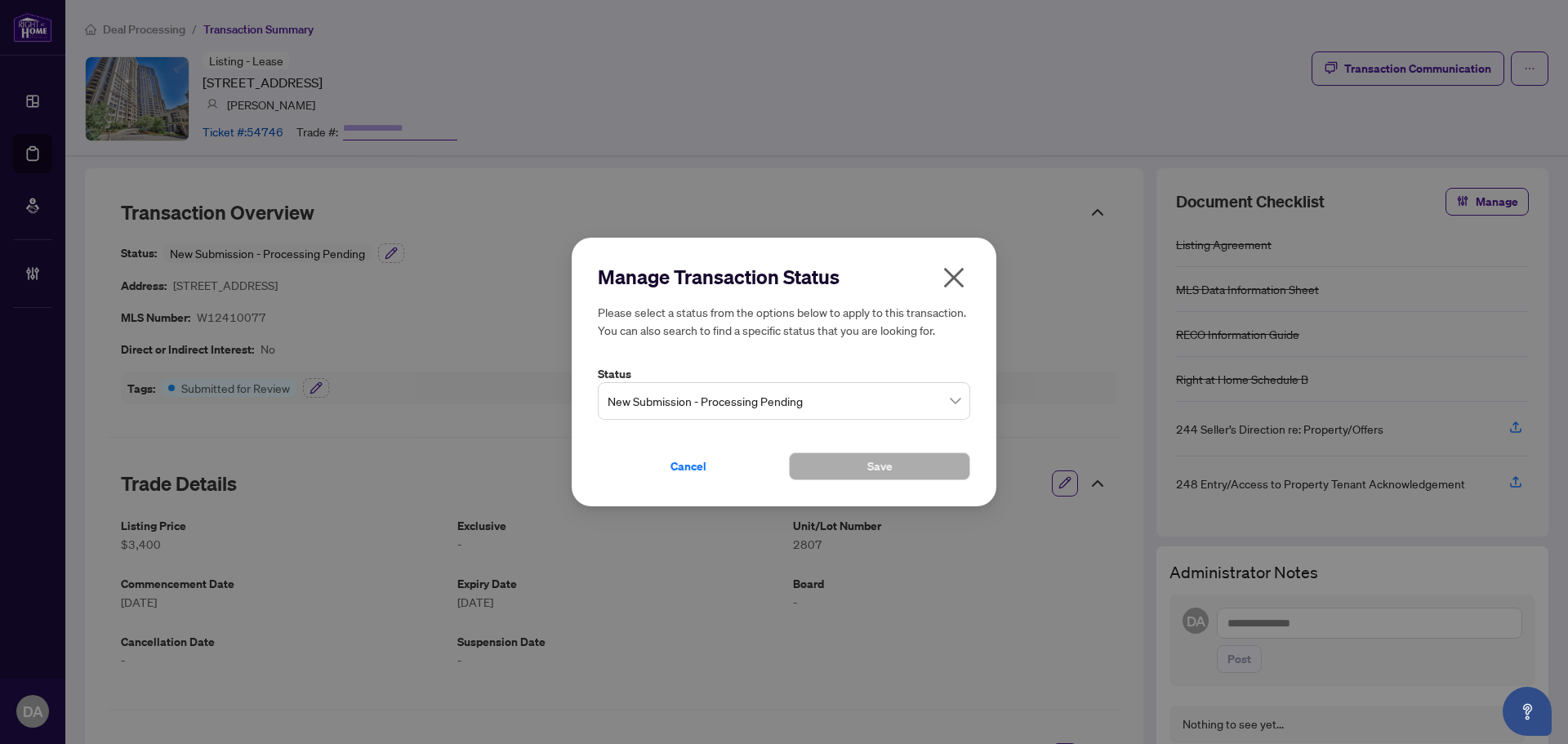
click at [951, 277] on icon "close" at bounding box center [954, 277] width 26 height 26
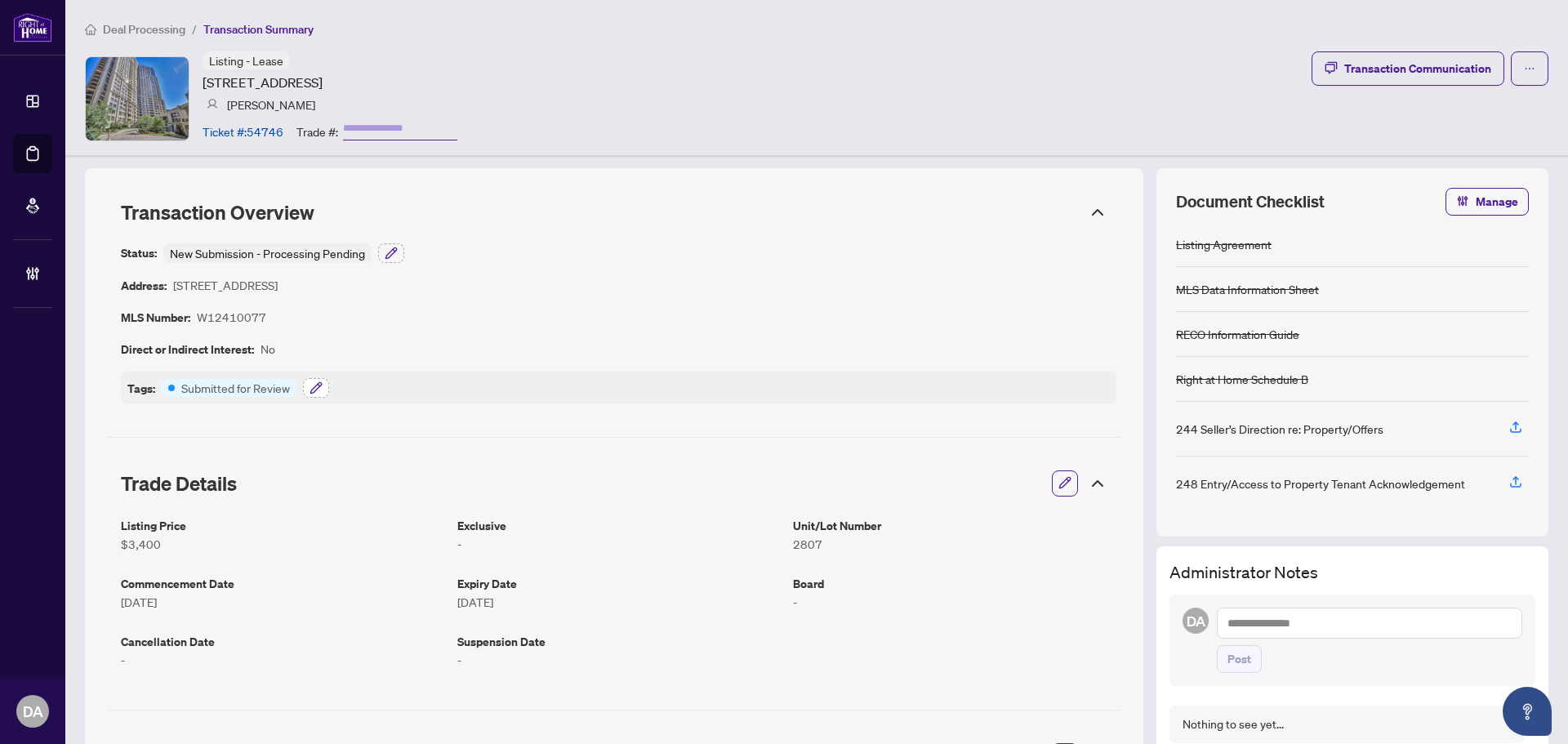
click at [309, 387] on icon "button" at bounding box center [316, 387] width 13 height 13
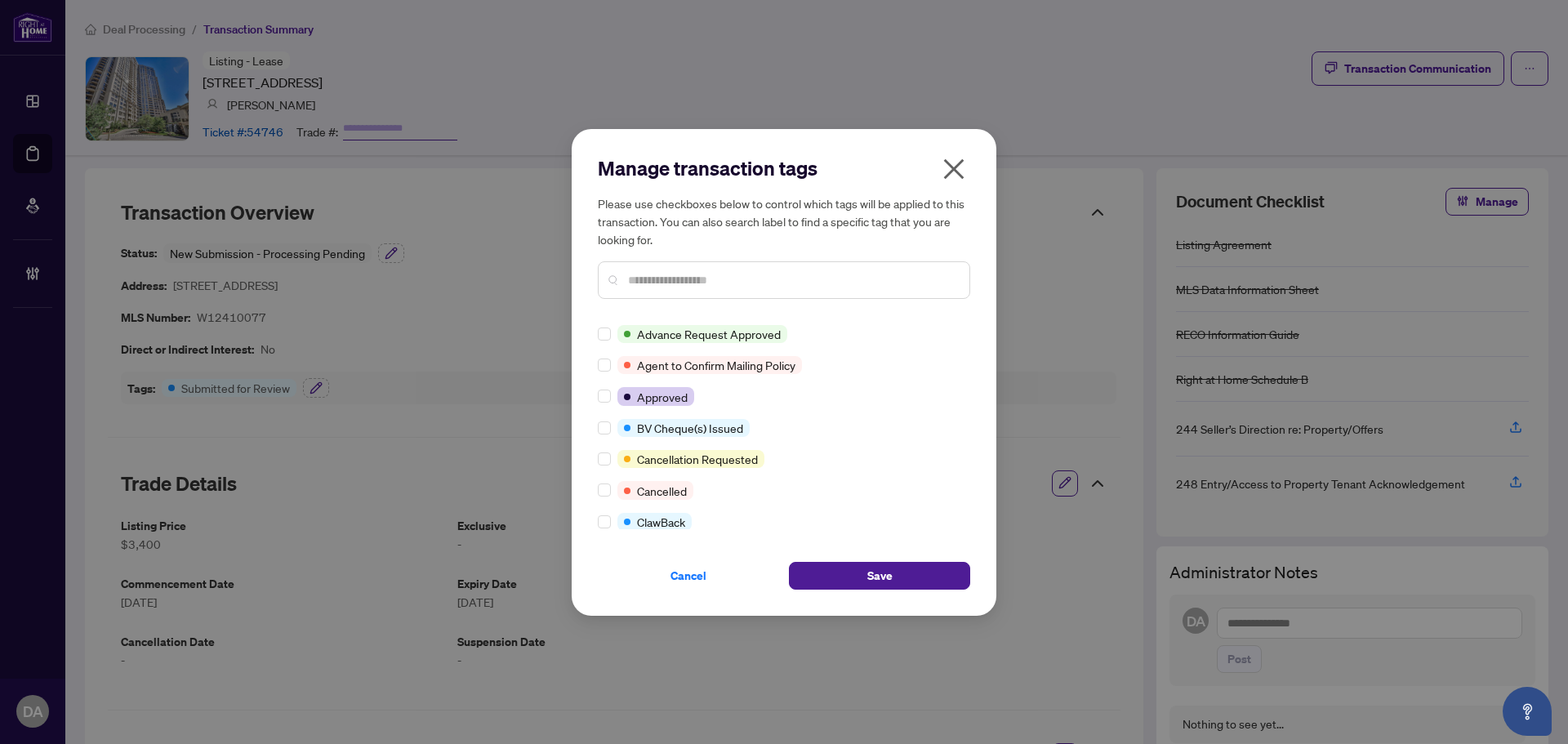
click at [672, 276] on input "text" at bounding box center [792, 280] width 328 height 18
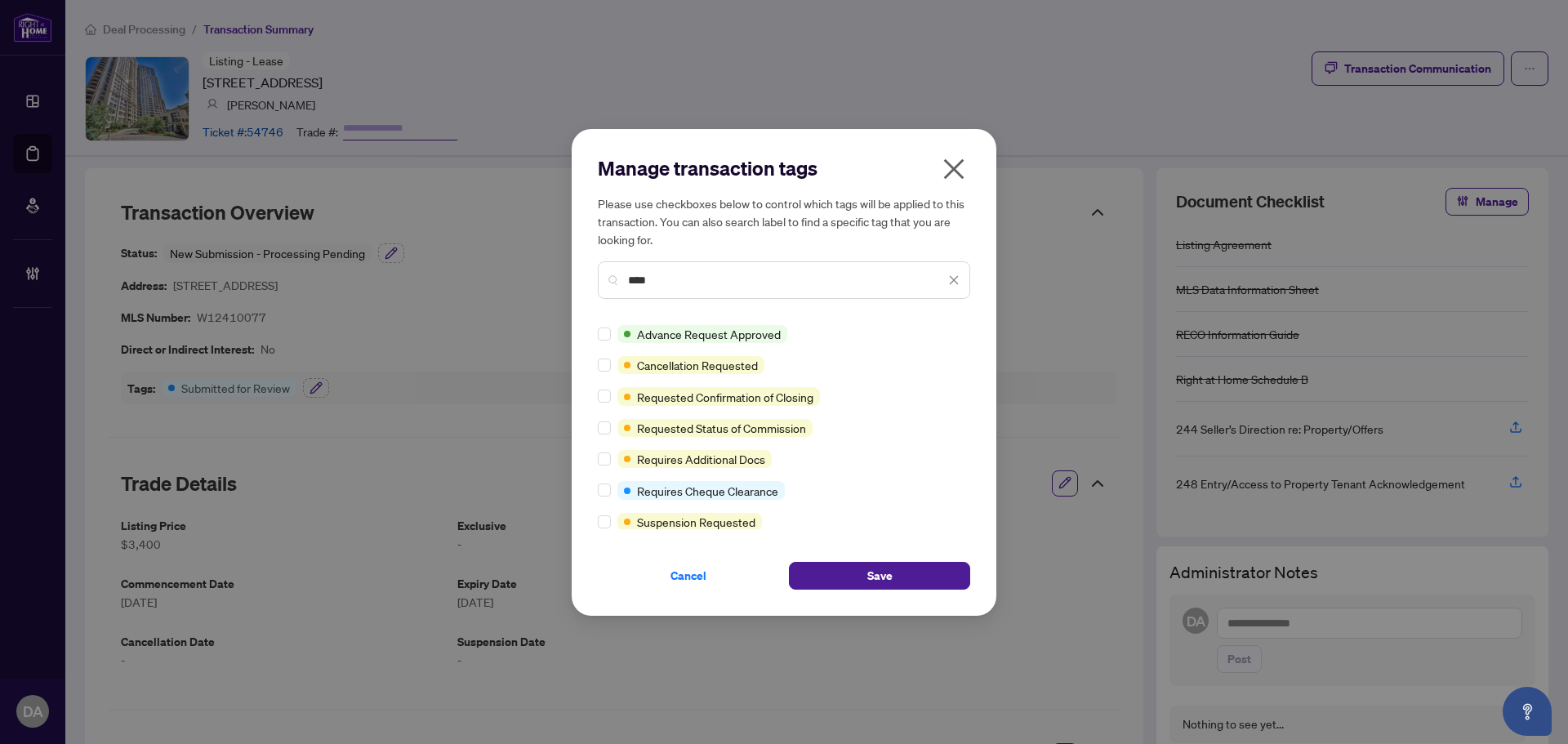
type input "****"
click at [614, 460] on div at bounding box center [607, 459] width 20 height 18
click at [894, 591] on div "Manage transaction tags Please use checkboxes below to control which tags will …" at bounding box center [784, 372] width 425 height 486
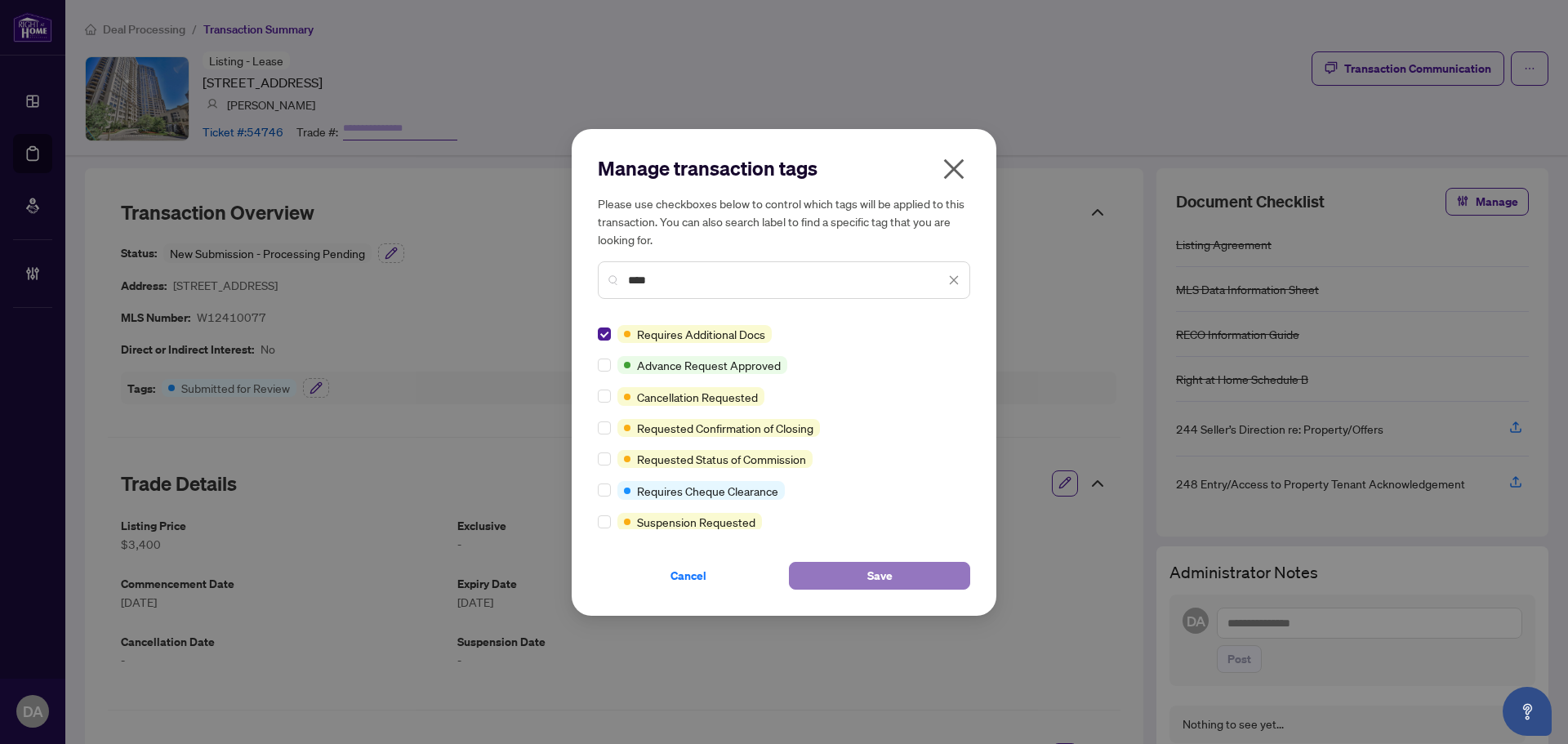
click at [885, 581] on span "Save" at bounding box center [879, 575] width 25 height 26
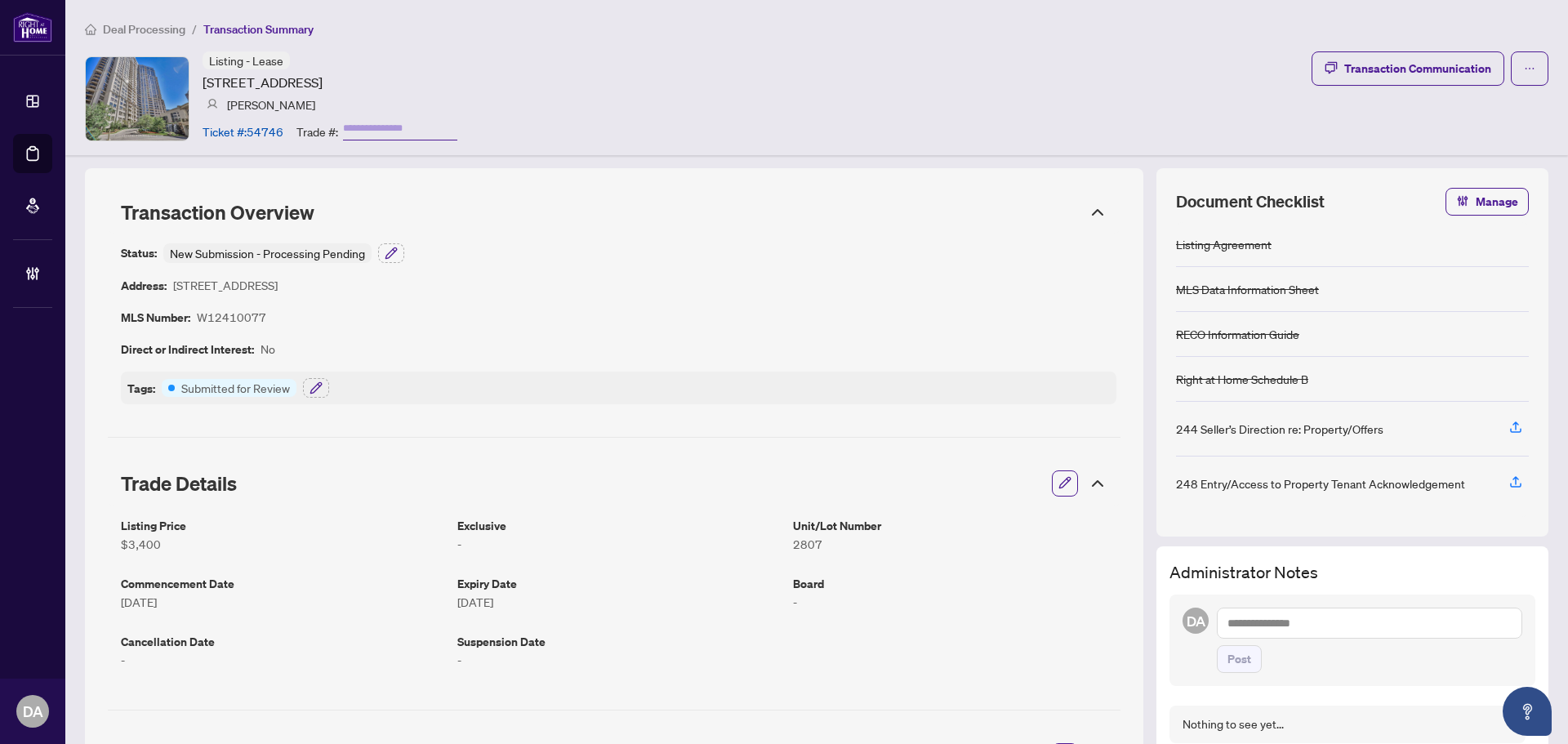
click at [126, 32] on span "Deal Processing" at bounding box center [144, 30] width 82 height 14
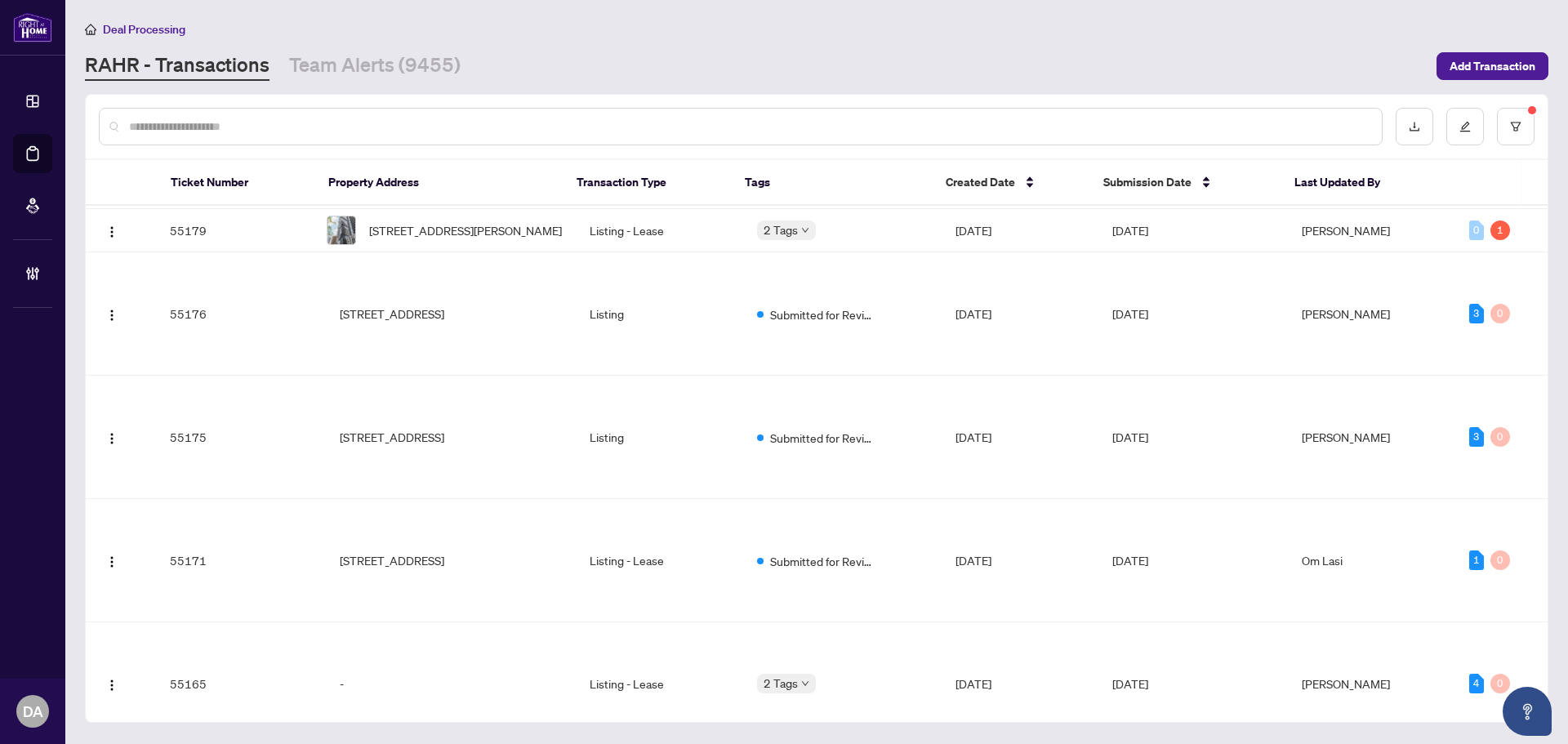
scroll to position [4271, 0]
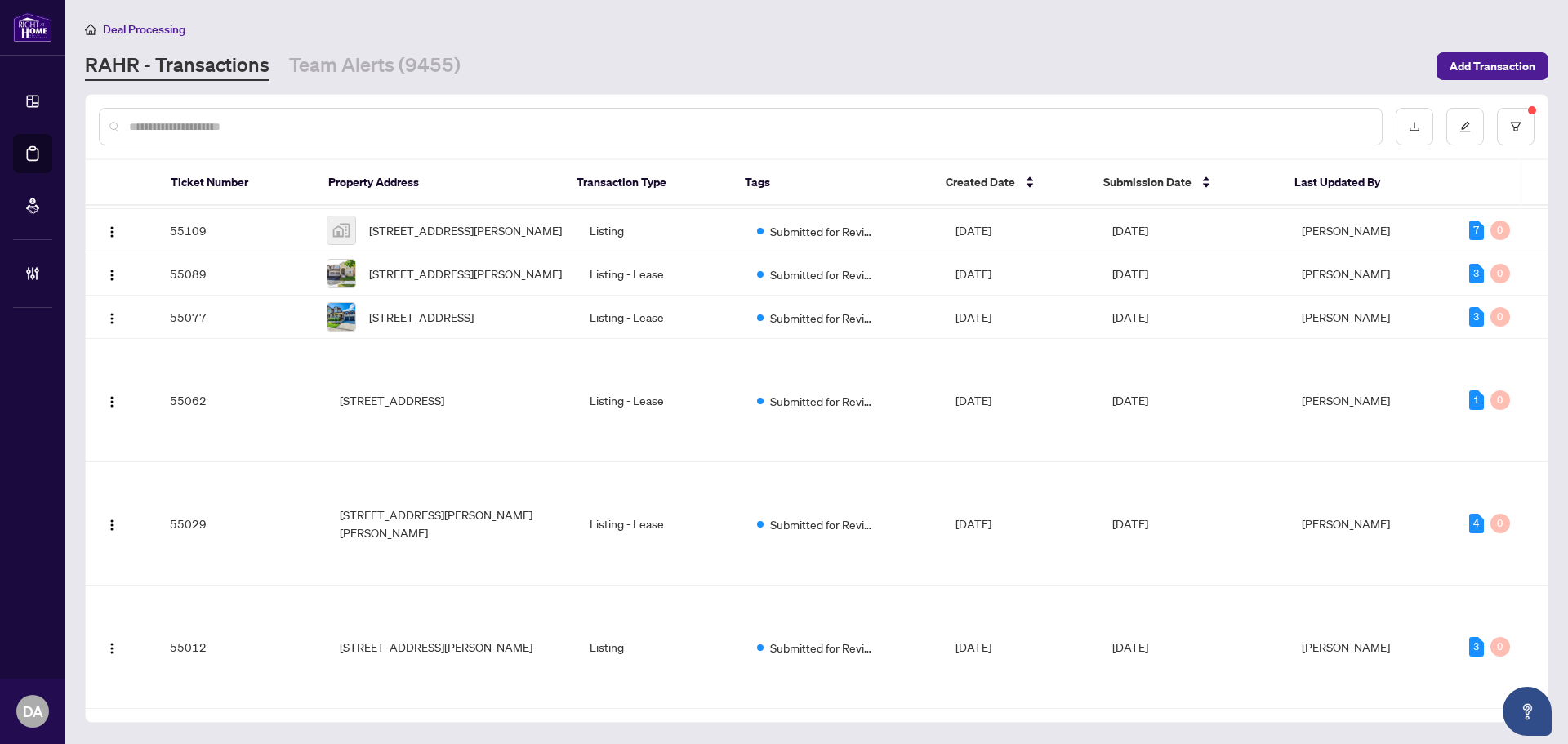
click at [669, 80] on td "Listing" at bounding box center [659, 57] width 167 height 43
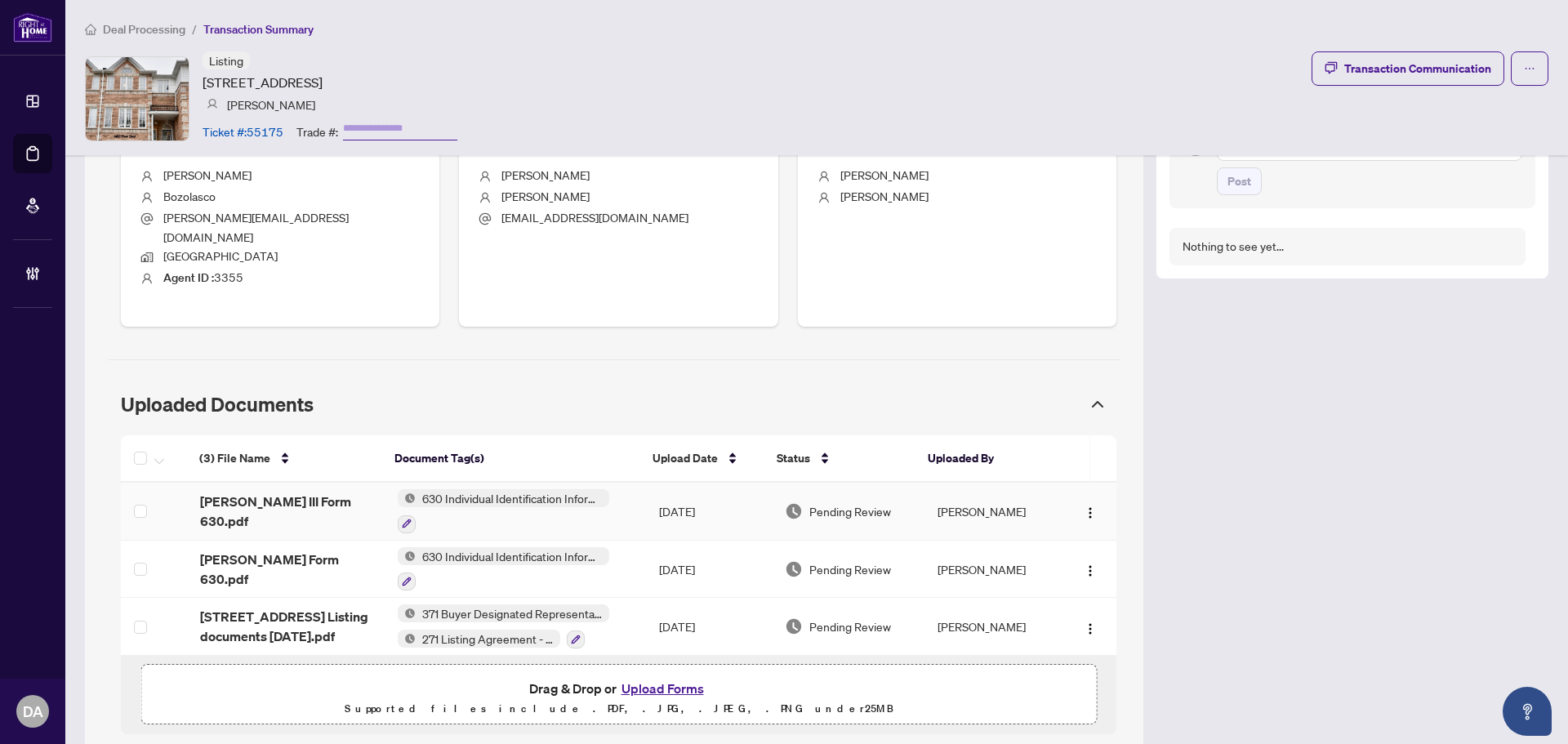
scroll to position [705, 0]
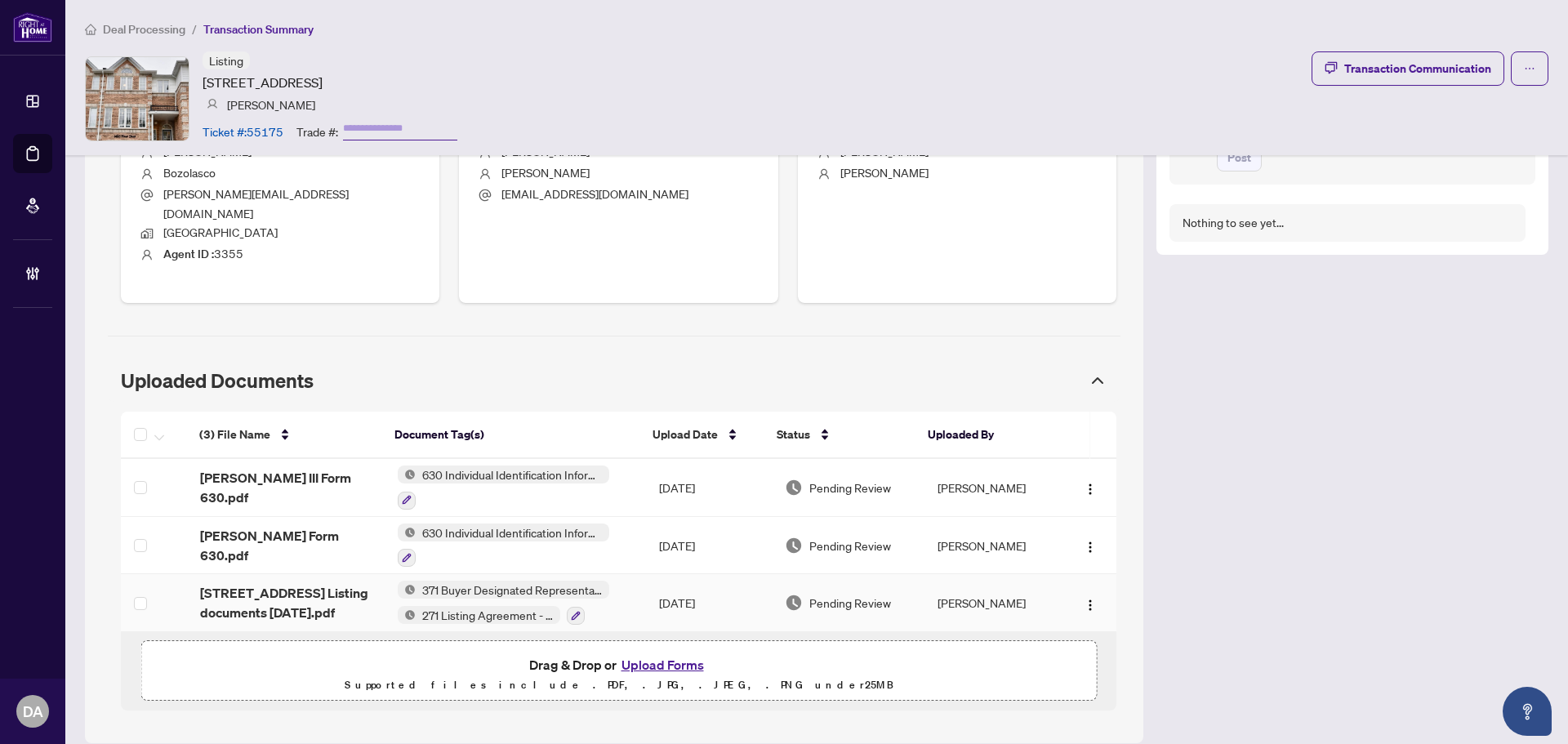
click at [624, 584] on td "371 Buyer Designated Representation Agreement - Authority for Purchase or Lease…" at bounding box center [515, 603] width 261 height 58
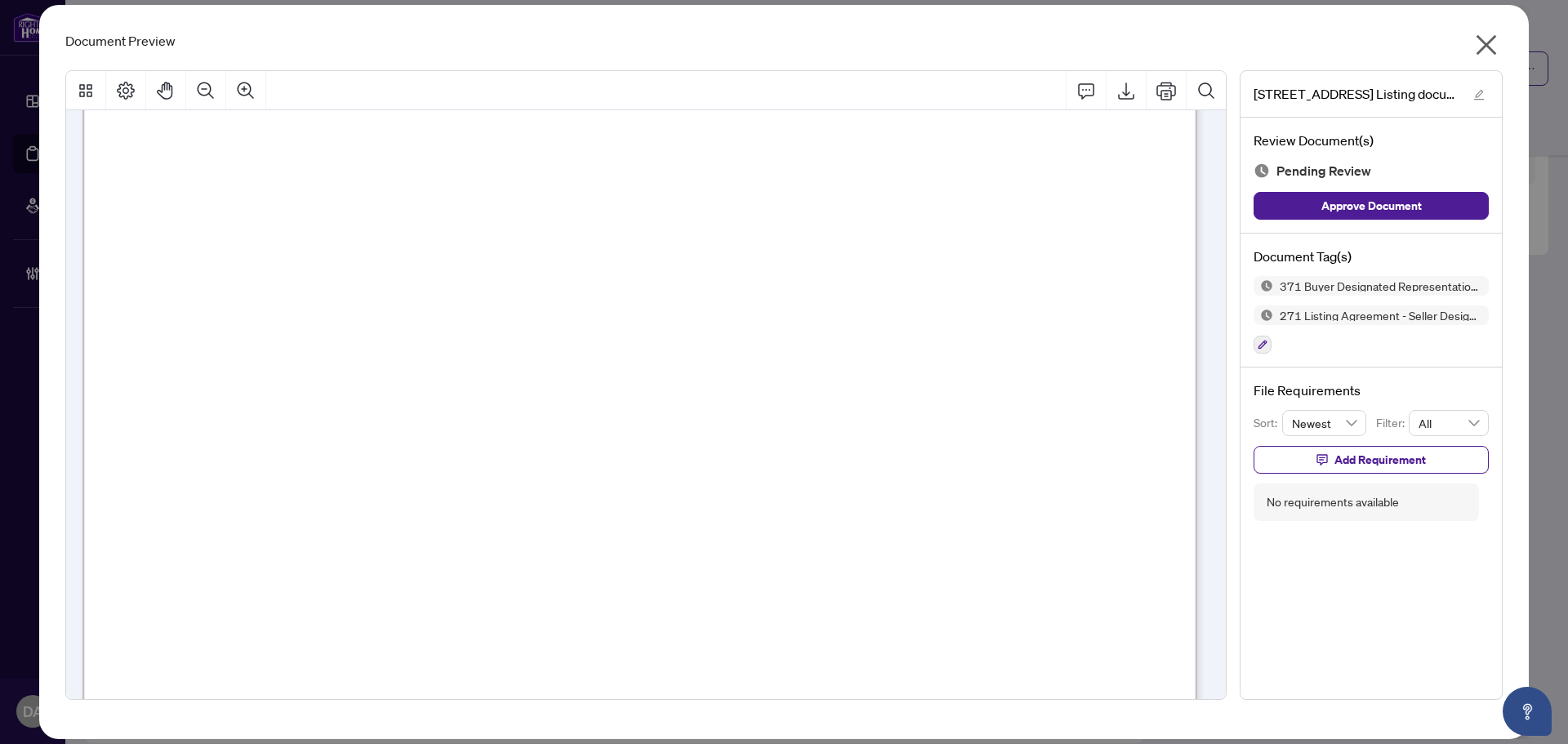
scroll to position [10574, 0]
click at [1482, 39] on icon "close" at bounding box center [1486, 45] width 21 height 21
